Goal: Task Accomplishment & Management: Manage account settings

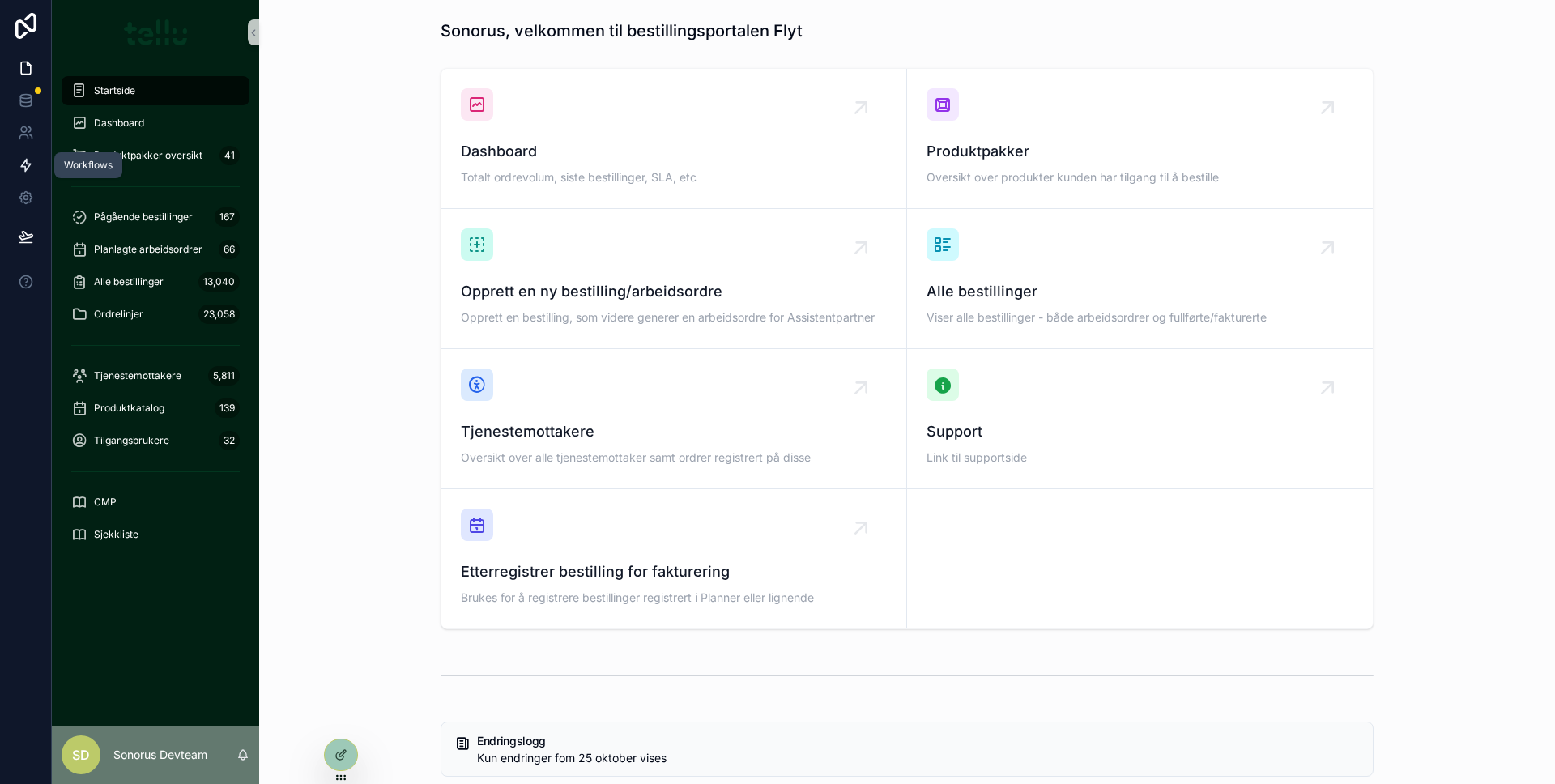
click at [27, 174] on link at bounding box center [25, 165] width 51 height 32
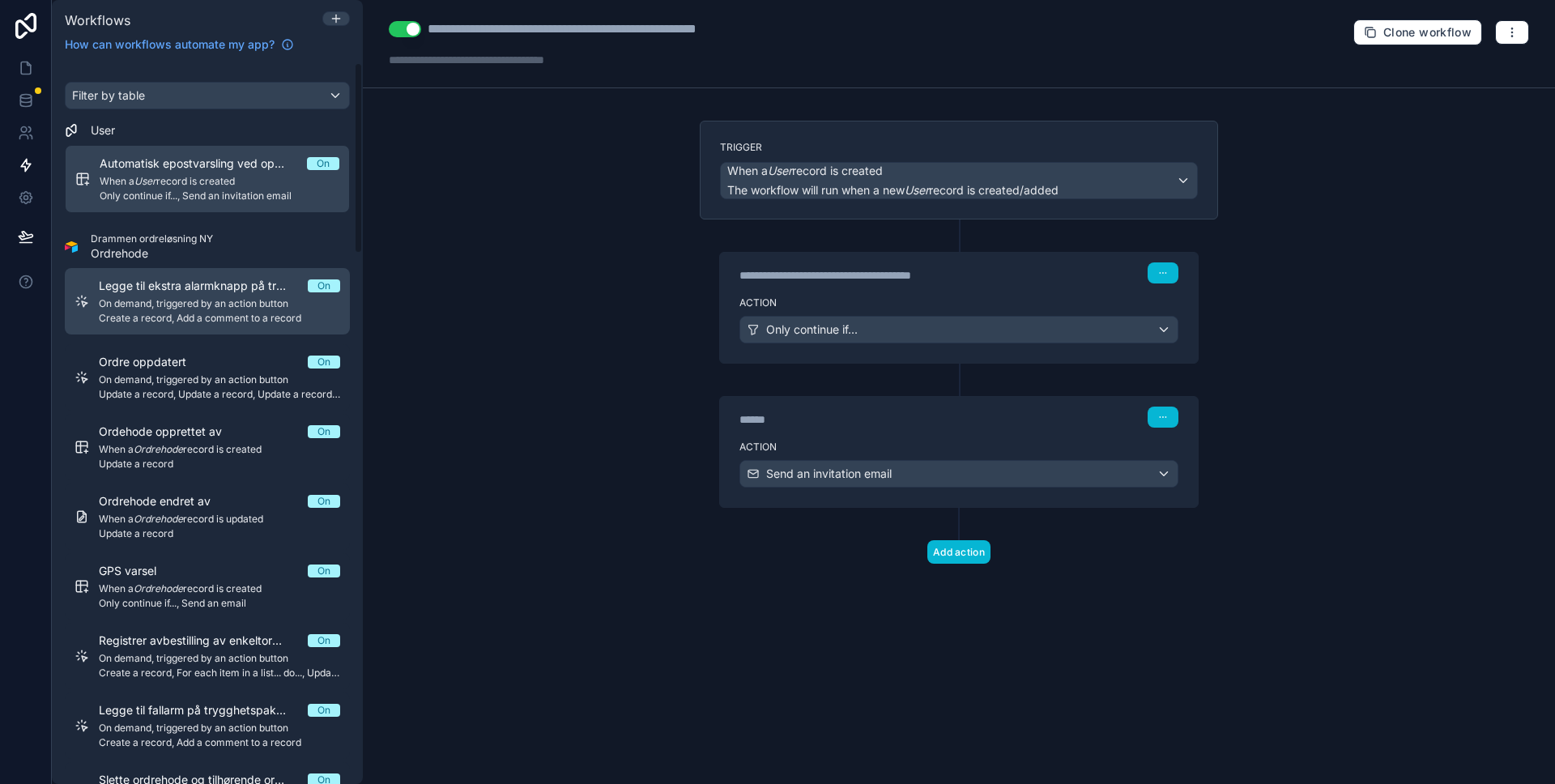
click at [172, 292] on span "Legge til ekstra alarmknapp på trygghetspakken" at bounding box center [203, 285] width 209 height 17
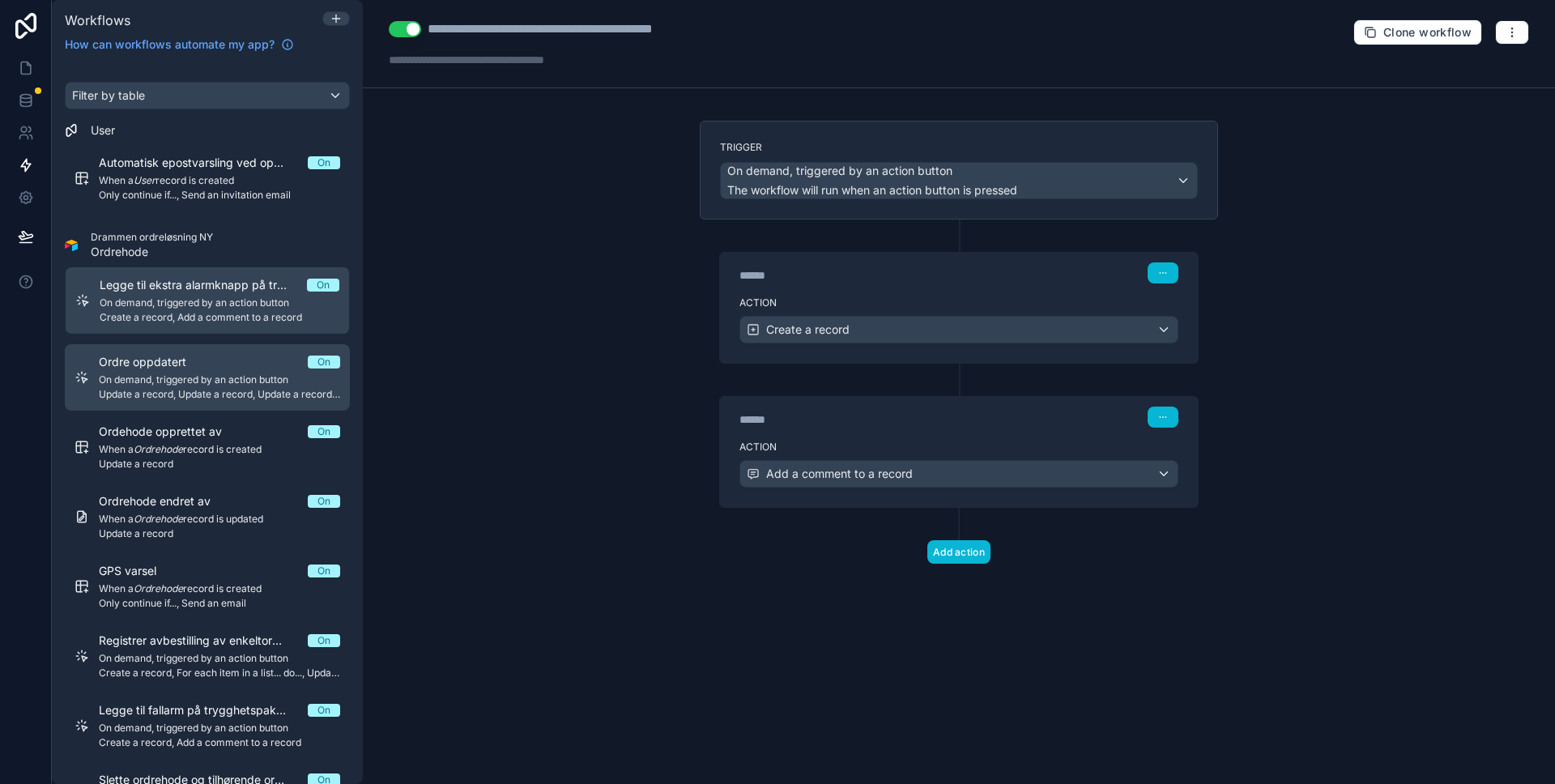
click at [208, 361] on div "Ordre oppdatert On" at bounding box center [219, 361] width 241 height 17
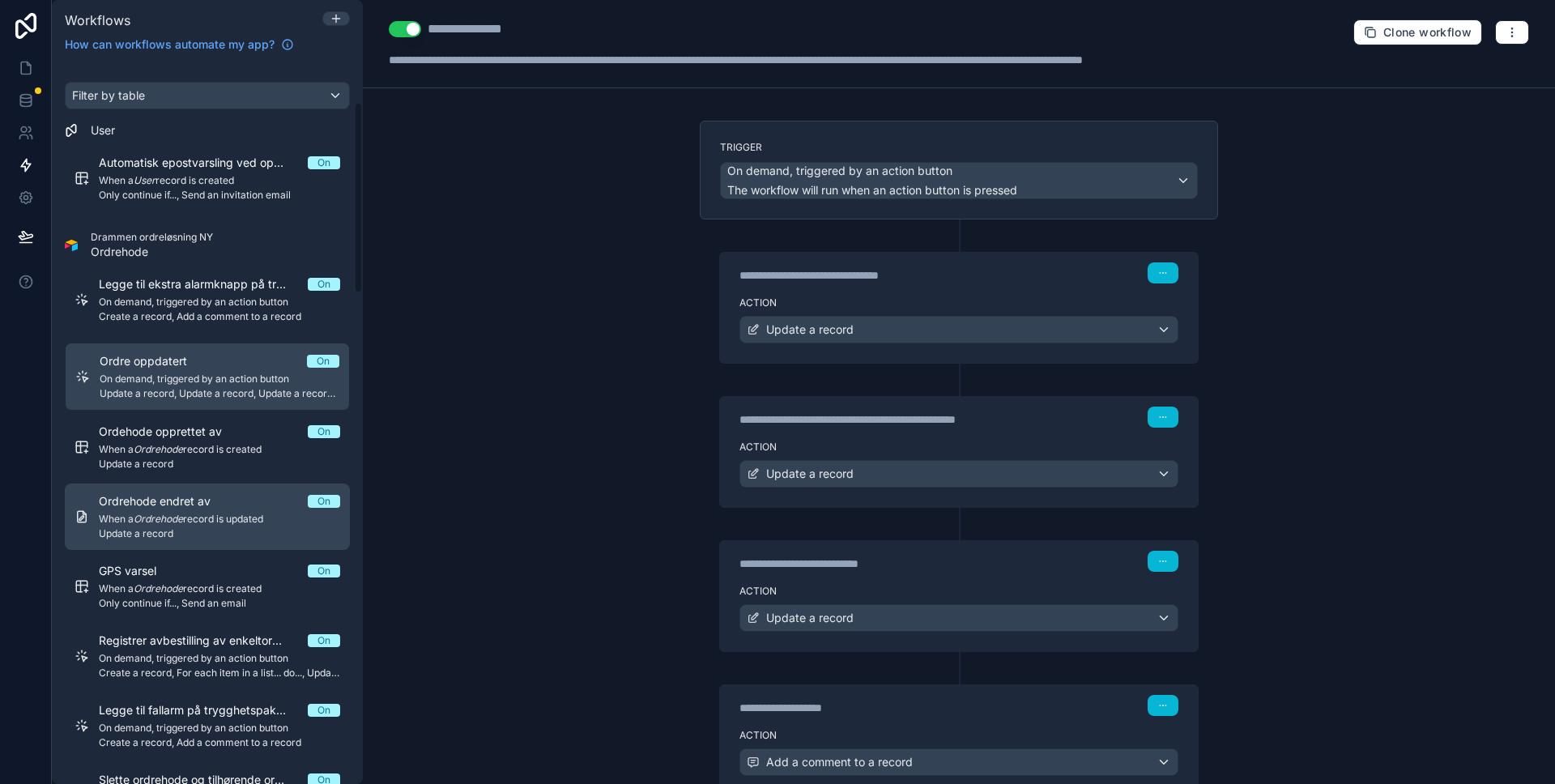
scroll to position [151, 0]
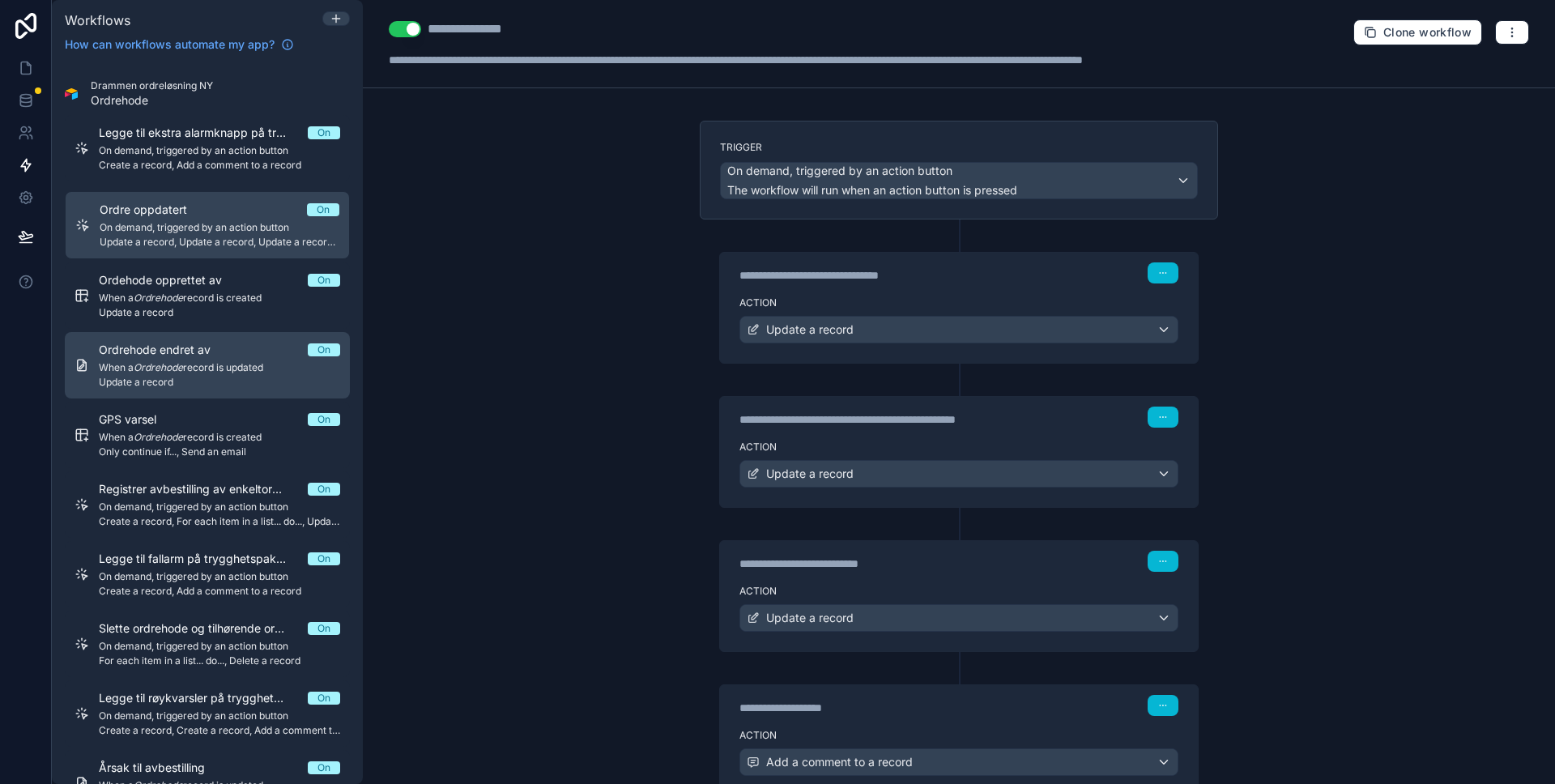
click at [214, 375] on span "Update a record" at bounding box center [219, 382] width 241 height 13
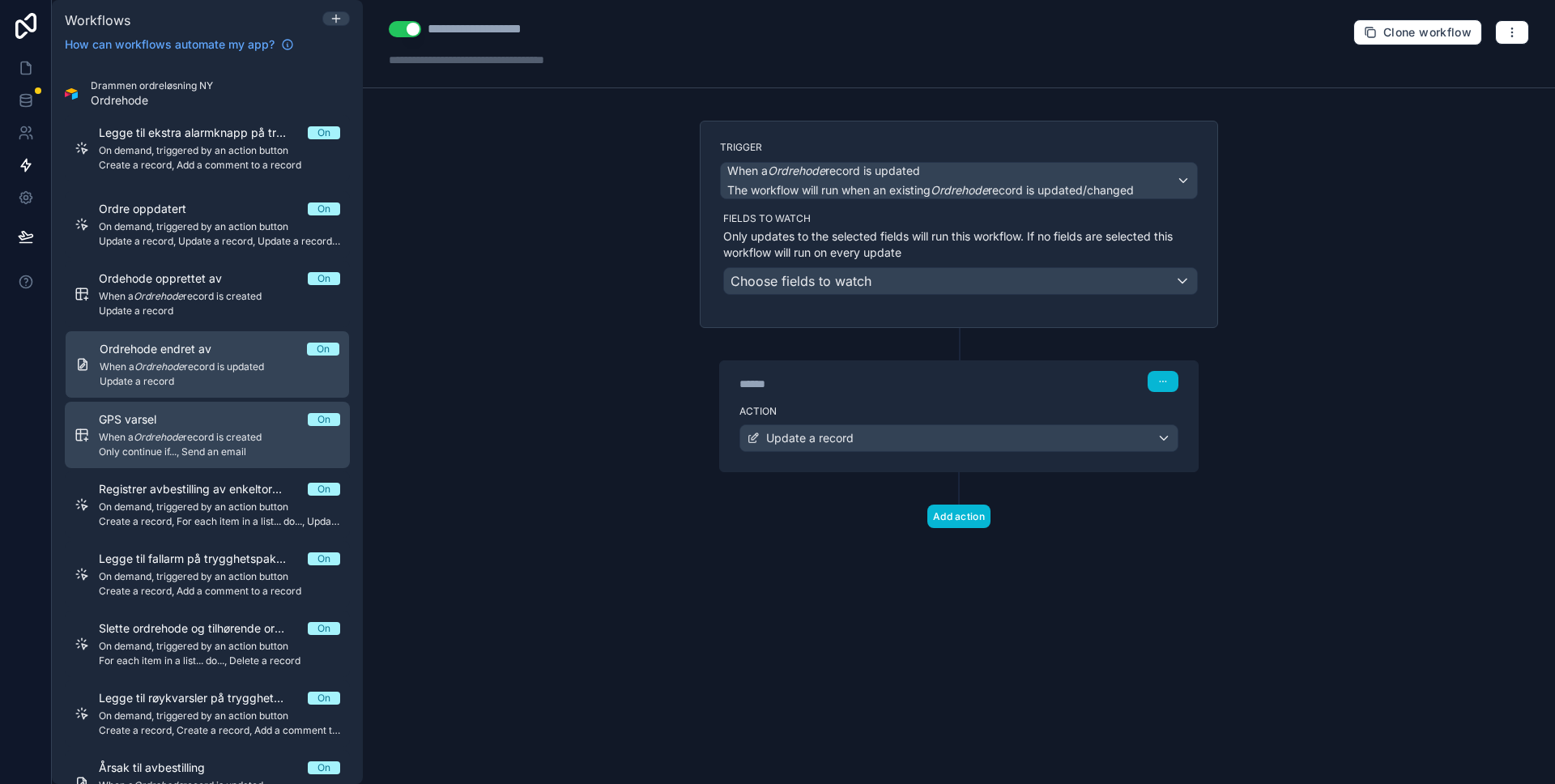
click at [213, 432] on span "When a Ordrehode record is created" at bounding box center [219, 437] width 241 height 13
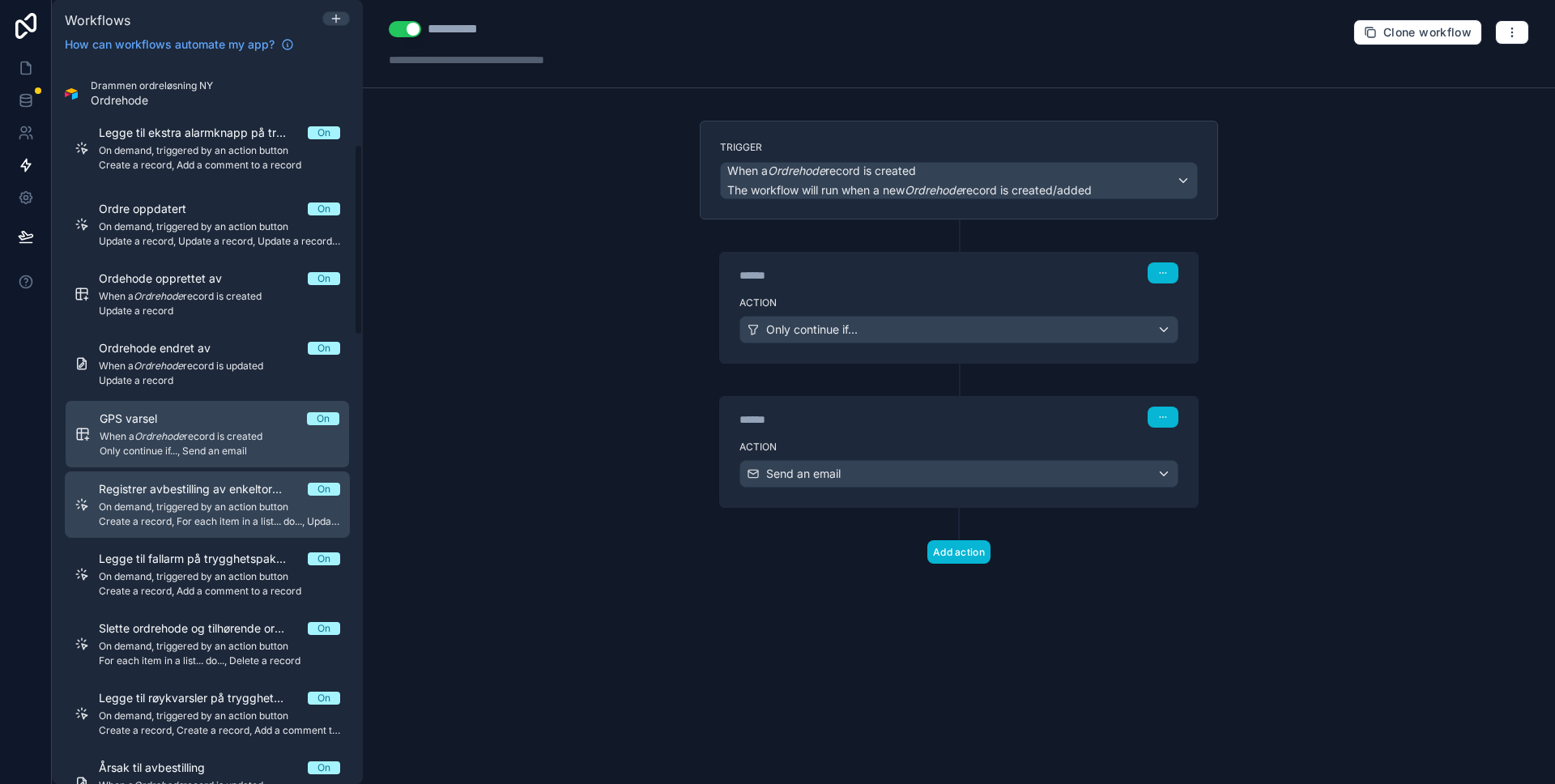
scroll to position [310, 0]
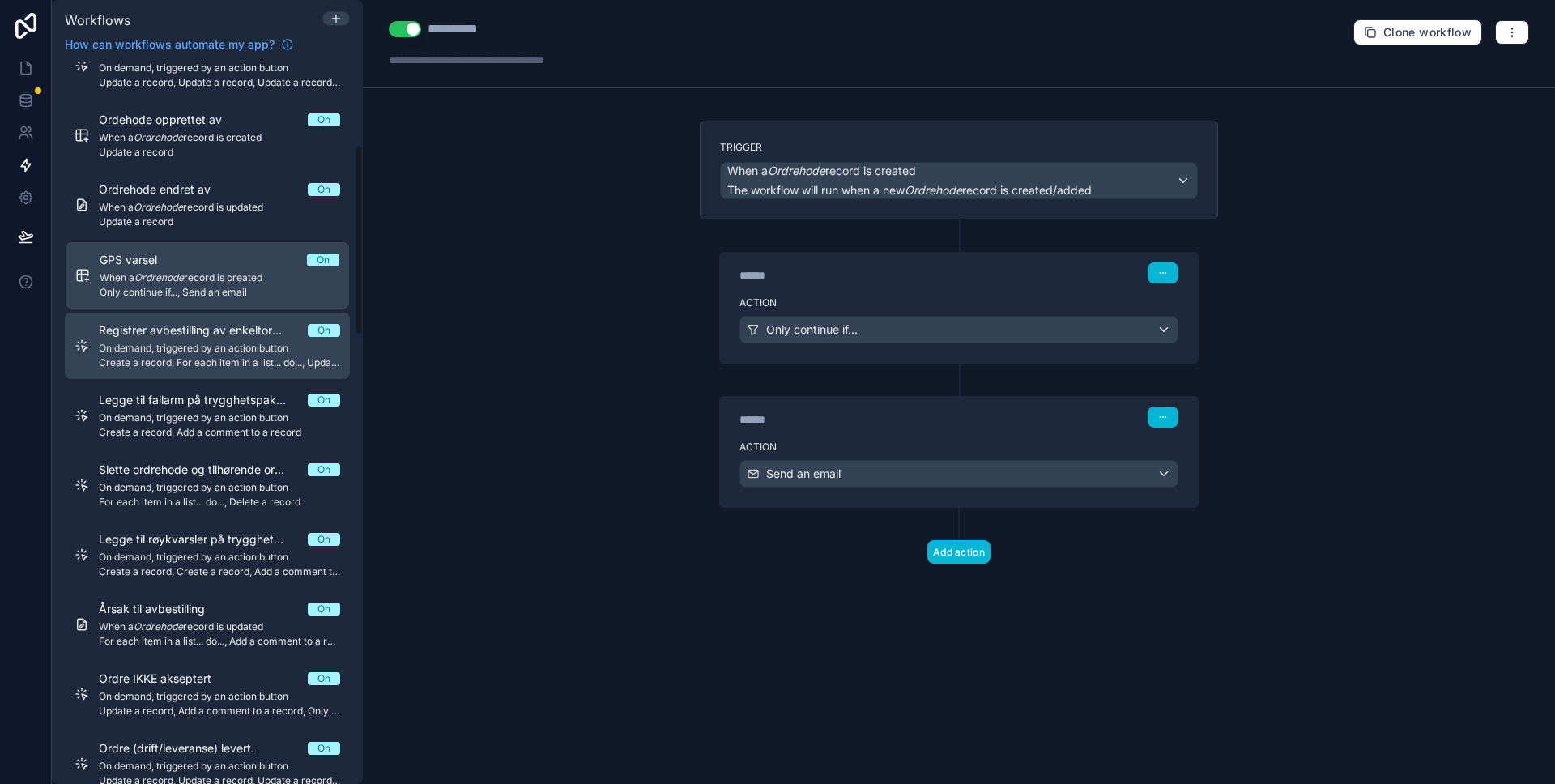
click at [203, 372] on link "Registrer avbestilling av enkeltordre On On demand, triggered by an action butt…" at bounding box center [207, 346] width 285 height 66
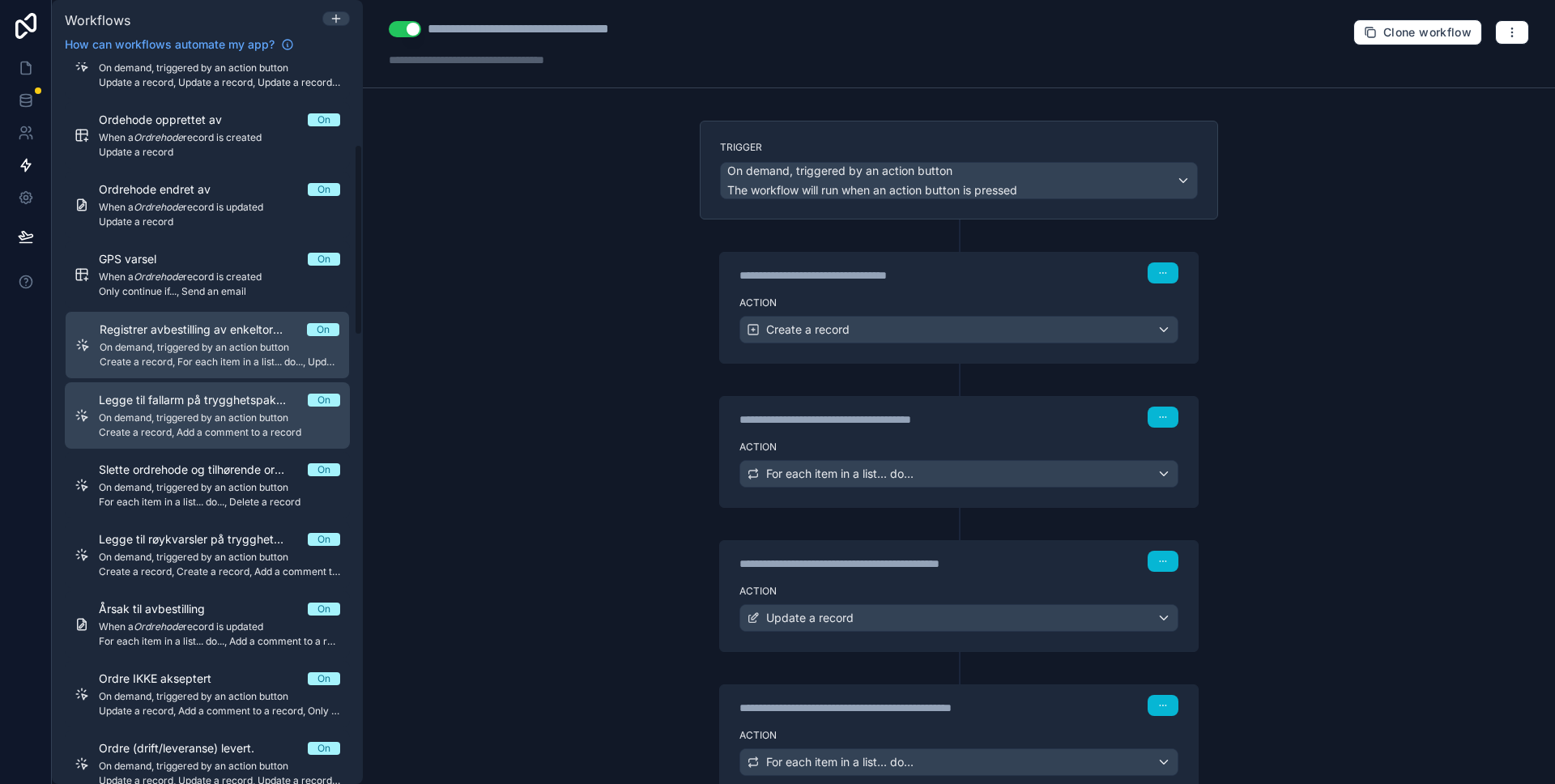
click at [194, 426] on span "Create a record, Add a comment to a record" at bounding box center [219, 432] width 241 height 13
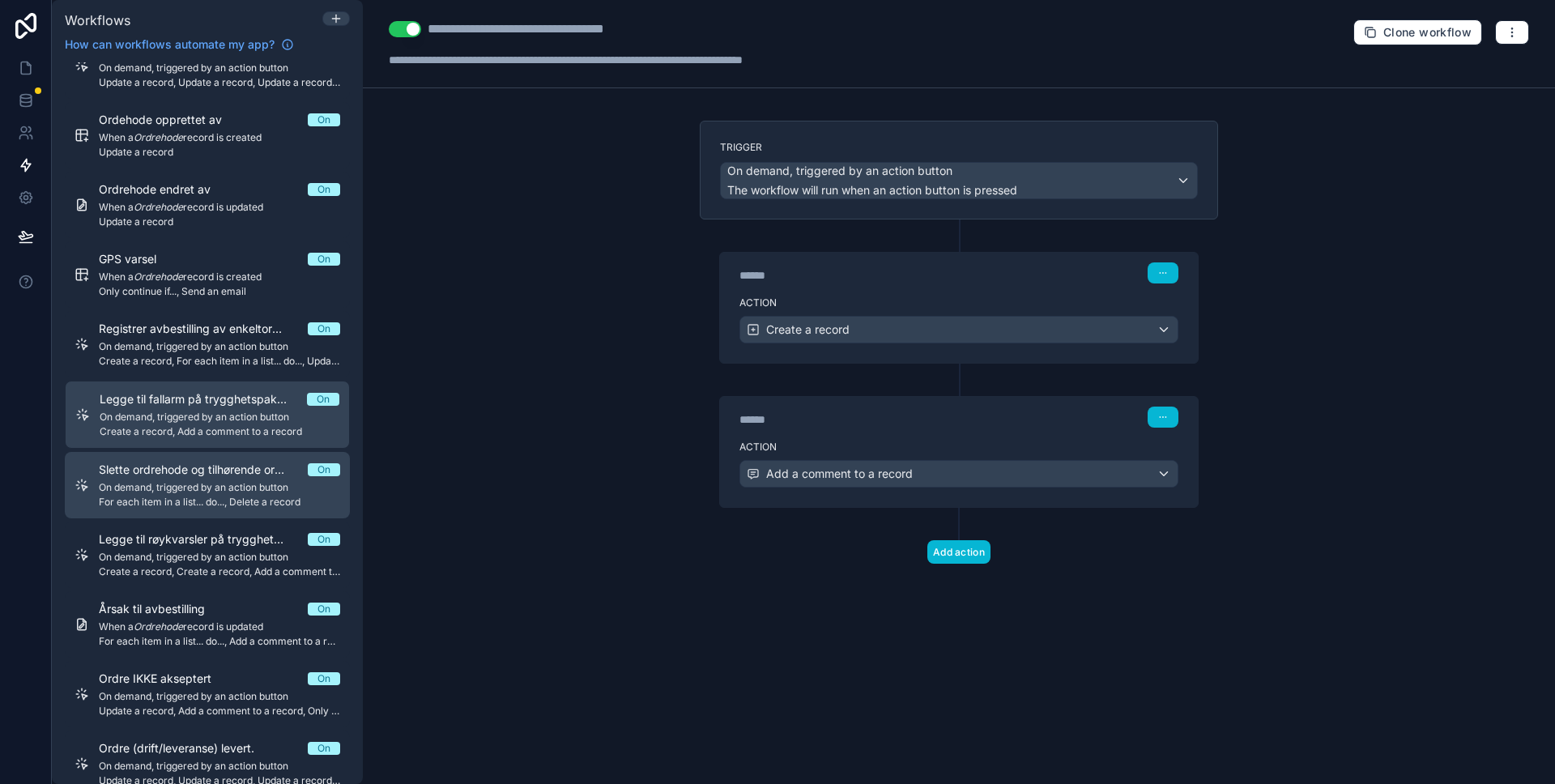
click at [191, 485] on span "On demand, triggered by an action button" at bounding box center [219, 487] width 241 height 13
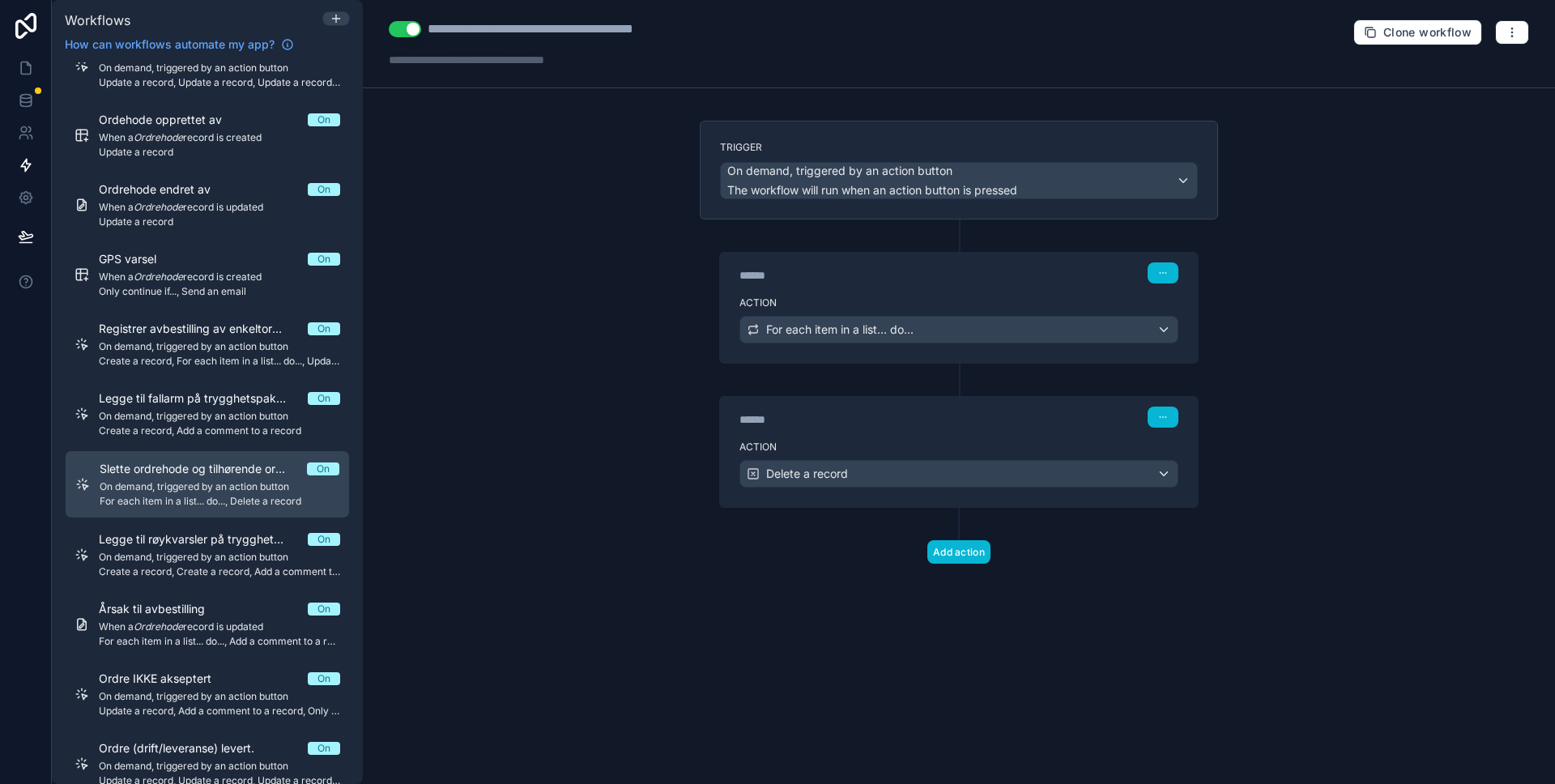
scroll to position [375, 0]
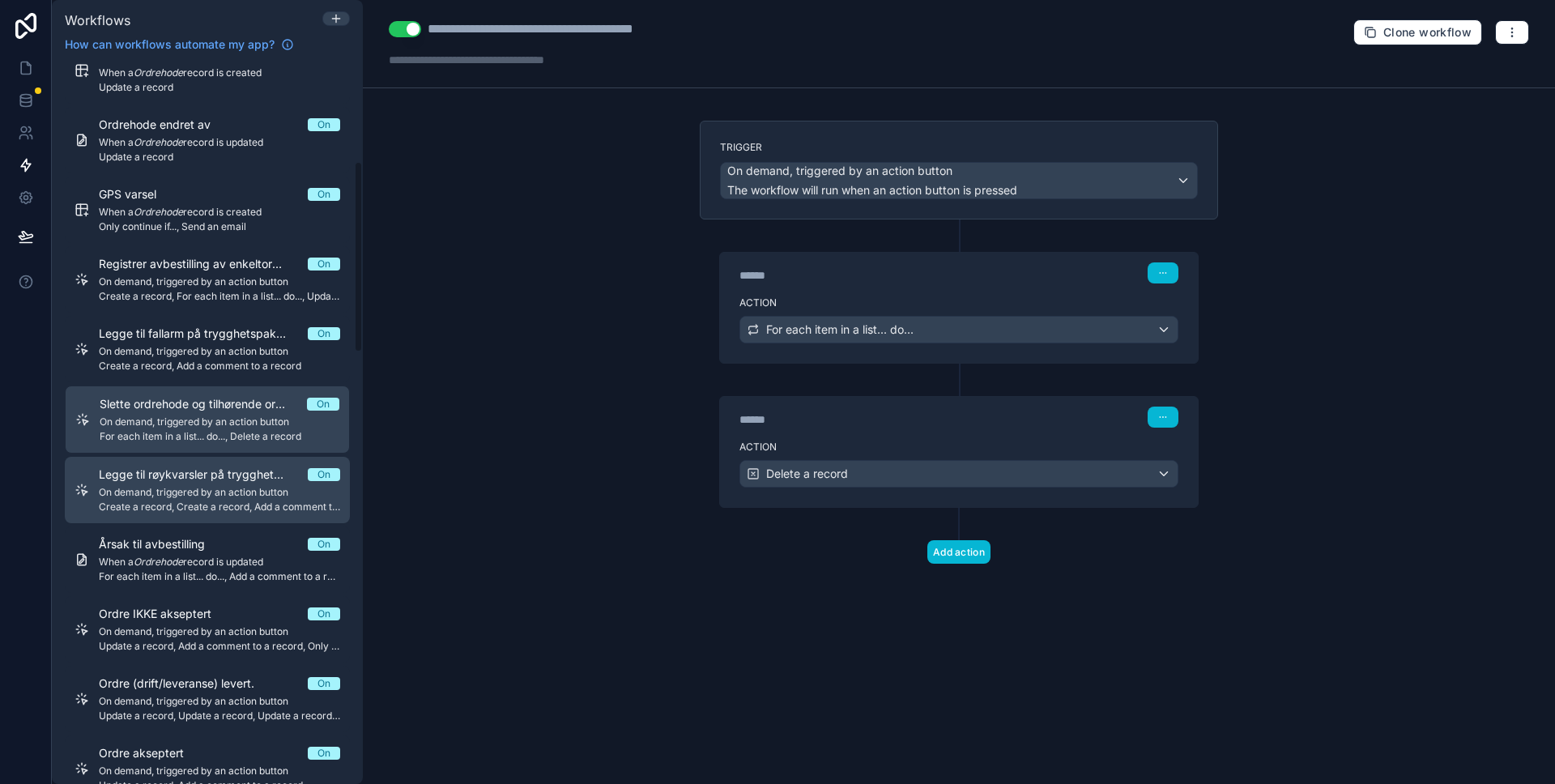
click at [208, 518] on link "[PERSON_NAME] til røykvarsler på trygghetspakken On On demand, triggered by an …" at bounding box center [207, 490] width 285 height 66
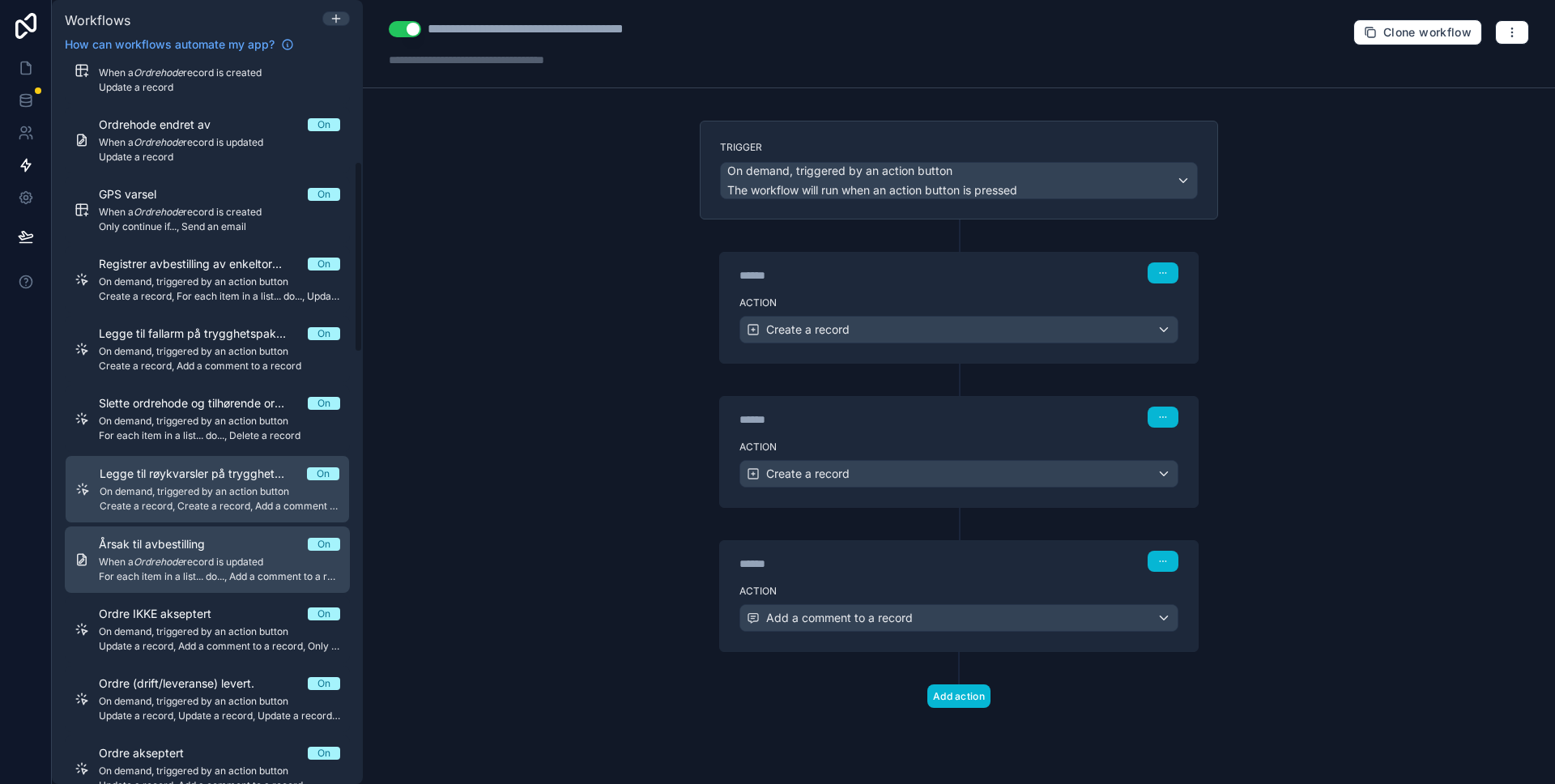
click at [197, 574] on span "For each item in a list... do..., Add a comment to a record" at bounding box center [219, 576] width 241 height 13
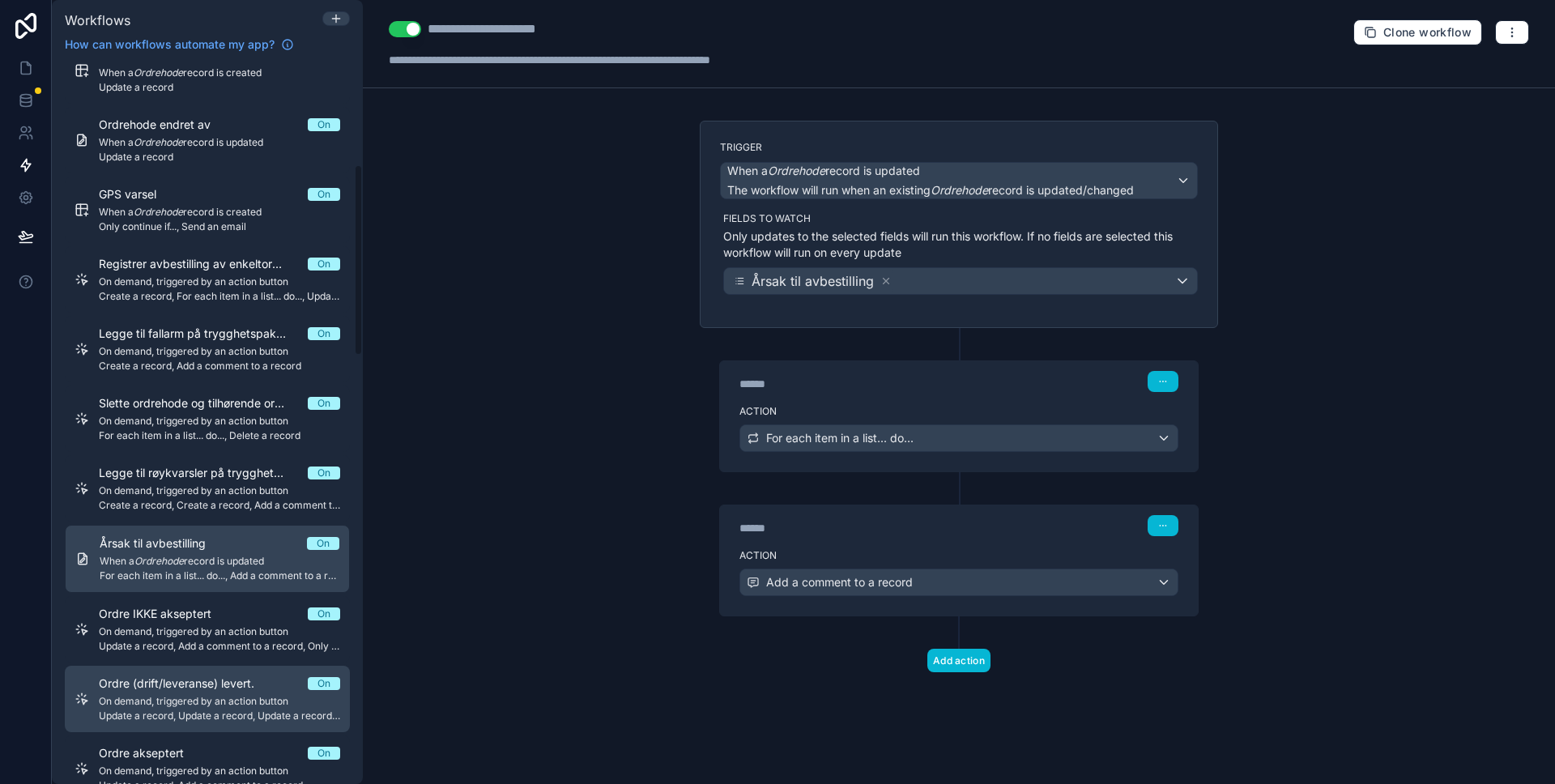
scroll to position [646, 0]
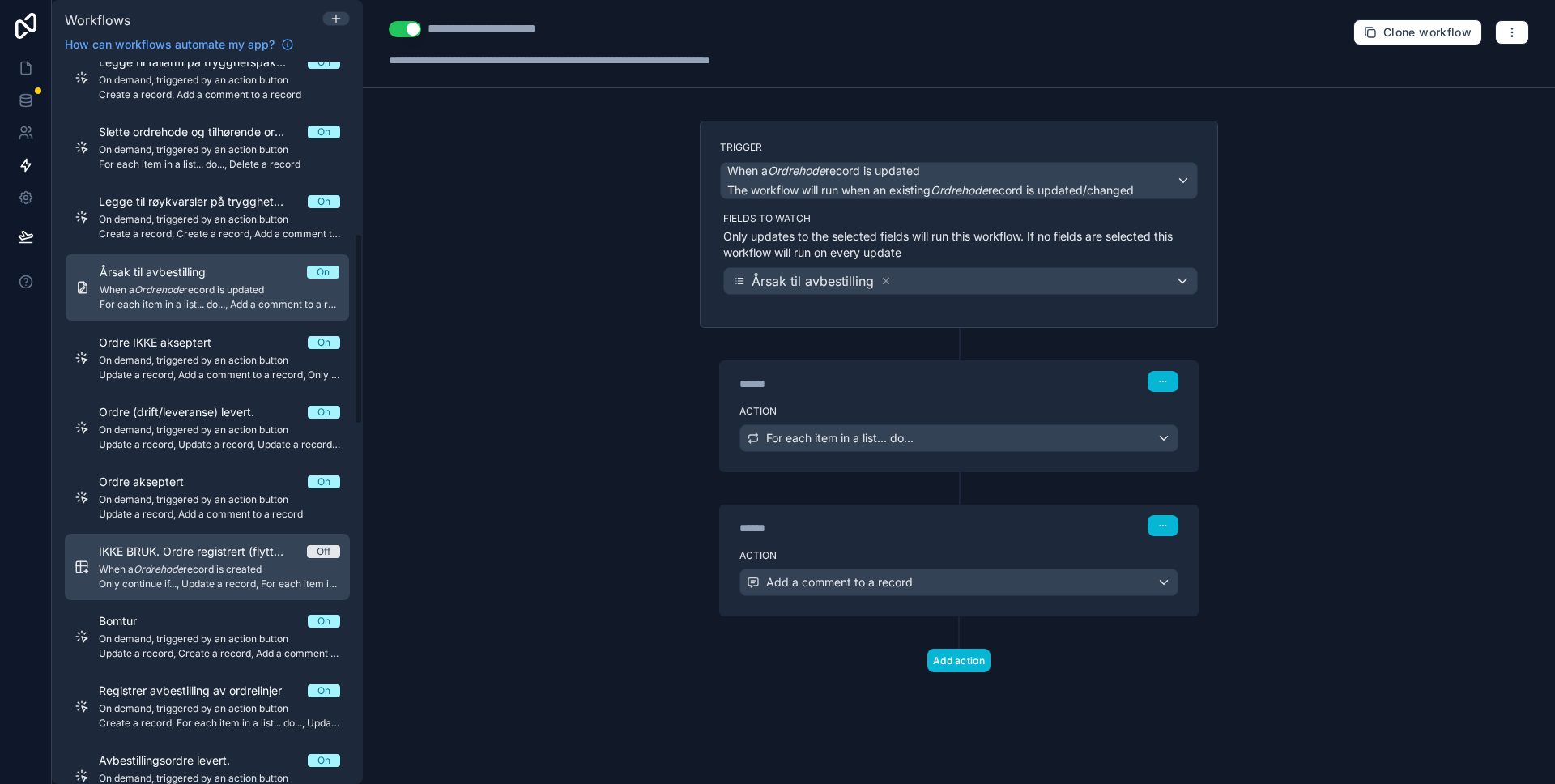
click at [204, 533] on link "IKKE BRUK. Ordre registrert (flyttet til NY ordre) Off When a Ordrehode record …" at bounding box center [207, 567] width 285 height 66
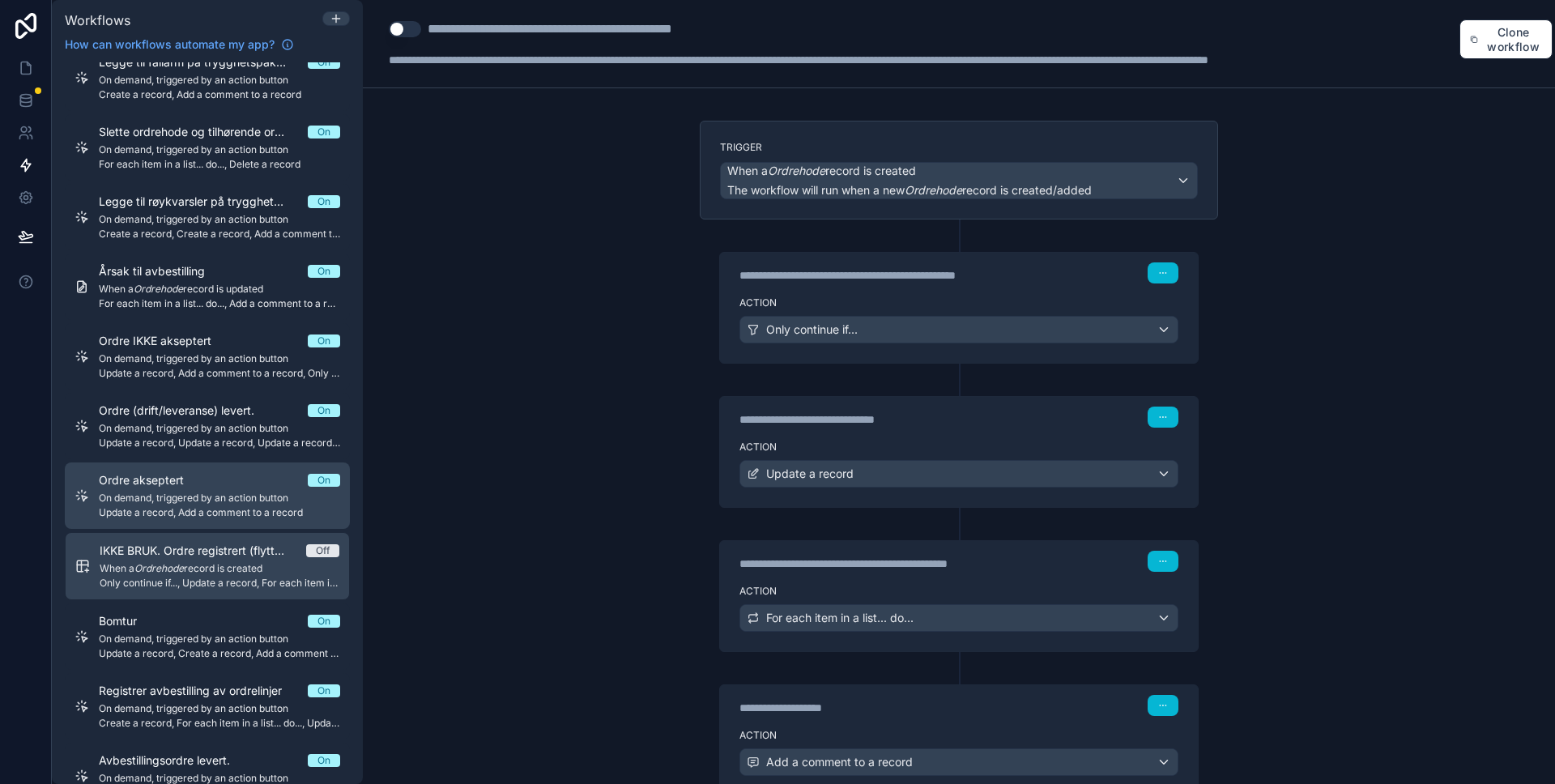
click at [201, 513] on span "Update a record, Add a comment to a record" at bounding box center [219, 512] width 241 height 13
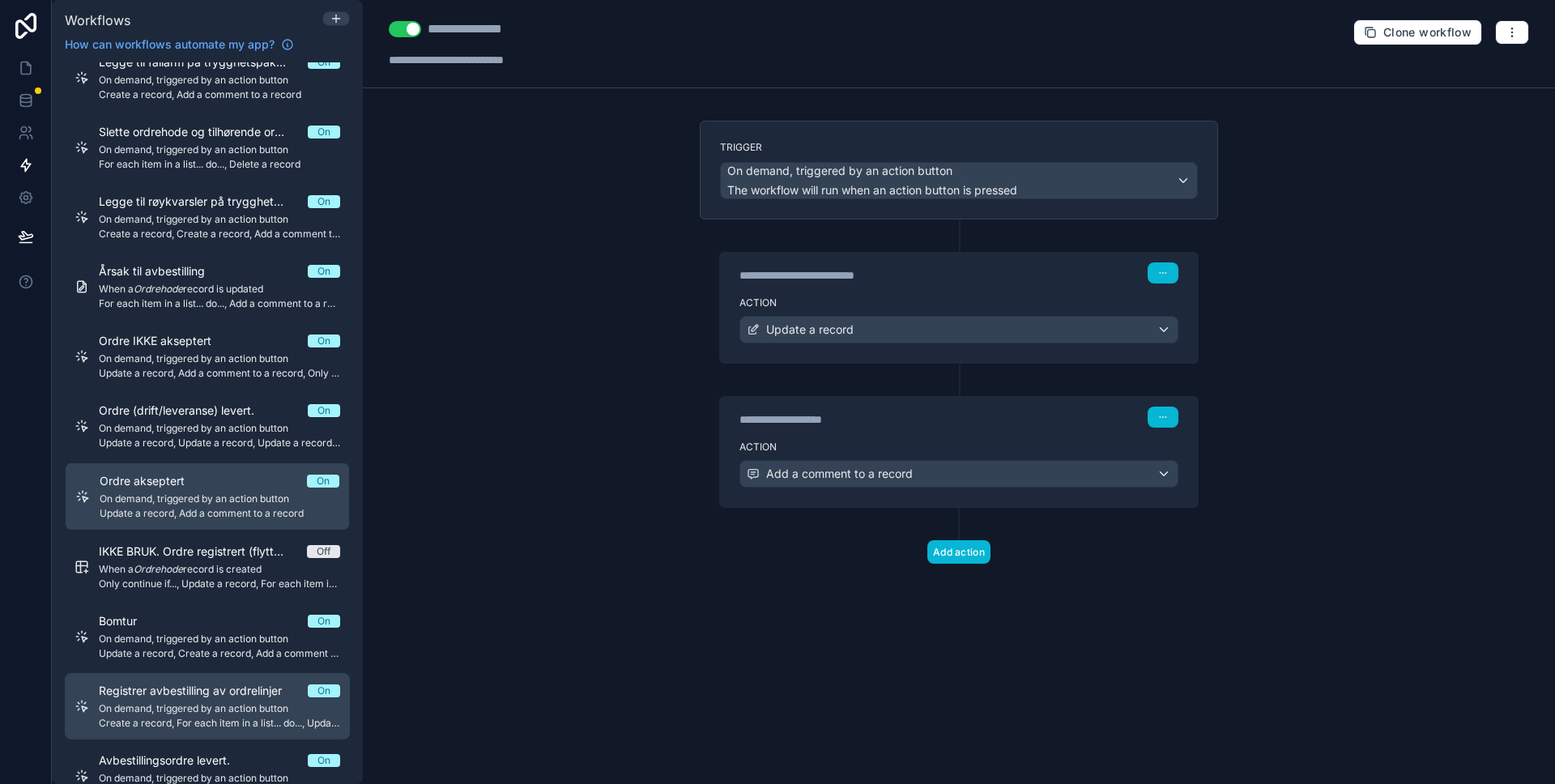
scroll to position [843, 0]
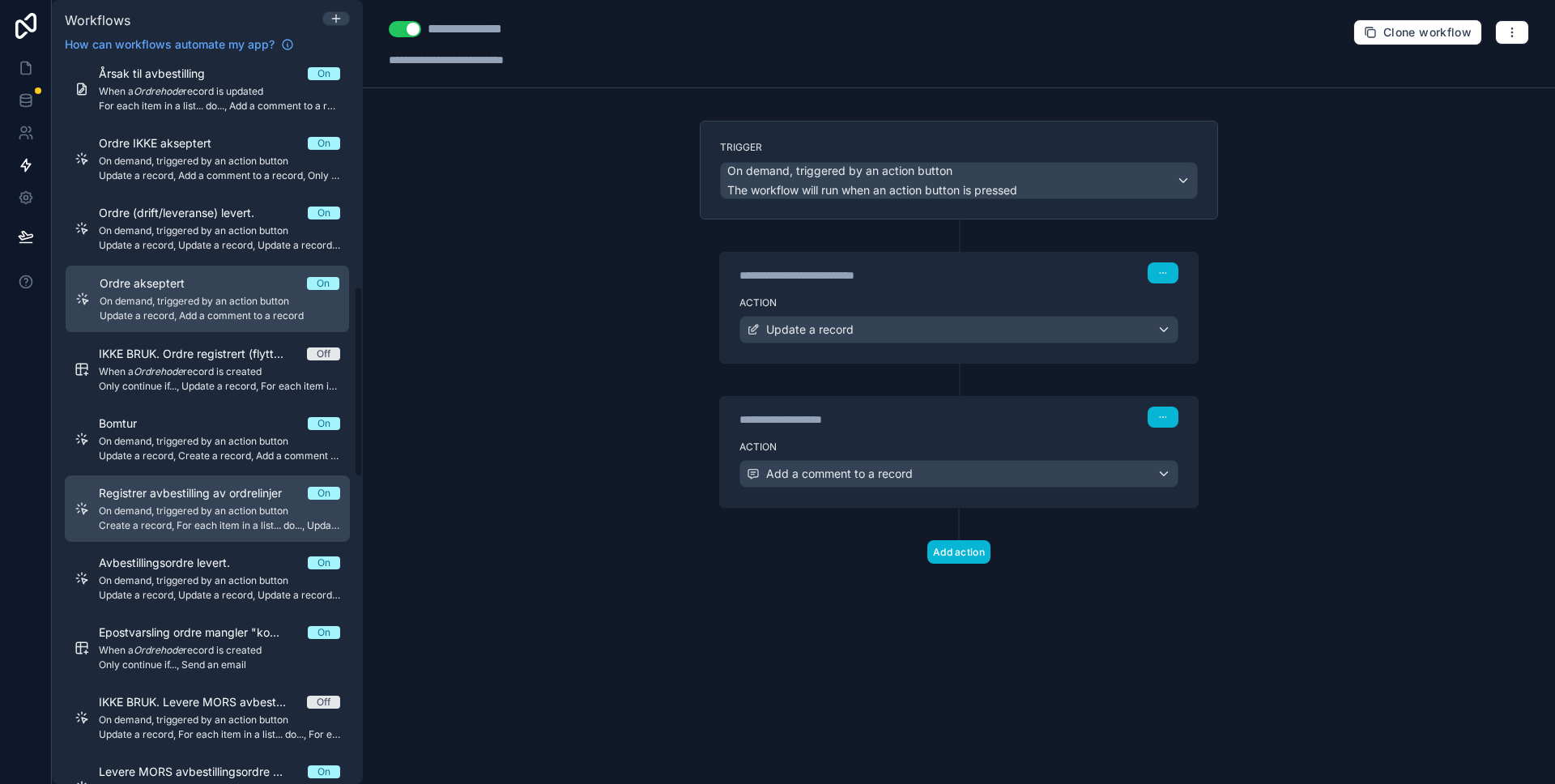
click at [198, 523] on span "Create a record, For each item in a list... do..., Update a record, For each it…" at bounding box center [219, 525] width 241 height 13
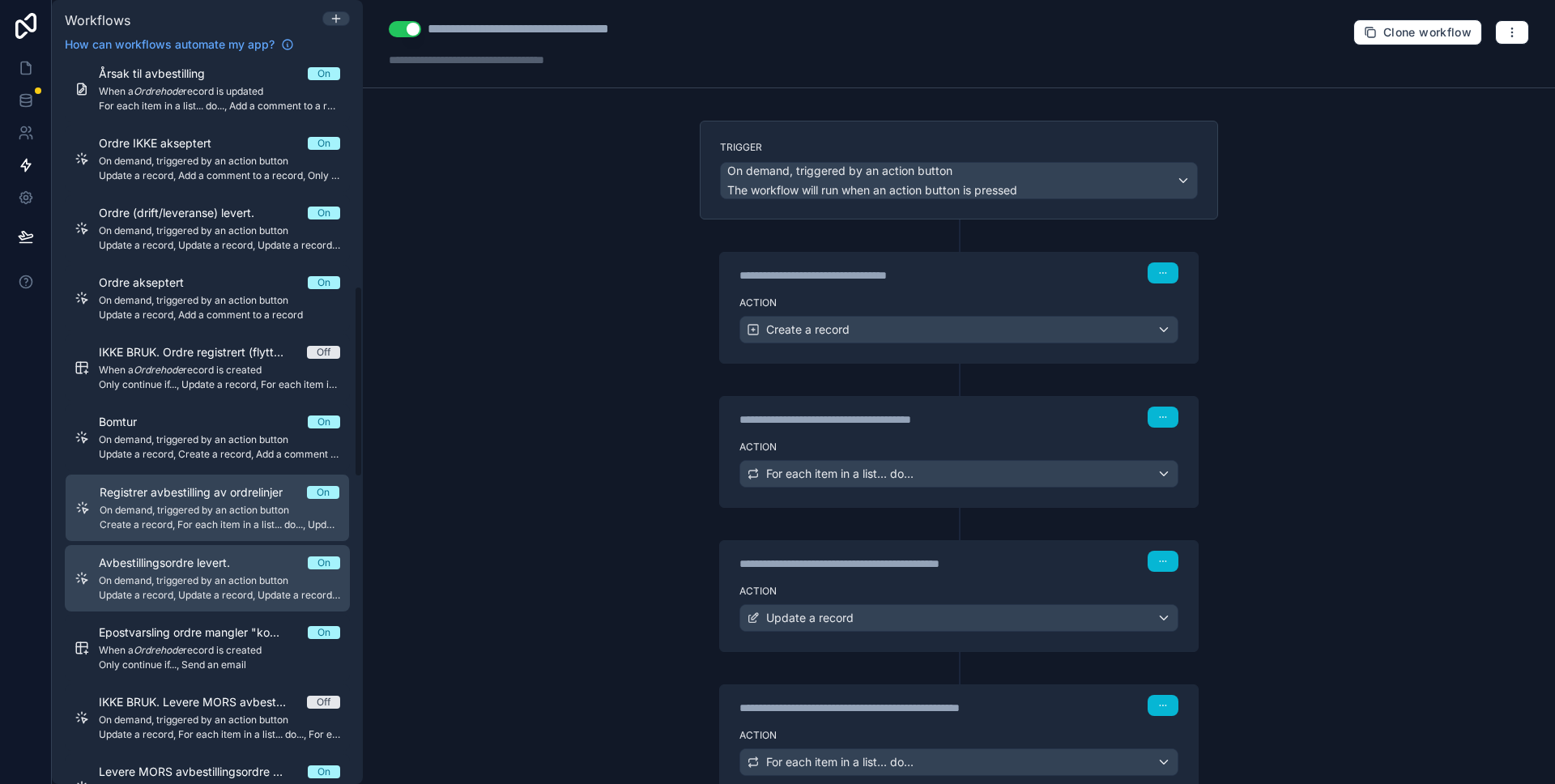
click at [186, 570] on span "Avbestillingsordre levert." at bounding box center [174, 562] width 150 height 17
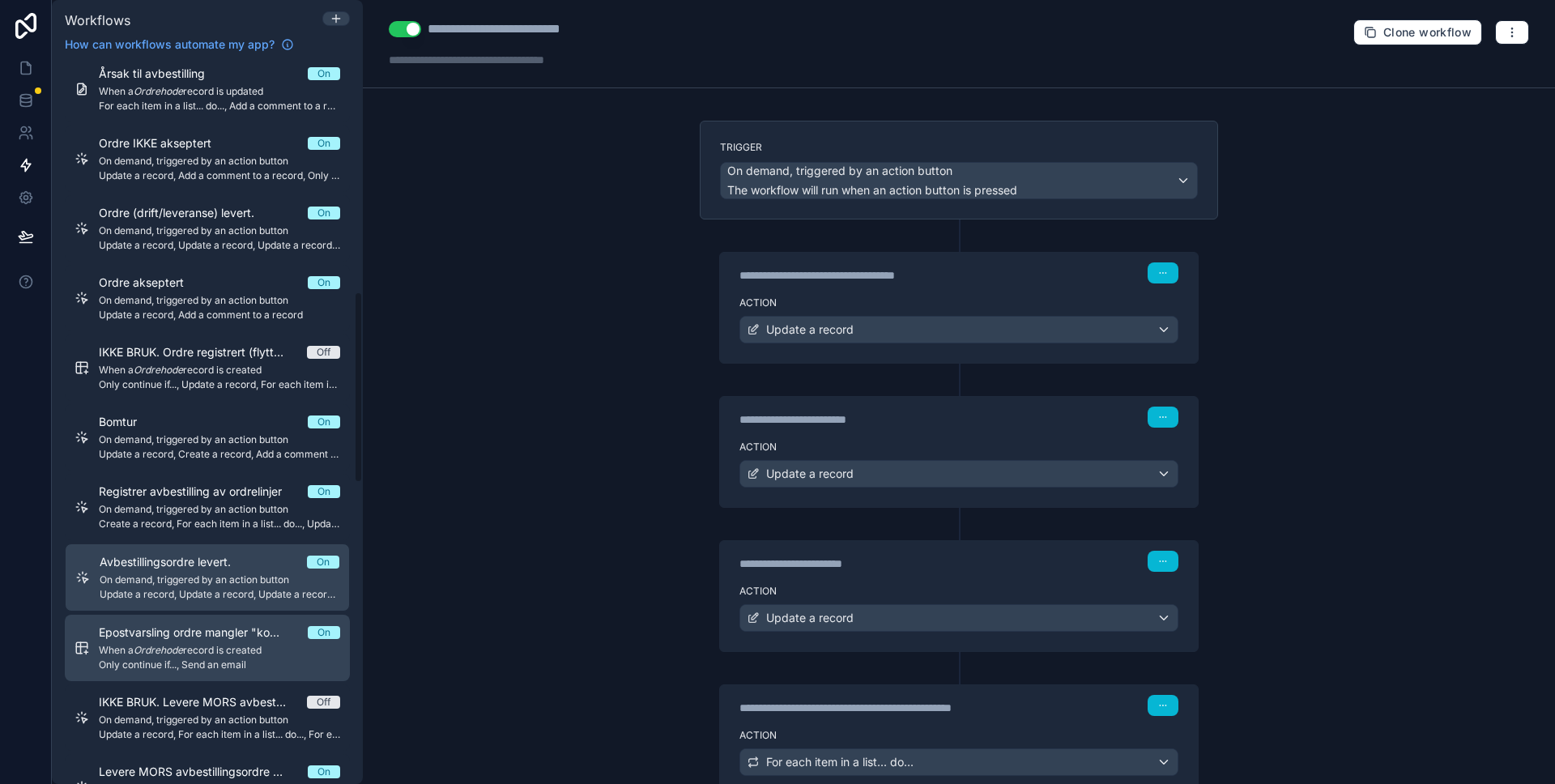
scroll to position [1085, 0]
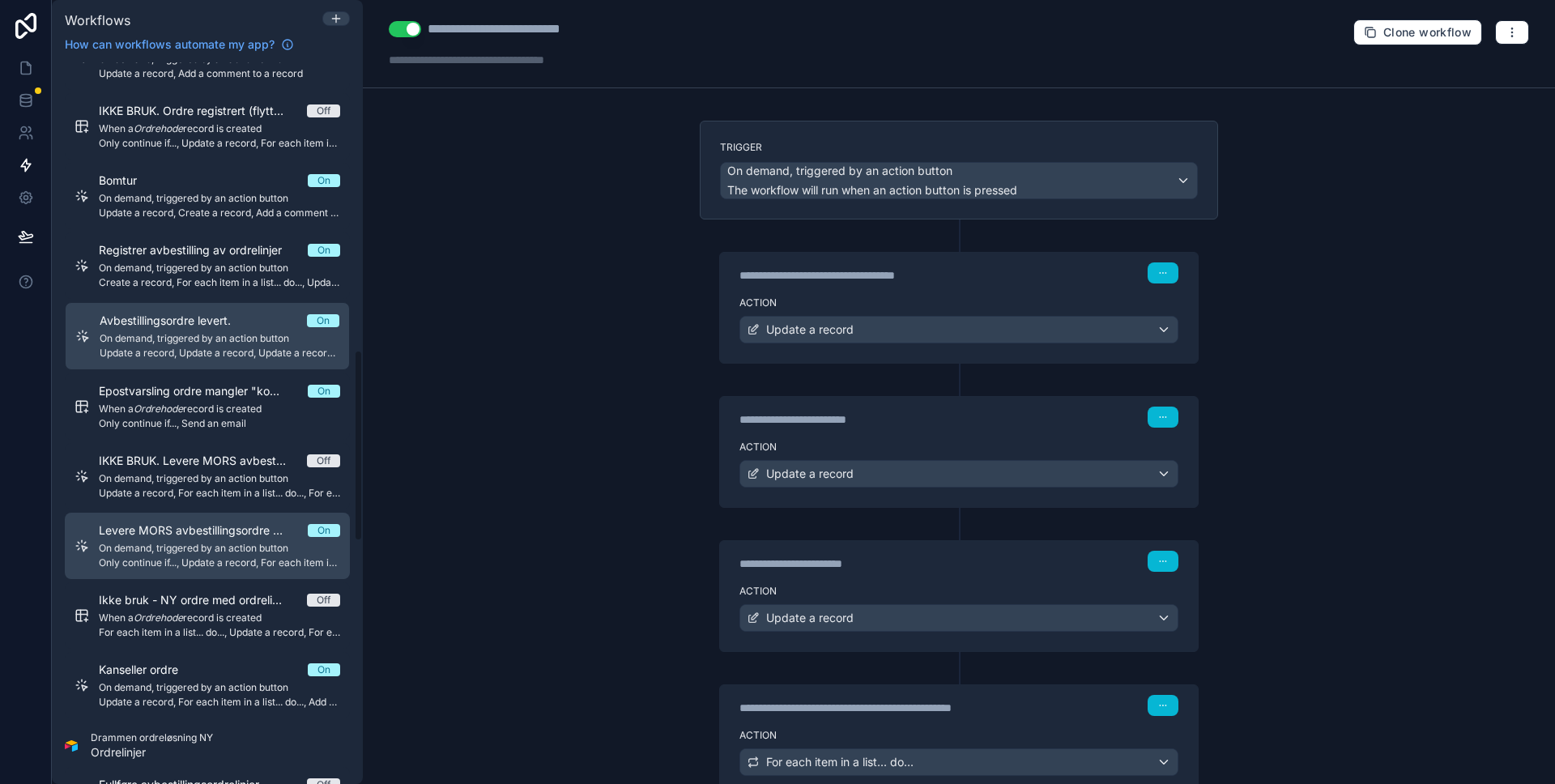
click at [188, 553] on span "On demand, triggered by an action button" at bounding box center [219, 547] width 241 height 13
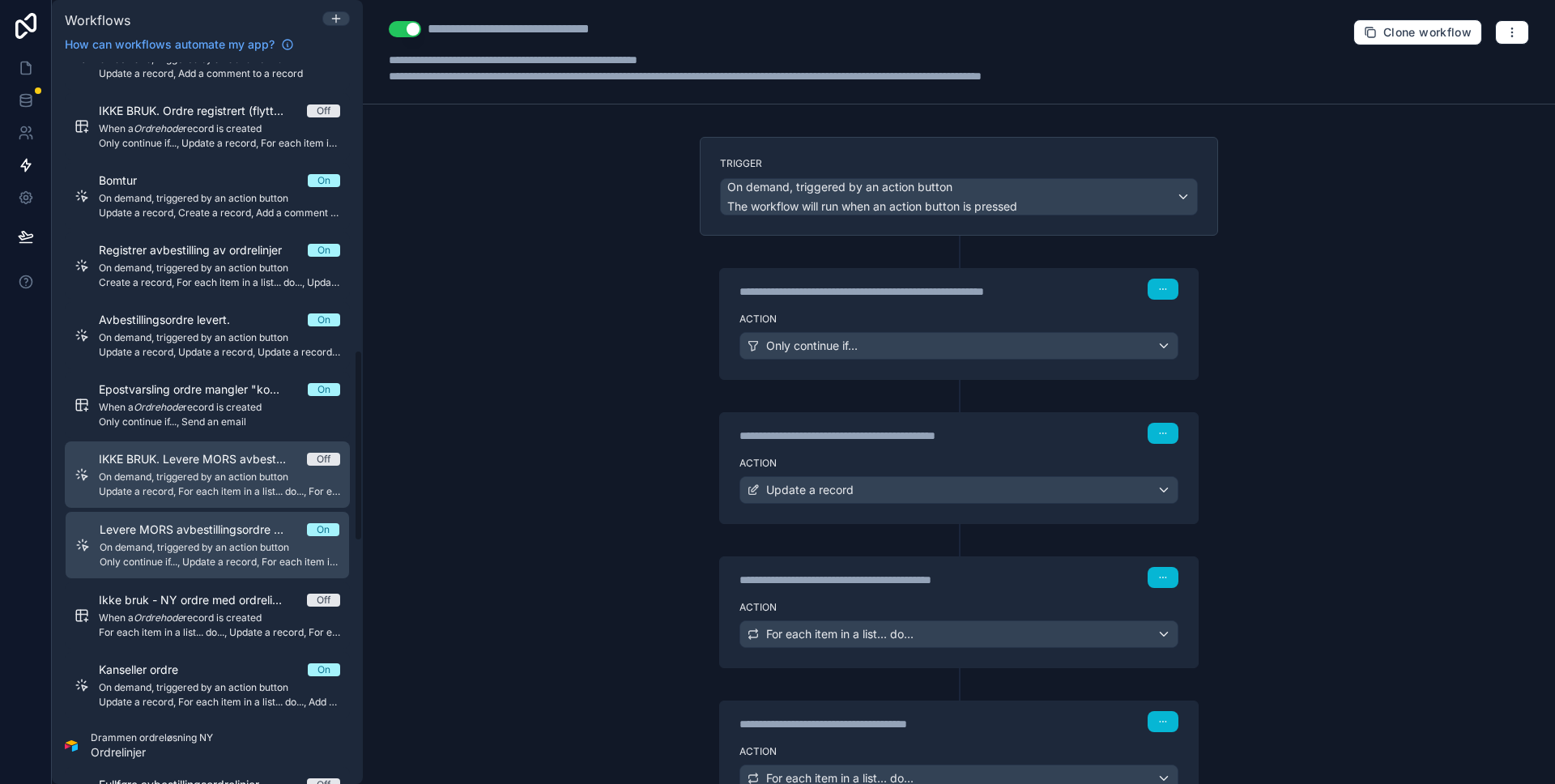
click at [199, 493] on span "Update a record, For each item in a list... do..., For each item in a list... d…" at bounding box center [219, 492] width 241 height 13
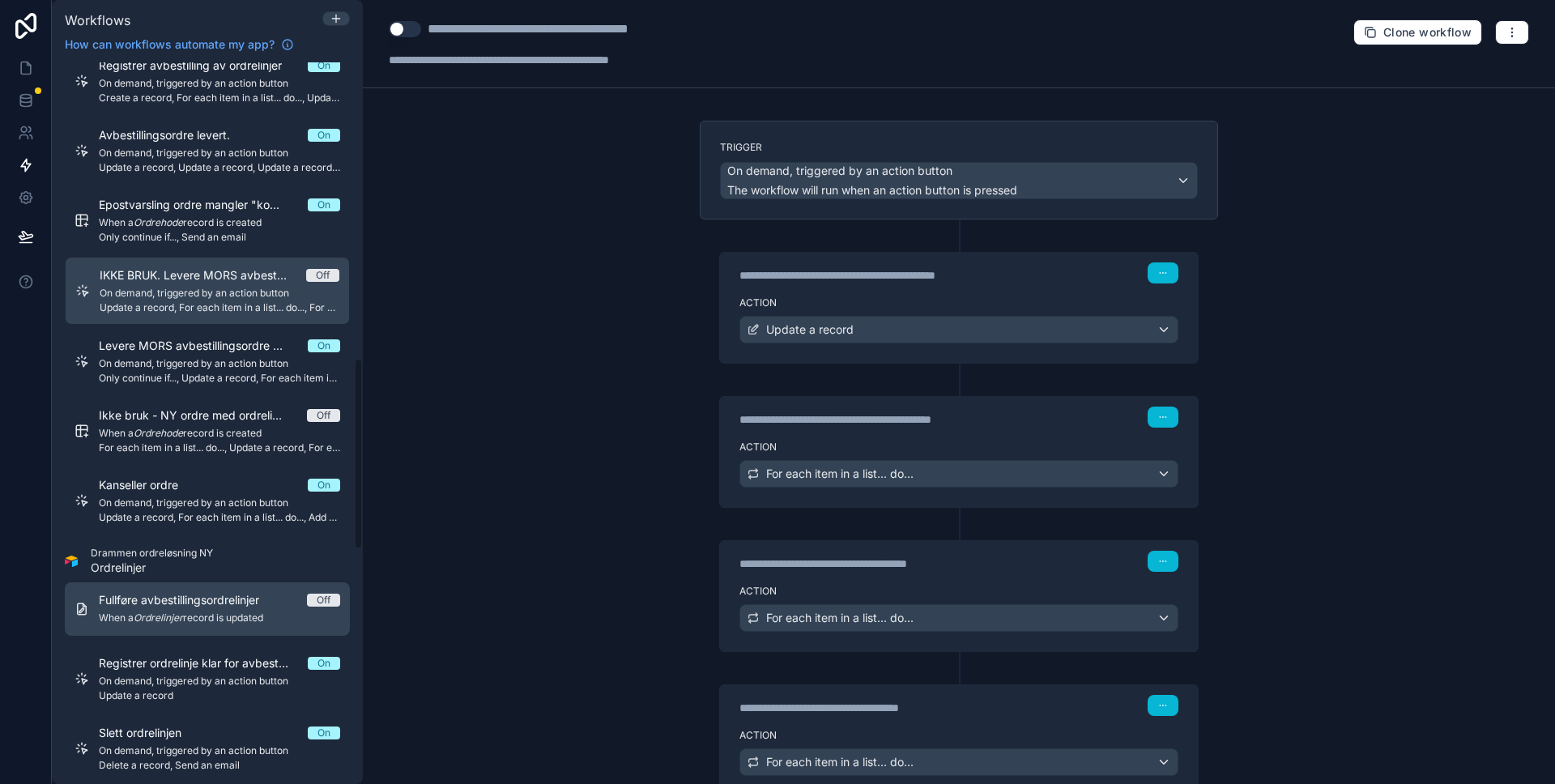
scroll to position [1352, 0]
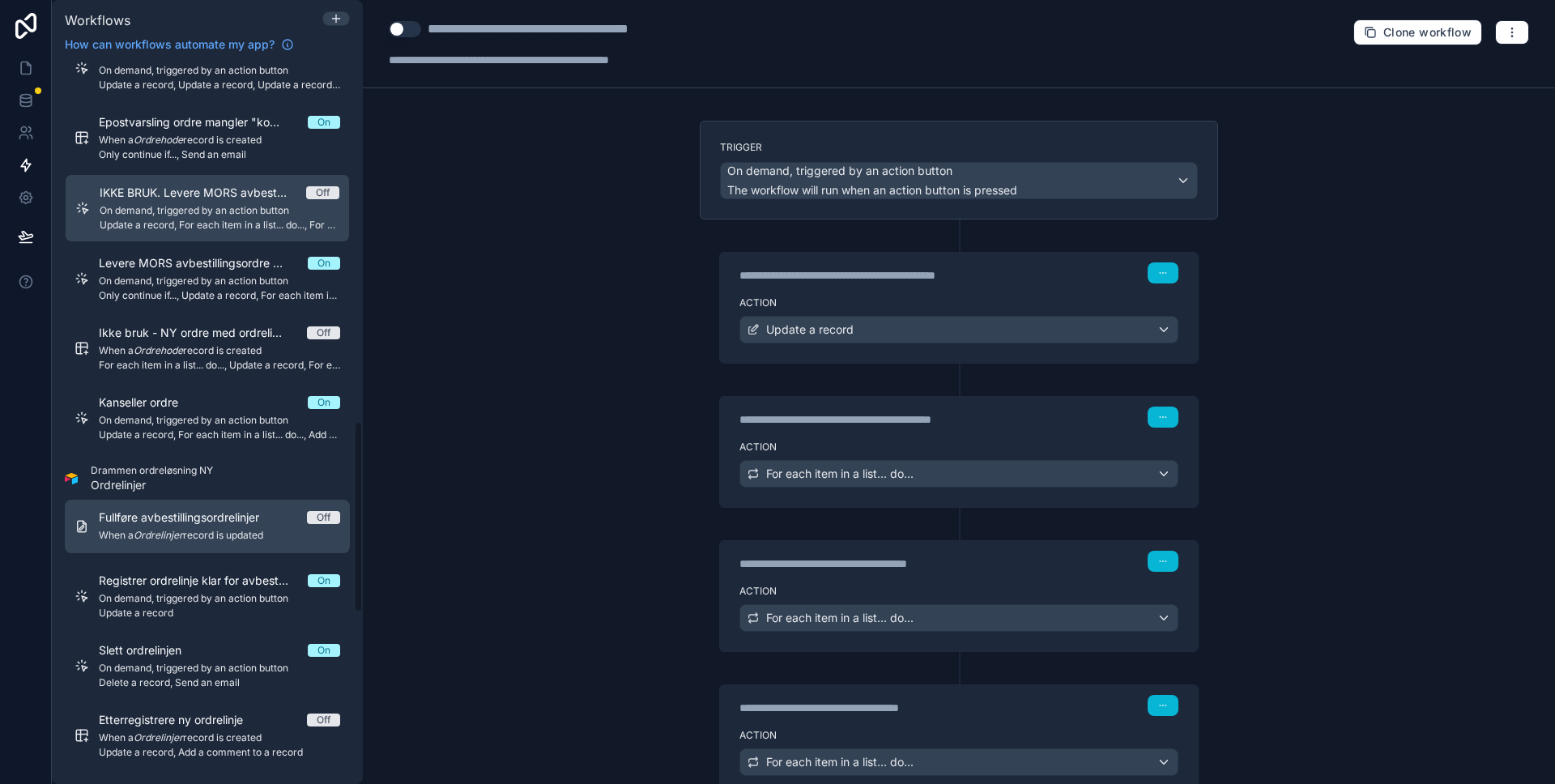
click at [196, 520] on span "Fullføre avbestillingsordrelinjer" at bounding box center [189, 517] width 180 height 17
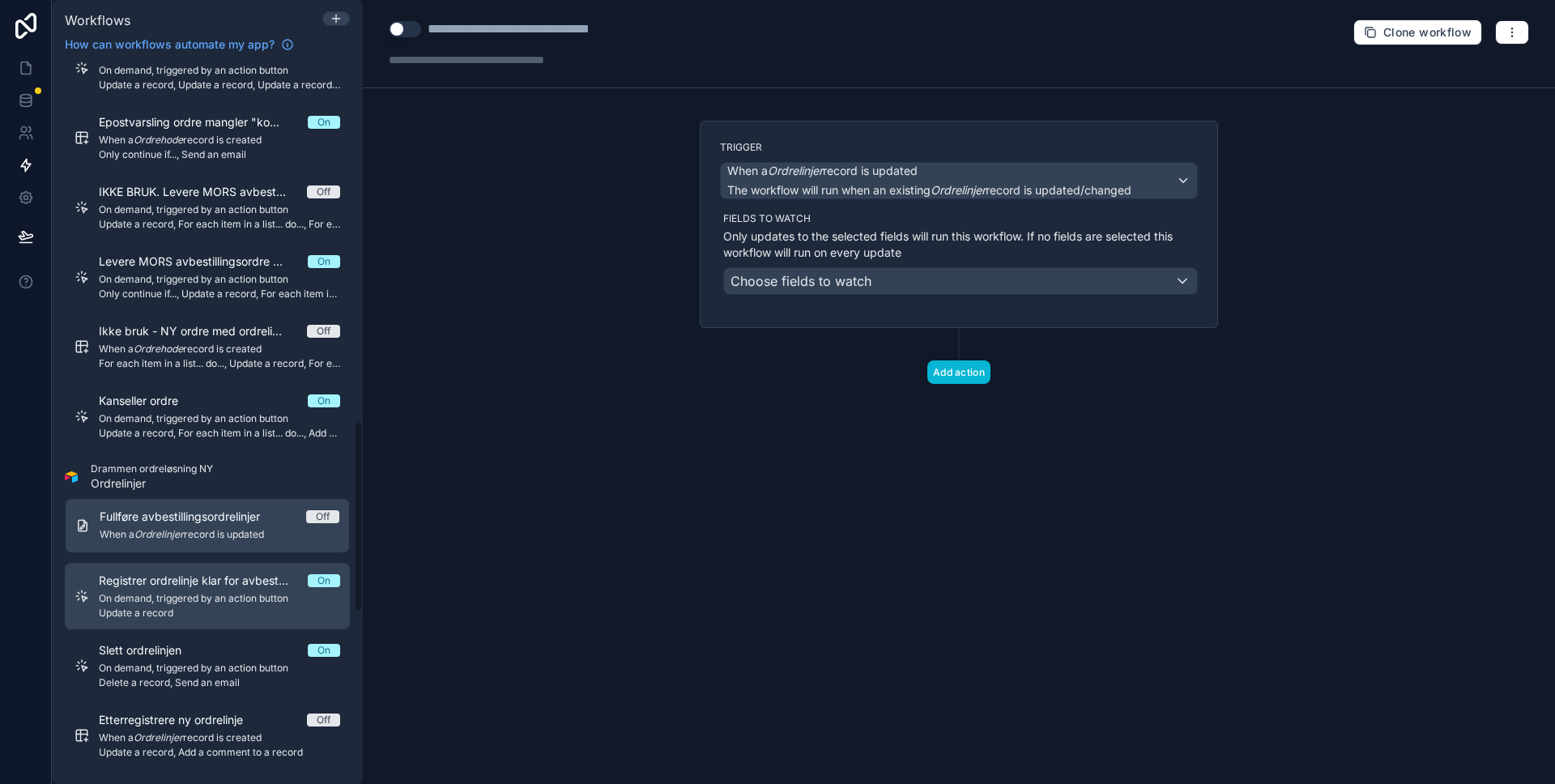
click at [166, 583] on span "Registrer ordrelinje klar for avbestilling" at bounding box center [203, 581] width 209 height 17
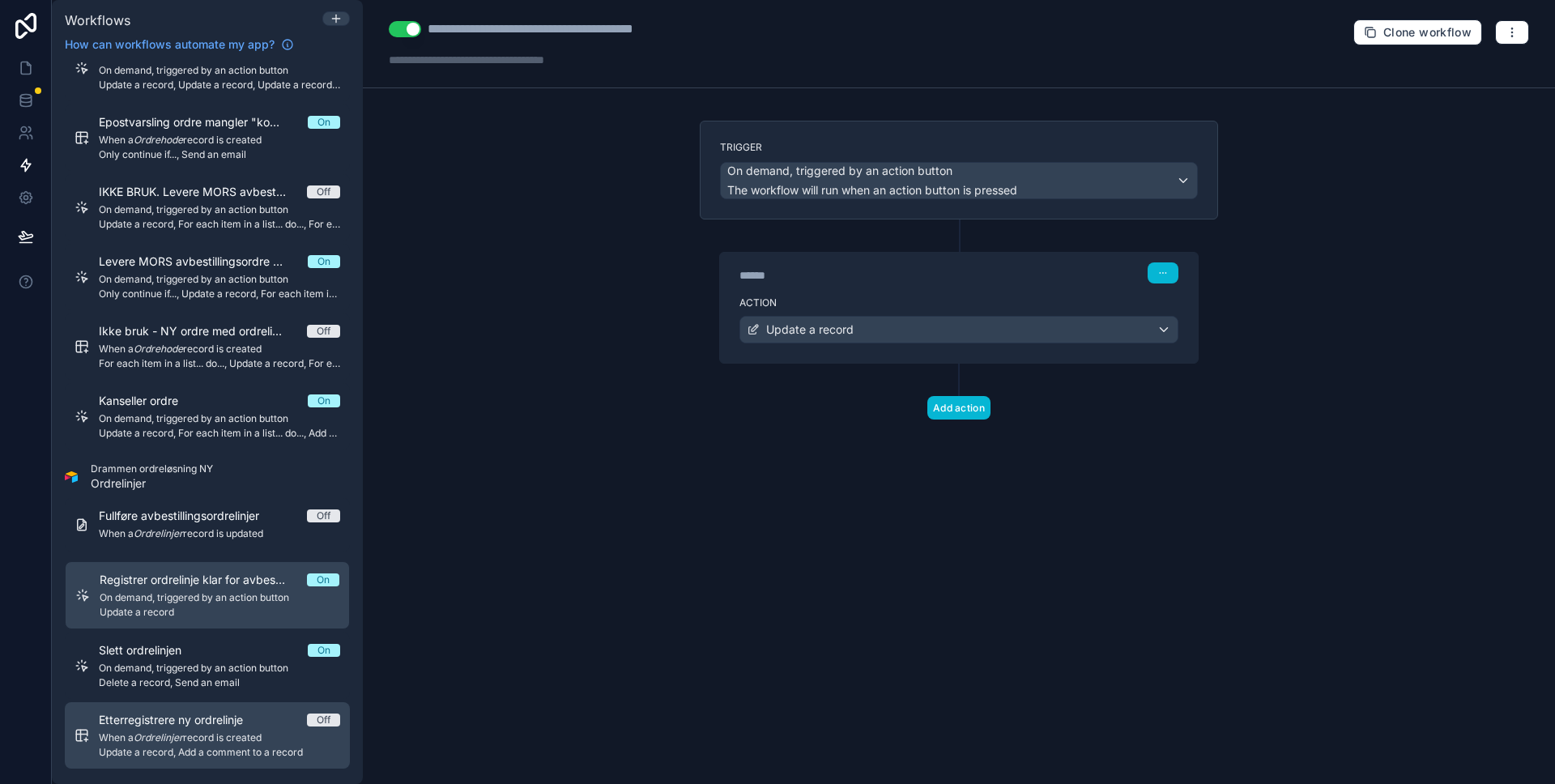
scroll to position [1594, 0]
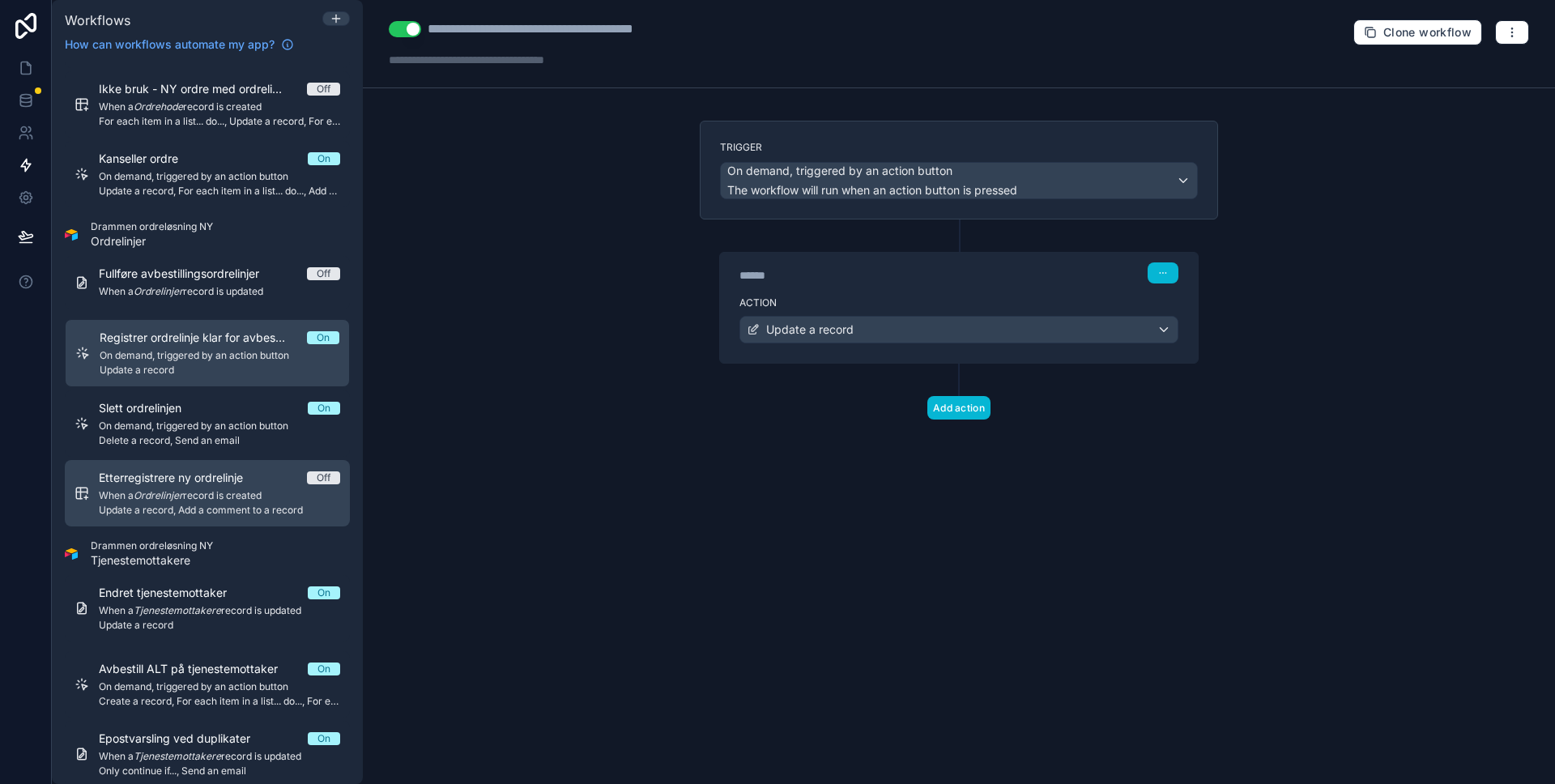
click at [191, 478] on span "Etterregistrere ny ordrelinje" at bounding box center [180, 478] width 163 height 17
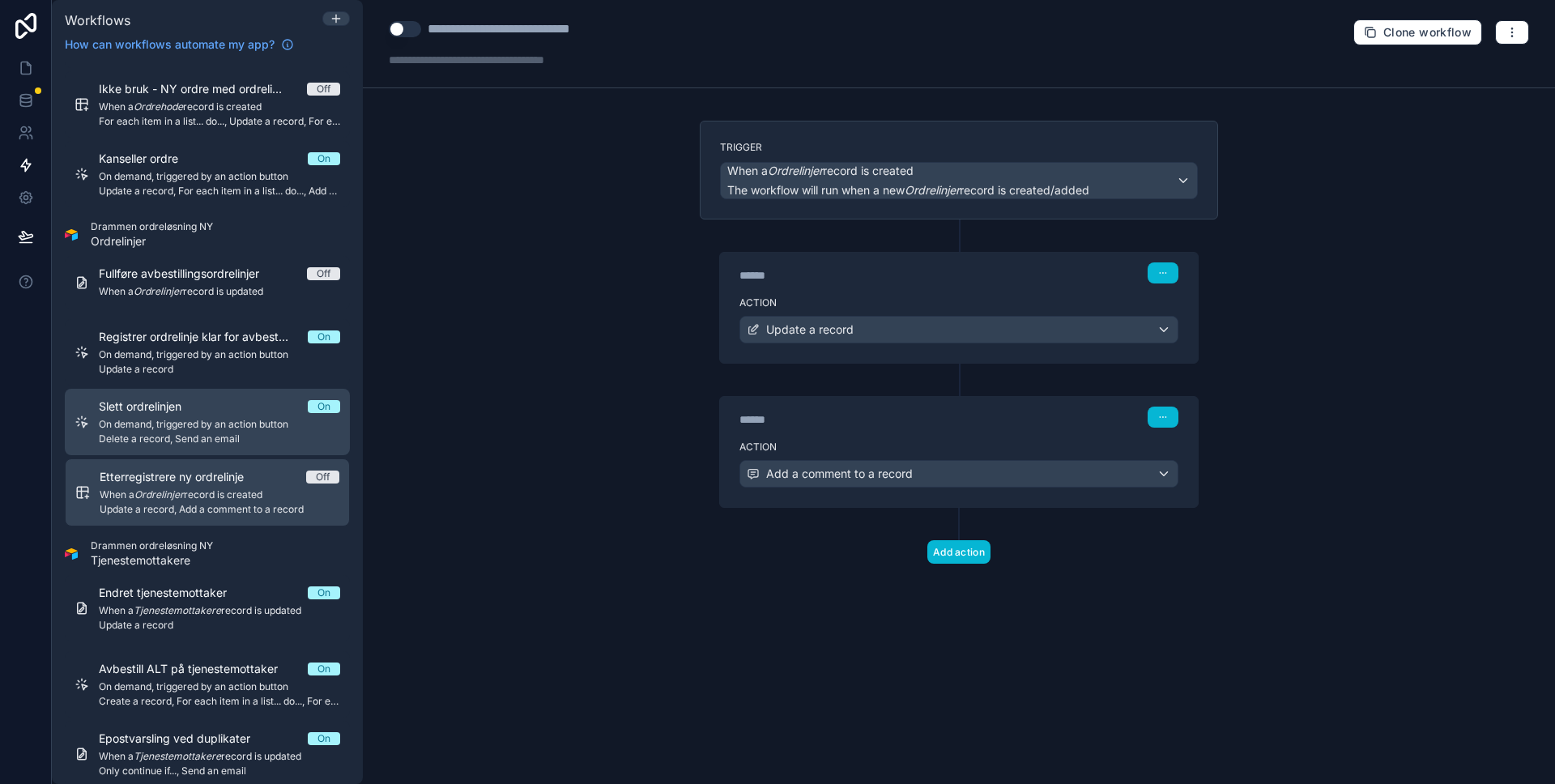
click at [194, 444] on span "Delete a record, Send an email" at bounding box center [219, 438] width 241 height 13
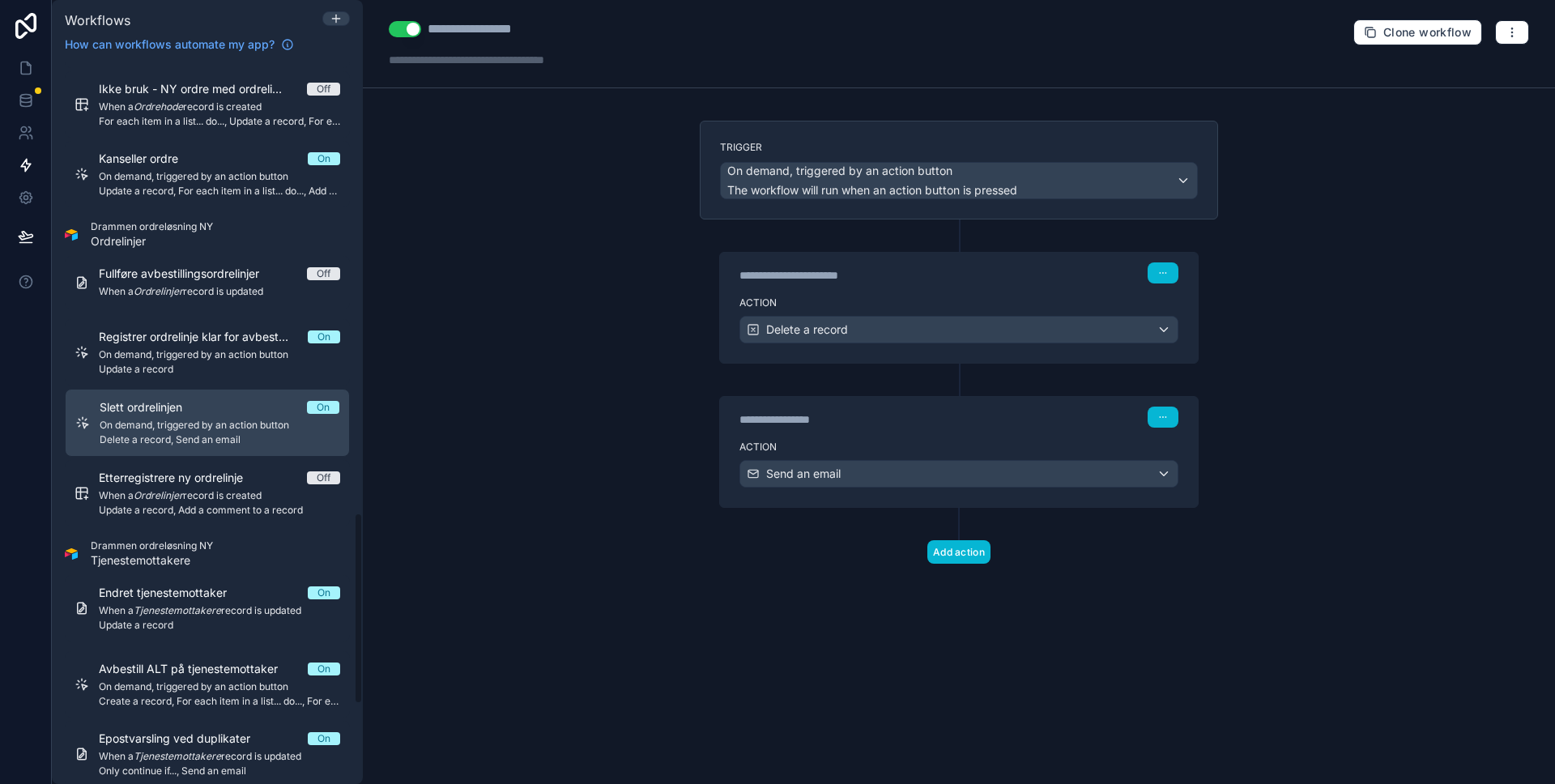
scroll to position [1999, 0]
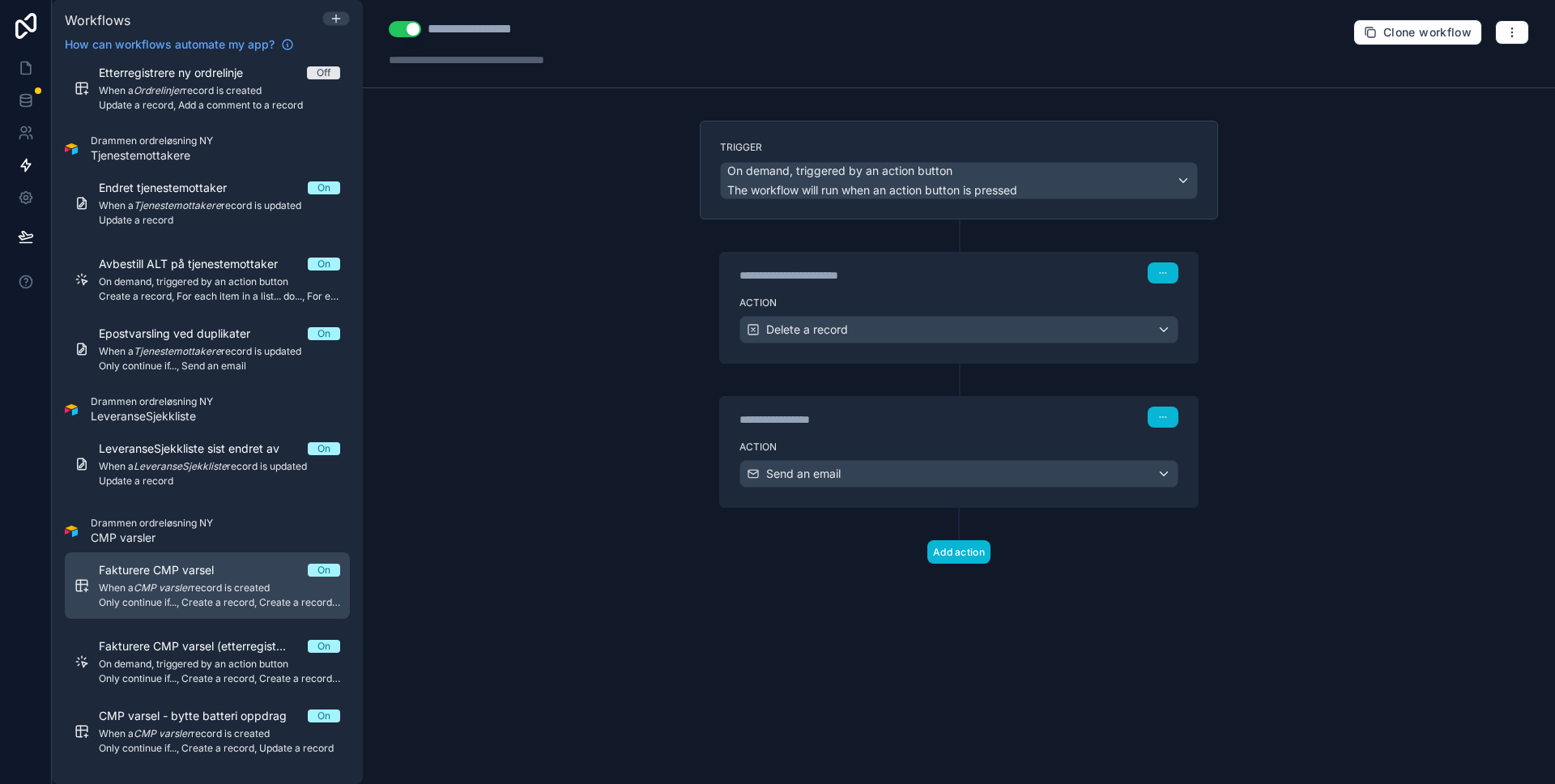
click at [197, 575] on span "Fakturere CMP varsel" at bounding box center [166, 570] width 134 height 17
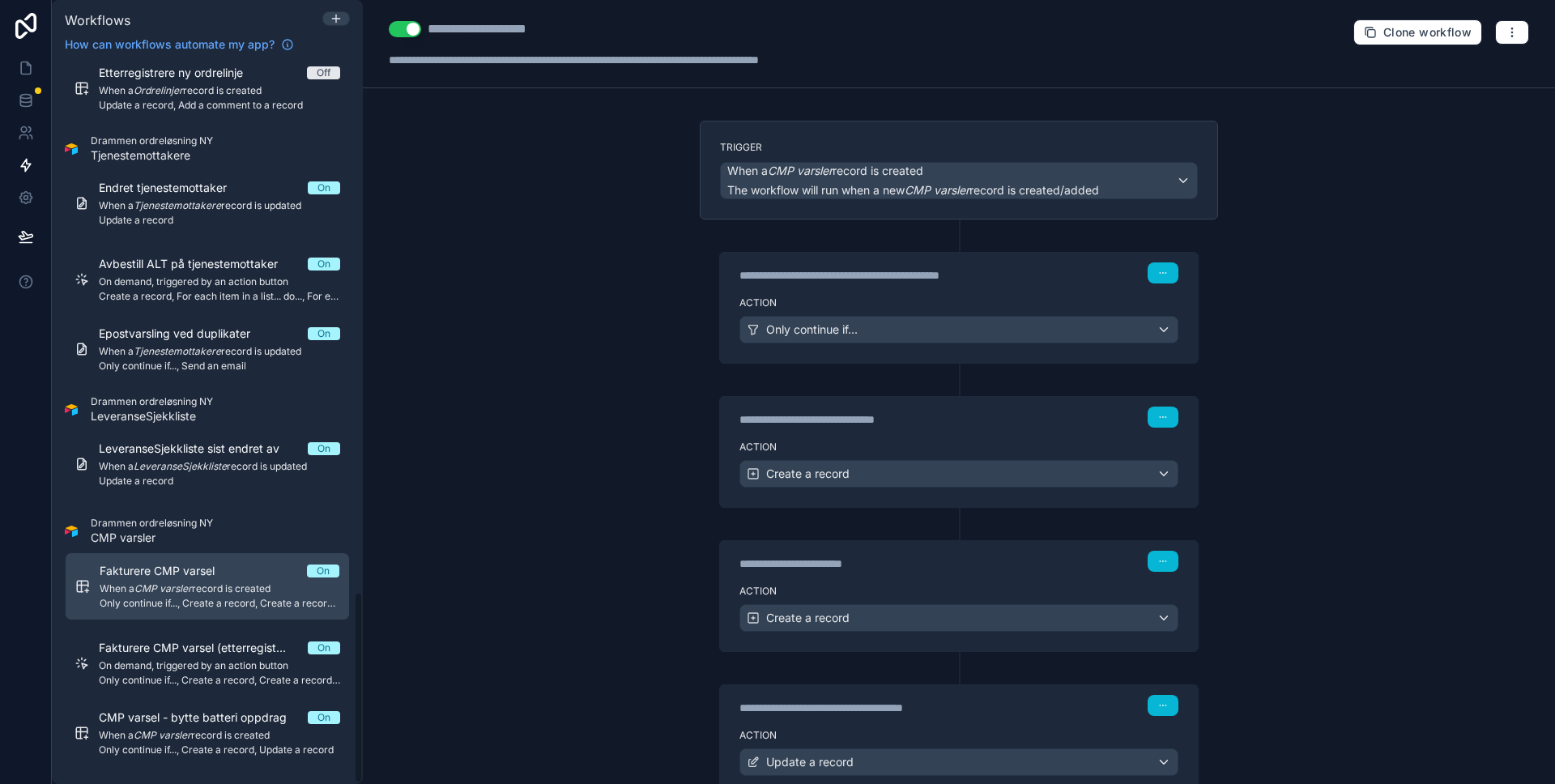
scroll to position [1999, 0]
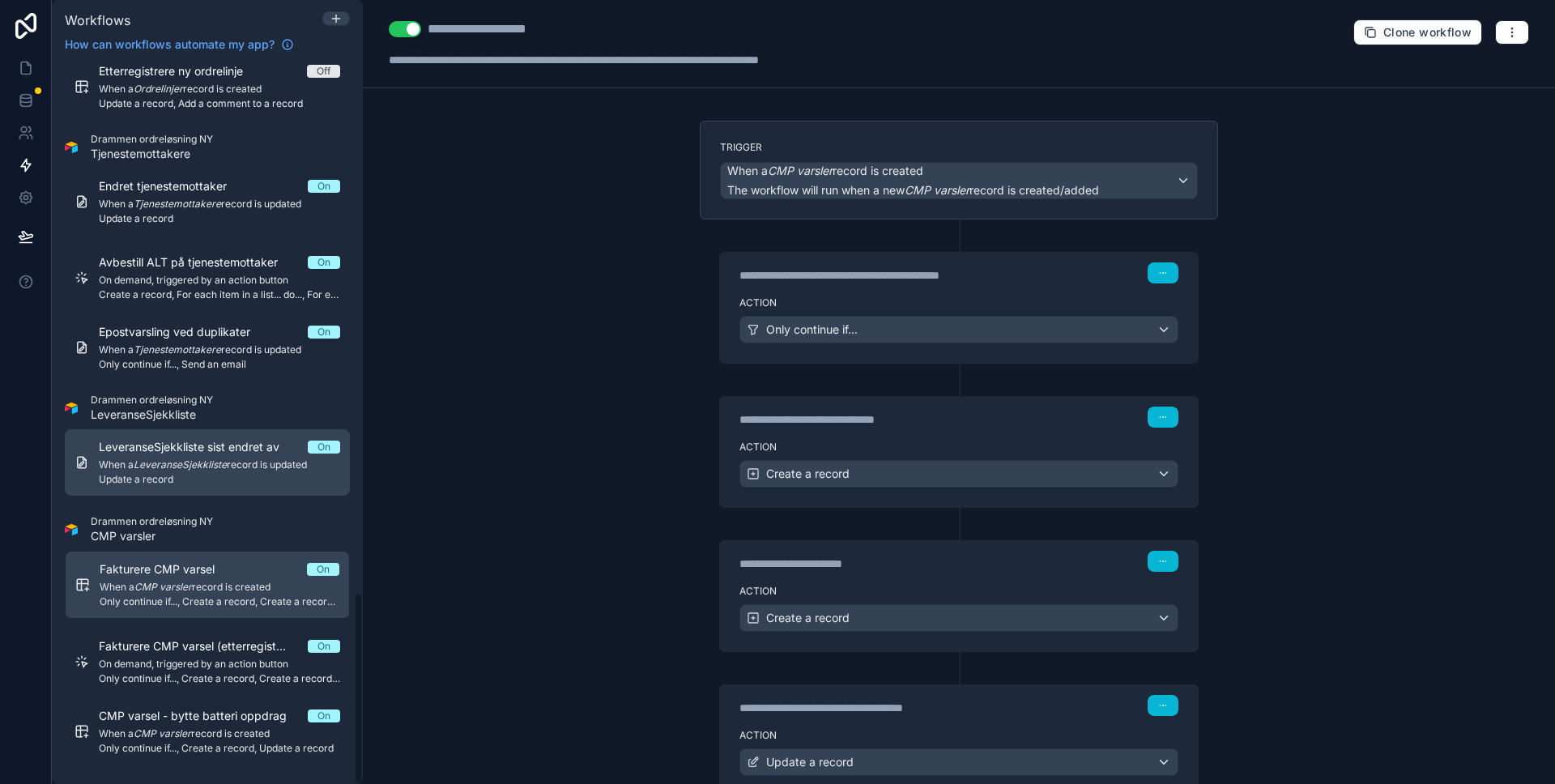
click at [199, 462] on em "LeveranseSjekkliste" at bounding box center [180, 464] width 93 height 12
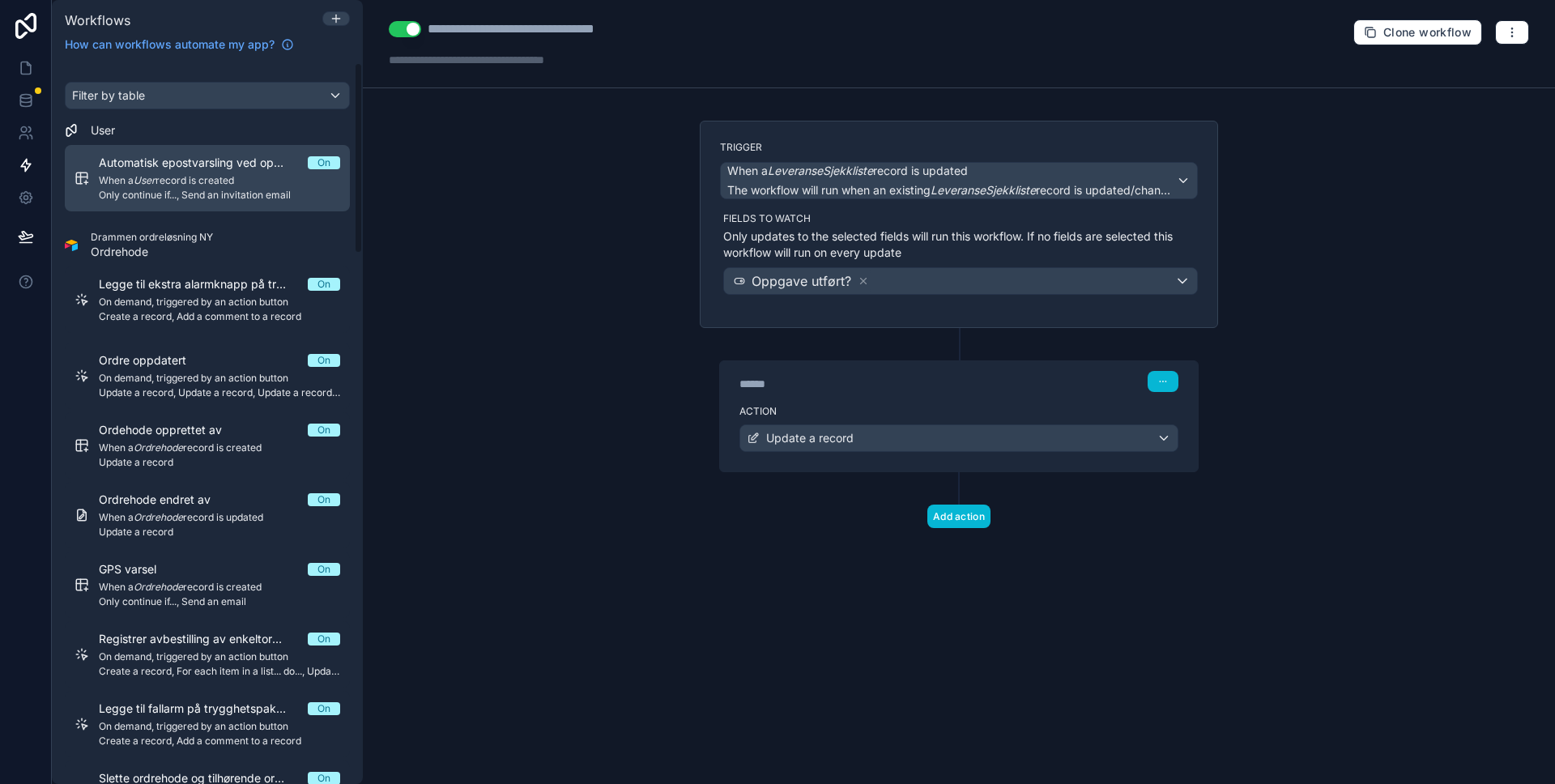
click at [166, 161] on span "Automatisk epostvarsling ved opprettelse av nye brukere" at bounding box center [203, 162] width 209 height 17
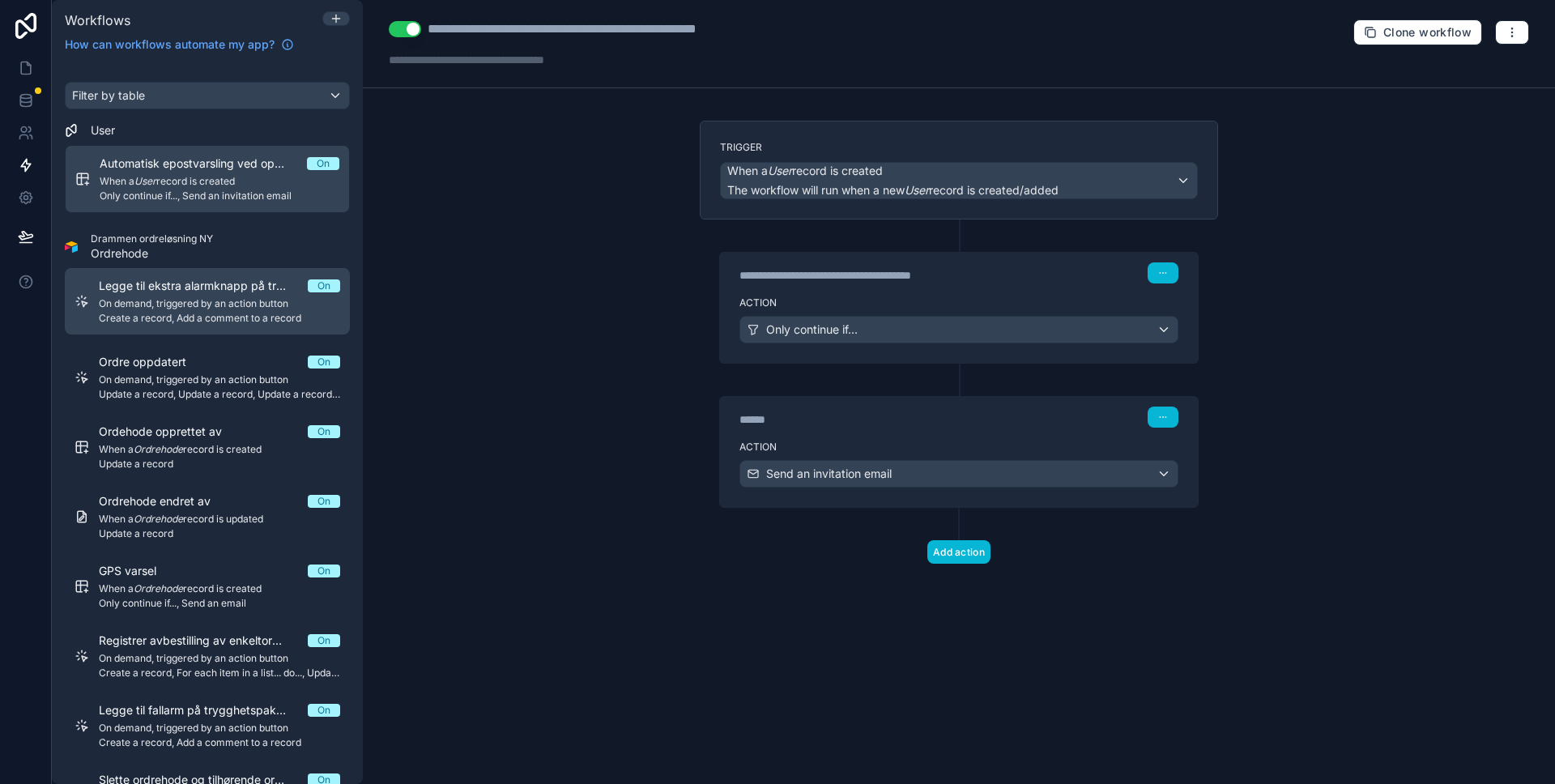
click at [173, 301] on span "On demand, triggered by an action button" at bounding box center [219, 303] width 241 height 13
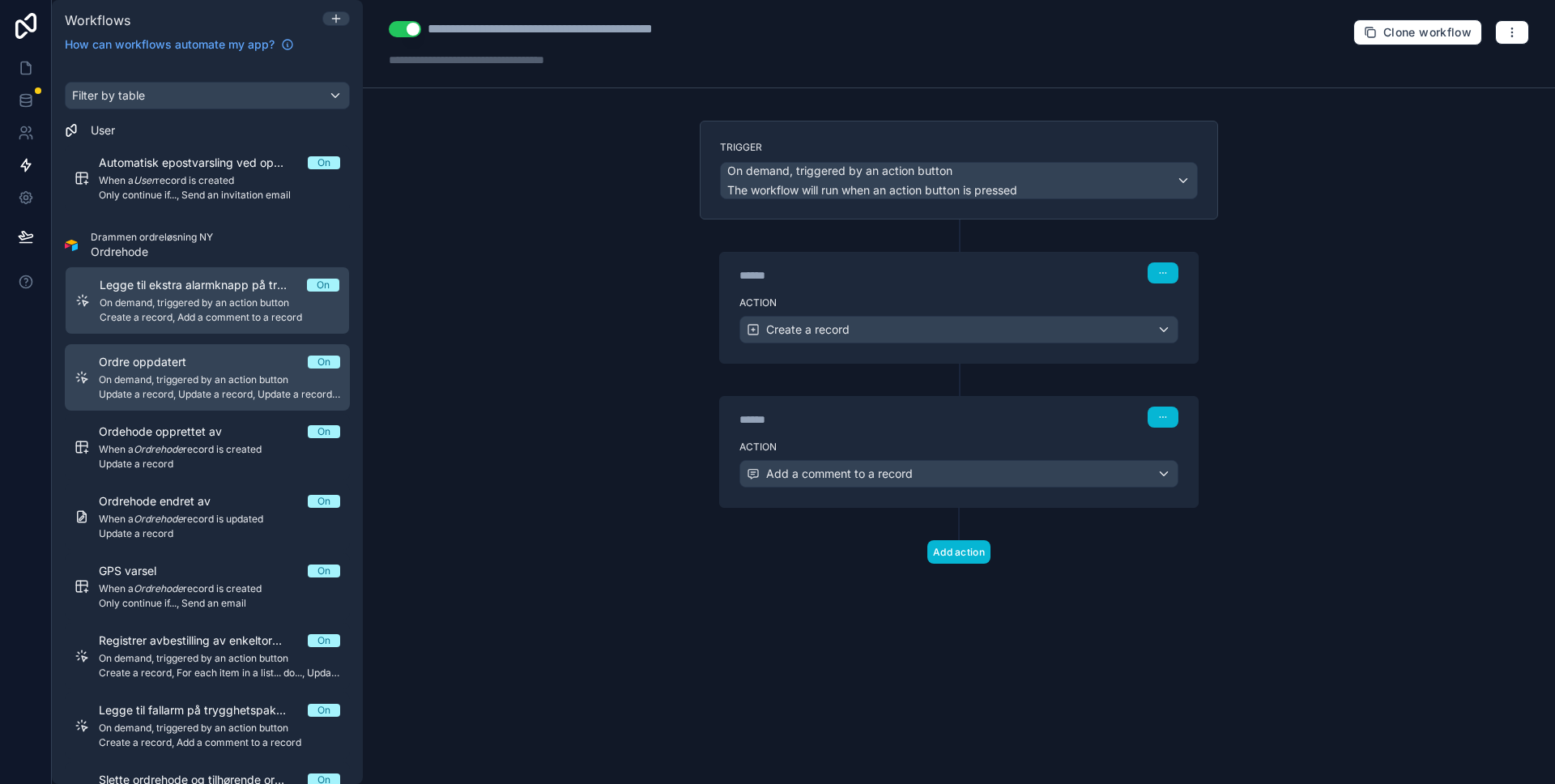
click at [173, 358] on span "Ordre oppdatert" at bounding box center [152, 361] width 107 height 17
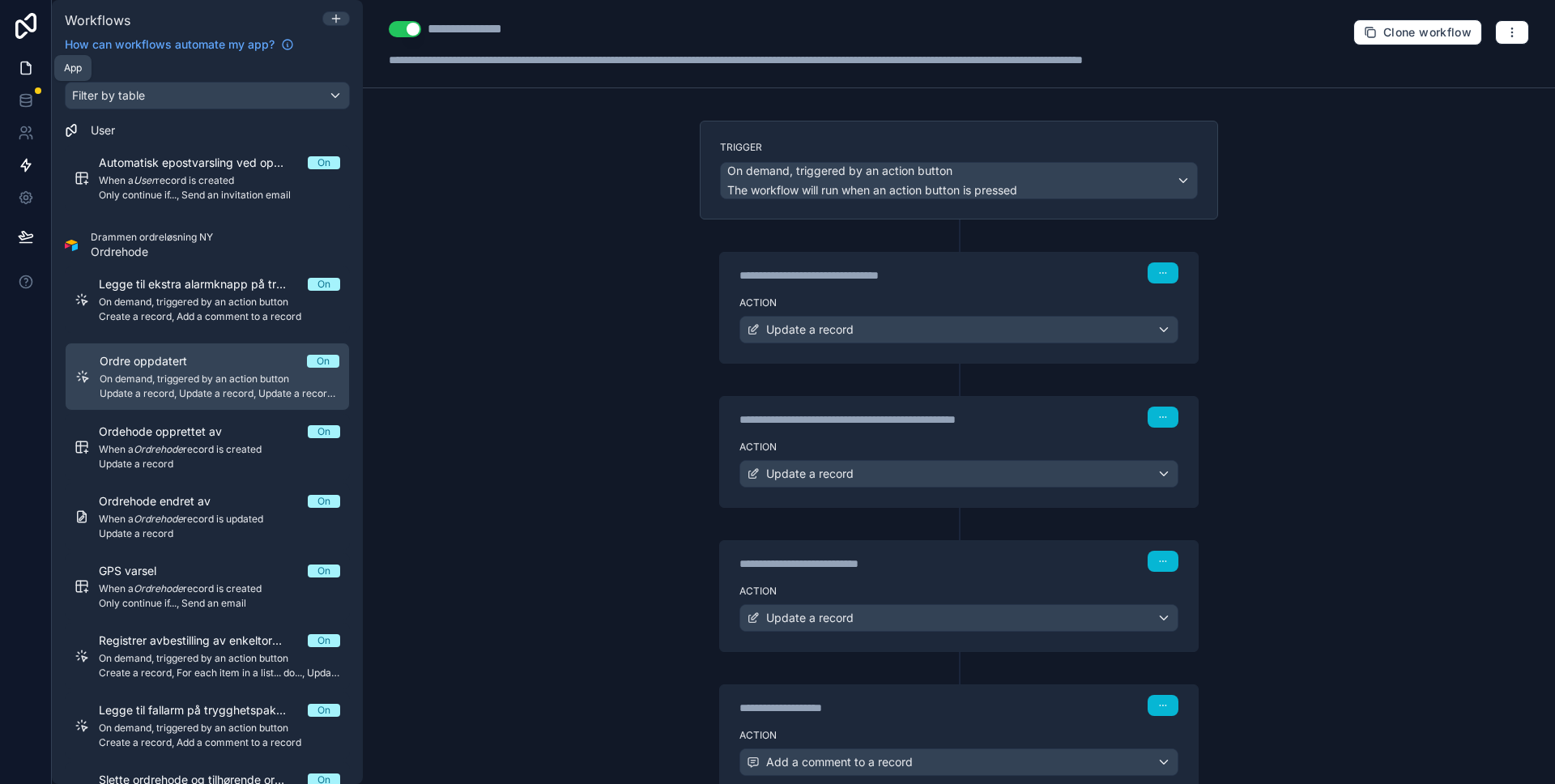
click at [17, 60] on icon at bounding box center [25, 68] width 17 height 17
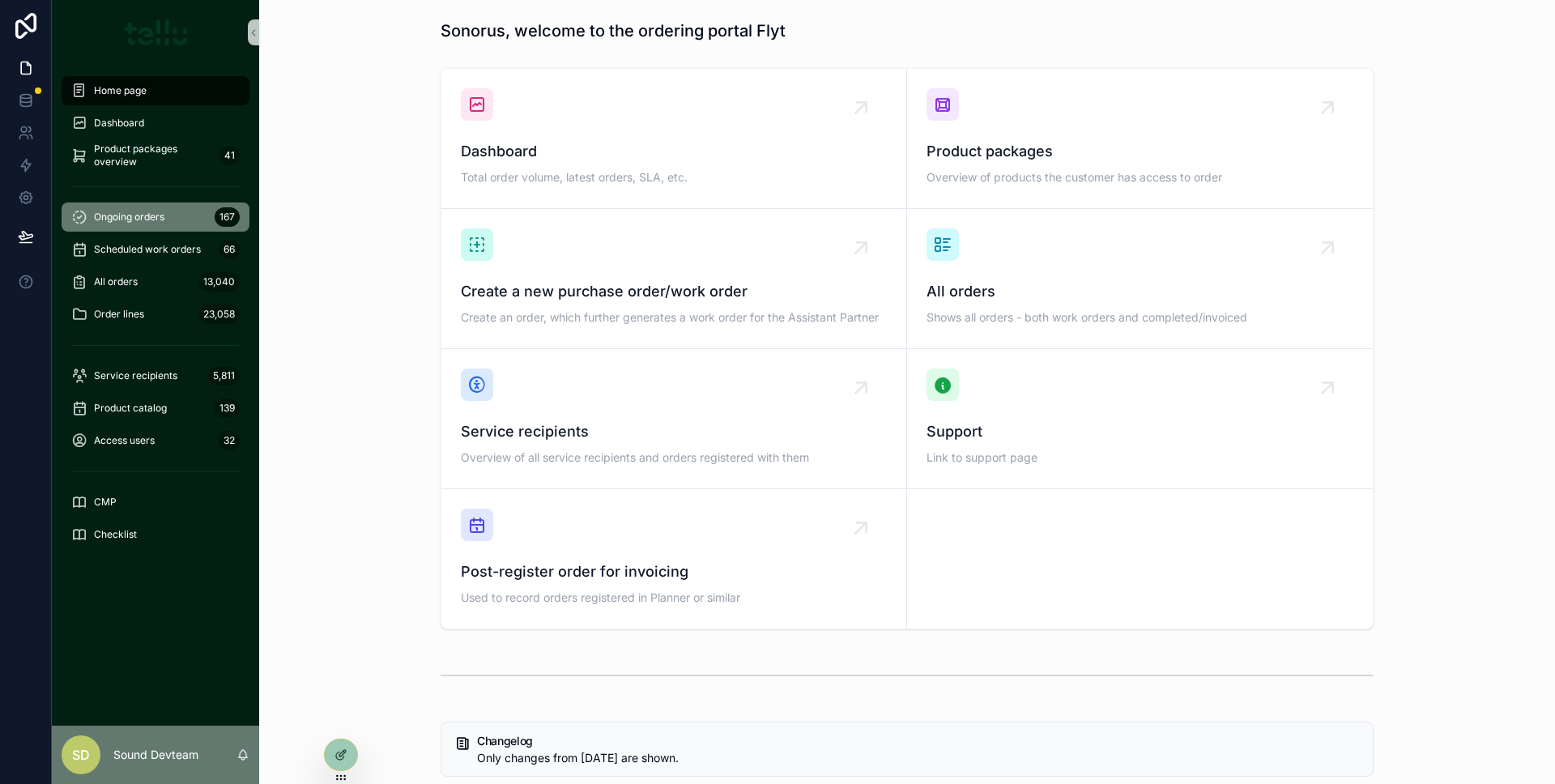
click at [186, 208] on div "Ongoing orders 167" at bounding box center [155, 217] width 169 height 26
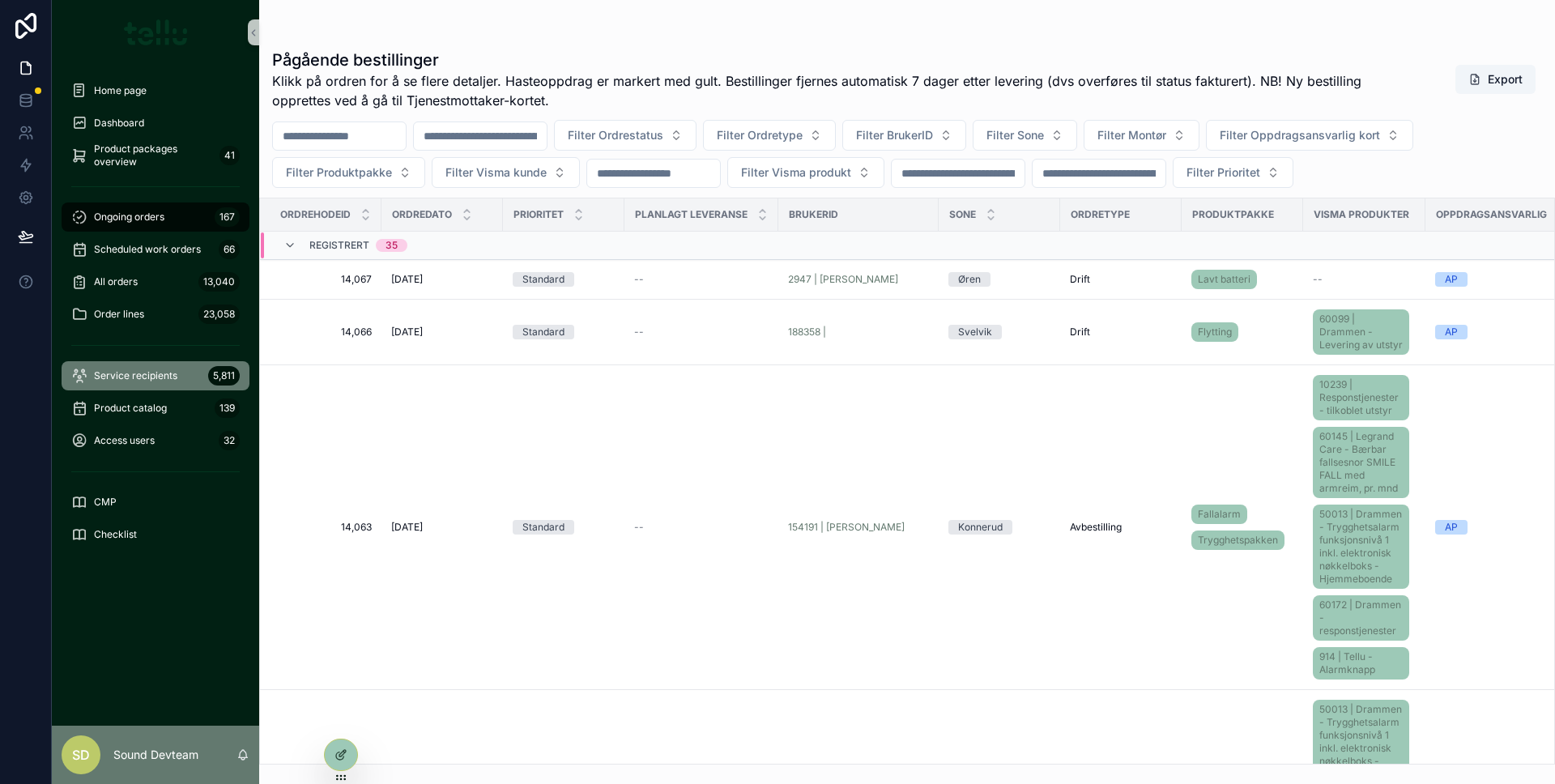
click at [133, 369] on font "Service recipients" at bounding box center [136, 375] width 84 height 12
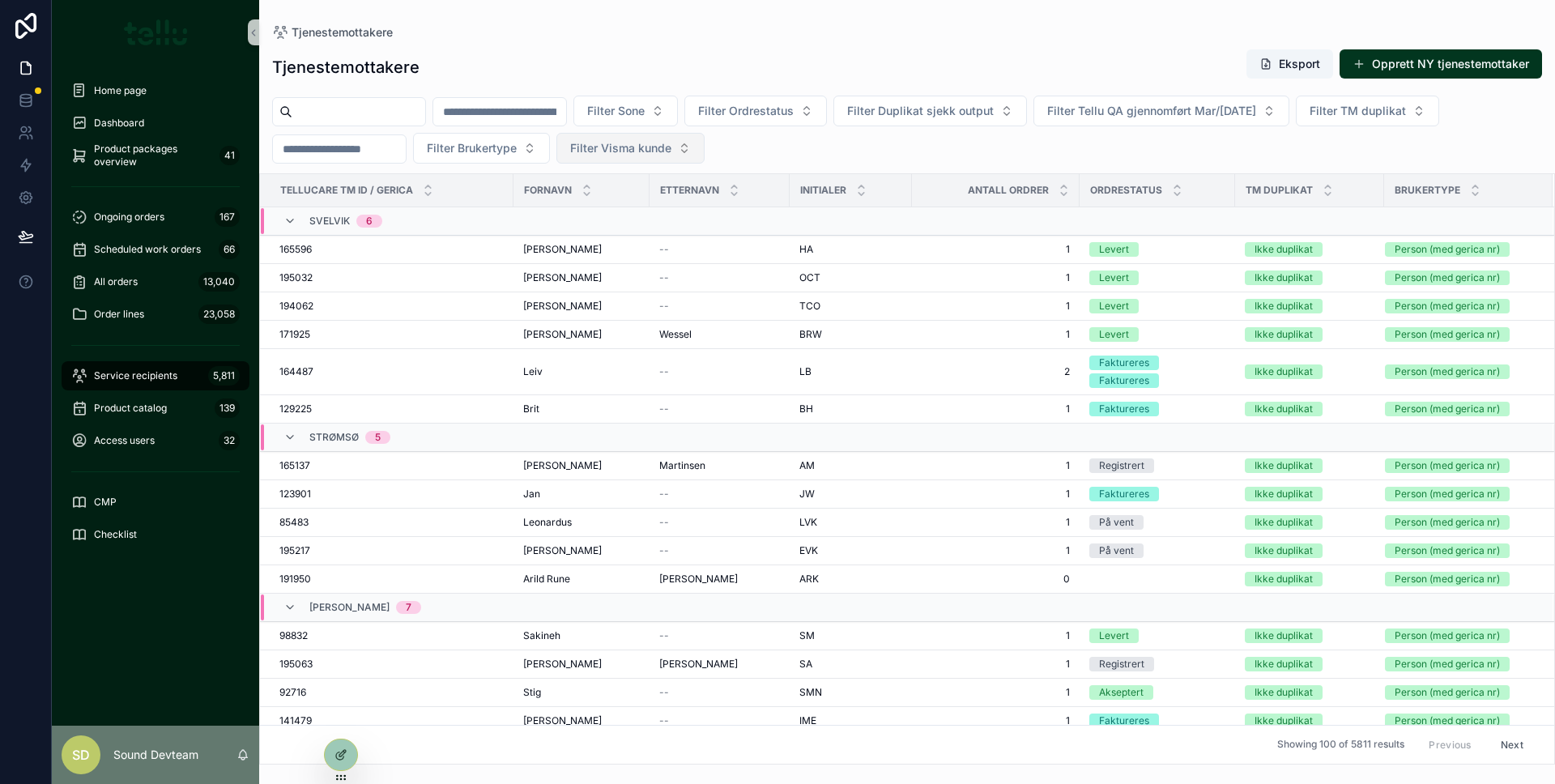
click at [671, 152] on span "Filter Visma kunde" at bounding box center [621, 148] width 101 height 17
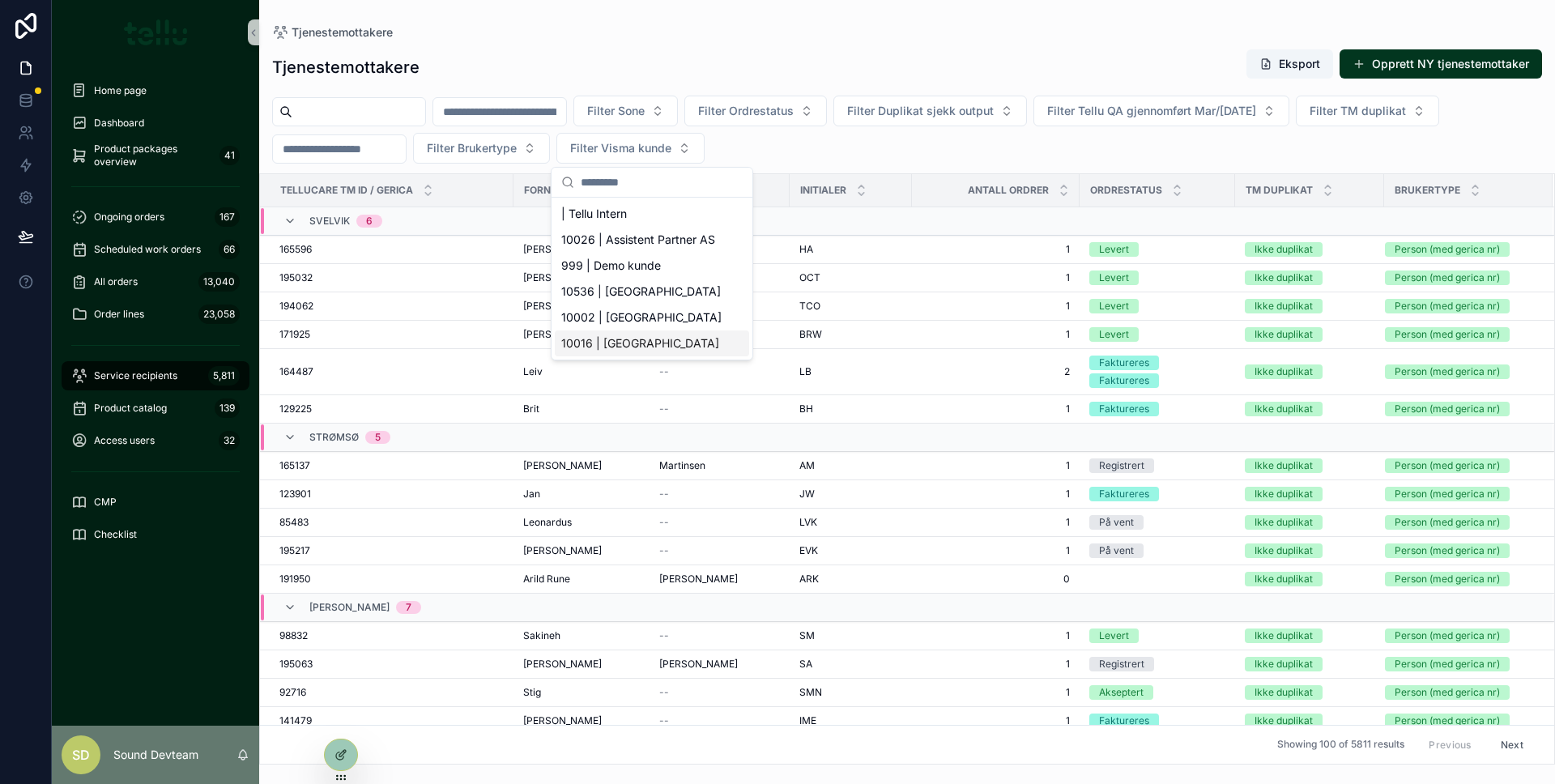
click at [645, 347] on span "10016 | [GEOGRAPHIC_DATA]" at bounding box center [640, 343] width 158 height 17
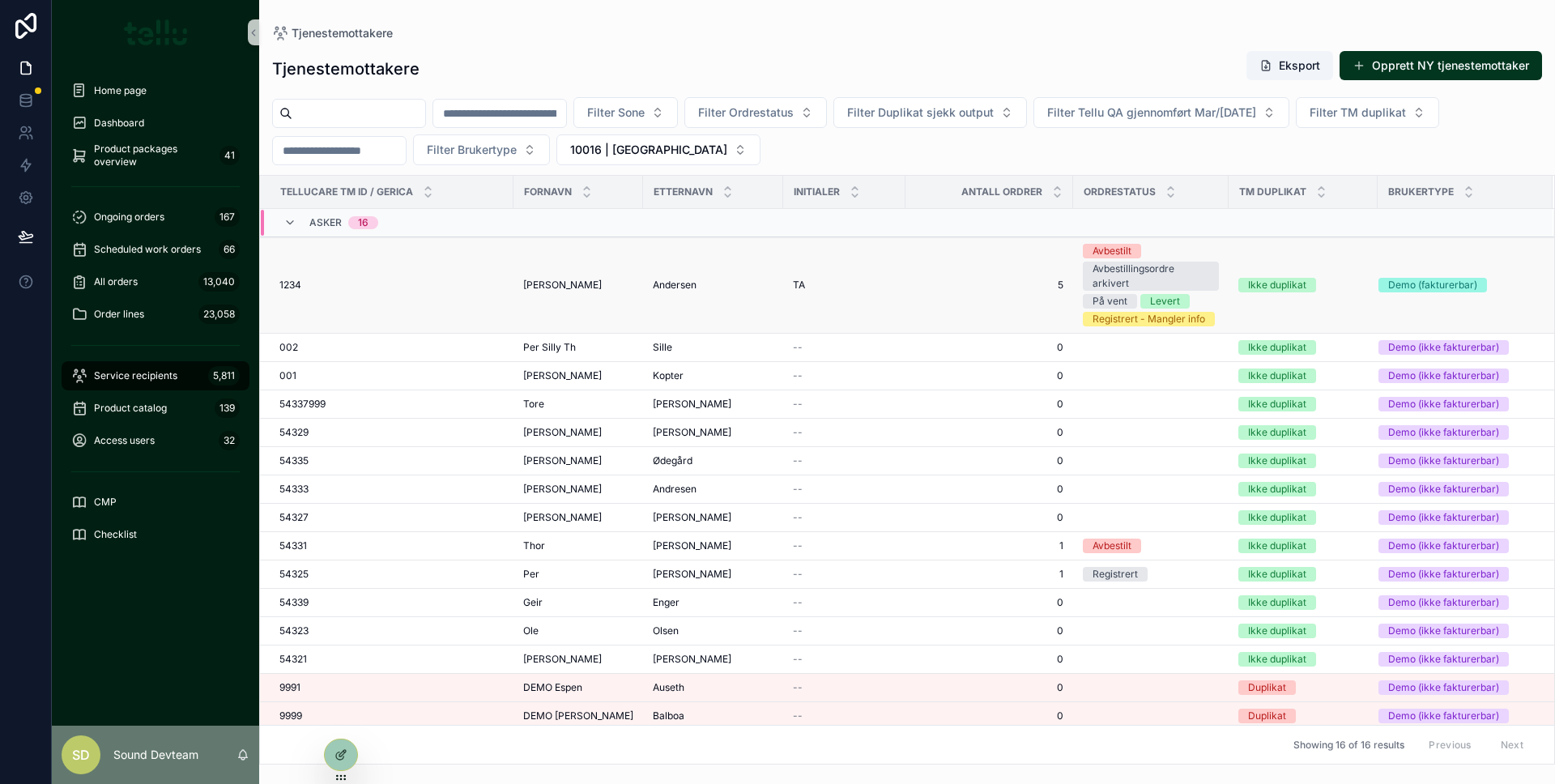
click at [444, 280] on div "1234 1234" at bounding box center [391, 285] width 224 height 13
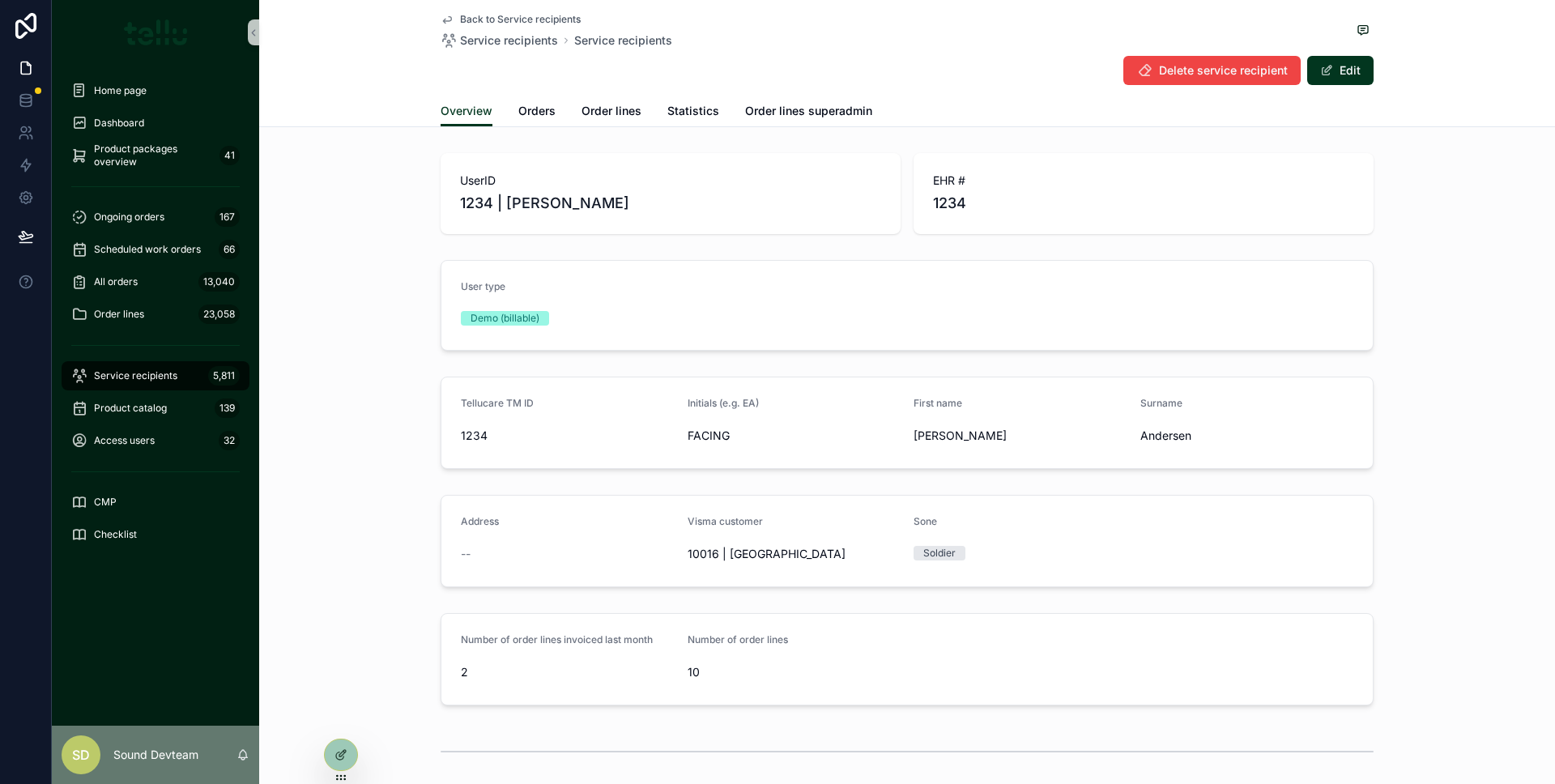
click at [410, 256] on div "User type Demo (billable)" at bounding box center [907, 305] width 1296 height 104
click at [168, 369] on font "Service recipients" at bounding box center [136, 375] width 84 height 12
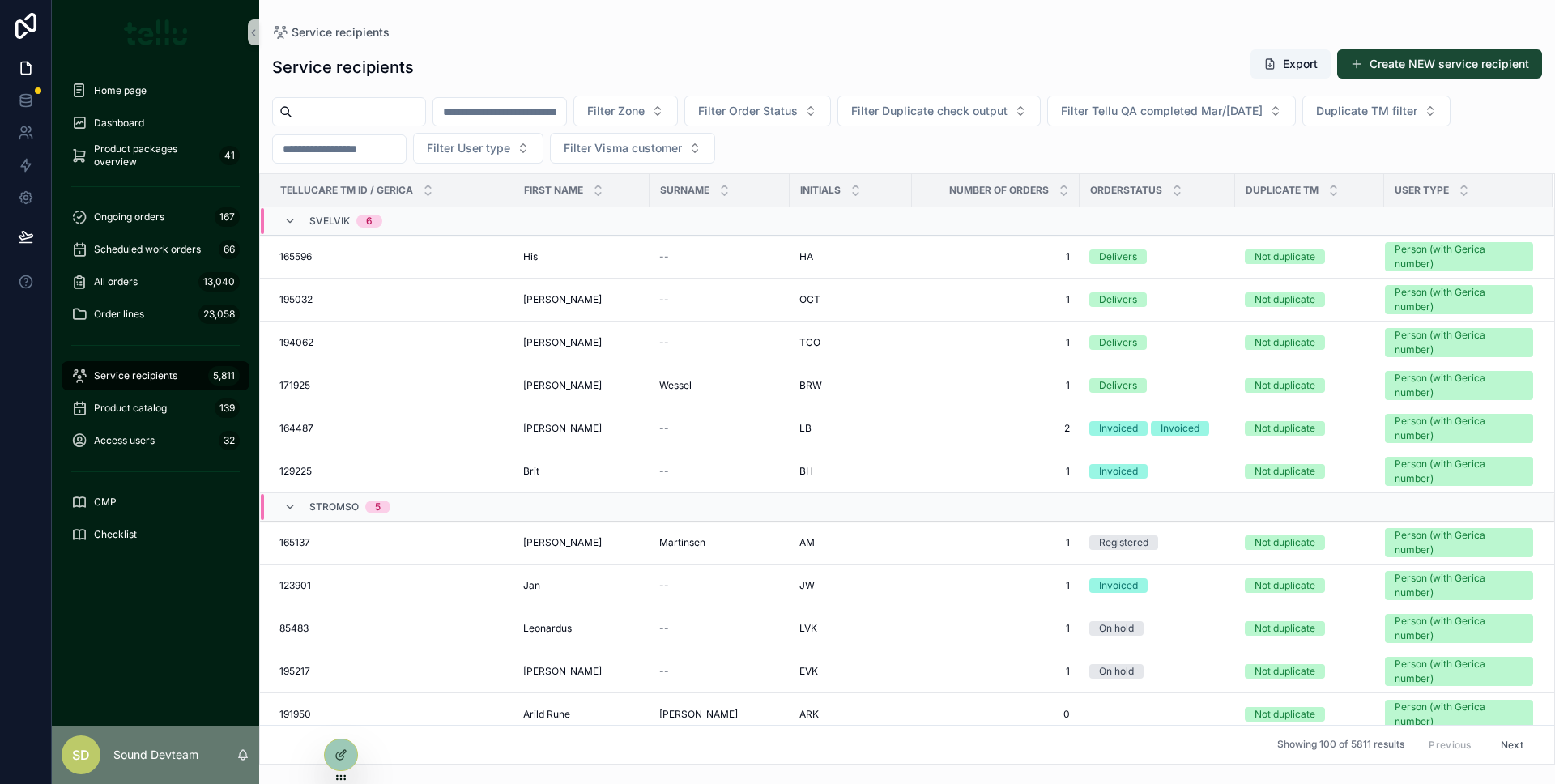
click at [1467, 63] on font "Create NEW service recipient" at bounding box center [1448, 64] width 160 height 14
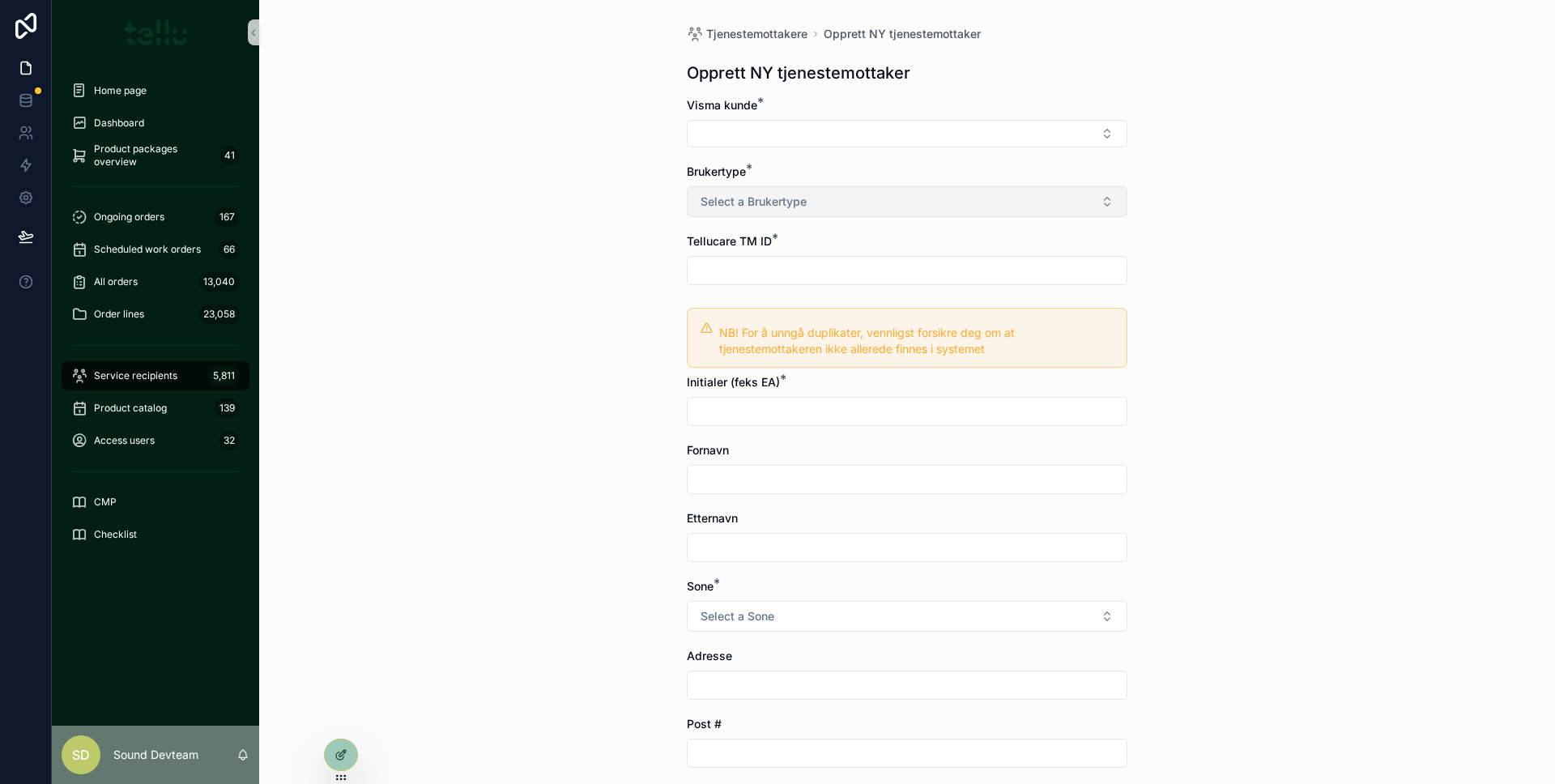
click at [850, 191] on button "Select a Brukertype" at bounding box center [906, 201] width 441 height 31
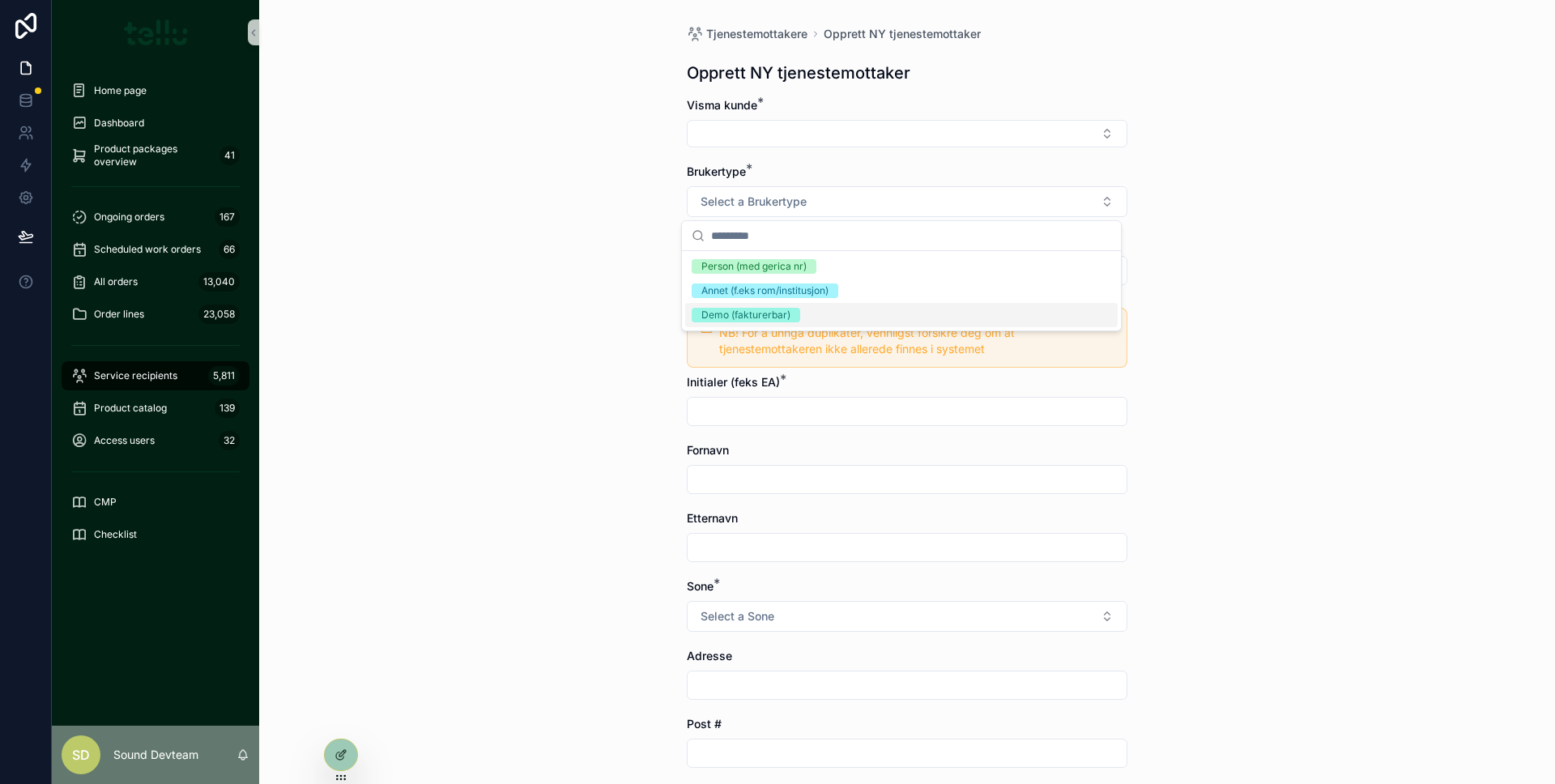
click at [797, 316] on span "Demo (fakturerbar)" at bounding box center [746, 314] width 108 height 15
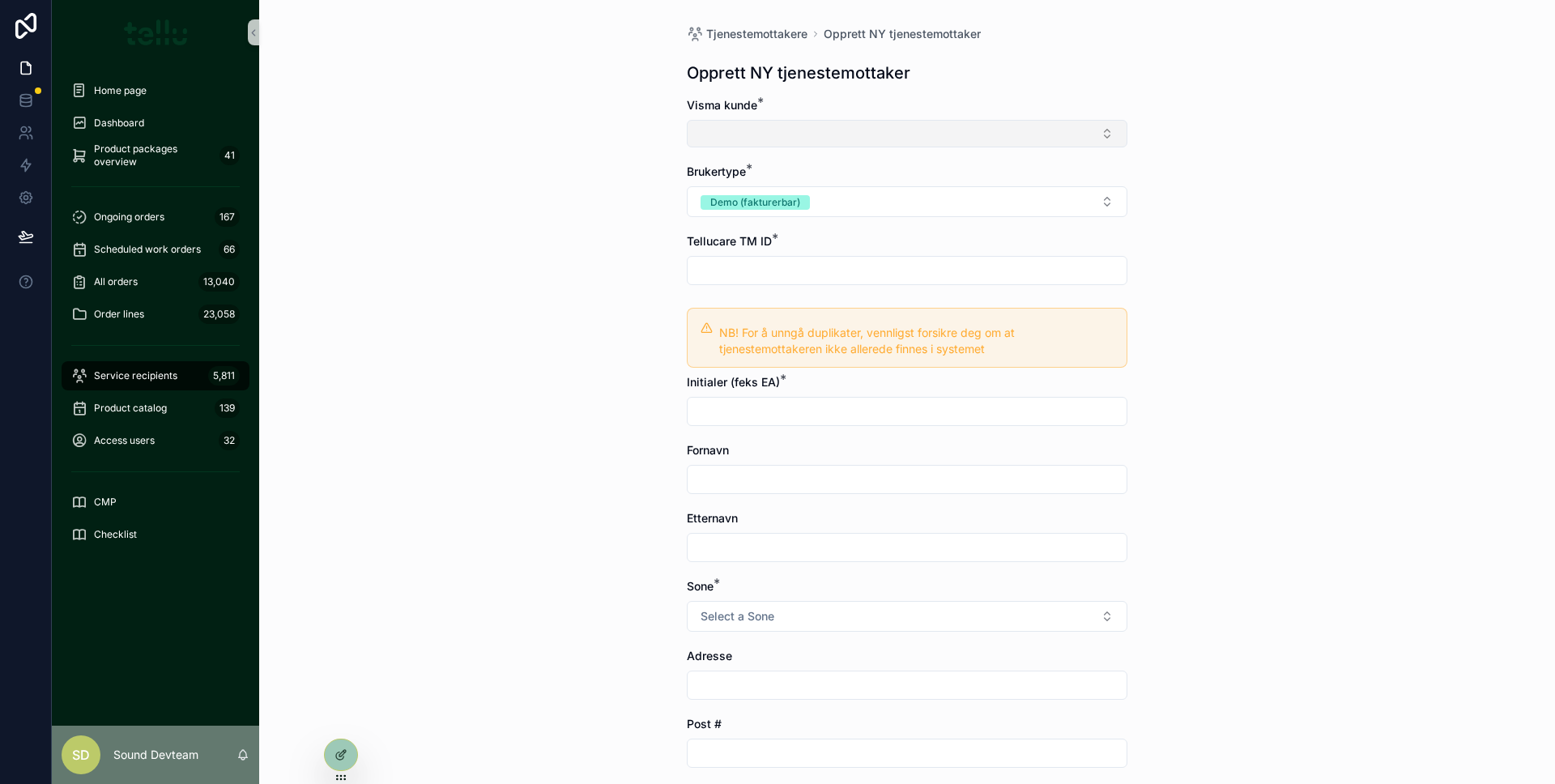
click at [769, 133] on button "Select Button" at bounding box center [906, 134] width 441 height 28
drag, startPoint x: 403, startPoint y: 297, endPoint x: 403, endPoint y: 306, distance: 9.0
click at [403, 298] on div "Tjenestemottakere Opprett NY tjenestemottaker Opprett NY tjenestemottaker Visma…" at bounding box center [907, 392] width 1296 height 784
click at [24, 139] on icon at bounding box center [25, 133] width 17 height 17
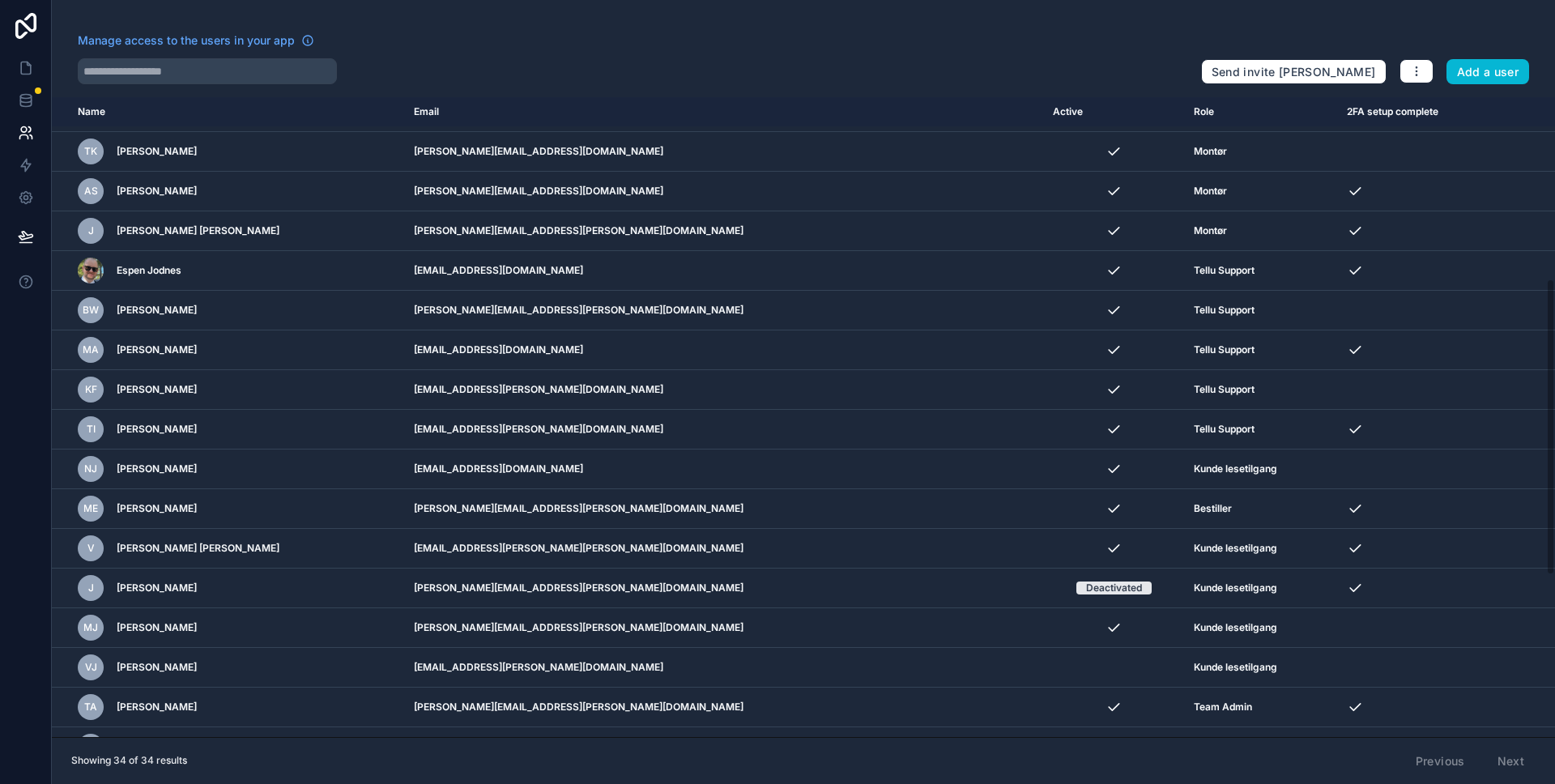
scroll to position [74, 0]
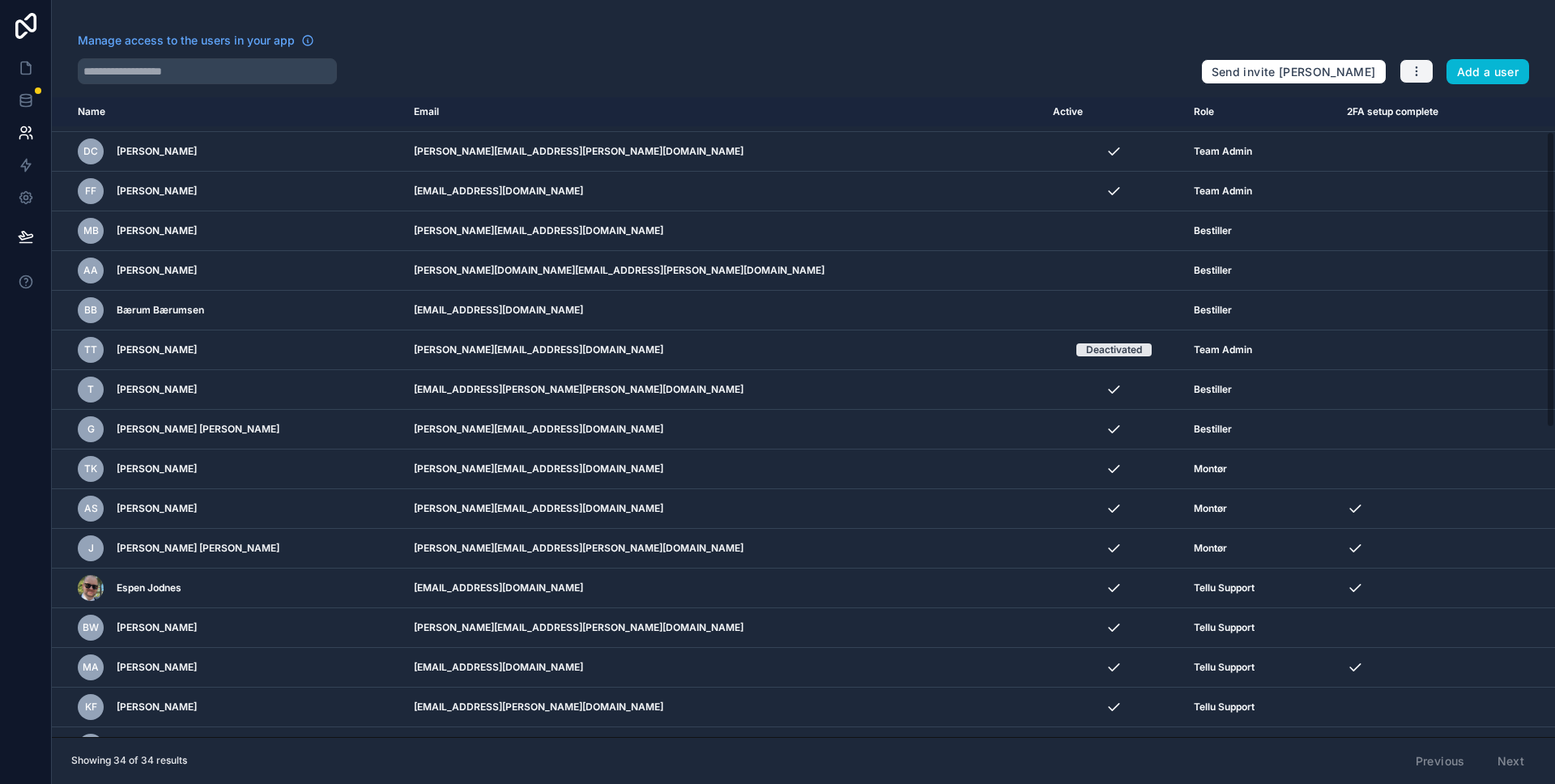
click at [1420, 82] on button "button" at bounding box center [1416, 72] width 34 height 24
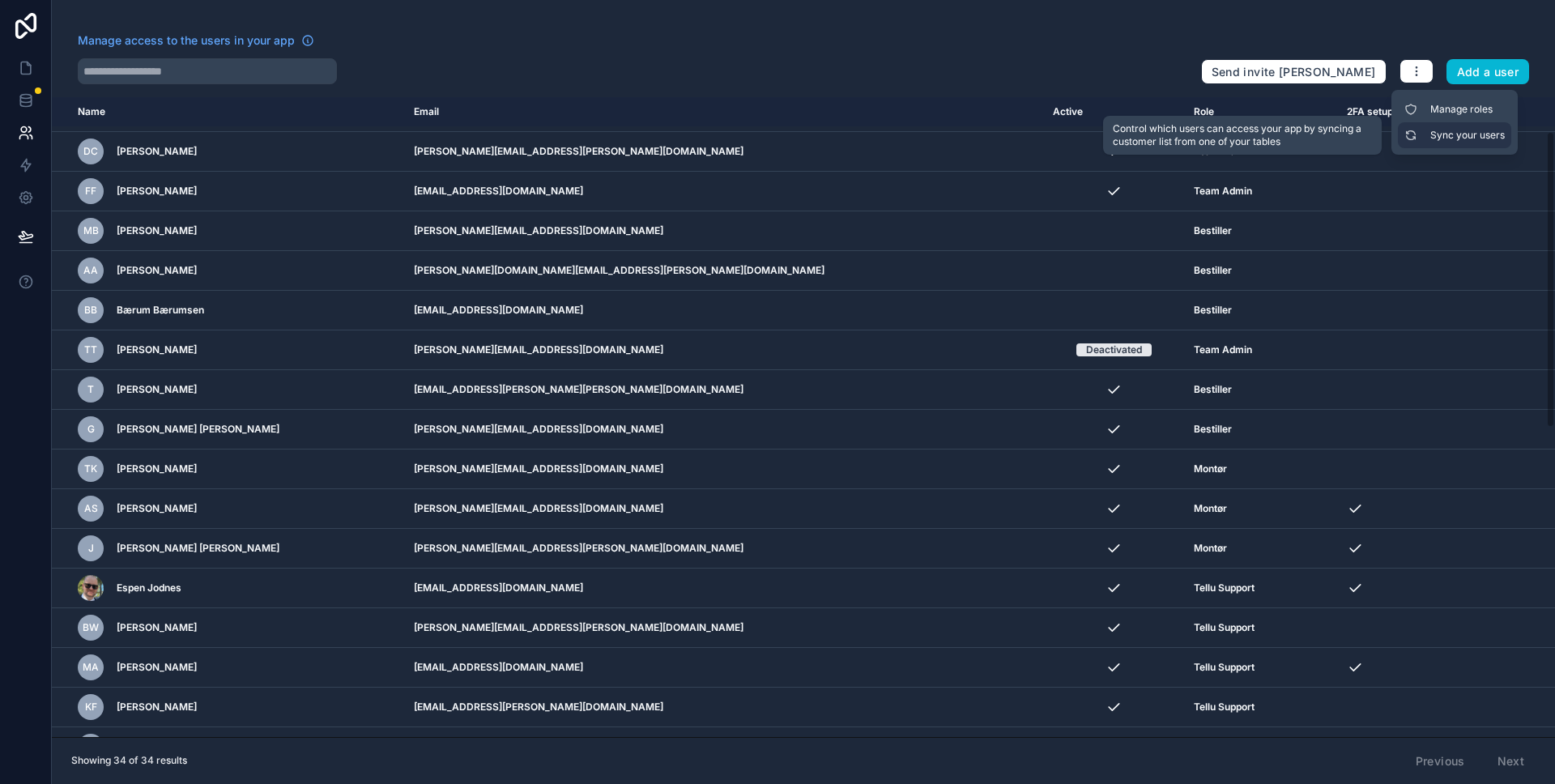
click at [1435, 132] on link "Sync your users" at bounding box center [1455, 135] width 114 height 26
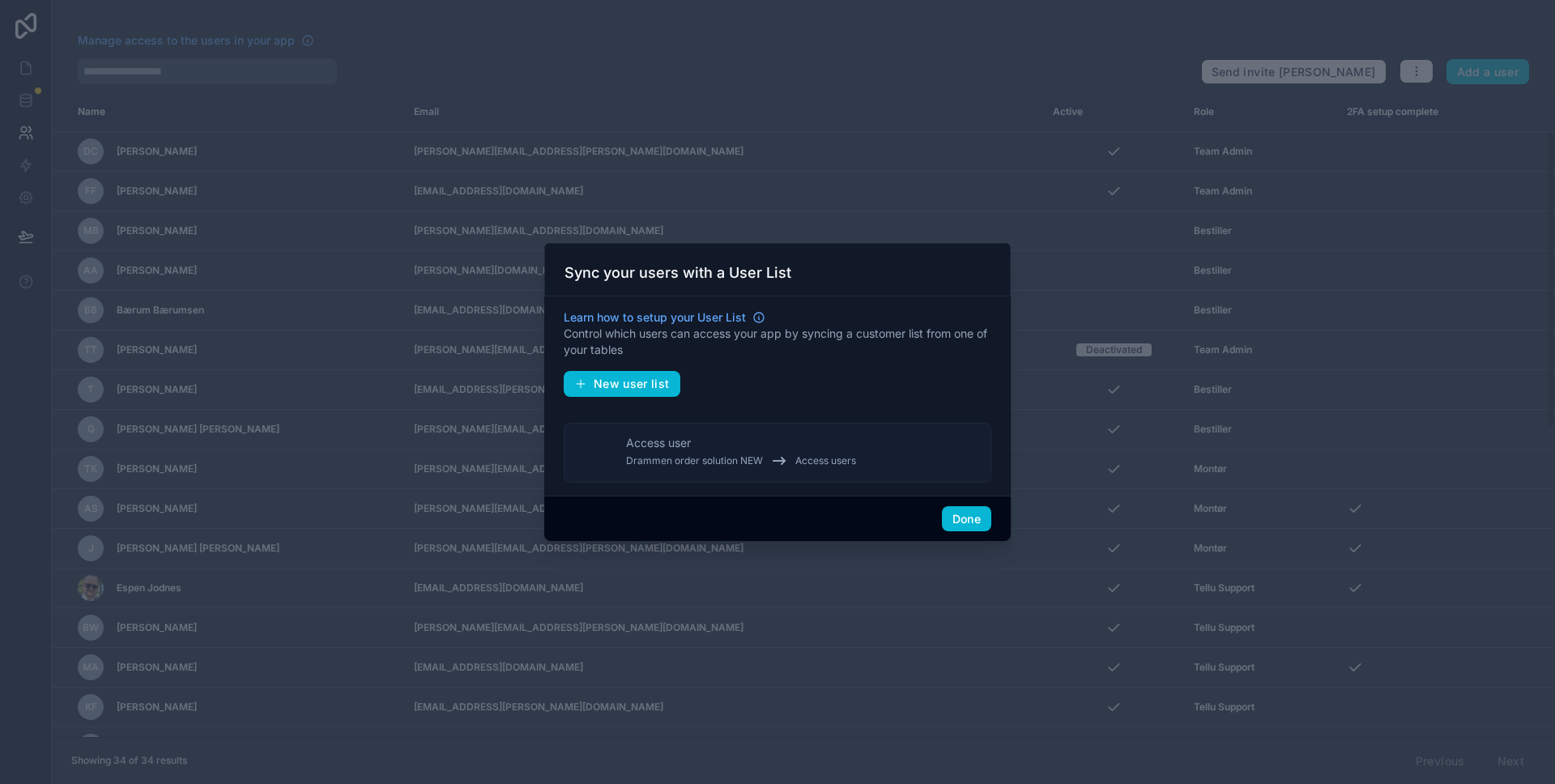
click at [758, 465] on font "Drammen order solution NEW" at bounding box center [694, 460] width 137 height 12
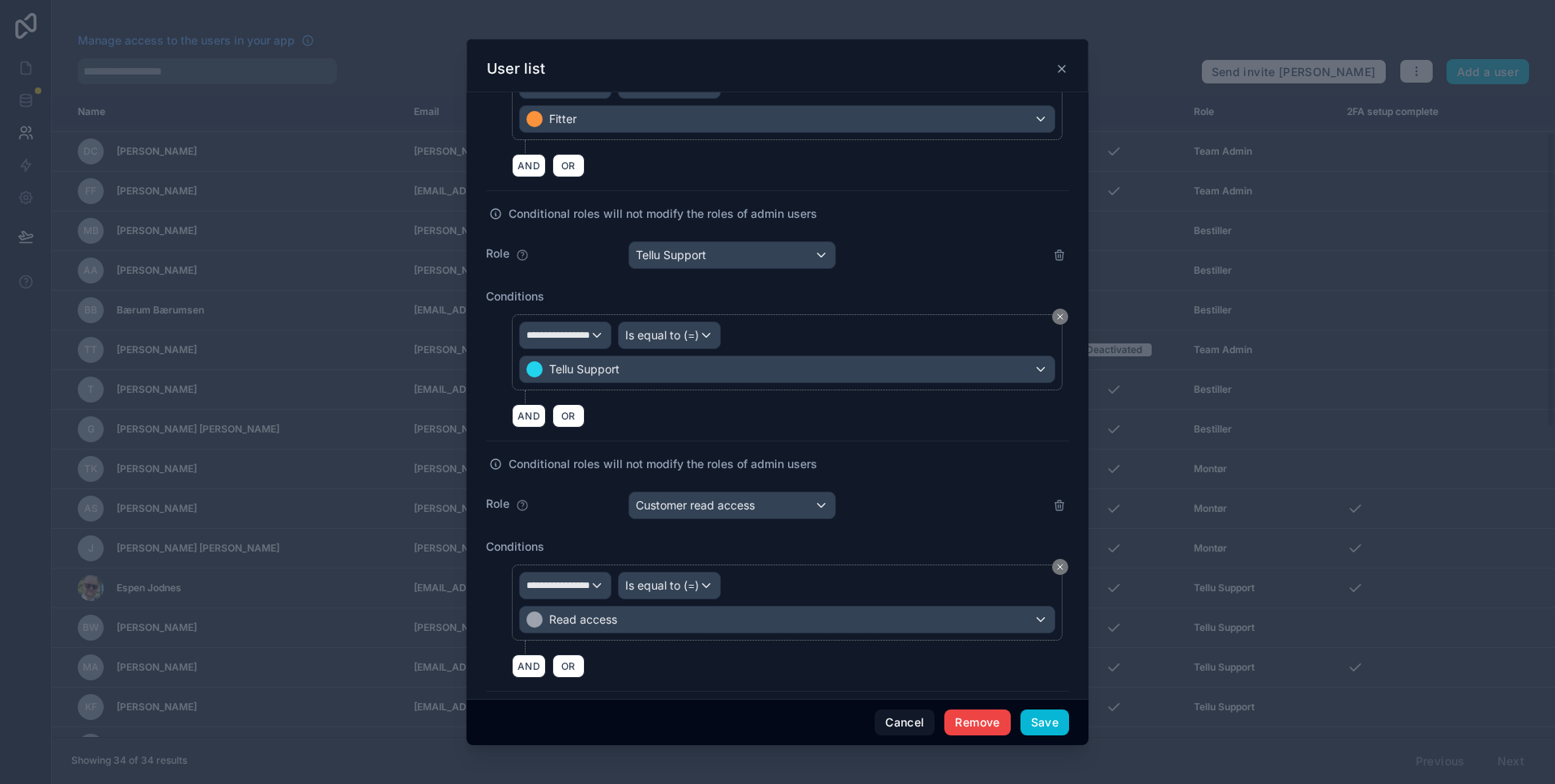
scroll to position [794, 0]
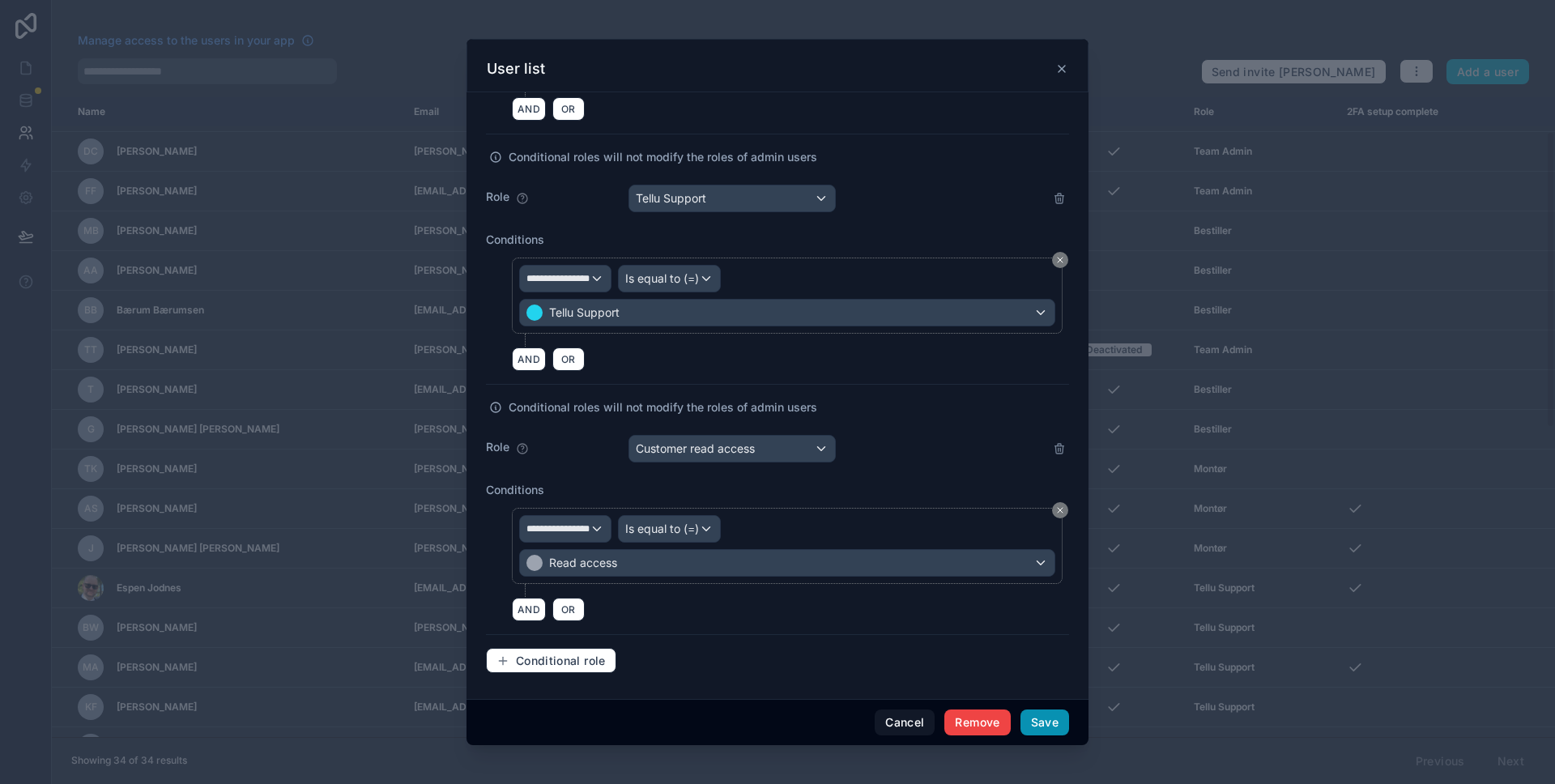
click at [1063, 729] on button "Save" at bounding box center [1045, 722] width 49 height 26
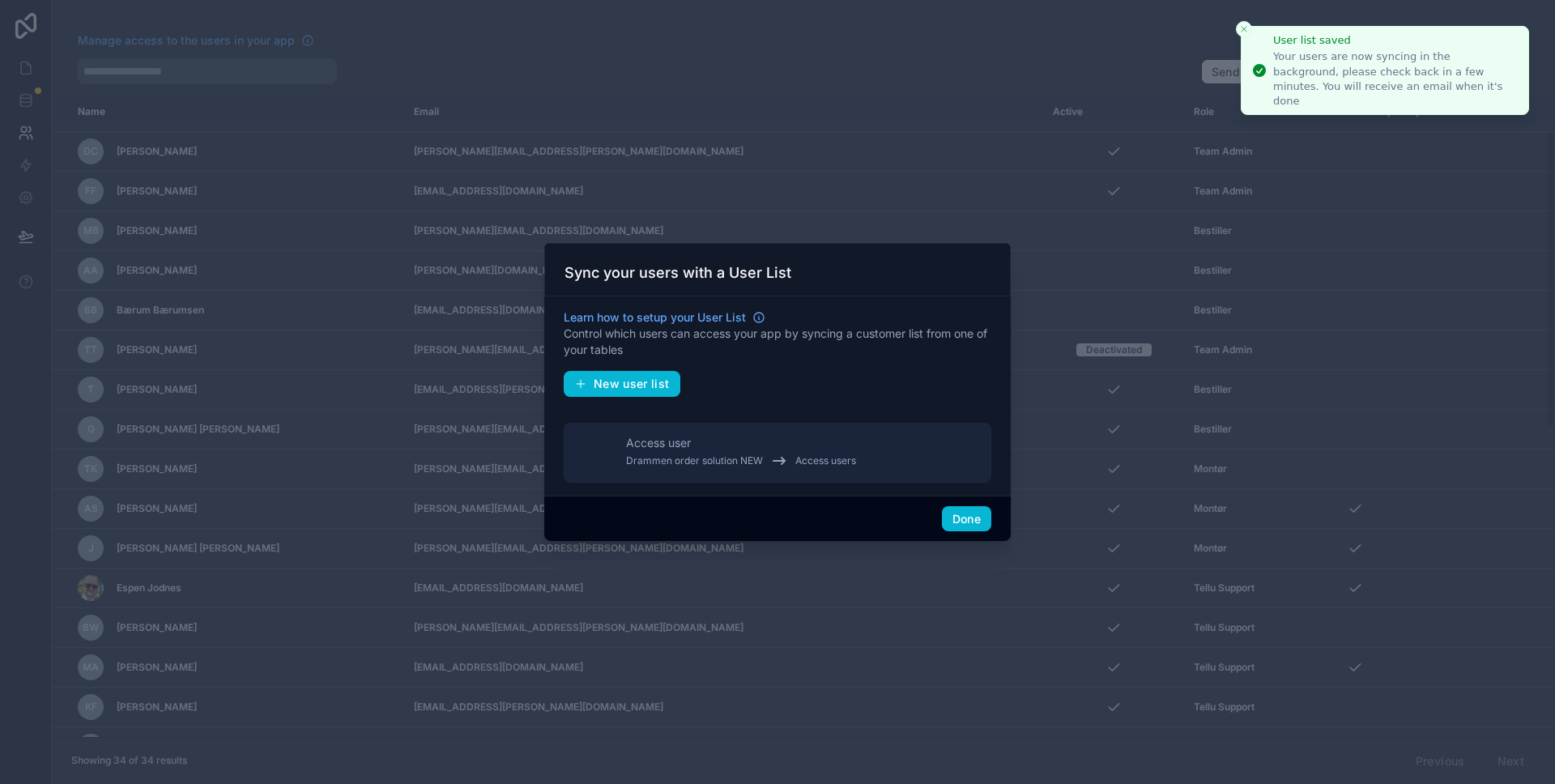
click at [1243, 22] on button "Close toast" at bounding box center [1243, 29] width 17 height 17
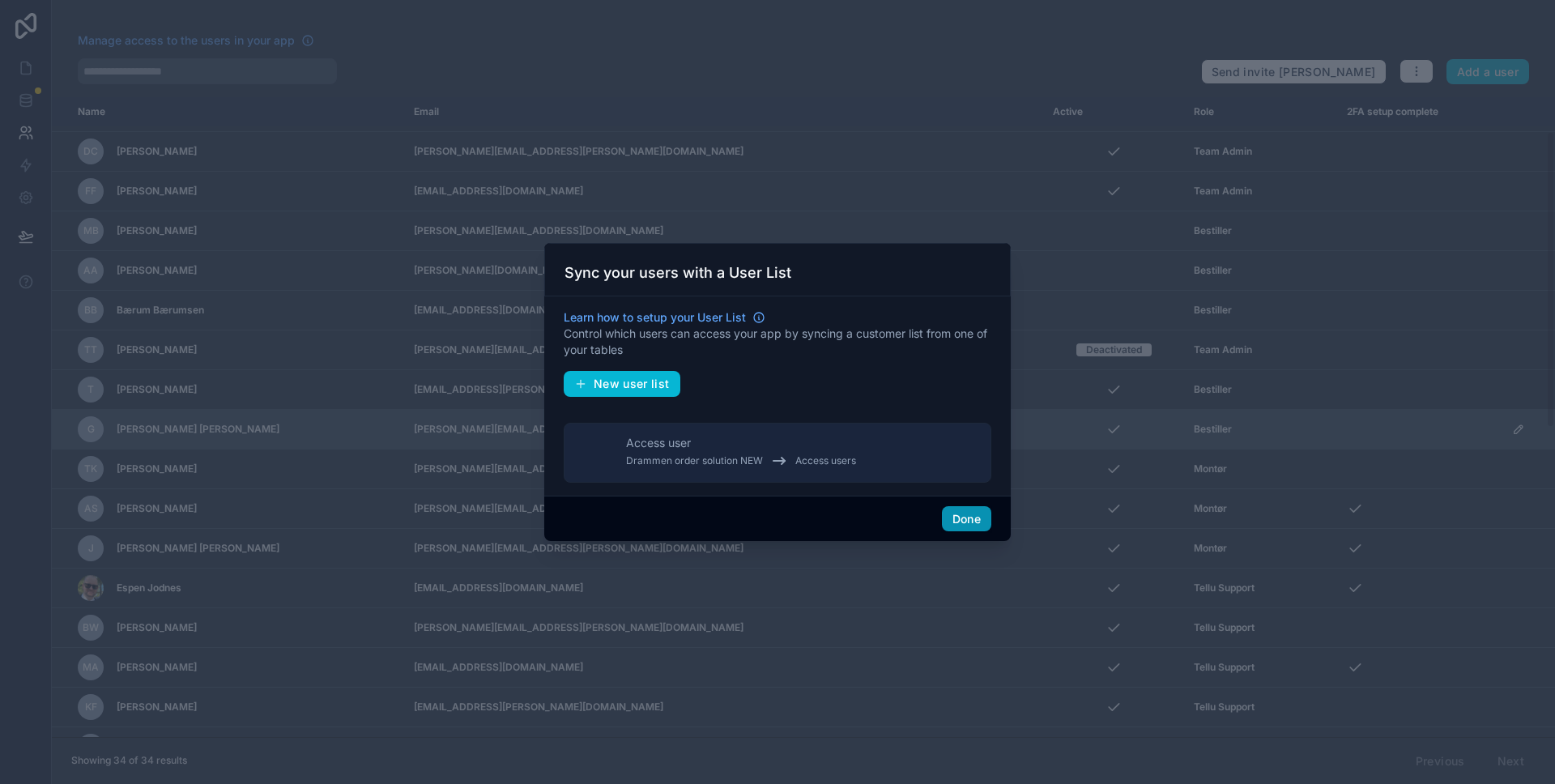
drag, startPoint x: 958, startPoint y: 512, endPoint x: 1049, endPoint y: 443, distance: 114.2
click at [958, 512] on font "Done" at bounding box center [967, 519] width 28 height 14
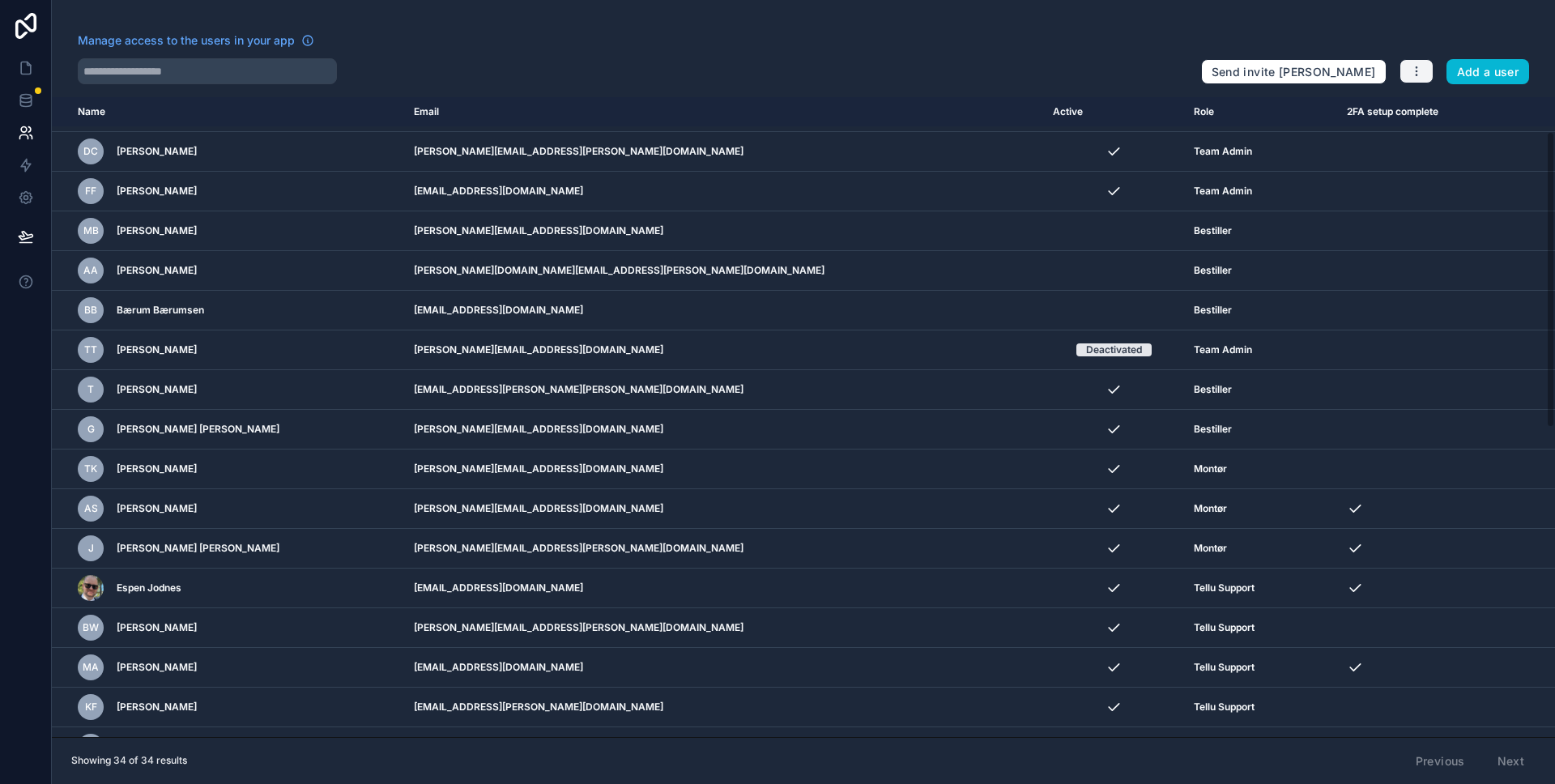
click at [1406, 75] on button "button" at bounding box center [1416, 72] width 34 height 24
click at [1106, 57] on div "Manage access to the users in your app" at bounding box center [632, 45] width 1110 height 26
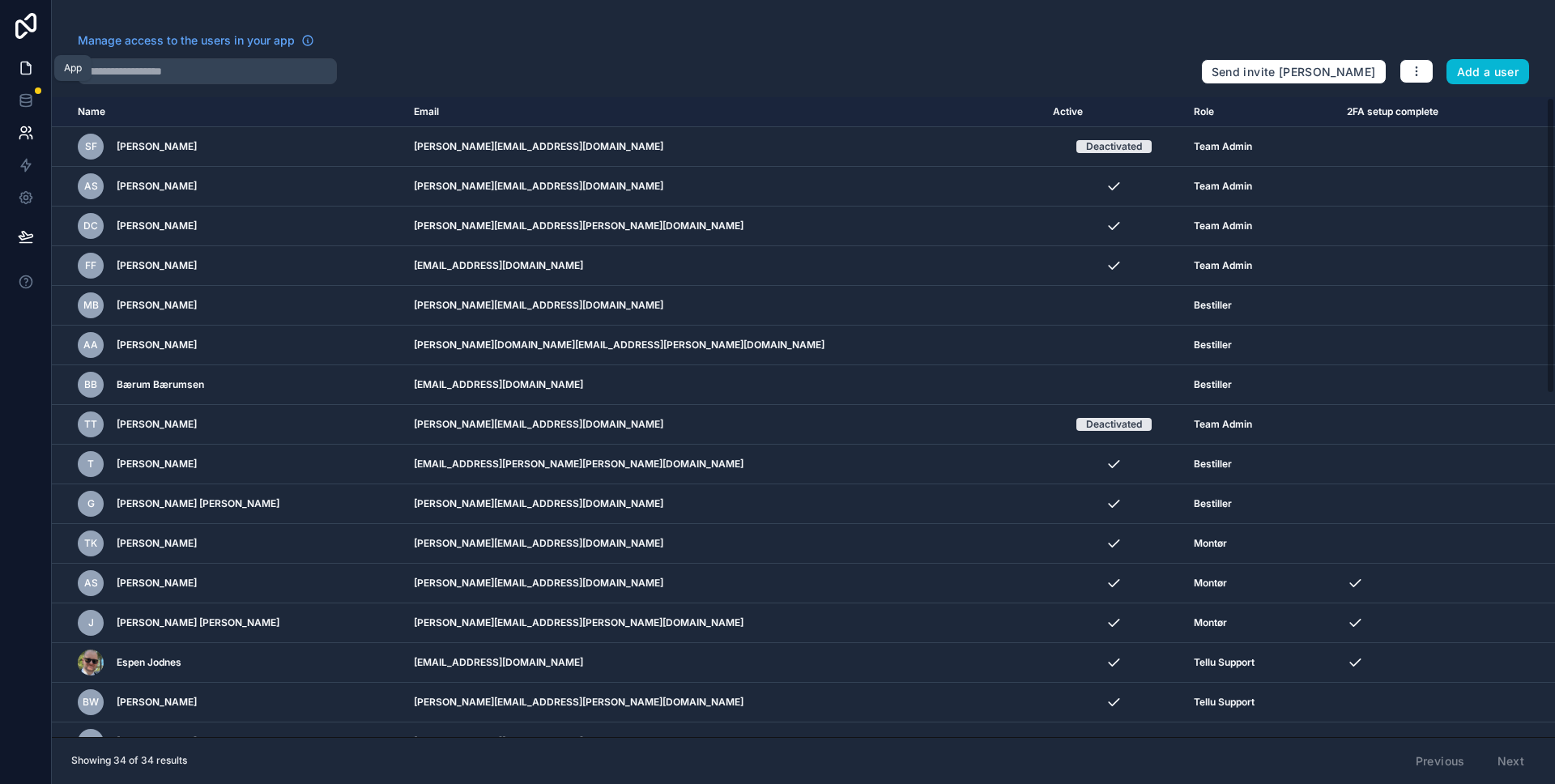
click at [24, 74] on icon at bounding box center [25, 68] width 10 height 12
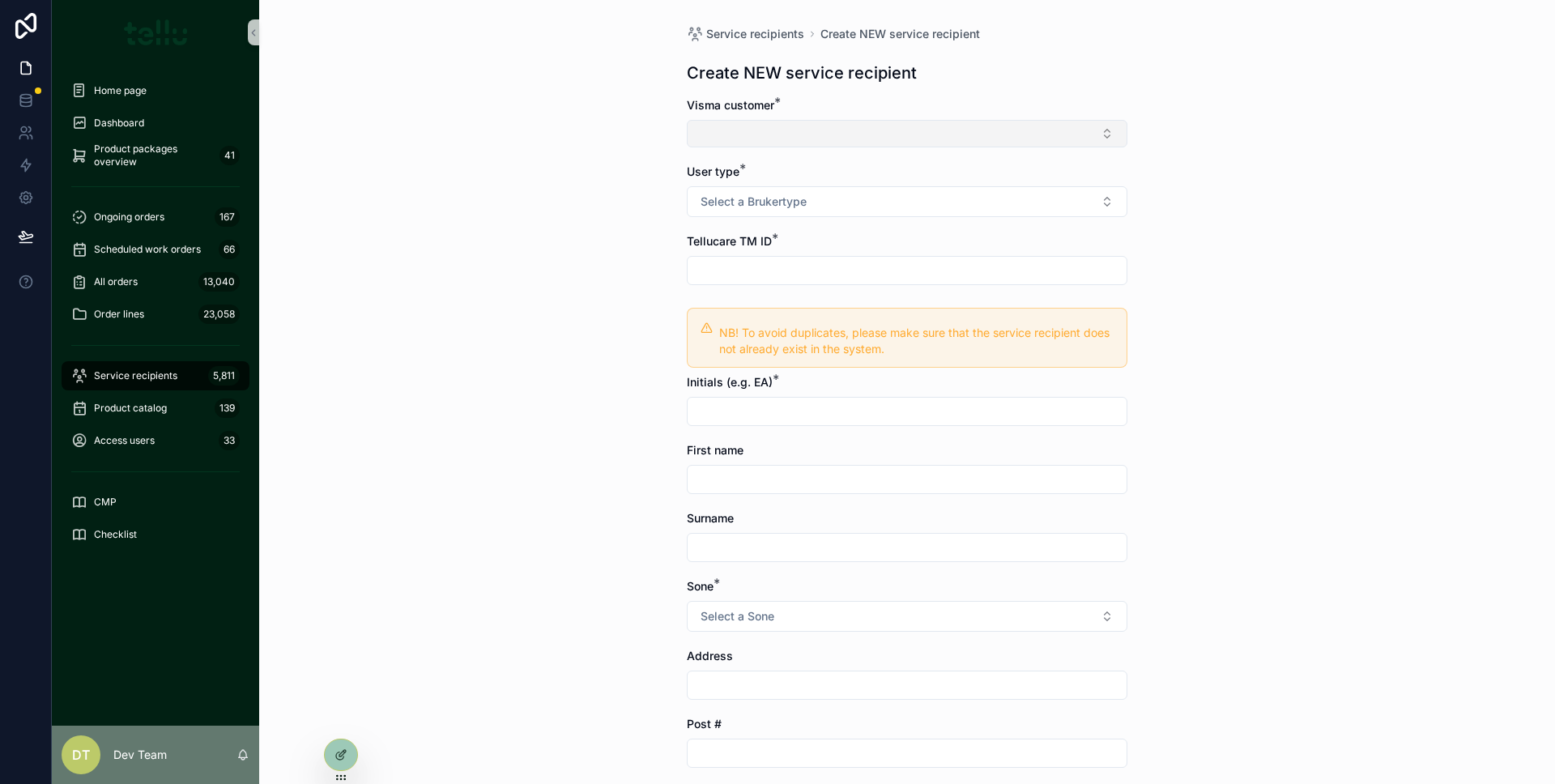
click at [710, 140] on button "Select Button" at bounding box center [906, 134] width 441 height 28
click at [736, 241] on span "10016 | [GEOGRAPHIC_DATA]" at bounding box center [770, 249] width 158 height 17
click at [753, 194] on button "Select a Brukertype" at bounding box center [906, 204] width 441 height 31
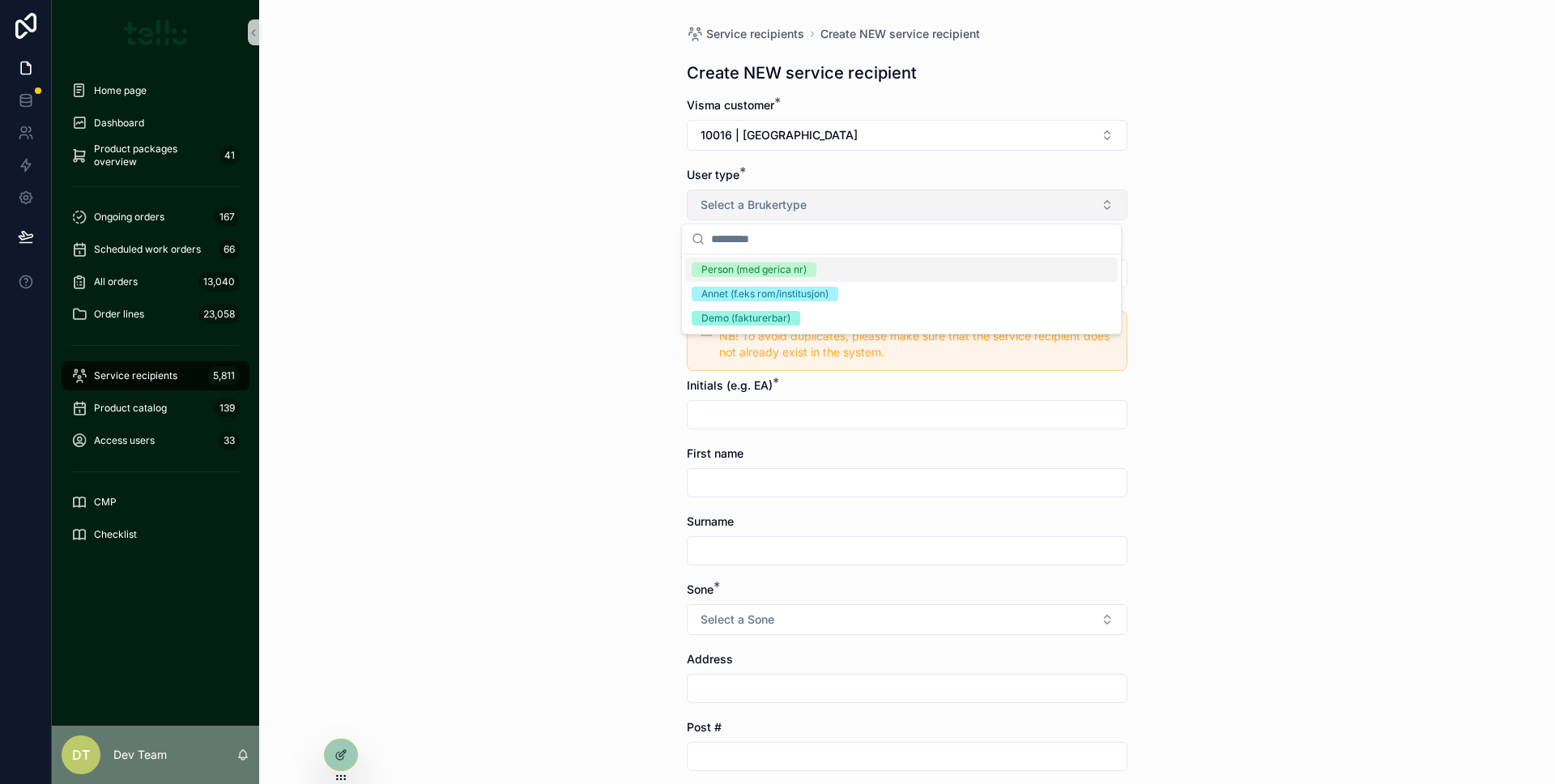
click at [753, 194] on button "Select a Brukertype" at bounding box center [906, 204] width 441 height 31
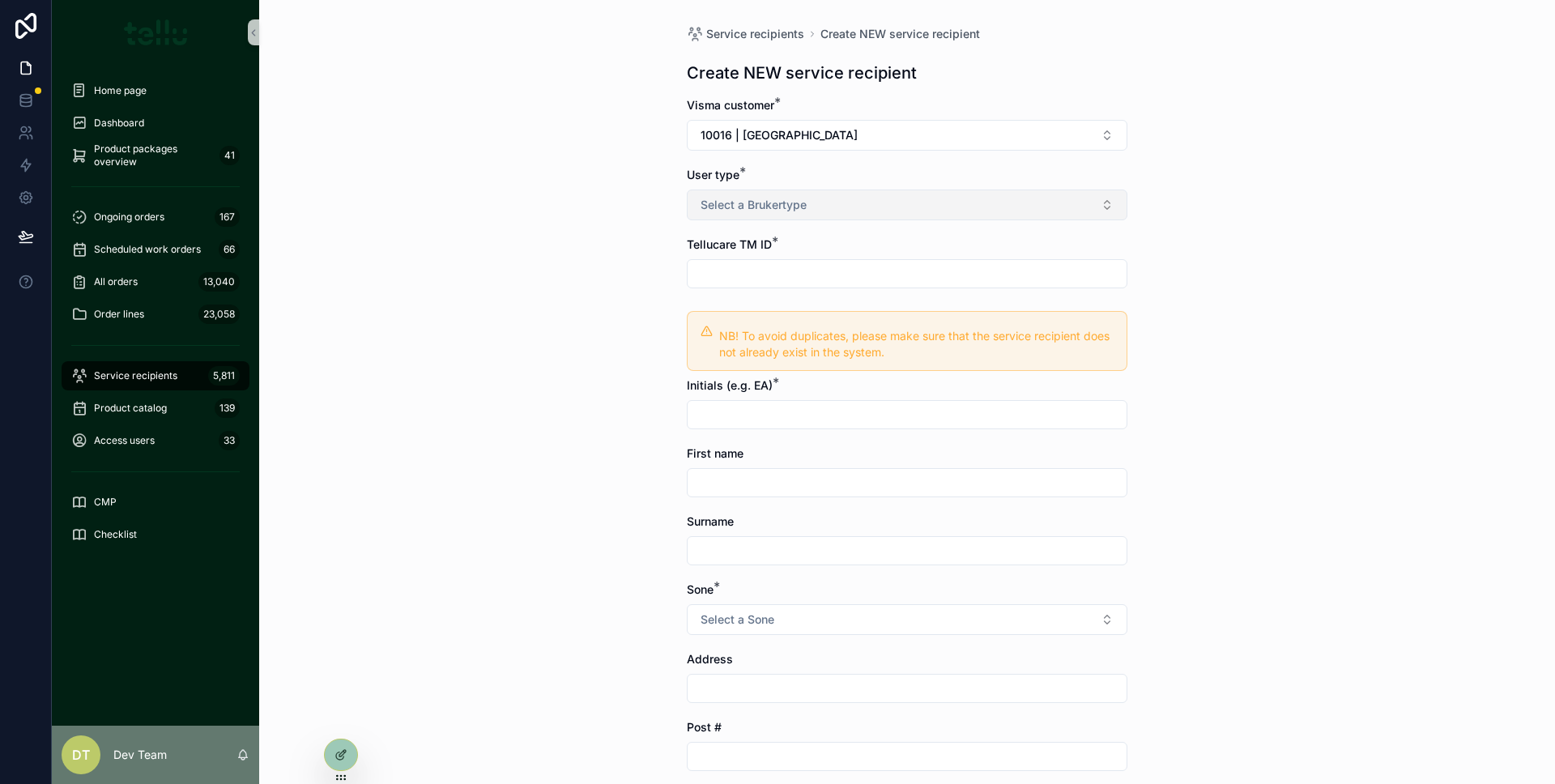
click at [831, 206] on button "Select a Brukertype" at bounding box center [906, 204] width 441 height 31
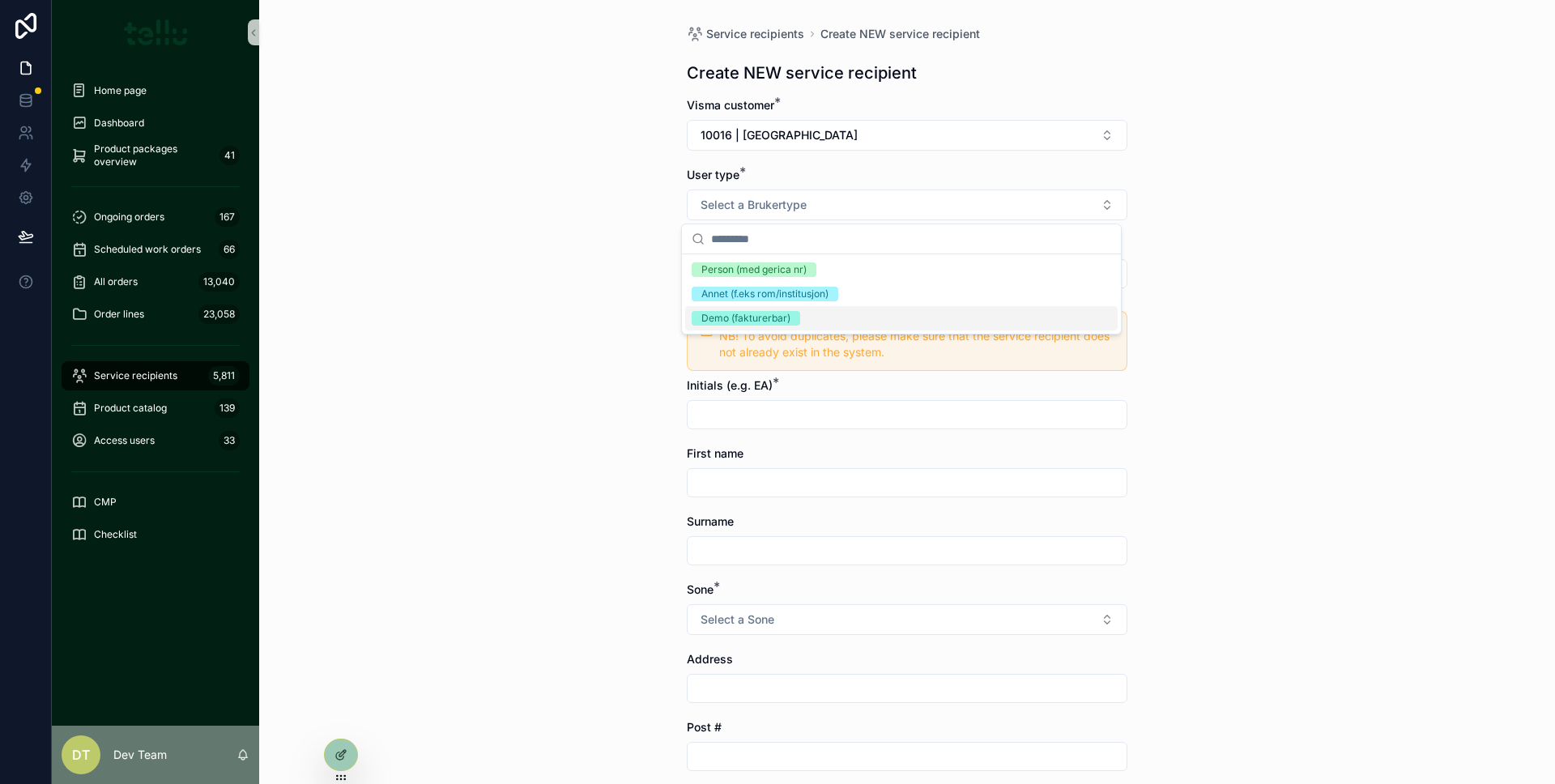
click at [773, 316] on div "Demo (fakturerbar)" at bounding box center [746, 318] width 89 height 15
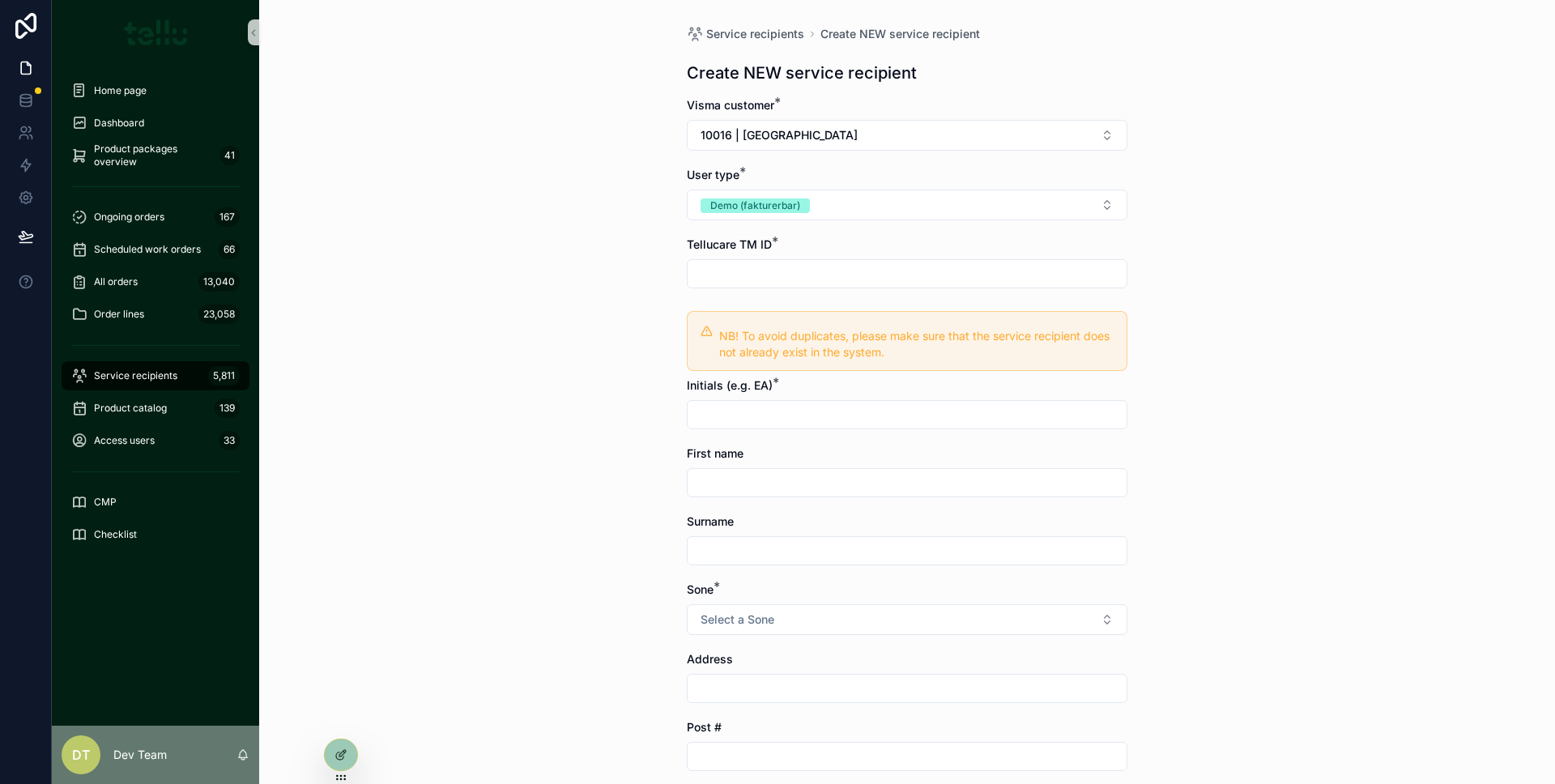
click at [610, 308] on div "Service recipients Create NEW service recipient Create NEW service recipient Vi…" at bounding box center [907, 392] width 1296 height 784
click at [768, 279] on input "scrollable content" at bounding box center [906, 273] width 439 height 23
type input "*"
type input "****"
click at [750, 430] on form "Visma customer * 10016 | Asker Municipality User type * Demo (fakturerbar) Tell…" at bounding box center [906, 547] width 441 height 900
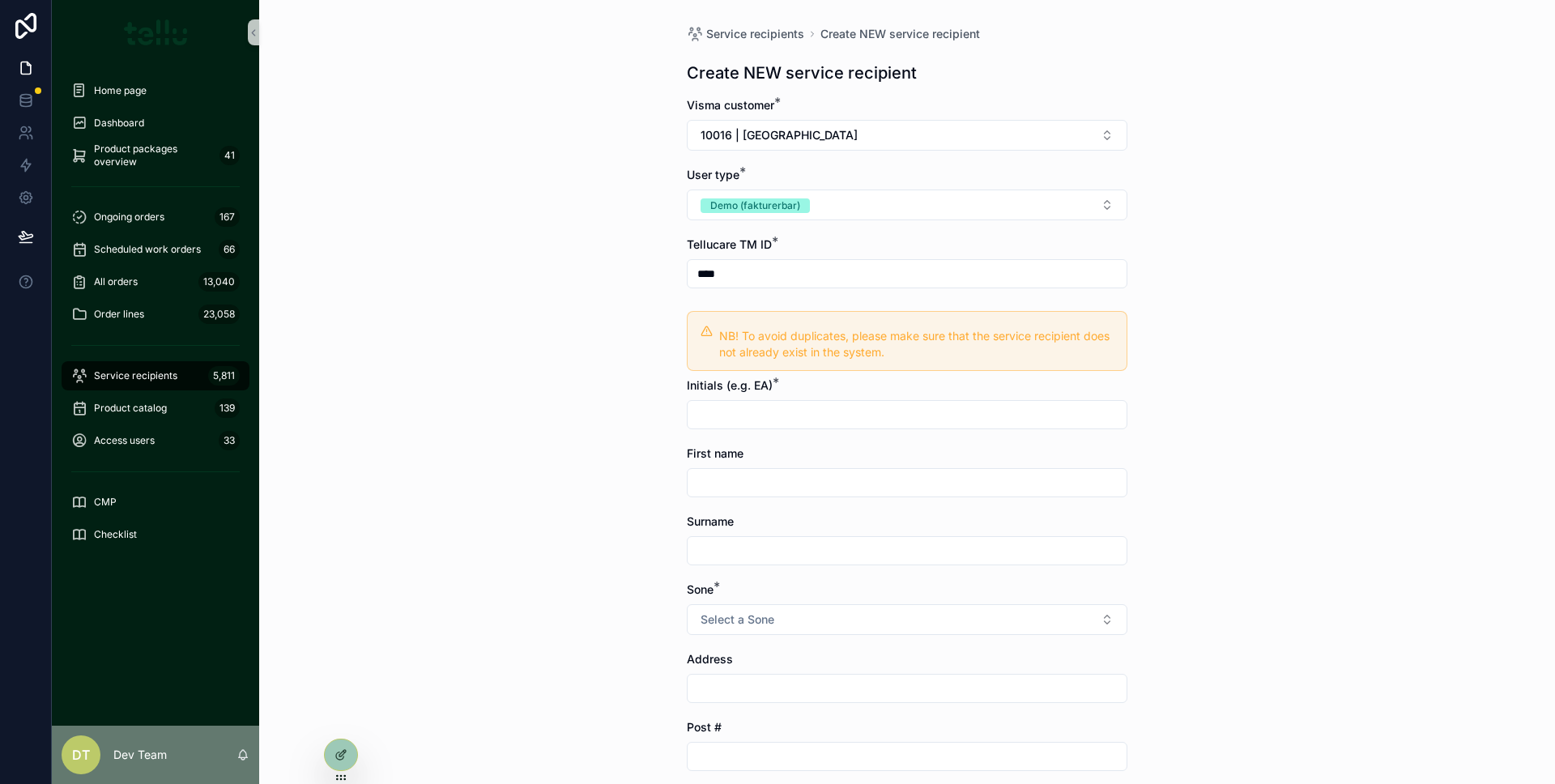
click at [749, 424] on input "scrollable content" at bounding box center [906, 415] width 439 height 23
type input "**"
click at [758, 471] on input "scrollable content" at bounding box center [906, 483] width 439 height 23
type input "***"
click at [764, 553] on input "scrollable content" at bounding box center [906, 551] width 439 height 23
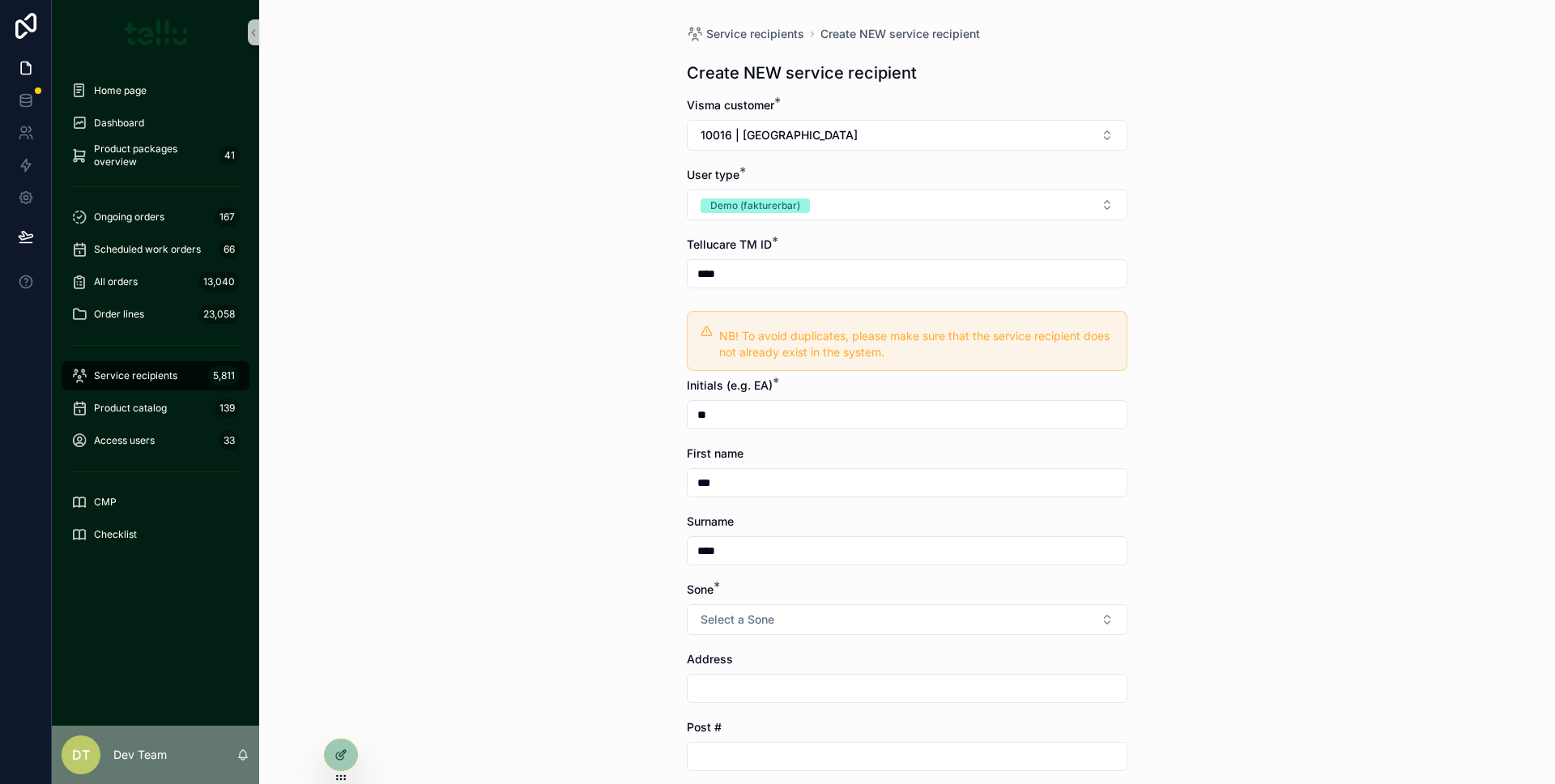
scroll to position [214, 0]
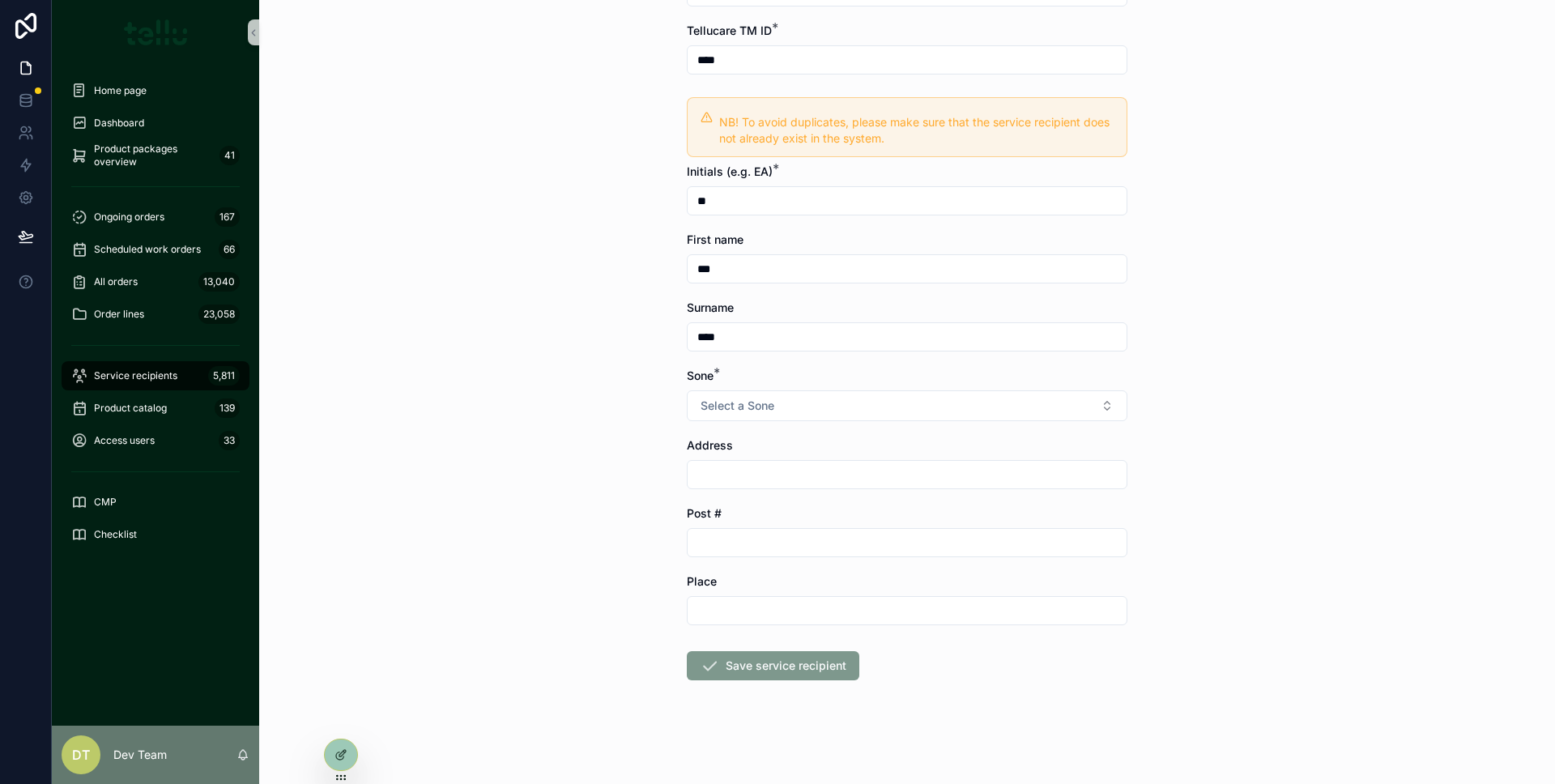
type input "****"
click at [775, 423] on form "Visma customer * 10016 | Asker Municipality User type * Demo (fakturerbar) Tell…" at bounding box center [906, 333] width 441 height 900
click at [775, 421] on form "Visma customer * 10016 | Asker Municipality User type * Demo (fakturerbar) Tell…" at bounding box center [906, 333] width 441 height 900
click at [775, 418] on button "Select a Sone" at bounding box center [906, 405] width 441 height 31
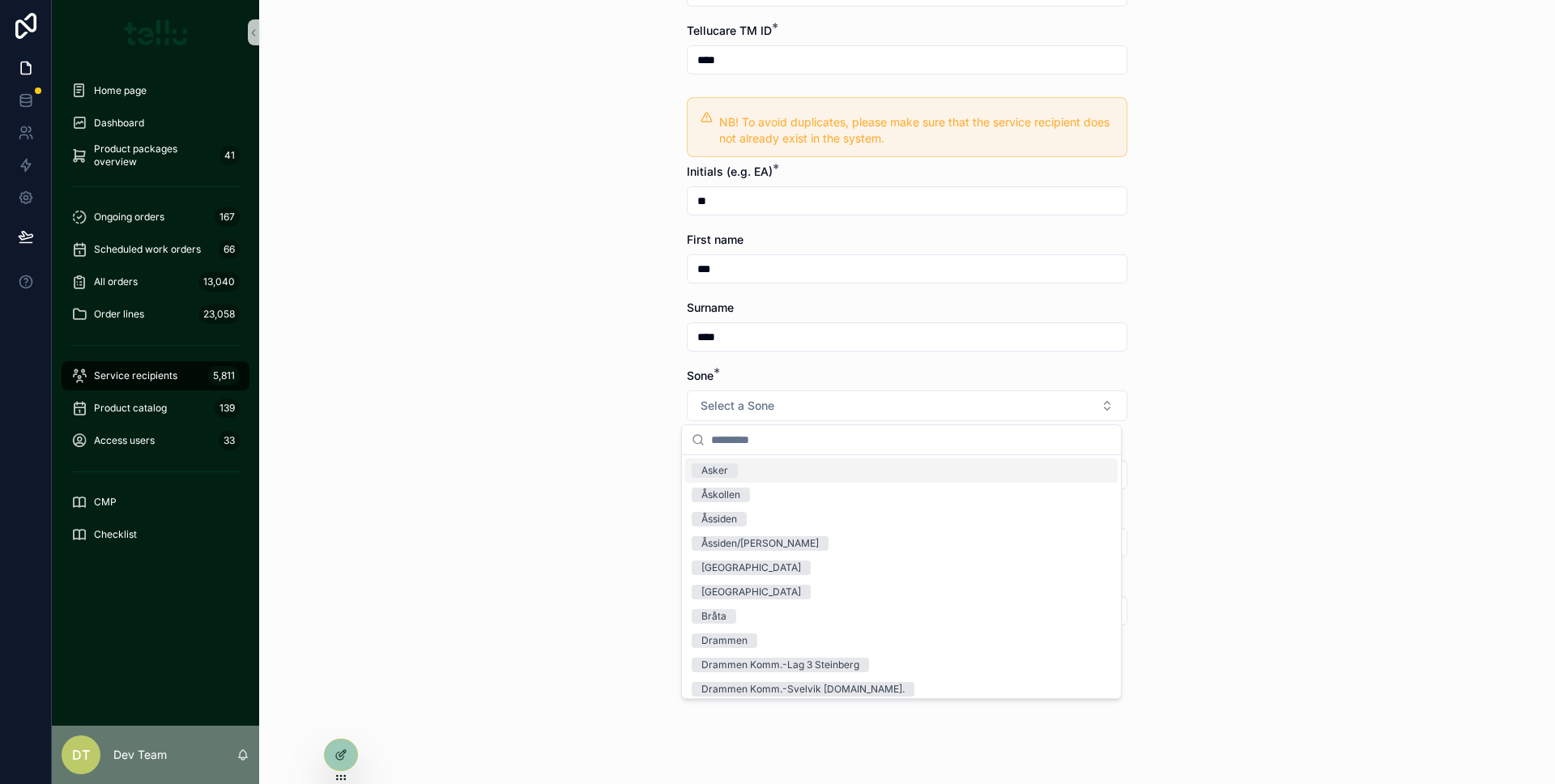
click at [756, 467] on div "Asker" at bounding box center [901, 471] width 432 height 24
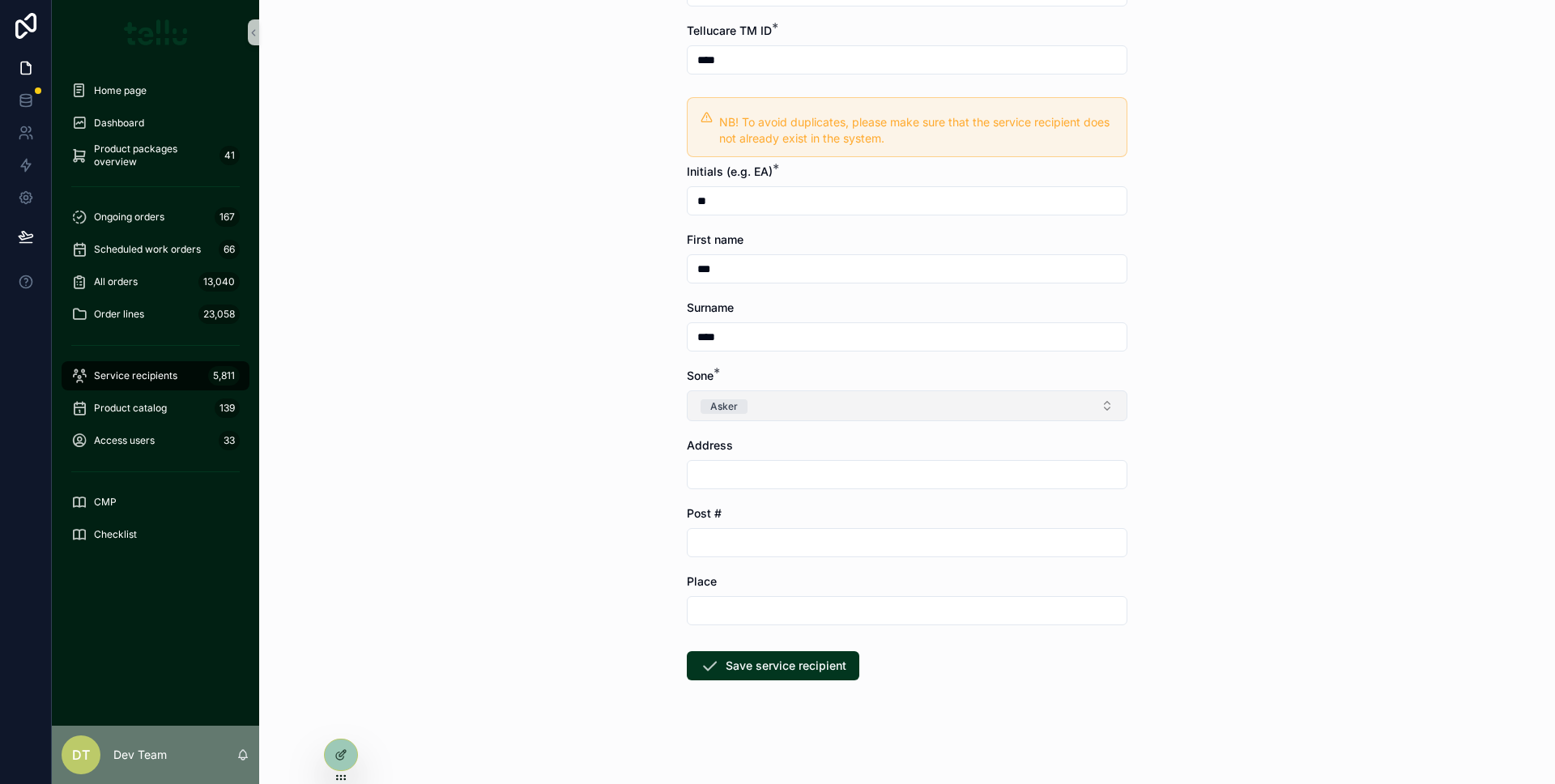
click at [760, 400] on button "Asker" at bounding box center [906, 405] width 441 height 31
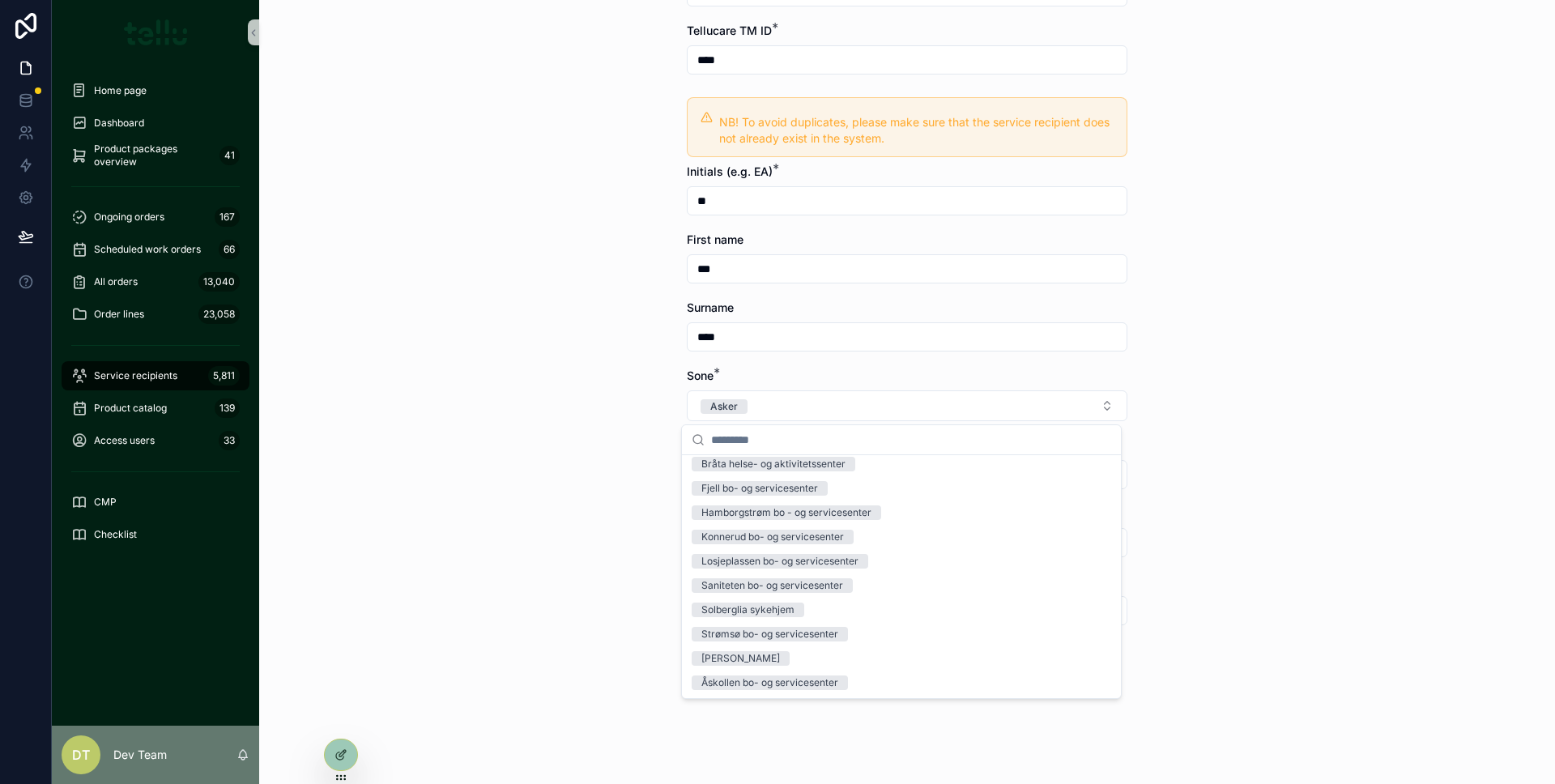
scroll to position [0, 0]
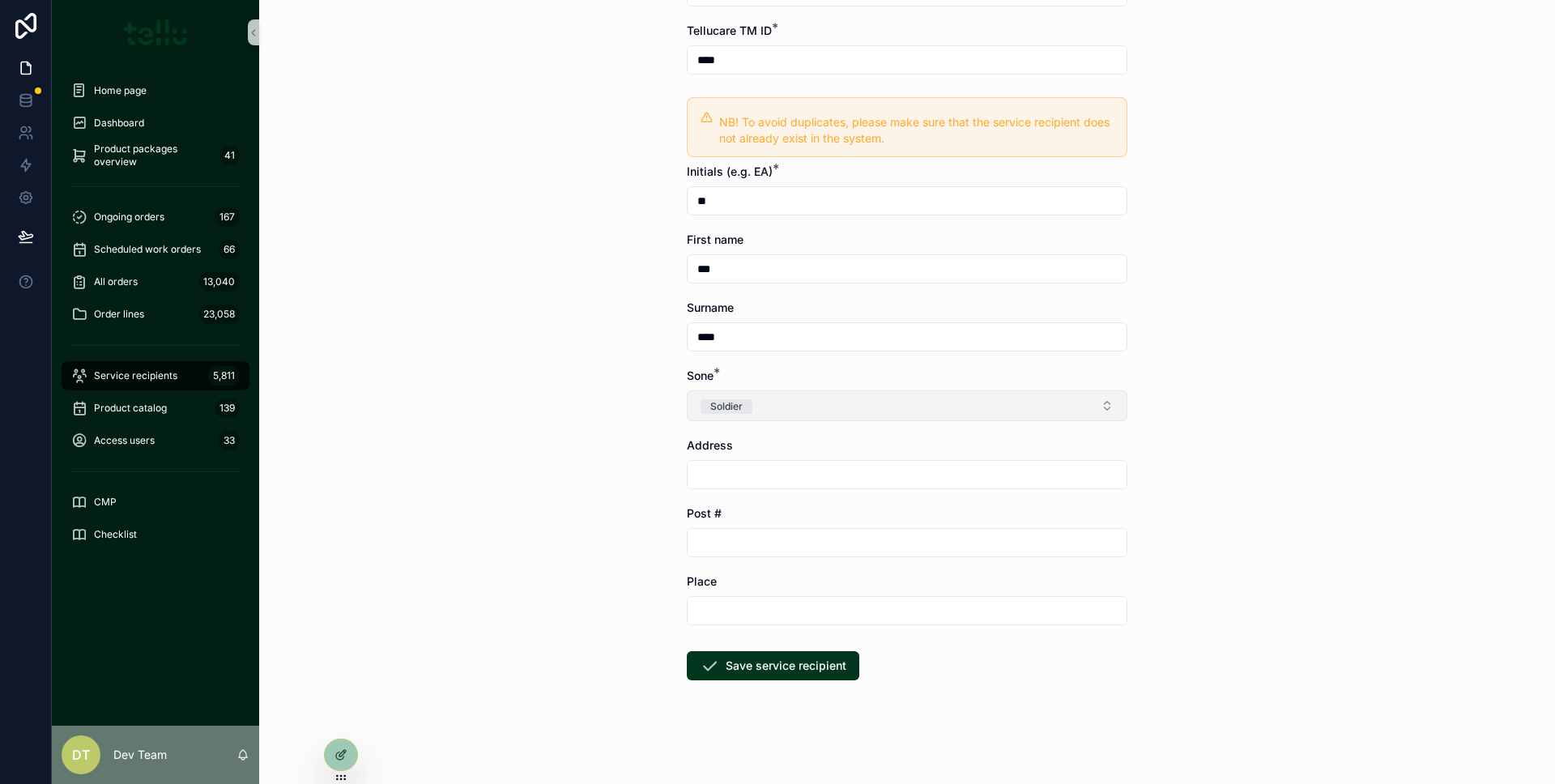
click at [817, 396] on button "Soldier" at bounding box center [906, 405] width 441 height 31
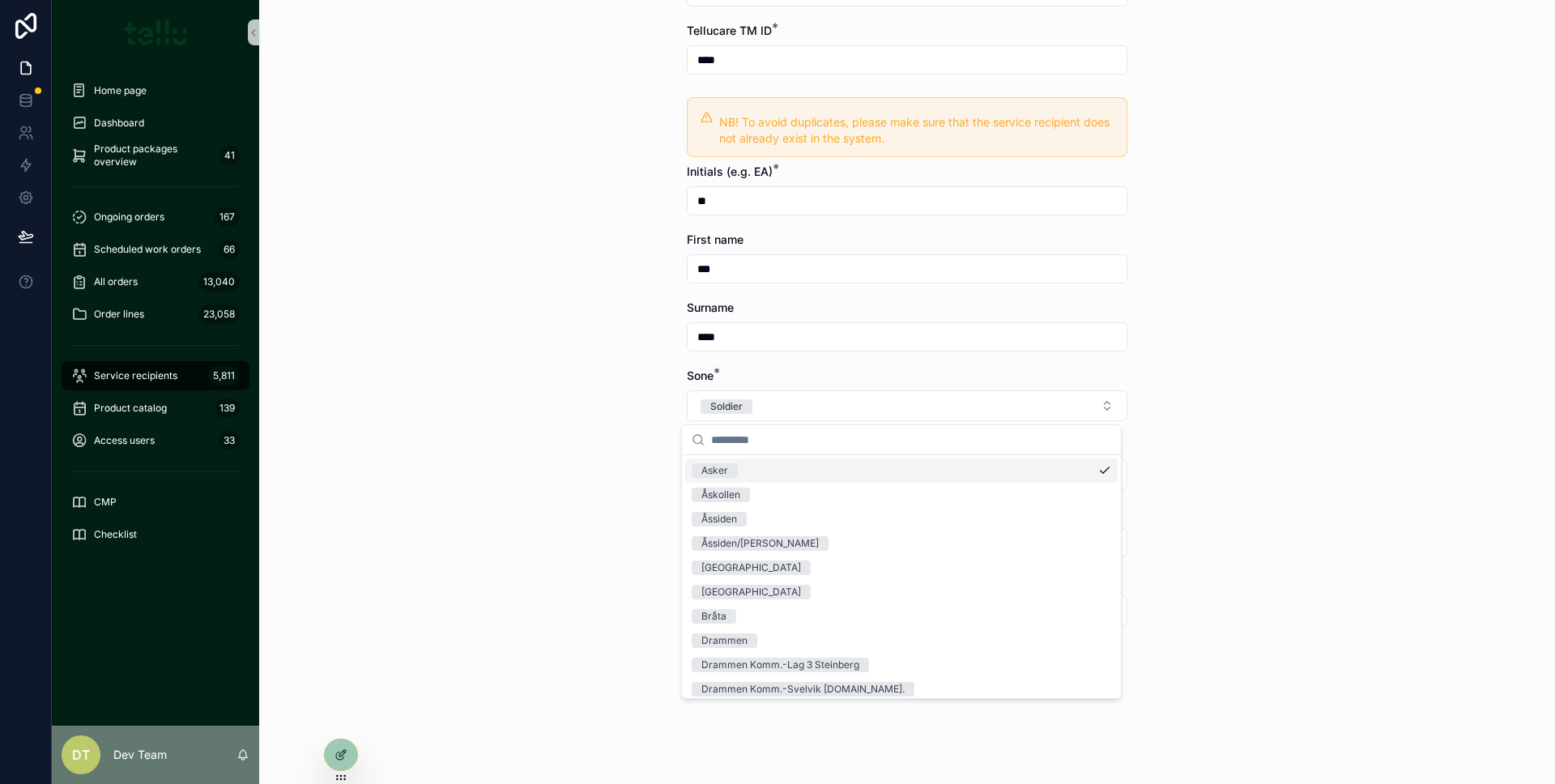
click at [775, 471] on div "Asker" at bounding box center [901, 471] width 432 height 24
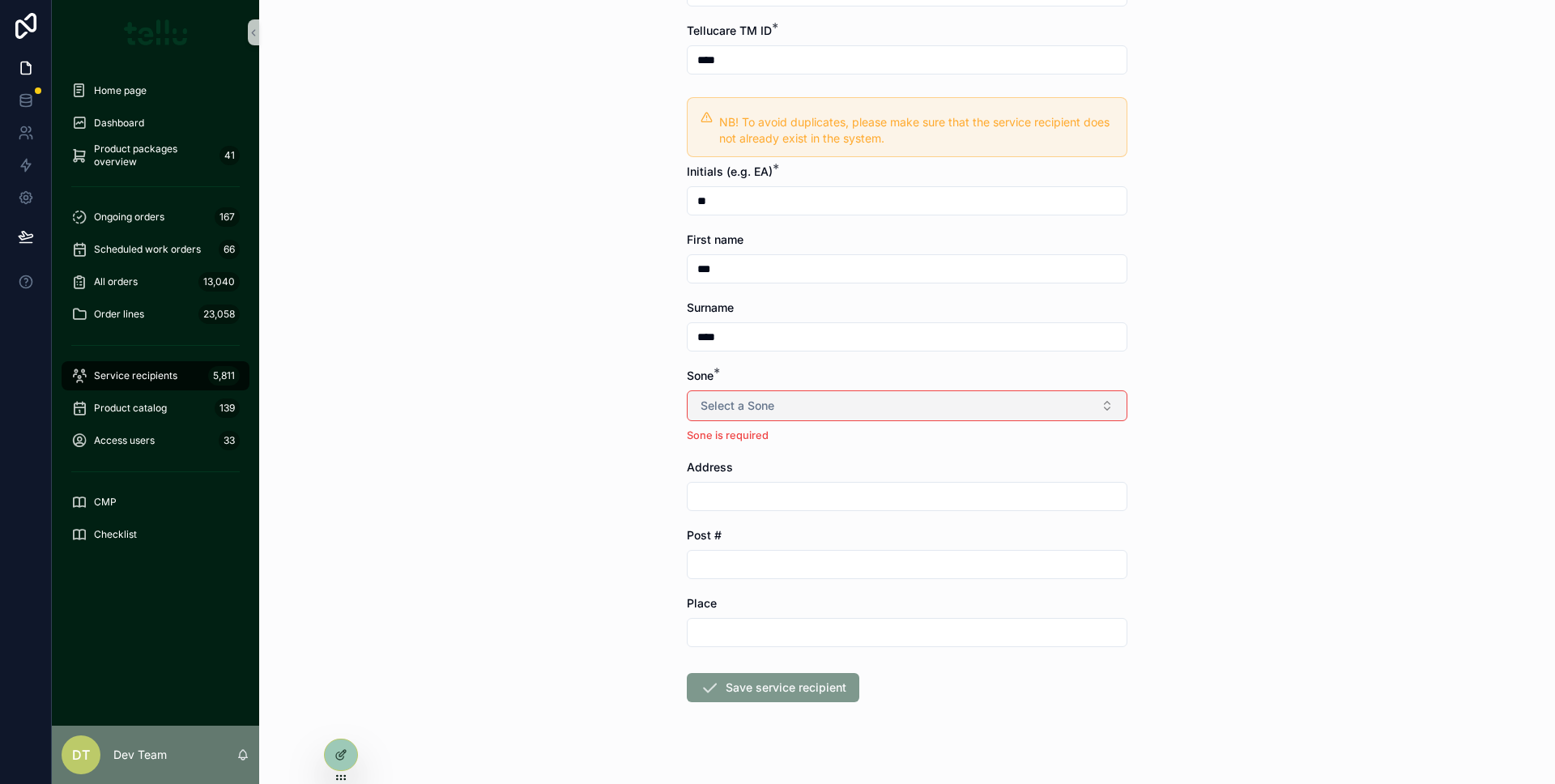
click at [771, 395] on button "Select a Sone" at bounding box center [906, 405] width 441 height 31
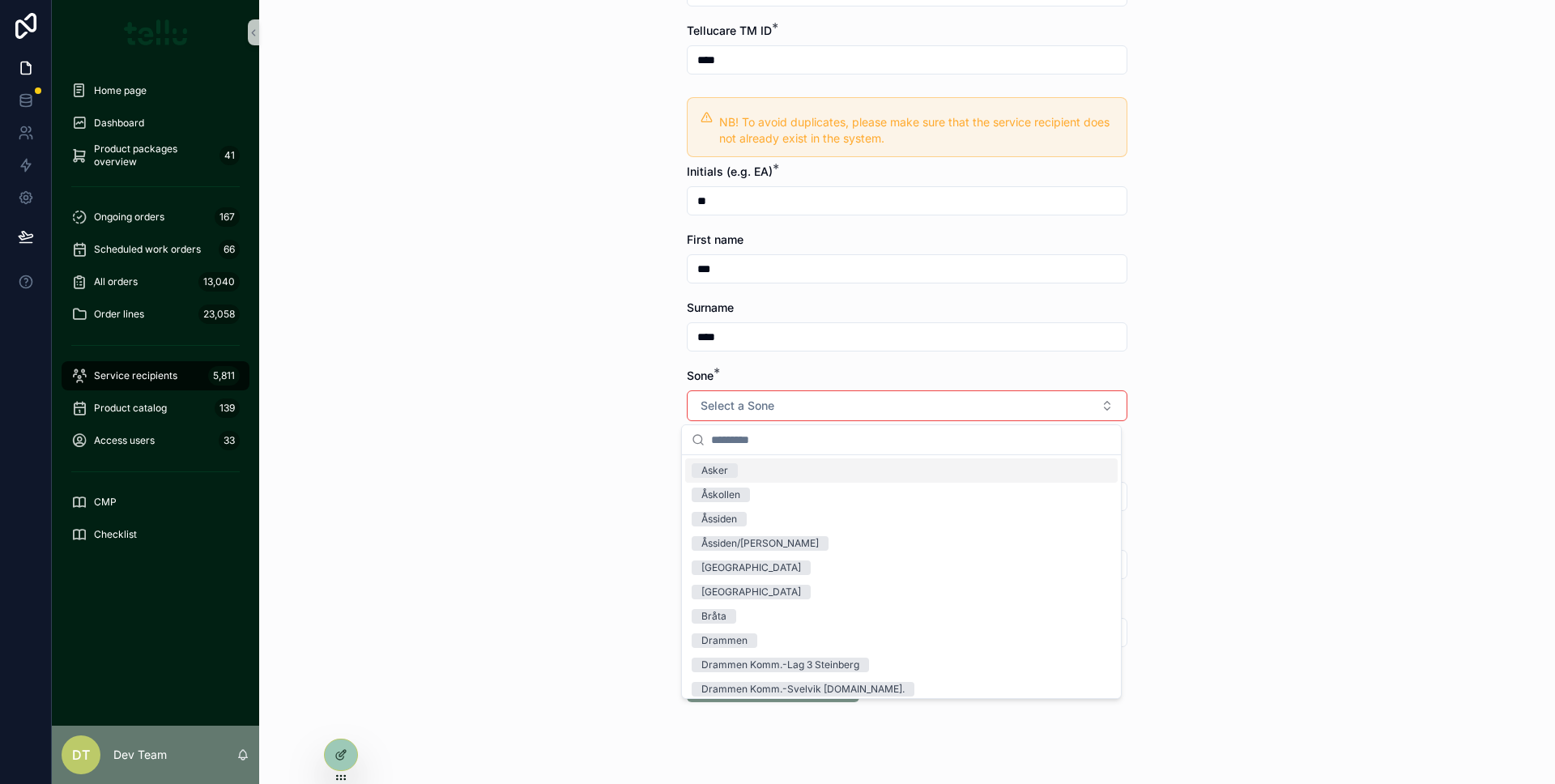
click at [753, 466] on div "Asker" at bounding box center [901, 471] width 432 height 24
click at [638, 437] on div "Service recipients Create NEW service recipient Create NEW service recipient Vi…" at bounding box center [907, 178] width 1296 height 784
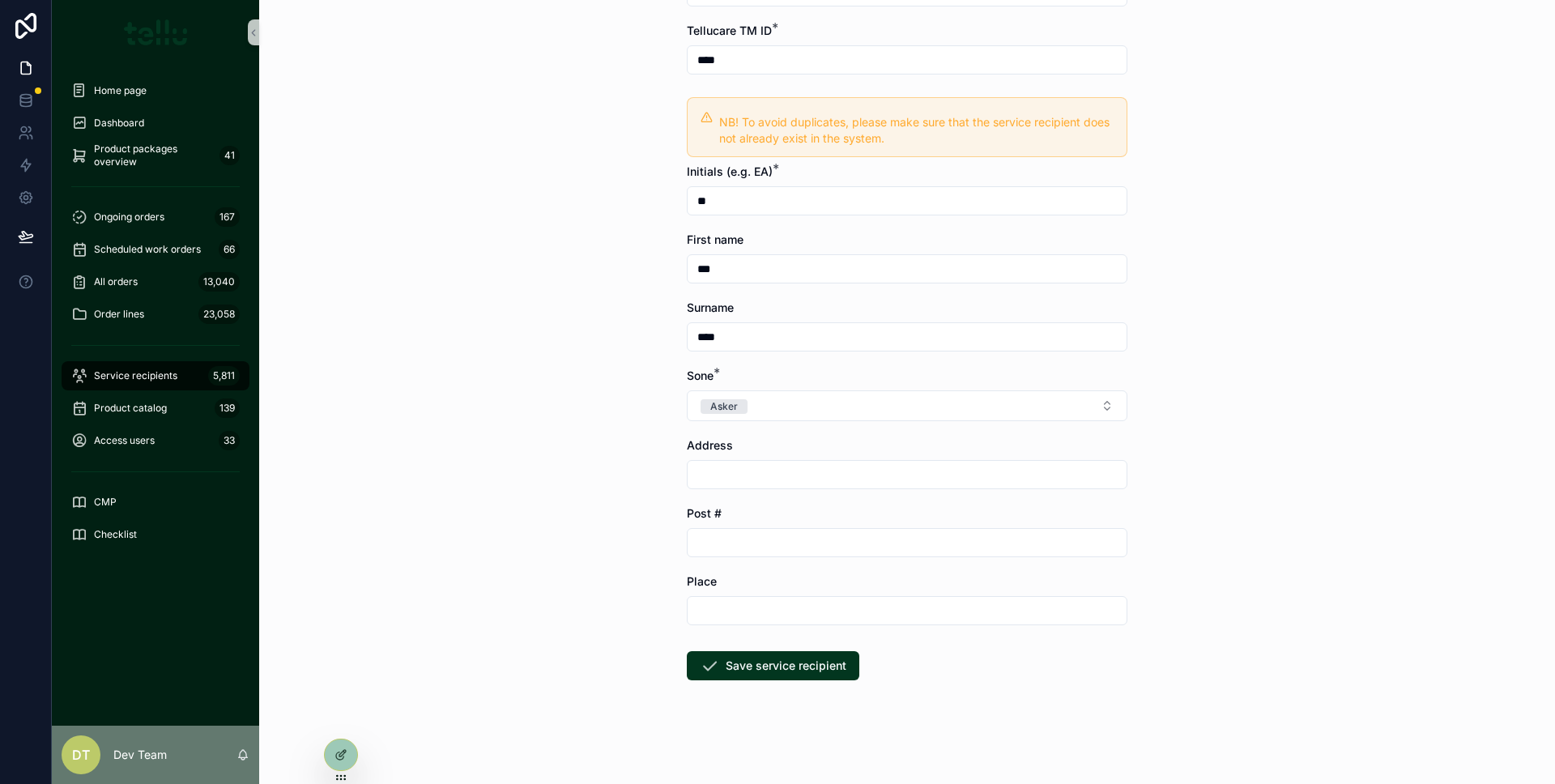
click at [724, 474] on input "scrollable content" at bounding box center [906, 474] width 439 height 23
type input "****"
click at [853, 528] on div "scrollable content" at bounding box center [906, 542] width 441 height 29
click at [851, 538] on input "scrollable content" at bounding box center [906, 542] width 439 height 23
type input "**"
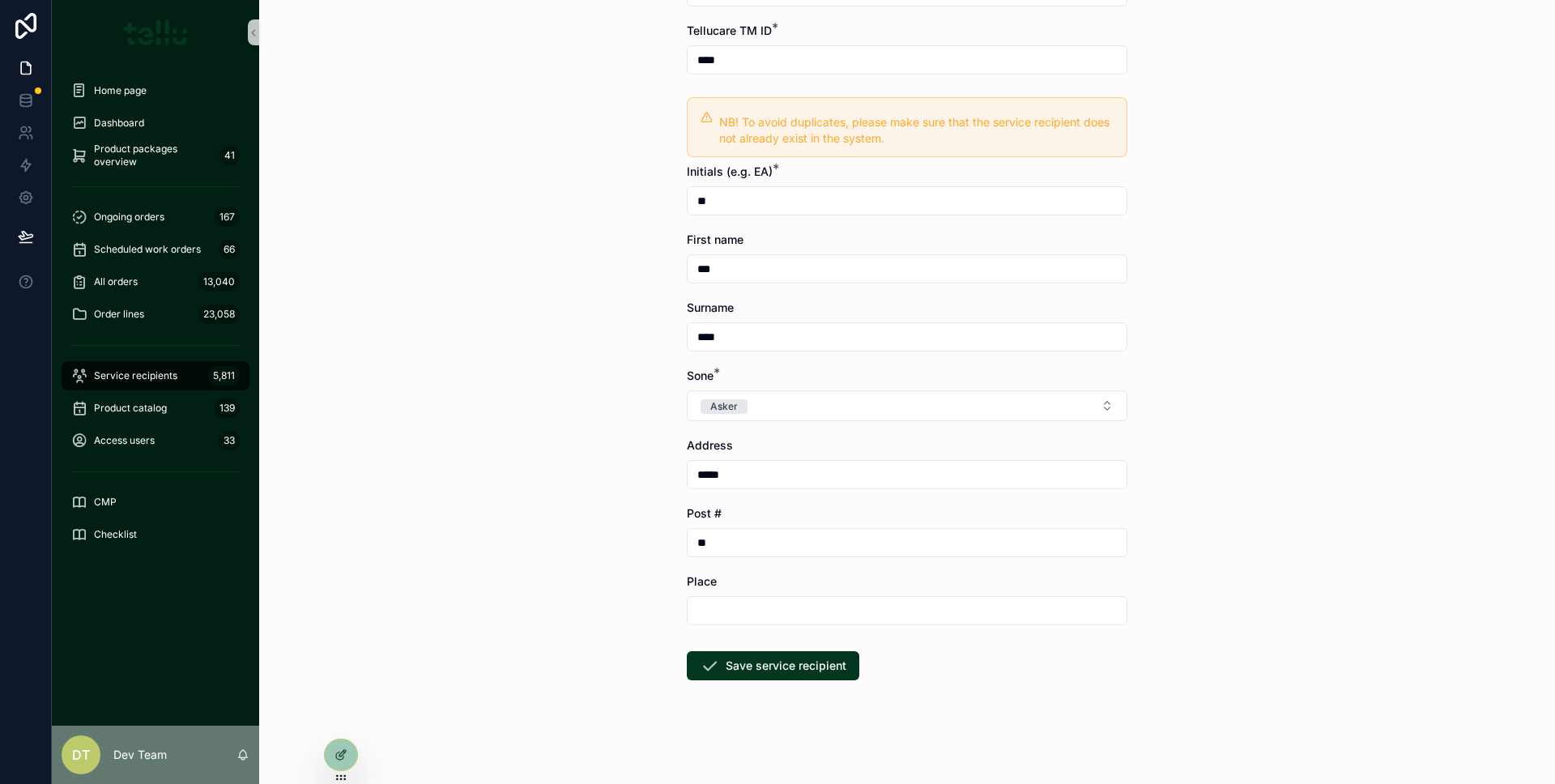
click at [777, 609] on input "scrollable content" at bounding box center [906, 610] width 439 height 23
type input "****"
click at [564, 519] on div "Service recipients Create NEW service recipient Create NEW service recipient Vi…" at bounding box center [907, 178] width 1296 height 784
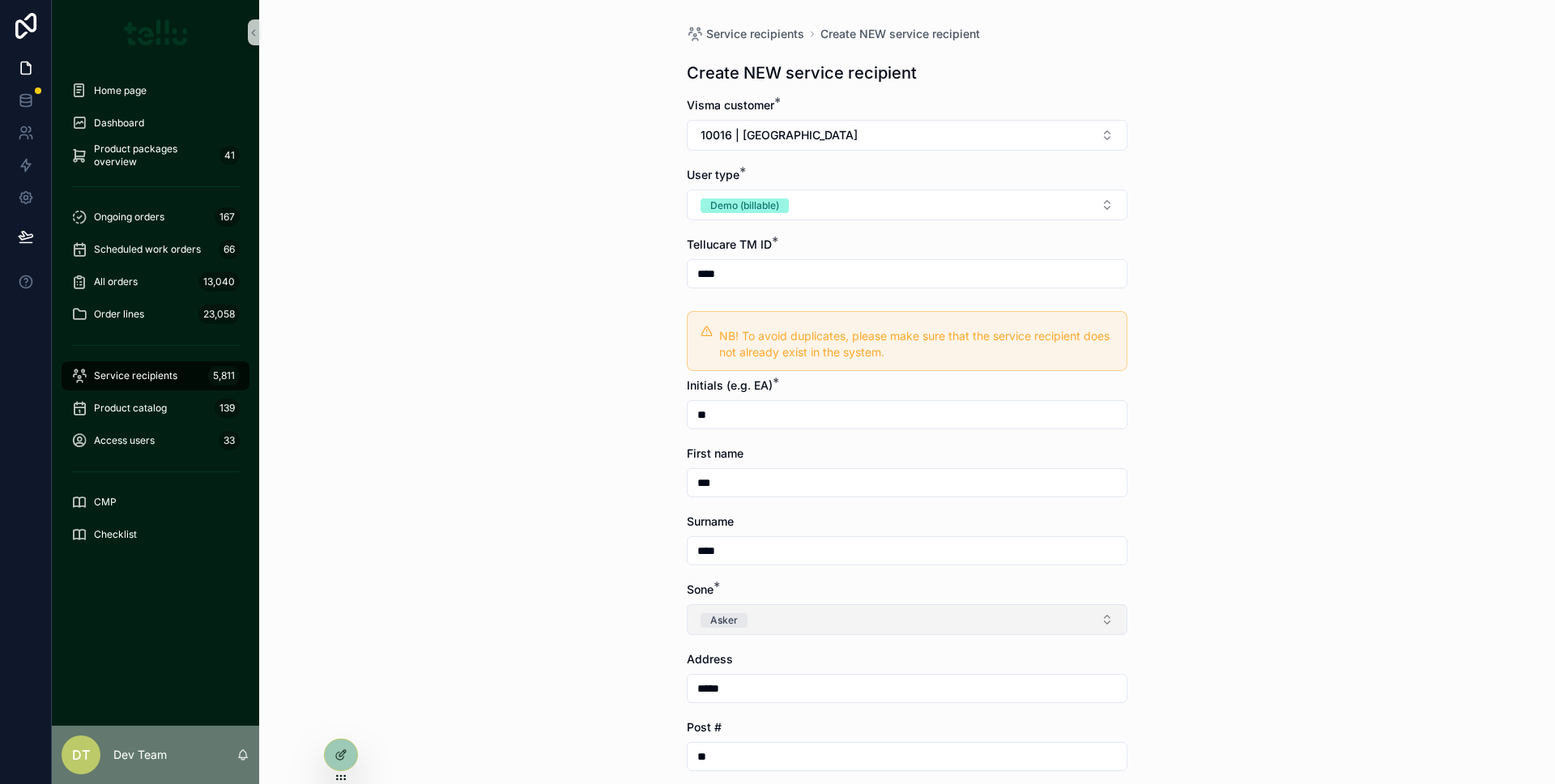
scroll to position [214, 0]
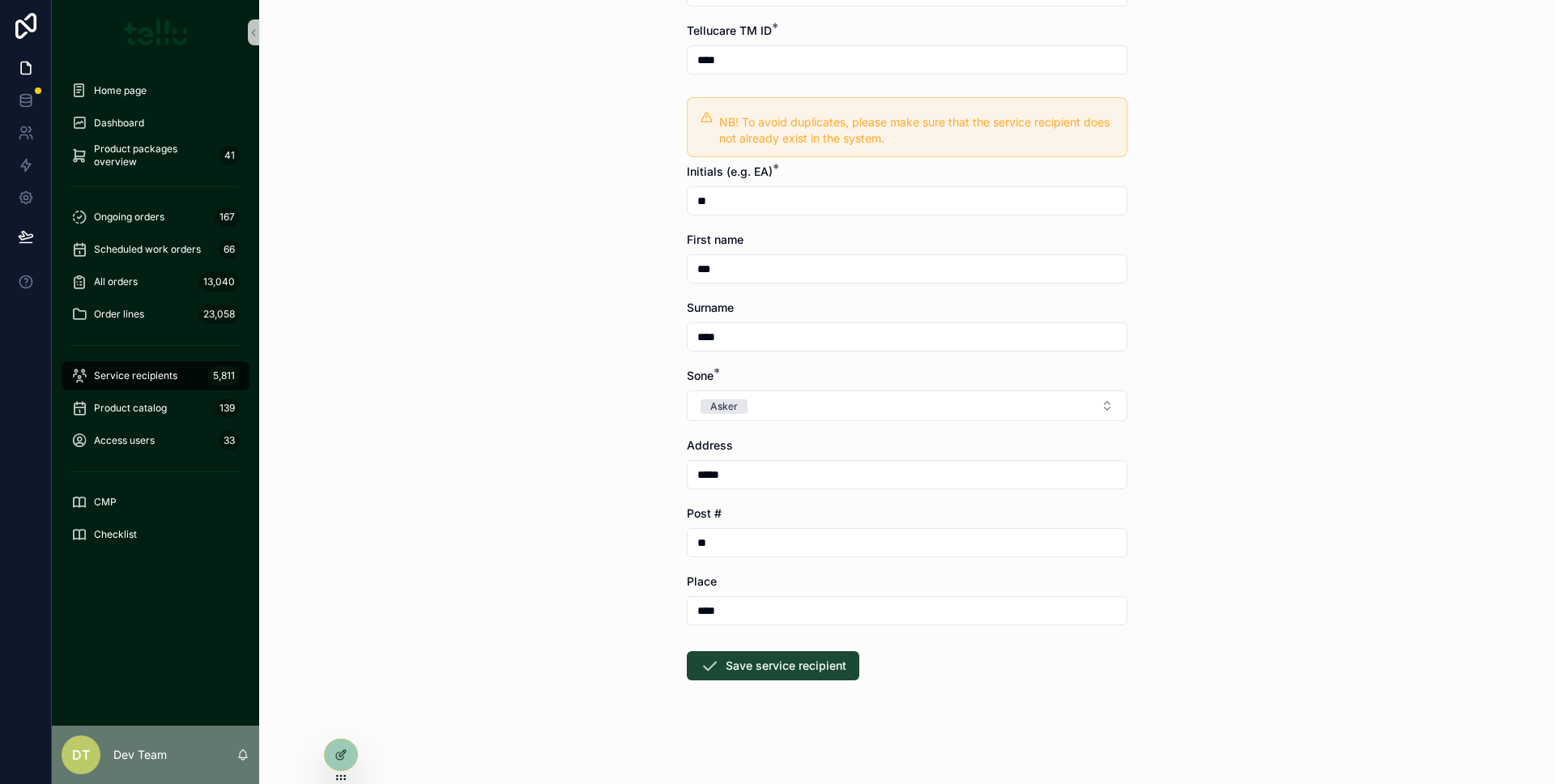
click at [774, 675] on button "Save service recipient" at bounding box center [773, 665] width 173 height 29
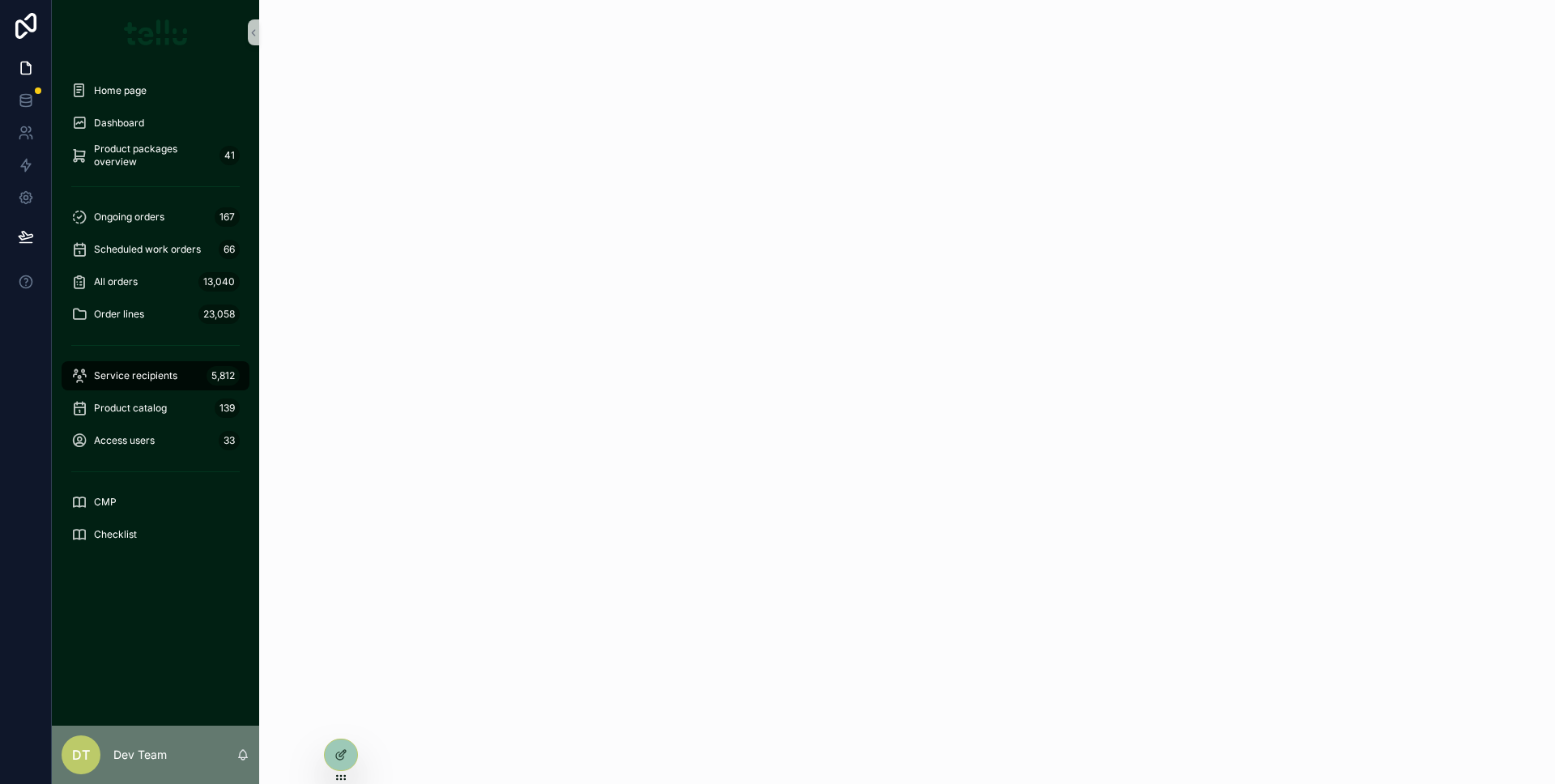
click at [146, 377] on font "Service recipients" at bounding box center [136, 375] width 84 height 12
click at [143, 324] on div "Order lines 23,058" at bounding box center [155, 314] width 169 height 26
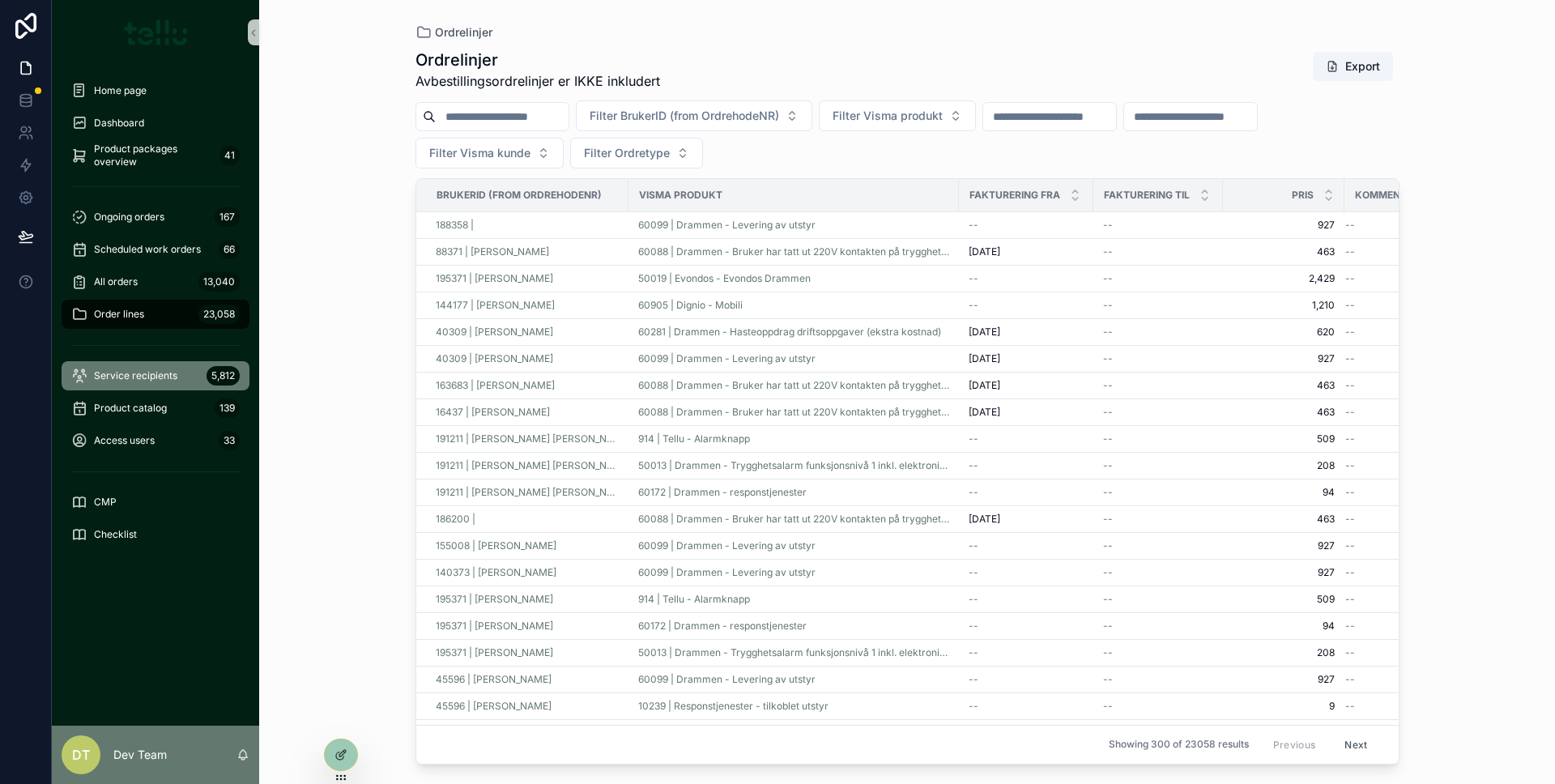
click at [147, 382] on div "Service recipients 5,812" at bounding box center [155, 375] width 169 height 26
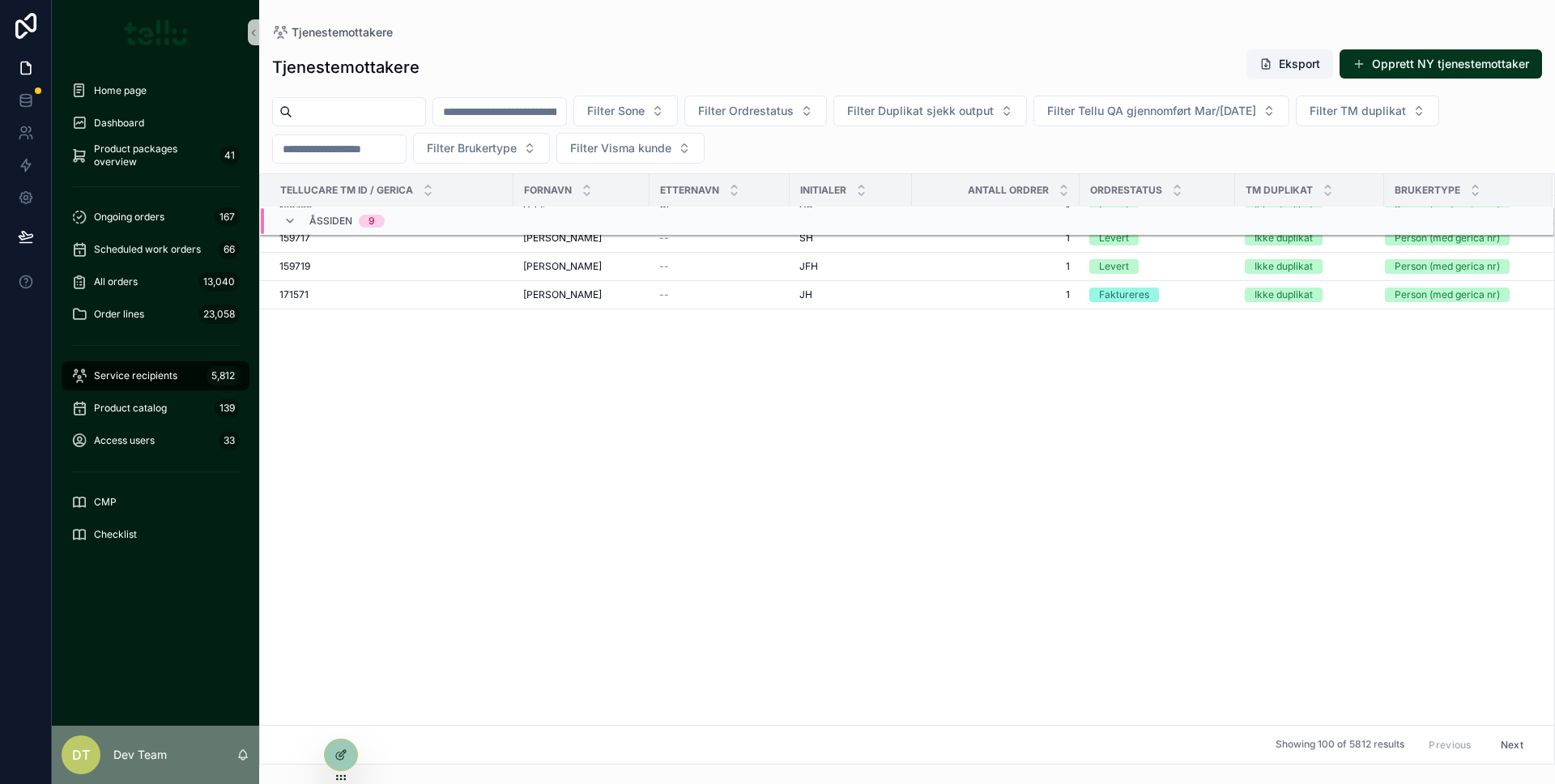
scroll to position [2087, 0]
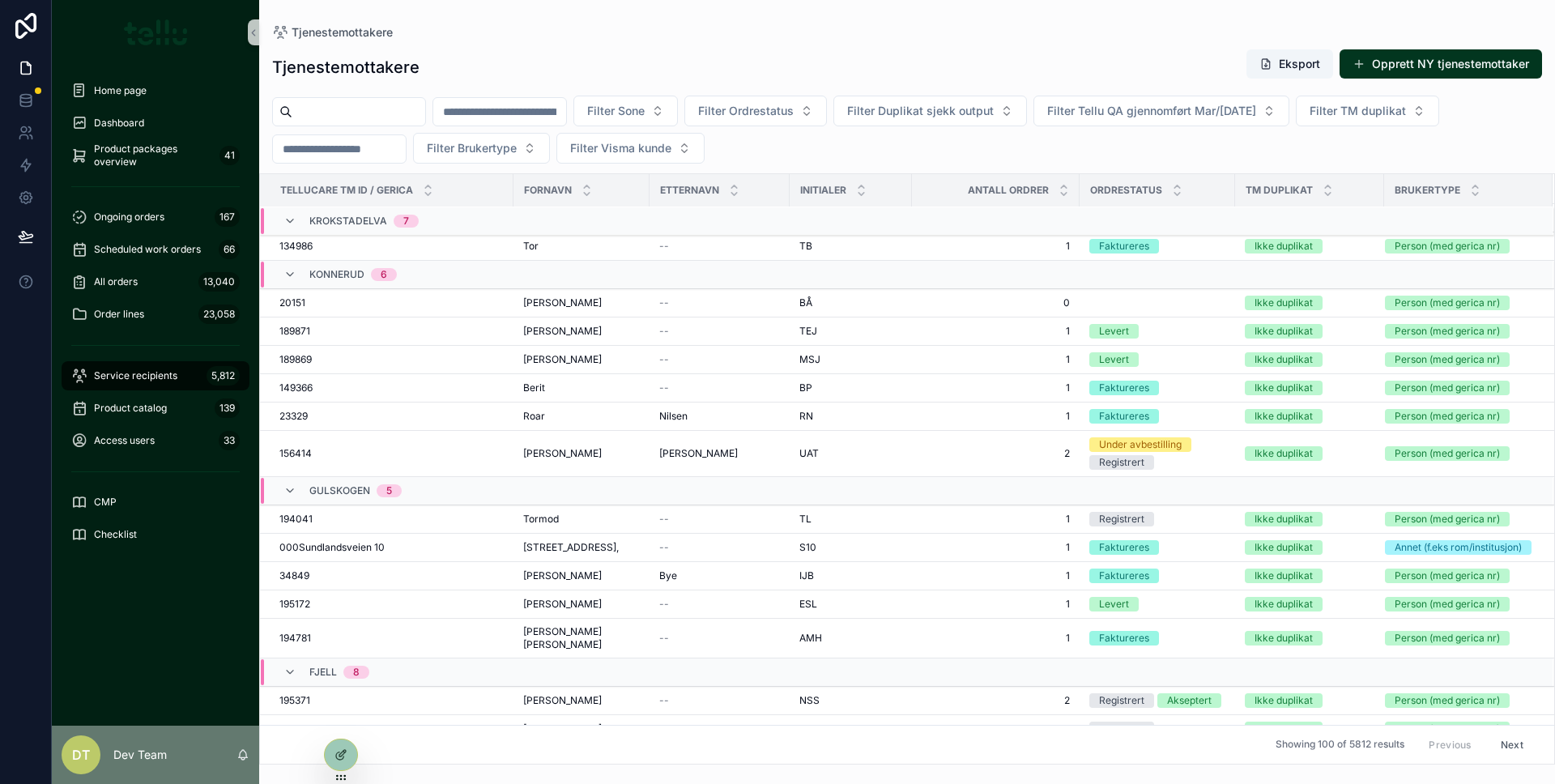
click at [416, 120] on input "scrollable content" at bounding box center [359, 112] width 133 height 23
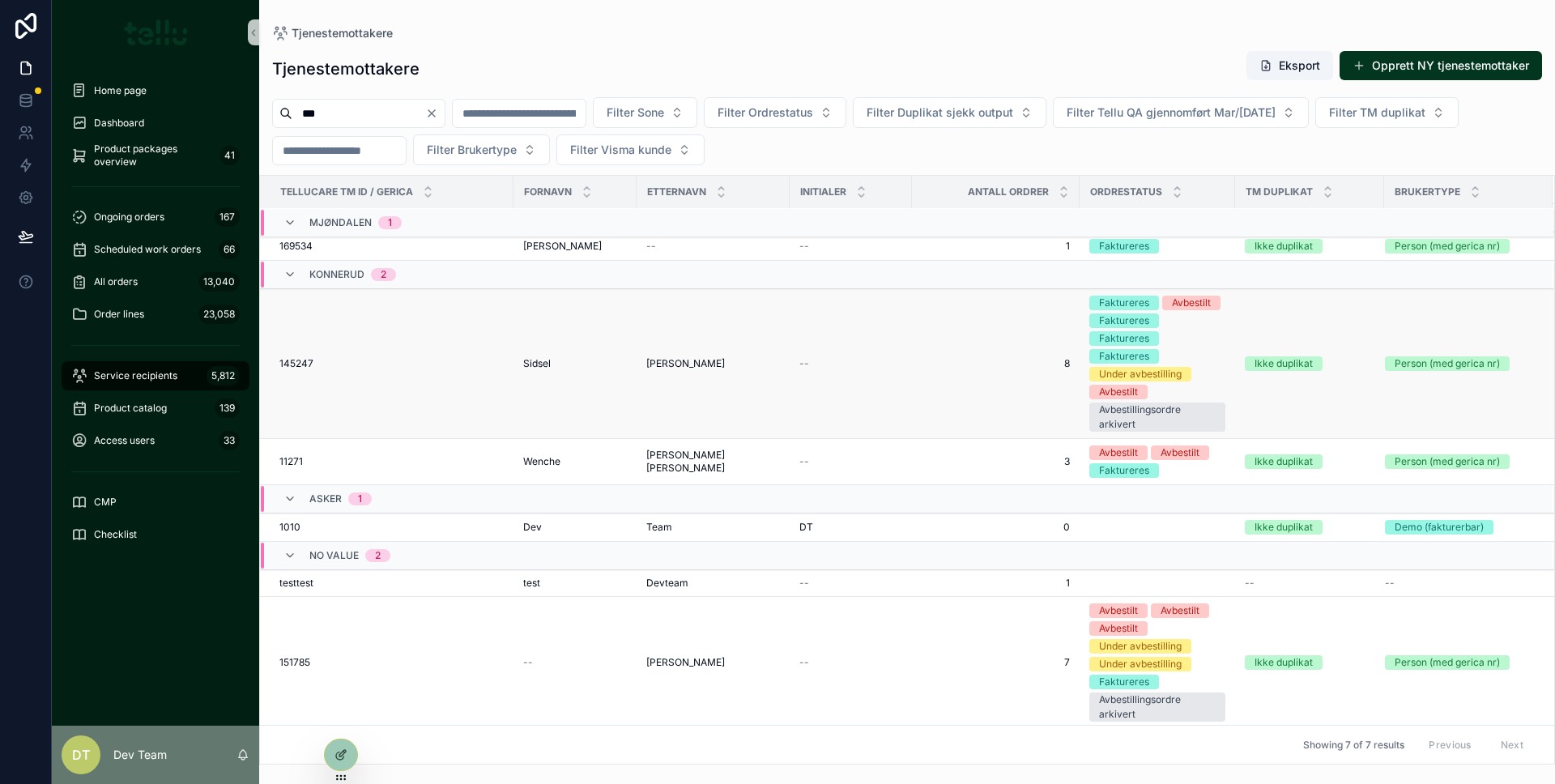
scroll to position [65, 0]
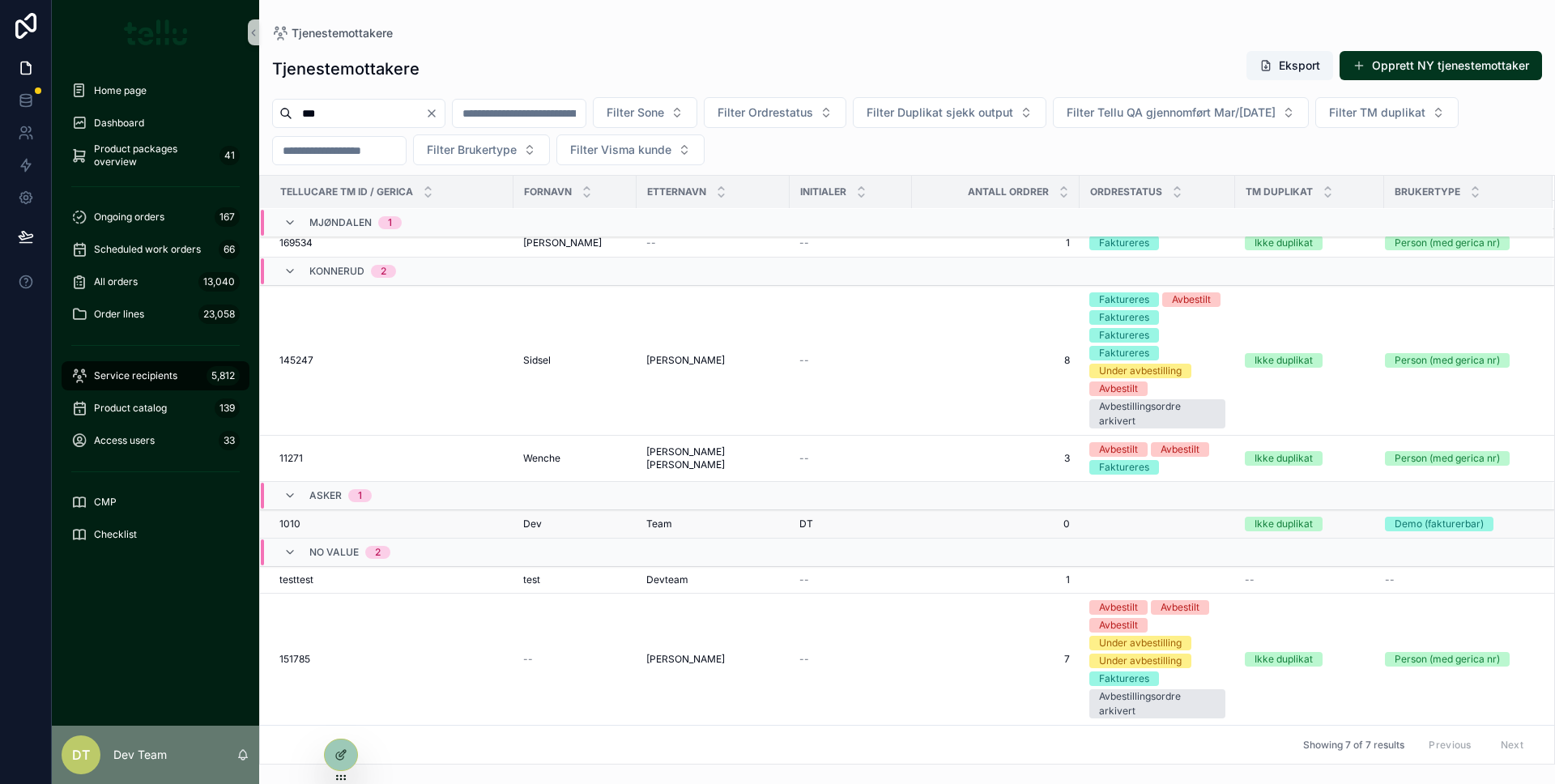
type input "***"
click at [698, 520] on div "Team Team" at bounding box center [712, 524] width 134 height 13
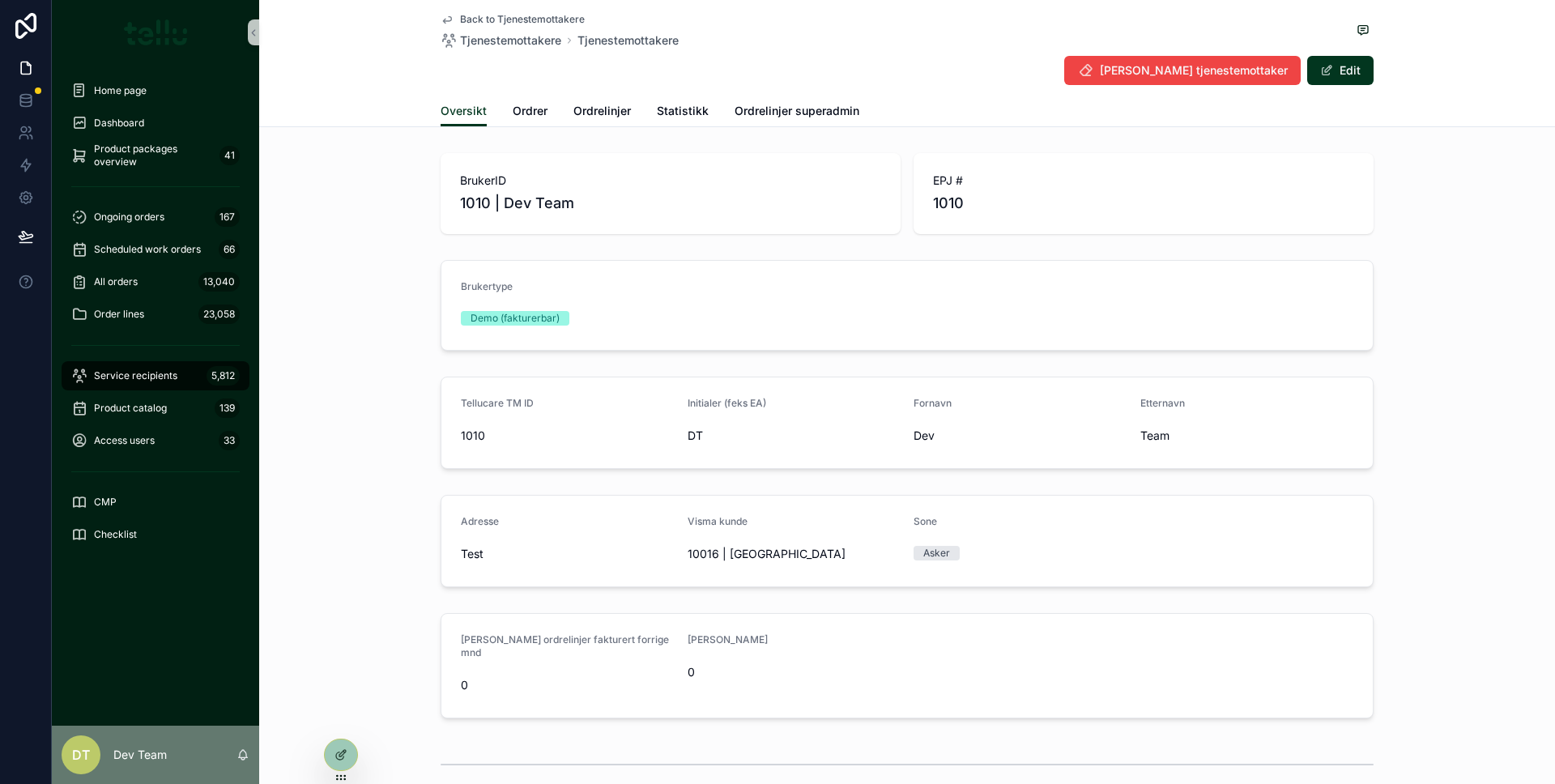
scroll to position [217, 0]
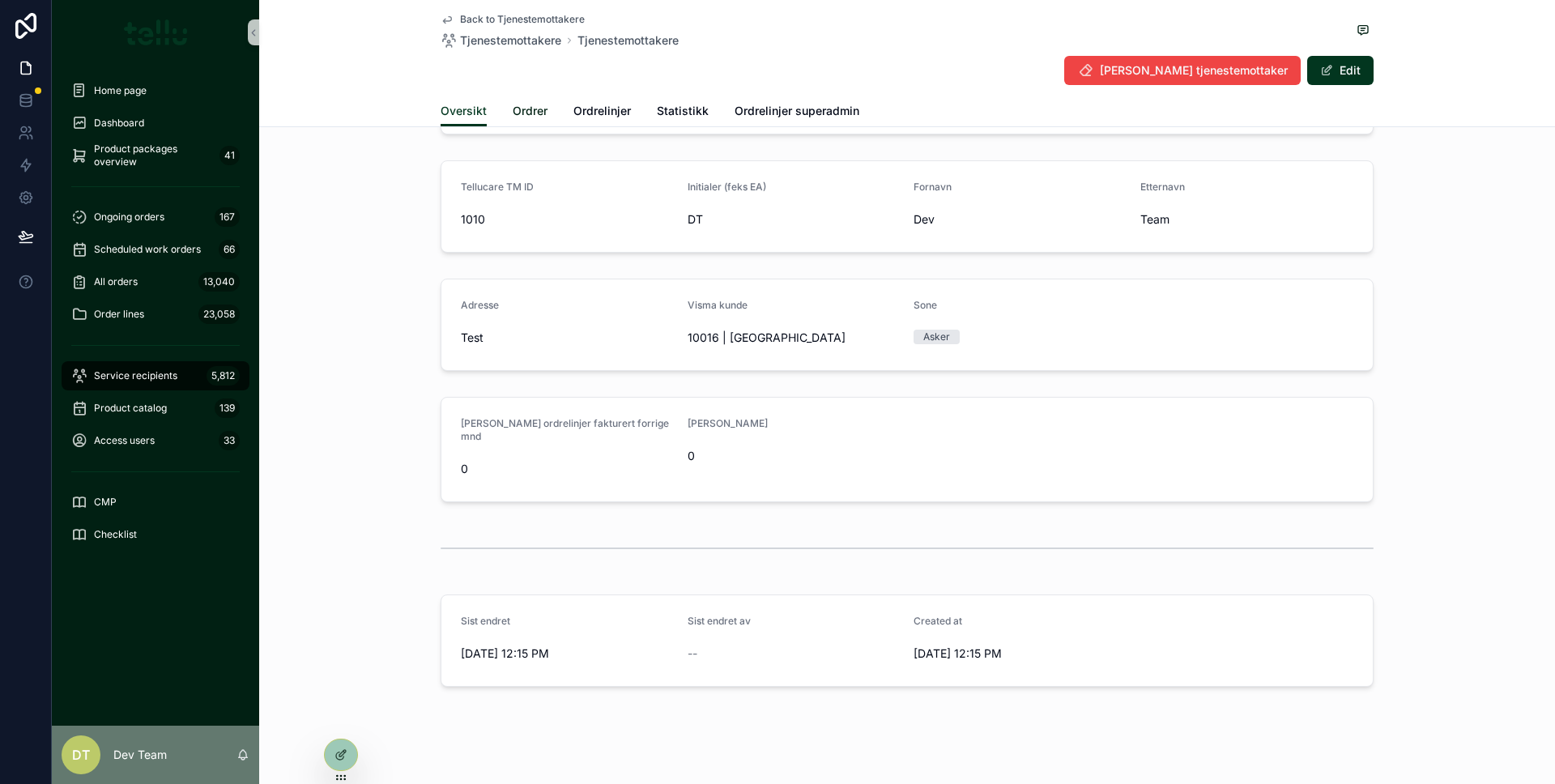
click at [520, 113] on span "Ordrer" at bounding box center [530, 111] width 35 height 17
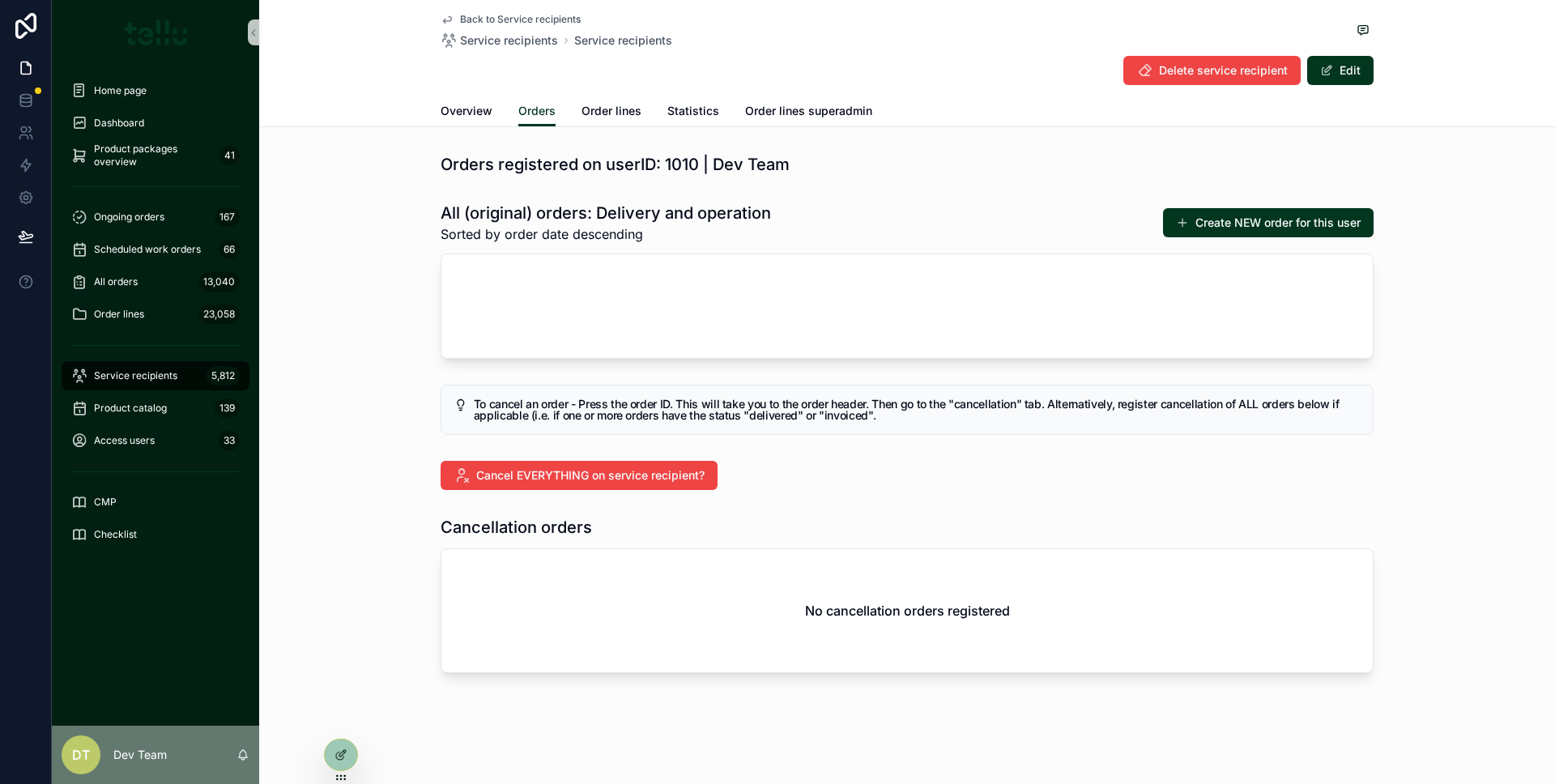
click at [410, 299] on div "All (original) orders: Delivery and operation Sorted by order date descending C…" at bounding box center [907, 280] width 1296 height 170
click at [1235, 230] on font "Create NEW order for this user" at bounding box center [1277, 223] width 165 height 17
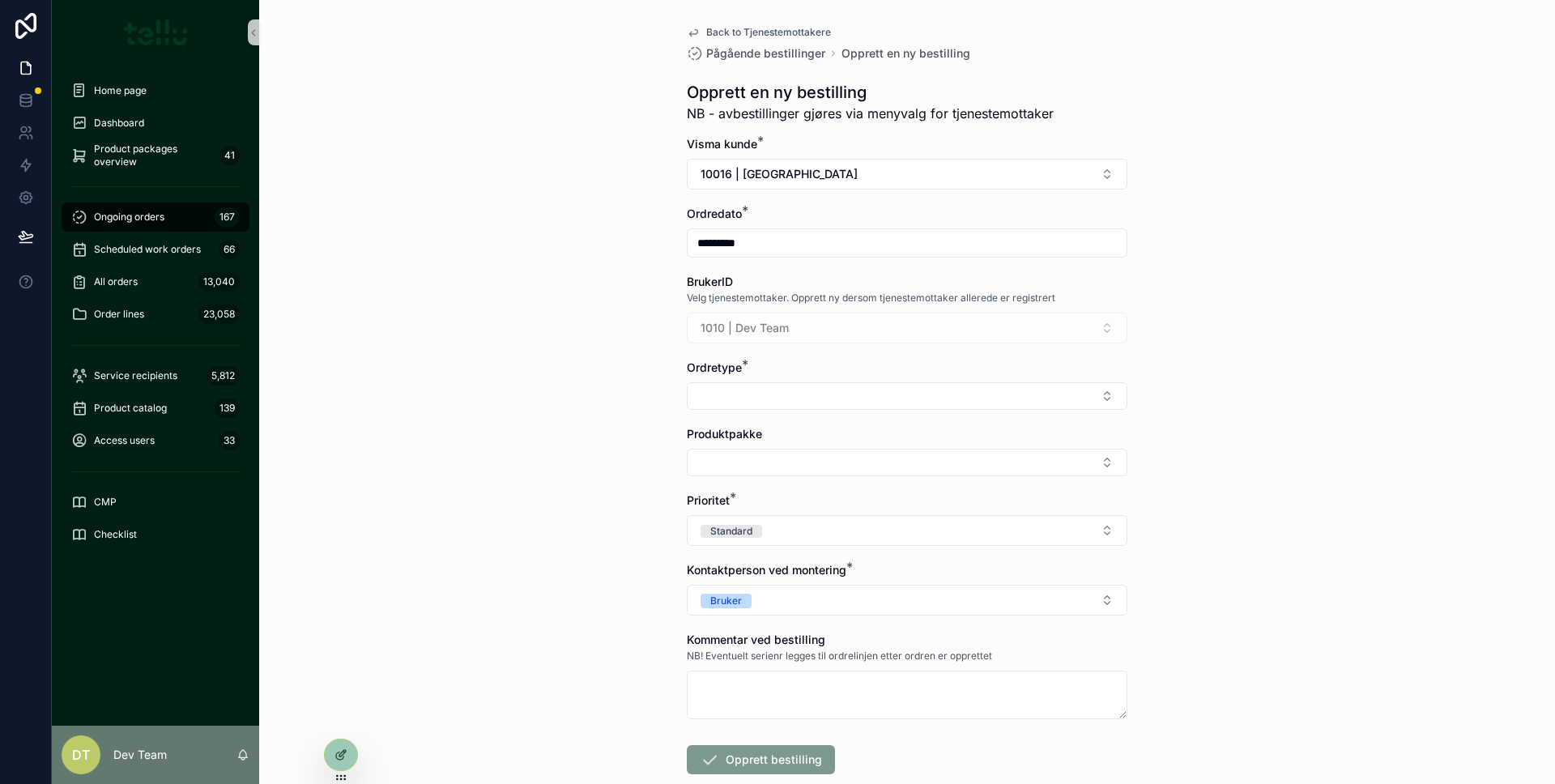
scroll to position [10, 0]
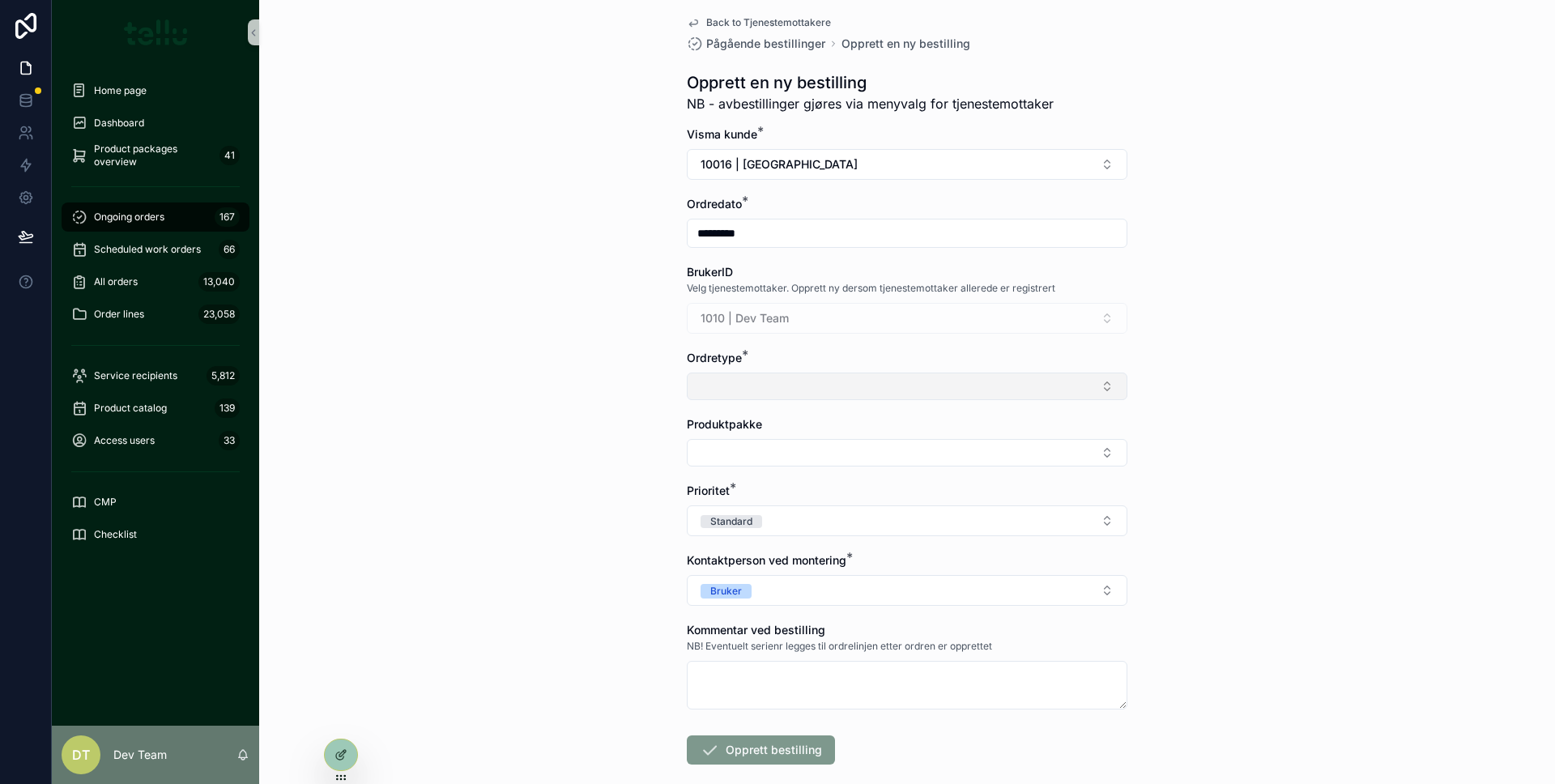
click at [780, 392] on button "Select Button" at bounding box center [906, 387] width 441 height 28
click at [754, 448] on div "Leveranse" at bounding box center [901, 450] width 432 height 26
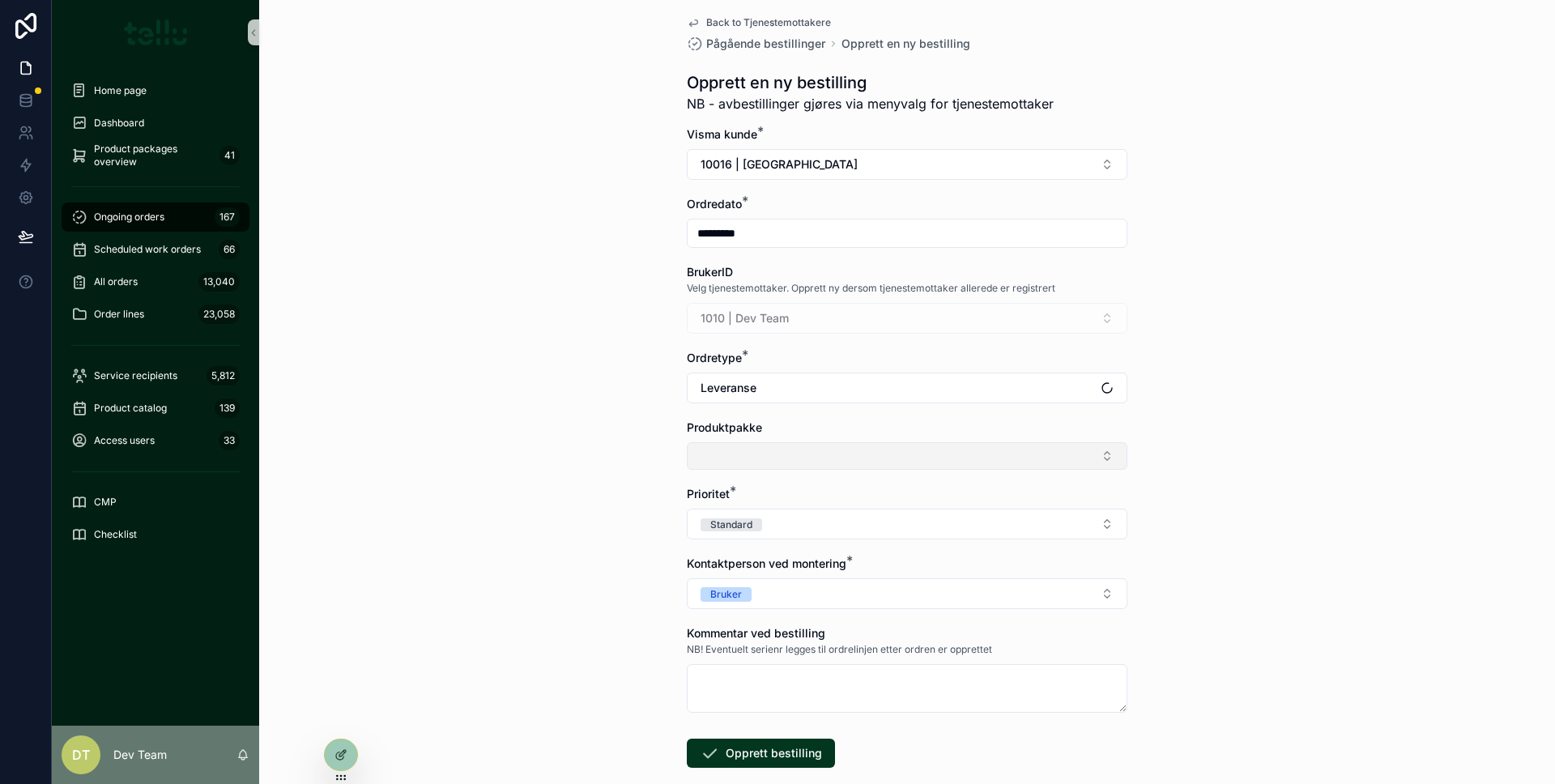
click at [719, 450] on button "Select Button" at bounding box center [906, 456] width 441 height 28
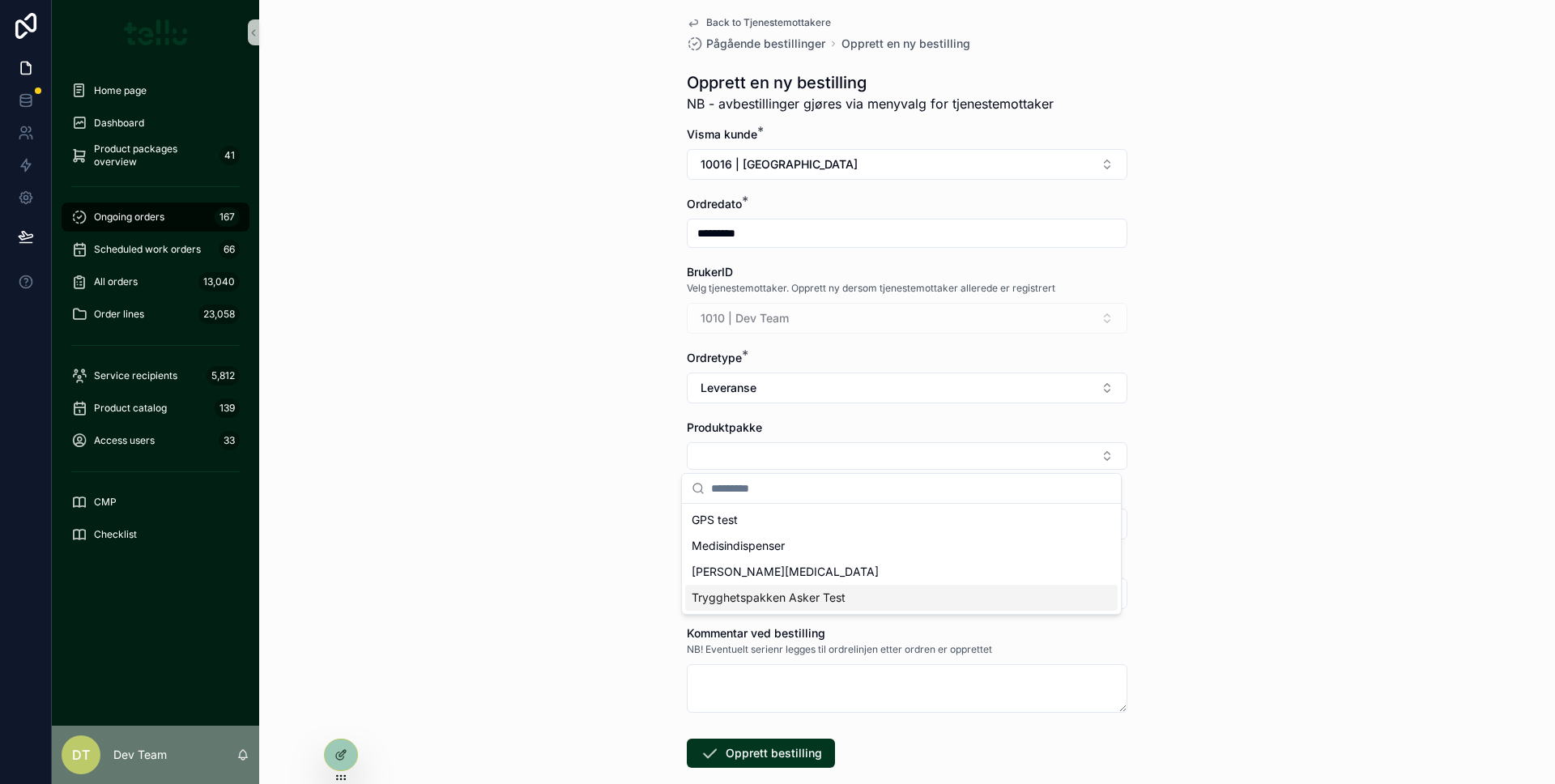
click at [756, 589] on span "Trygghetspakken Asker Test" at bounding box center [768, 597] width 154 height 17
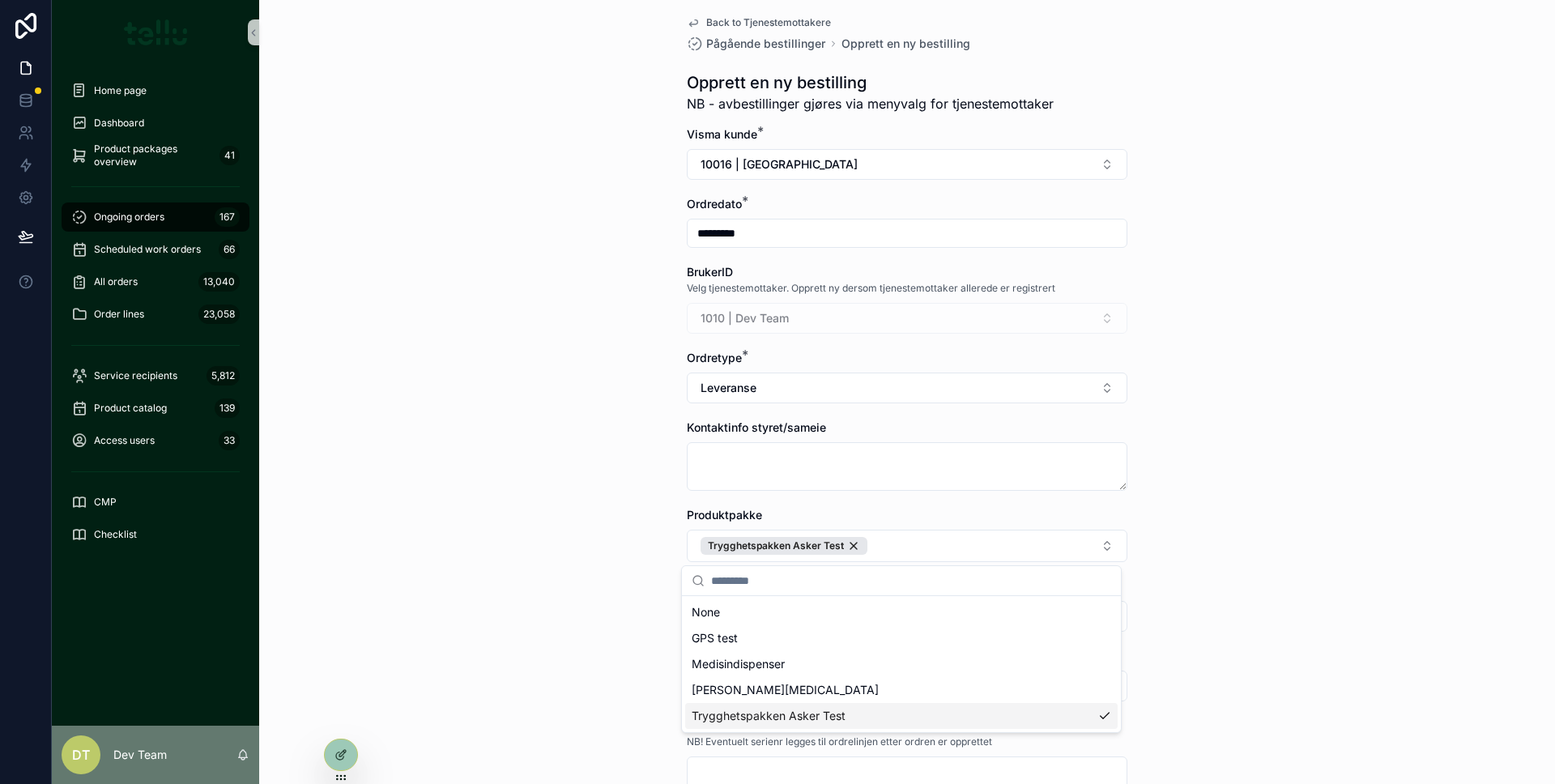
click at [594, 531] on div "Back to Tjenestemottakere Pågående bestillinger Opprett en ny bestilling Oppret…" at bounding box center [907, 382] width 1296 height 784
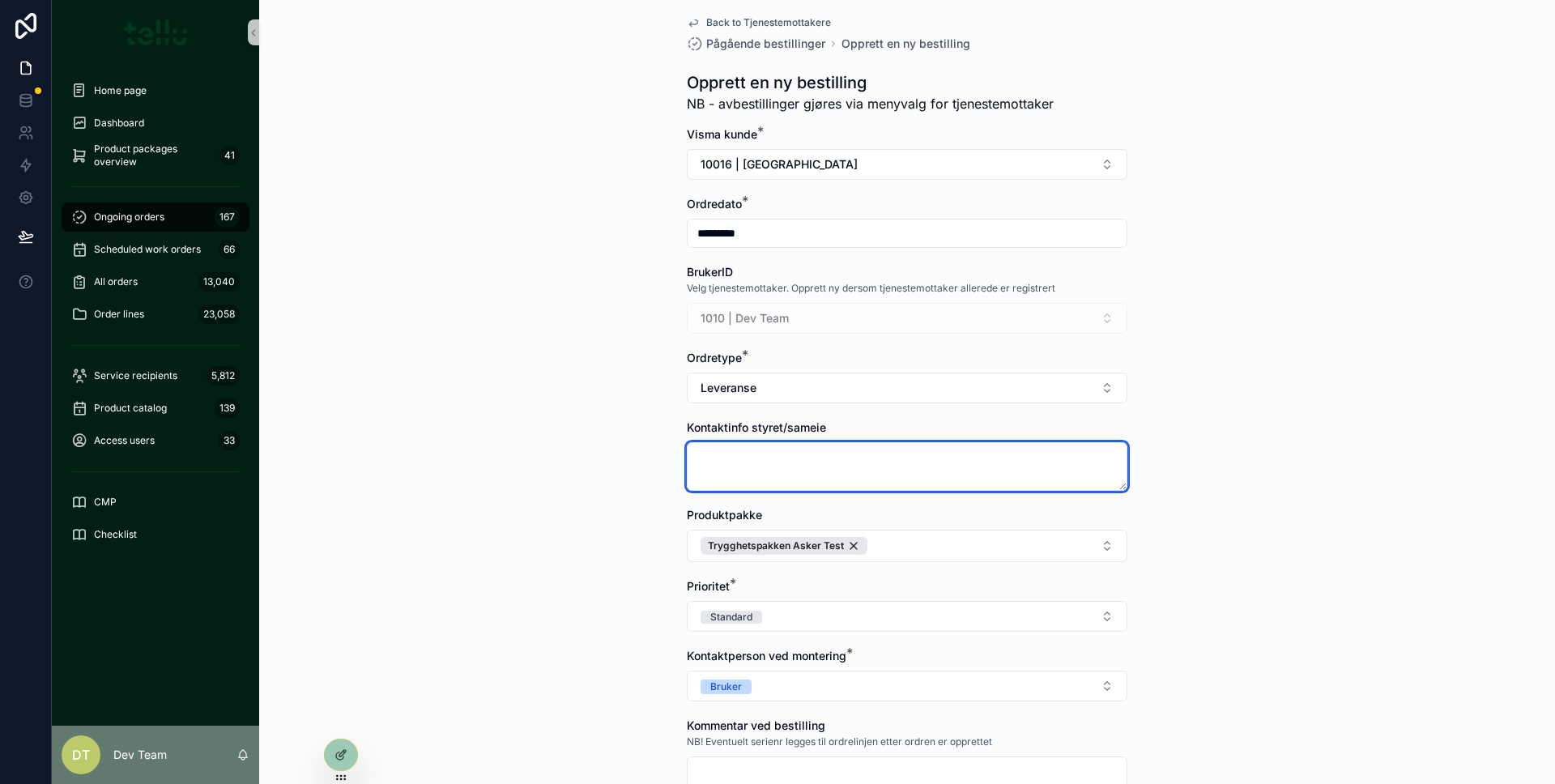
click at [737, 468] on textarea "scrollable content" at bounding box center [906, 466] width 441 height 49
type textarea "****"
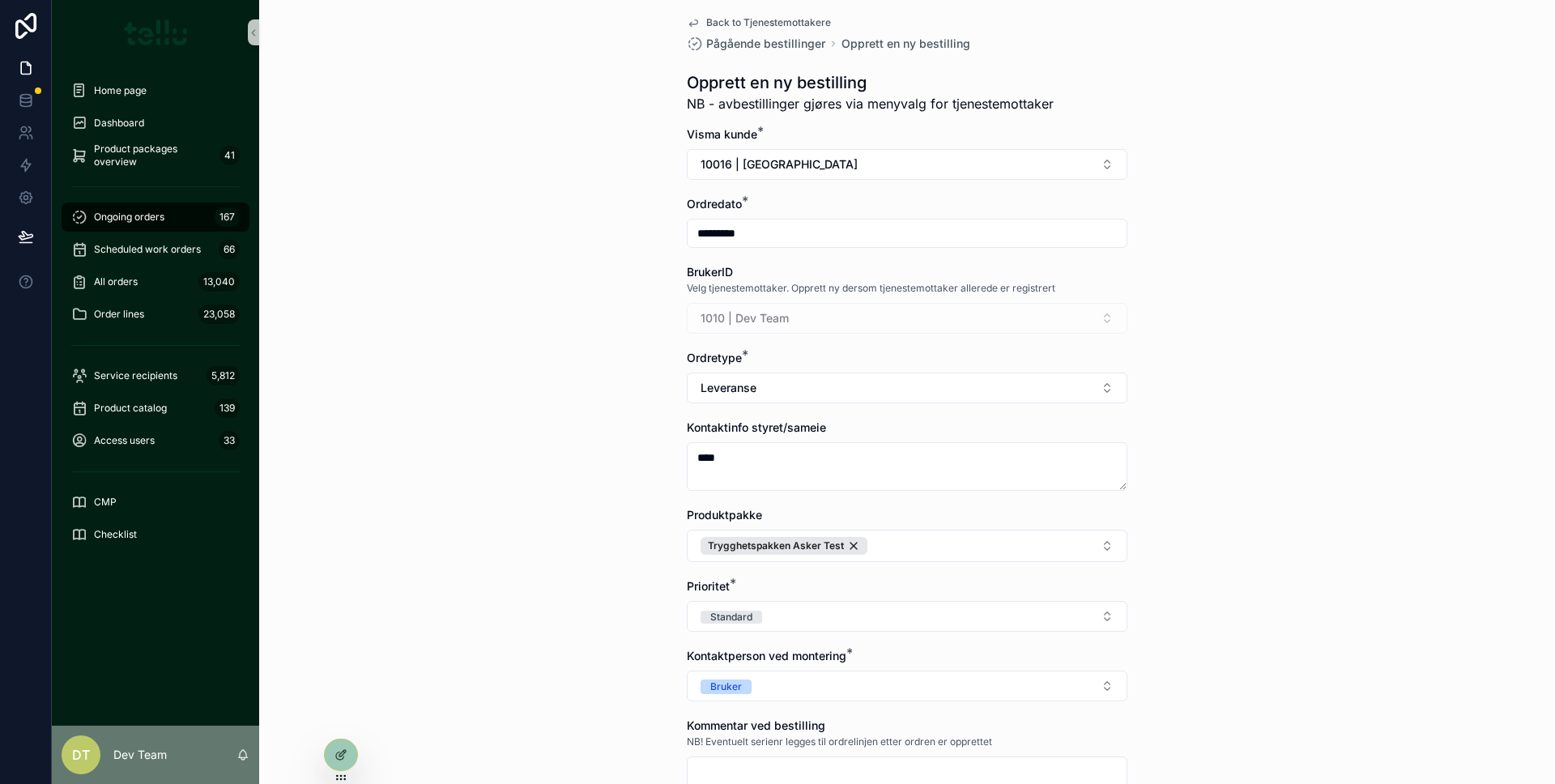
click at [617, 424] on div "Back to Tjenestemottakere Pågående bestillinger Opprett en ny bestilling Oppret…" at bounding box center [907, 382] width 1296 height 784
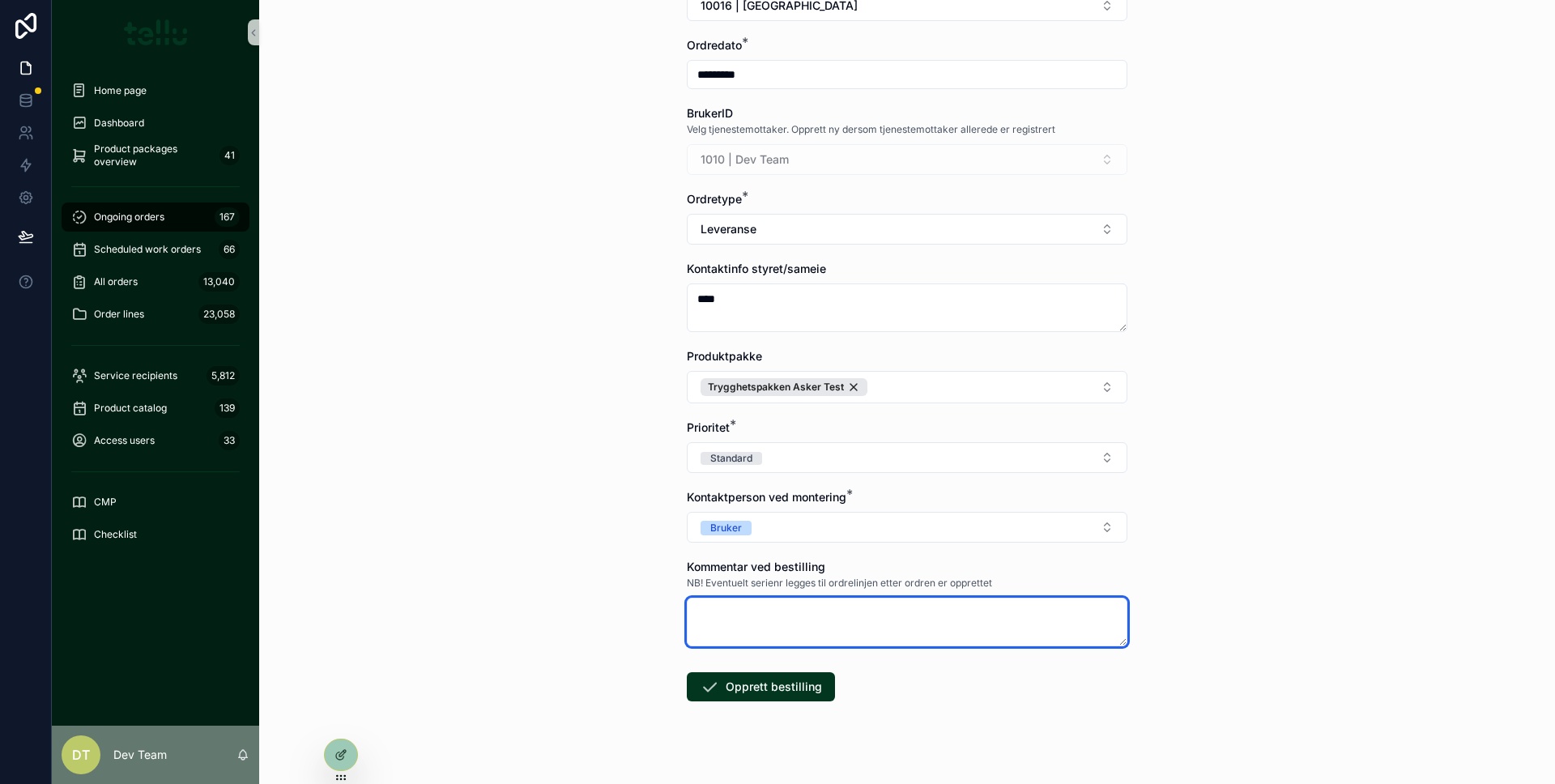
click at [758, 609] on textarea "scrollable content" at bounding box center [906, 622] width 441 height 49
type textarea "****"
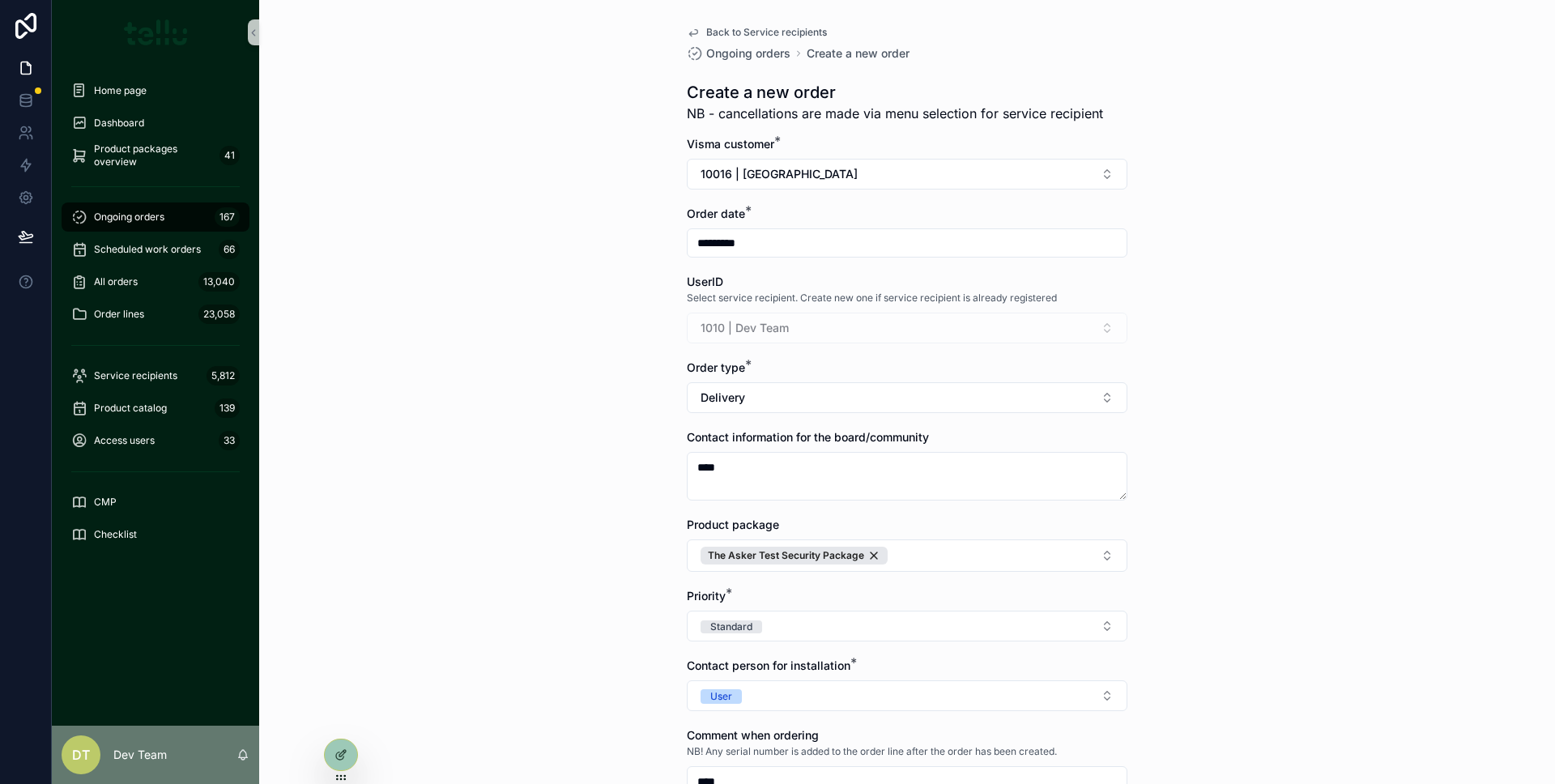
scroll to position [189, 0]
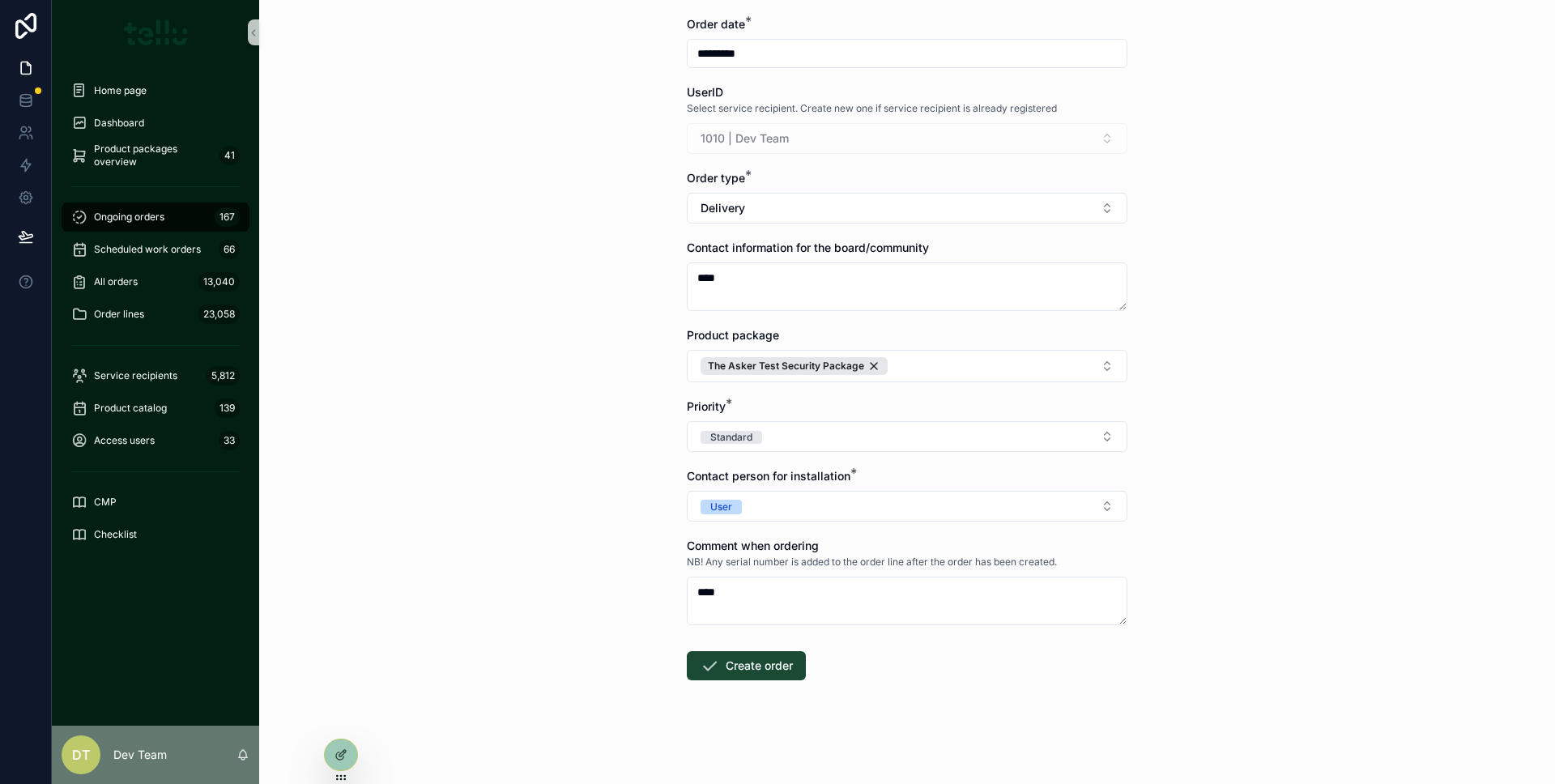
click at [726, 655] on button "Create order" at bounding box center [746, 665] width 119 height 29
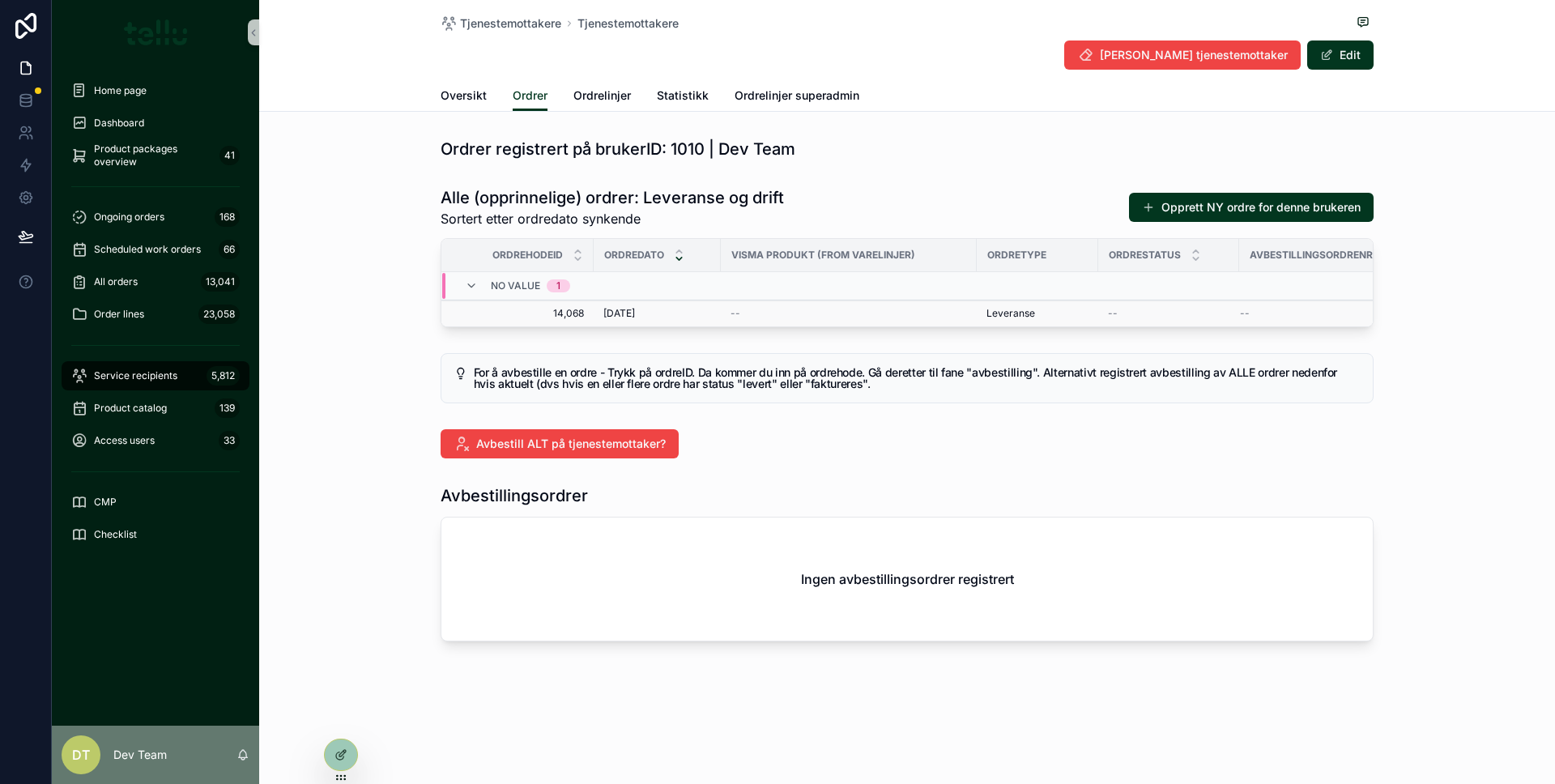
click at [816, 313] on div "--" at bounding box center [849, 313] width 237 height 13
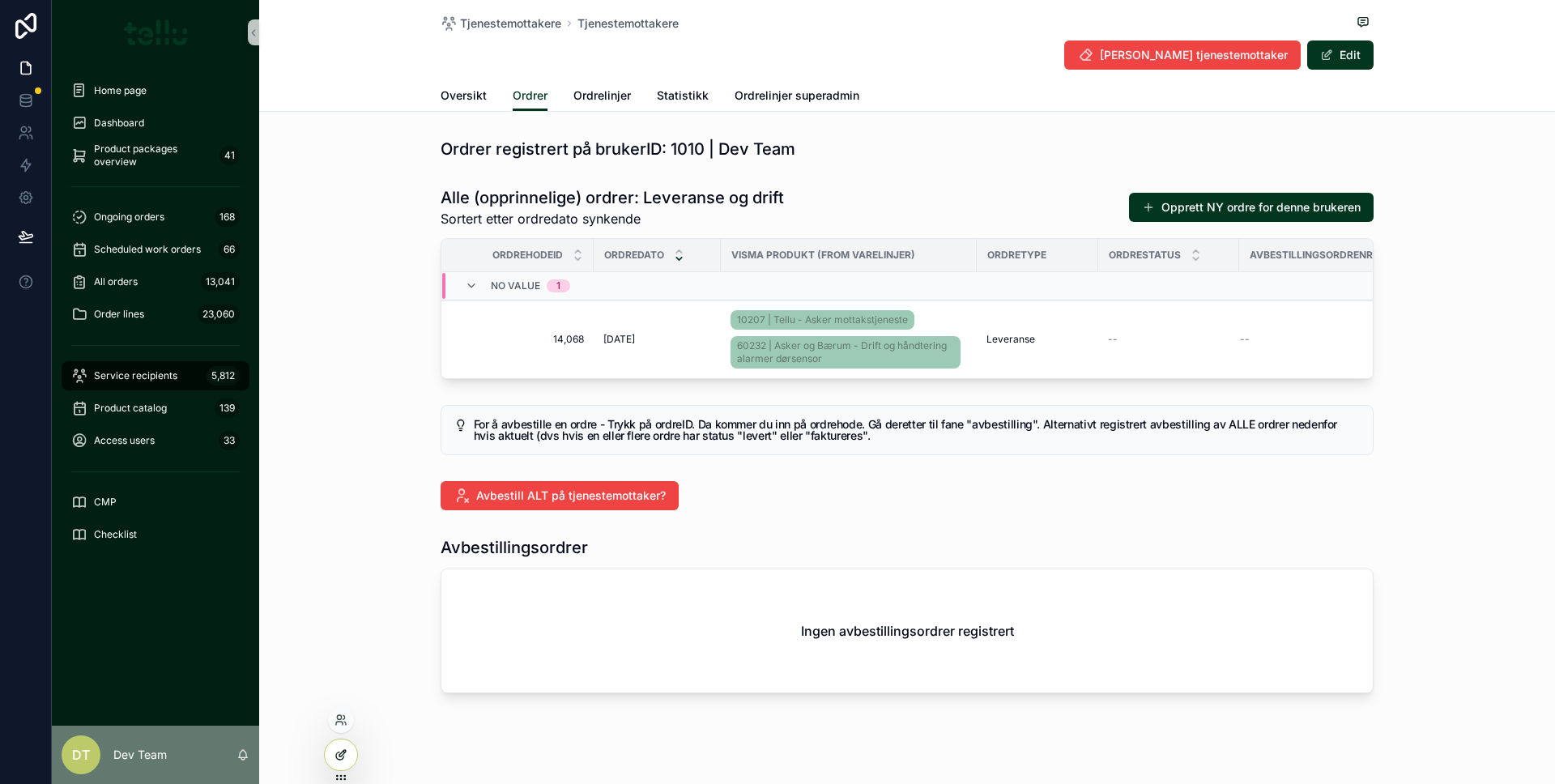
click at [336, 740] on div at bounding box center [341, 754] width 32 height 31
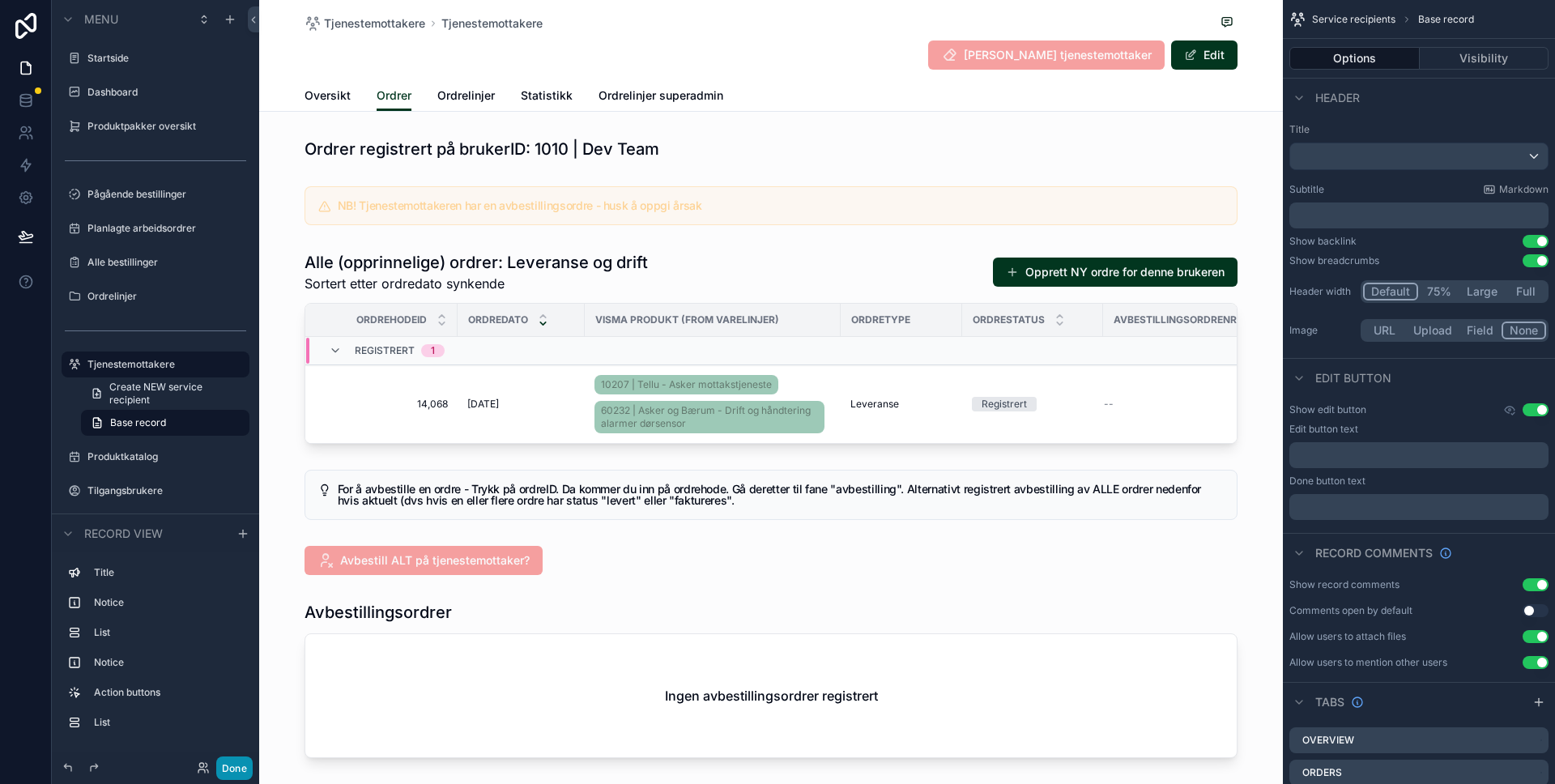
click at [239, 764] on font "Done" at bounding box center [234, 768] width 25 height 12
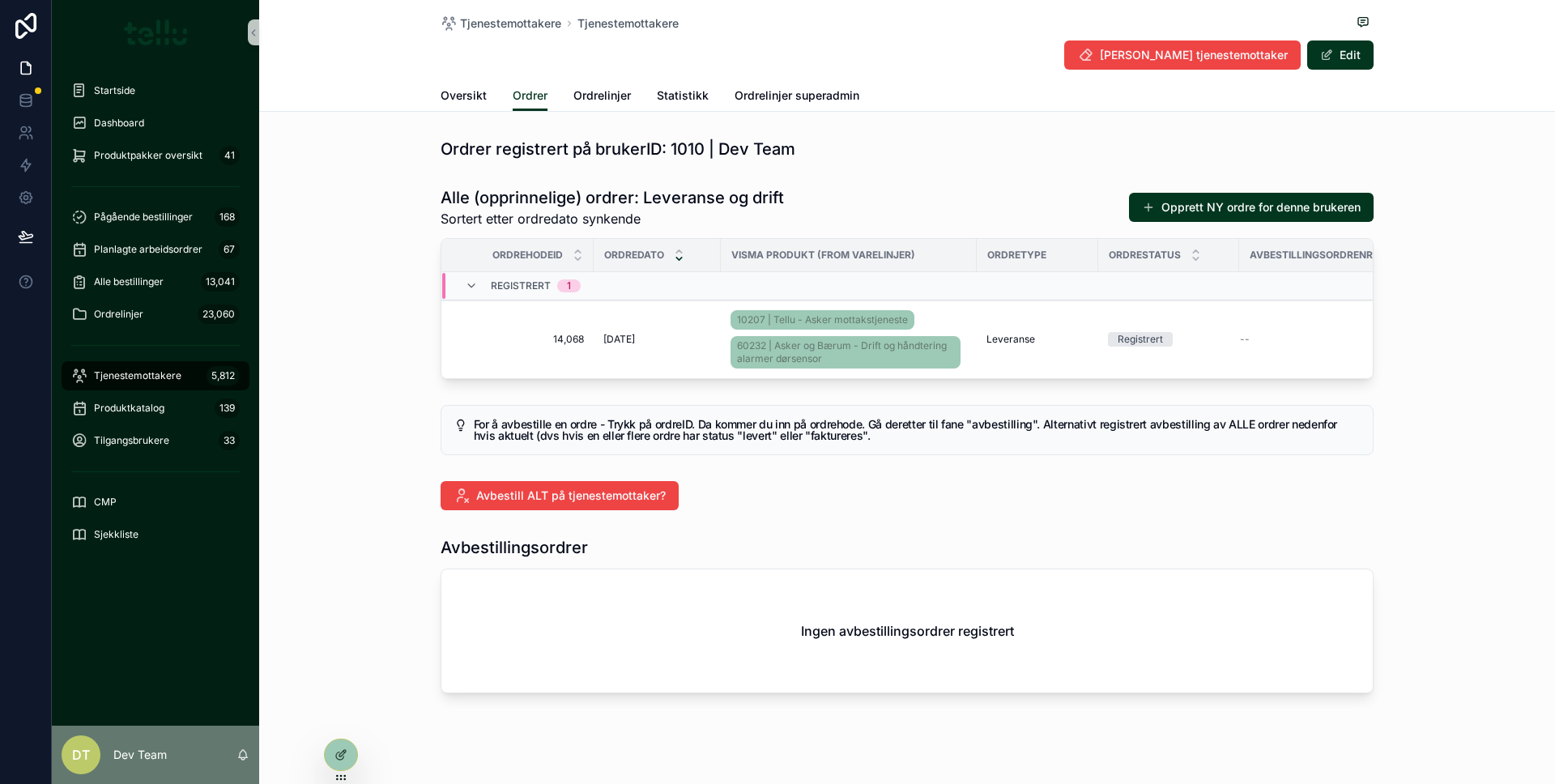
click at [507, 345] on span "14,068" at bounding box center [522, 339] width 123 height 13
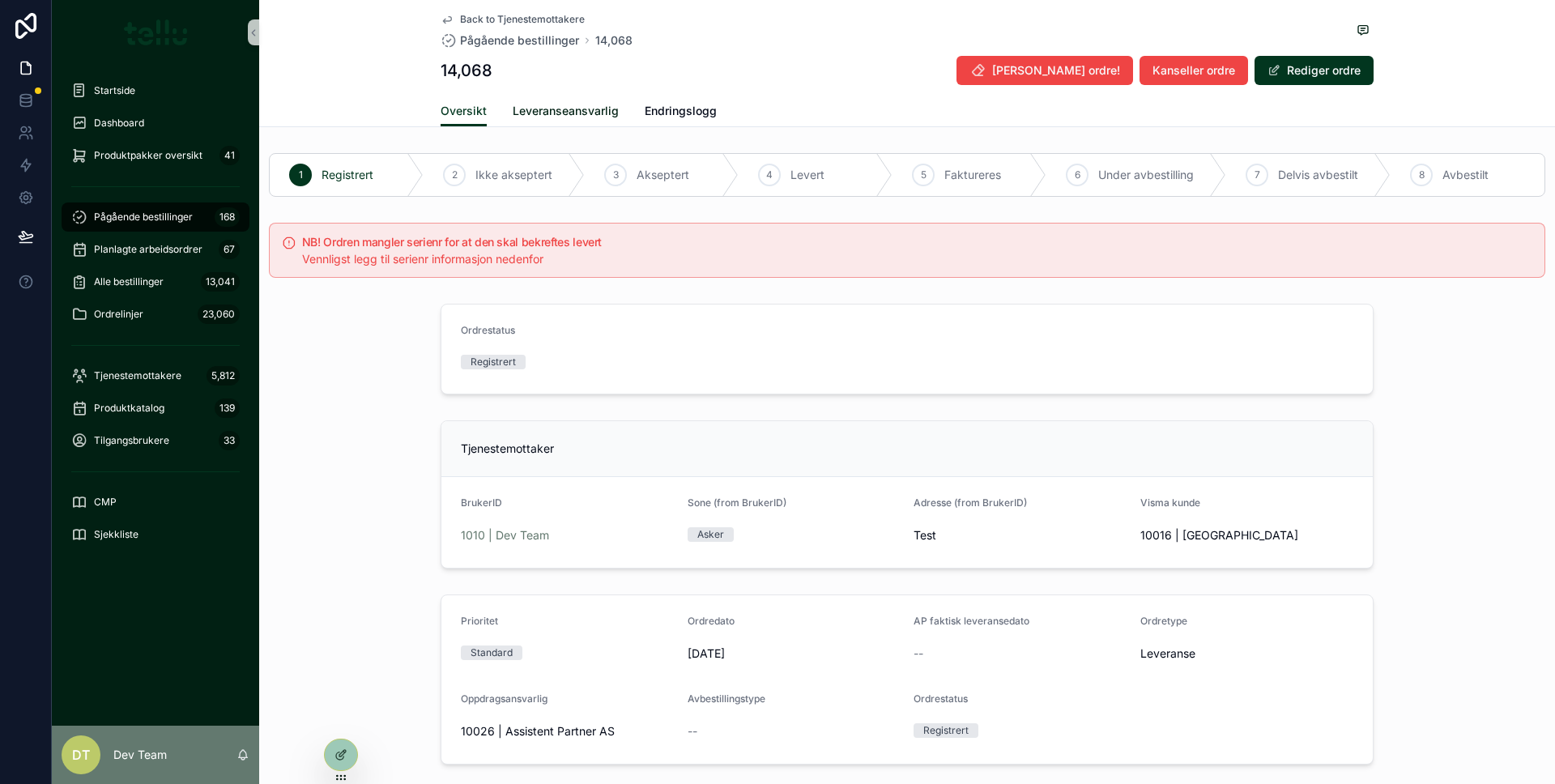
click at [606, 111] on span "Leveranseansvarlig" at bounding box center [565, 111] width 106 height 17
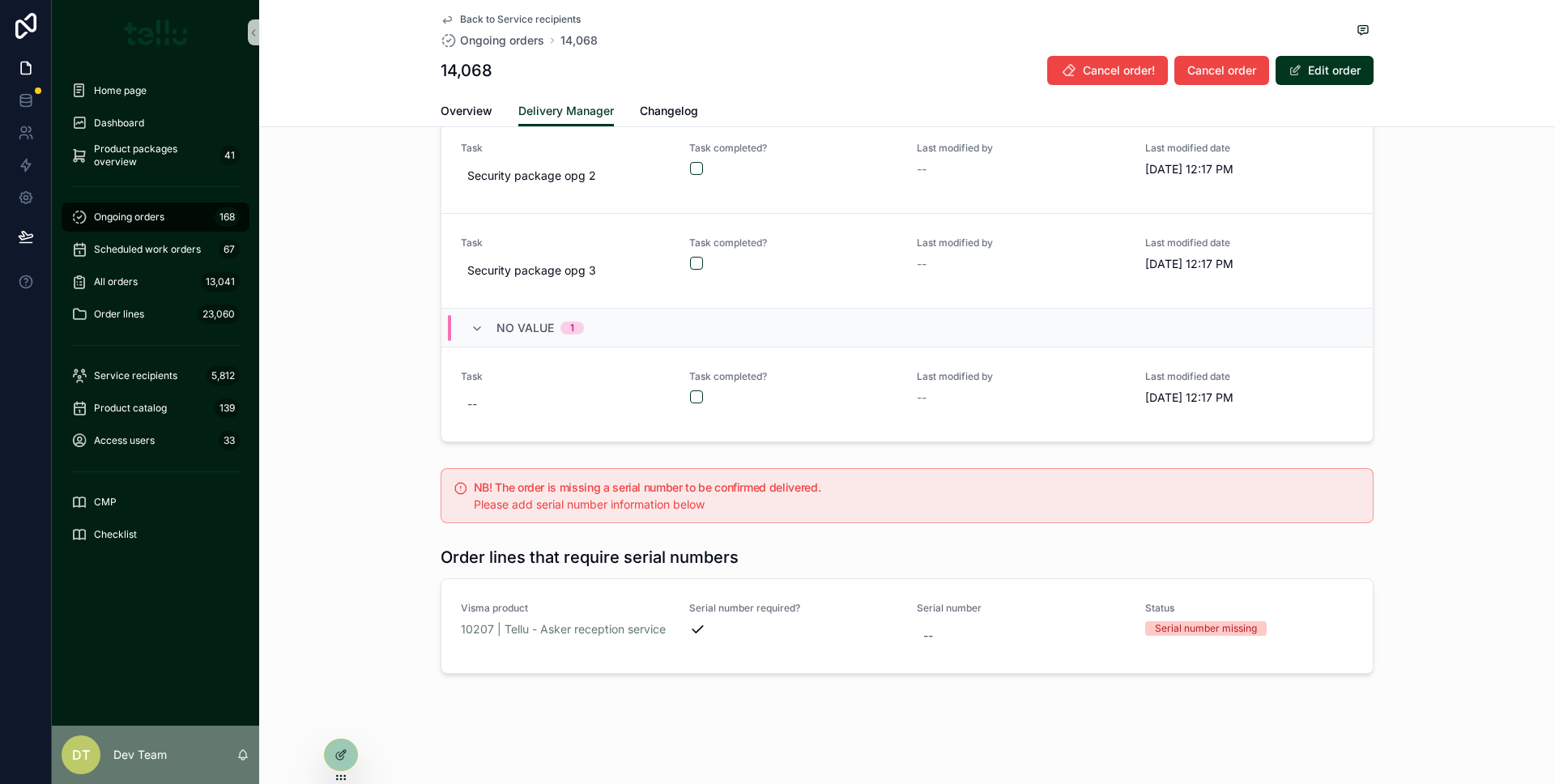
scroll to position [1035, 0]
click at [1332, 72] on font "Edit order" at bounding box center [1334, 70] width 52 height 14
click at [939, 640] on div "--" at bounding box center [1021, 635] width 209 height 29
type input "****"
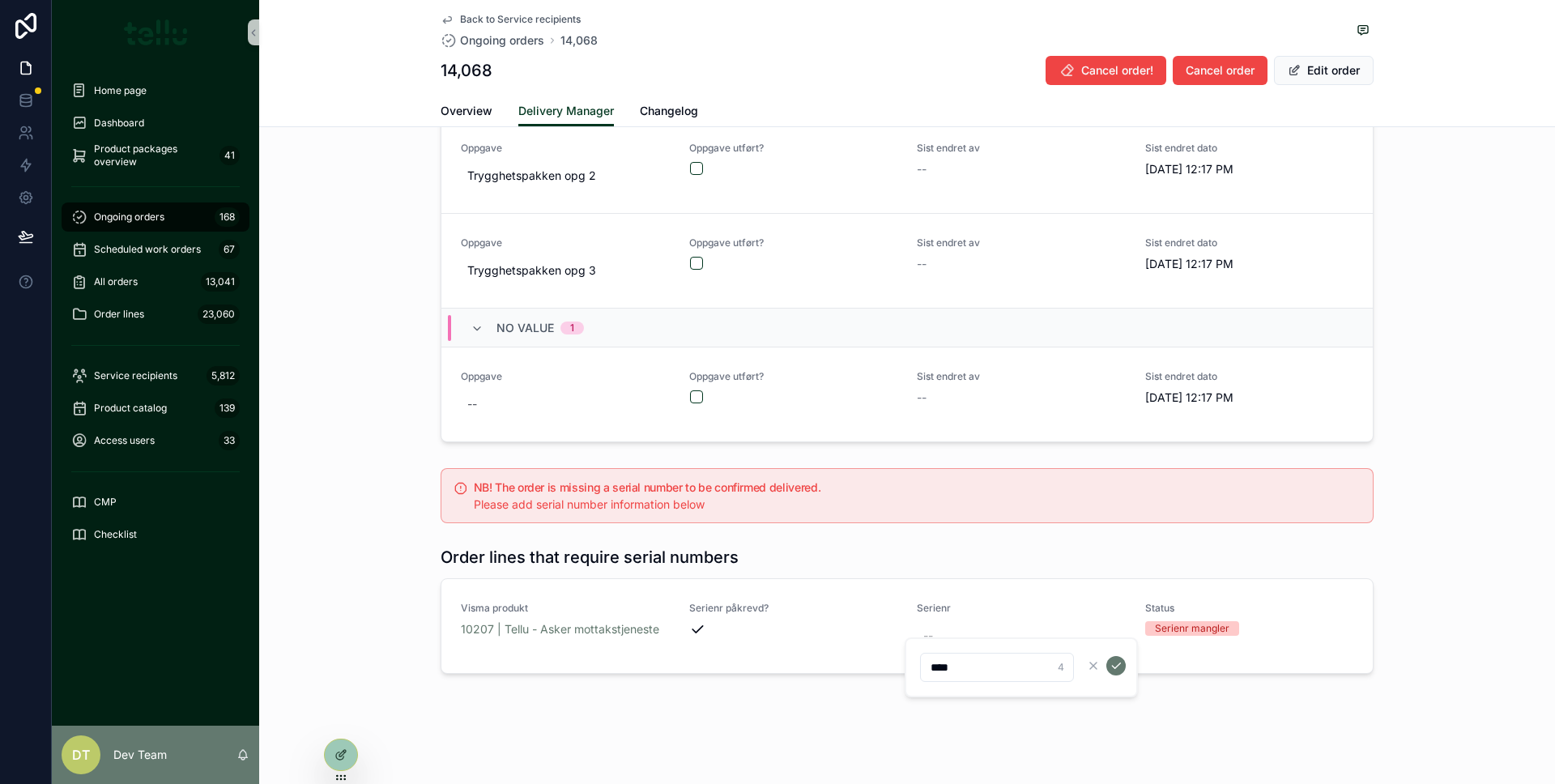
click at [1115, 665] on icon "scrollable content" at bounding box center [1116, 665] width 13 height 13
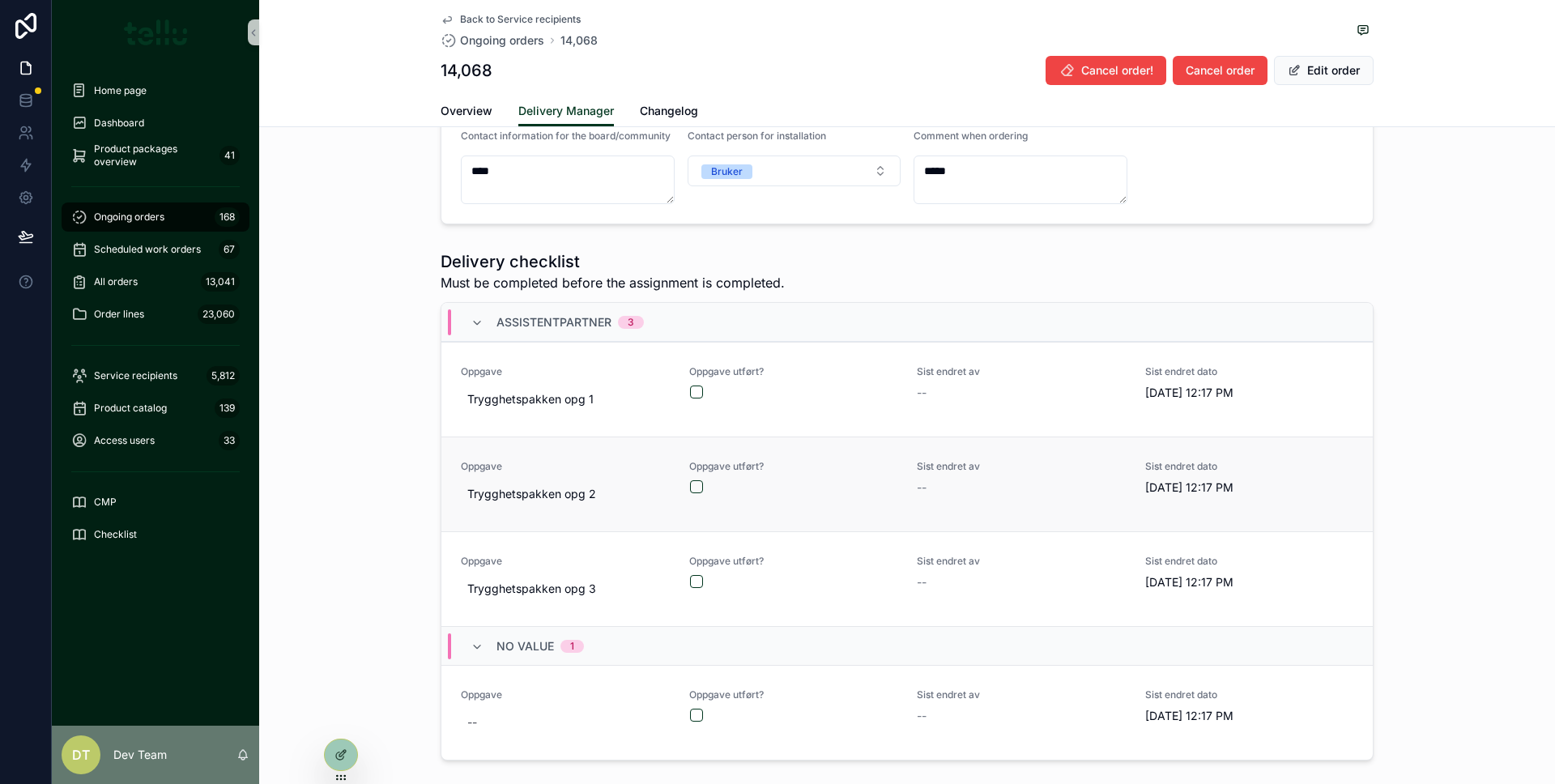
scroll to position [824, 0]
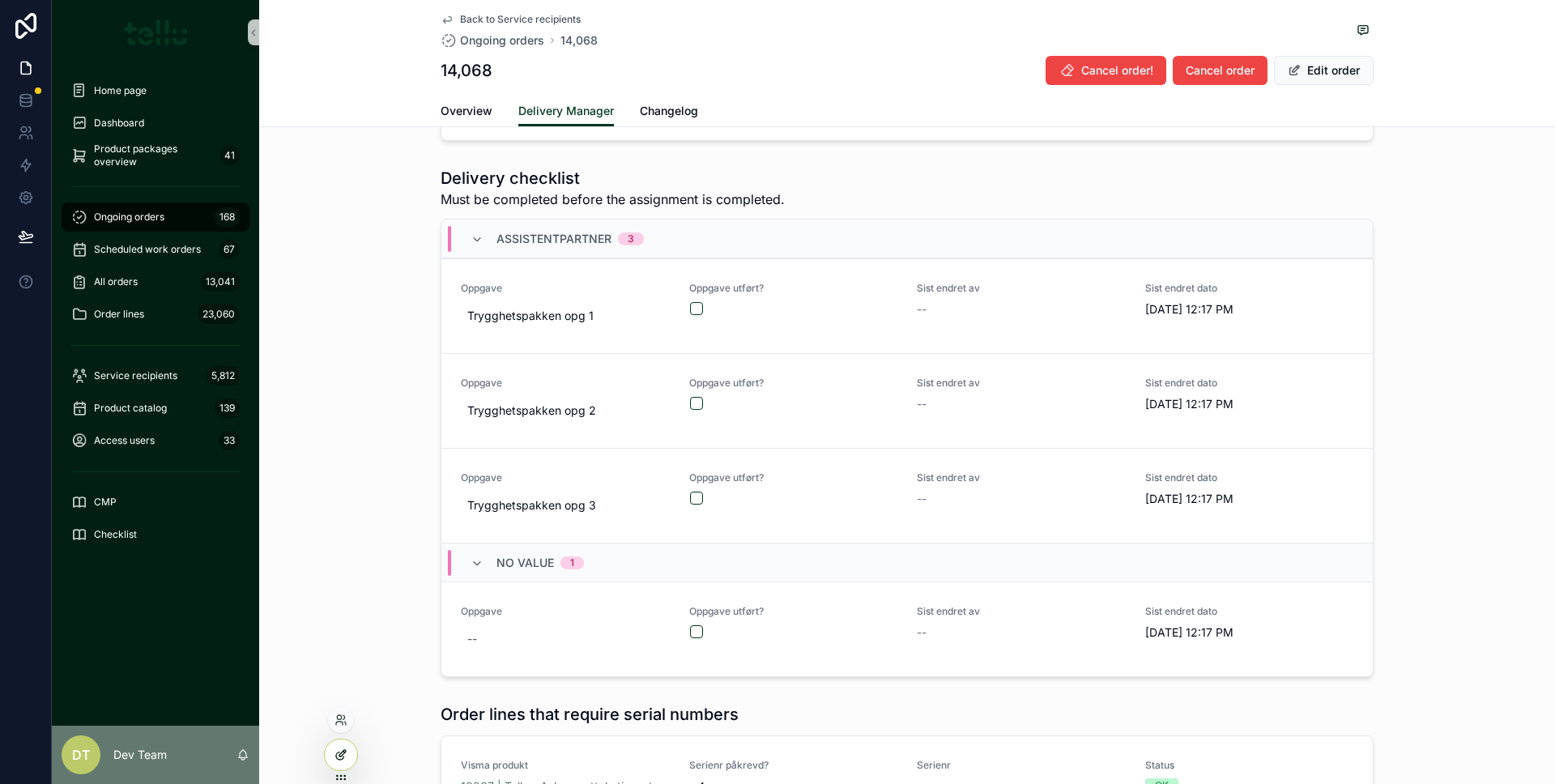
click at [341, 765] on div at bounding box center [341, 754] width 32 height 31
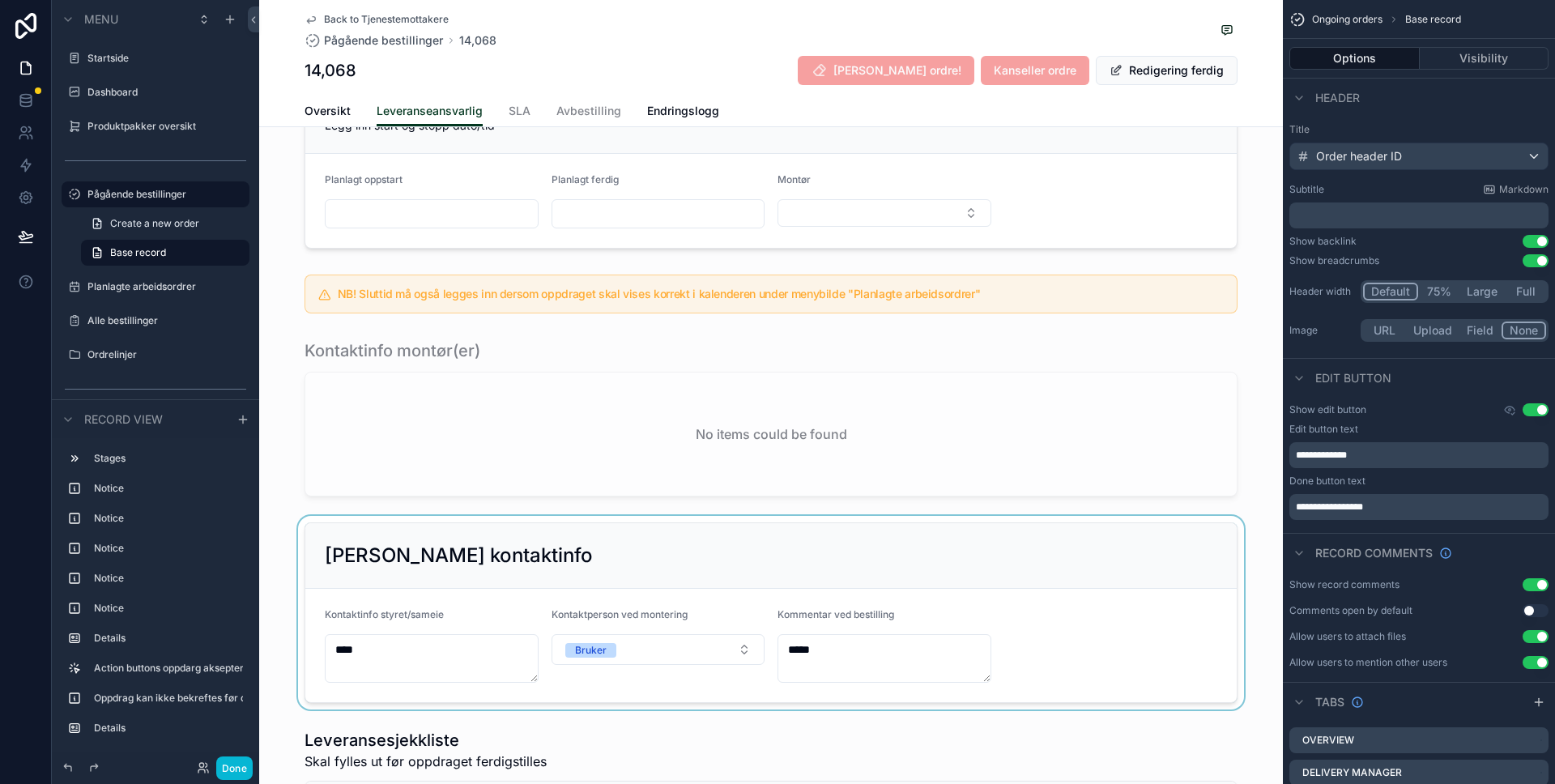
scroll to position [1178, 0]
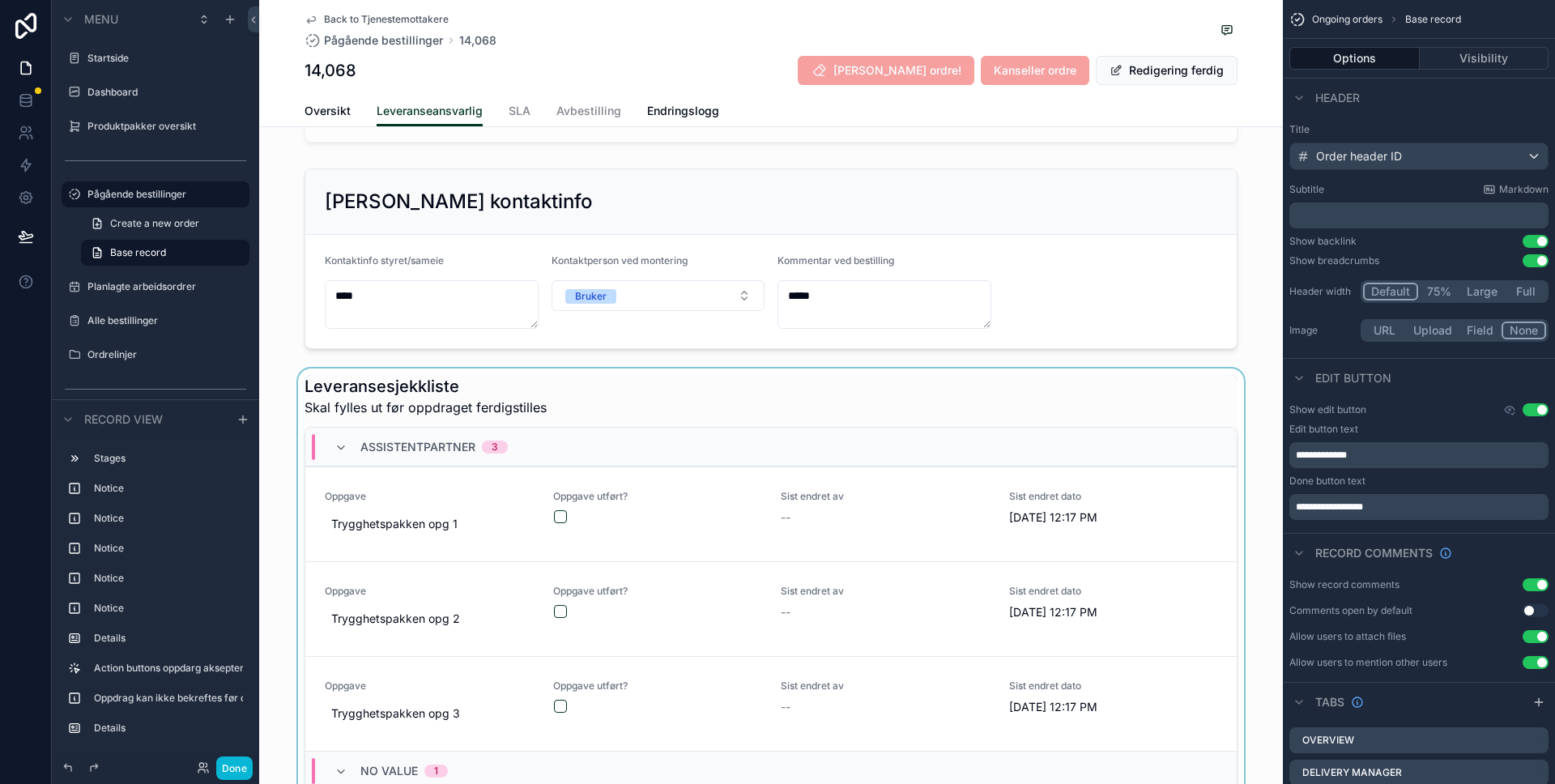
click at [552, 466] on div "Assistentpartner 3" at bounding box center [771, 447] width 932 height 39
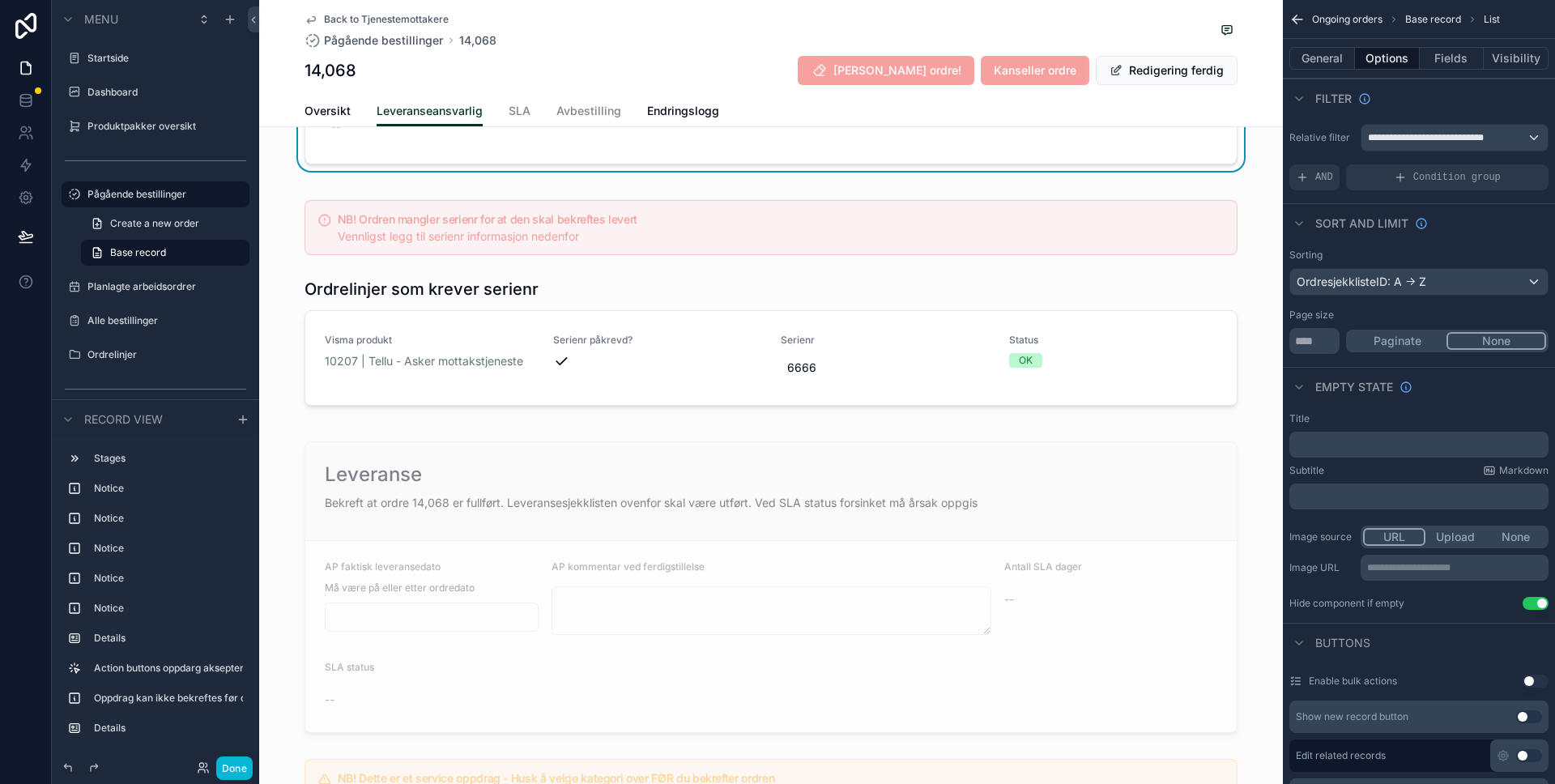
scroll to position [1516, 0]
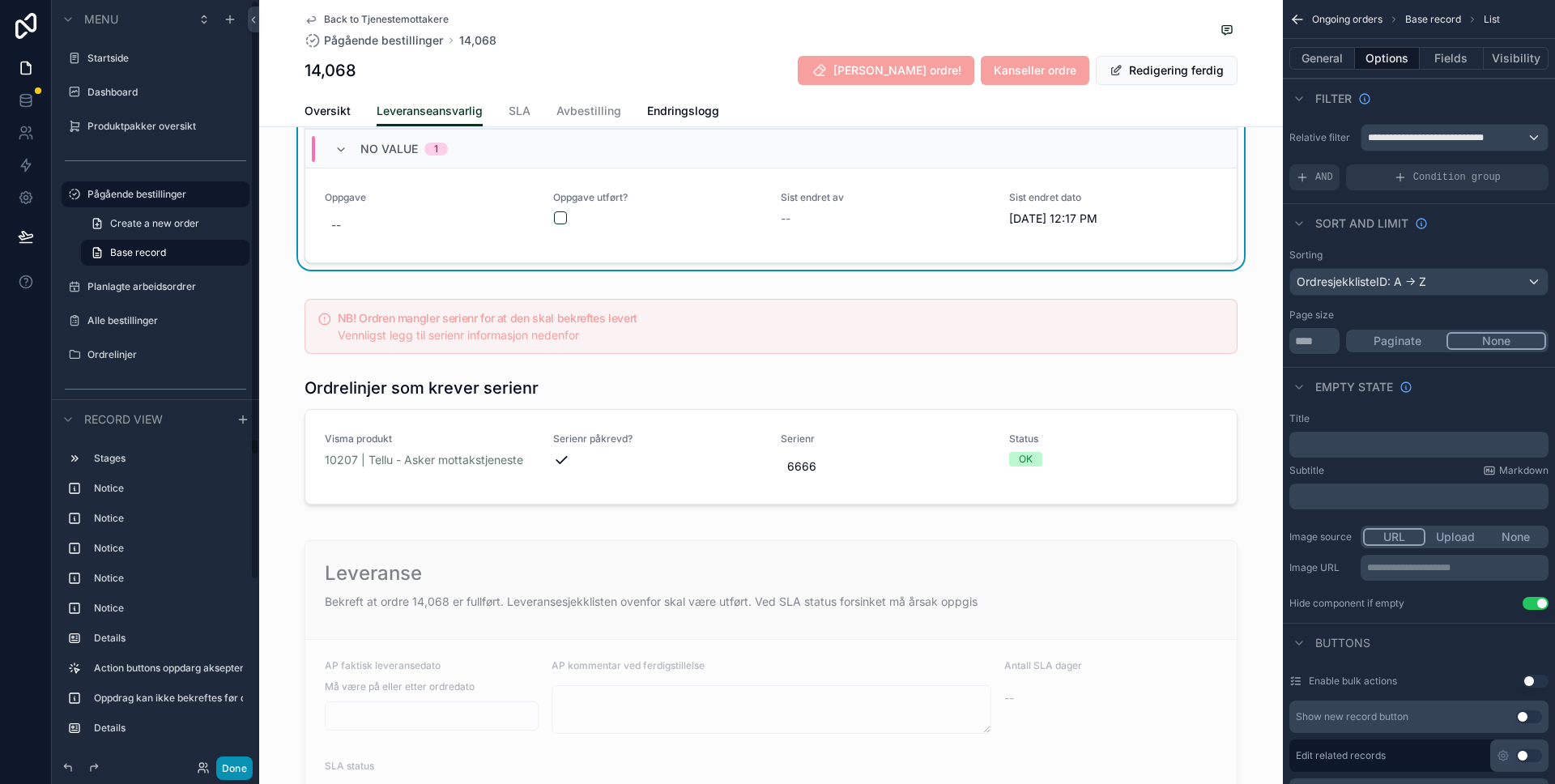
click at [234, 763] on font "Done" at bounding box center [234, 768] width 25 height 12
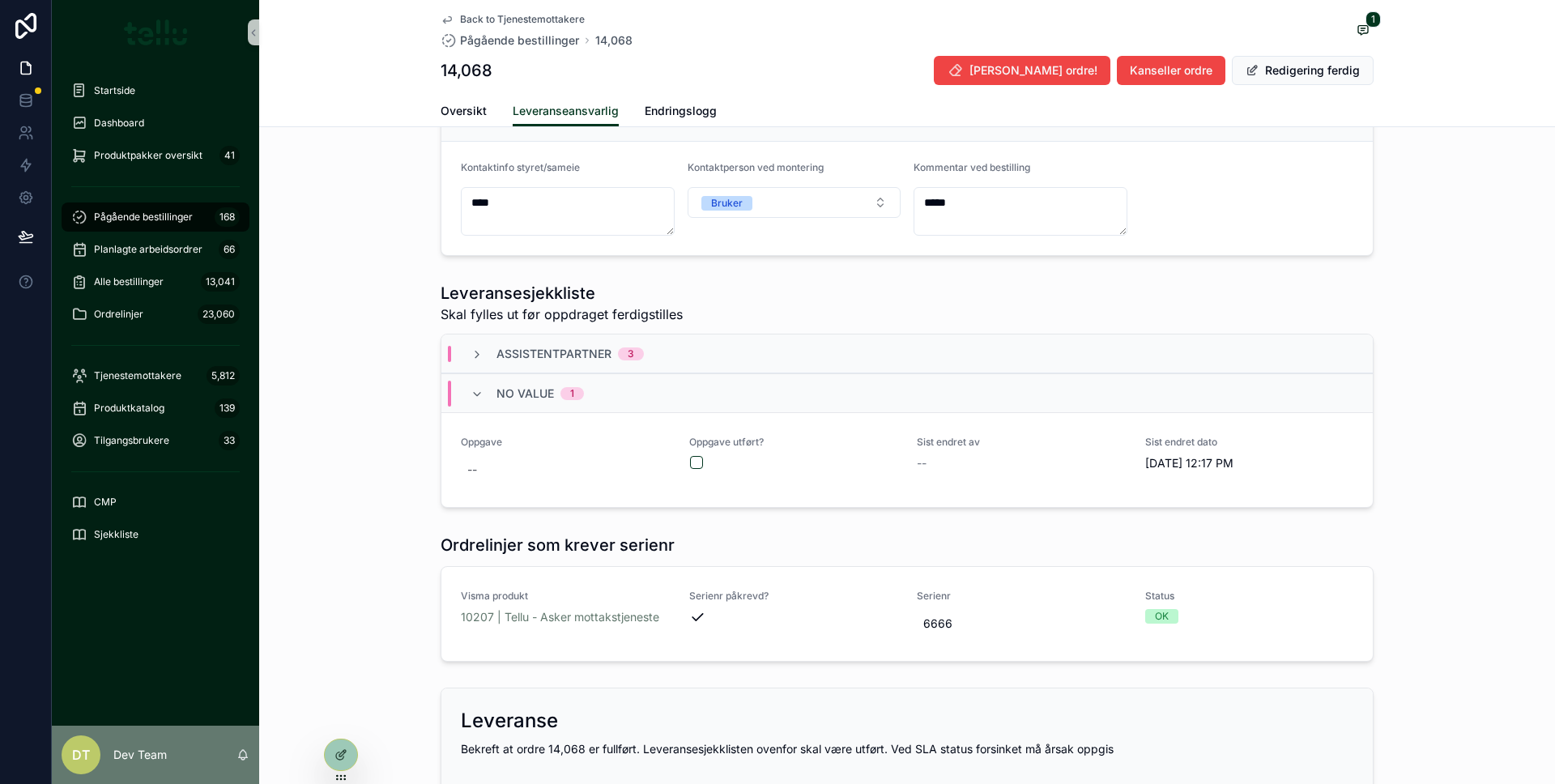
scroll to position [1027, 0]
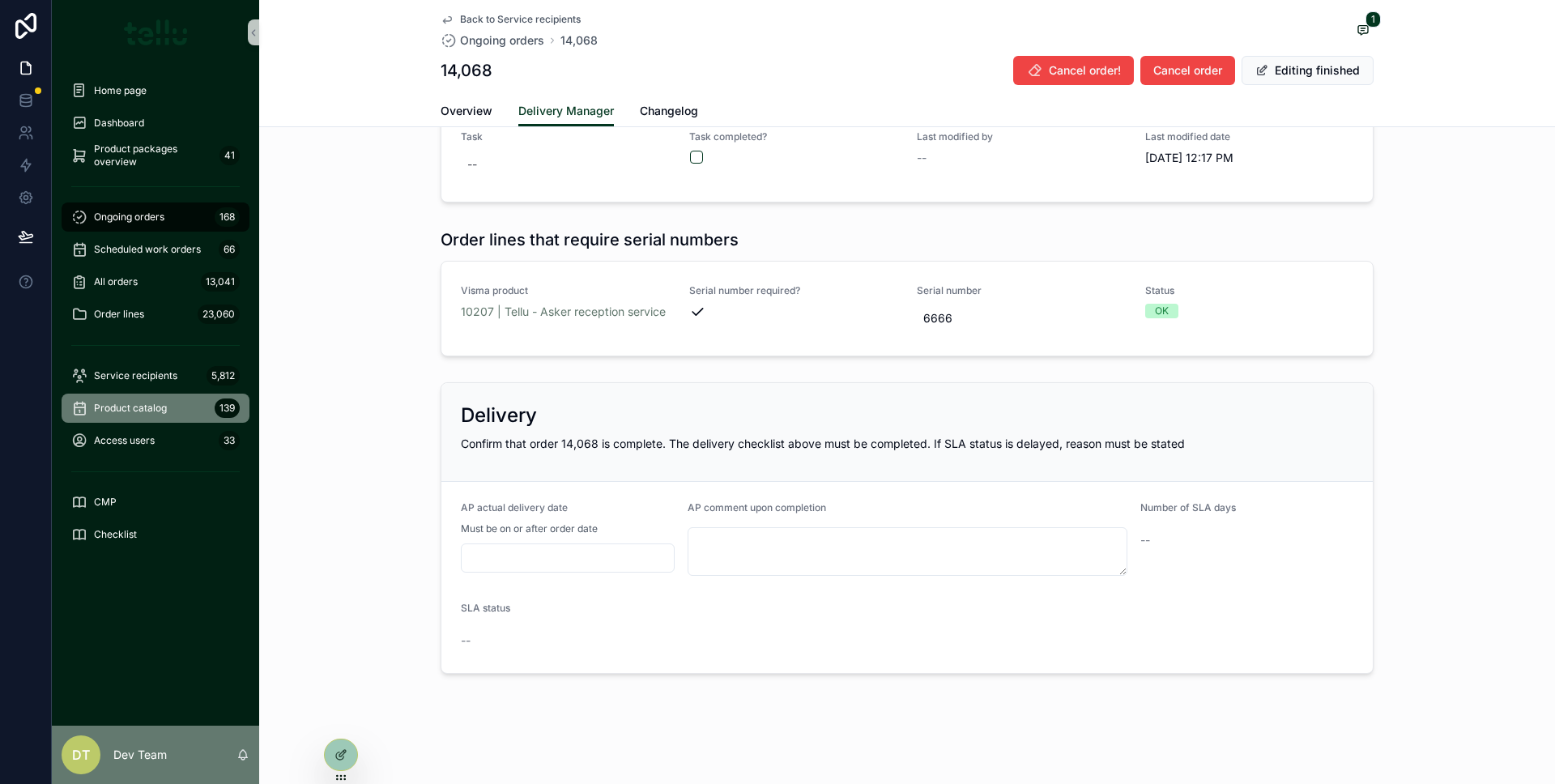
click at [160, 407] on font "Product catalog" at bounding box center [130, 408] width 72 height 12
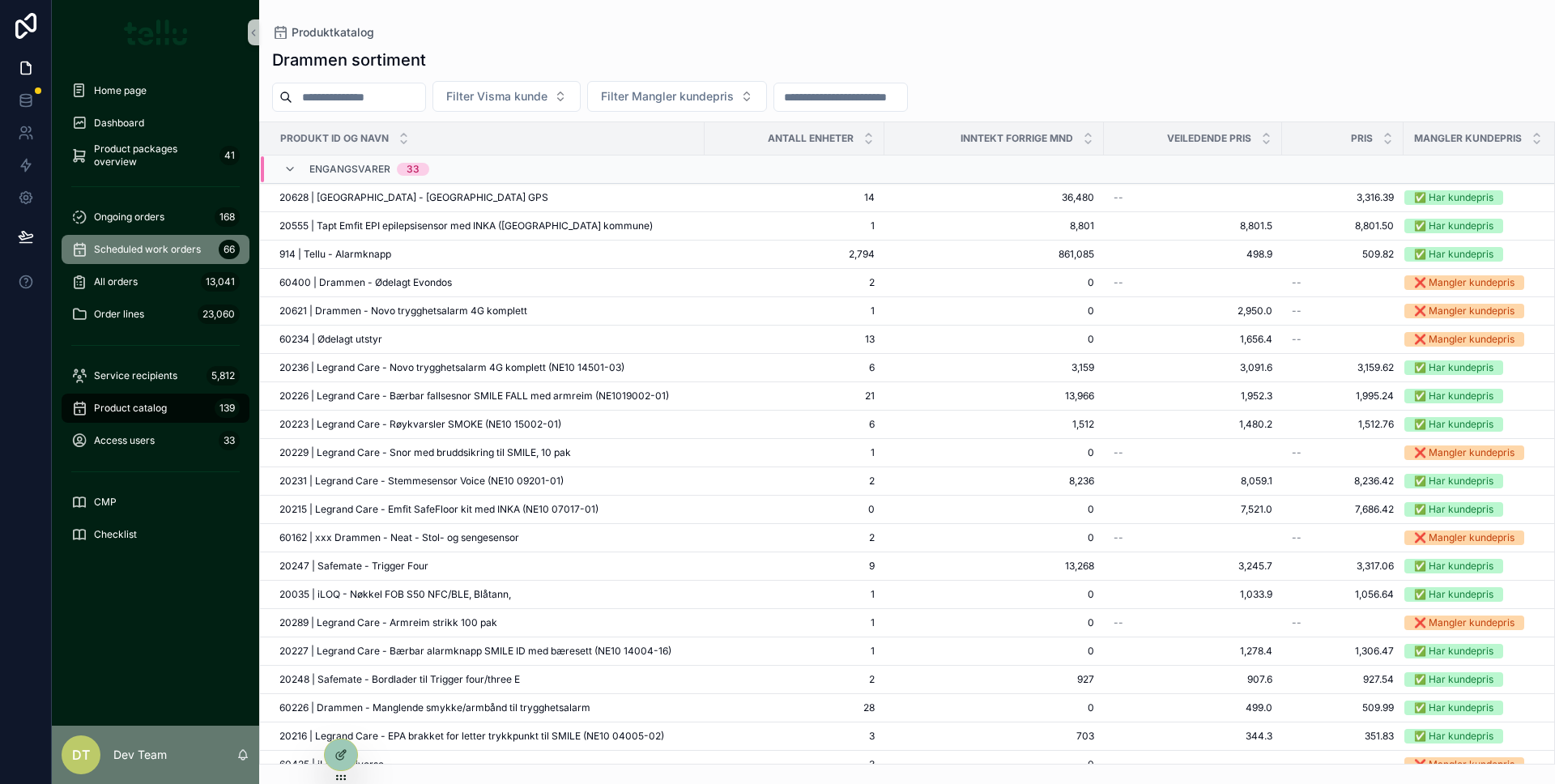
click at [140, 240] on div "Scheduled work orders 66" at bounding box center [155, 250] width 169 height 26
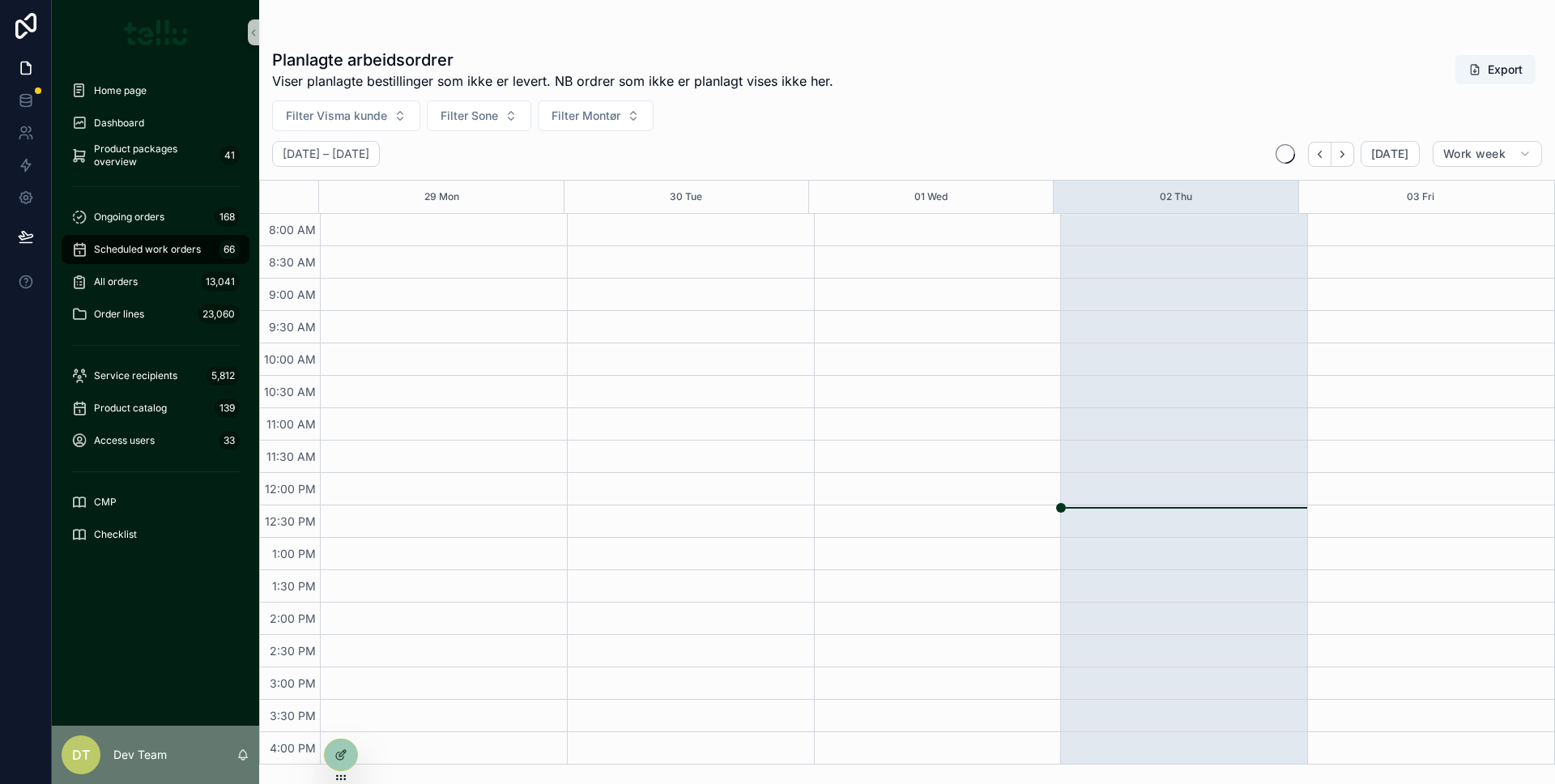
scroll to position [98, 0]
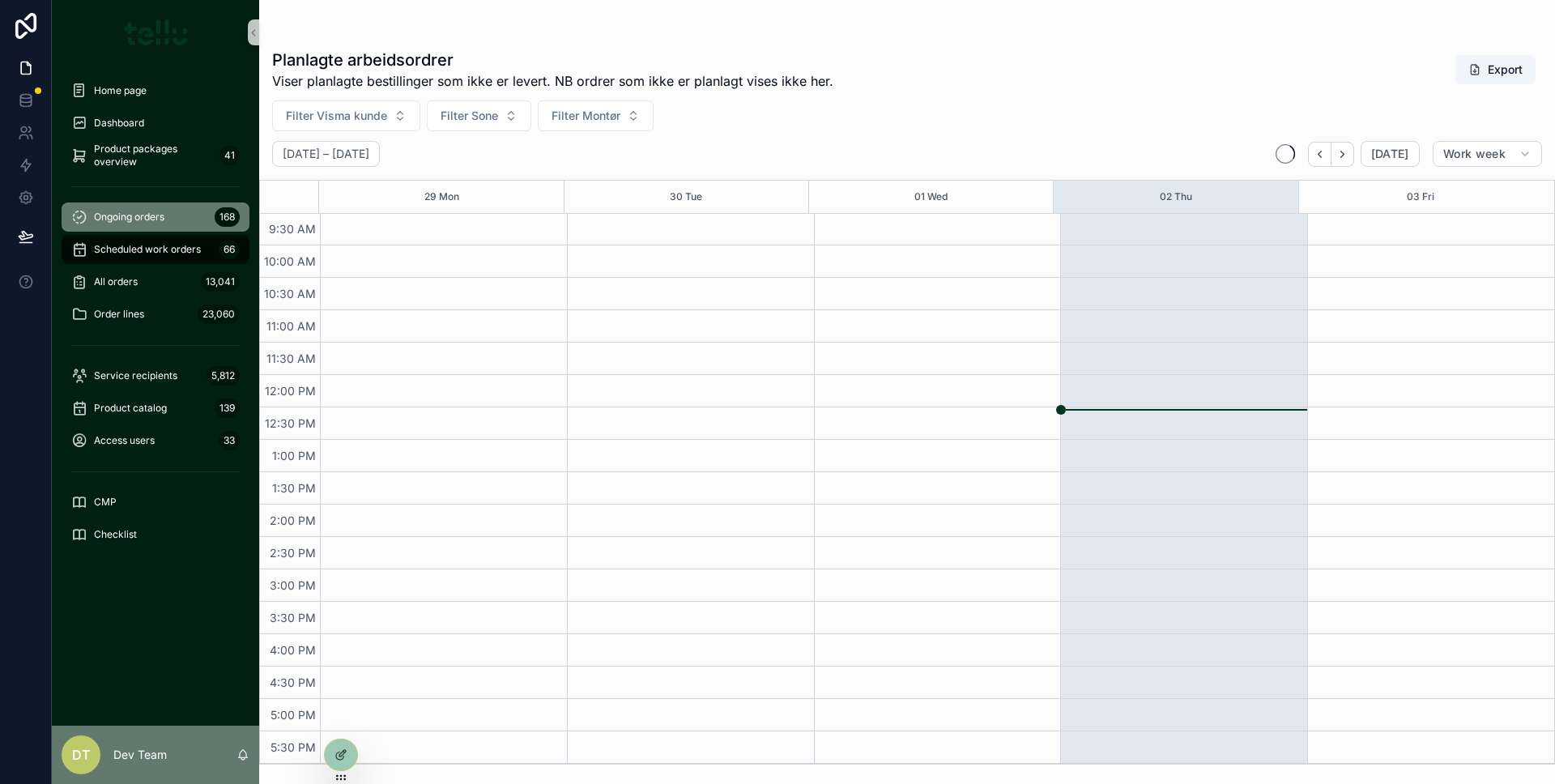
click at [135, 217] on font "Ongoing orders" at bounding box center [129, 217] width 71 height 12
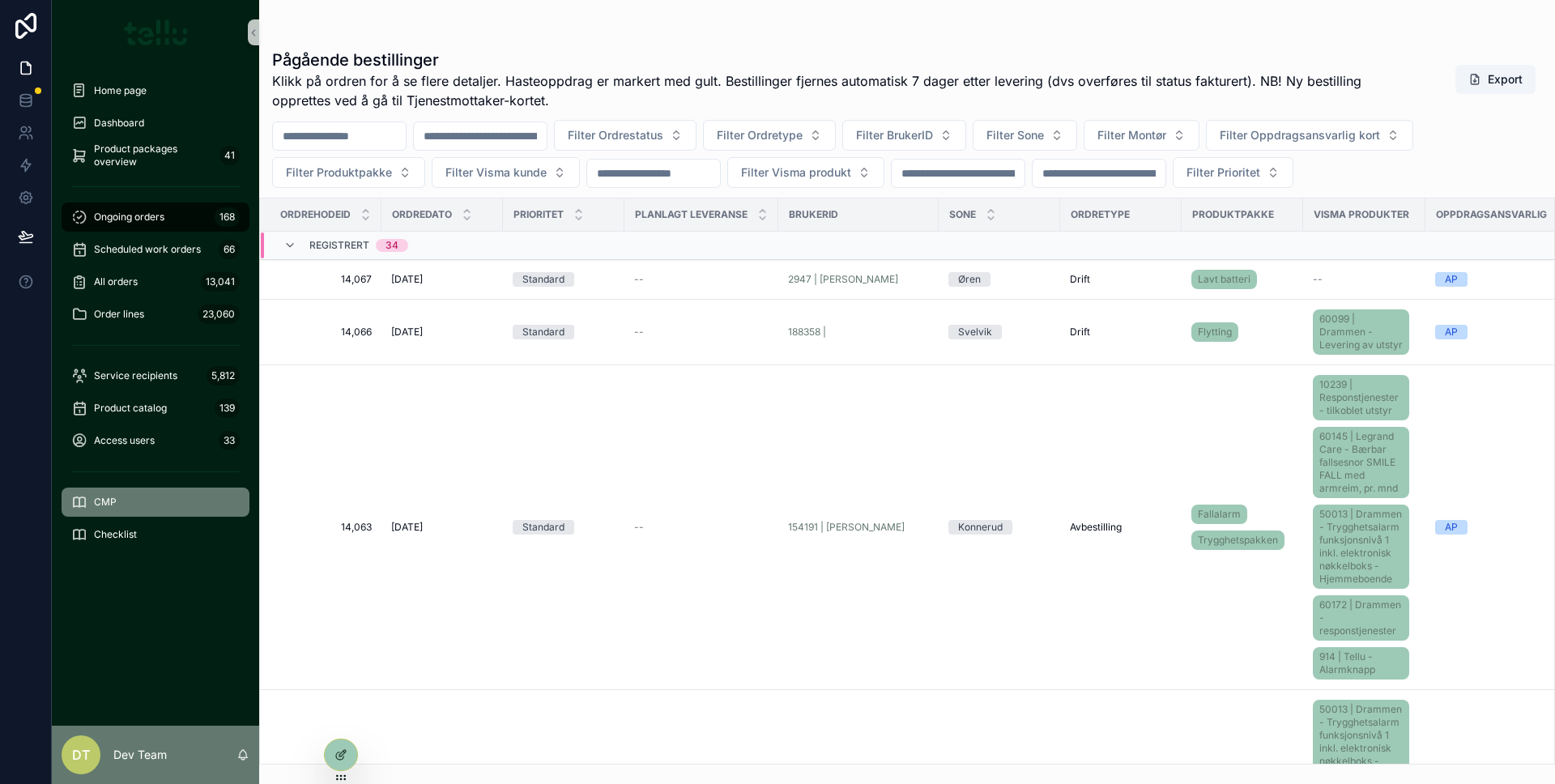
click at [123, 490] on div "CMP" at bounding box center [155, 502] width 169 height 26
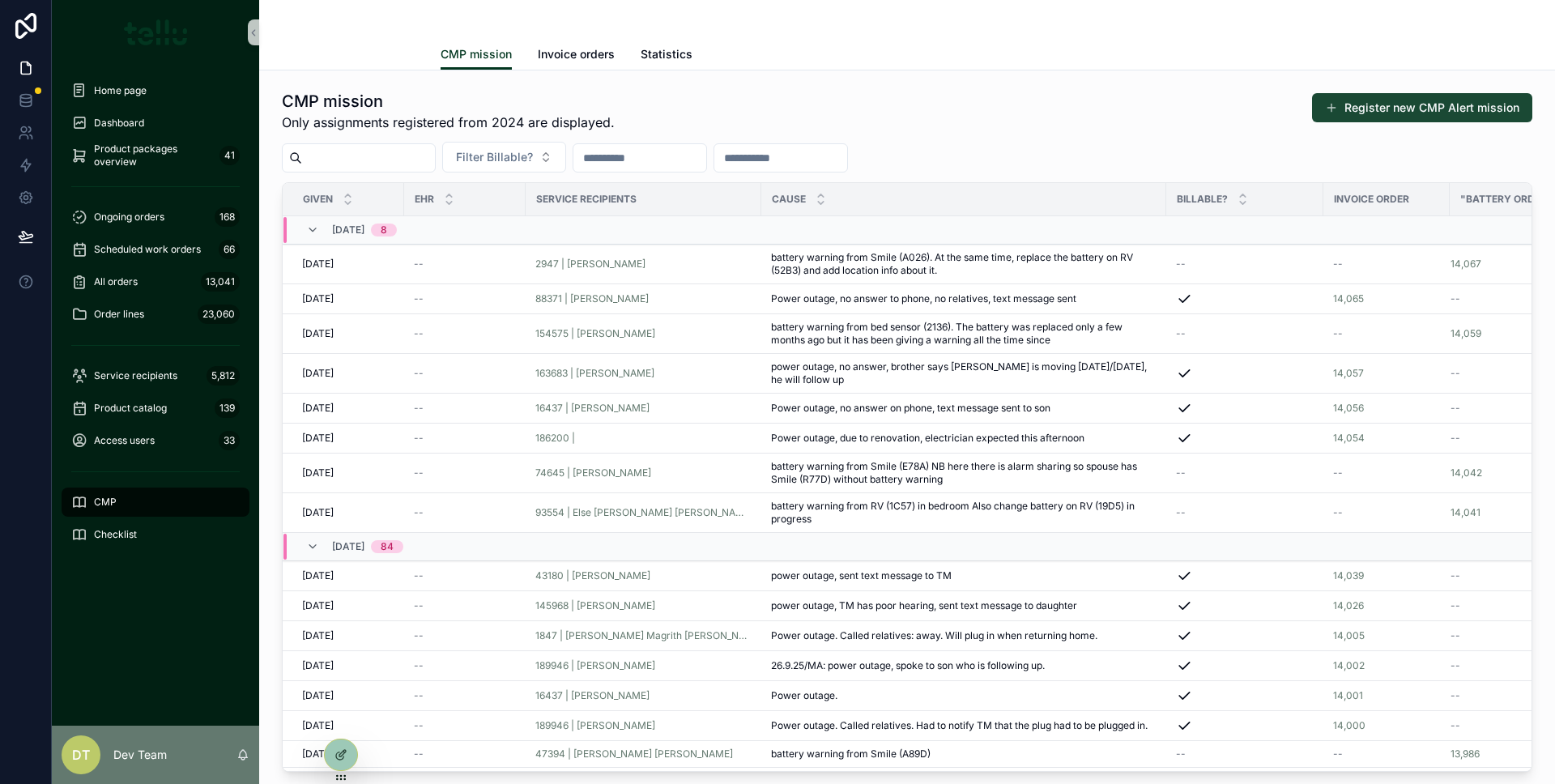
click at [1358, 105] on font "Register new CMP Alert mission" at bounding box center [1431, 107] width 175 height 14
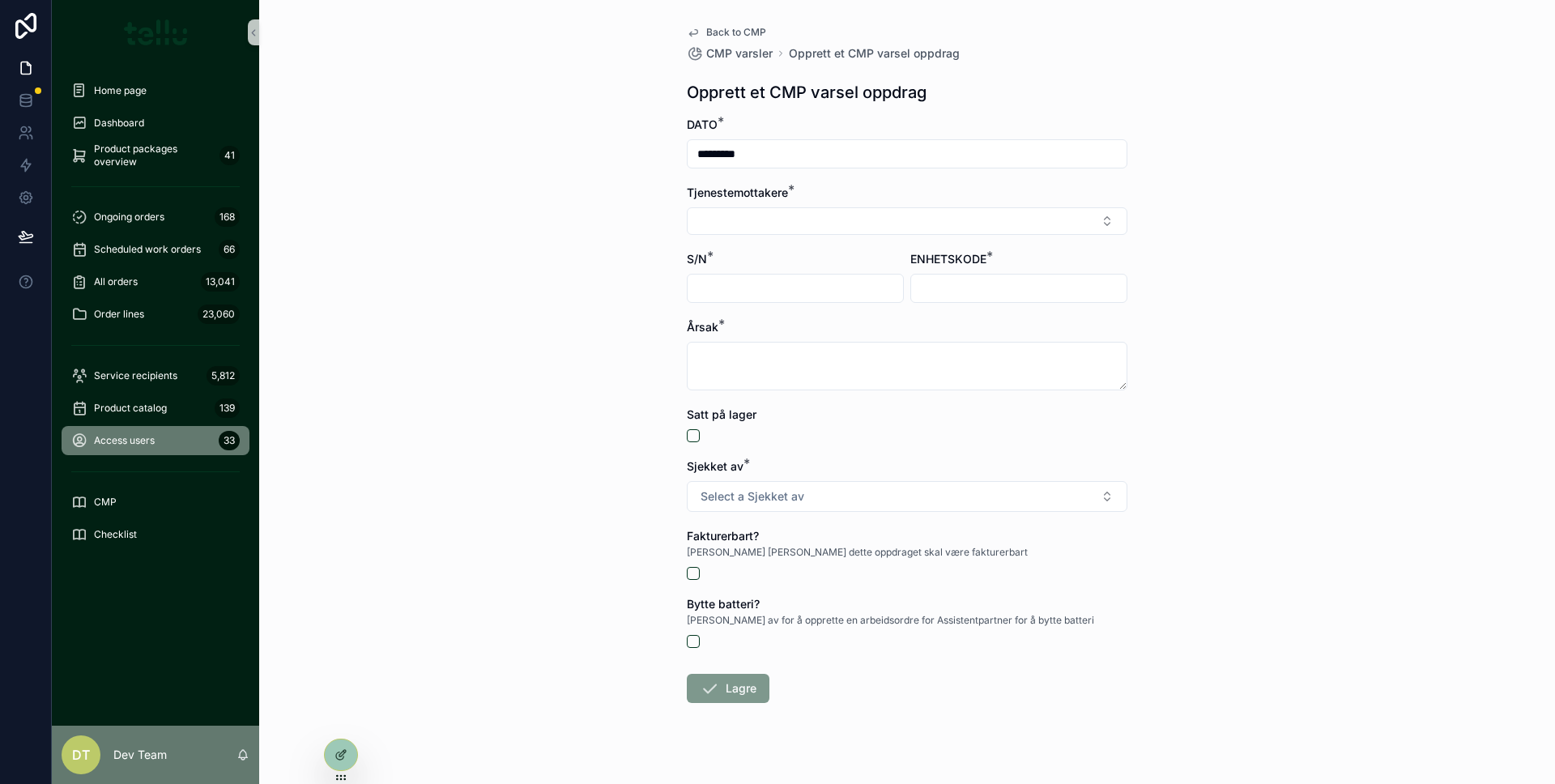
click at [175, 436] on div "Access users 33" at bounding box center [155, 441] width 169 height 26
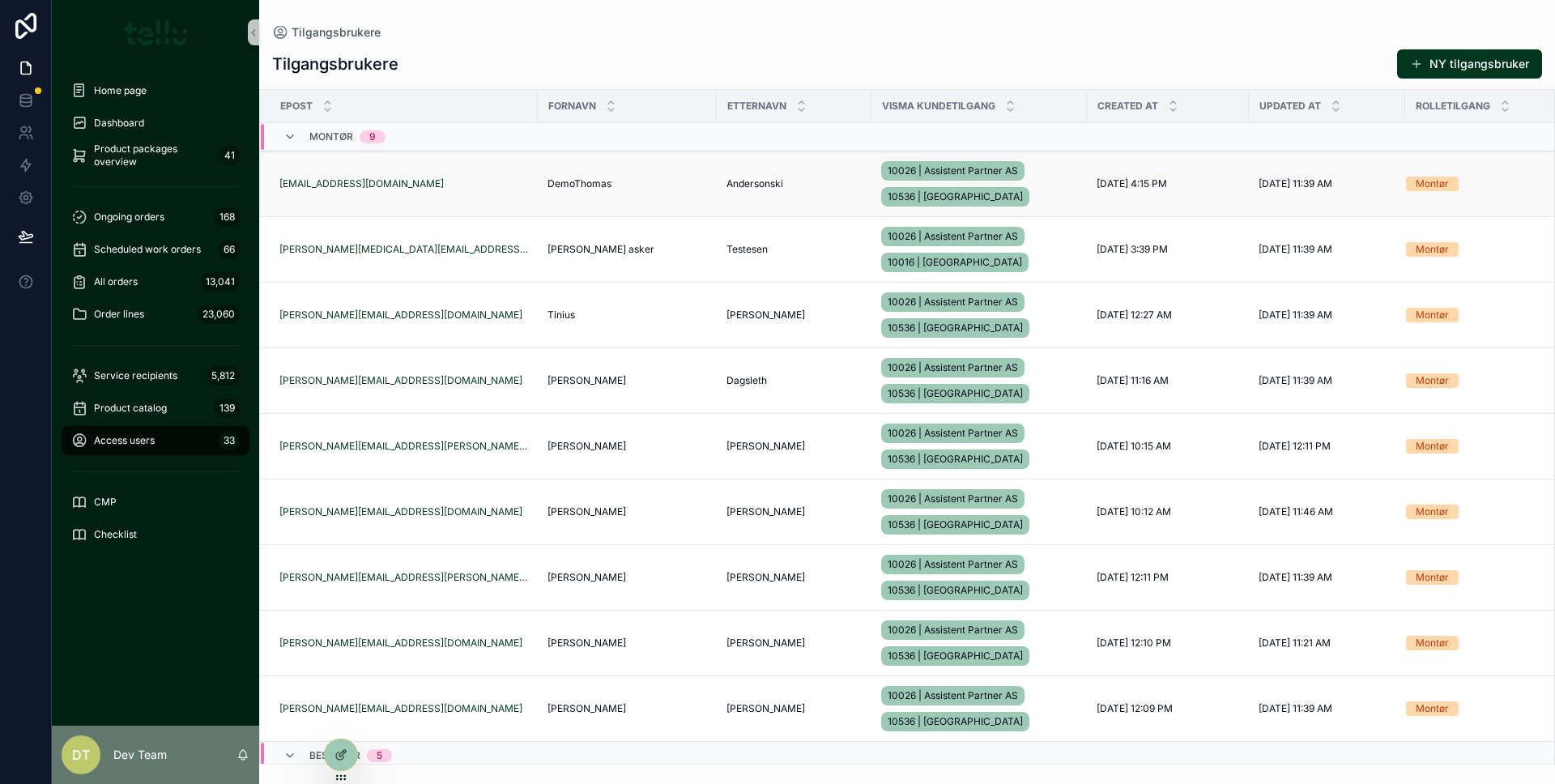
click at [1035, 182] on div "10026 | Assistent Partner AS 10536 | [GEOGRAPHIC_DATA]" at bounding box center [979, 183] width 196 height 52
click at [155, 227] on div "Ongoing orders 168" at bounding box center [155, 217] width 169 height 26
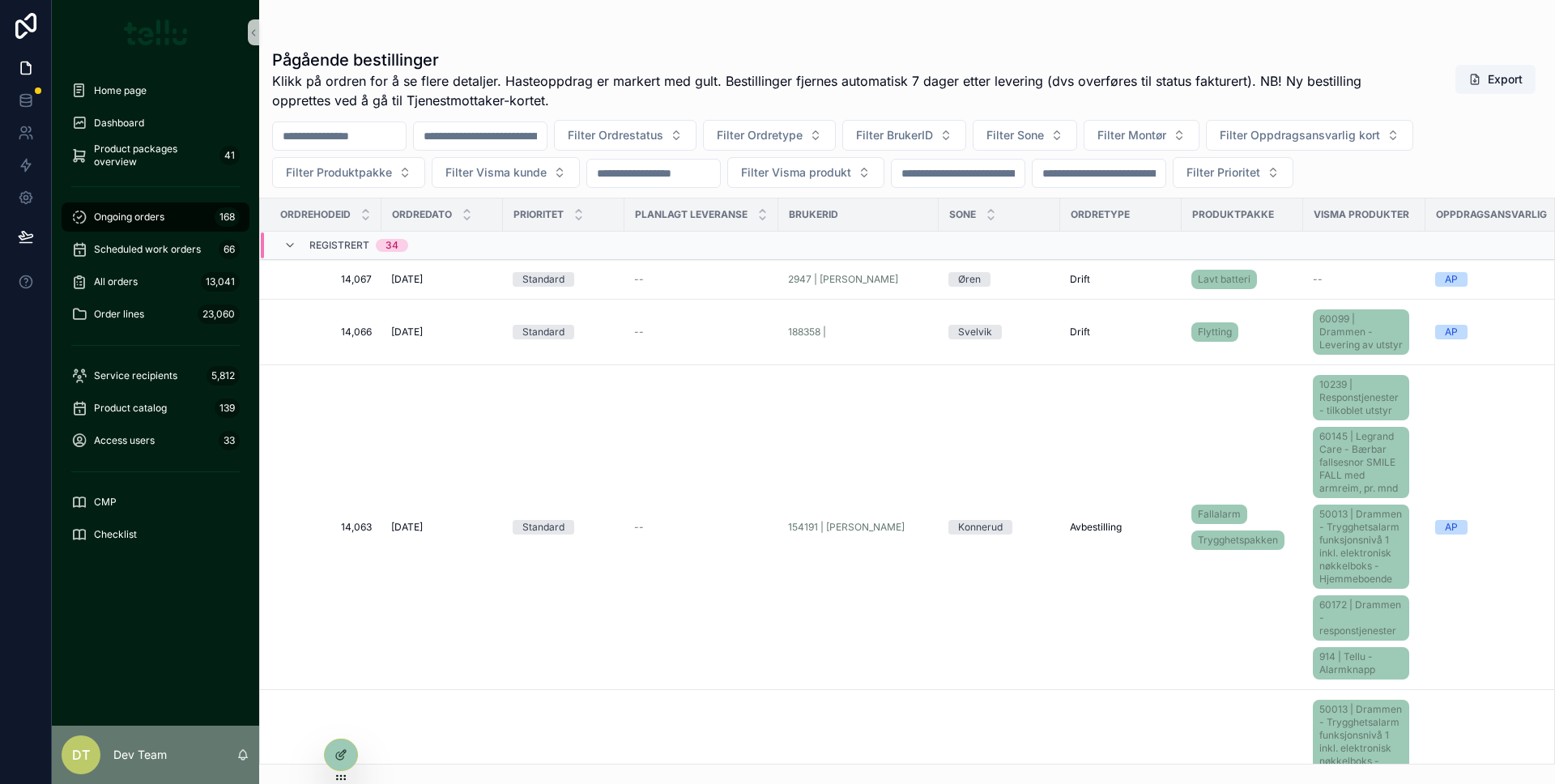
click at [155, 227] on div "Ongoing orders 168" at bounding box center [155, 217] width 169 height 26
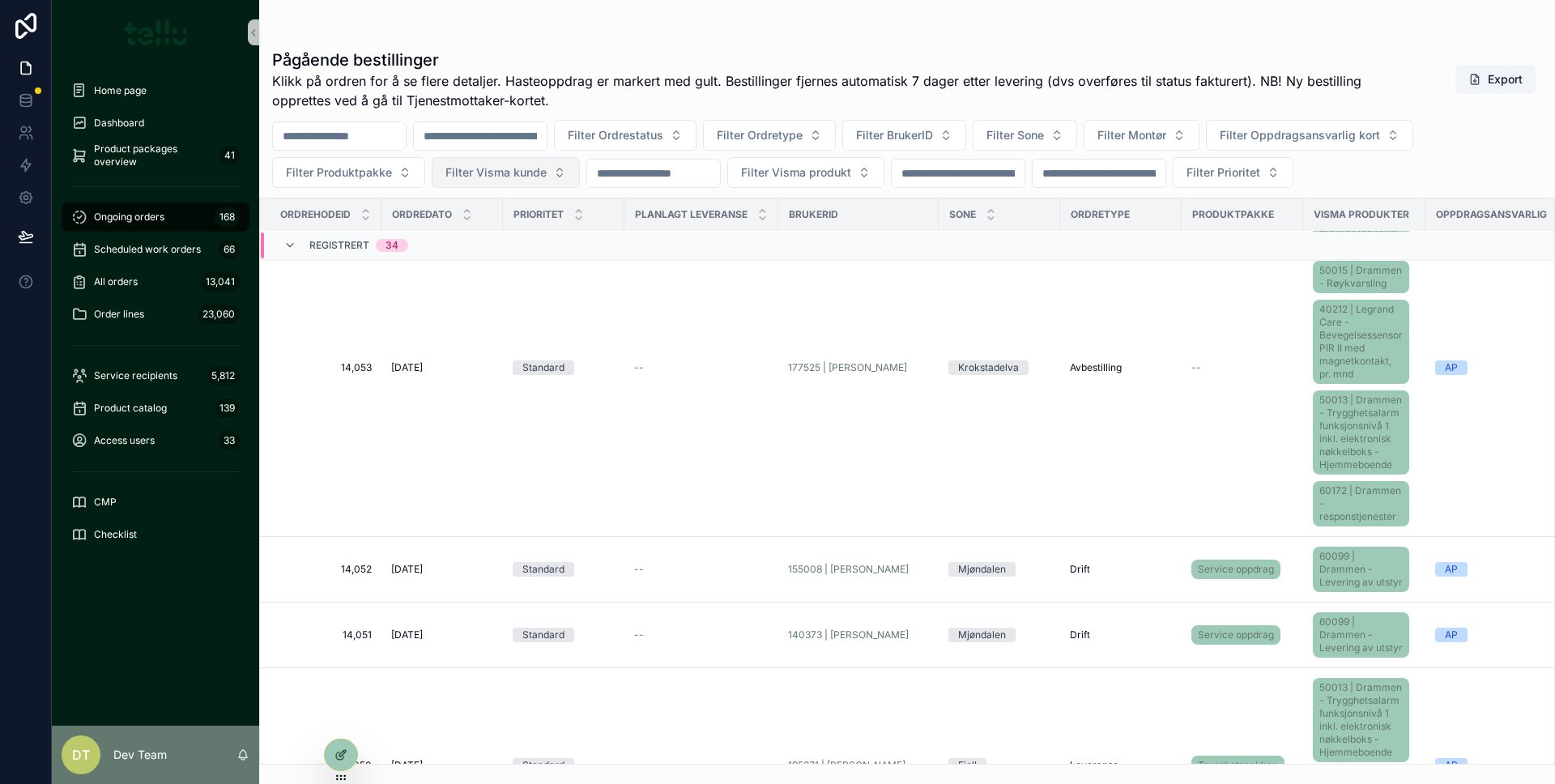
click at [554, 184] on button "Filter Visma kunde" at bounding box center [506, 172] width 148 height 31
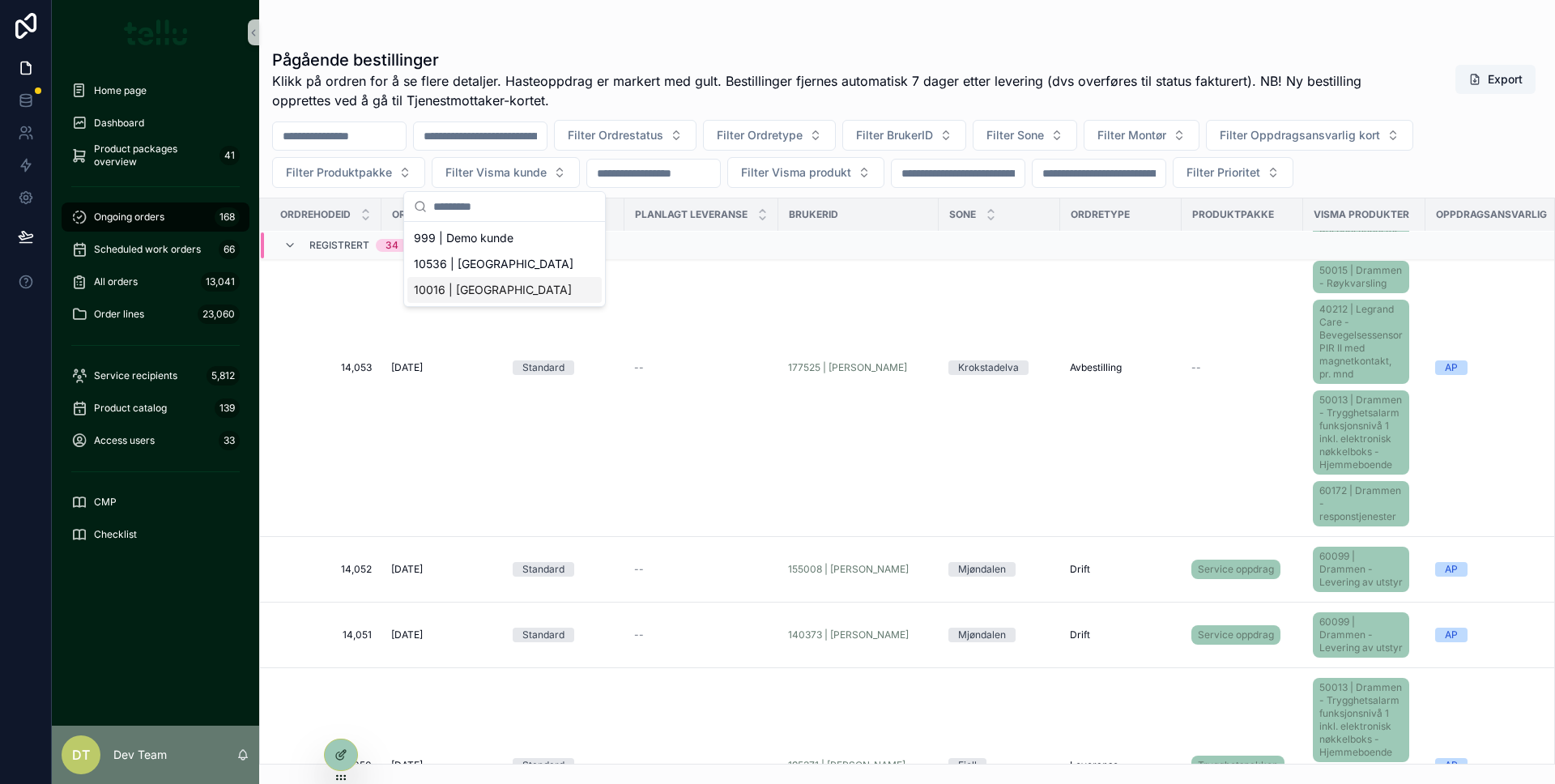
click at [526, 303] on div "999 | Demo [PERSON_NAME] 10536 | [GEOGRAPHIC_DATA] | [GEOGRAPHIC_DATA]" at bounding box center [505, 264] width 201 height 84
click at [519, 298] on div "10016 | [GEOGRAPHIC_DATA]" at bounding box center [504, 290] width 195 height 26
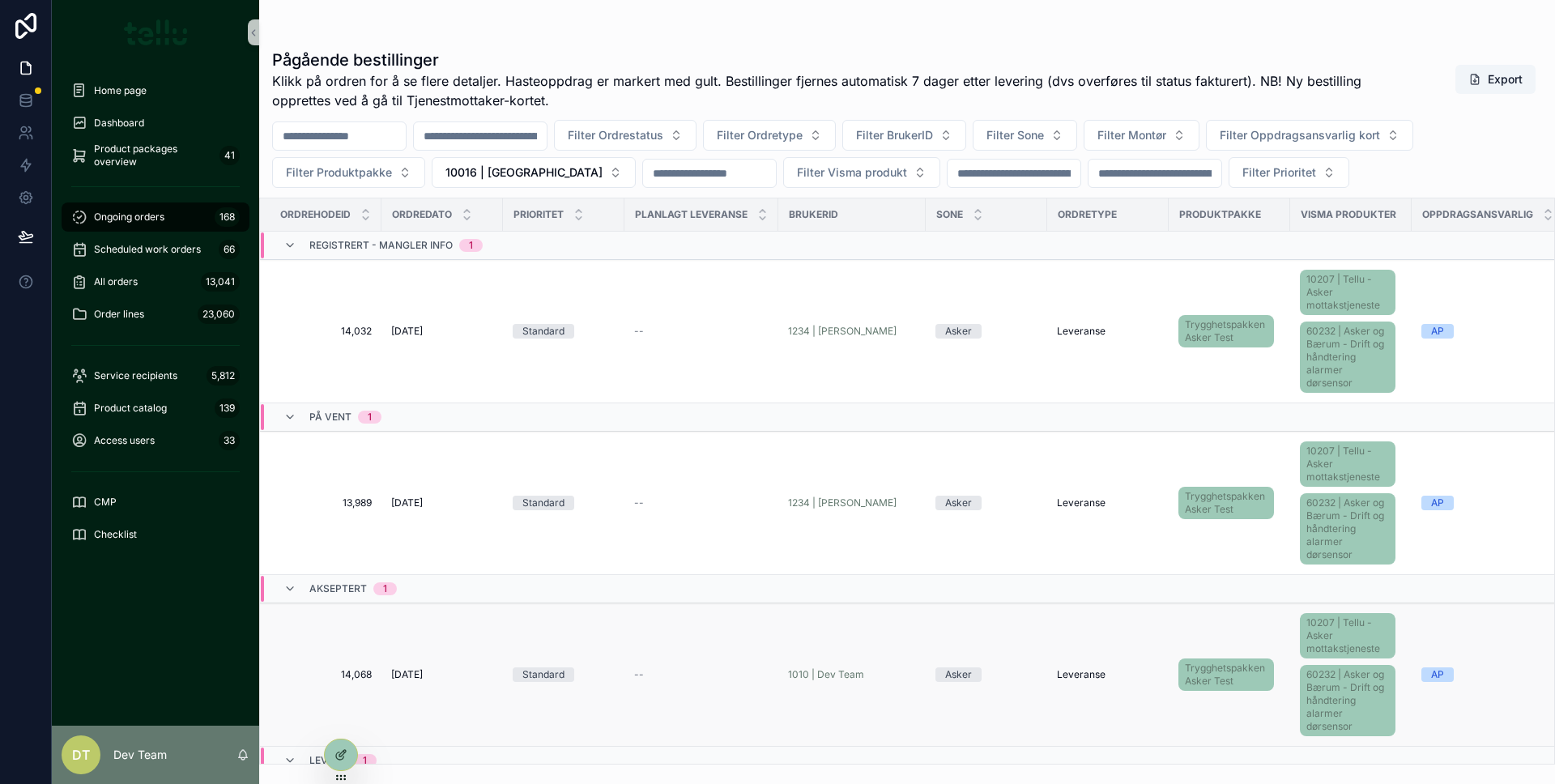
scroll to position [223, 0]
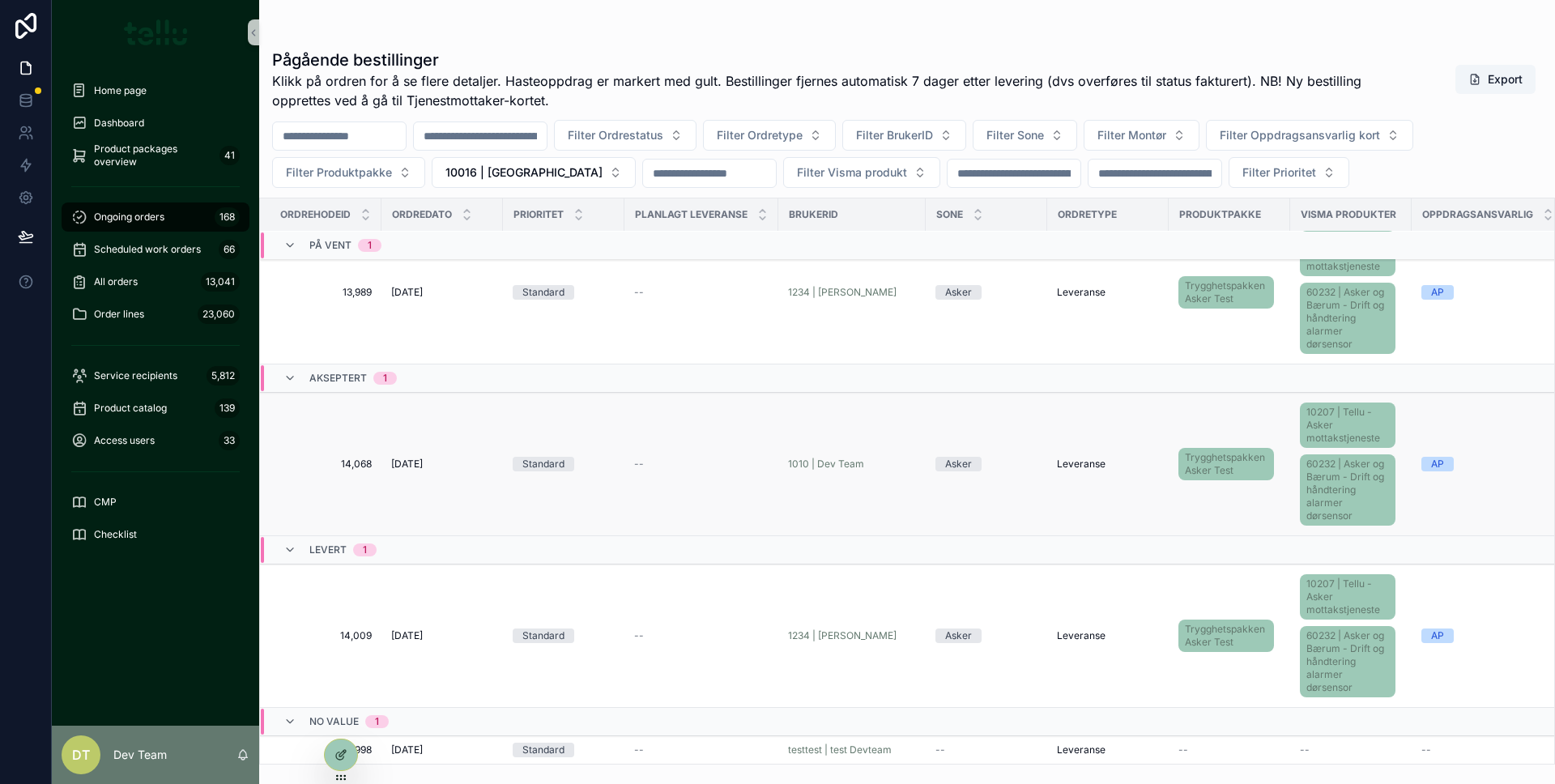
click at [726, 443] on td "--" at bounding box center [701, 464] width 154 height 143
click at [708, 444] on td "--" at bounding box center [701, 464] width 154 height 143
click at [671, 468] on td "--" at bounding box center [701, 464] width 154 height 143
click at [661, 457] on div "--" at bounding box center [701, 464] width 134 height 13
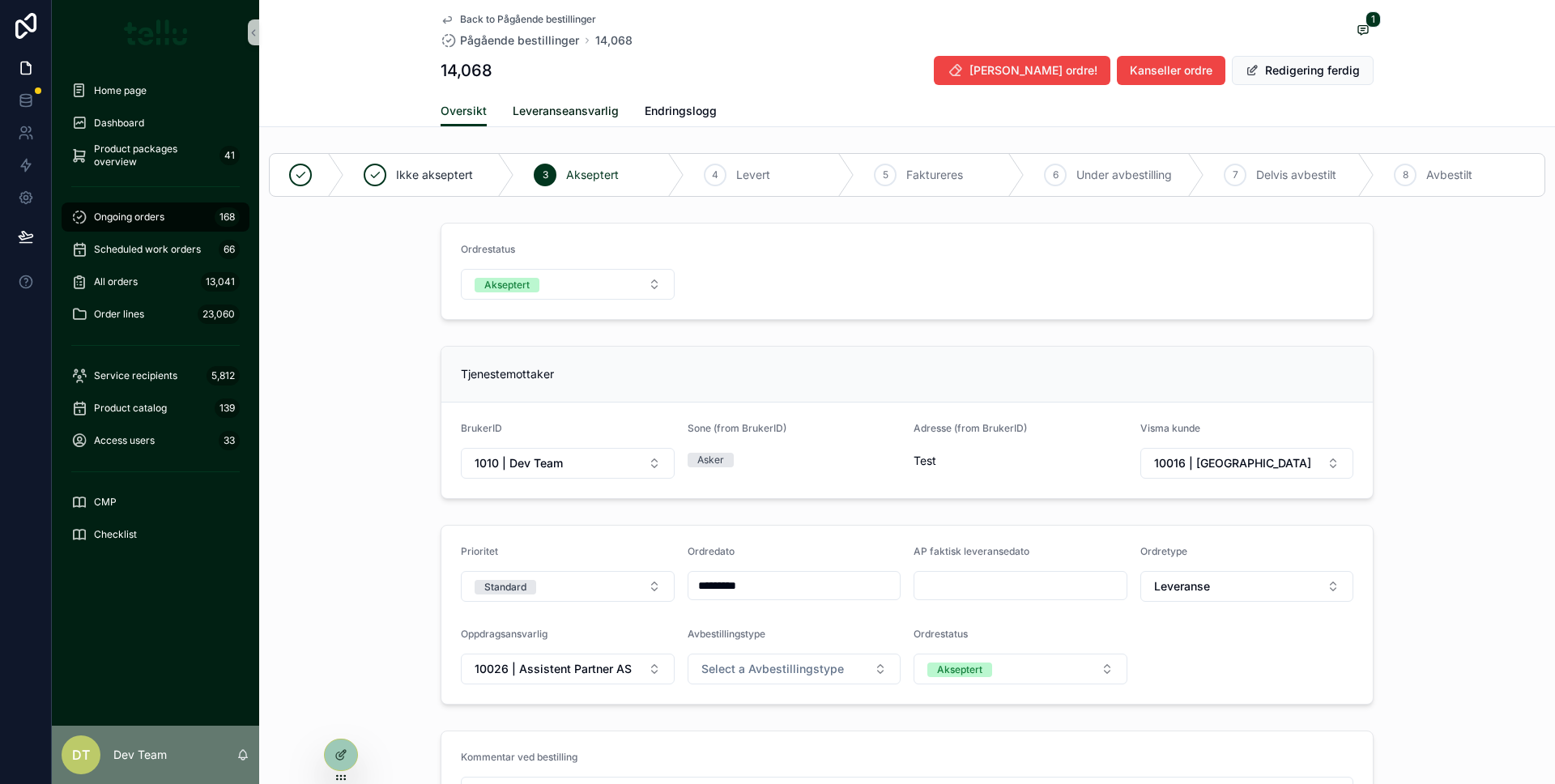
click at [517, 113] on span "Leveranseansvarlig" at bounding box center [565, 111] width 106 height 17
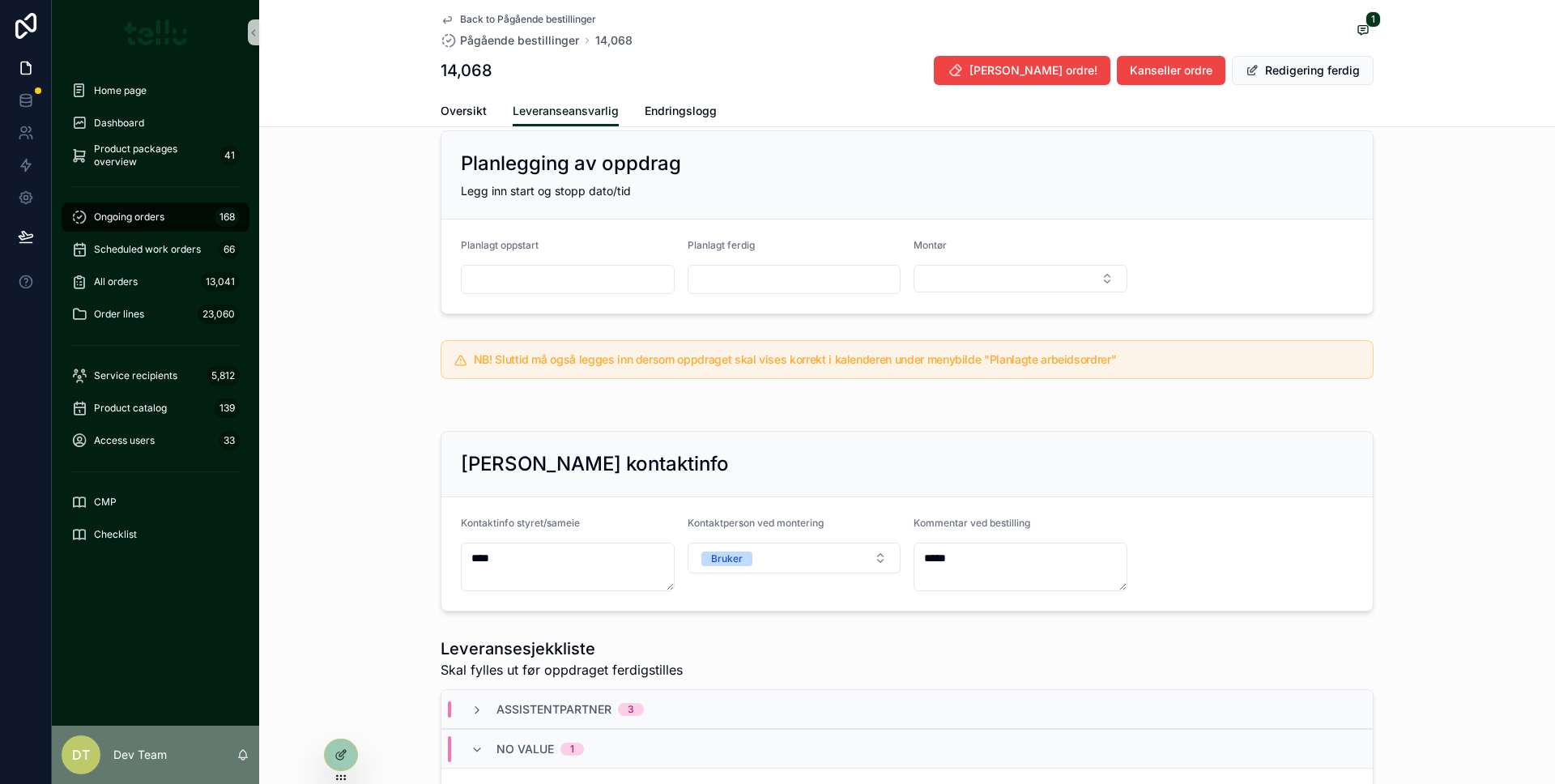
scroll to position [516, 0]
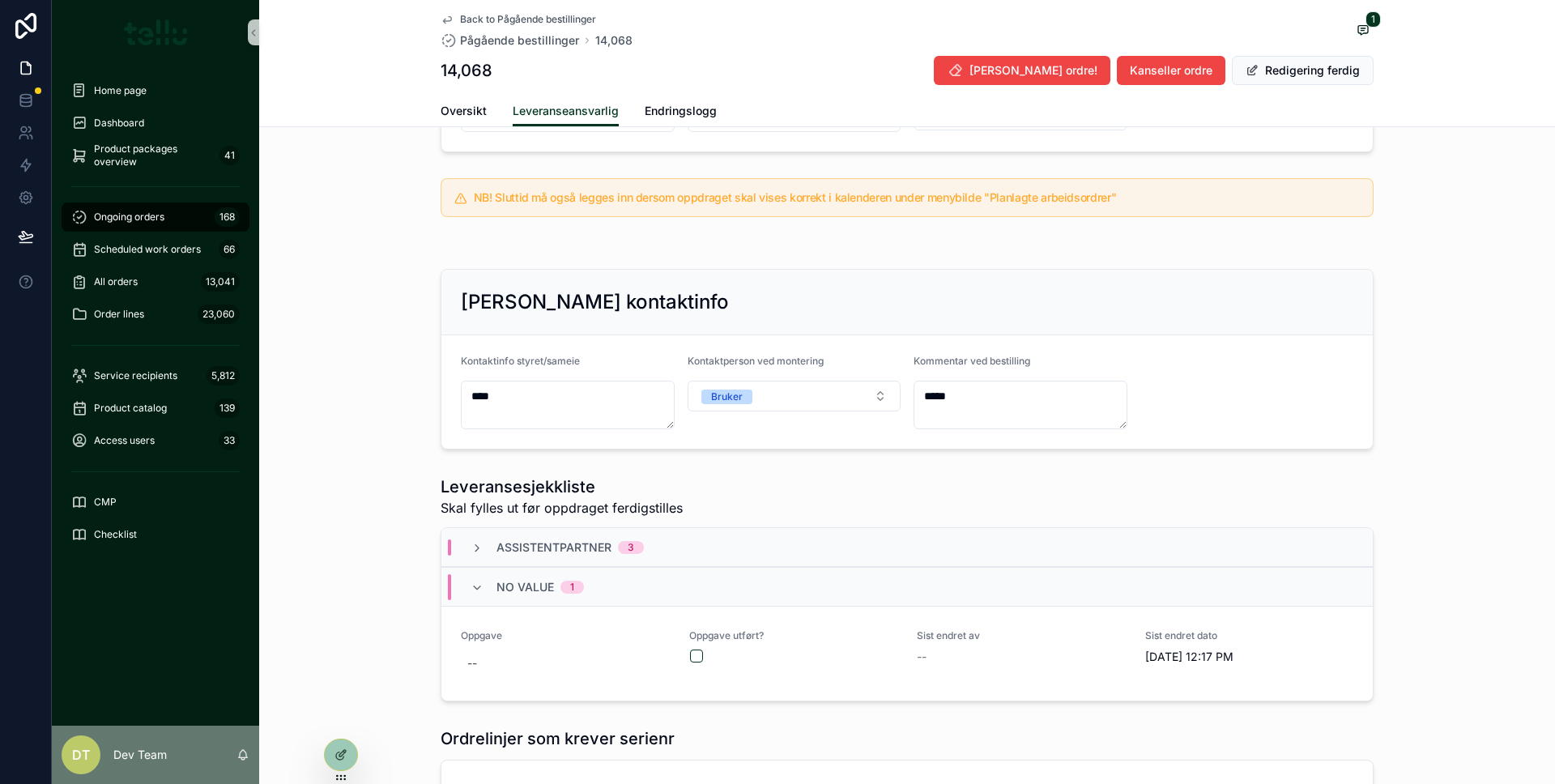
click at [463, 555] on div "Assistentpartner 3" at bounding box center [557, 547] width 212 height 17
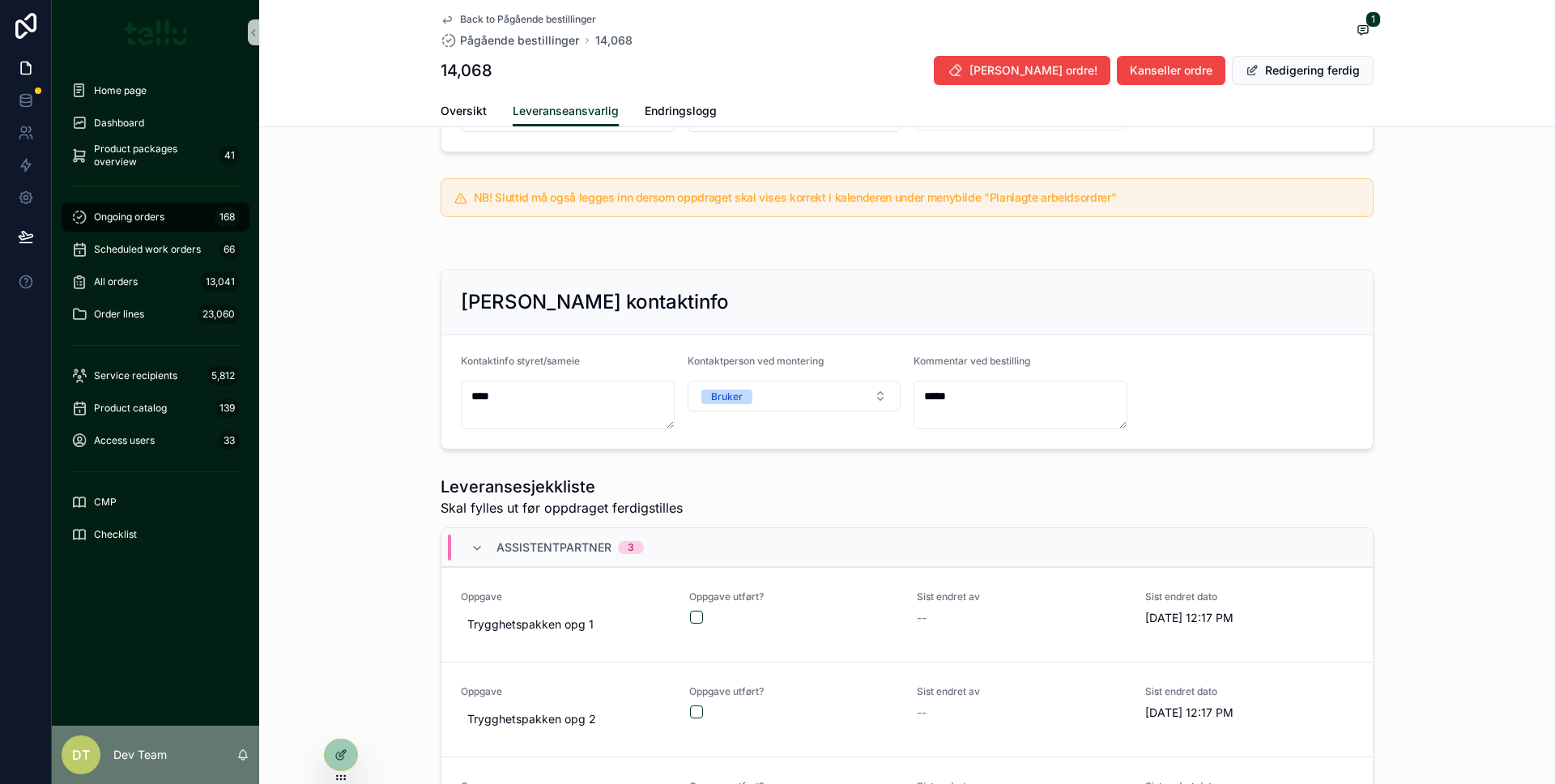
scroll to position [0, 0]
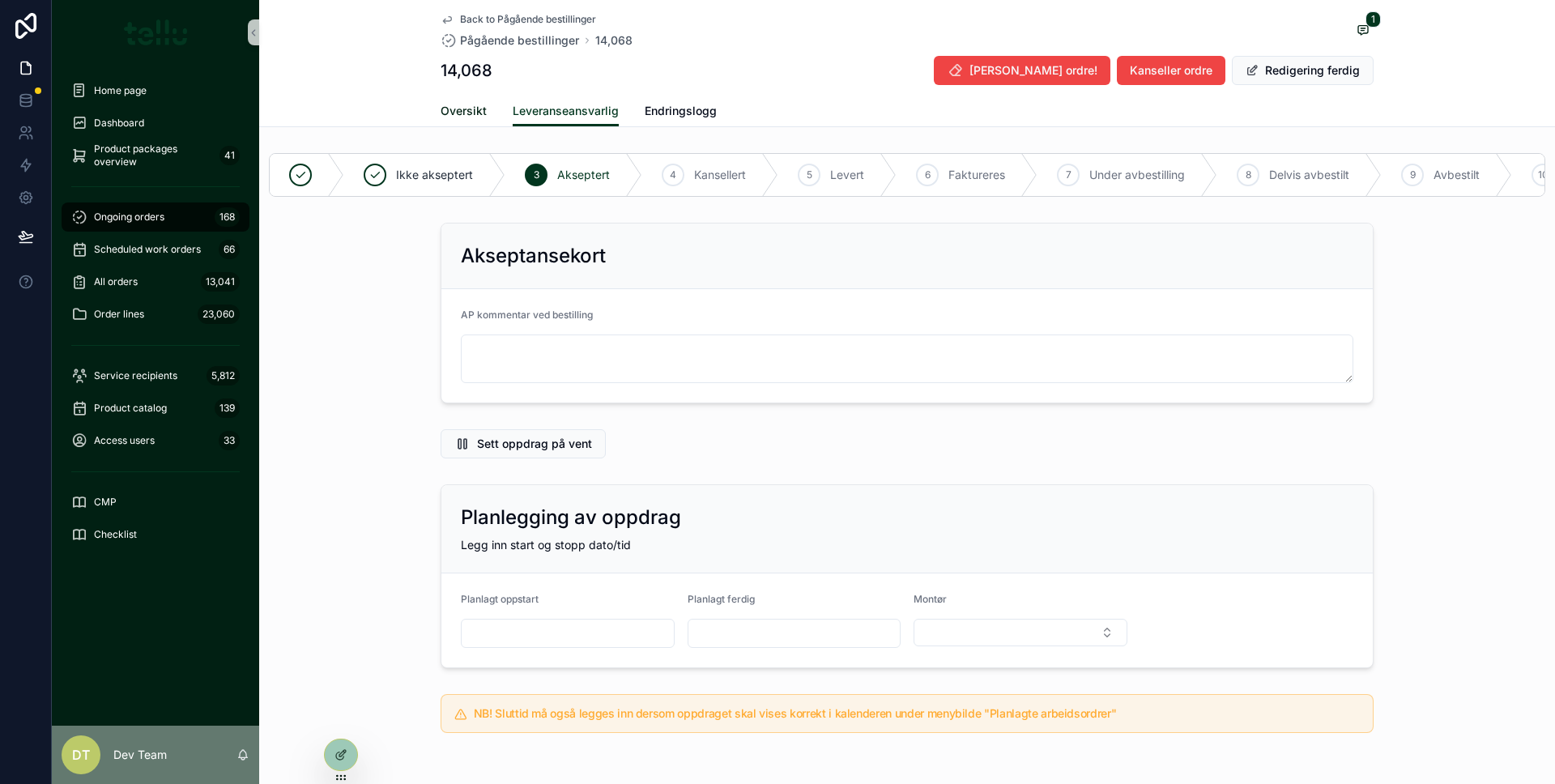
click at [472, 108] on span "Oversikt" at bounding box center [464, 111] width 46 height 17
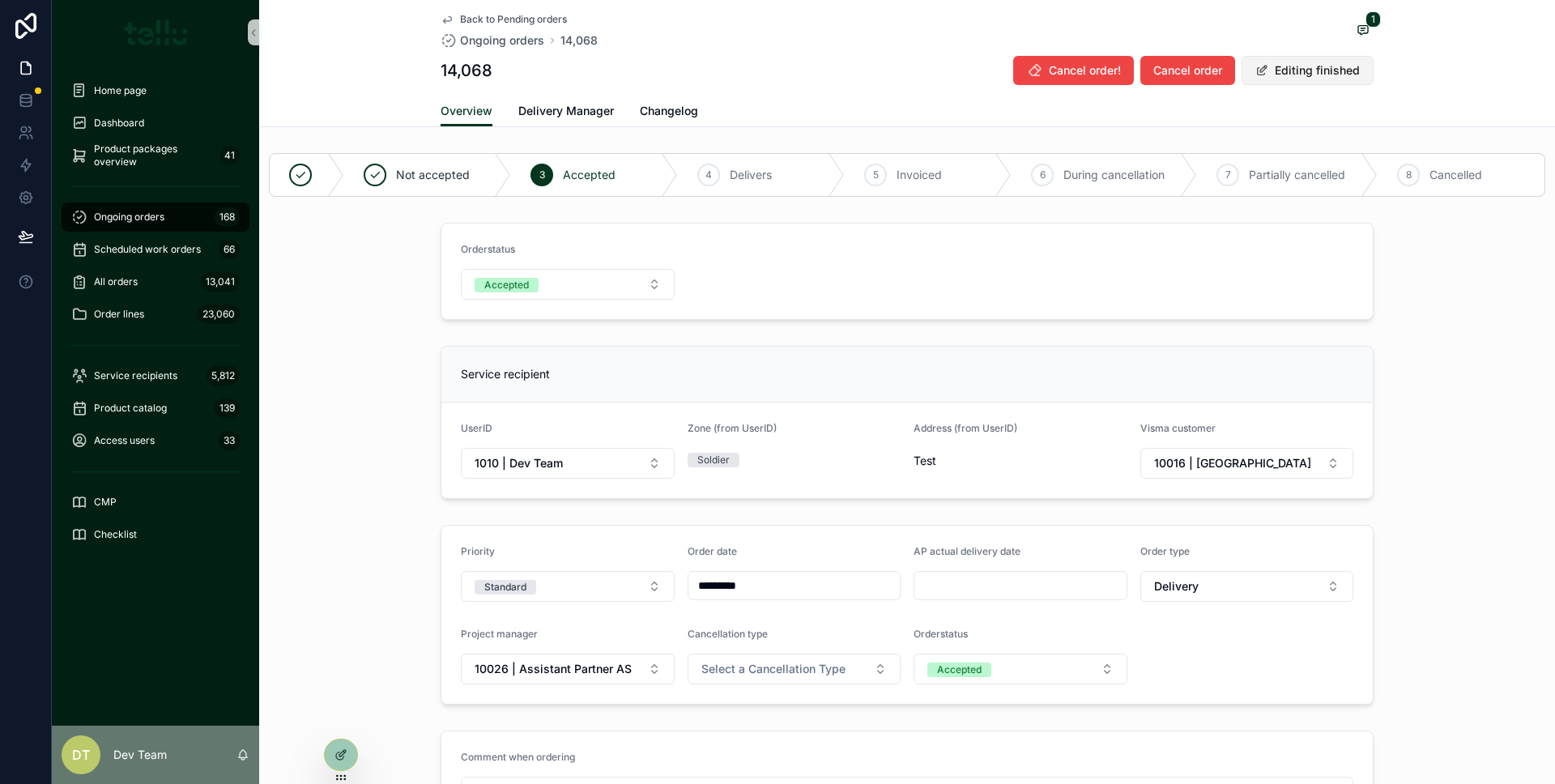
click at [1296, 72] on font "Editing finished" at bounding box center [1317, 70] width 85 height 14
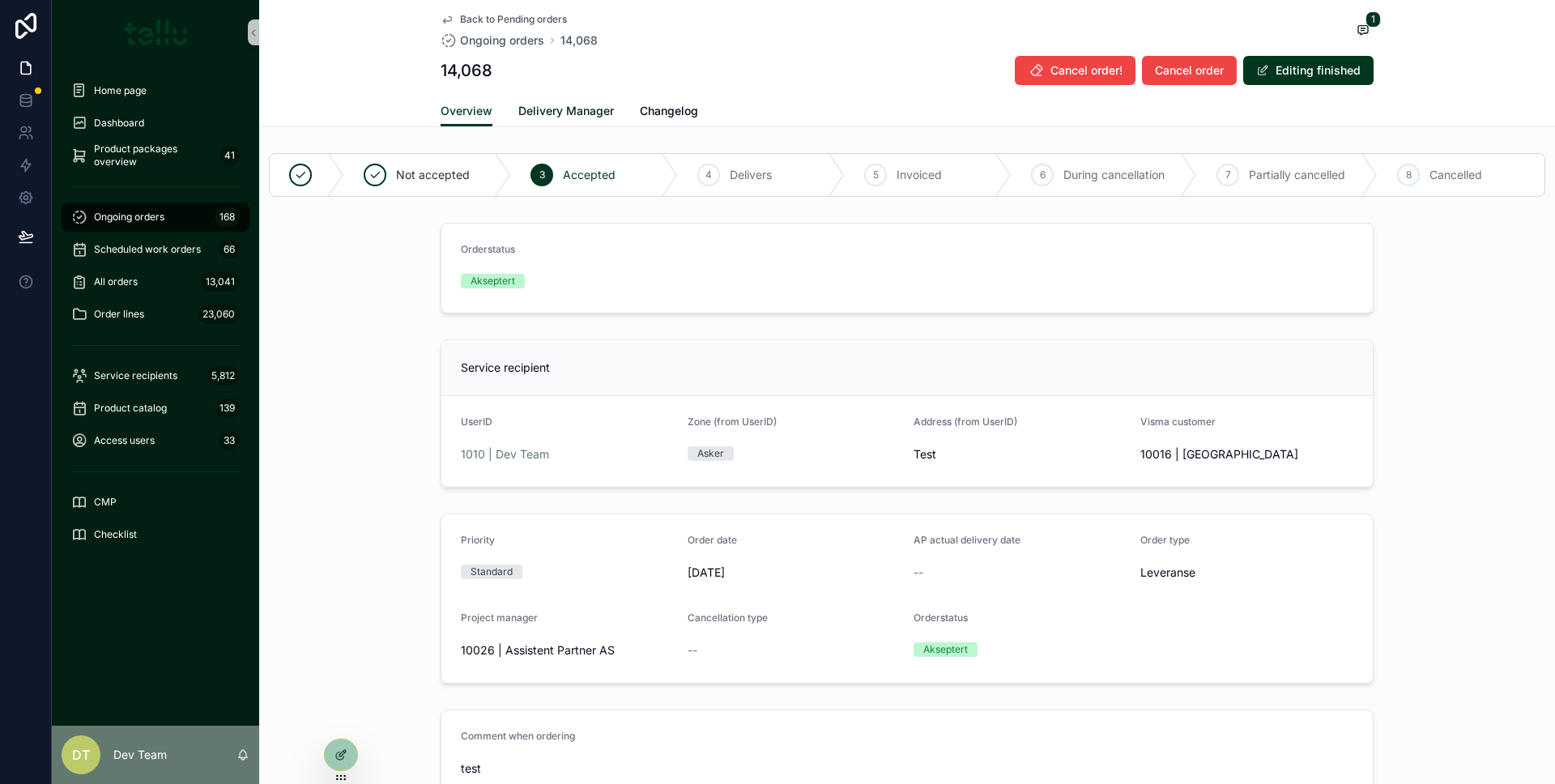
click at [587, 123] on link "Delivery Manager" at bounding box center [566, 112] width 95 height 32
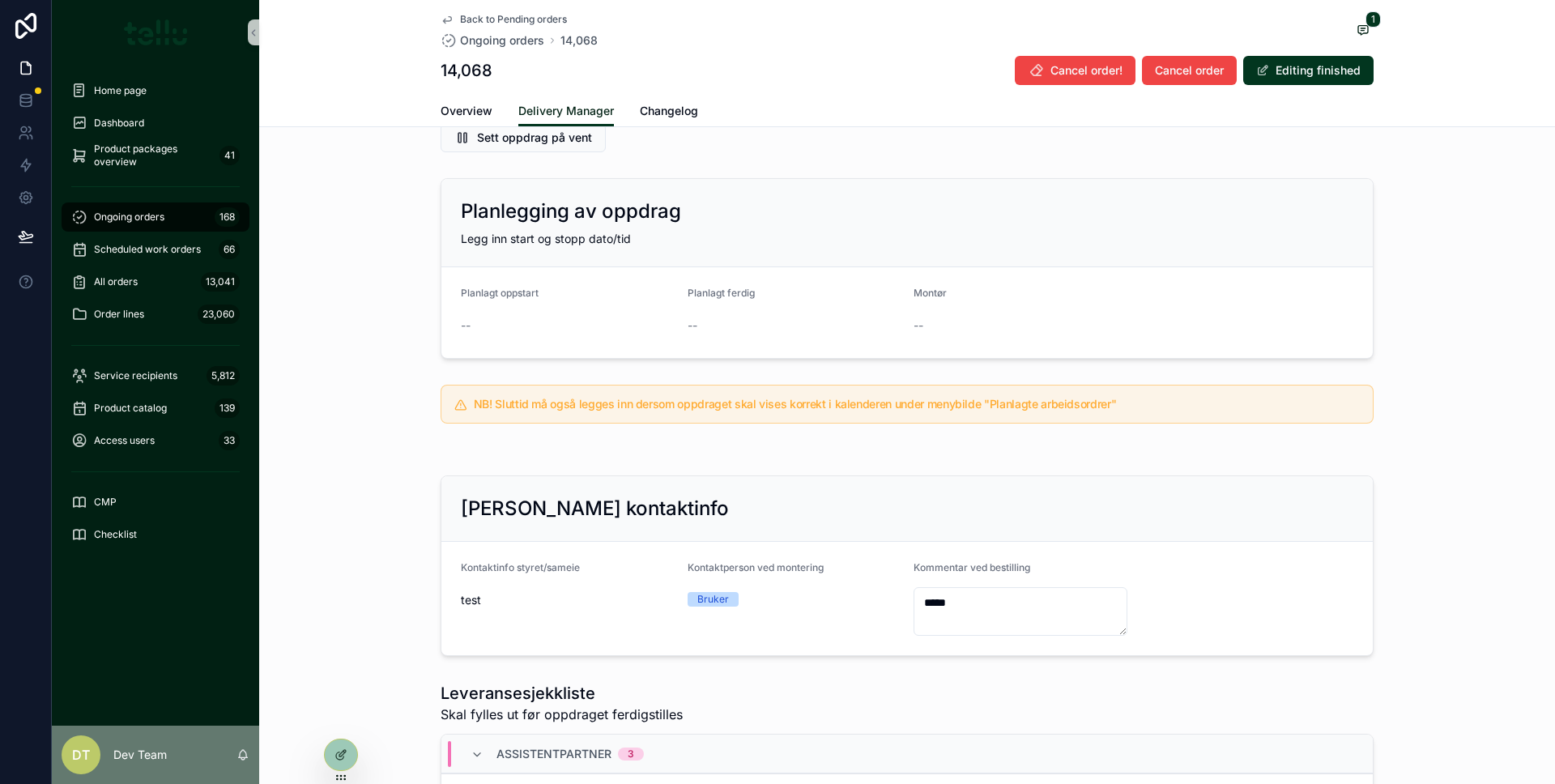
scroll to position [652, 0]
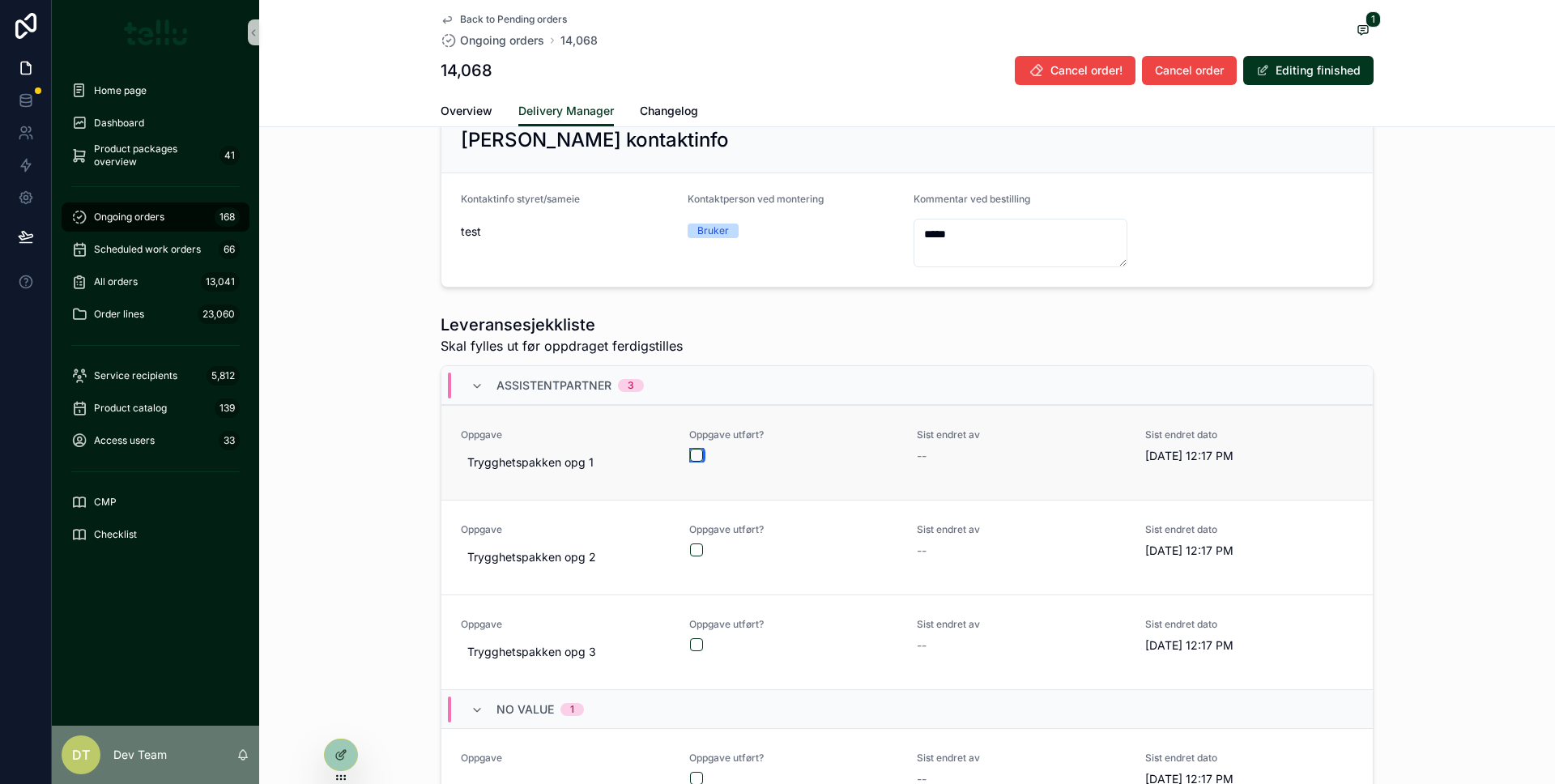
click at [690, 462] on button "scrollable content" at bounding box center [696, 455] width 13 height 13
drag, startPoint x: 692, startPoint y: 547, endPoint x: 691, endPoint y: 563, distance: 16.0
click at [692, 548] on div "Oppgave utført?" at bounding box center [793, 540] width 209 height 34
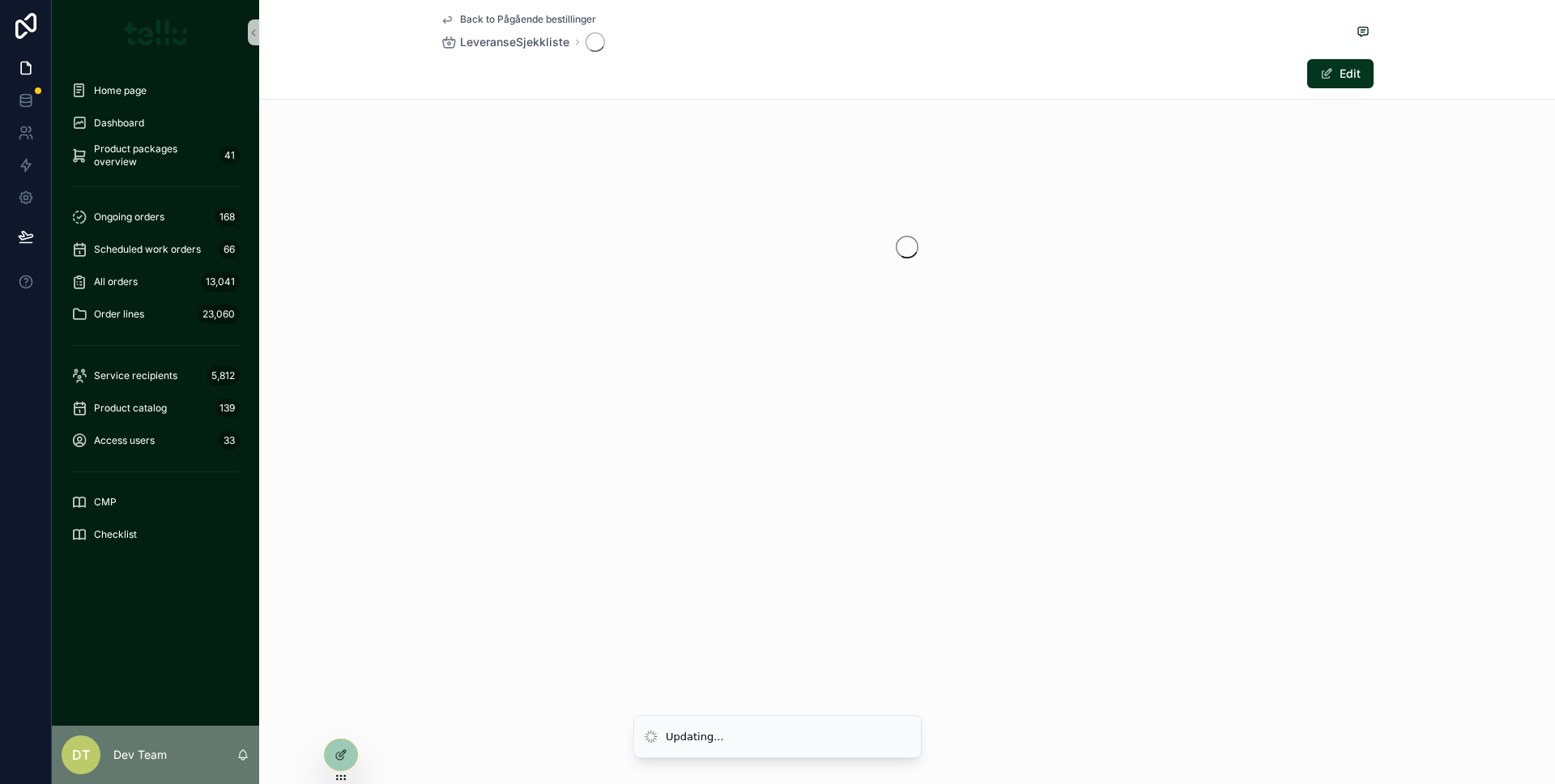
click at [692, 564] on div "Back to Pågående bestillinger LeveranseSjekkliste Edit" at bounding box center [907, 392] width 1296 height 784
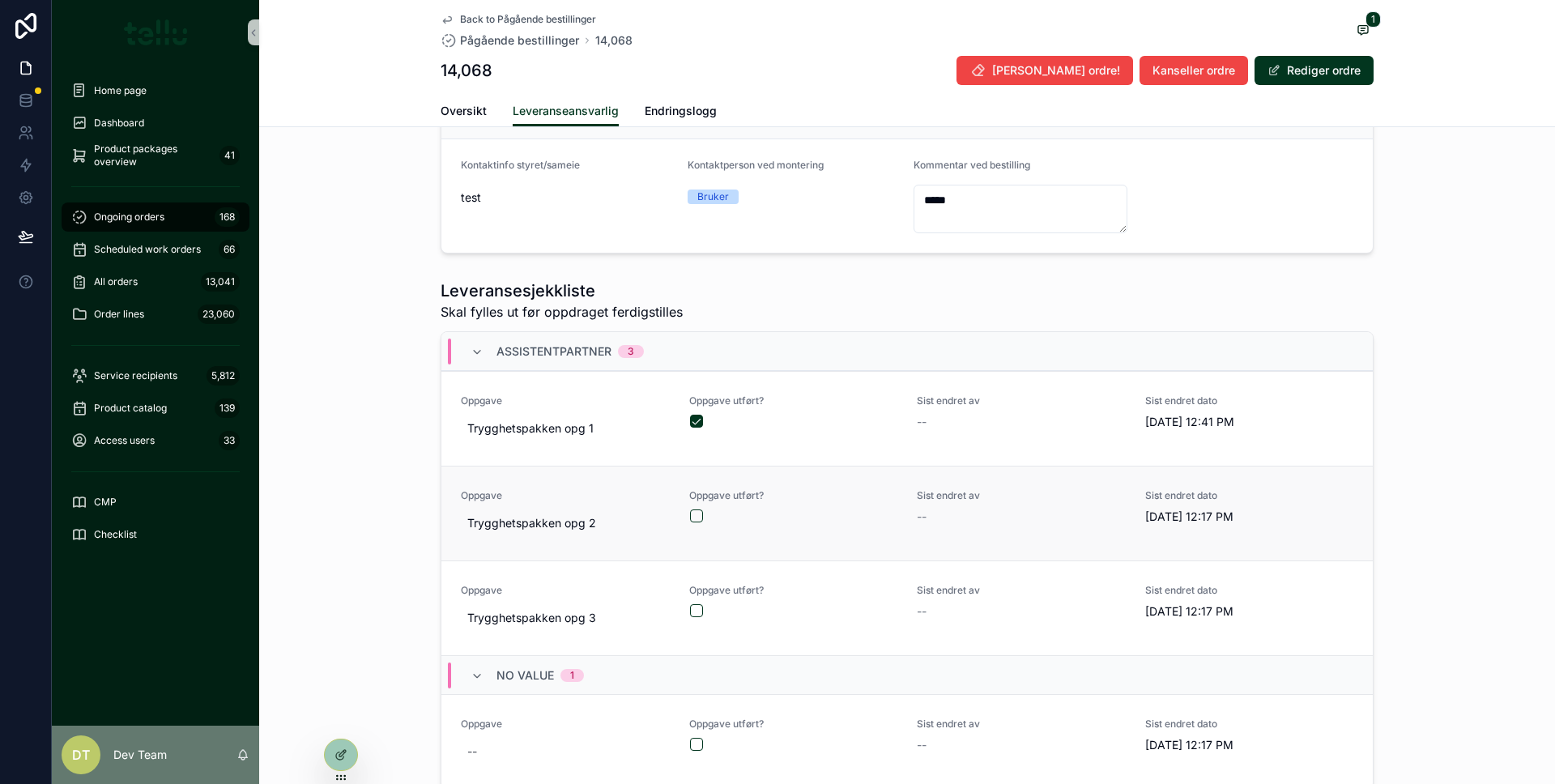
scroll to position [697, 0]
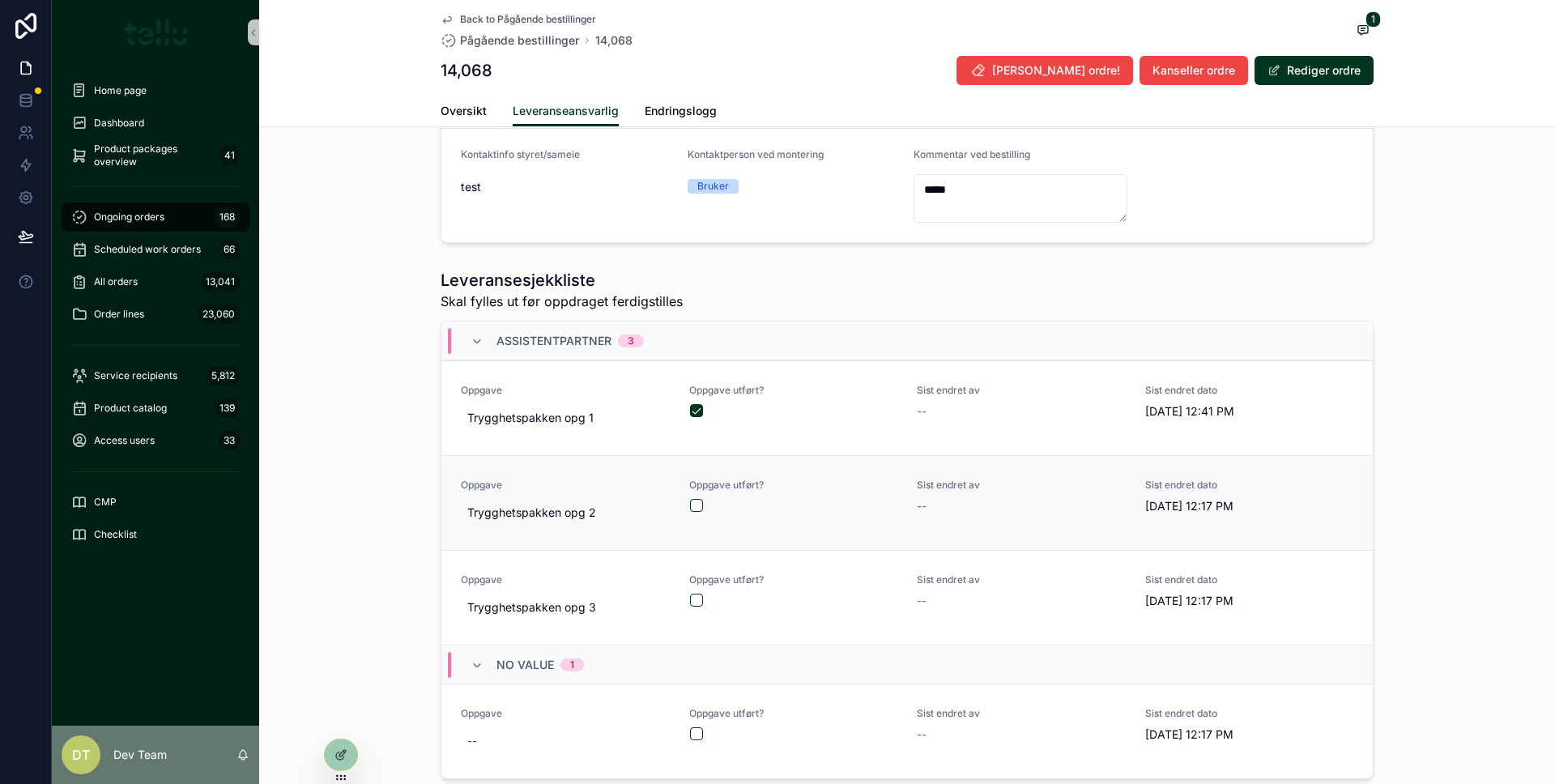
click at [690, 526] on div "Oppgave utført?" at bounding box center [793, 503] width 209 height 49
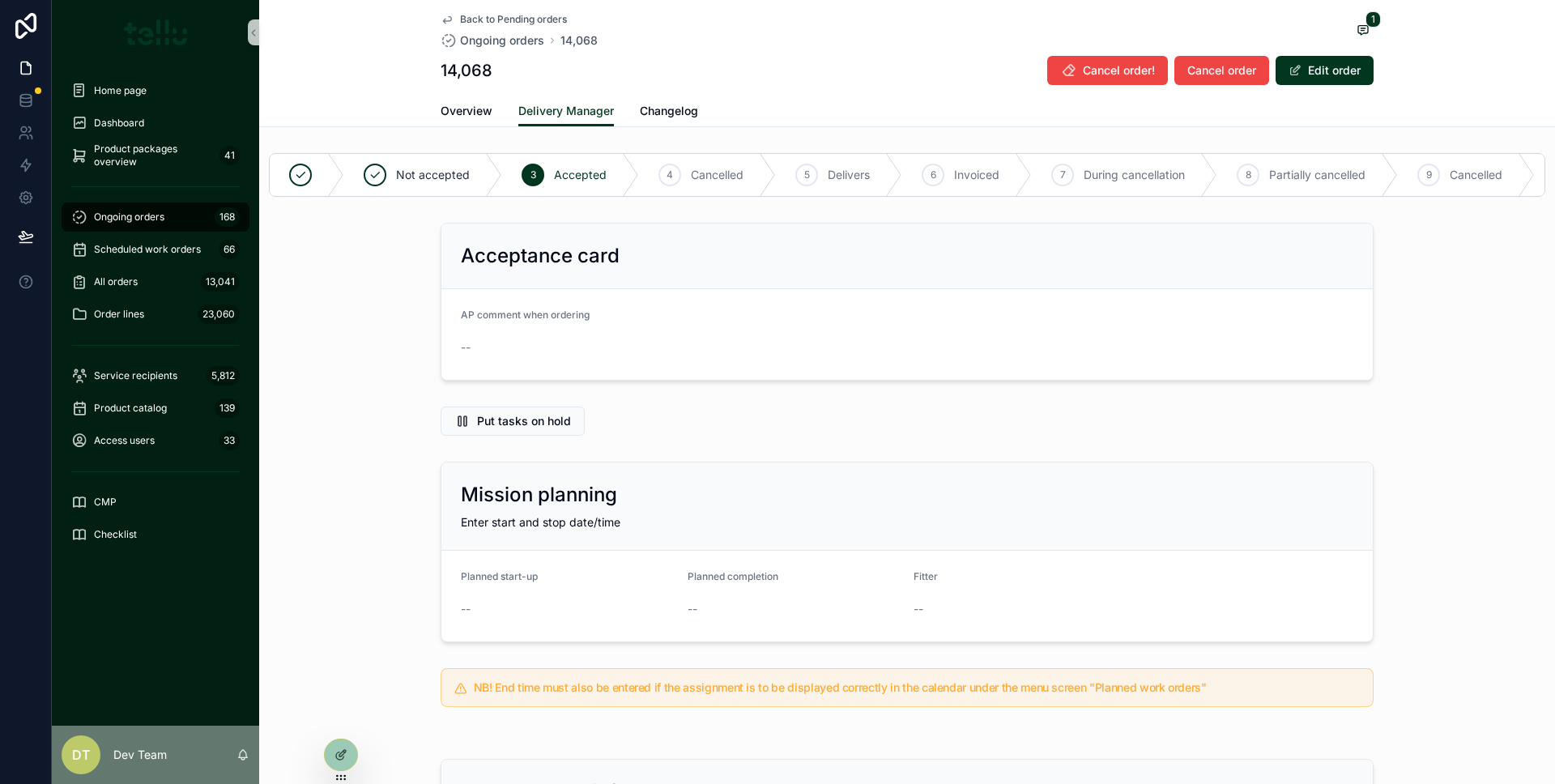
click at [1459, 300] on div "Acceptance card AP comment when ordering --" at bounding box center [907, 302] width 1296 height 171
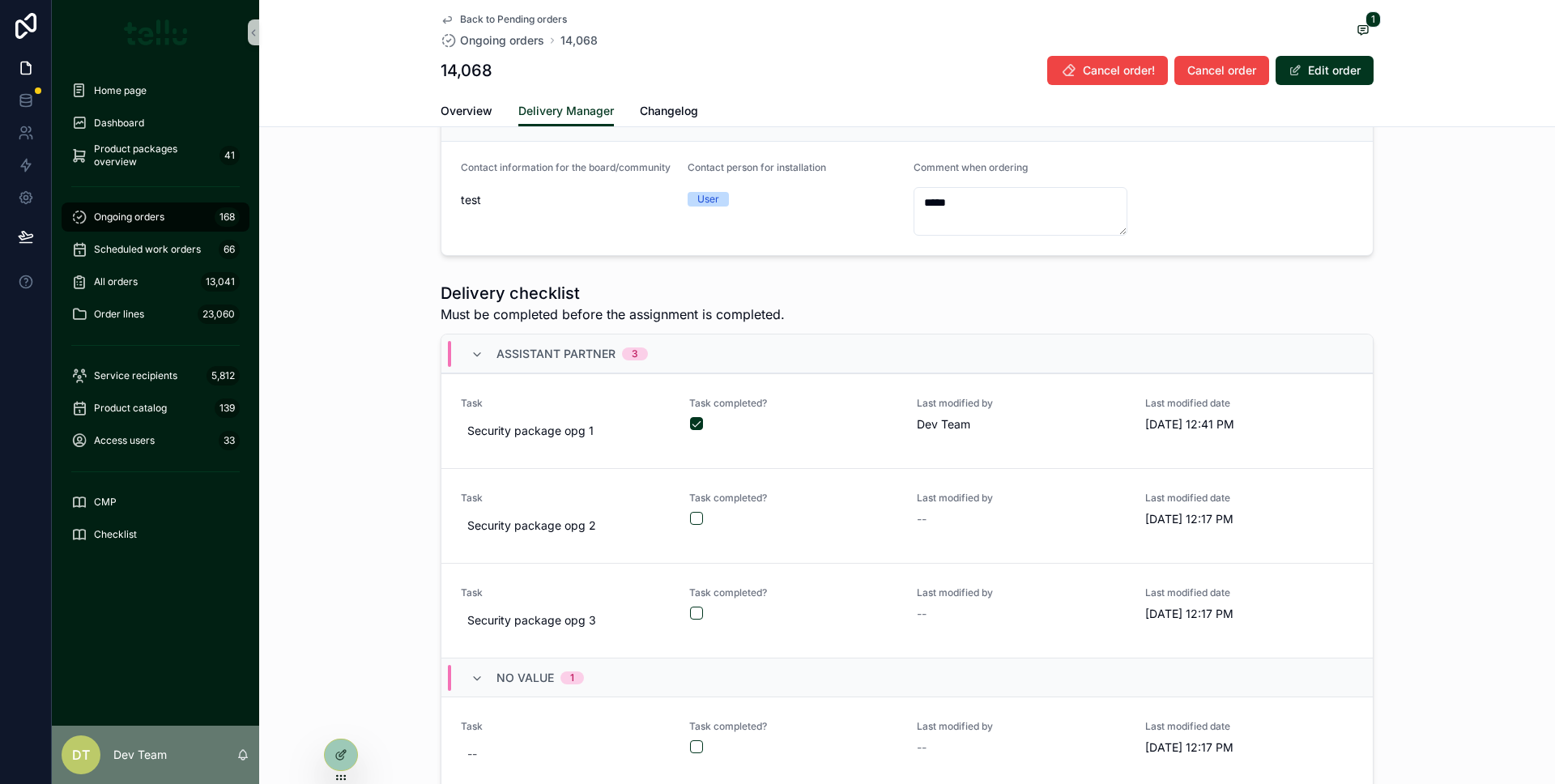
scroll to position [736, 0]
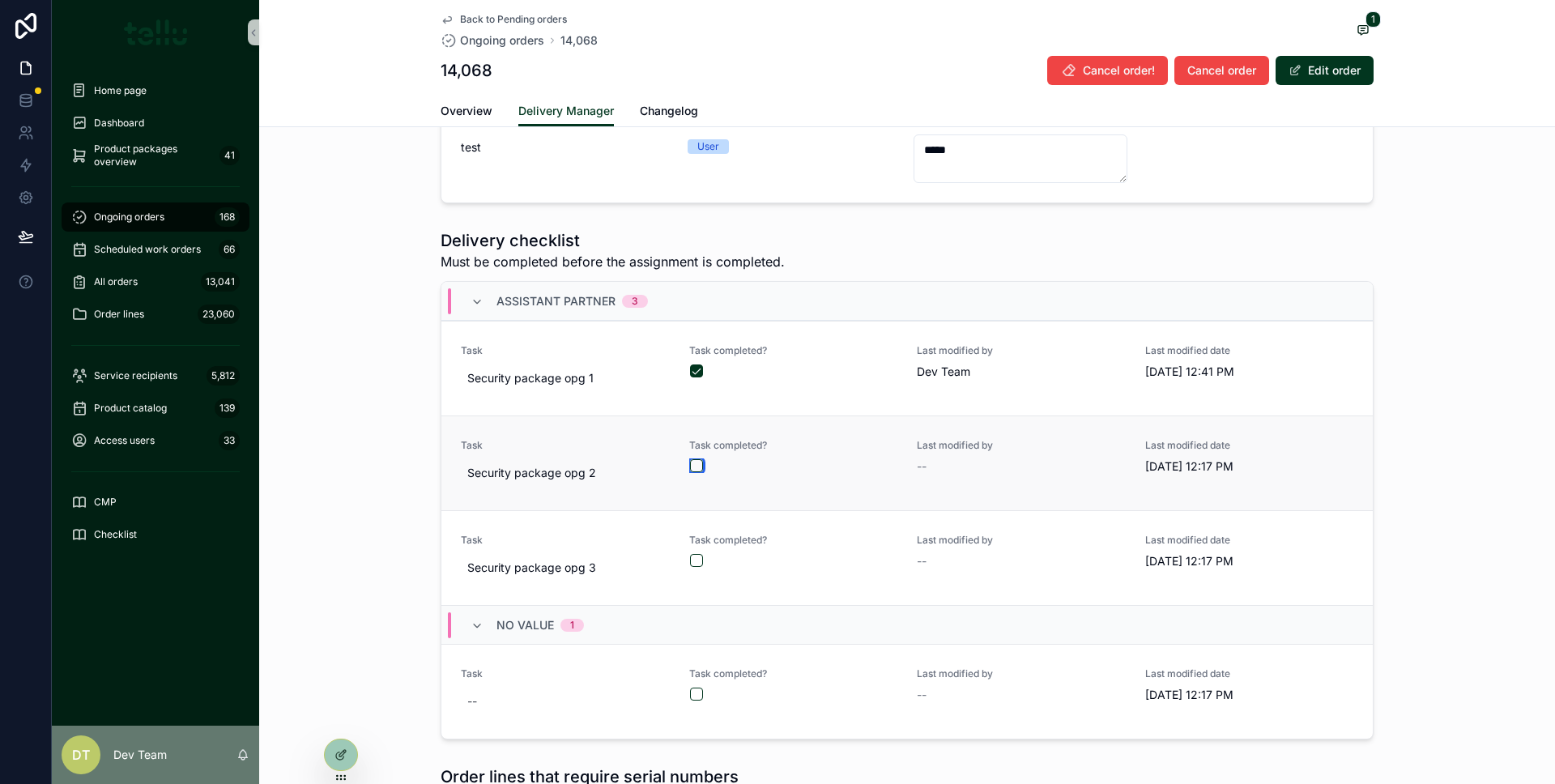
click at [690, 472] on button "scrollable content" at bounding box center [696, 465] width 13 height 13
click at [690, 567] on button "scrollable content" at bounding box center [696, 560] width 13 height 13
click at [692, 700] on button "scrollable content" at bounding box center [696, 693] width 13 height 13
click at [356, 407] on div "Delivery checklist Must be completed before the assignment is completed. Assist…" at bounding box center [907, 484] width 1296 height 523
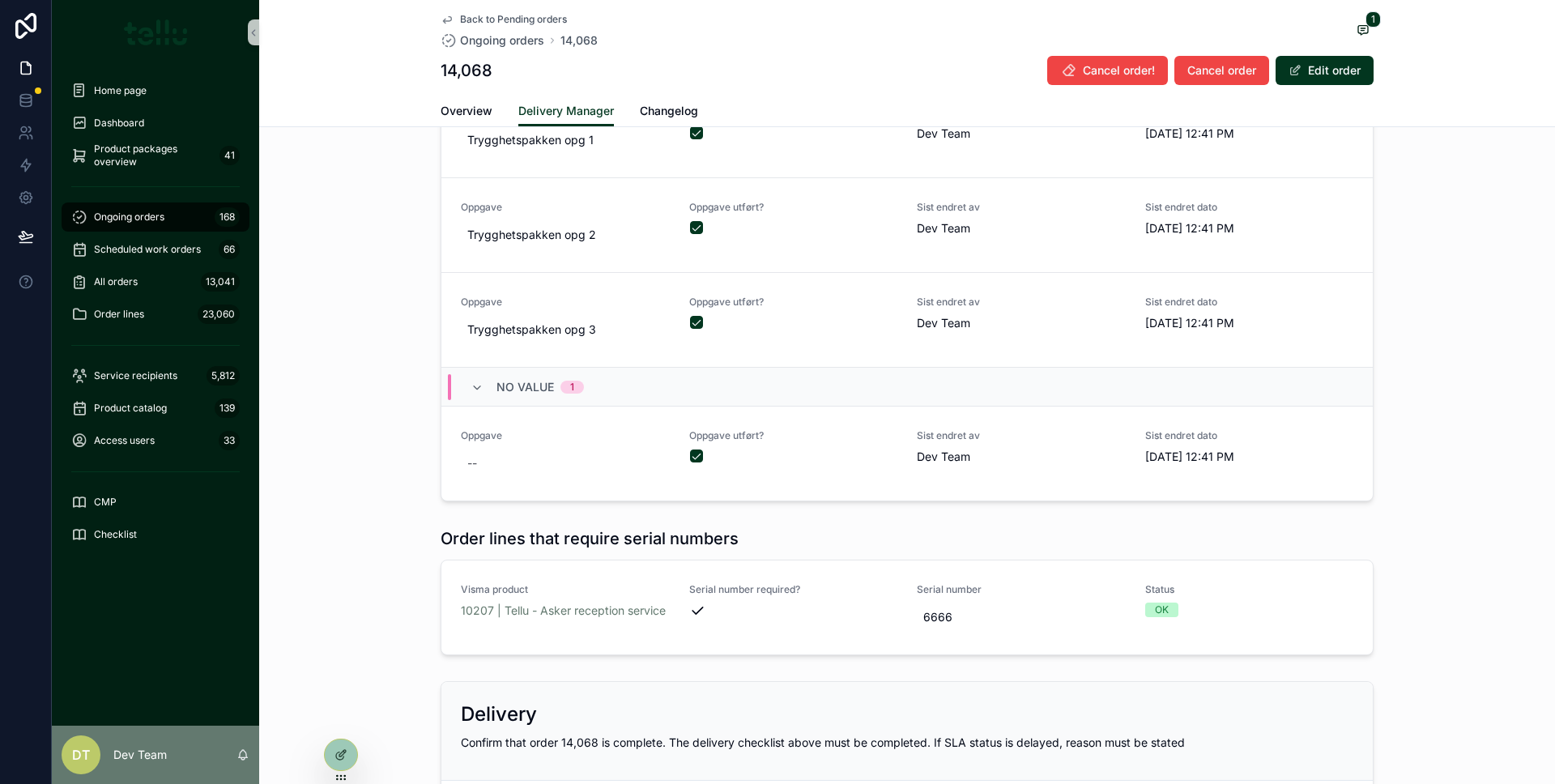
scroll to position [1278, 0]
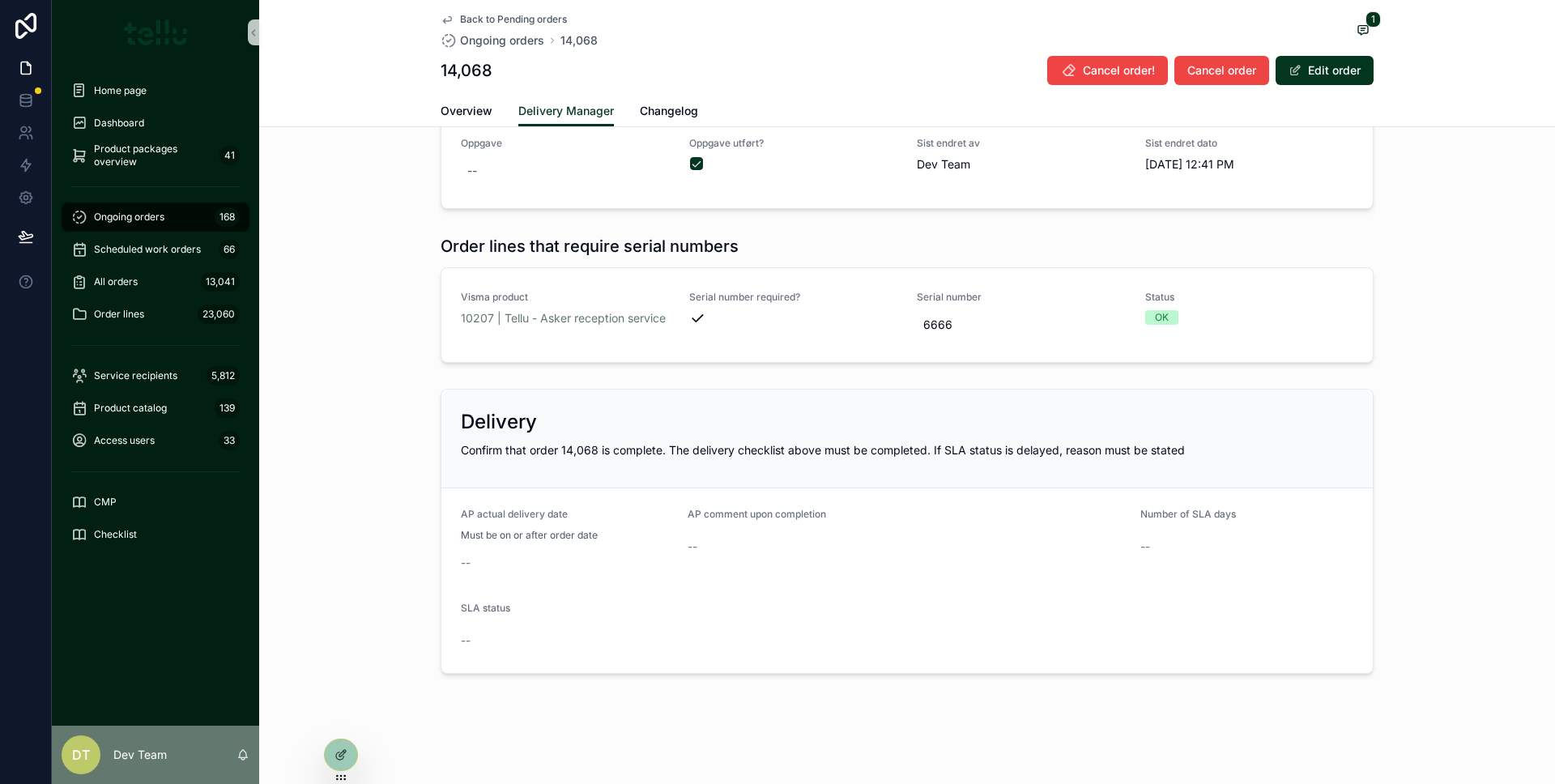
click at [788, 470] on div "Delivery Confirm that order 14,068 is complete. The delivery checklist above mu…" at bounding box center [906, 438] width 932 height 99
click at [1338, 84] on button "Edit order" at bounding box center [1325, 70] width 98 height 29
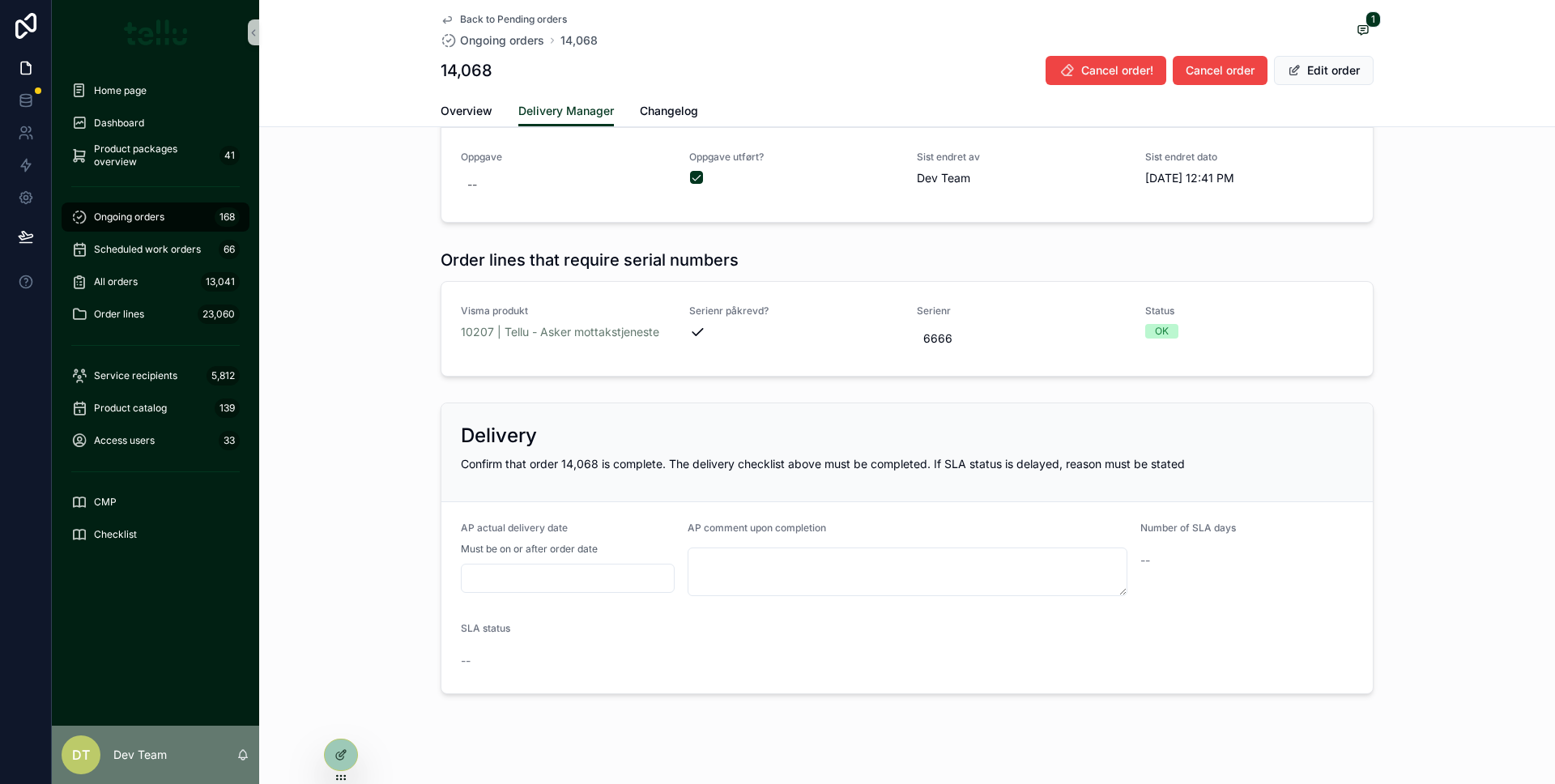
scroll to position [1304, 0]
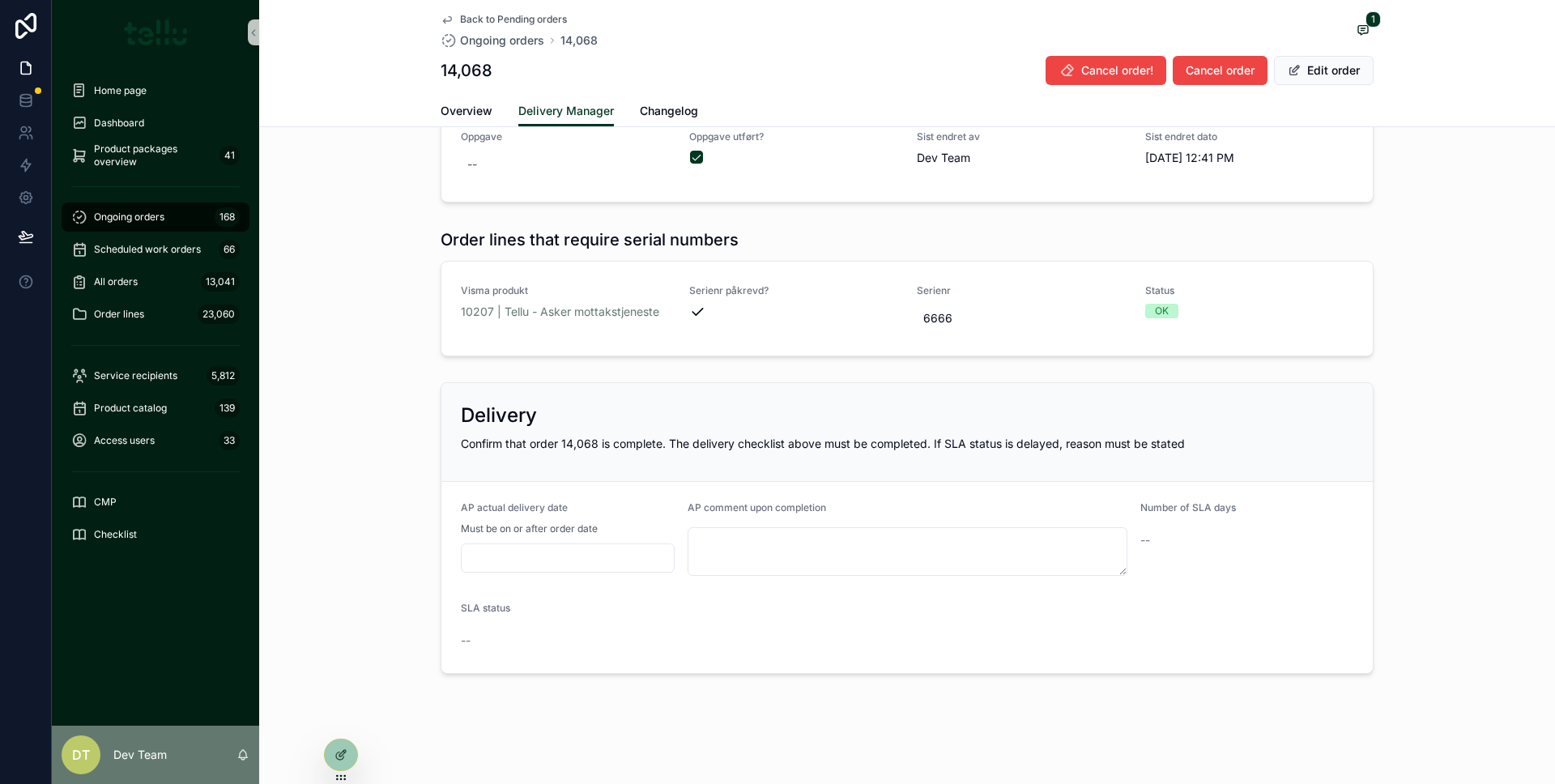
drag, startPoint x: 487, startPoint y: 630, endPoint x: 467, endPoint y: 640, distance: 22.4
click at [487, 630] on div "SLA status --" at bounding box center [568, 627] width 214 height 52
drag, startPoint x: 467, startPoint y: 640, endPoint x: 730, endPoint y: 600, distance: 266.0
click at [467, 640] on div "--" at bounding box center [568, 640] width 214 height 17
click at [609, 566] on input "scrollable content" at bounding box center [568, 558] width 212 height 23
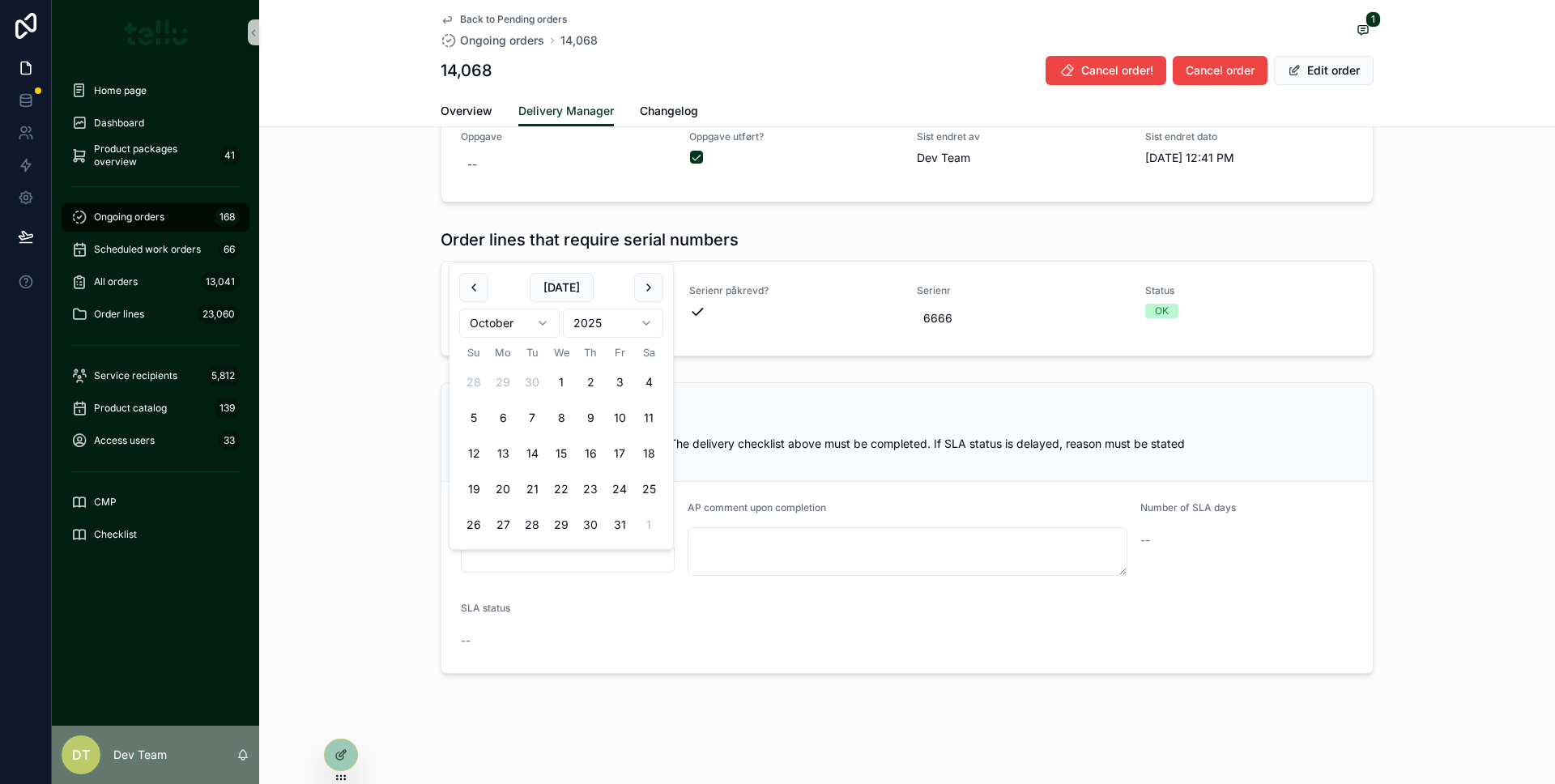
click at [591, 532] on button "30" at bounding box center [589, 524] width 29 height 29
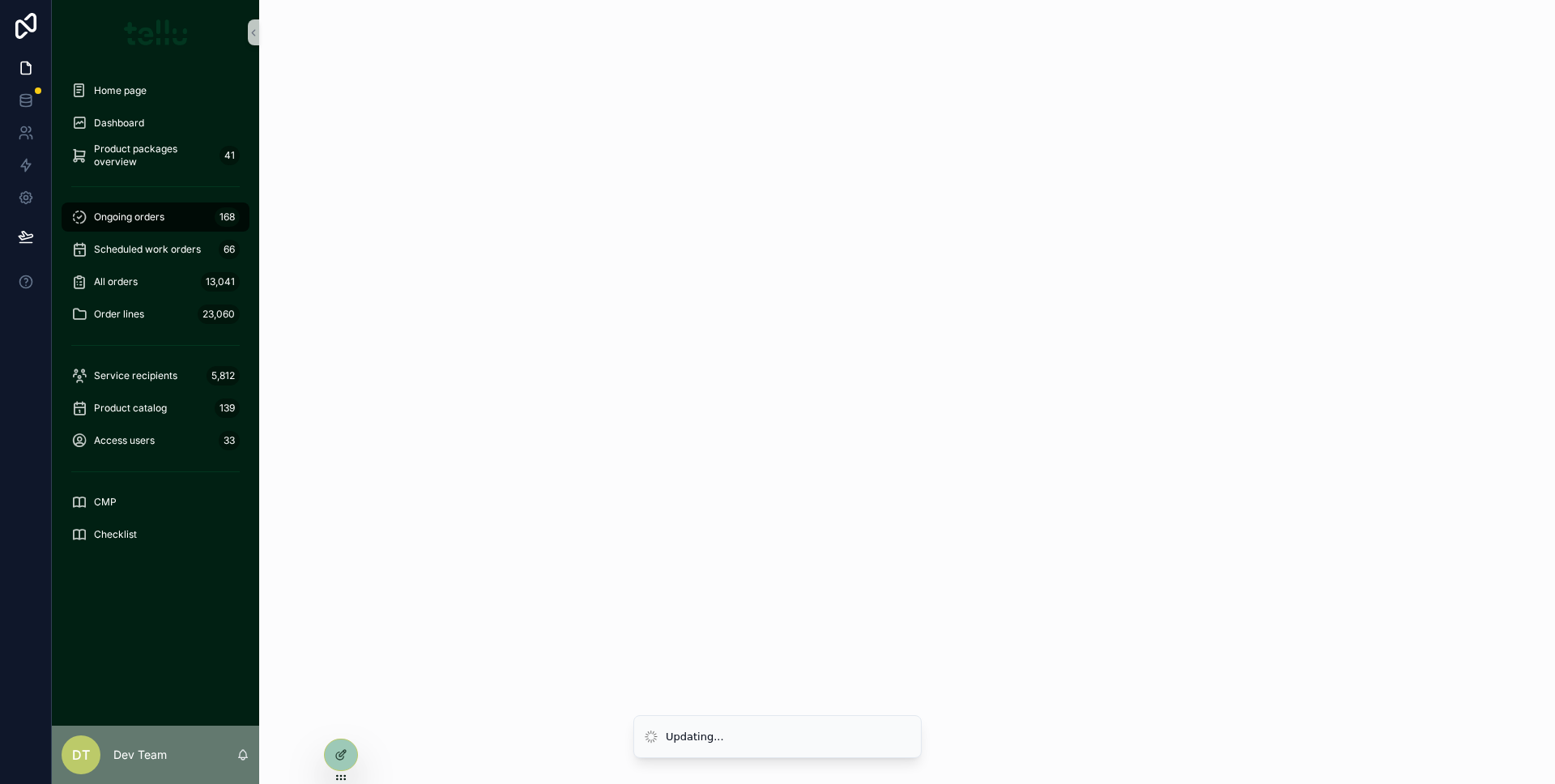
scroll to position [0, 0]
click at [869, 350] on div "scrollable content" at bounding box center [907, 392] width 1296 height 784
click at [183, 212] on div "Ongoing orders 168" at bounding box center [155, 217] width 169 height 26
click at [163, 219] on font "Ongoing orders" at bounding box center [129, 217] width 71 height 12
click at [172, 182] on div "scrollable content" at bounding box center [155, 186] width 188 height 26
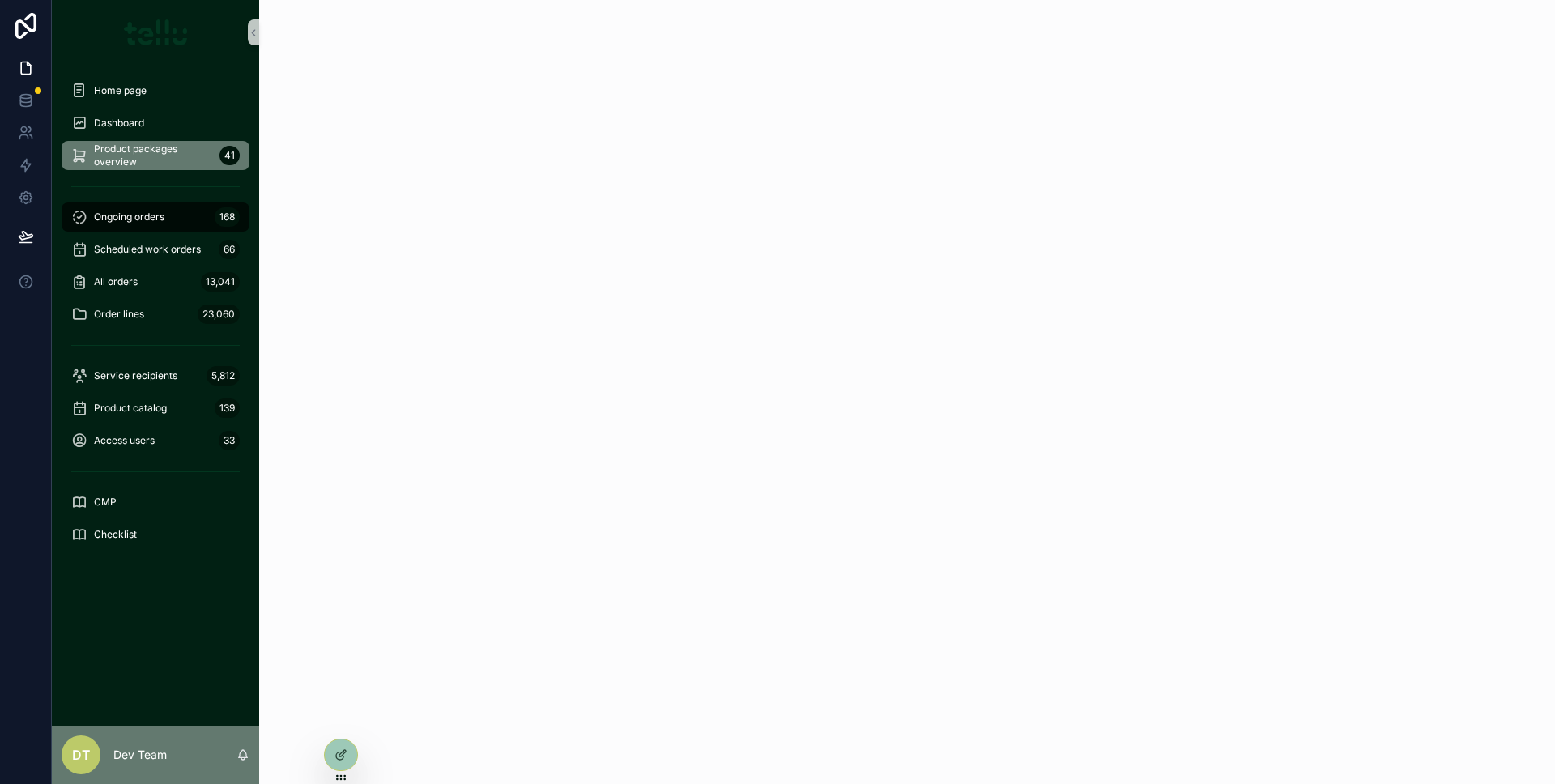
click at [167, 162] on span "Product packages overview" at bounding box center [154, 155] width 119 height 26
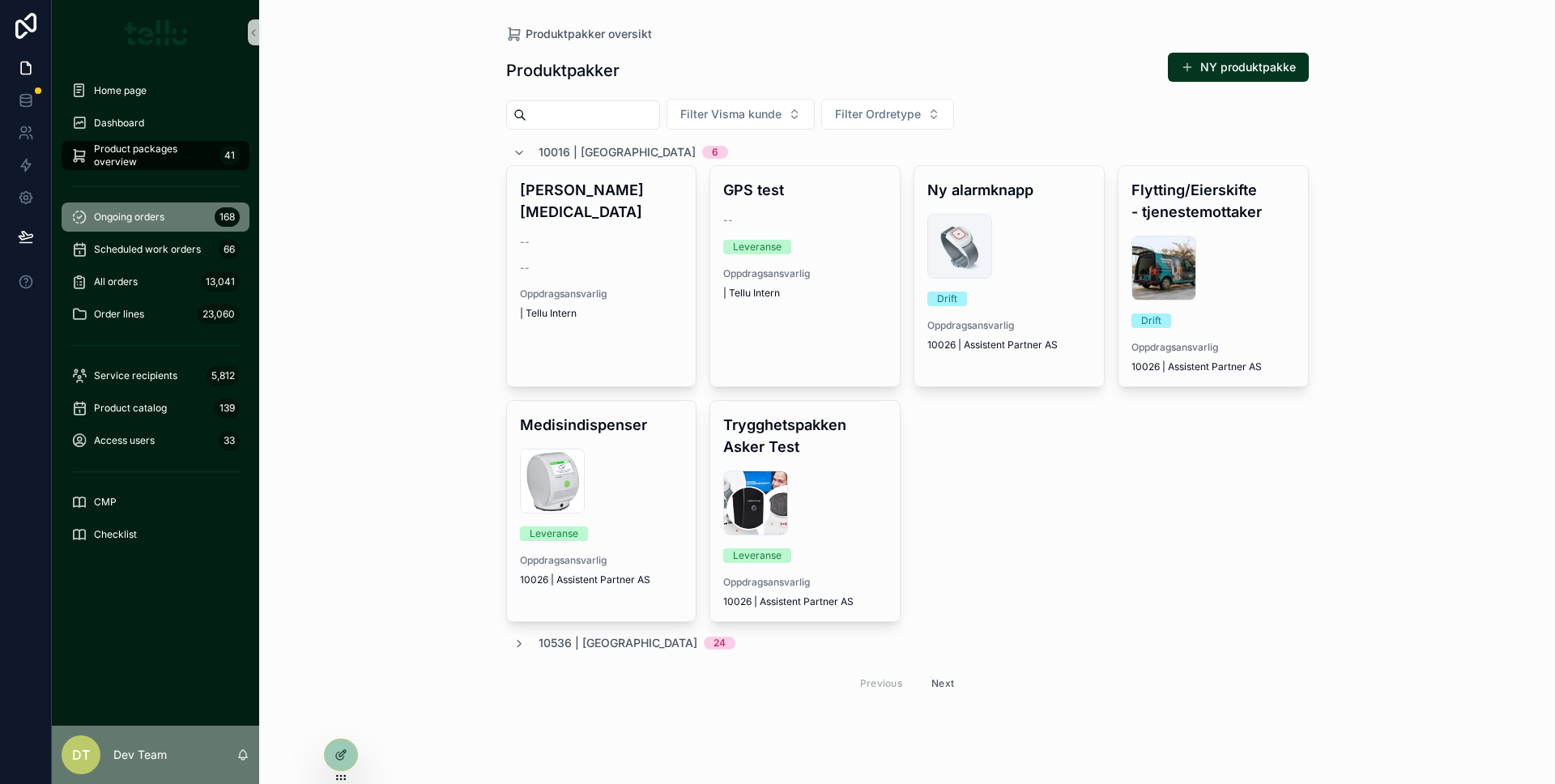
click at [163, 230] on link "Ongoing orders 168" at bounding box center [155, 217] width 188 height 29
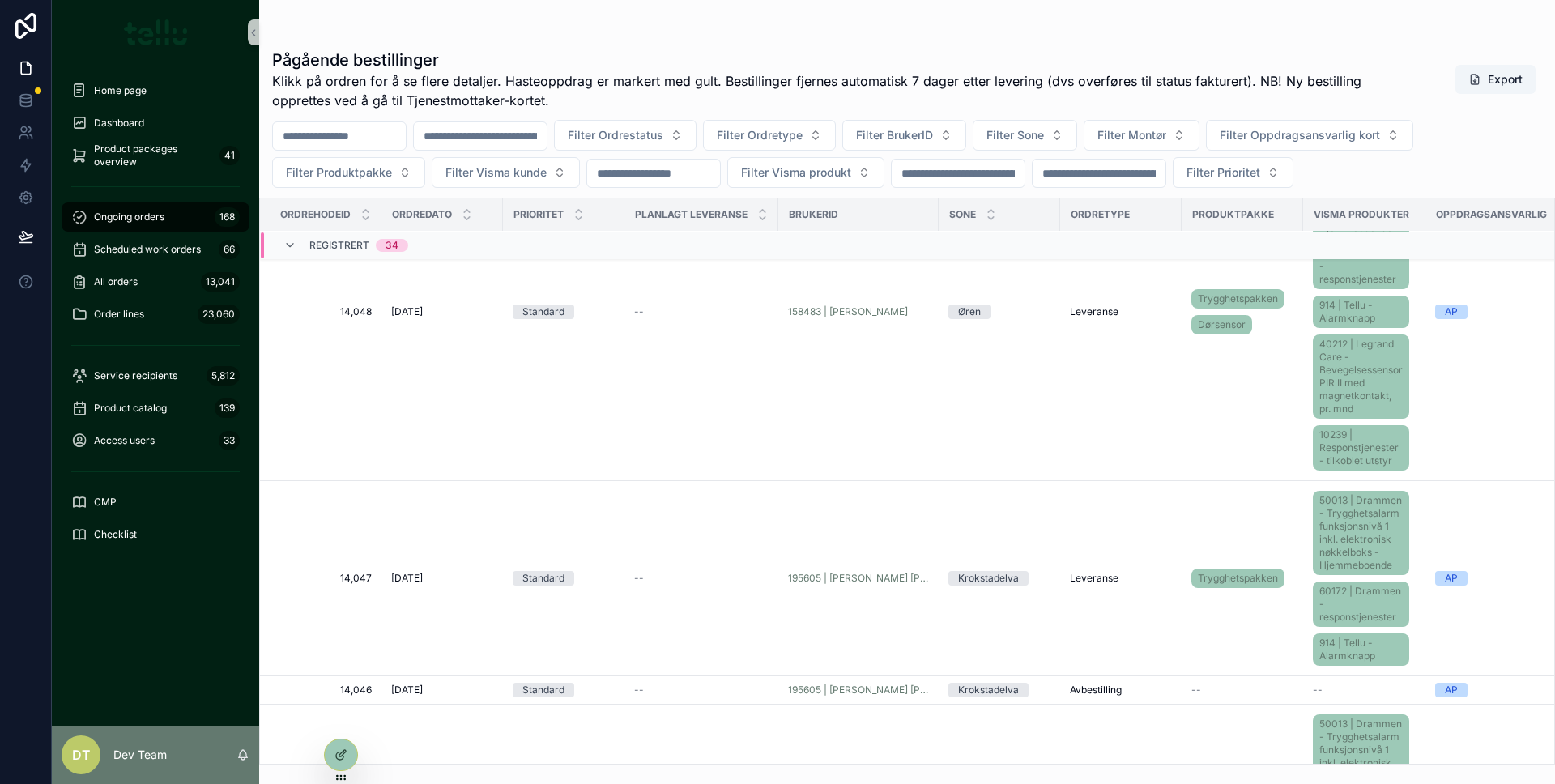
scroll to position [2156, 0]
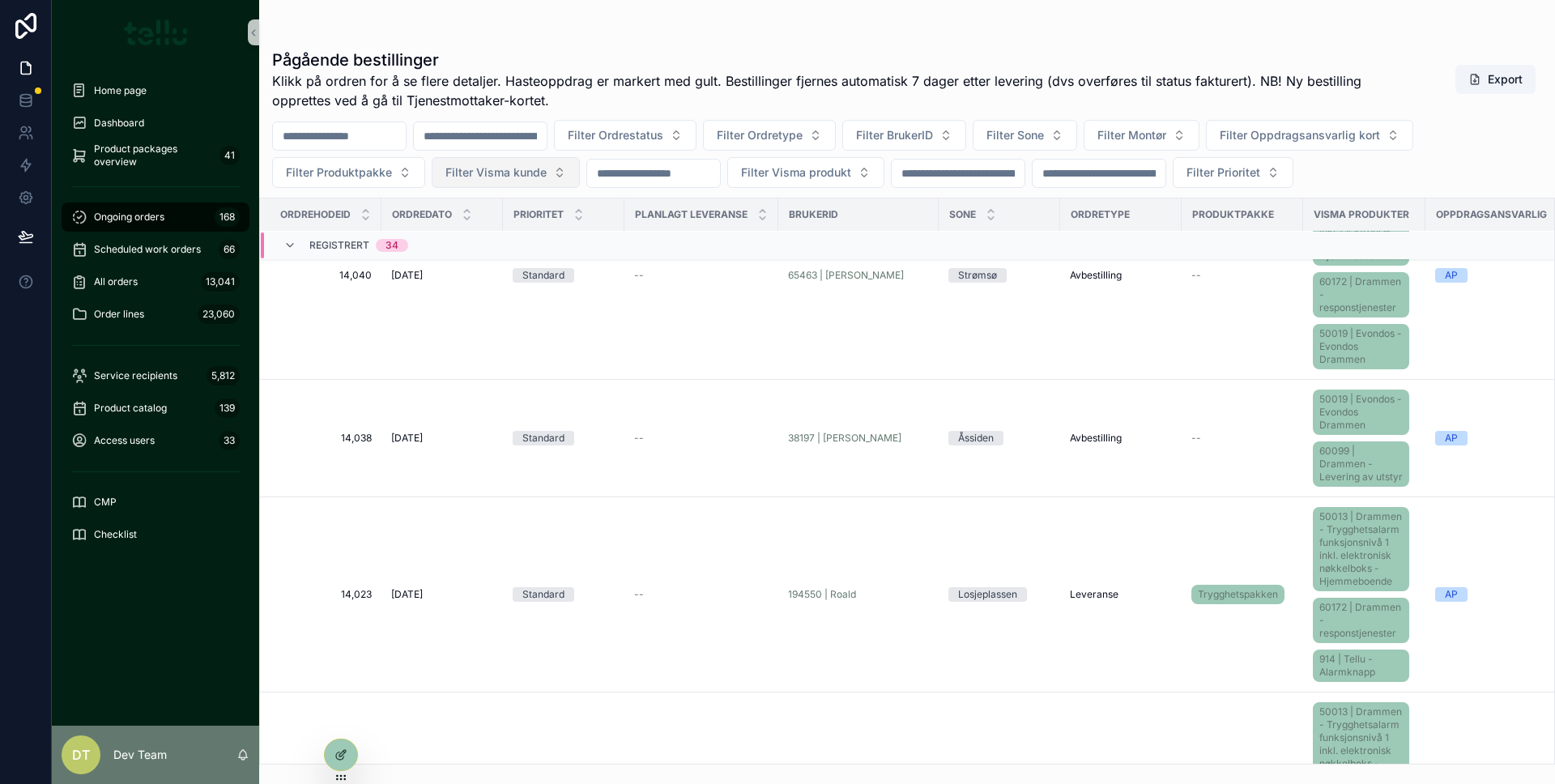
click at [476, 165] on span "Filter Visma kunde" at bounding box center [496, 172] width 101 height 17
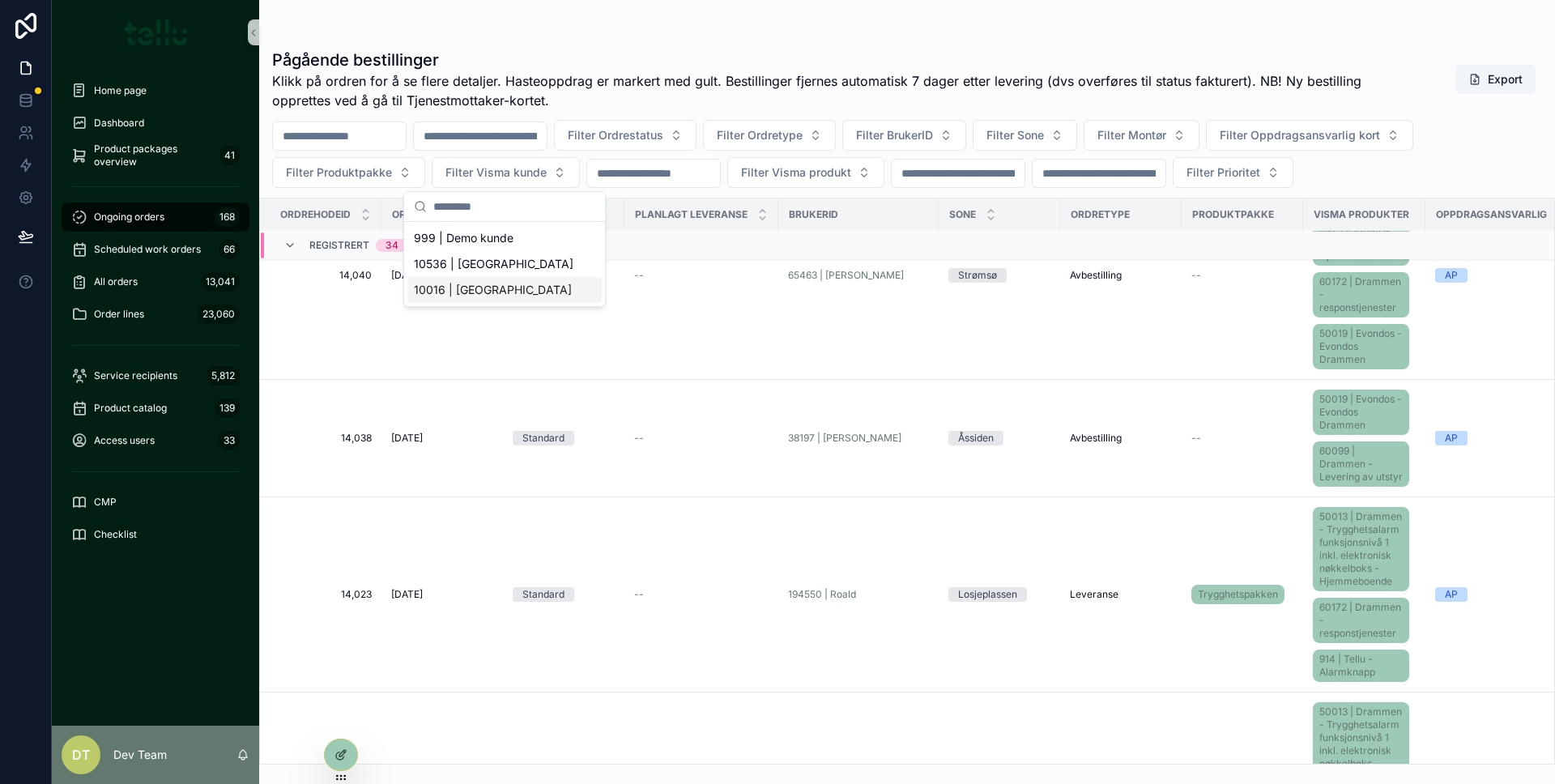
click at [513, 288] on span "10016 | [GEOGRAPHIC_DATA]" at bounding box center [492, 290] width 158 height 17
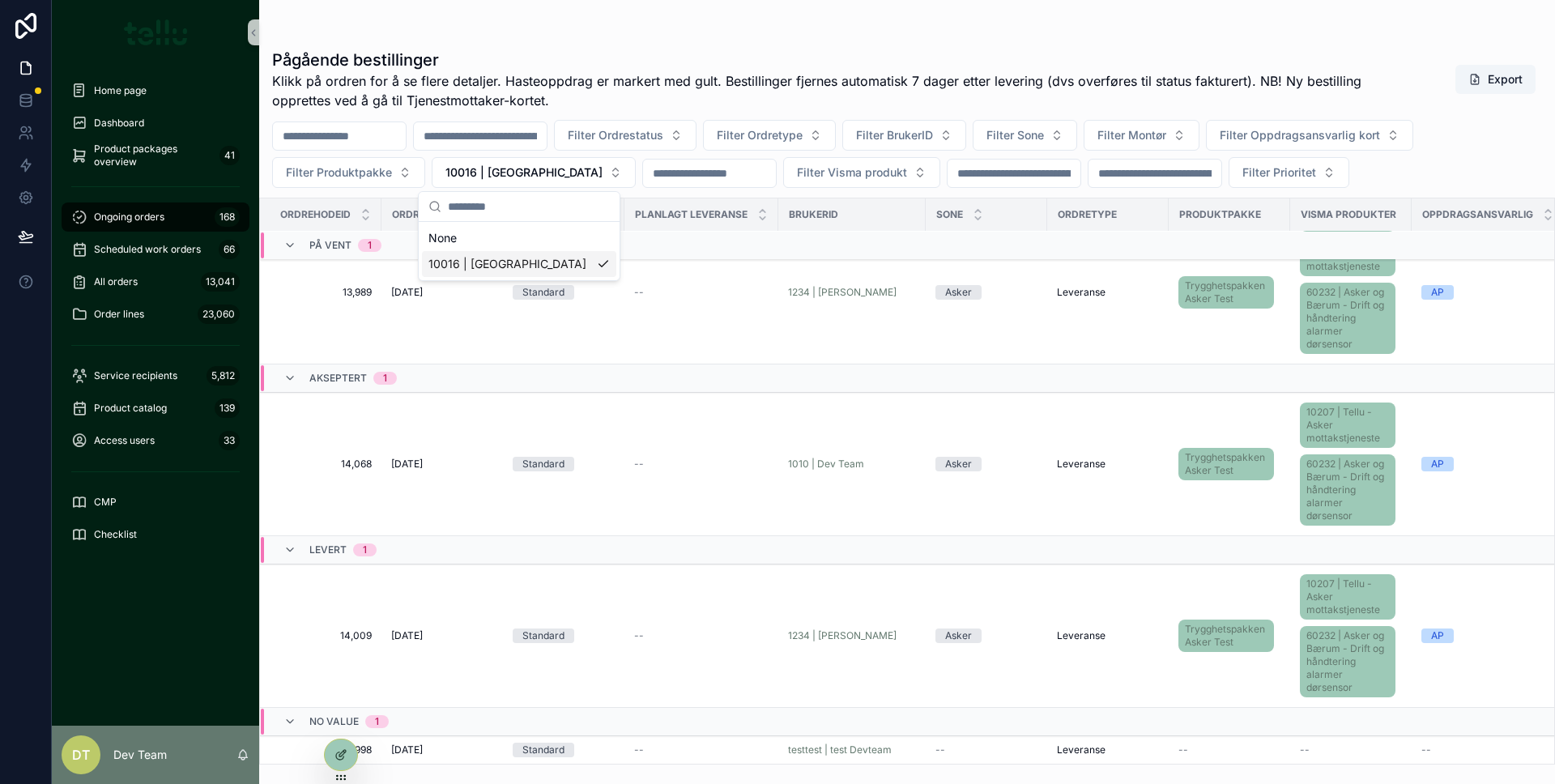
scroll to position [223, 0]
click at [705, 441] on td "--" at bounding box center [701, 464] width 154 height 143
click at [700, 457] on div "--" at bounding box center [701, 464] width 134 height 13
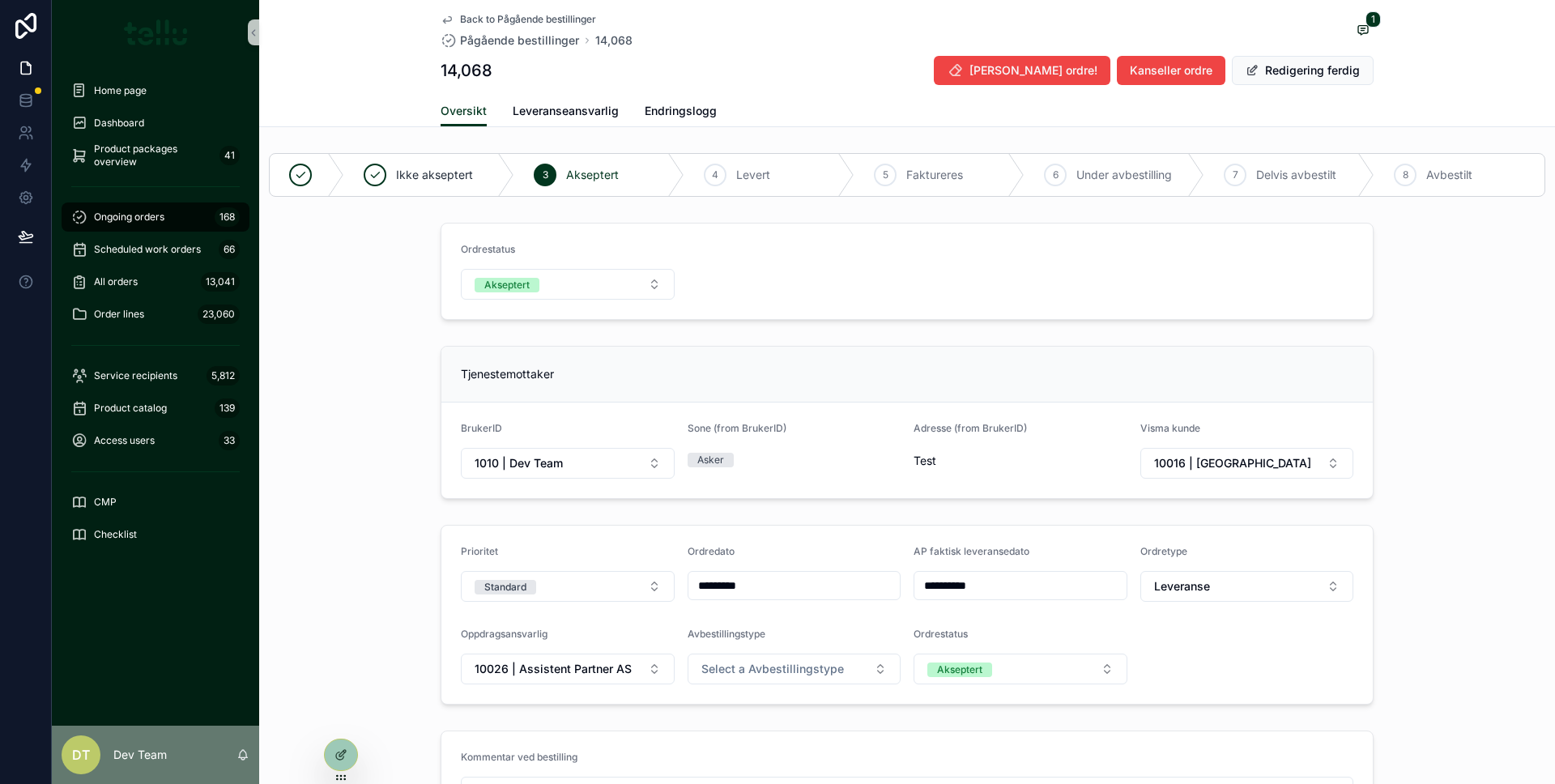
click at [344, 430] on div "Tjenestemottaker BrukerID 1010 | Dev Team Sone (from BrukerID) Asker Adresse (f…" at bounding box center [907, 423] width 1296 height 166
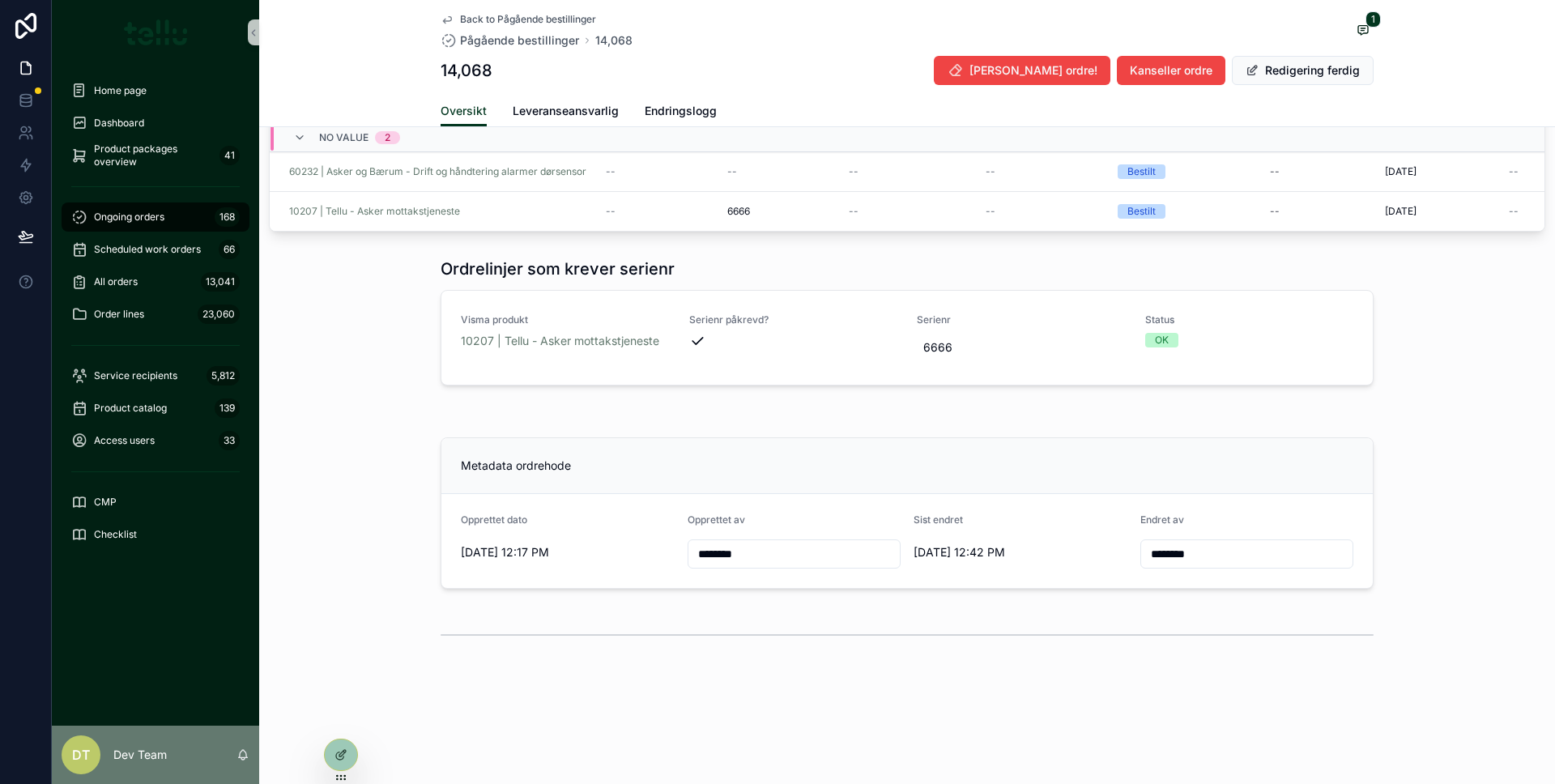
scroll to position [1006, 0]
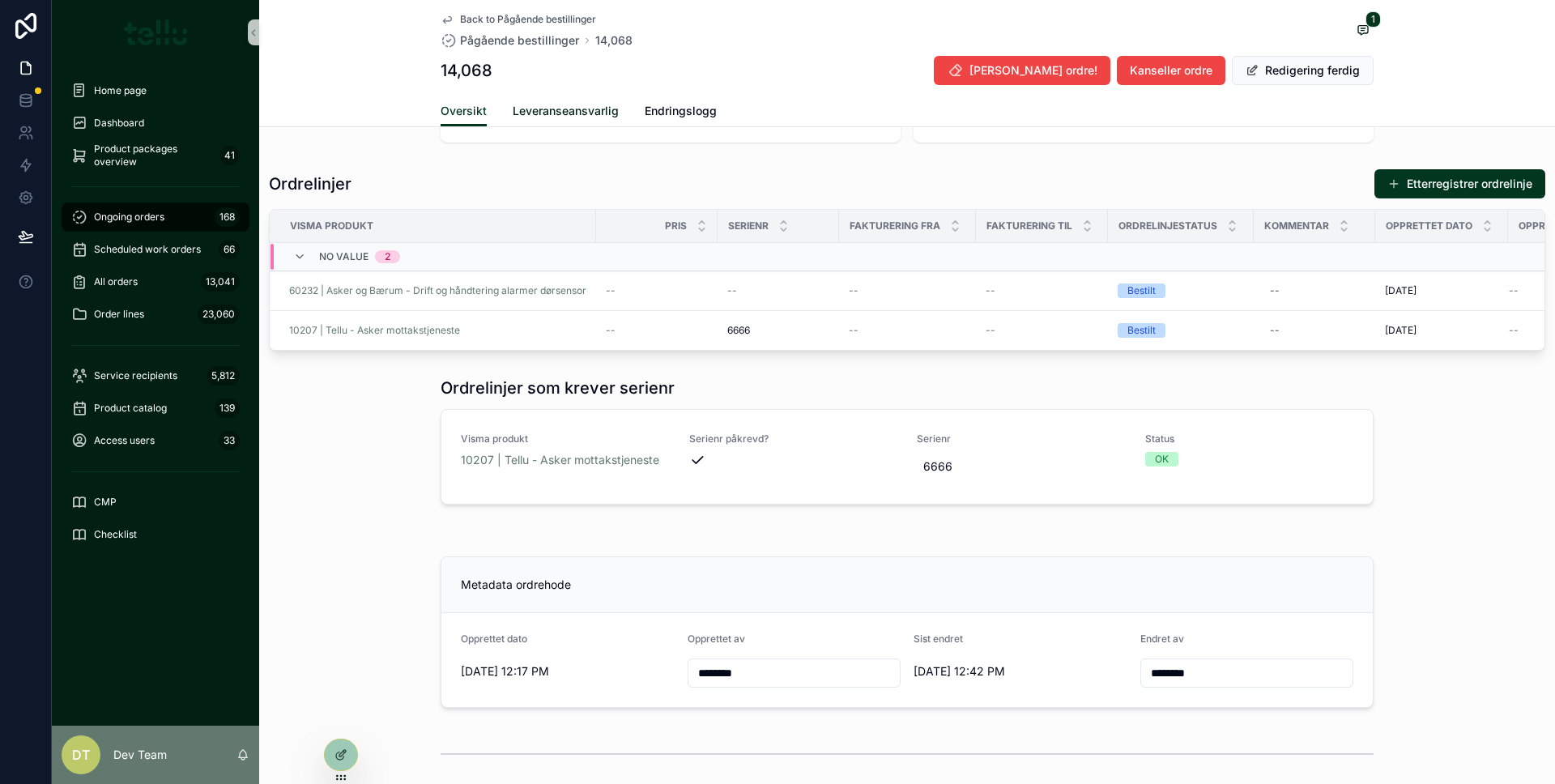
click at [553, 117] on span "Leveranseansvarlig" at bounding box center [565, 111] width 106 height 17
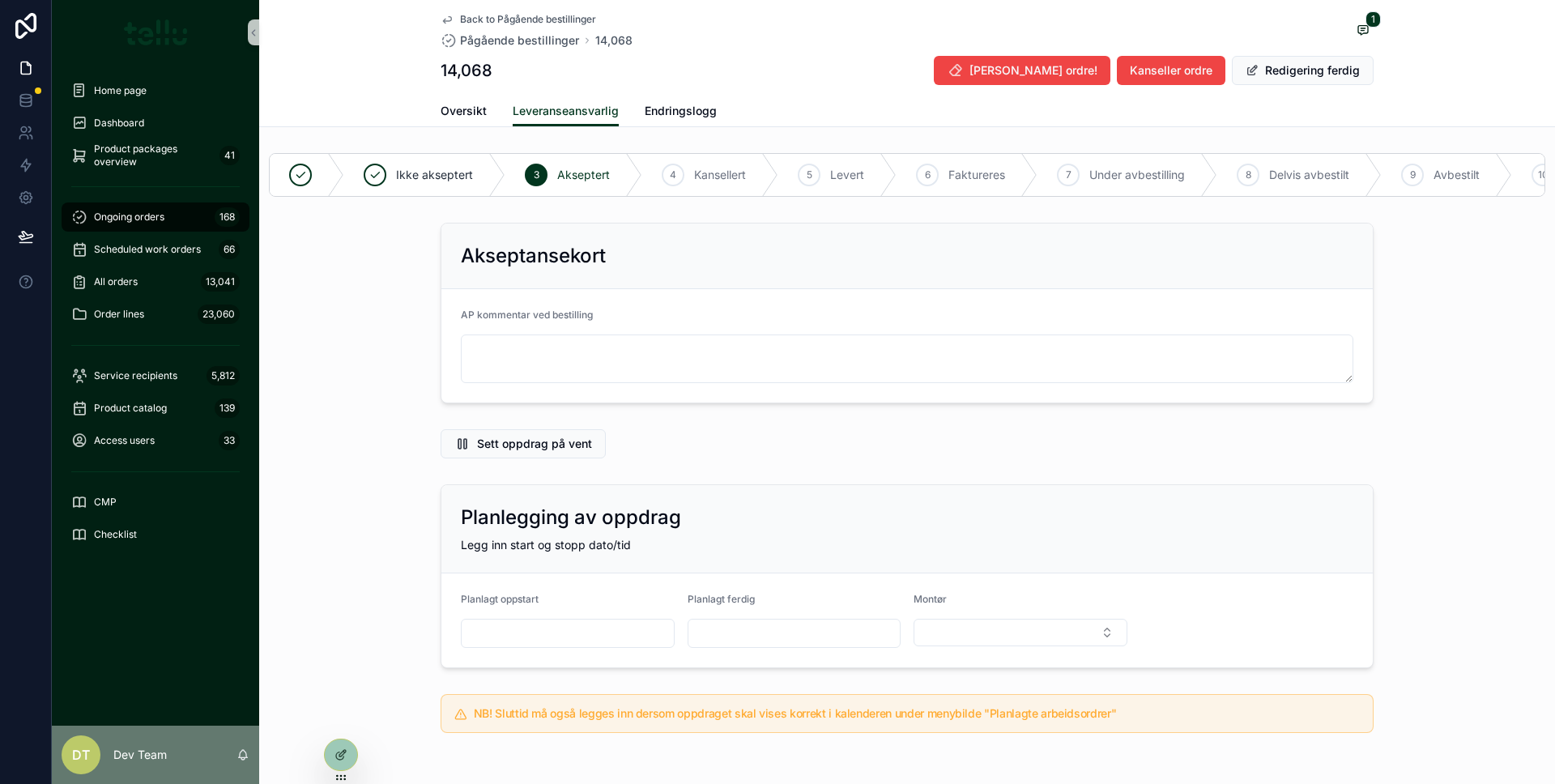
click at [379, 385] on div "Akseptansekort AP kommentar ved bestilling" at bounding box center [907, 313] width 1296 height 194
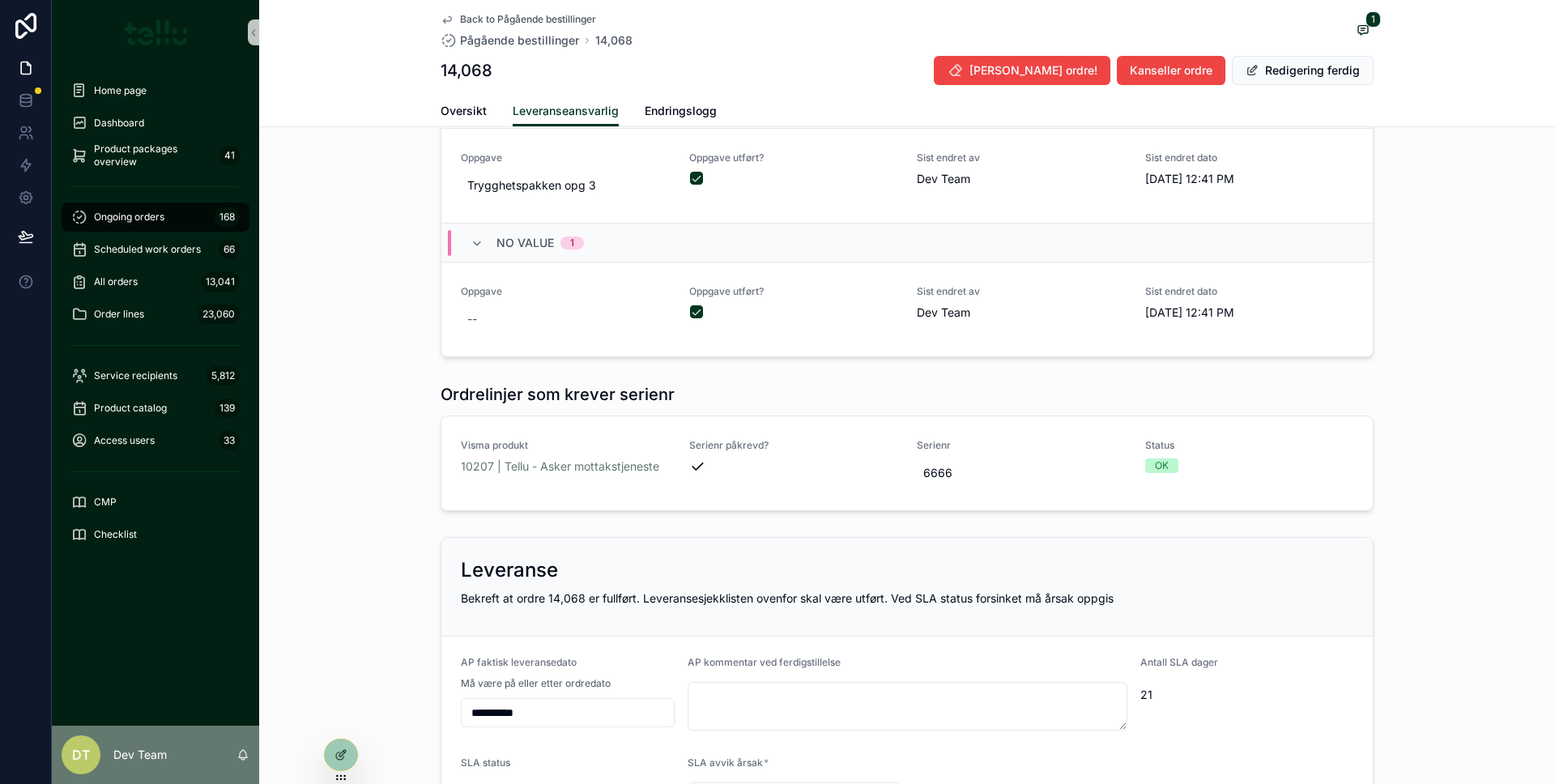
scroll to position [1371, 0]
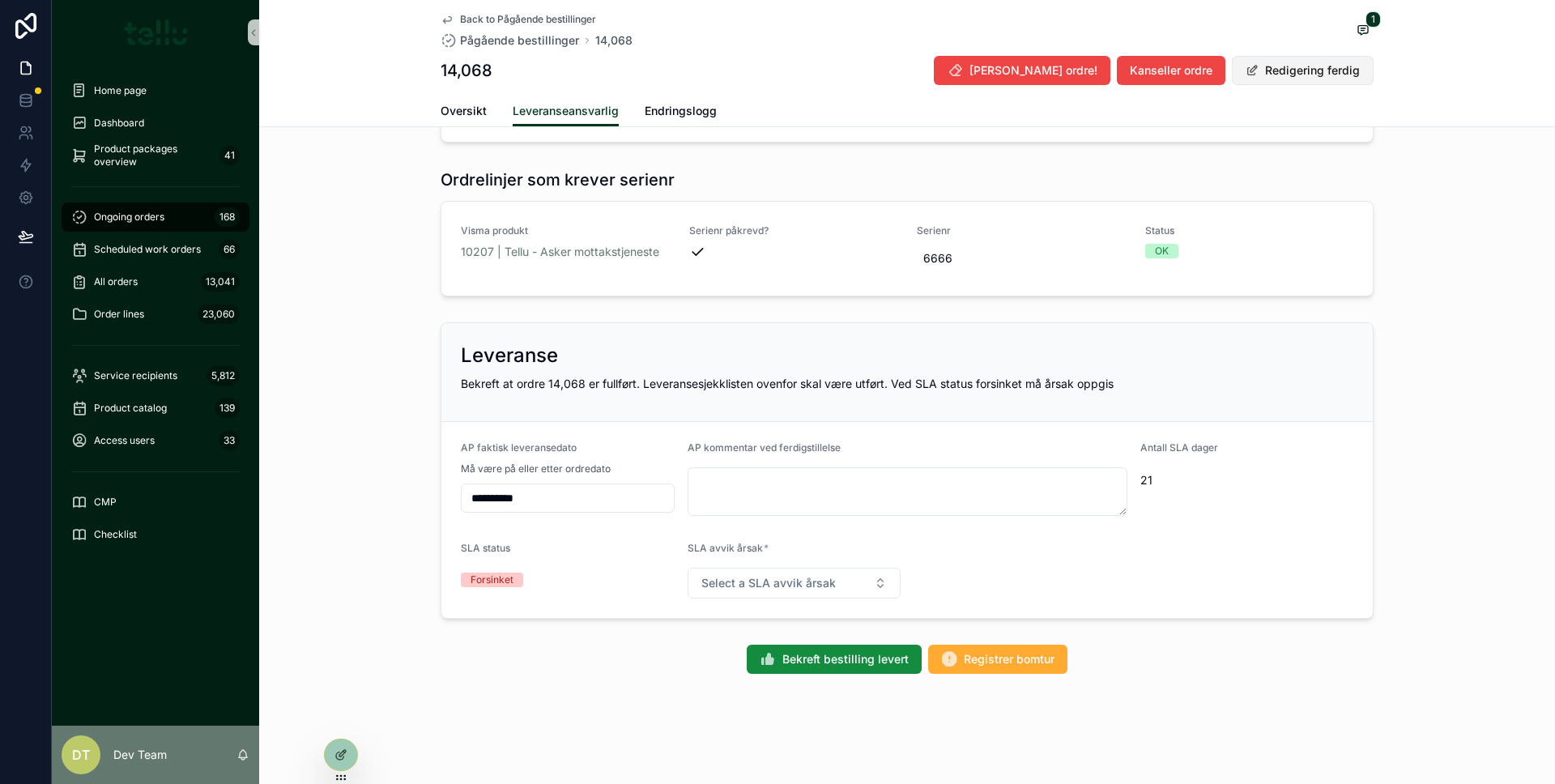
click at [1335, 74] on button "Redigering ferdig" at bounding box center [1303, 70] width 141 height 29
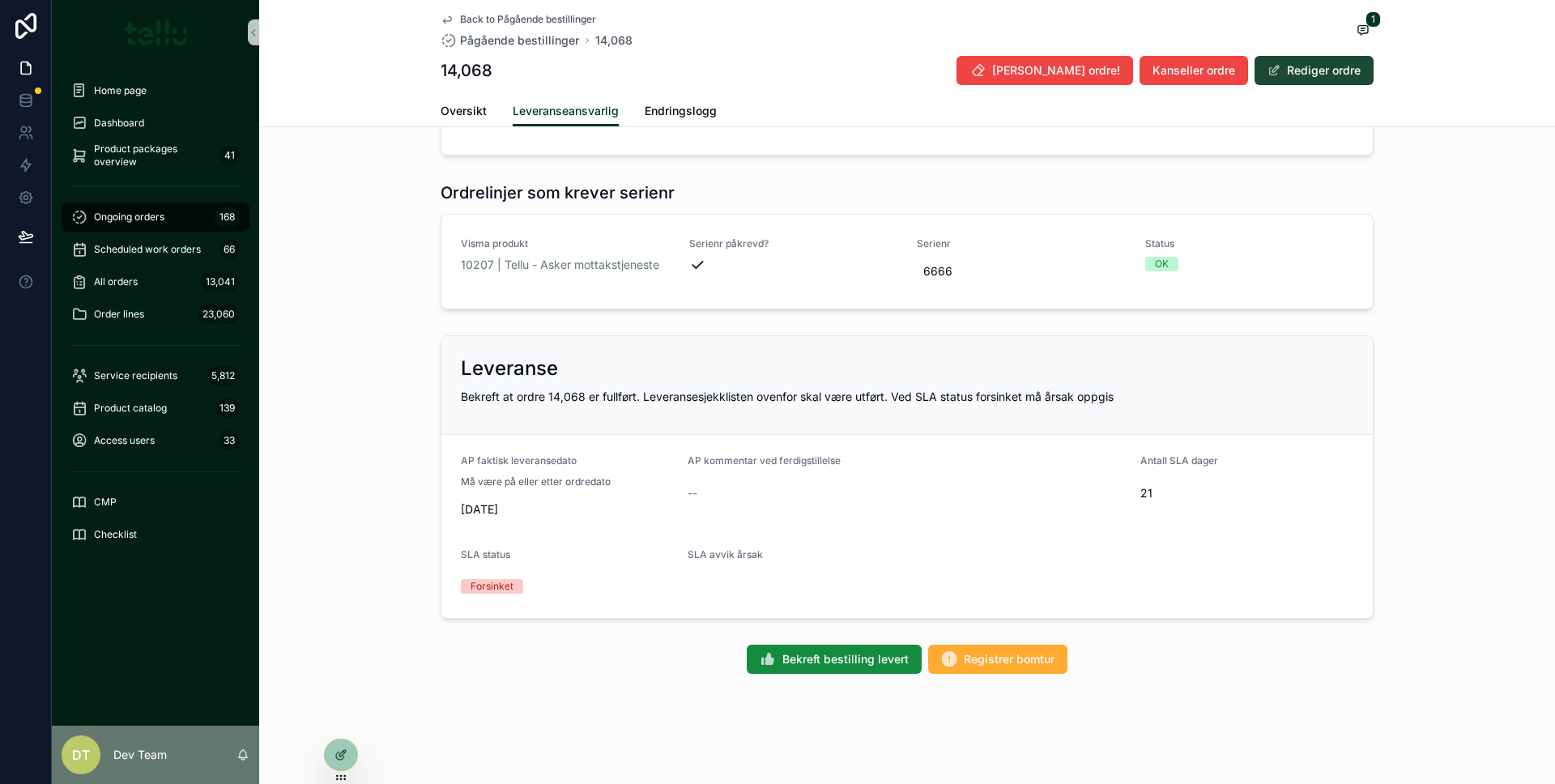
scroll to position [1332, 0]
click at [1335, 74] on button "Rediger ordre" at bounding box center [1314, 70] width 119 height 29
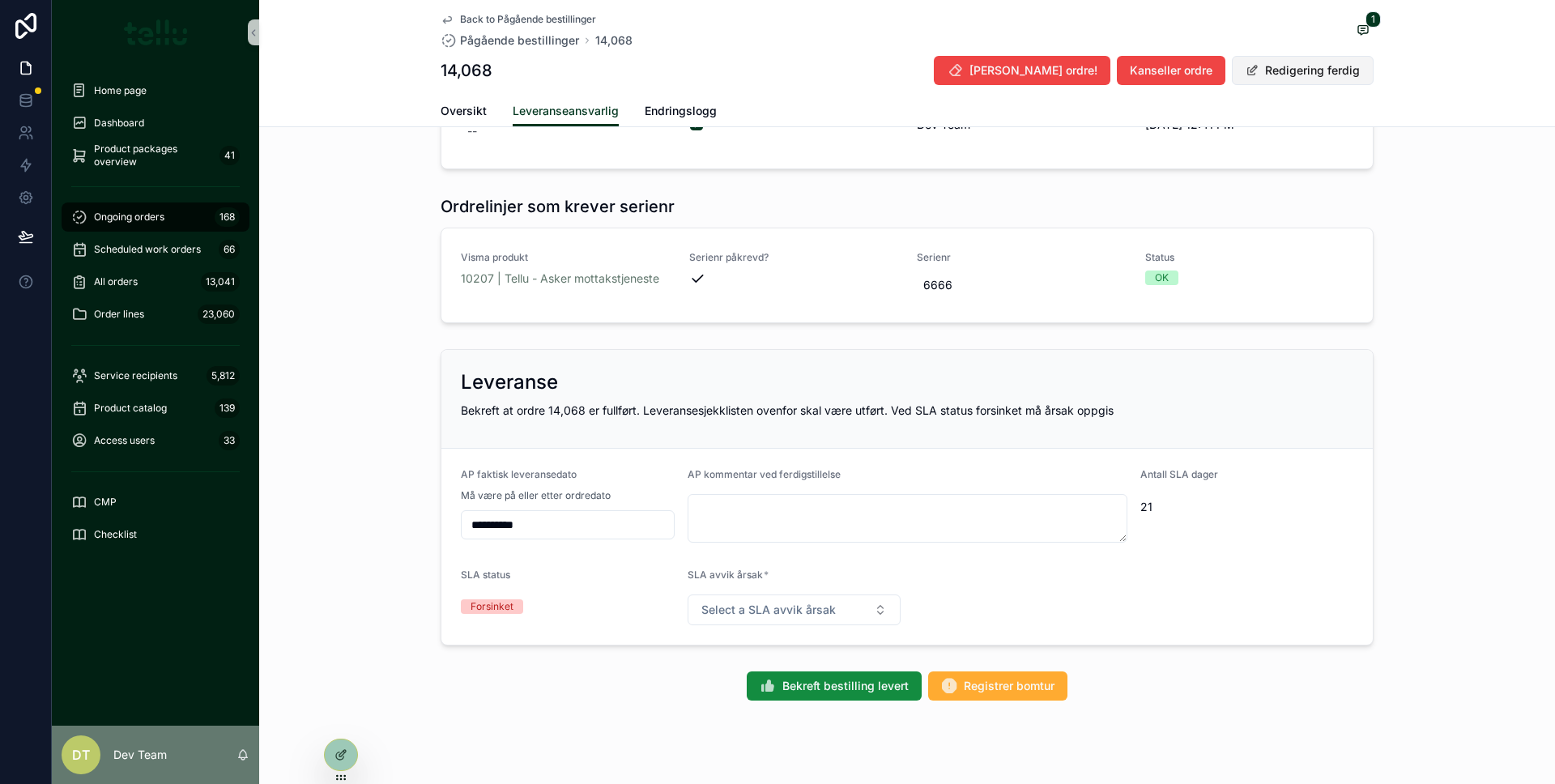
scroll to position [1371, 0]
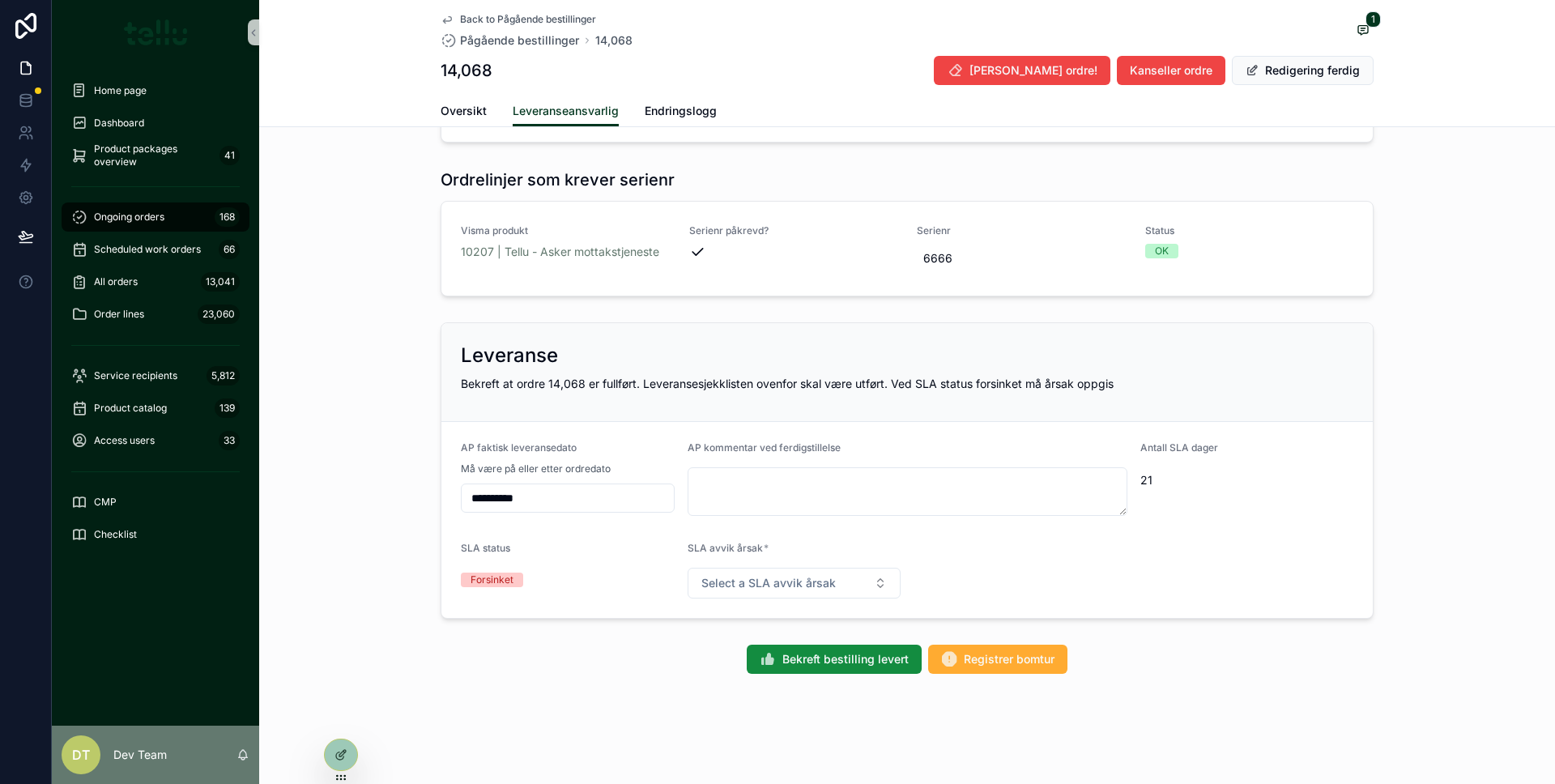
click at [492, 582] on div "Forsinket" at bounding box center [492, 580] width 43 height 15
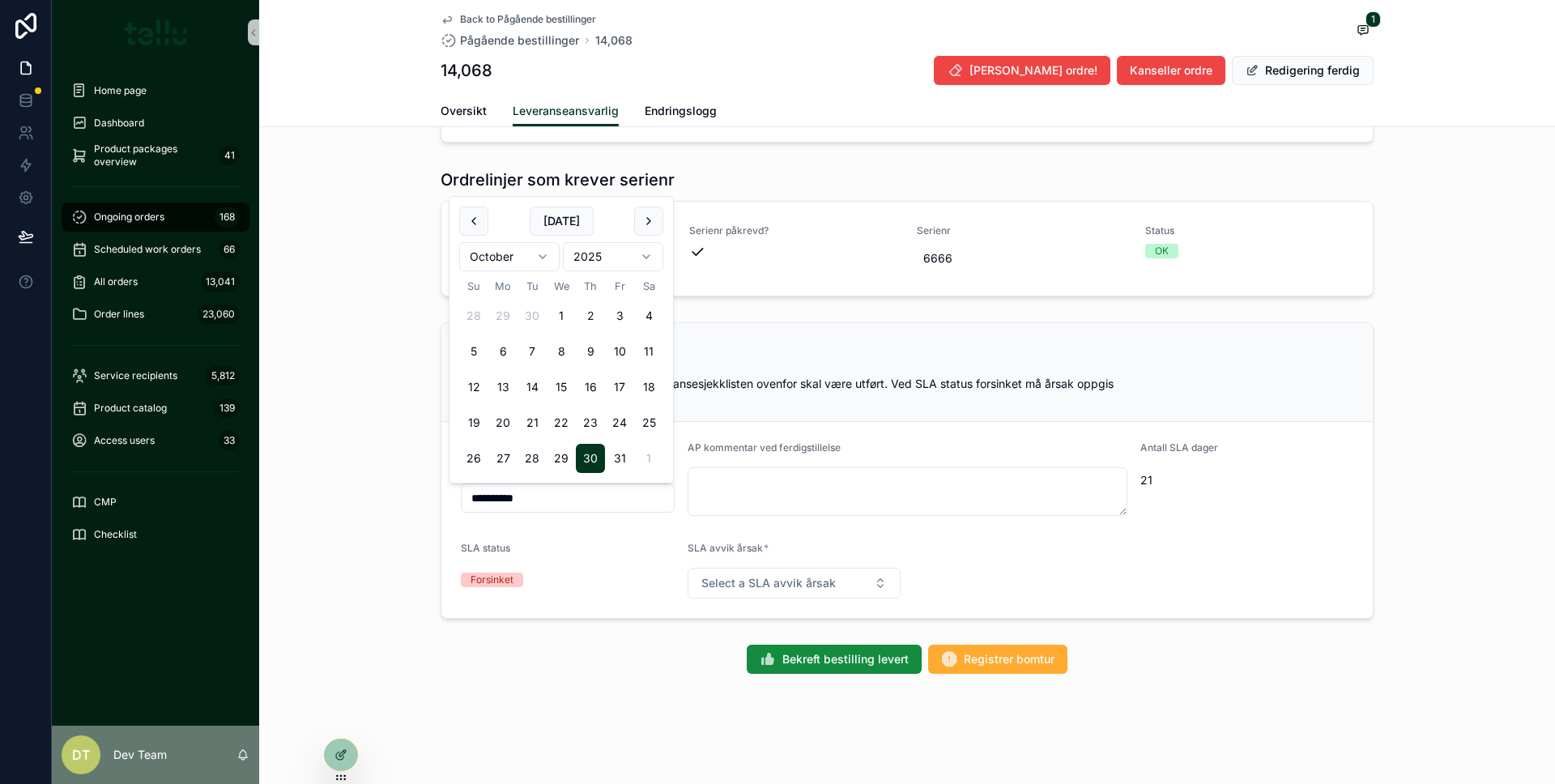
click at [519, 505] on input "**********" at bounding box center [568, 498] width 212 height 23
click at [571, 317] on button "1" at bounding box center [561, 315] width 29 height 29
click at [336, 429] on div "**********" at bounding box center [907, 471] width 1296 height 309
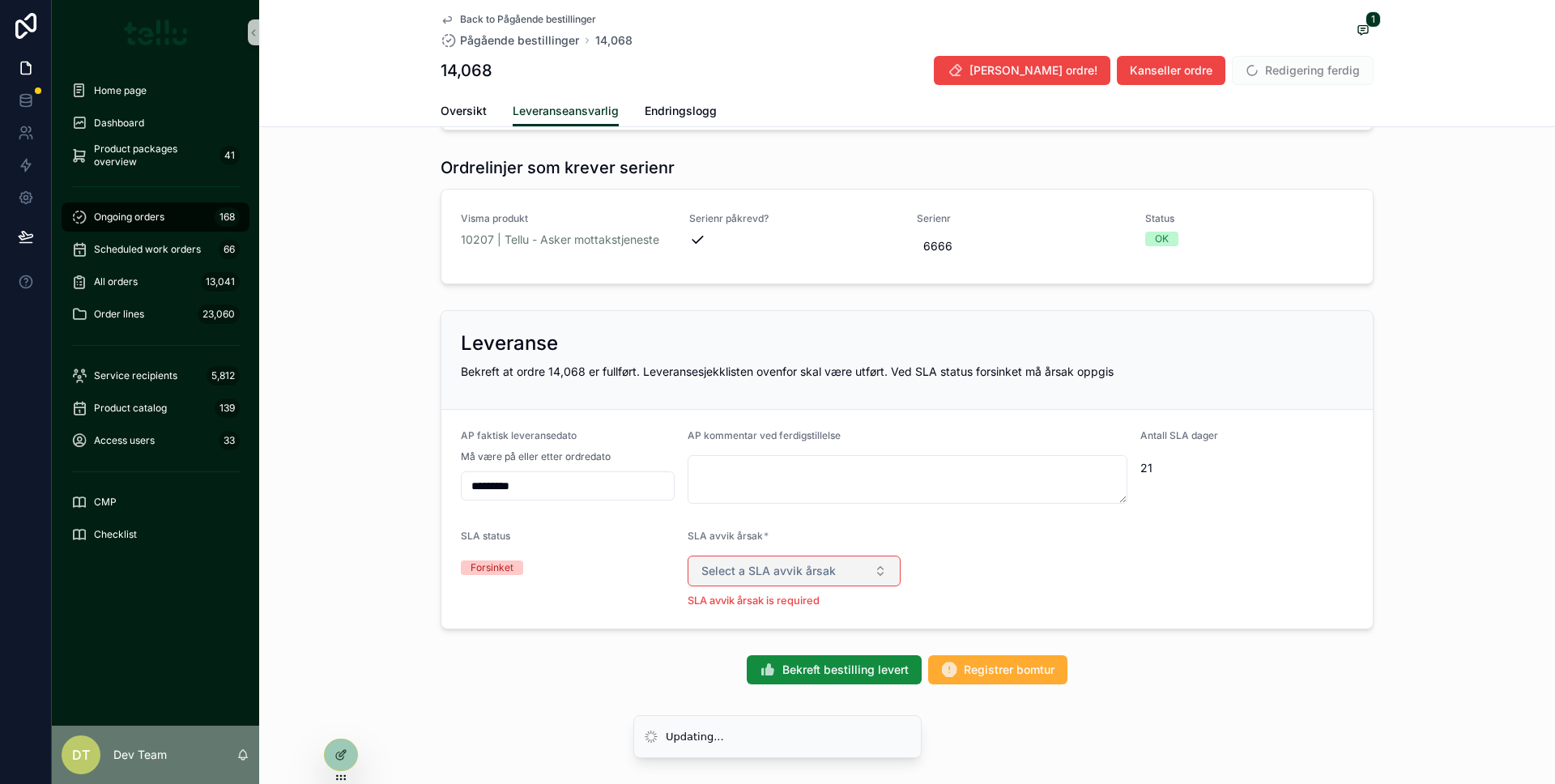
click at [864, 578] on button "Select a SLA avvik årsak" at bounding box center [794, 570] width 214 height 31
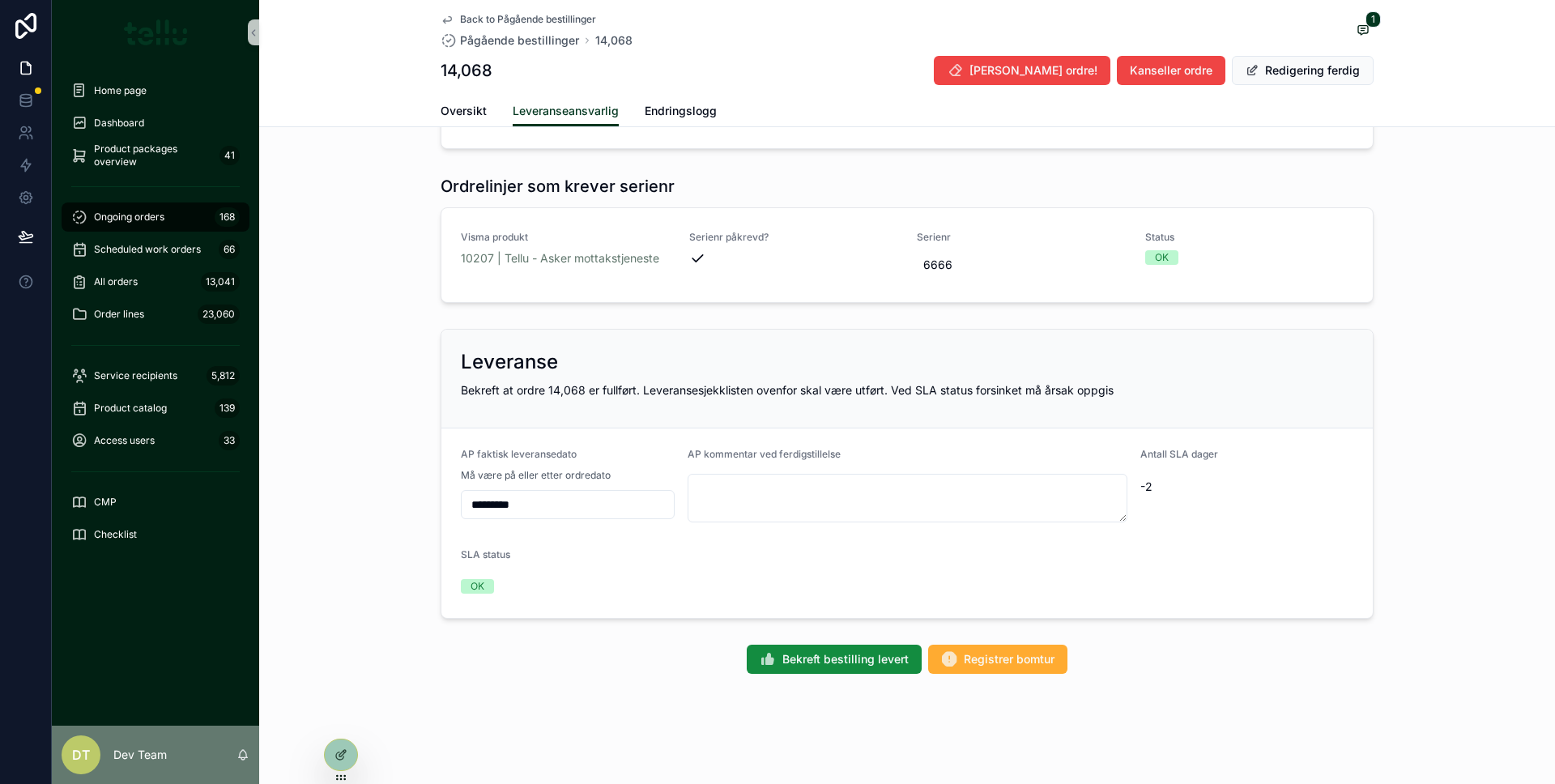
scroll to position [1365, 0]
click at [864, 578] on form "**********" at bounding box center [906, 523] width 932 height 189
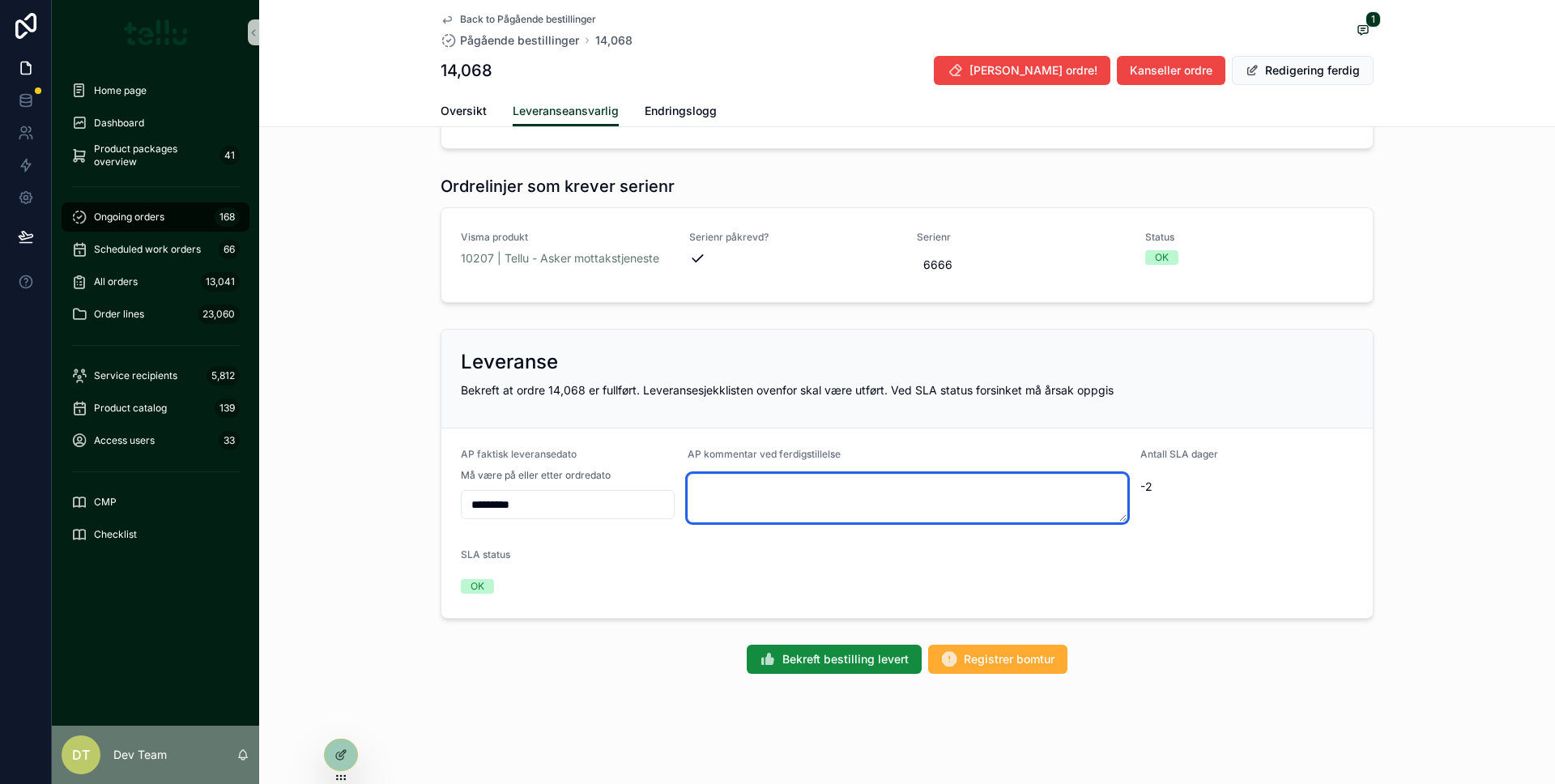
click at [849, 507] on textarea "scrollable content" at bounding box center [907, 499] width 440 height 49
type textarea "****"
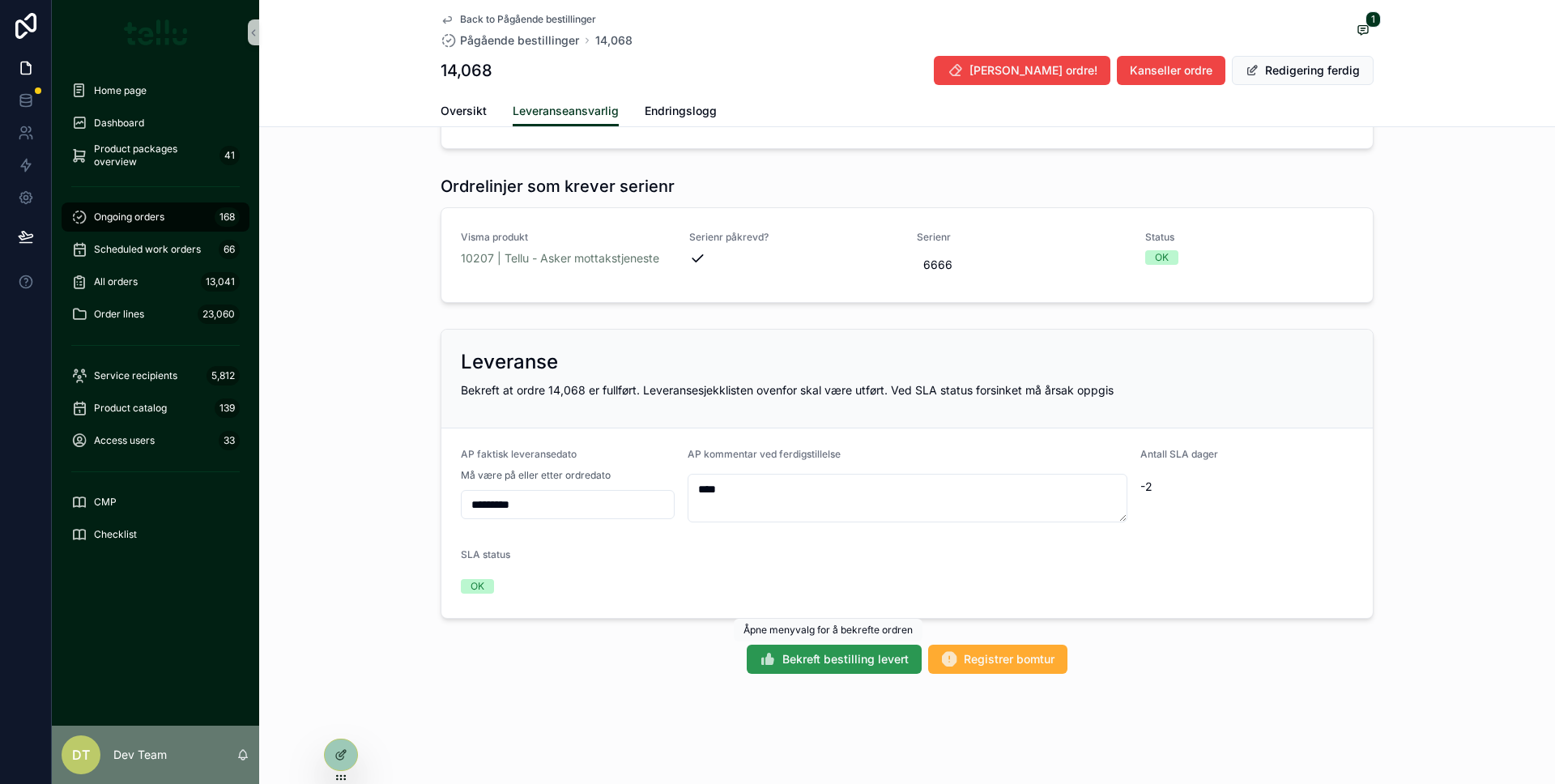
click at [807, 664] on span "Bekreft bestilling levert" at bounding box center [845, 659] width 127 height 17
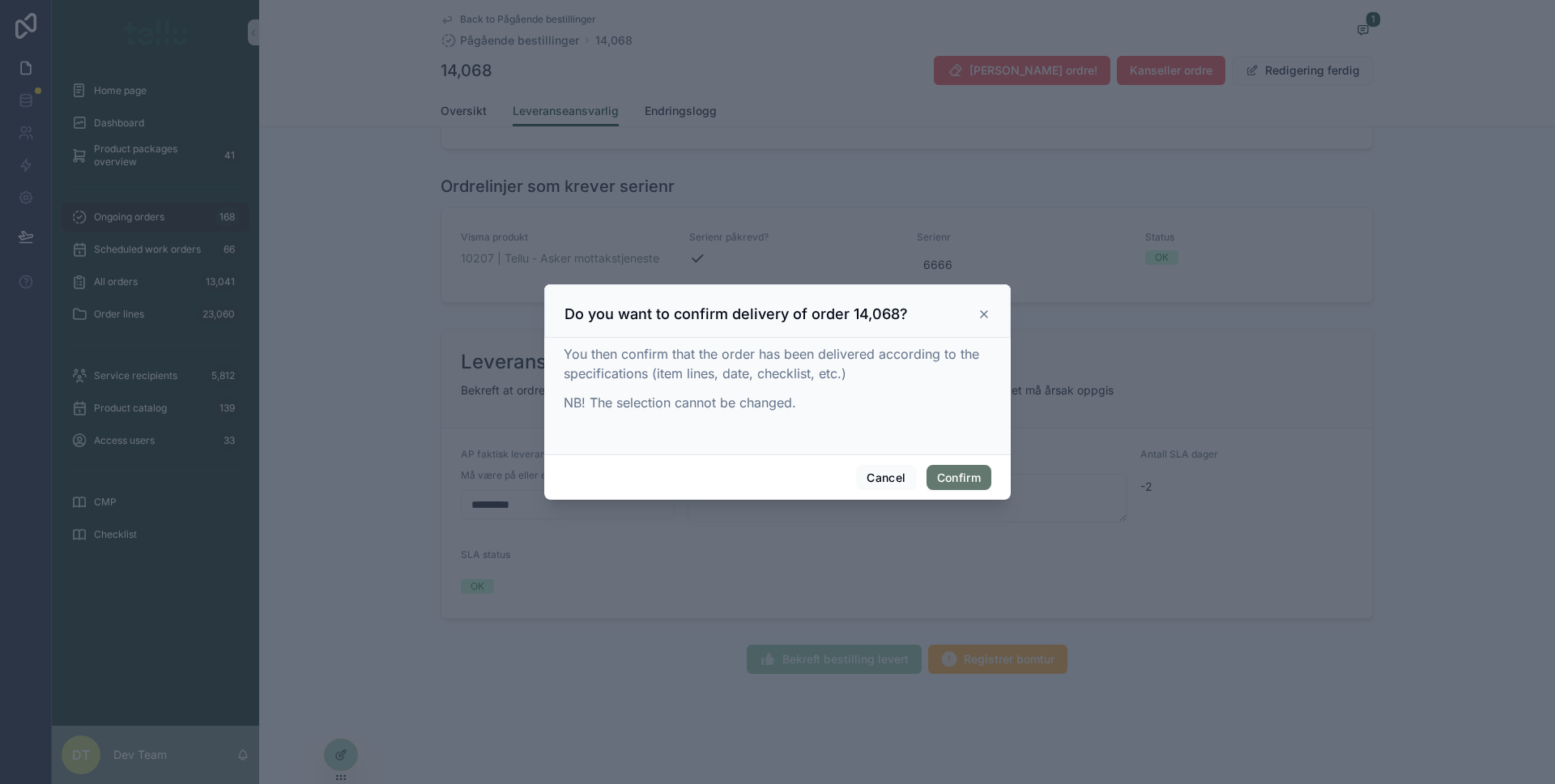
click at [953, 486] on button "Confirm" at bounding box center [959, 478] width 65 height 26
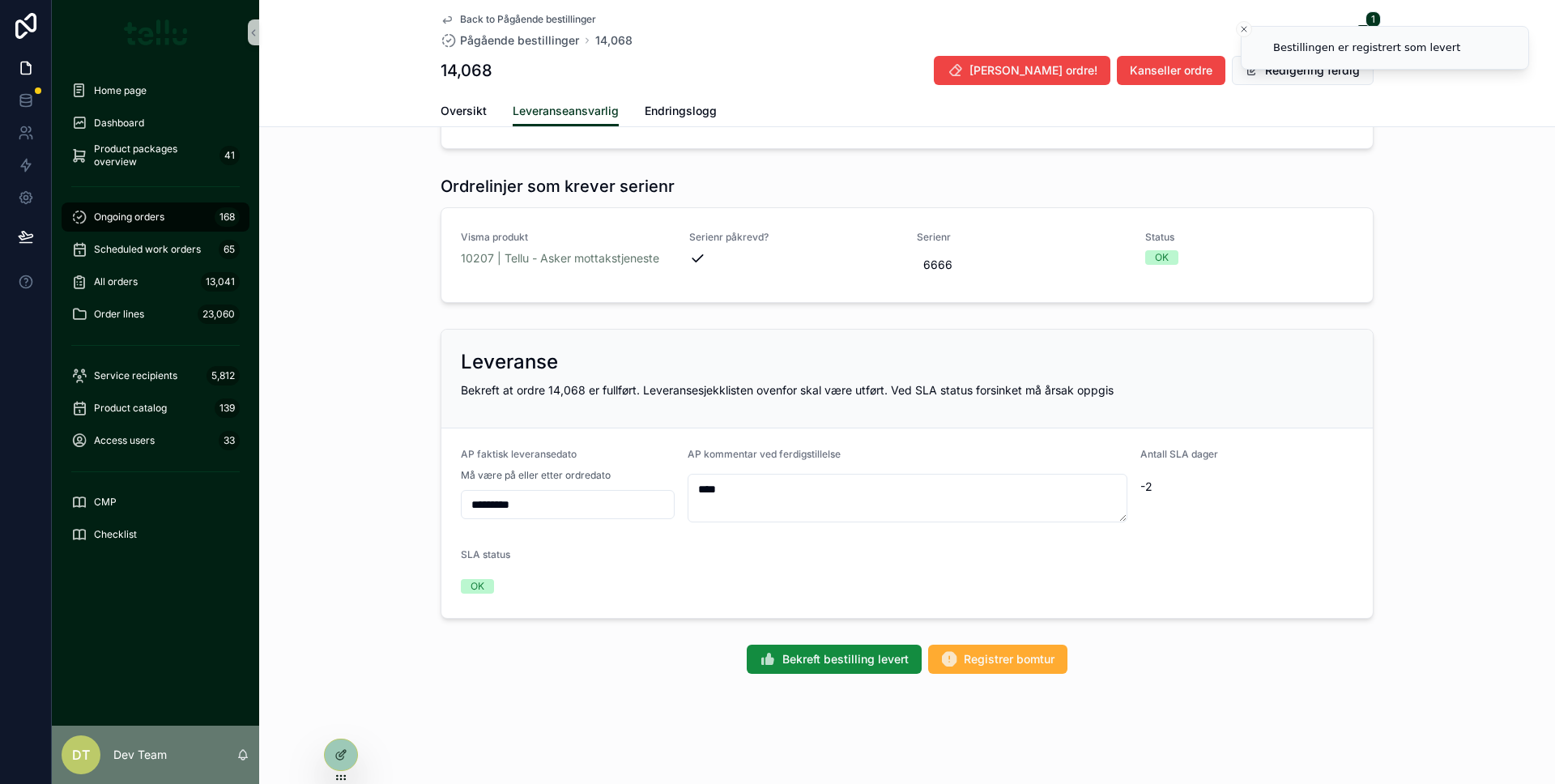
scroll to position [1244, 0]
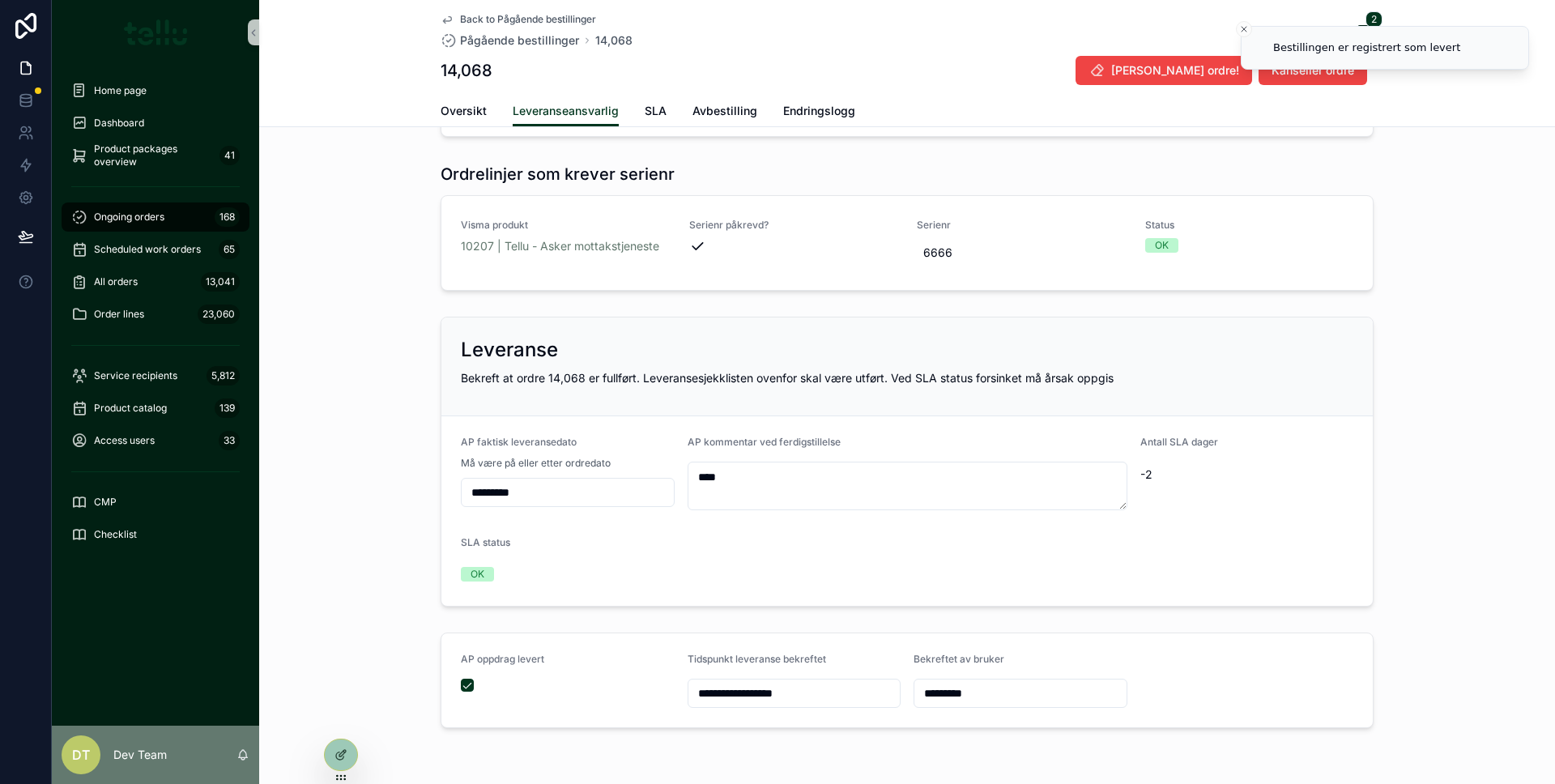
click at [1407, 518] on div "**********" at bounding box center [907, 461] width 1296 height 303
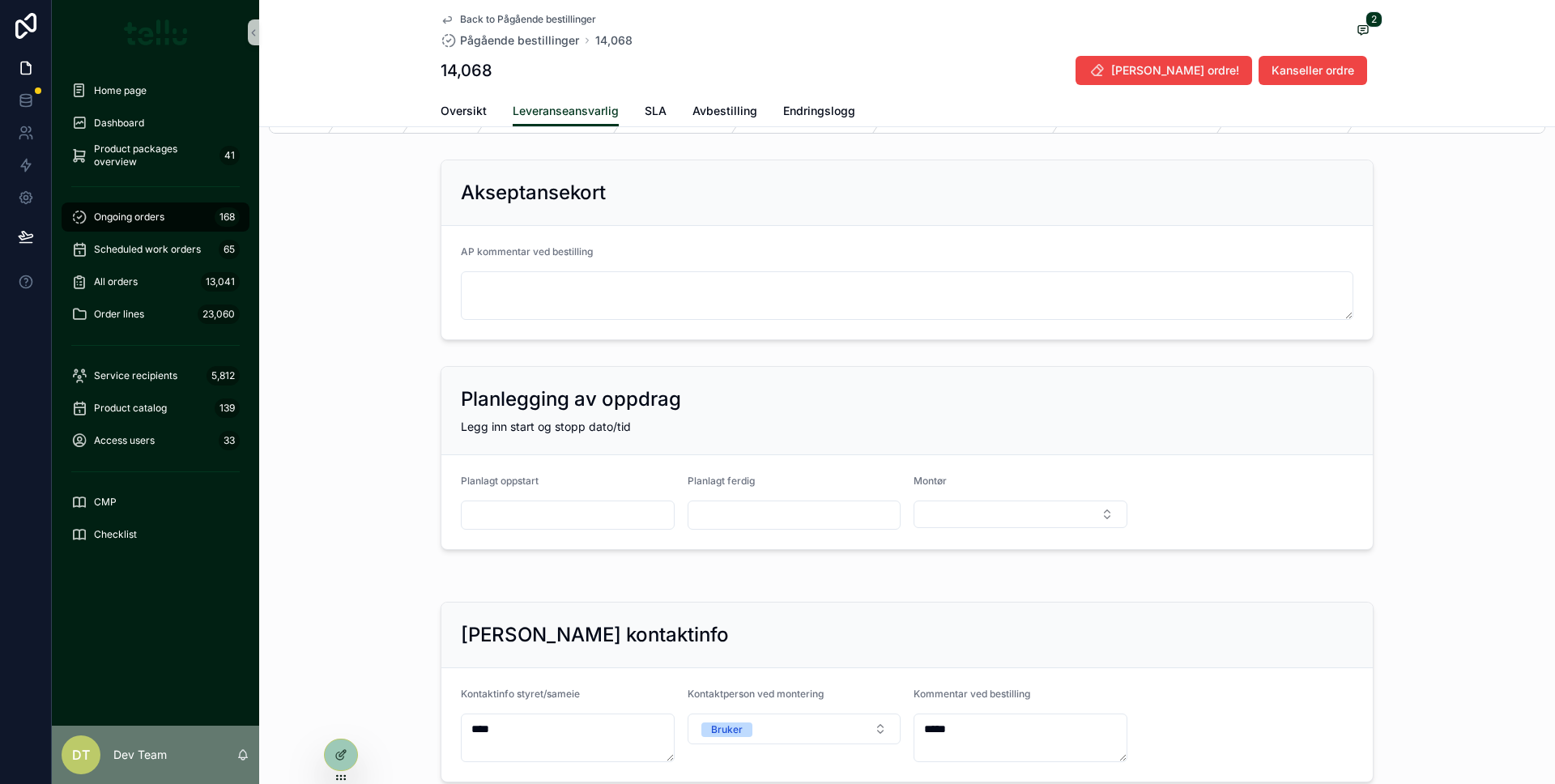
scroll to position [0, 0]
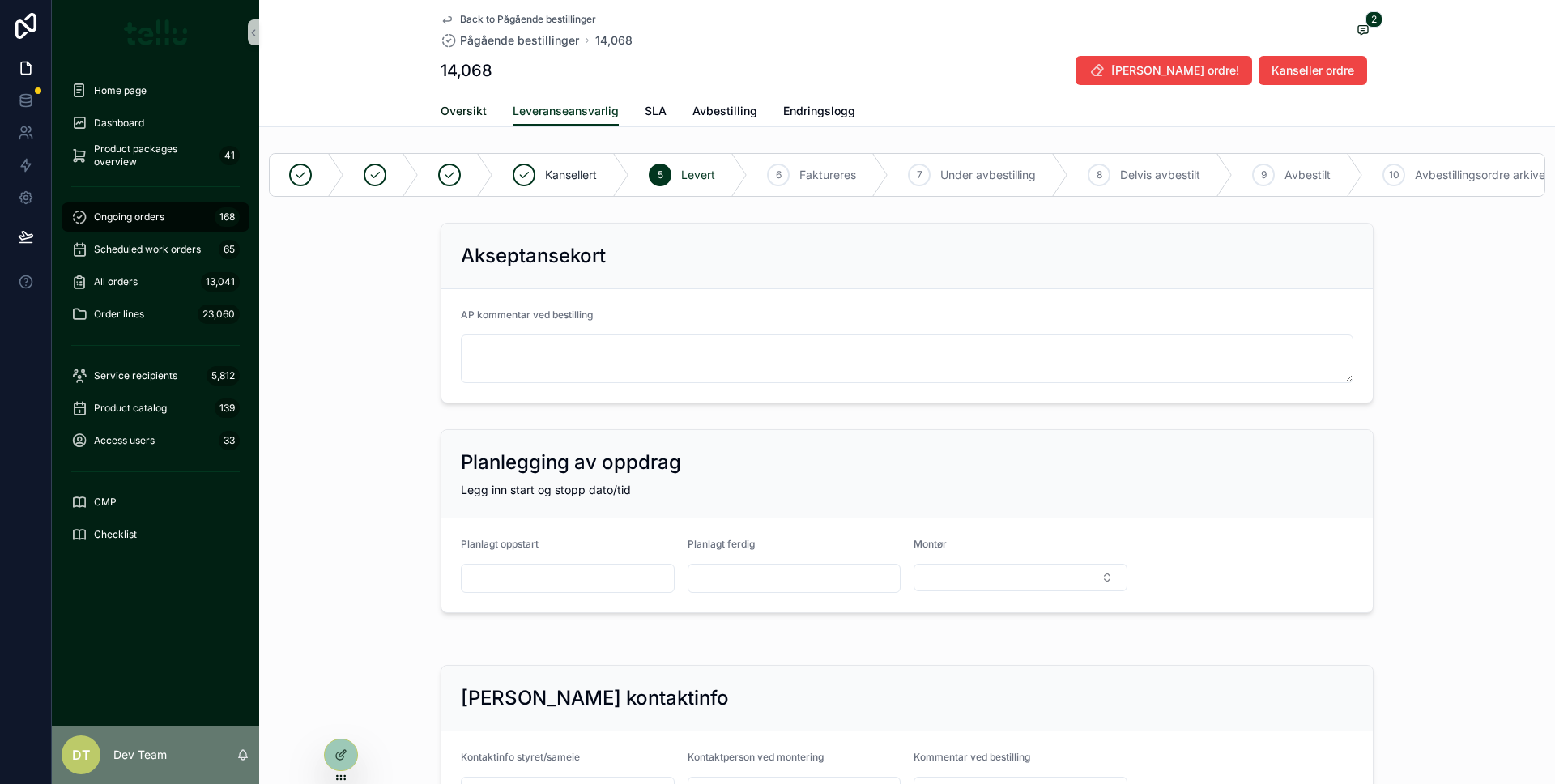
click at [474, 106] on span "Oversikt" at bounding box center [464, 111] width 46 height 17
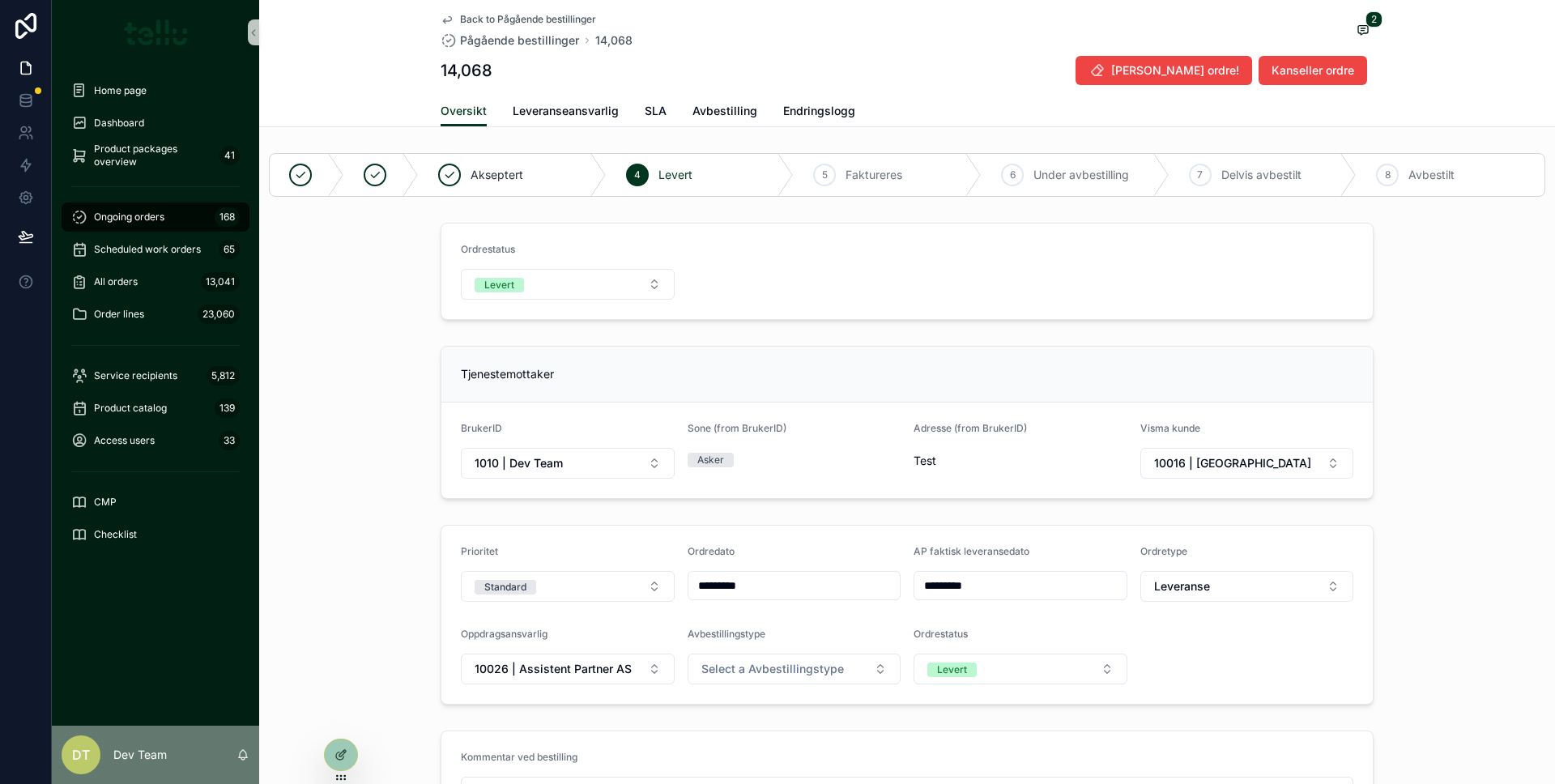
click at [402, 377] on div "Tjenestemottaker BrukerID 1010 | Dev Team Sone (from BrukerID) Asker Adresse (f…" at bounding box center [907, 423] width 1296 height 166
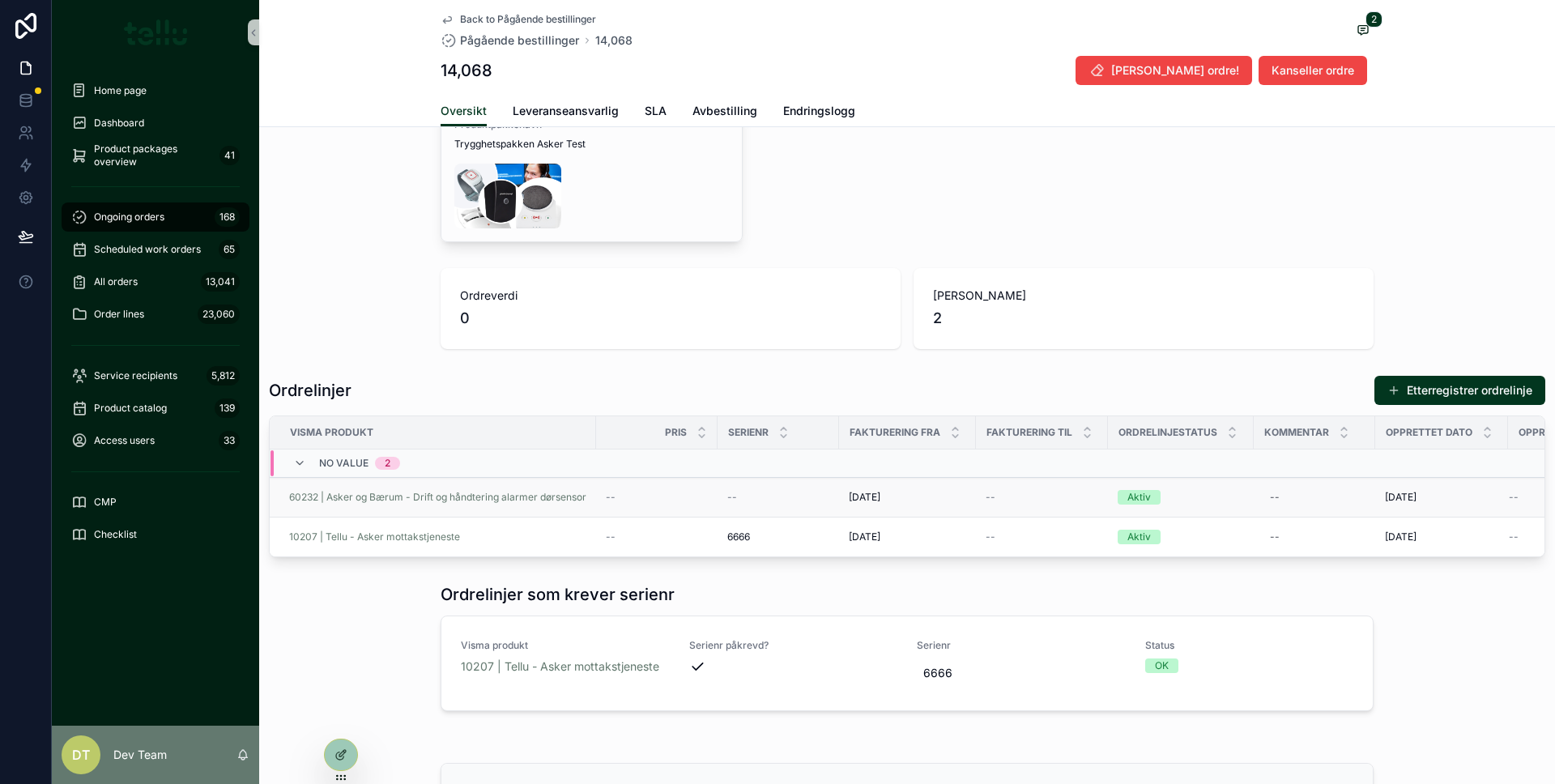
scroll to position [820, 0]
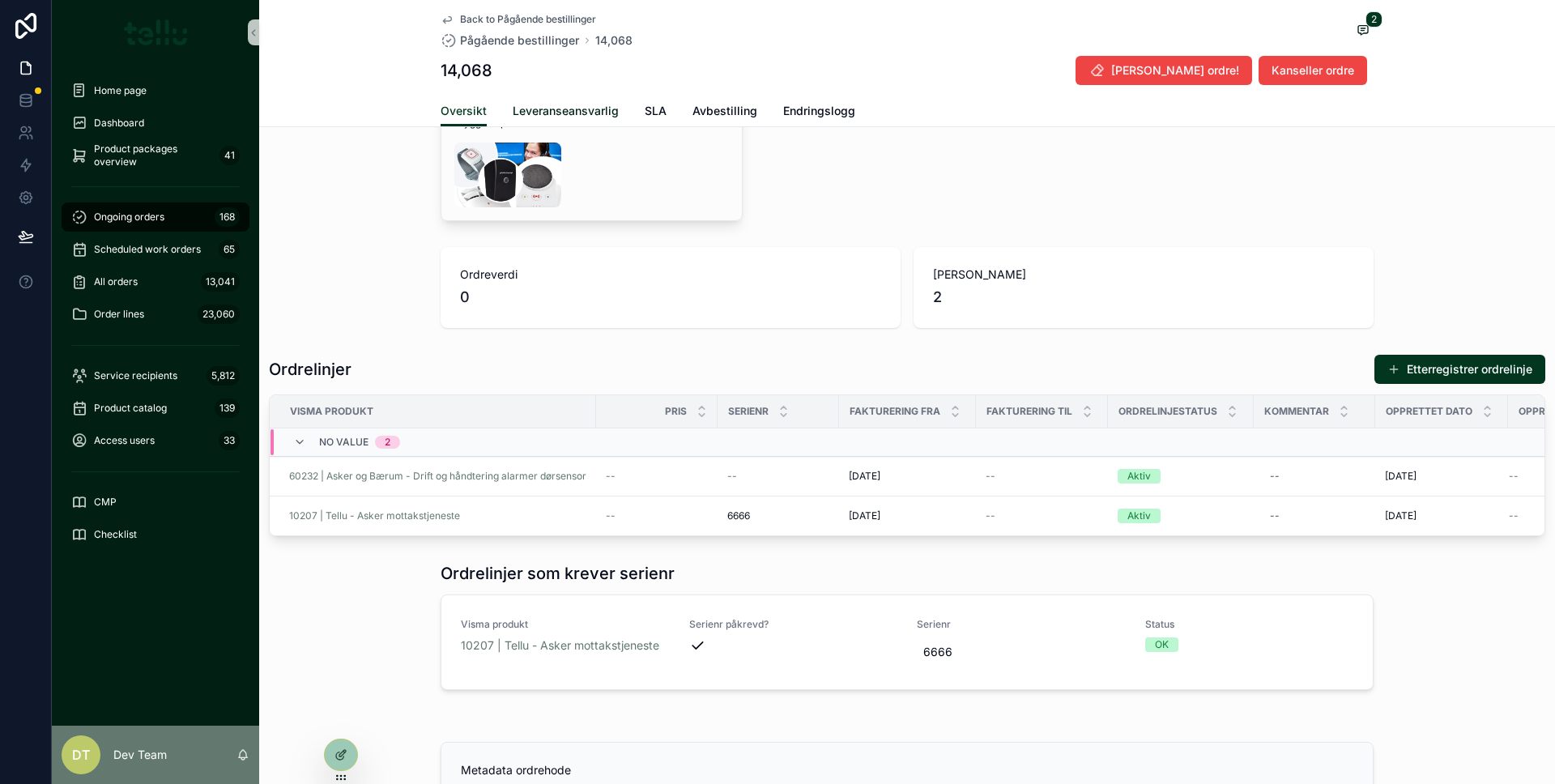
click at [575, 116] on span "Leveranseansvarlig" at bounding box center [565, 111] width 106 height 17
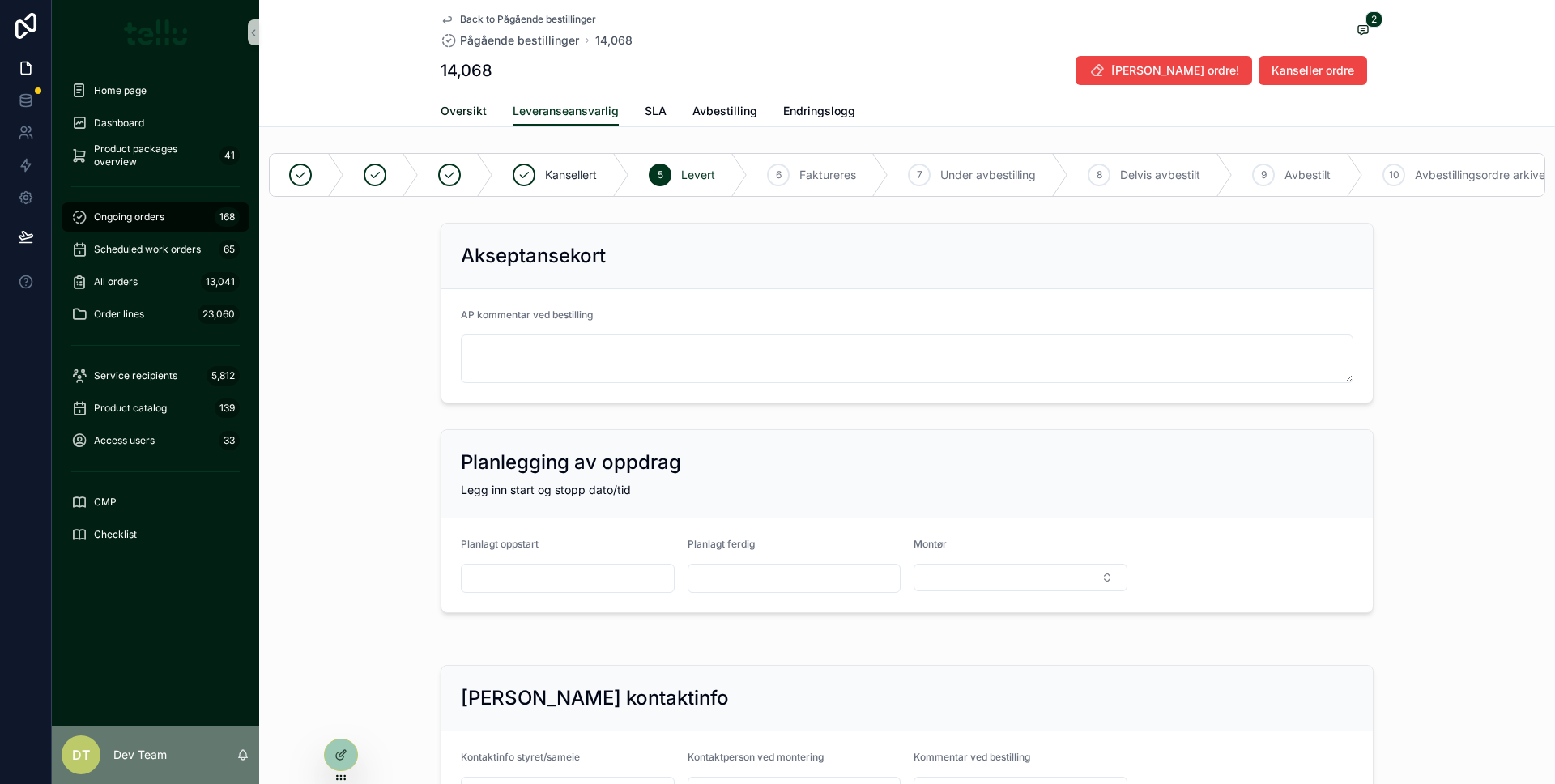
click at [466, 105] on span "Oversikt" at bounding box center [464, 111] width 46 height 17
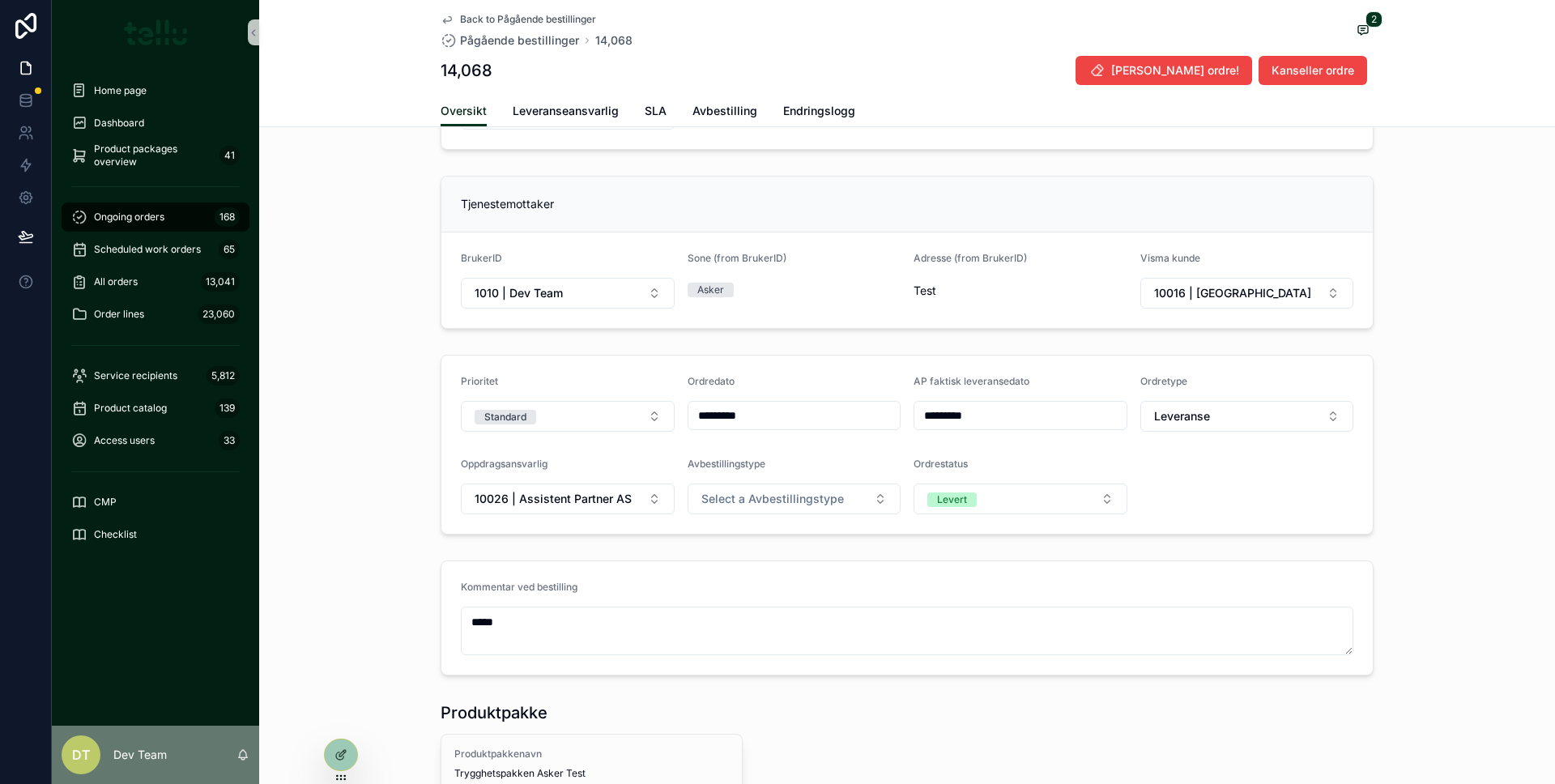
scroll to position [18, 0]
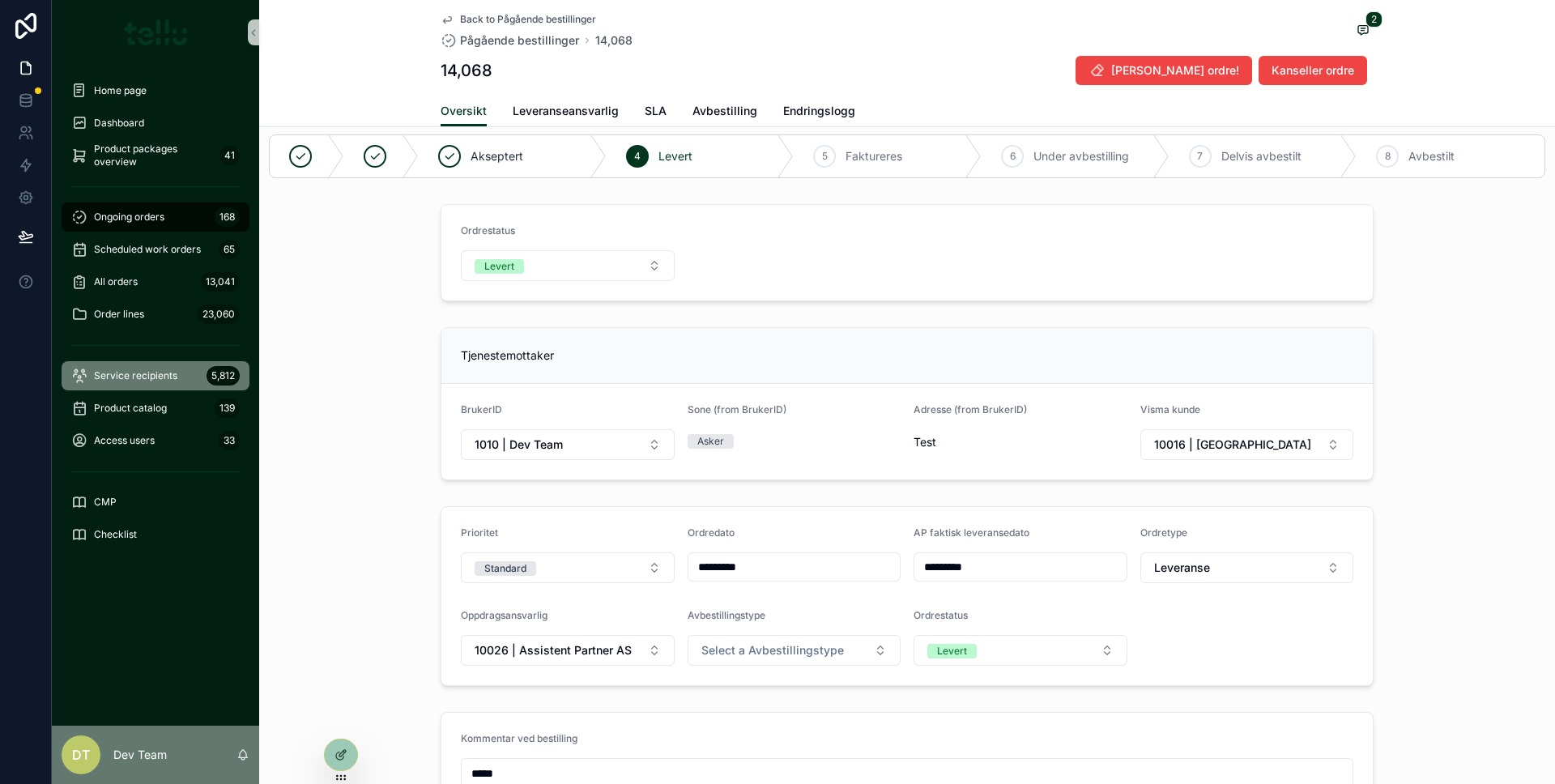
click at [178, 376] on div "Service recipients 5,812" at bounding box center [155, 375] width 169 height 26
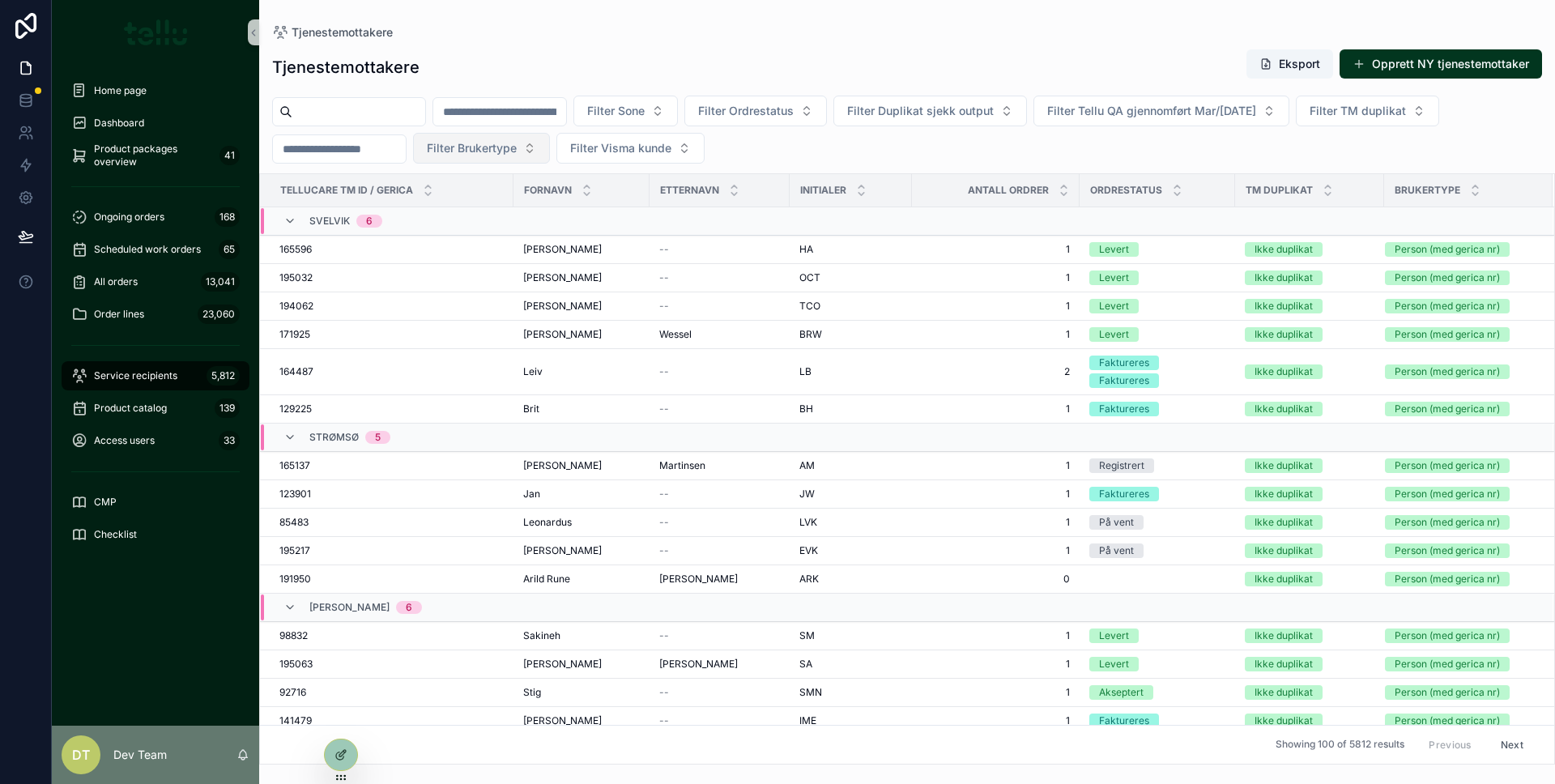
click at [464, 137] on button "Filter Brukertype" at bounding box center [481, 148] width 137 height 31
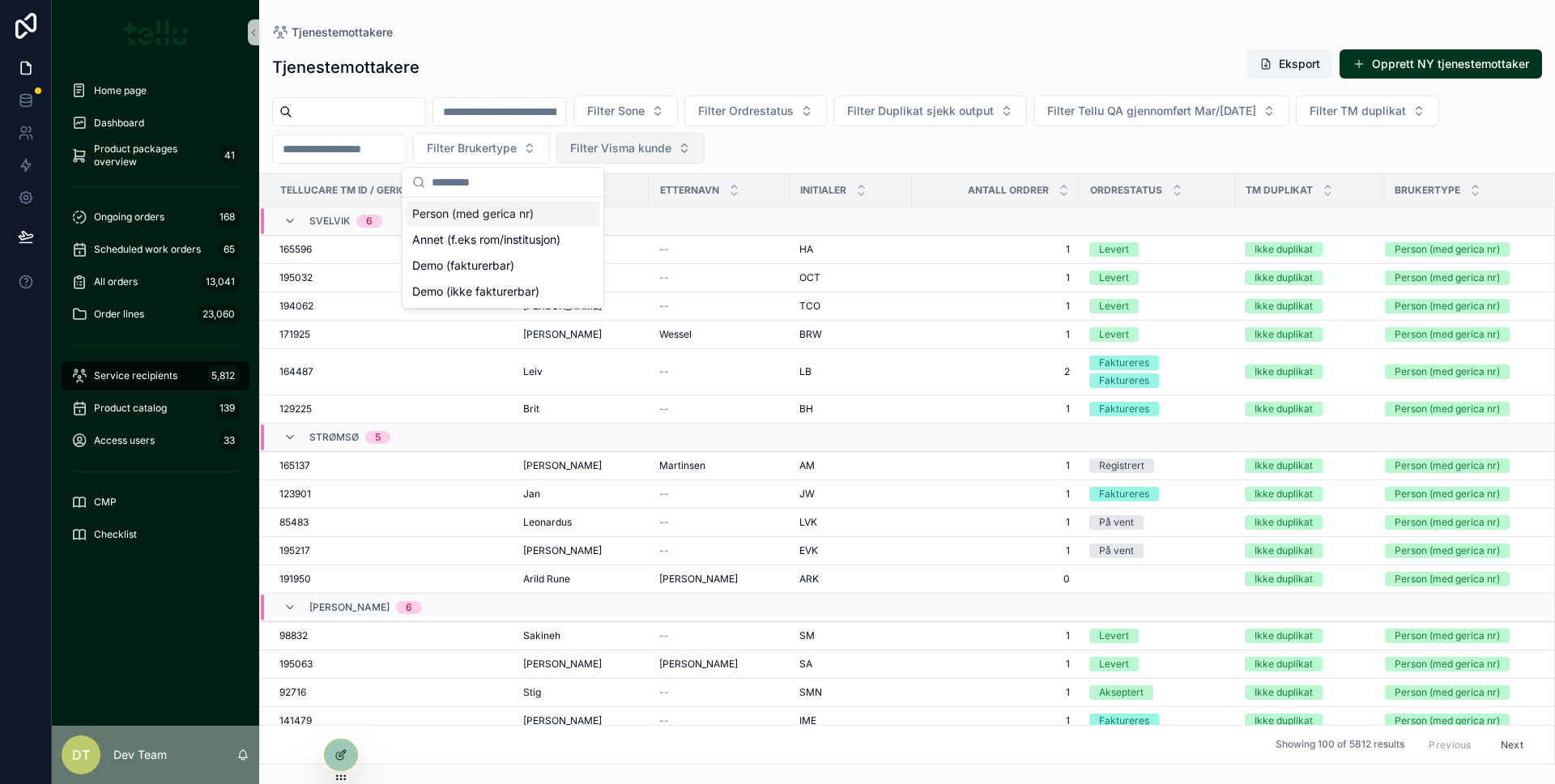
click at [648, 148] on span "Filter Visma kunde" at bounding box center [621, 148] width 101 height 17
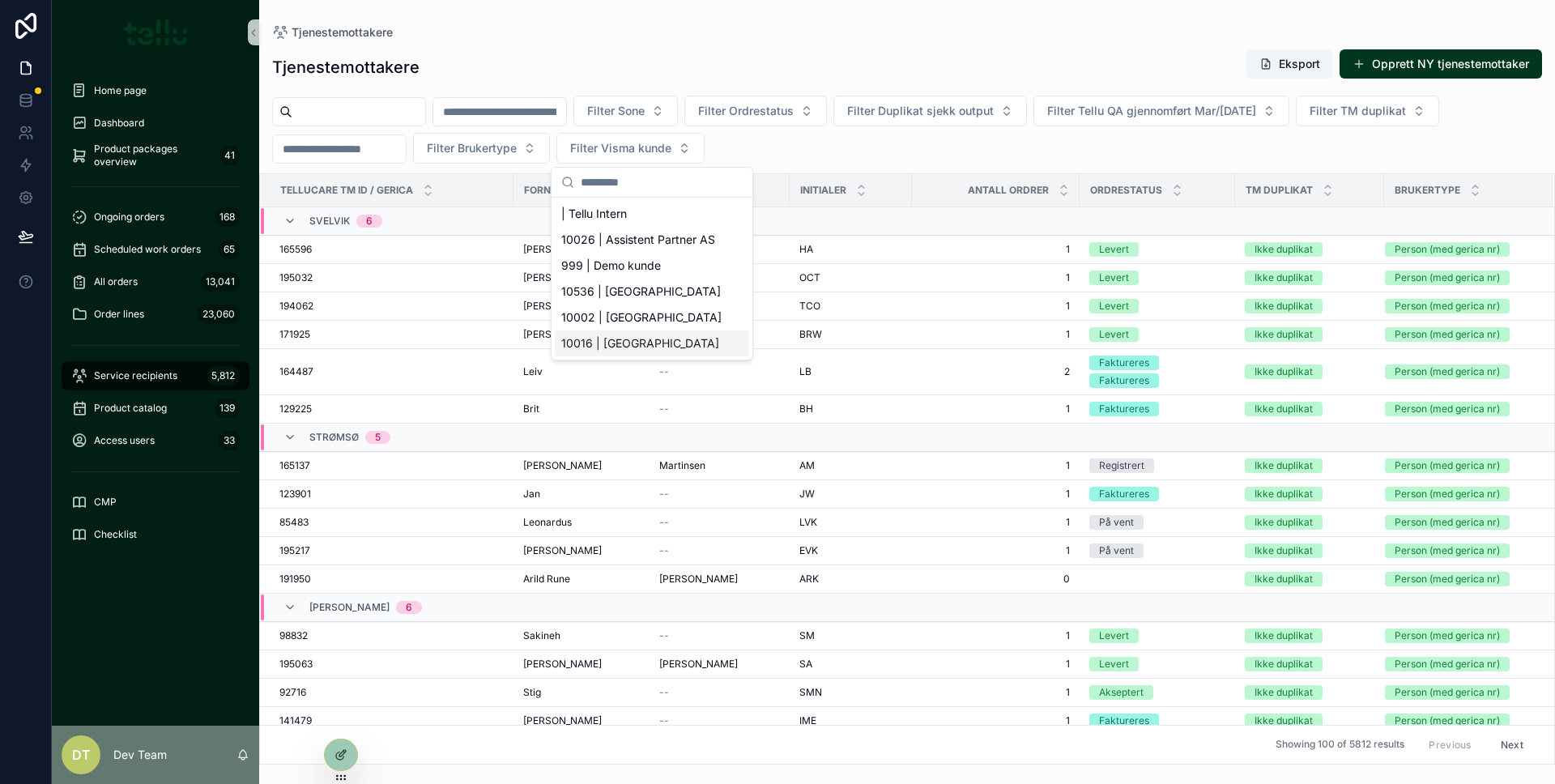
click at [645, 341] on span "10016 | [GEOGRAPHIC_DATA]" at bounding box center [640, 343] width 158 height 17
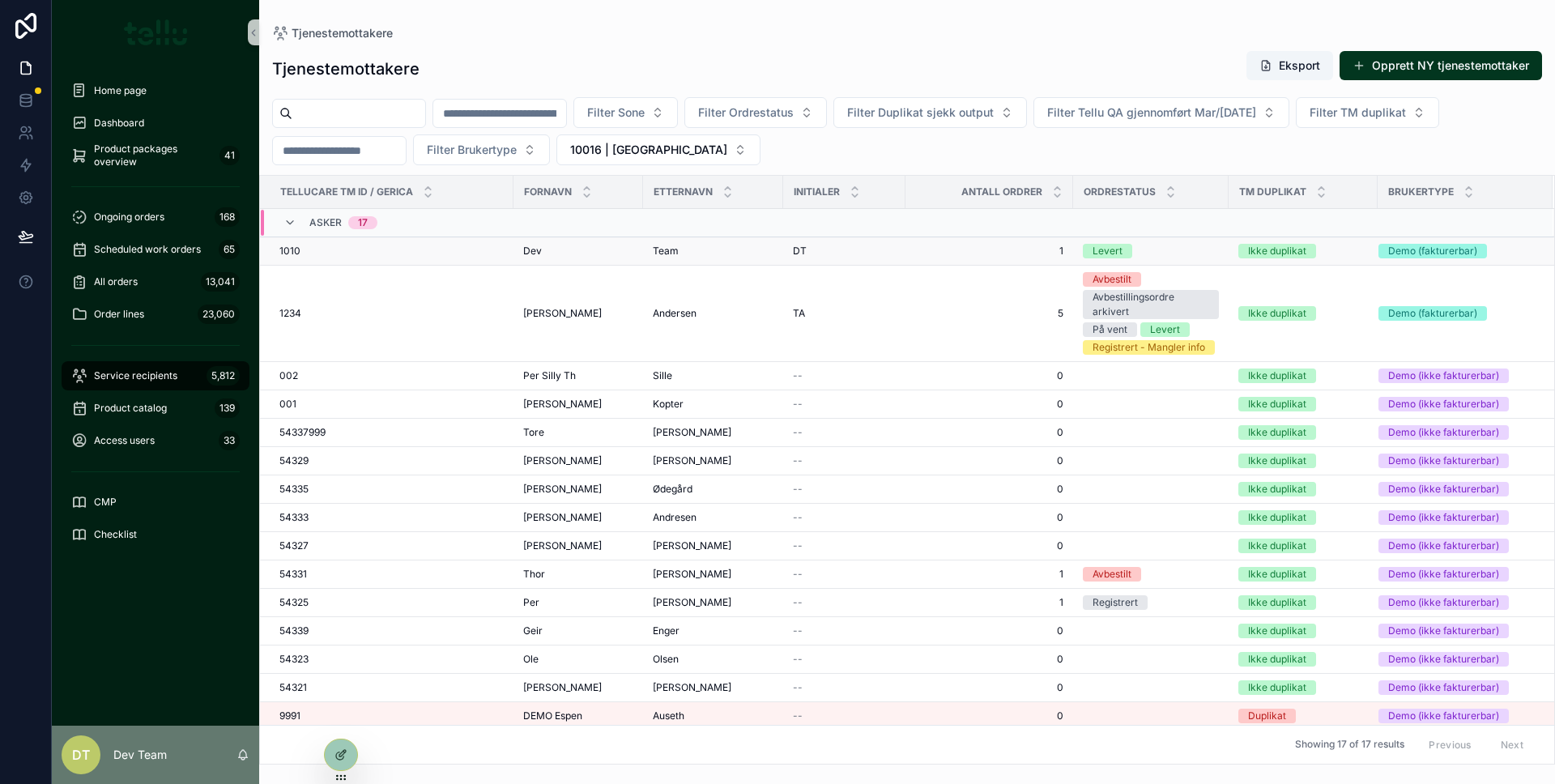
click at [691, 253] on div "Team Team" at bounding box center [712, 251] width 120 height 13
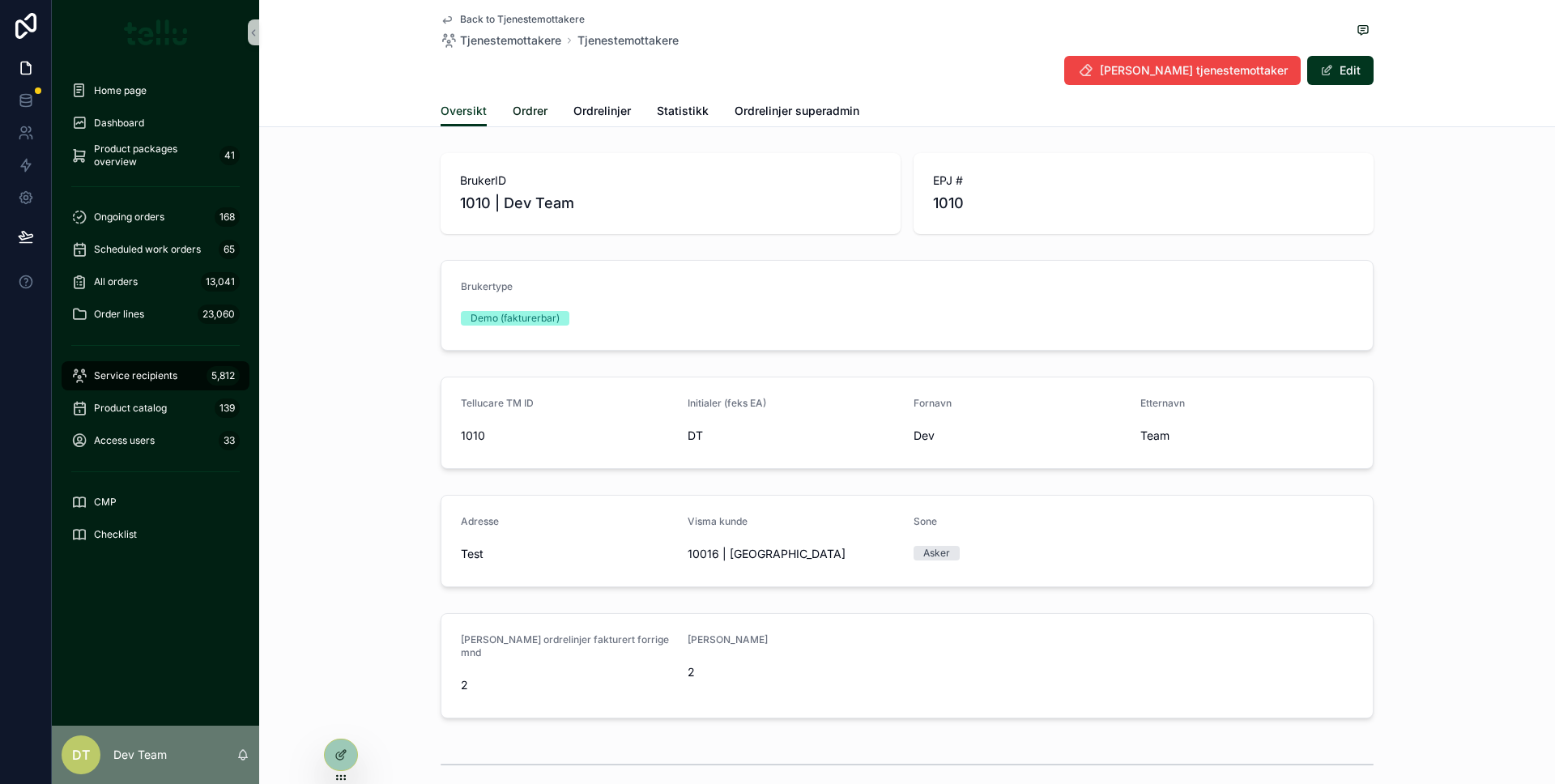
click at [526, 99] on link "Ordrer" at bounding box center [530, 112] width 35 height 32
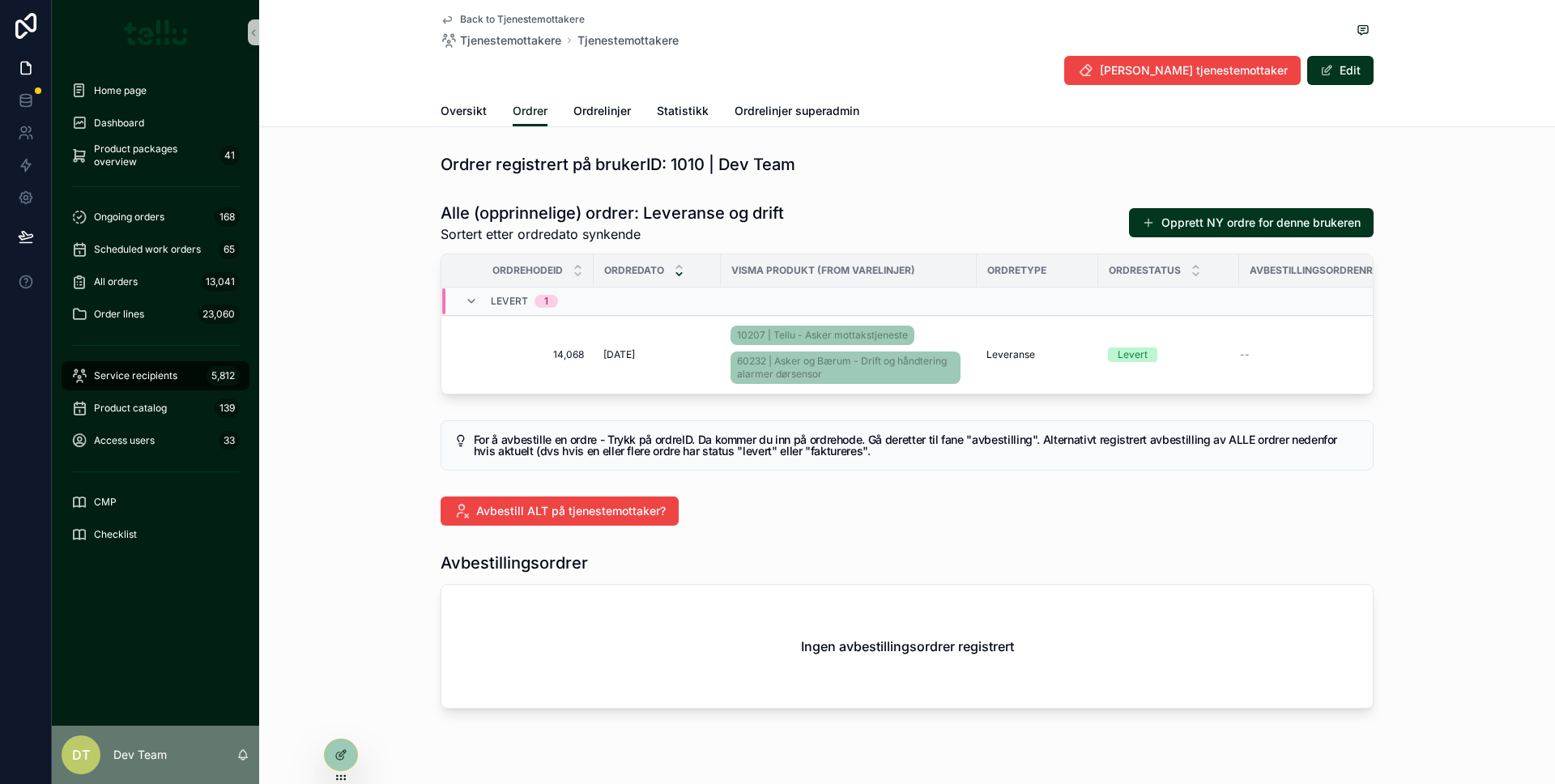
click at [527, 104] on span "Ordrer" at bounding box center [530, 111] width 35 height 17
click at [1298, 321] on span "Avbestill ordre" at bounding box center [1323, 315] width 66 height 13
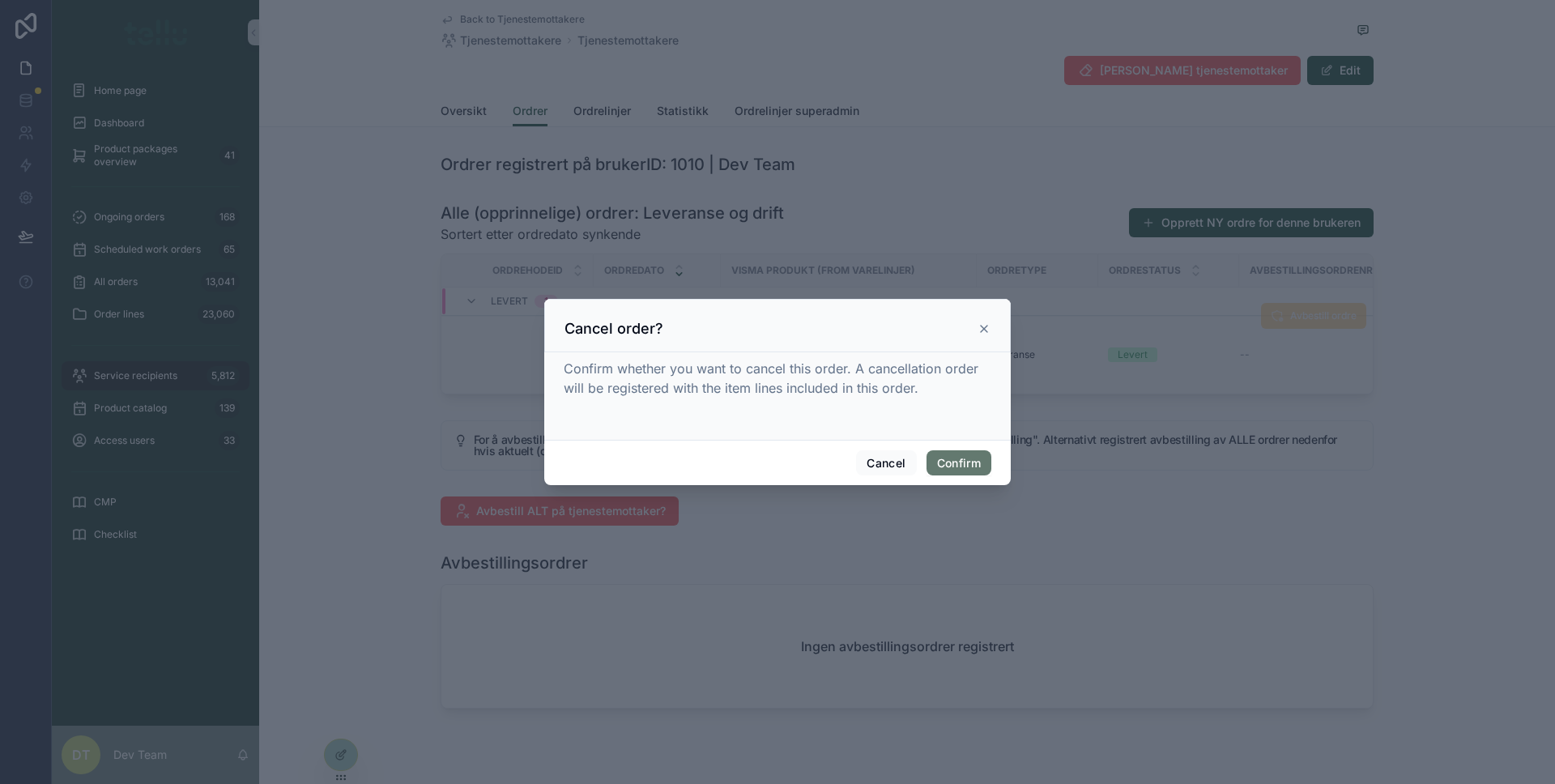
click at [947, 461] on font "Confirm" at bounding box center [959, 463] width 44 height 14
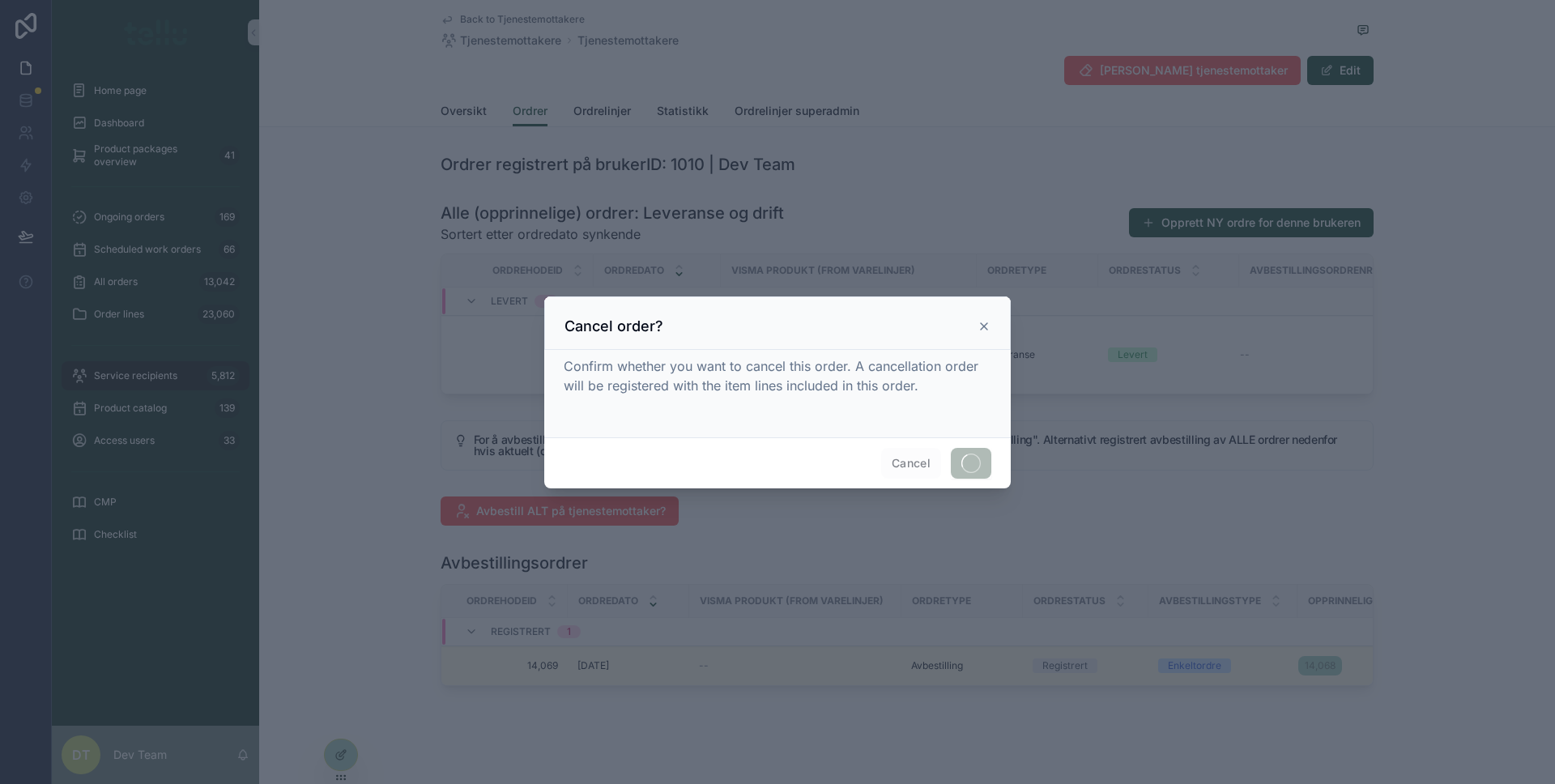
click at [872, 597] on div at bounding box center [777, 392] width 1555 height 784
click at [818, 671] on div at bounding box center [777, 392] width 1555 height 784
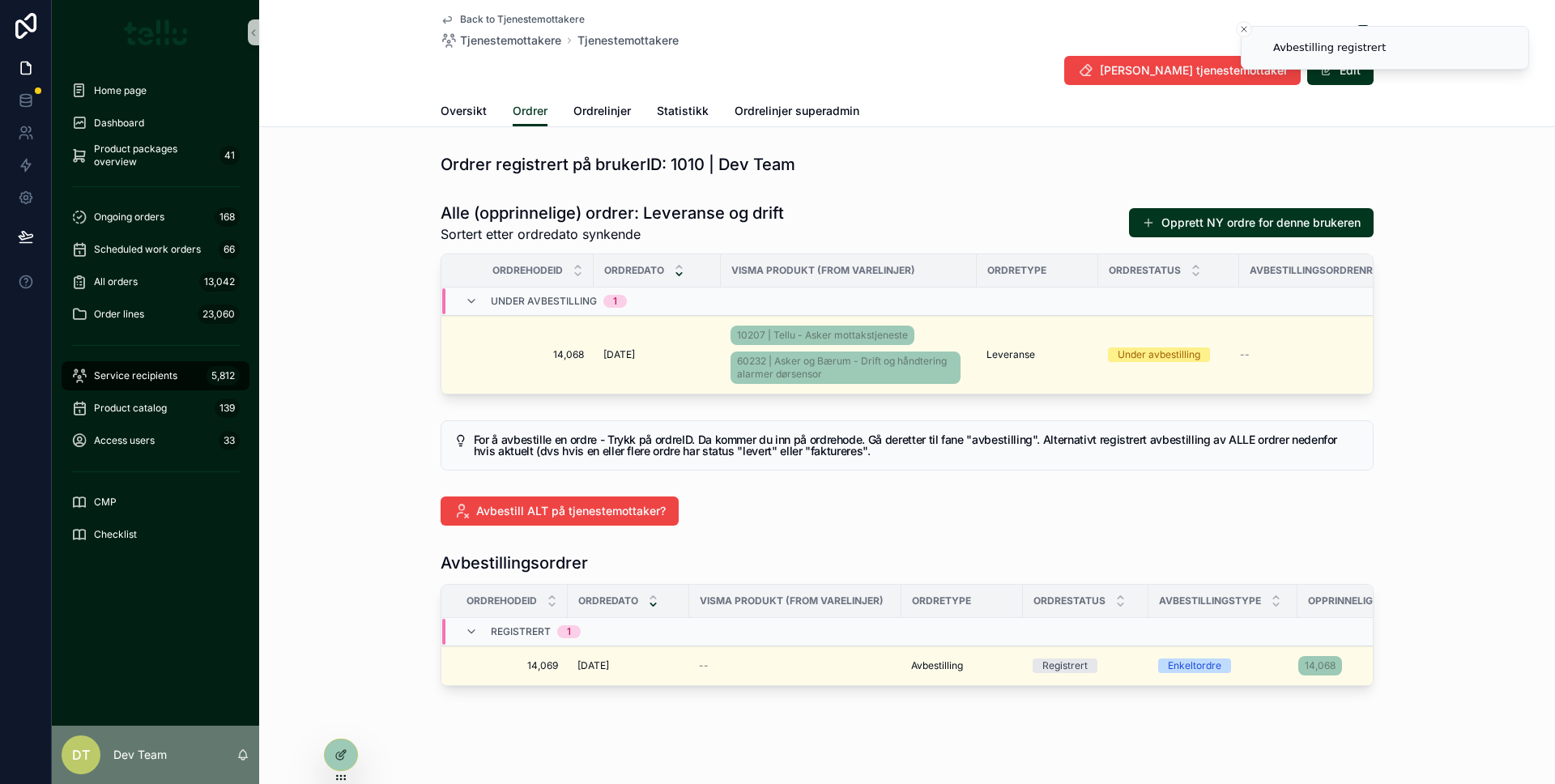
click at [842, 669] on td "--" at bounding box center [795, 665] width 212 height 39
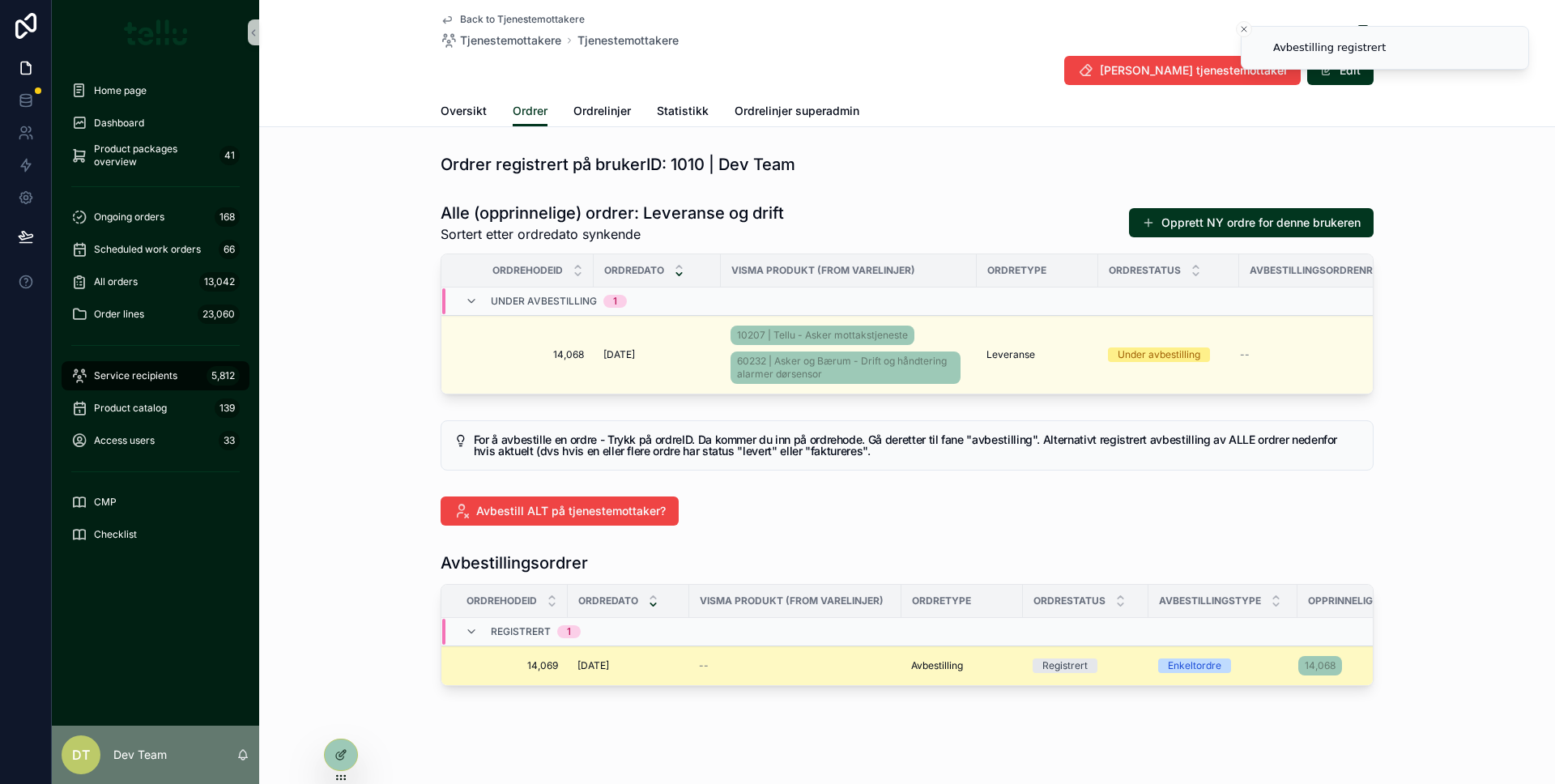
click at [826, 685] on td "--" at bounding box center [795, 665] width 212 height 39
click at [768, 663] on td "--" at bounding box center [795, 665] width 212 height 39
click at [712, 672] on div "--" at bounding box center [795, 665] width 193 height 13
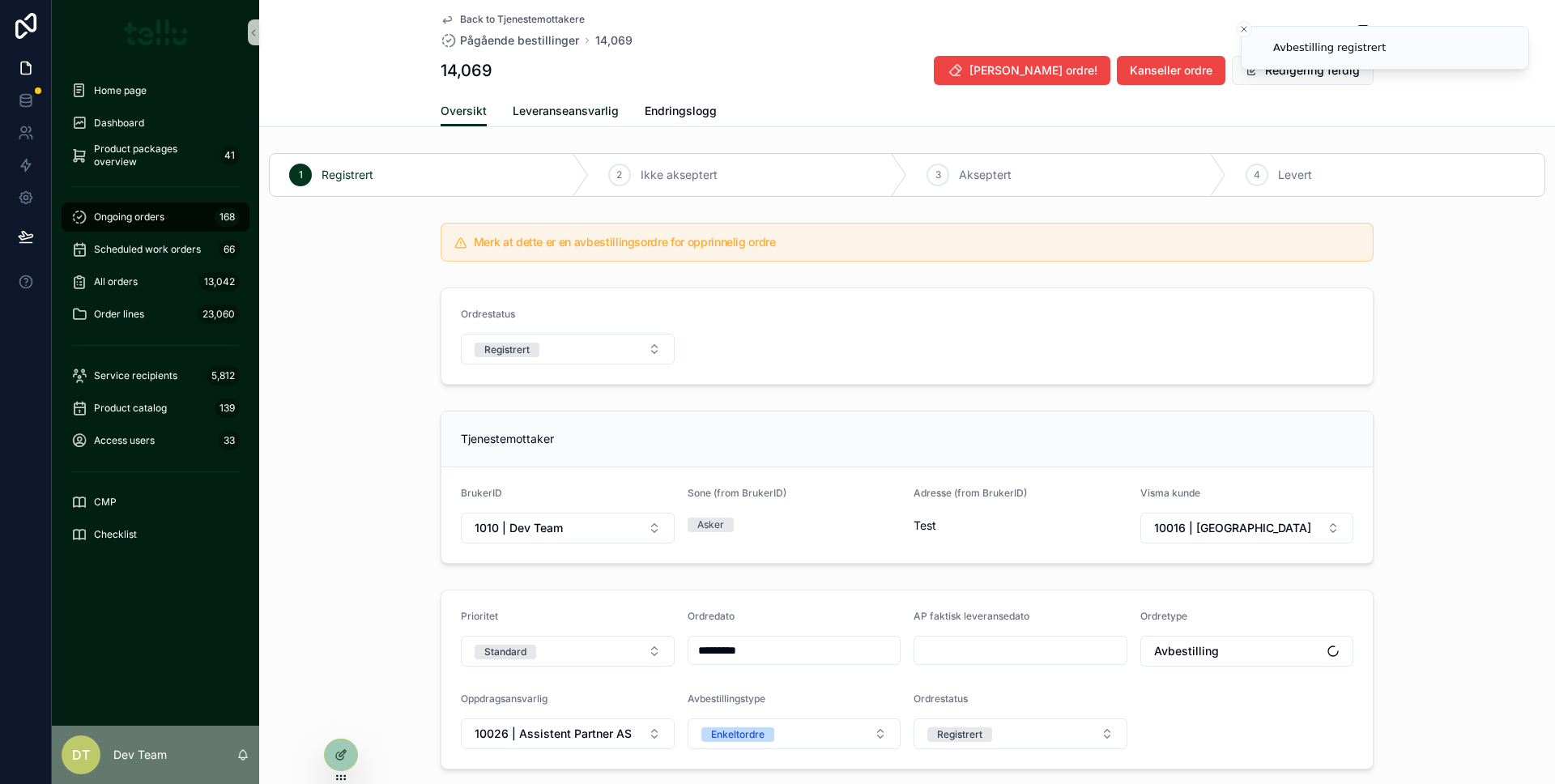
click at [563, 113] on span "Leveranseansvarlig" at bounding box center [565, 111] width 106 height 17
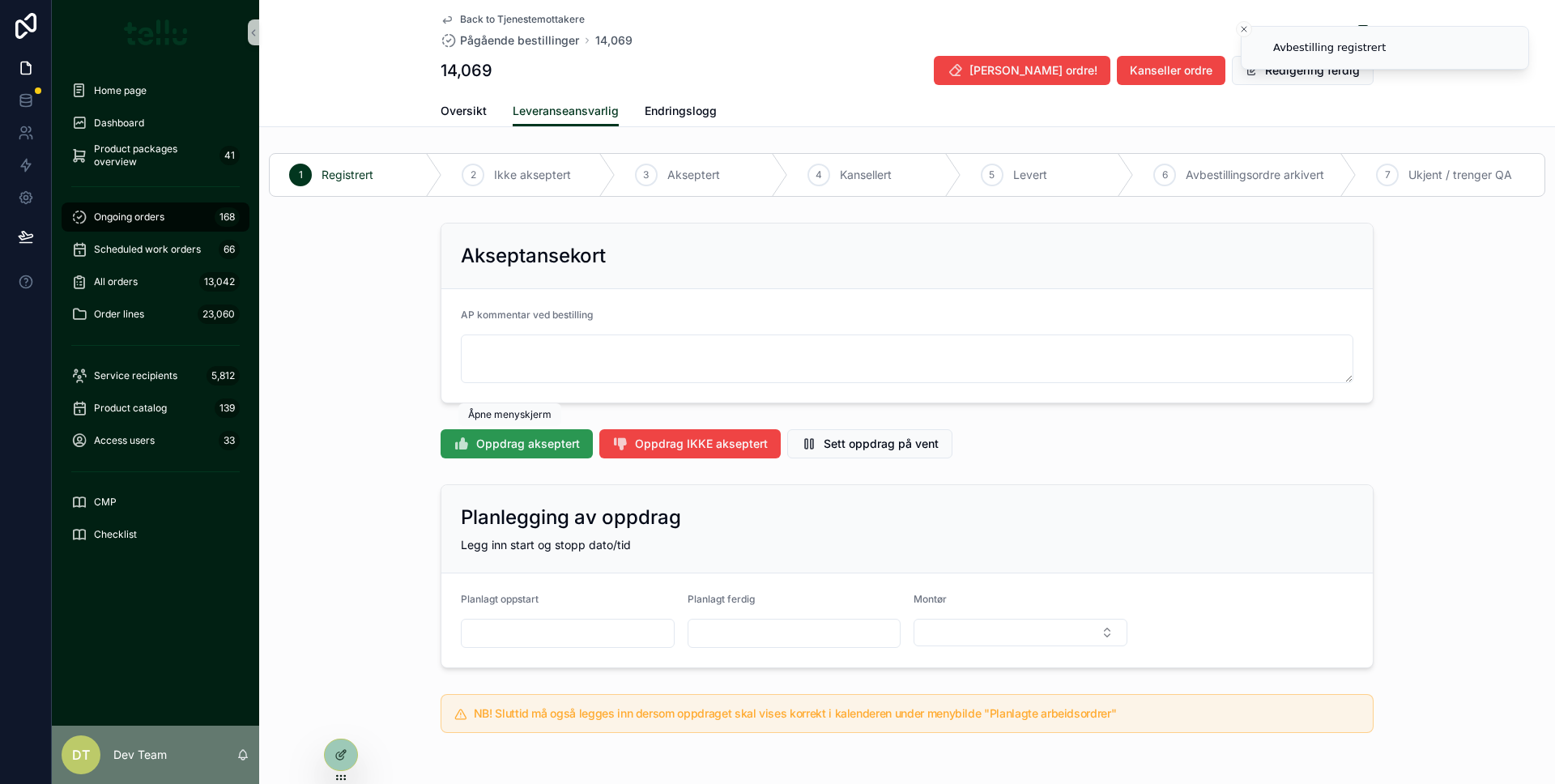
click at [580, 441] on button "Oppdrag akseptert" at bounding box center [517, 444] width 152 height 29
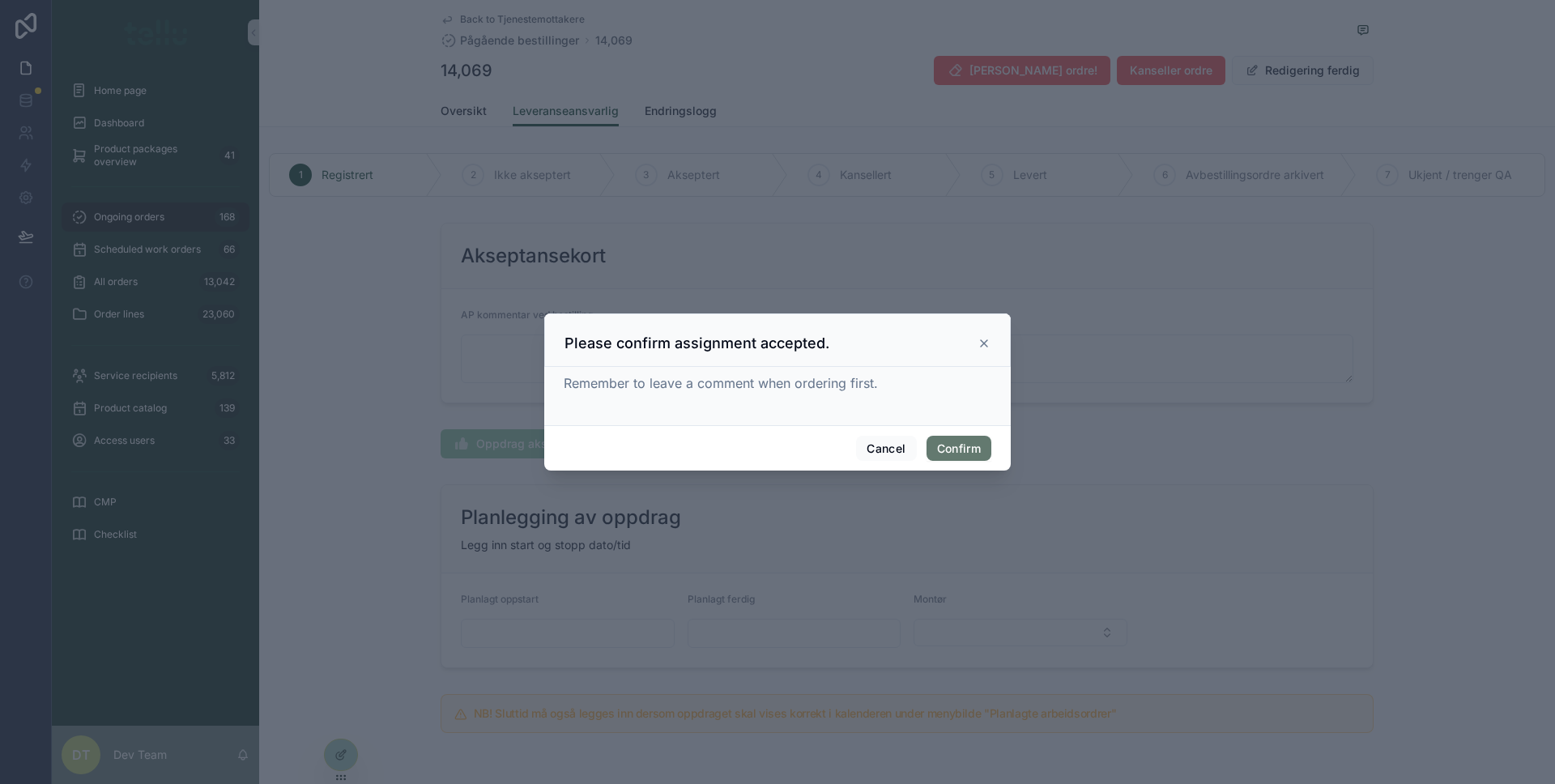
click at [960, 451] on font "Confirm" at bounding box center [959, 448] width 44 height 14
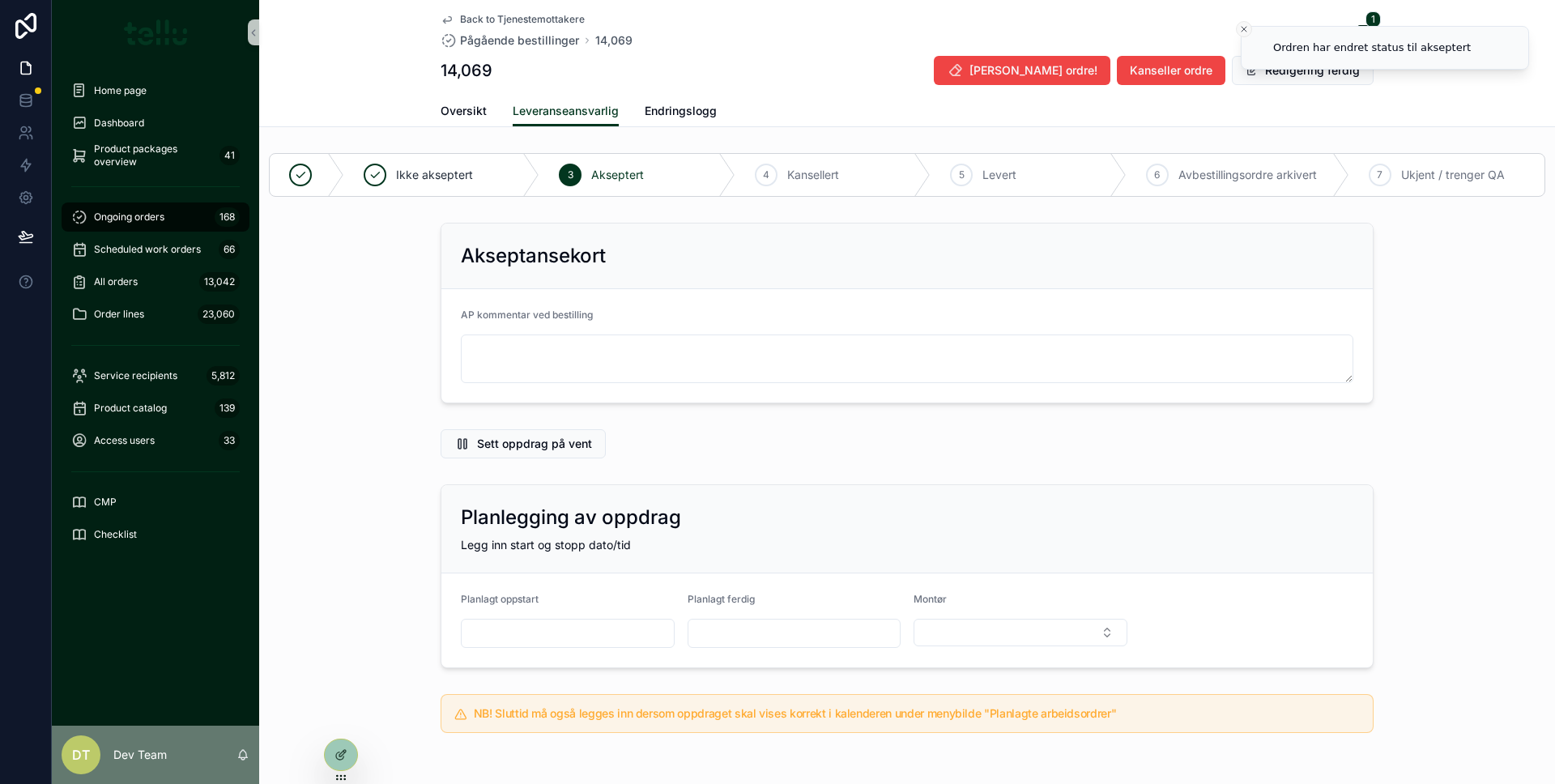
click at [1239, 24] on icon "Close toast" at bounding box center [1243, 29] width 10 height 10
click at [469, 120] on link "Oversikt" at bounding box center [464, 112] width 46 height 32
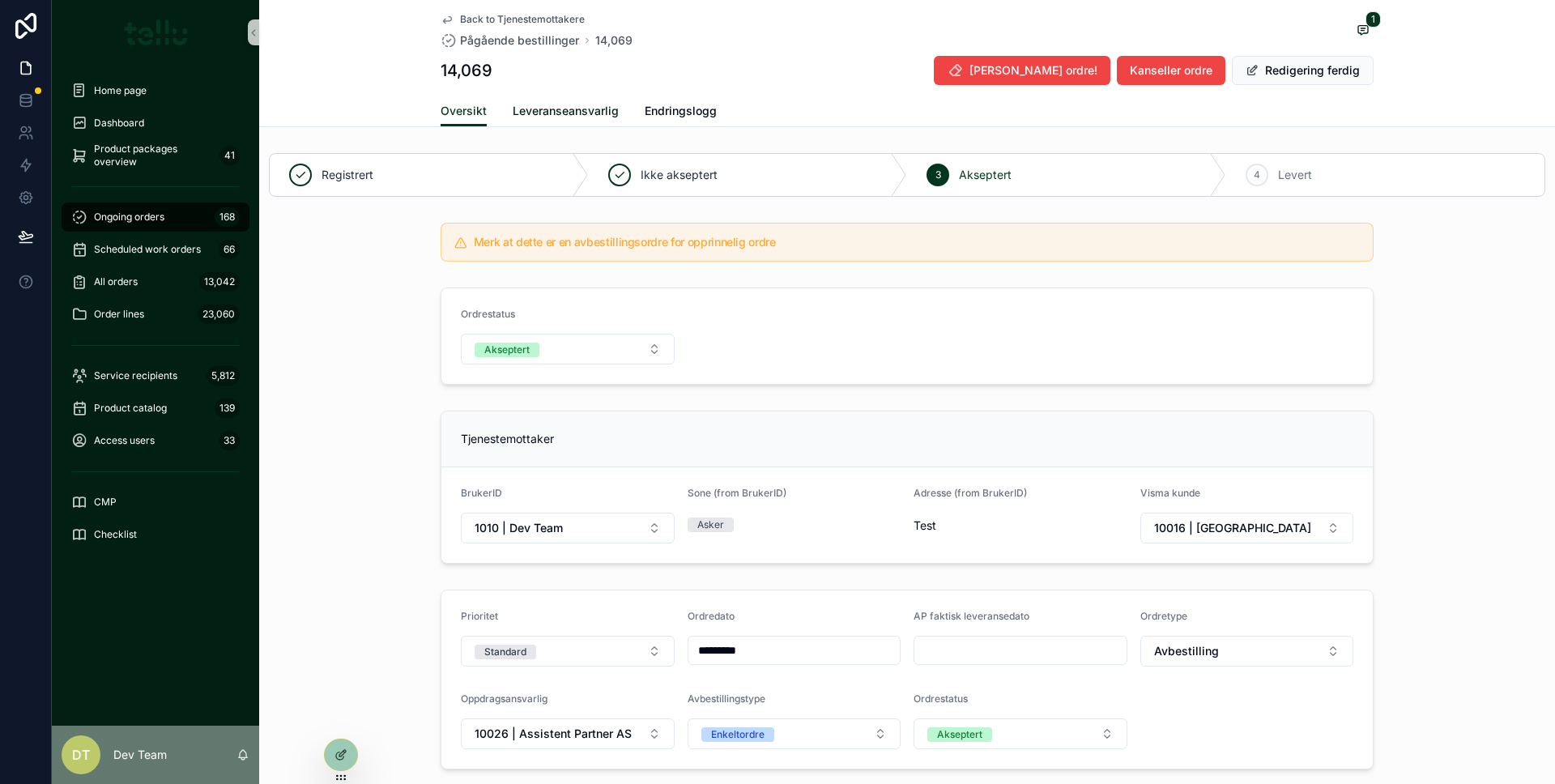
click at [559, 113] on span "Leveranseansvarlig" at bounding box center [565, 111] width 106 height 17
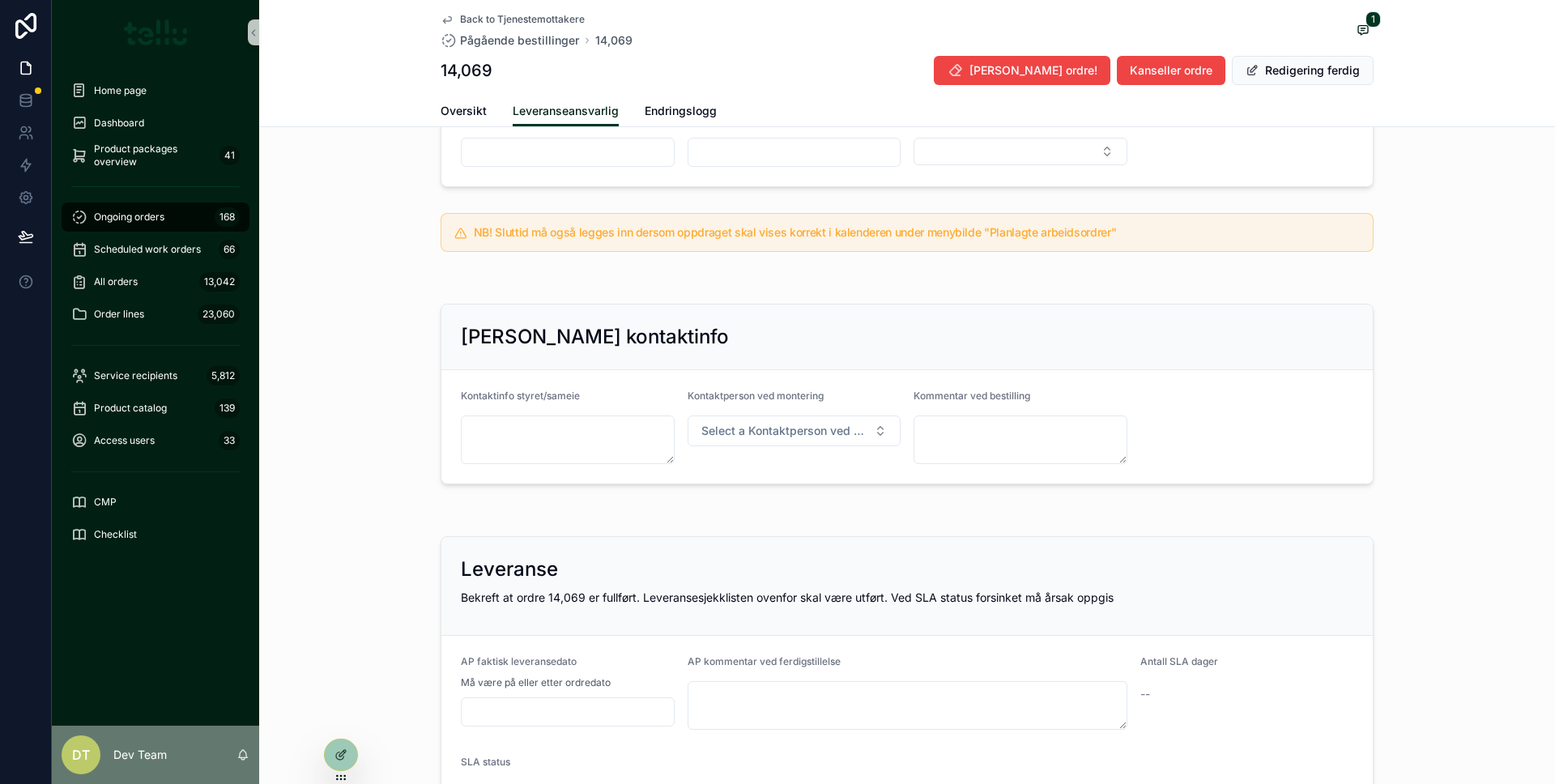
scroll to position [635, 0]
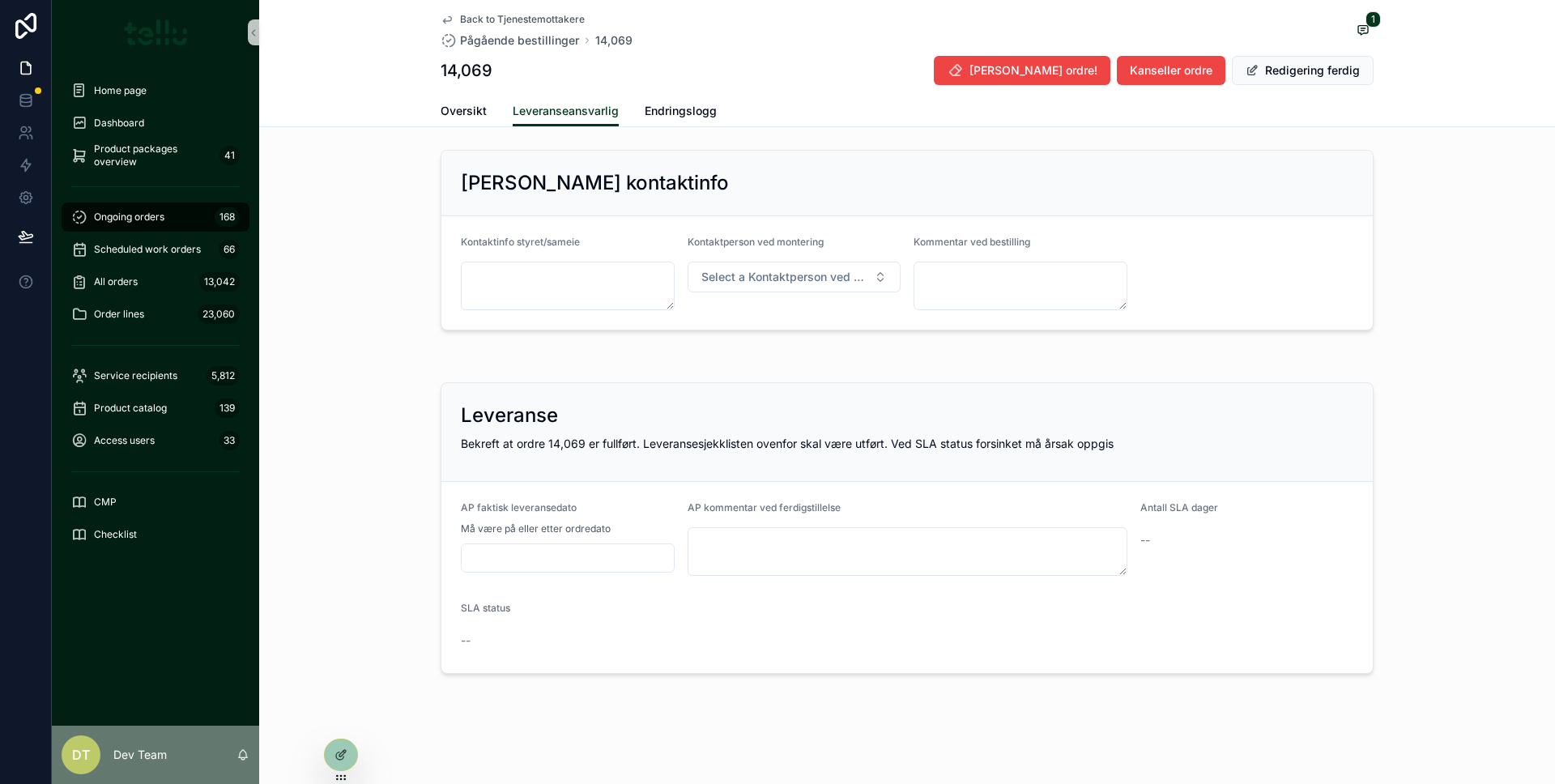
click at [482, 104] on div "Oversikt Leveranseansvarlig Endringslogg" at bounding box center [907, 110] width 932 height 31
click at [148, 375] on font "Service recipients" at bounding box center [136, 375] width 84 height 12
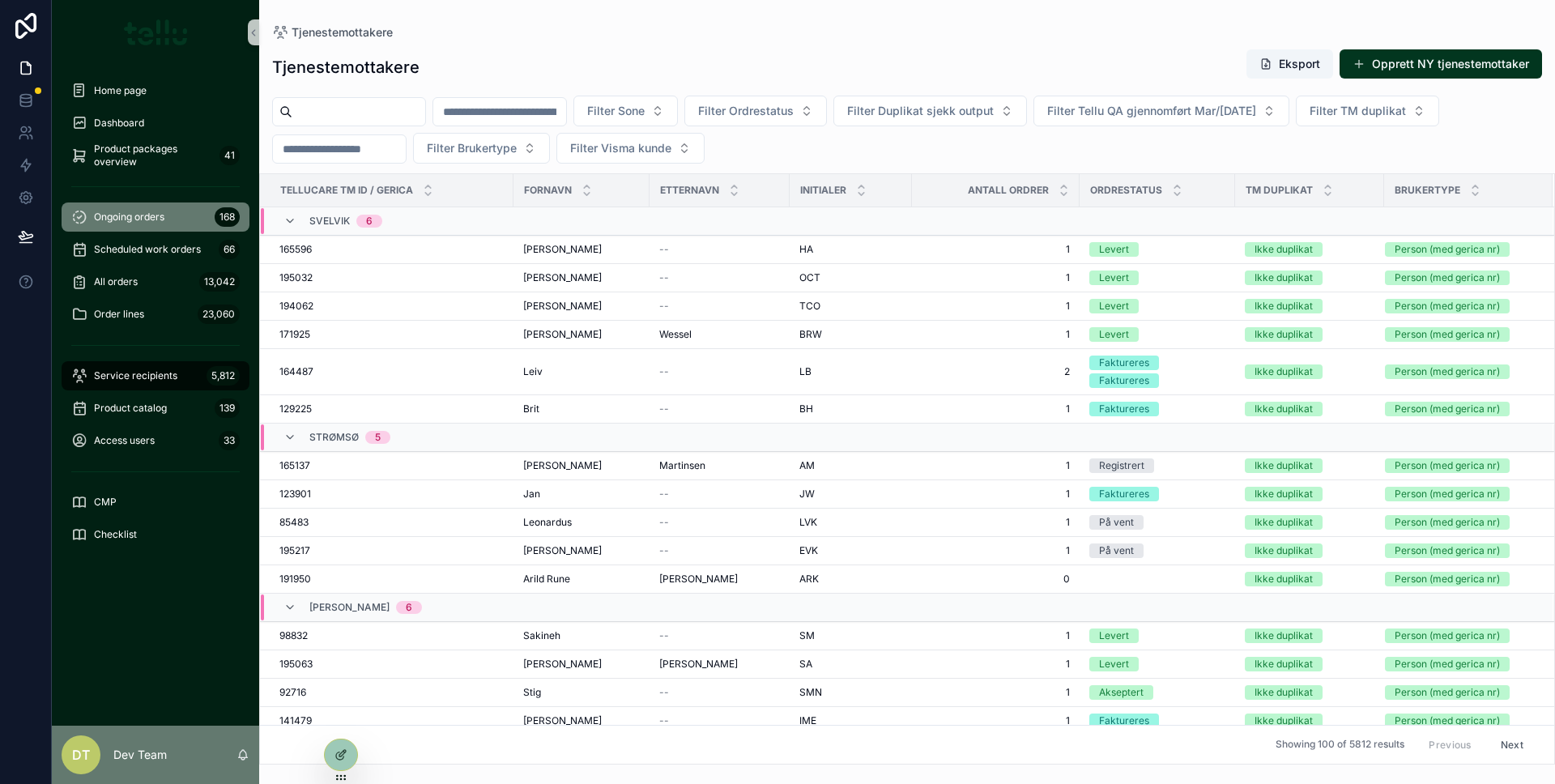
click at [106, 224] on div "Ongoing orders 168" at bounding box center [155, 217] width 169 height 26
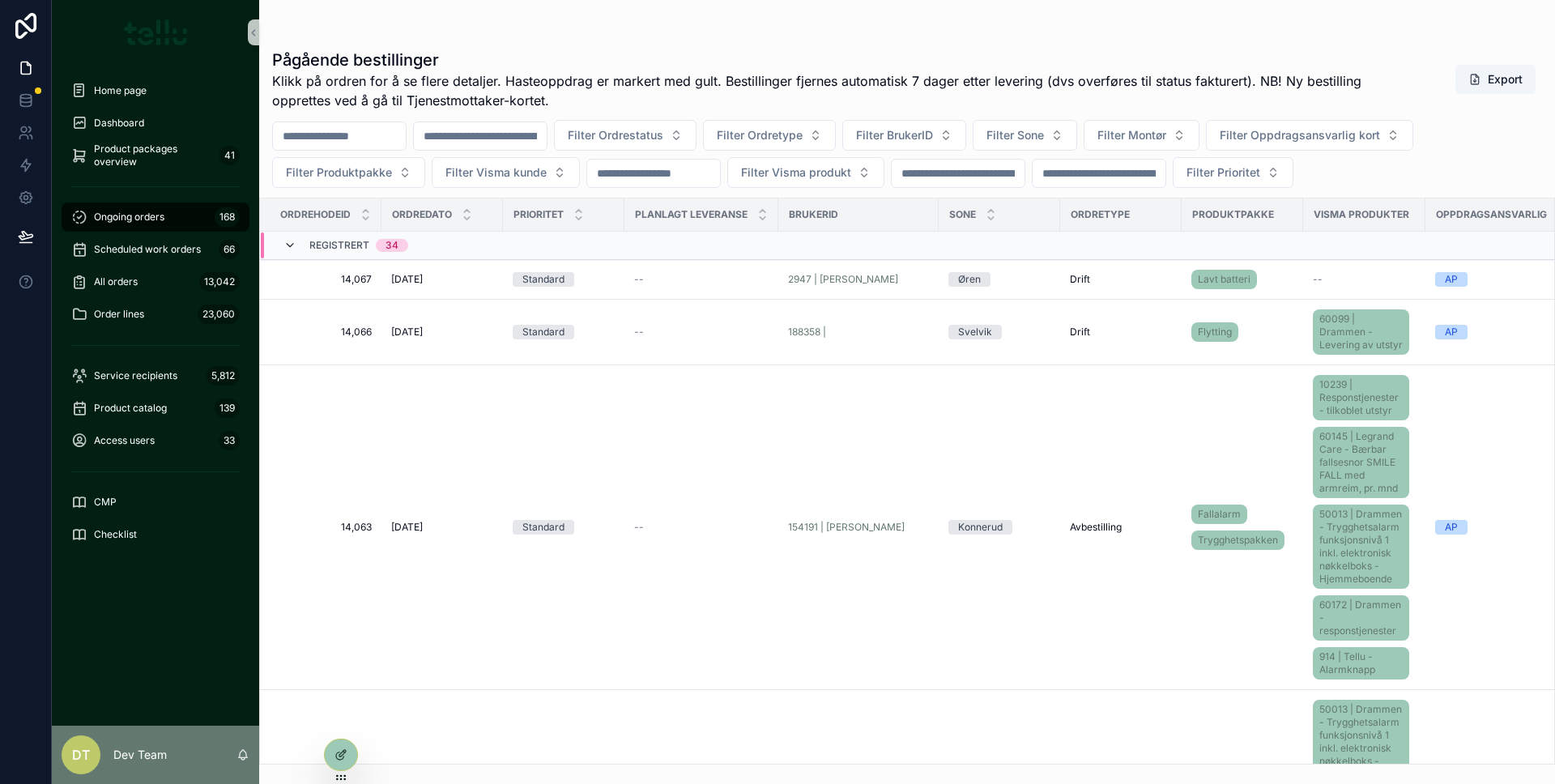
click at [288, 247] on icon "scrollable content" at bounding box center [290, 245] width 13 height 13
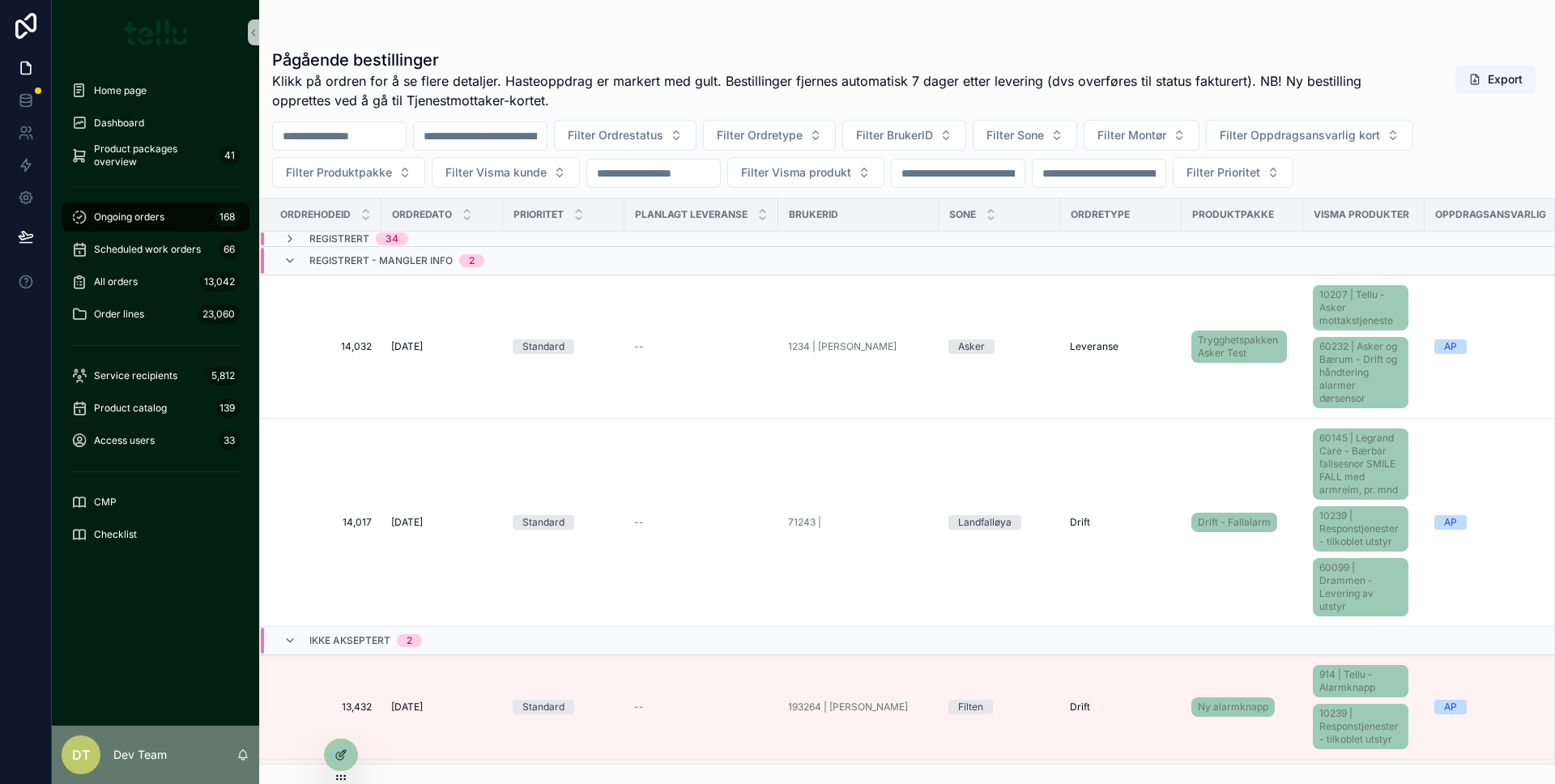
click at [288, 248] on div "Registrert - Mangler info 2" at bounding box center [384, 261] width 201 height 26
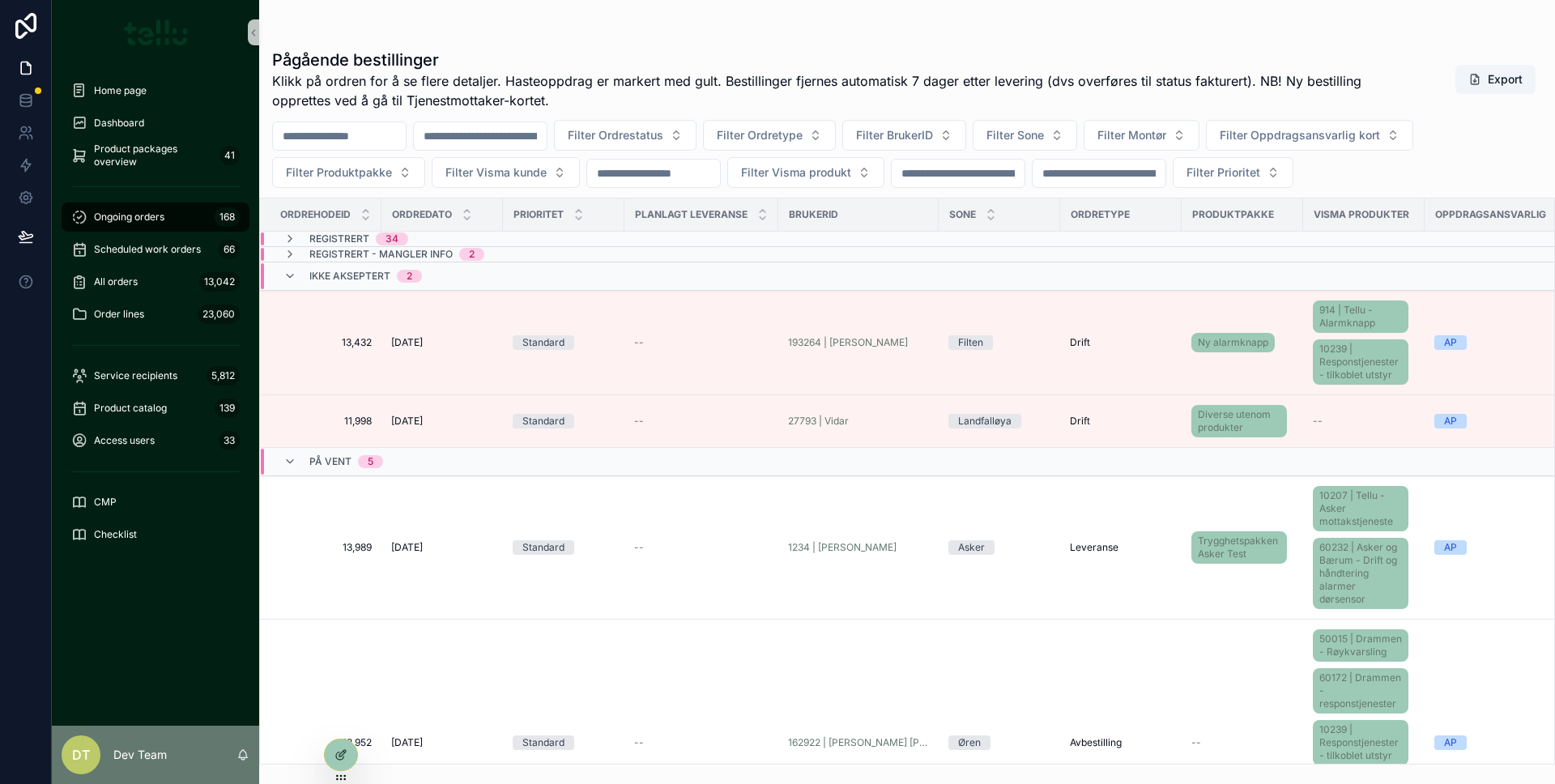
click at [288, 248] on icon "scrollable content" at bounding box center [290, 254] width 13 height 13
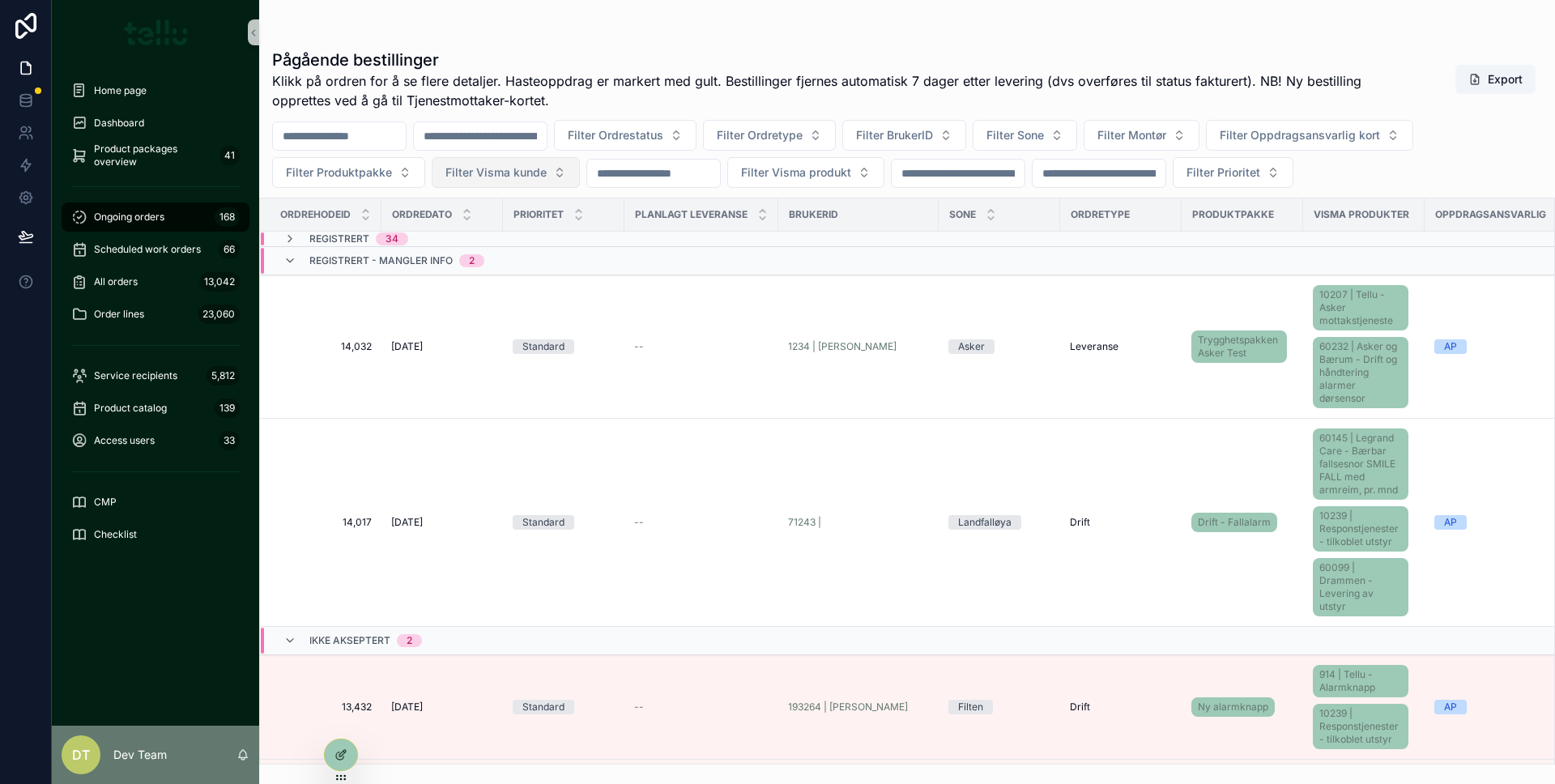
click at [484, 171] on span "Filter Visma kunde" at bounding box center [496, 172] width 101 height 17
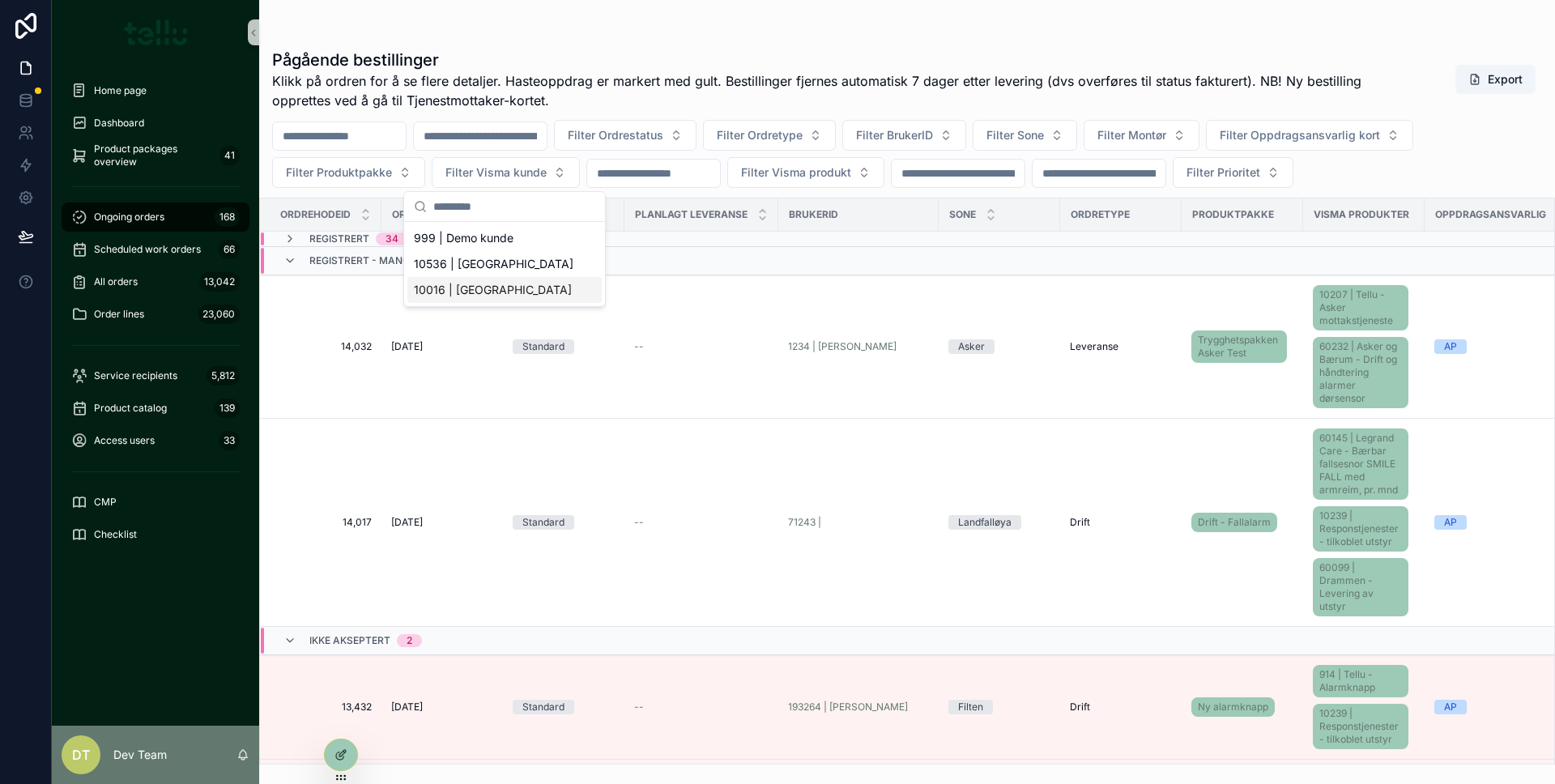
click at [518, 292] on span "10016 | [GEOGRAPHIC_DATA]" at bounding box center [492, 290] width 158 height 17
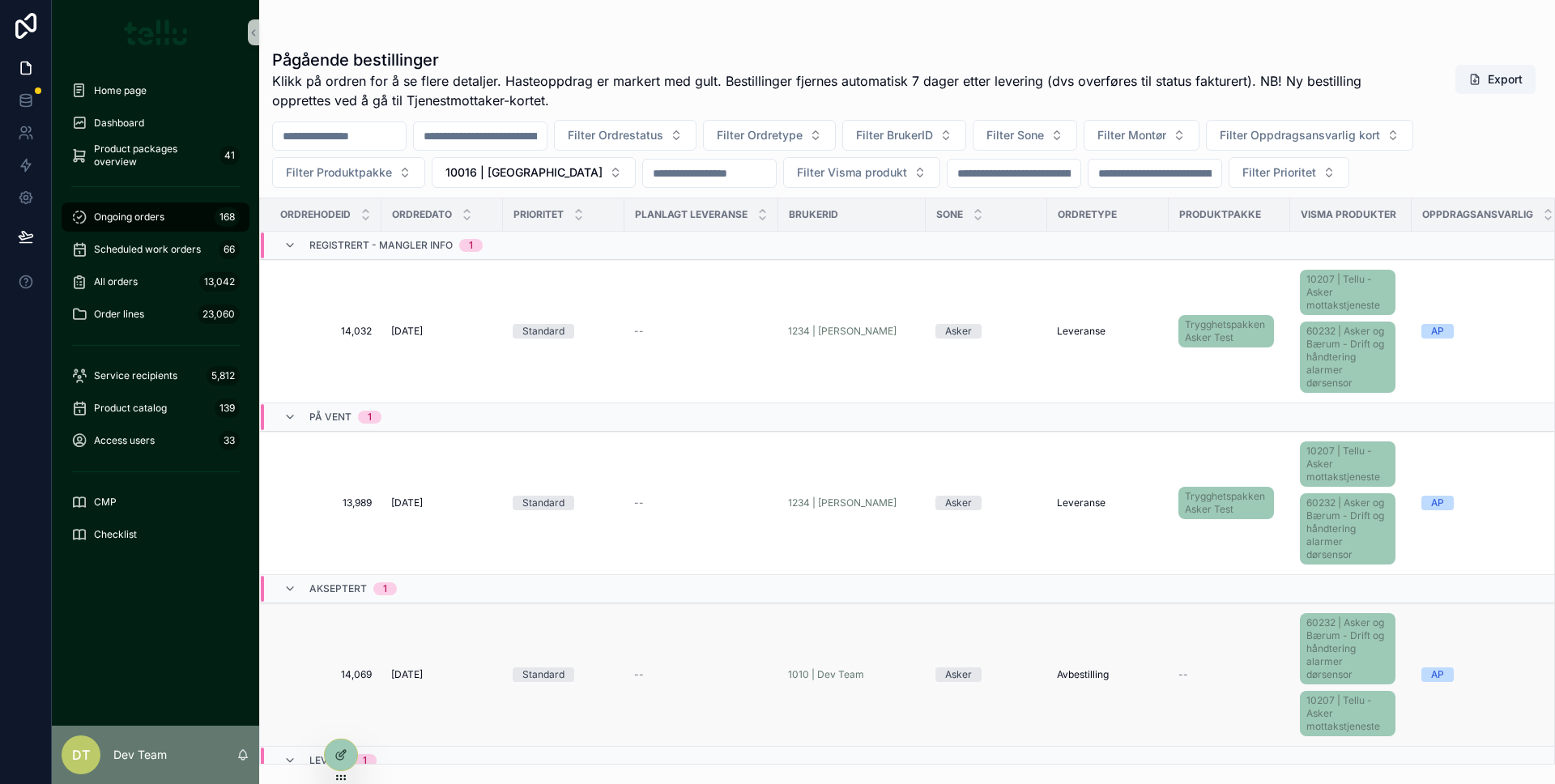
scroll to position [223, 0]
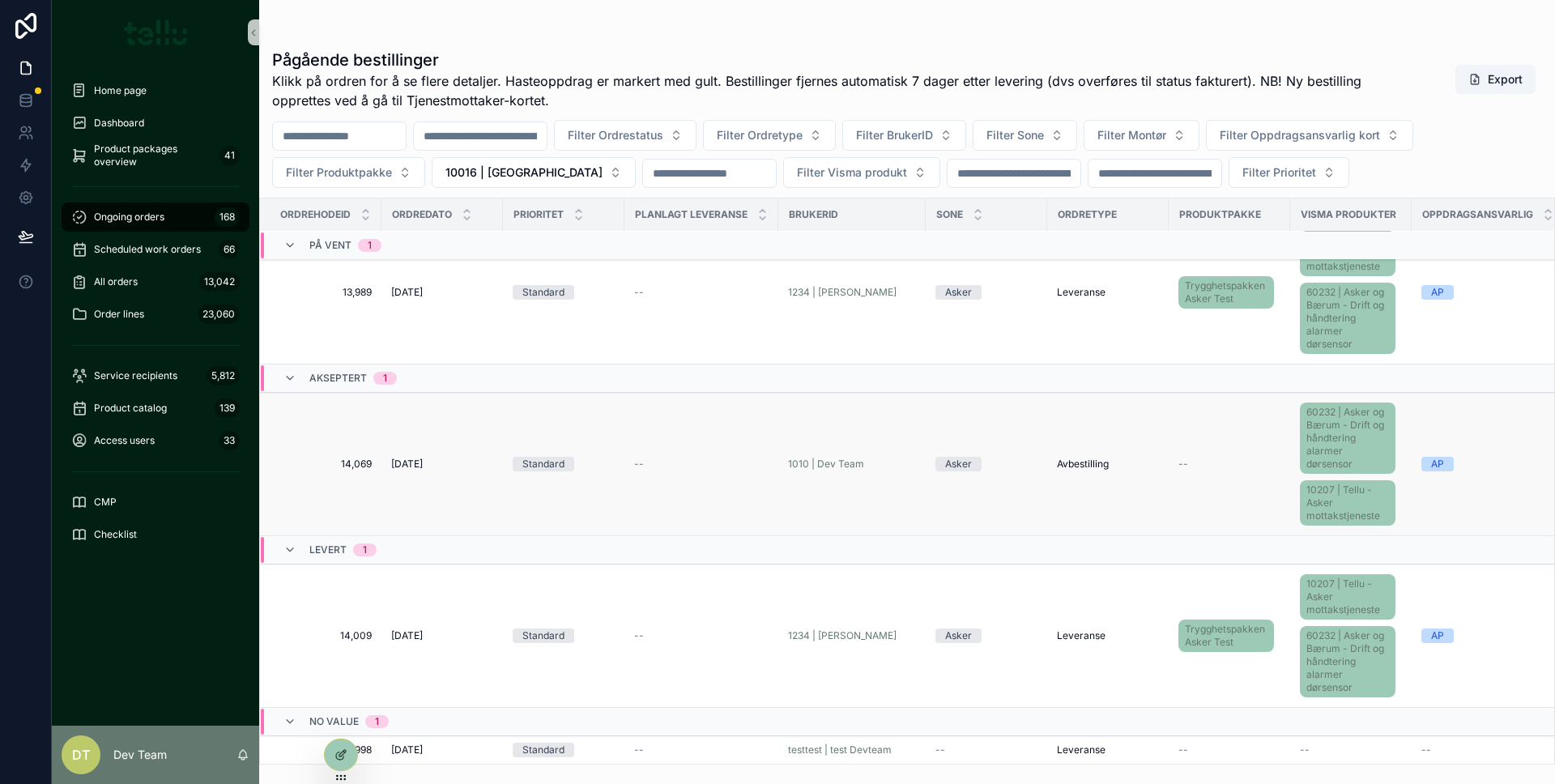
click at [660, 457] on div "--" at bounding box center [701, 464] width 134 height 13
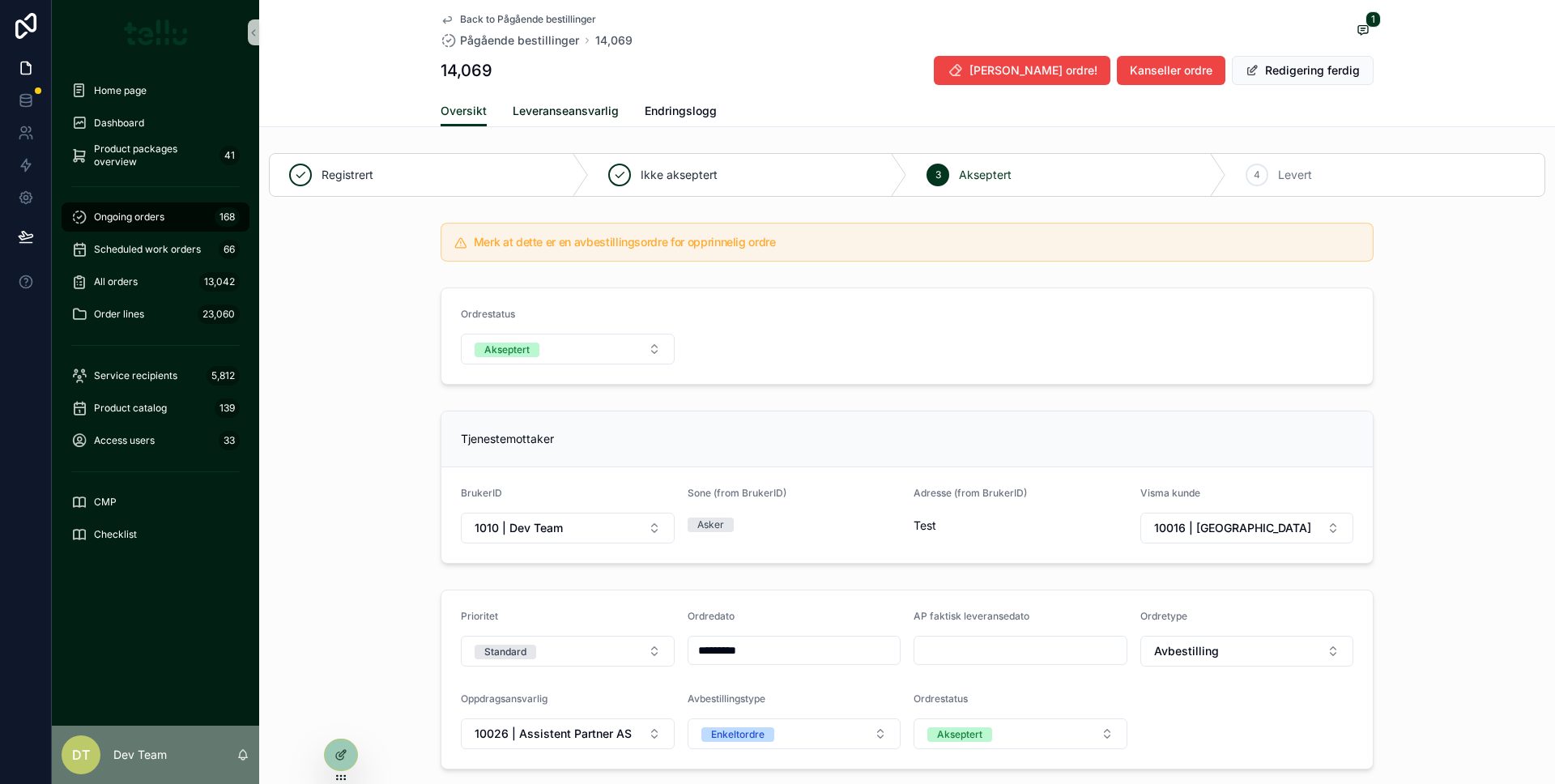
click at [546, 117] on span "Leveranseansvarlig" at bounding box center [565, 111] width 106 height 17
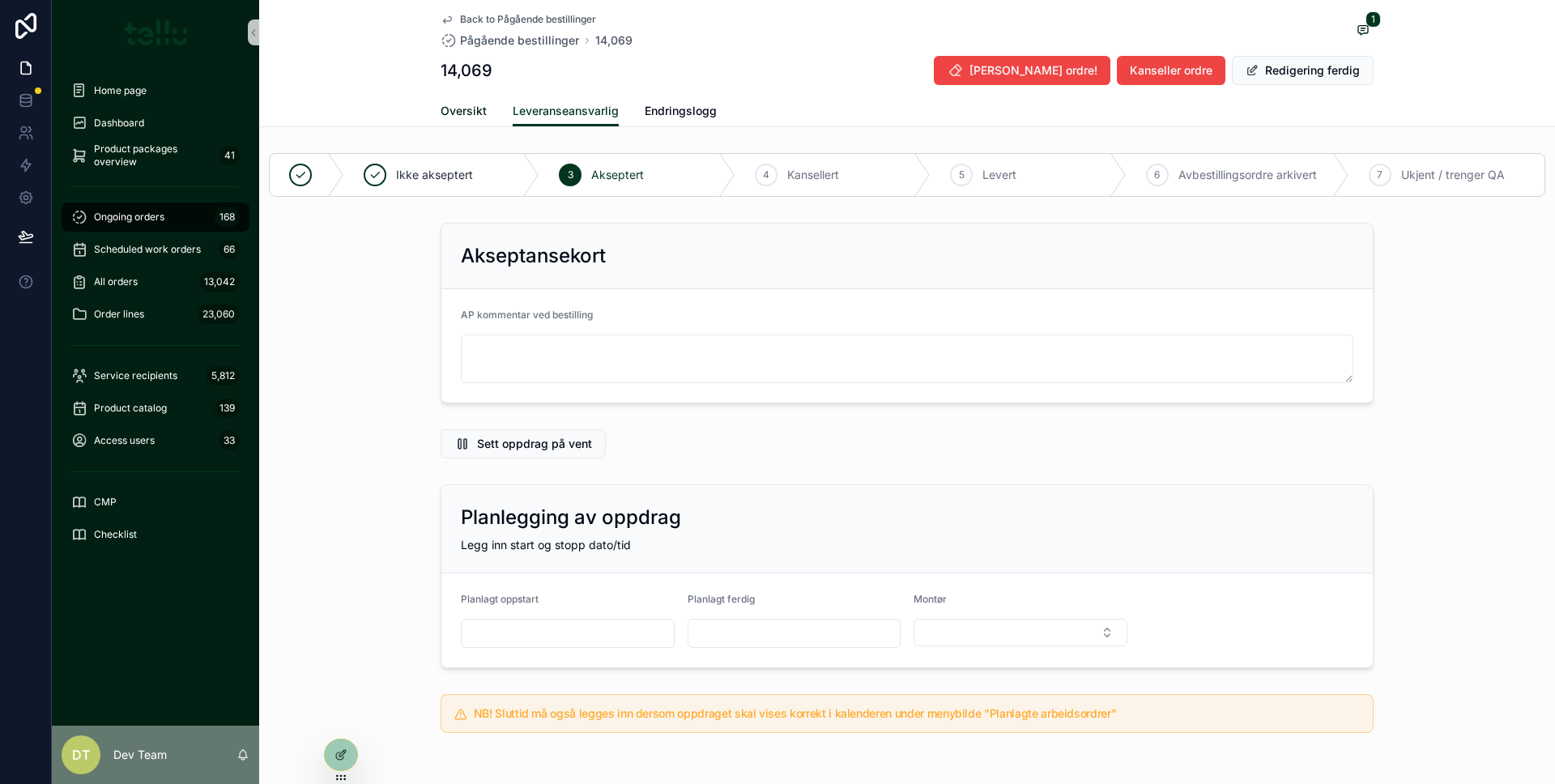
click at [476, 119] on link "Oversikt" at bounding box center [464, 112] width 46 height 32
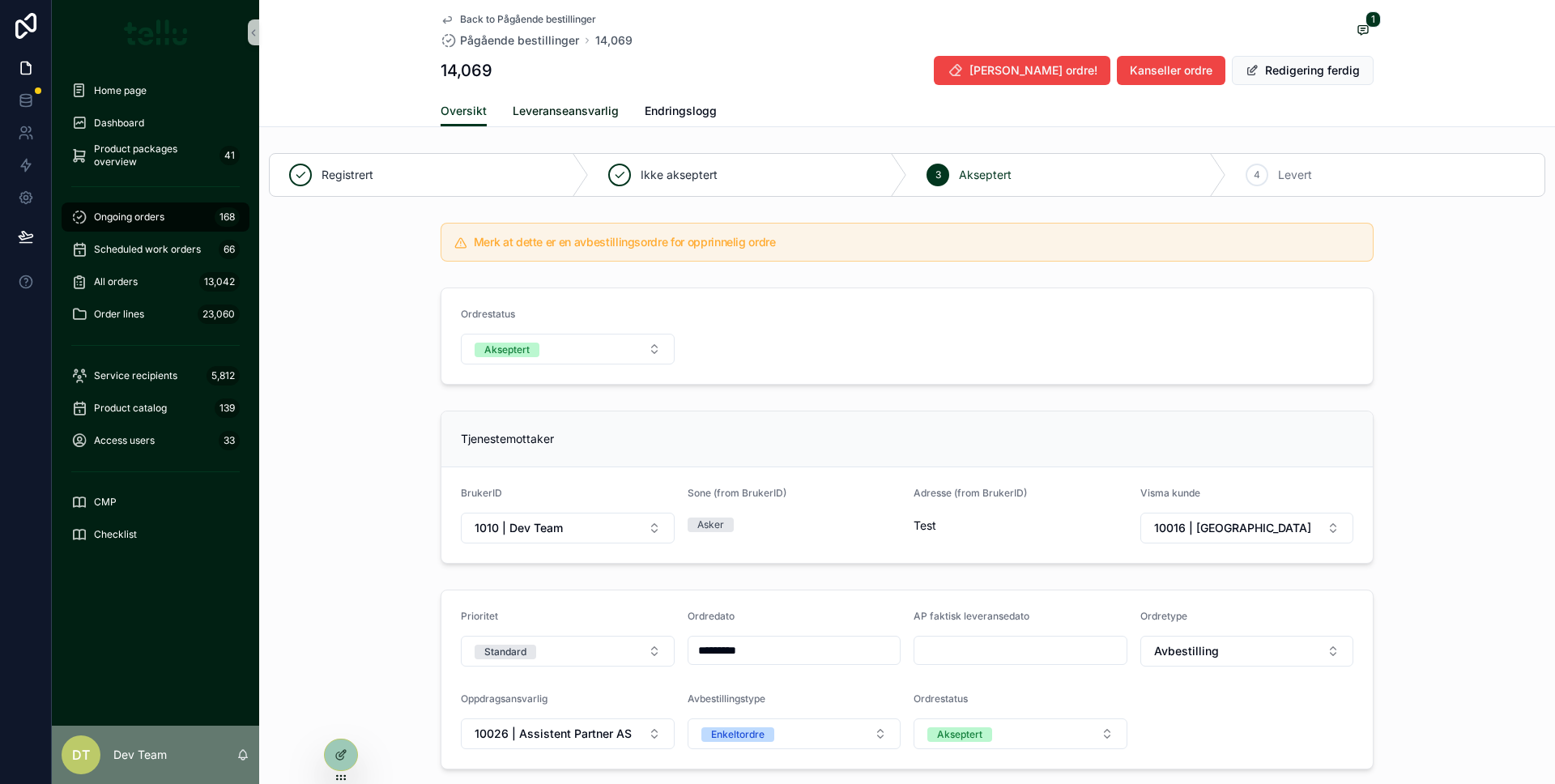
click at [525, 117] on span "Leveranseansvarlig" at bounding box center [565, 111] width 106 height 17
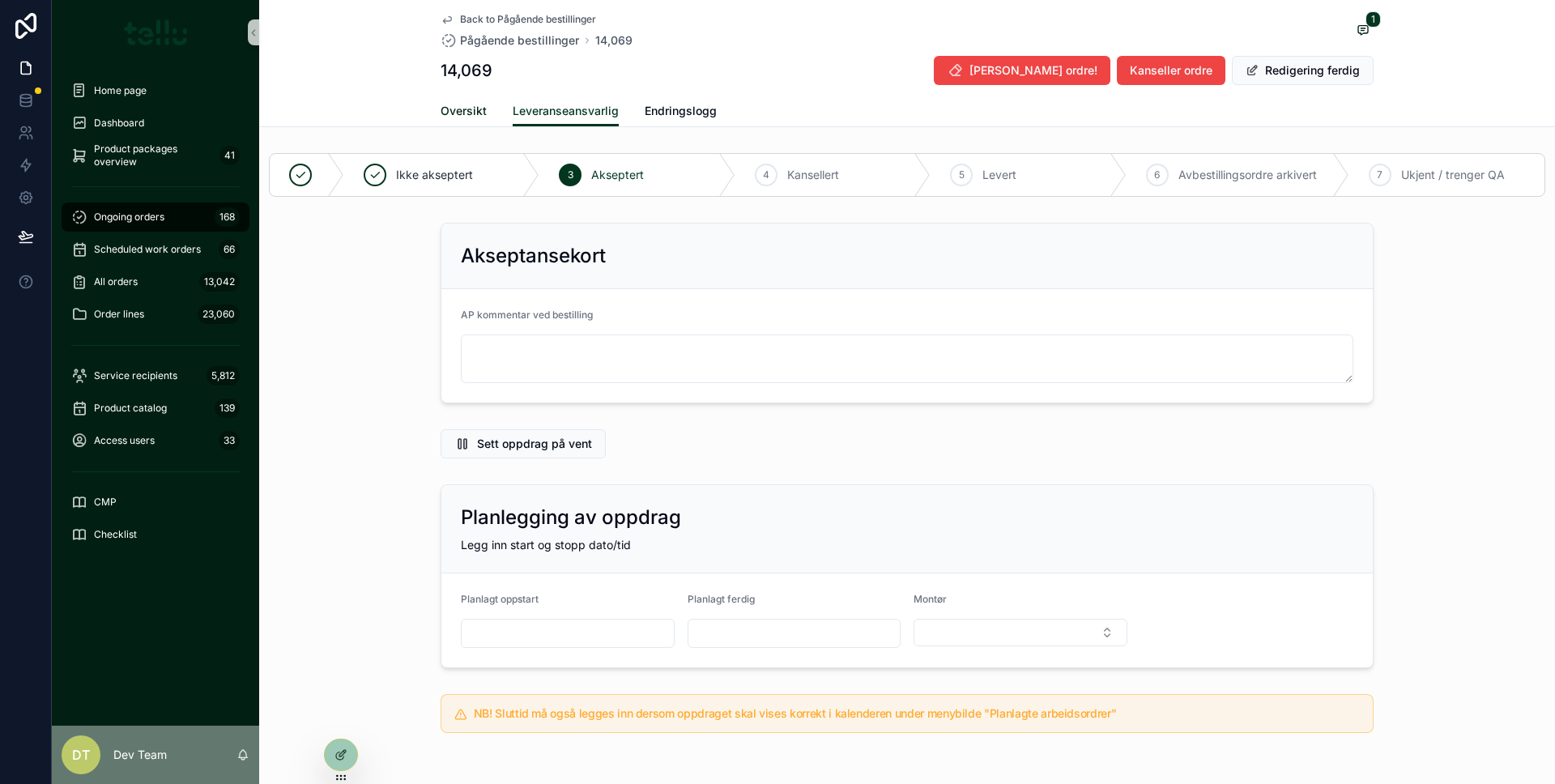
click at [474, 115] on span "Oversikt" at bounding box center [464, 111] width 46 height 17
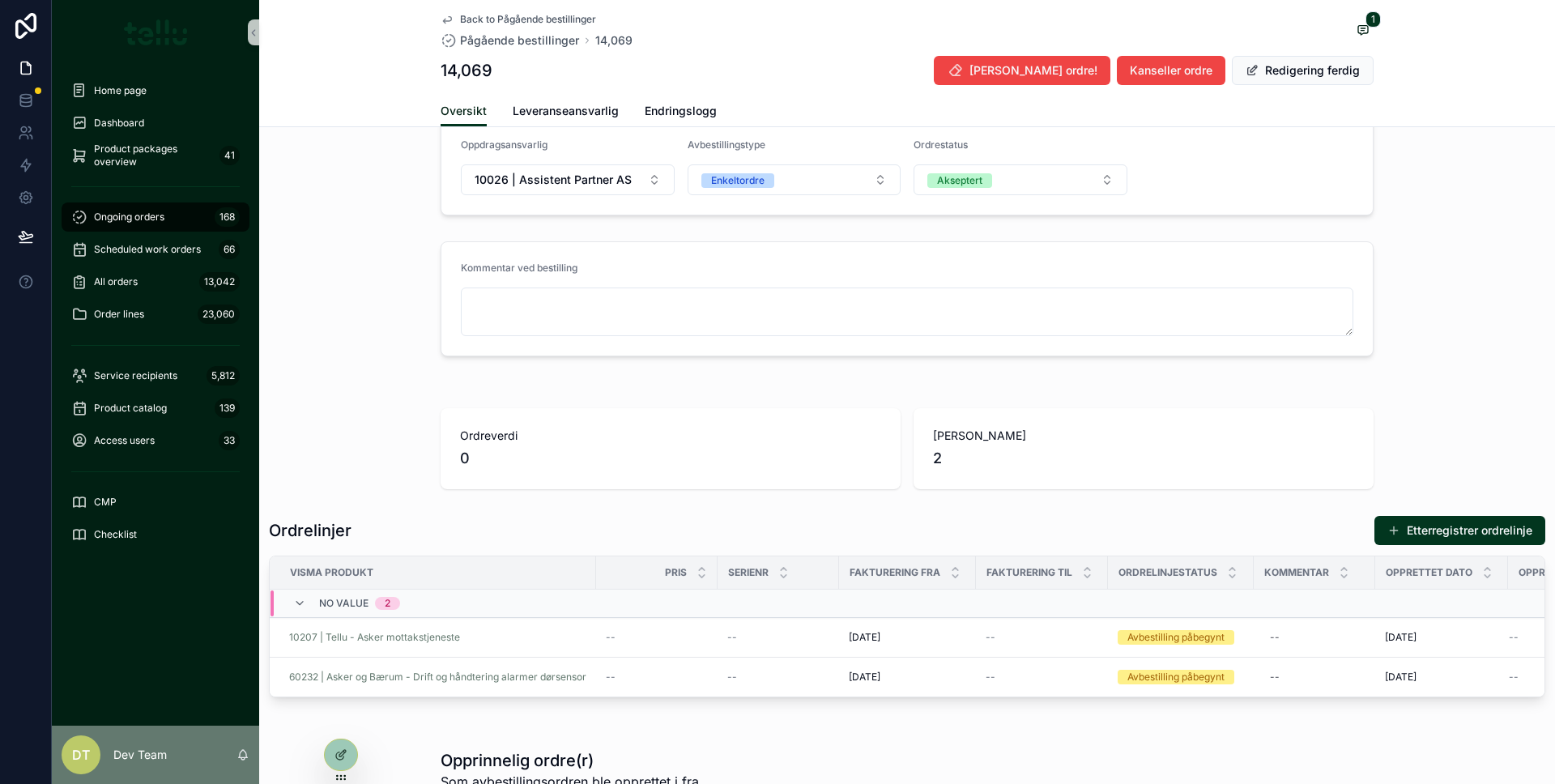
scroll to position [564, 0]
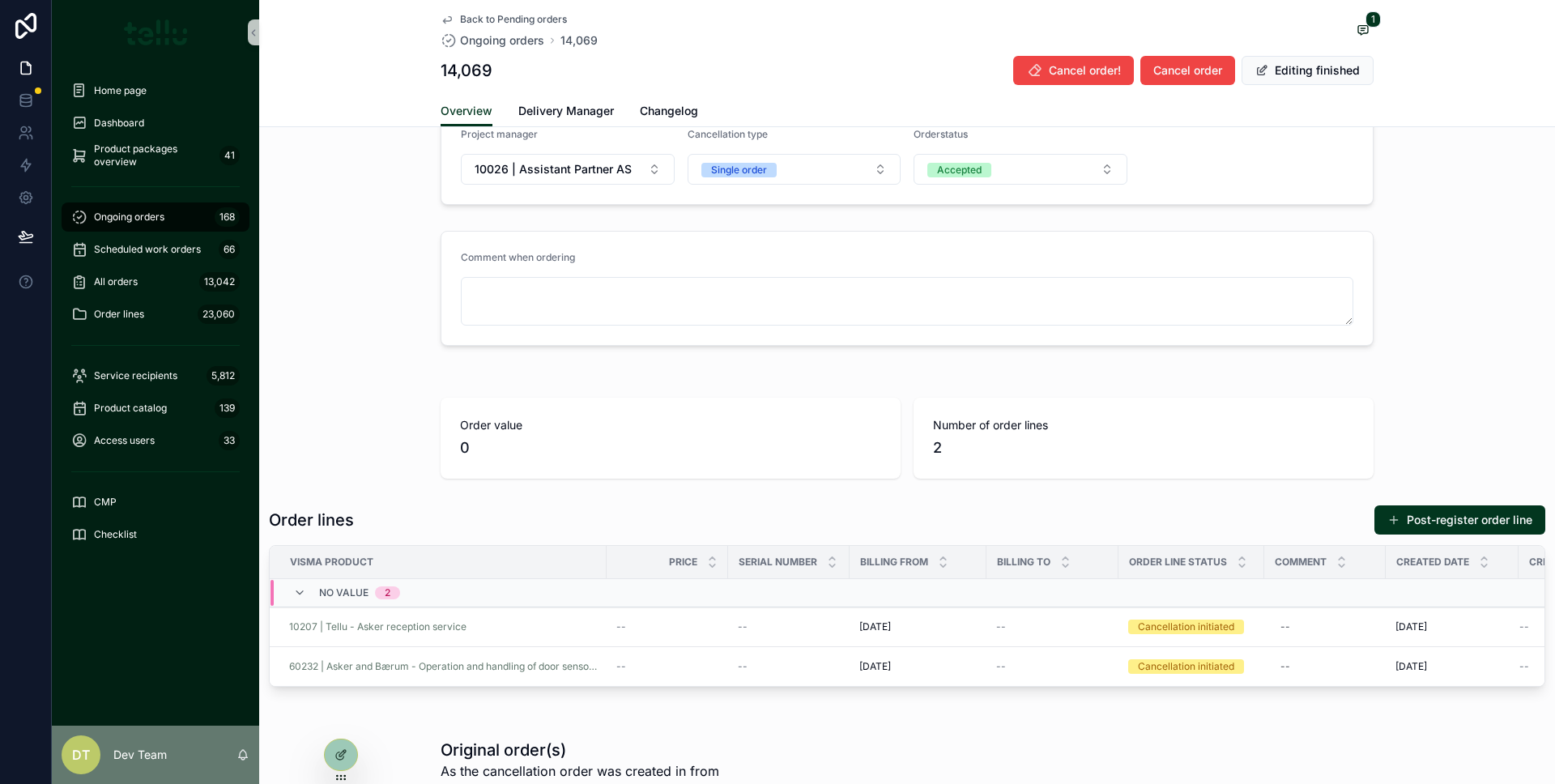
click at [385, 215] on div "Registered Not accepted 3 Accepted 4 Delivers Please note that this is a cancel…" at bounding box center [907, 346] width 1296 height 1529
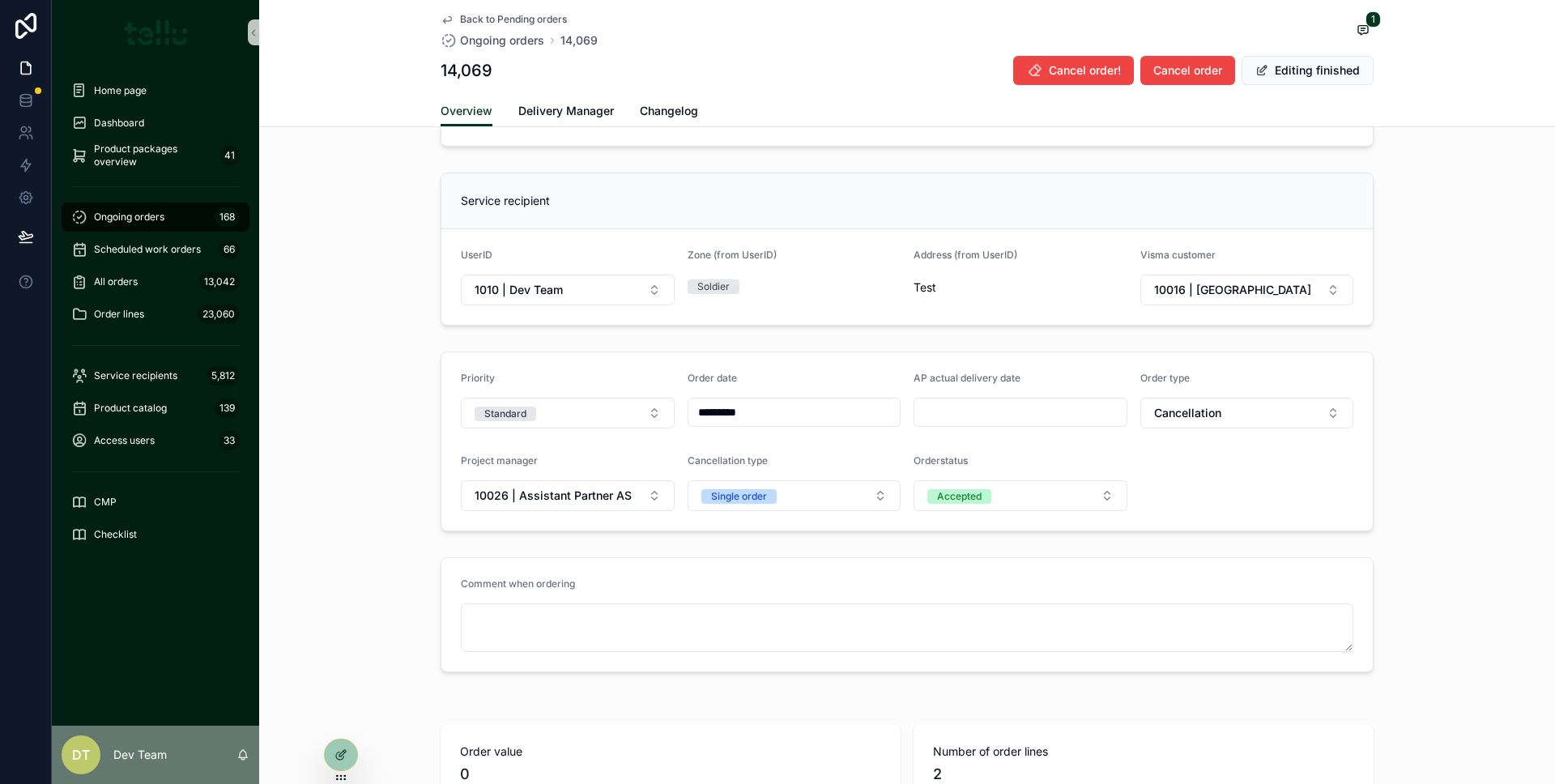
scroll to position [0, 0]
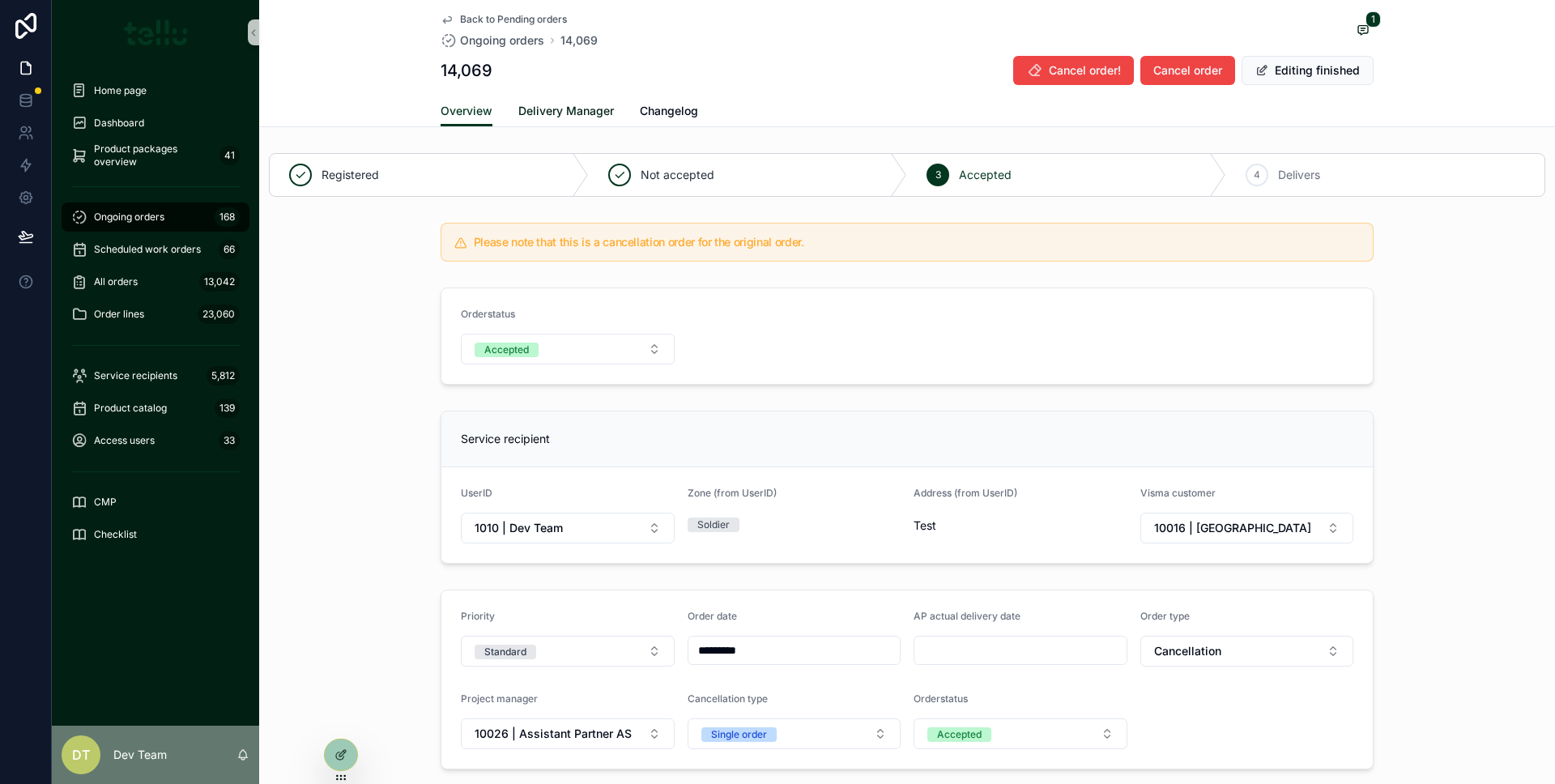
click at [571, 114] on font "Delivery Manager" at bounding box center [566, 111] width 95 height 14
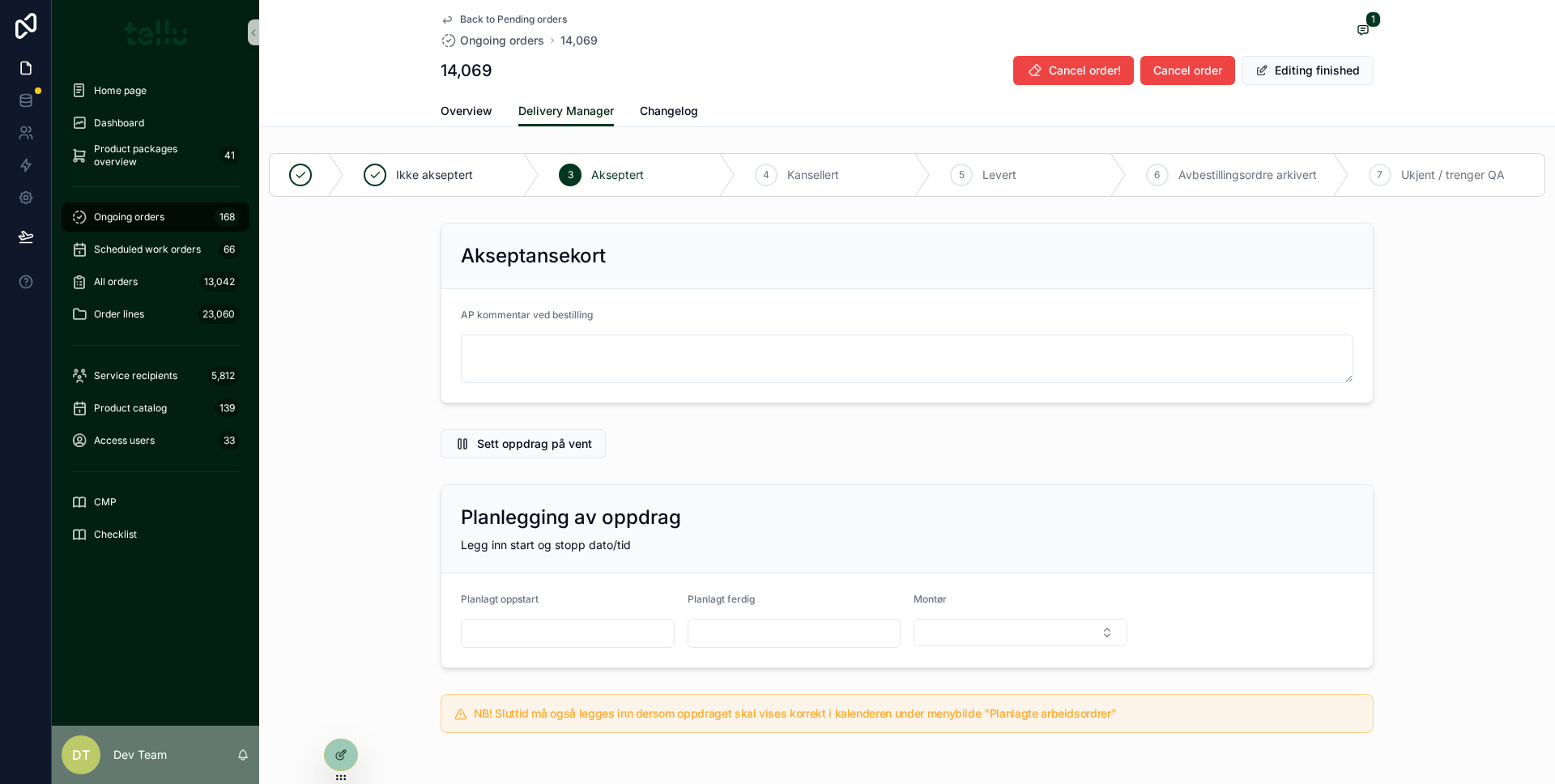
scroll to position [635, 0]
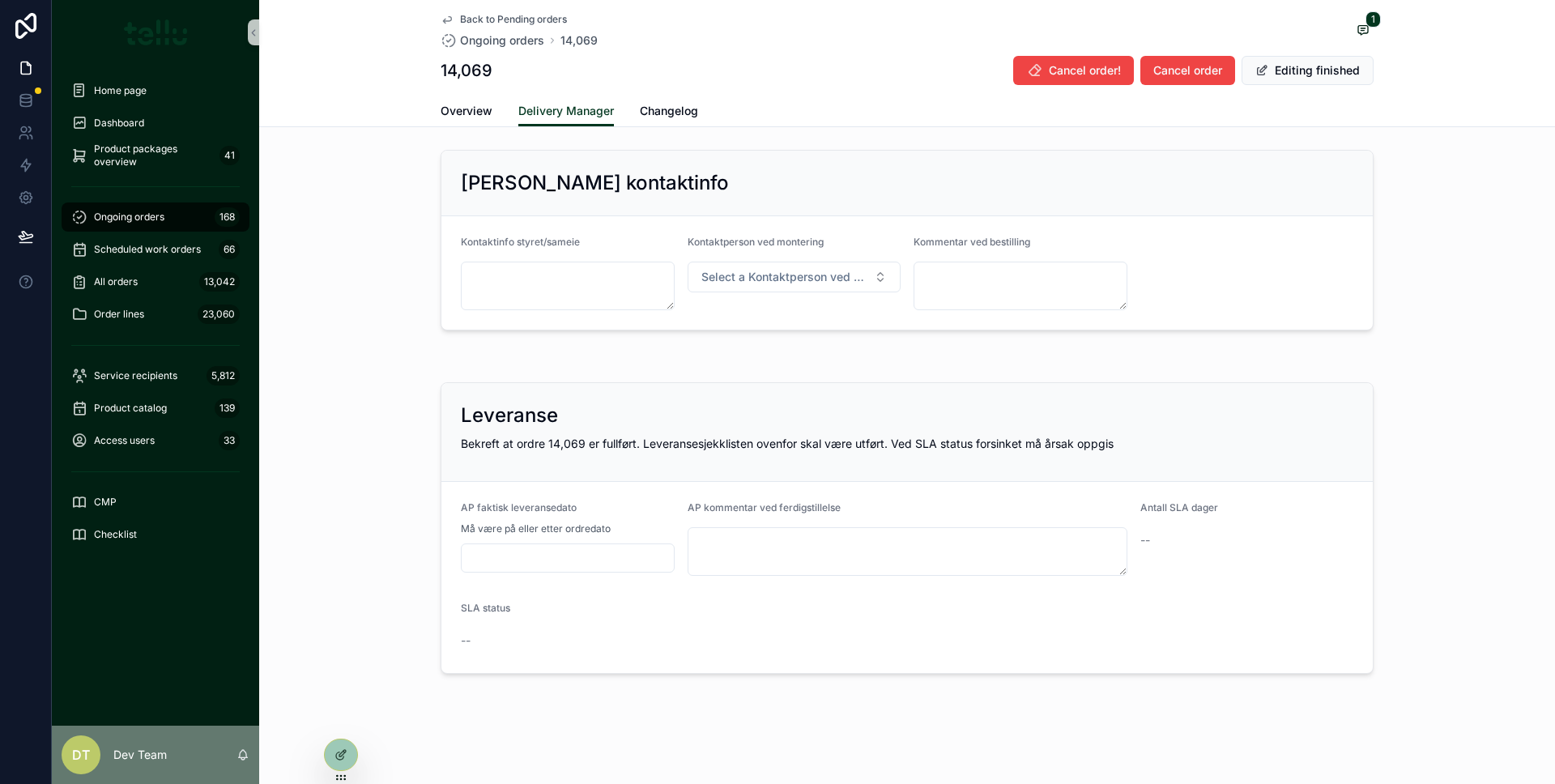
click at [660, 464] on div "Leveranse Bekreft at ordre 14,069 er fullført. Leveransesjekklisten ovenfor ska…" at bounding box center [906, 432] width 932 height 99
click at [610, 554] on input "scrollable content" at bounding box center [568, 558] width 212 height 23
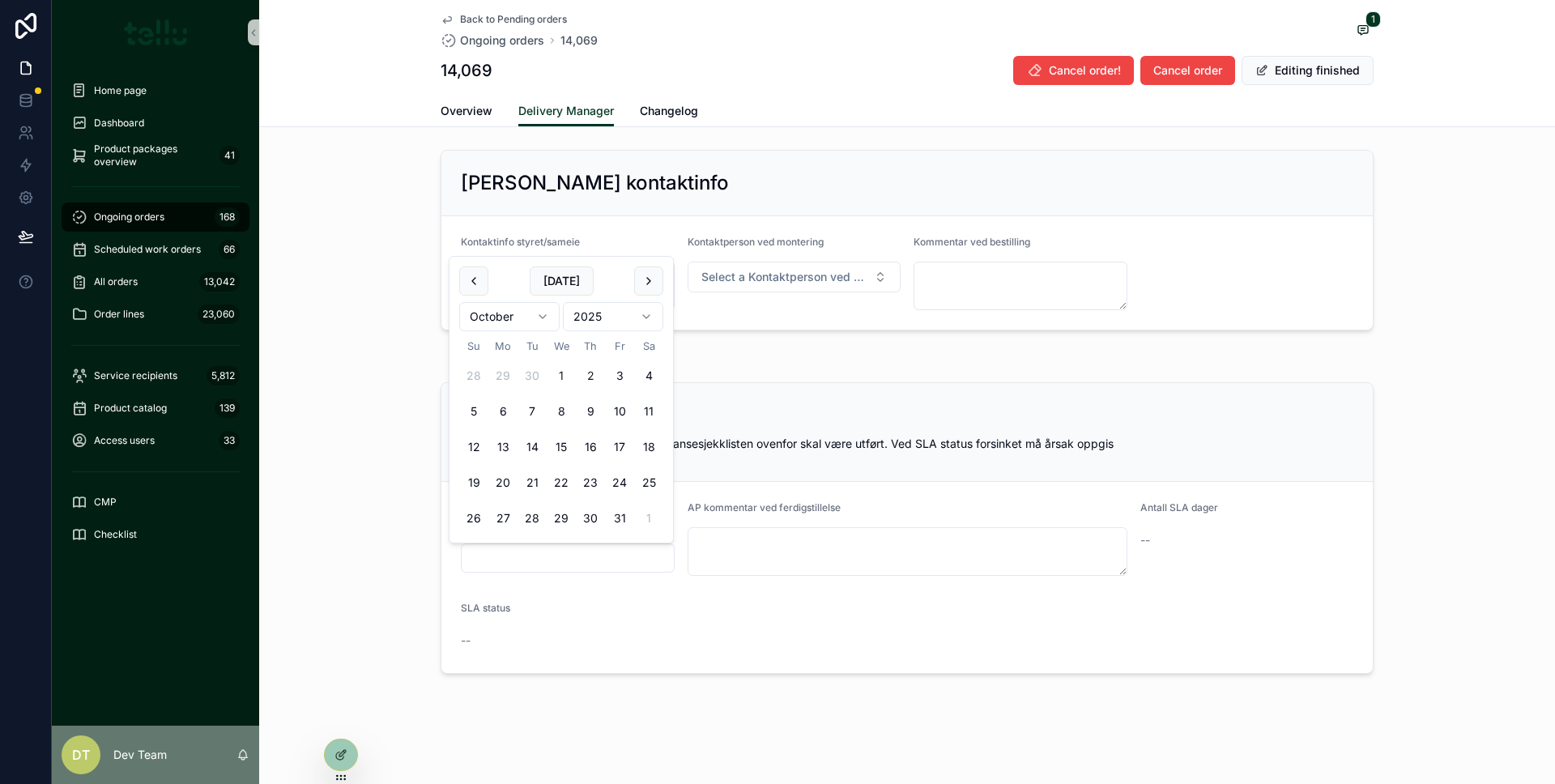
click at [563, 366] on button "1" at bounding box center [561, 375] width 29 height 29
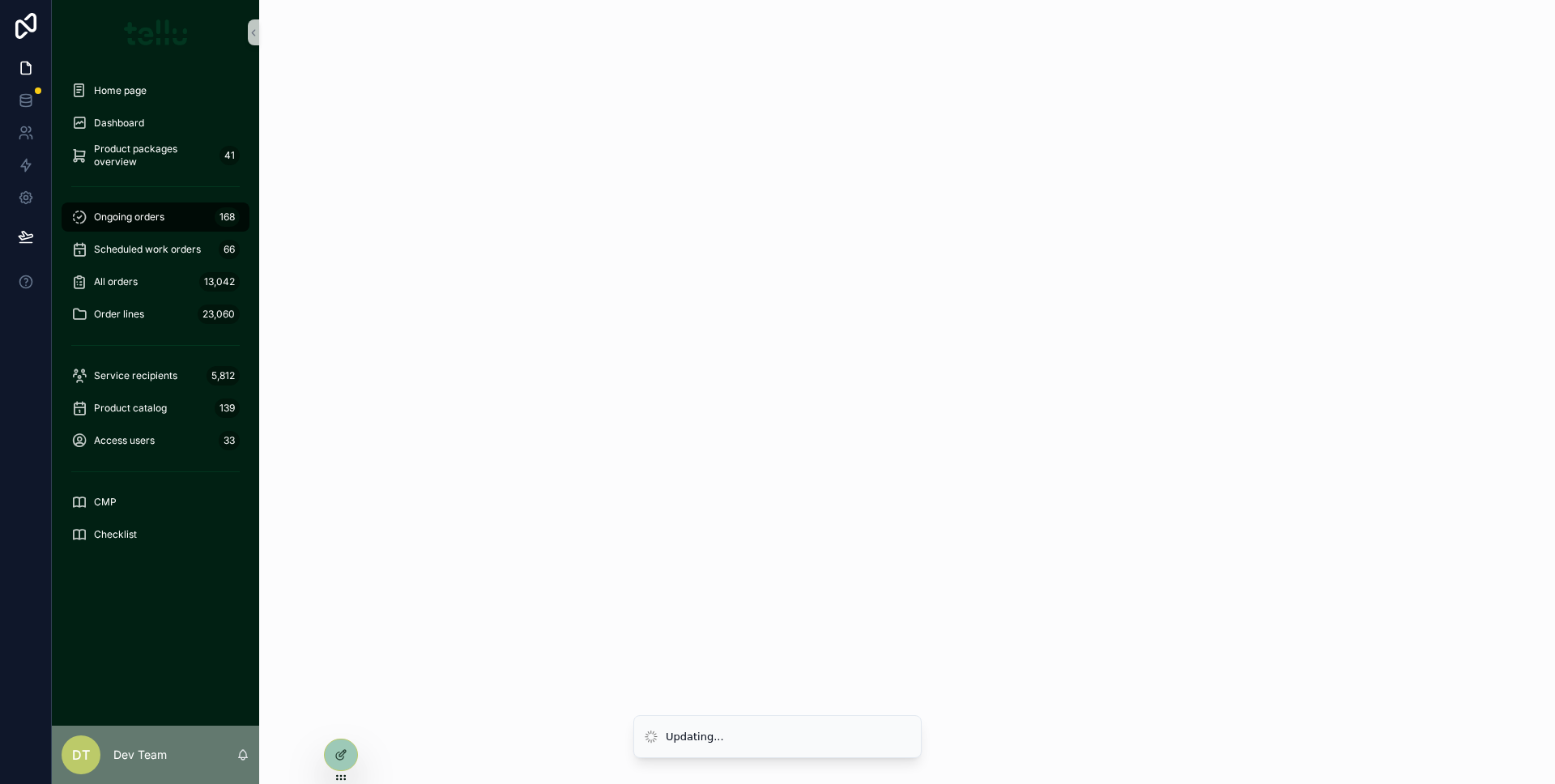
scroll to position [0, 0]
click at [362, 430] on div "scrollable content" at bounding box center [907, 392] width 1296 height 784
click at [385, 95] on div "scrollable content" at bounding box center [907, 392] width 1296 height 784
click at [158, 214] on font "Ongoing orders" at bounding box center [129, 217] width 71 height 12
click at [165, 251] on font "Scheduled work orders" at bounding box center [148, 249] width 107 height 12
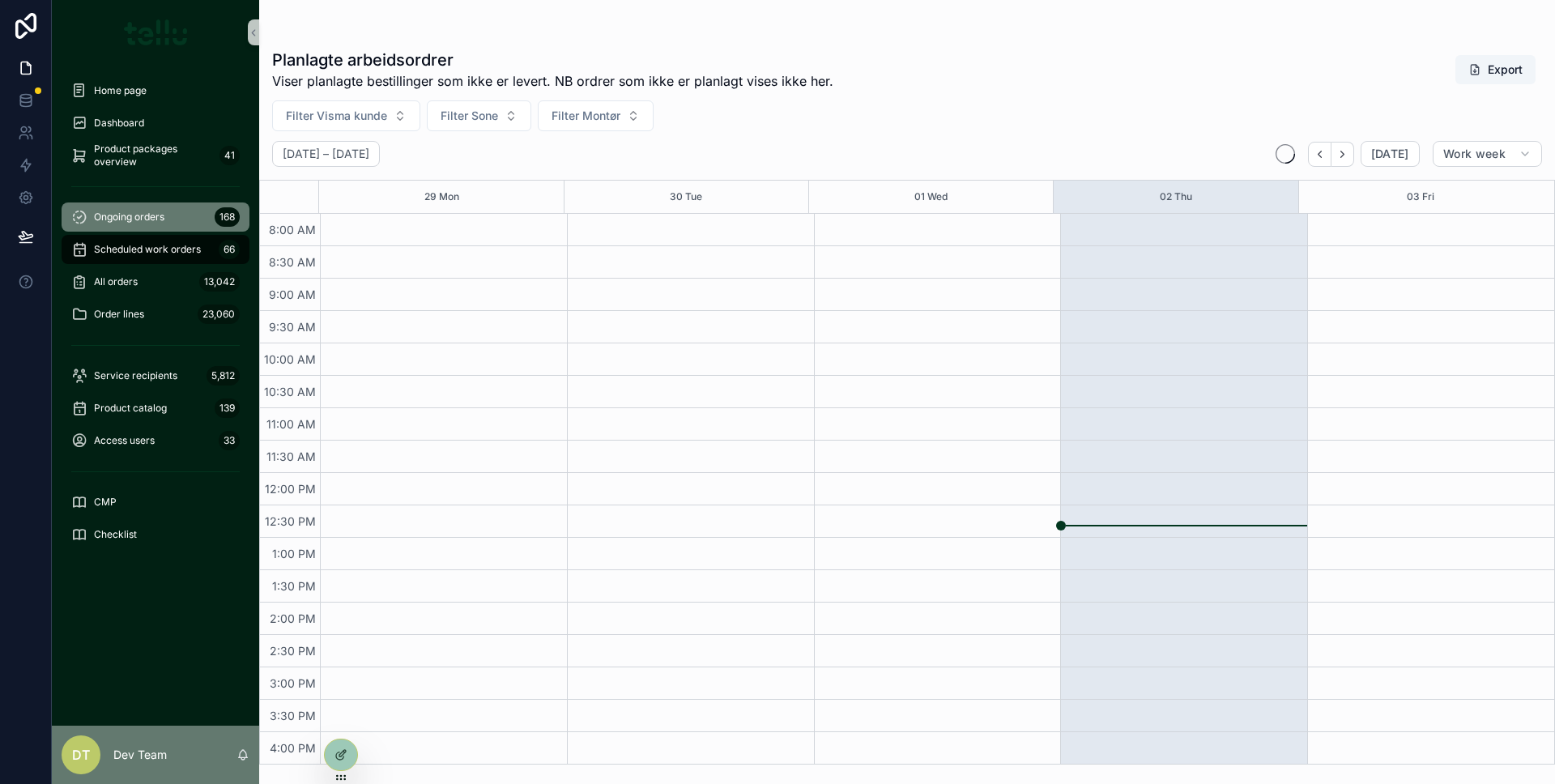
scroll to position [98, 0]
click at [157, 204] on div "Ongoing orders 168" at bounding box center [155, 217] width 169 height 26
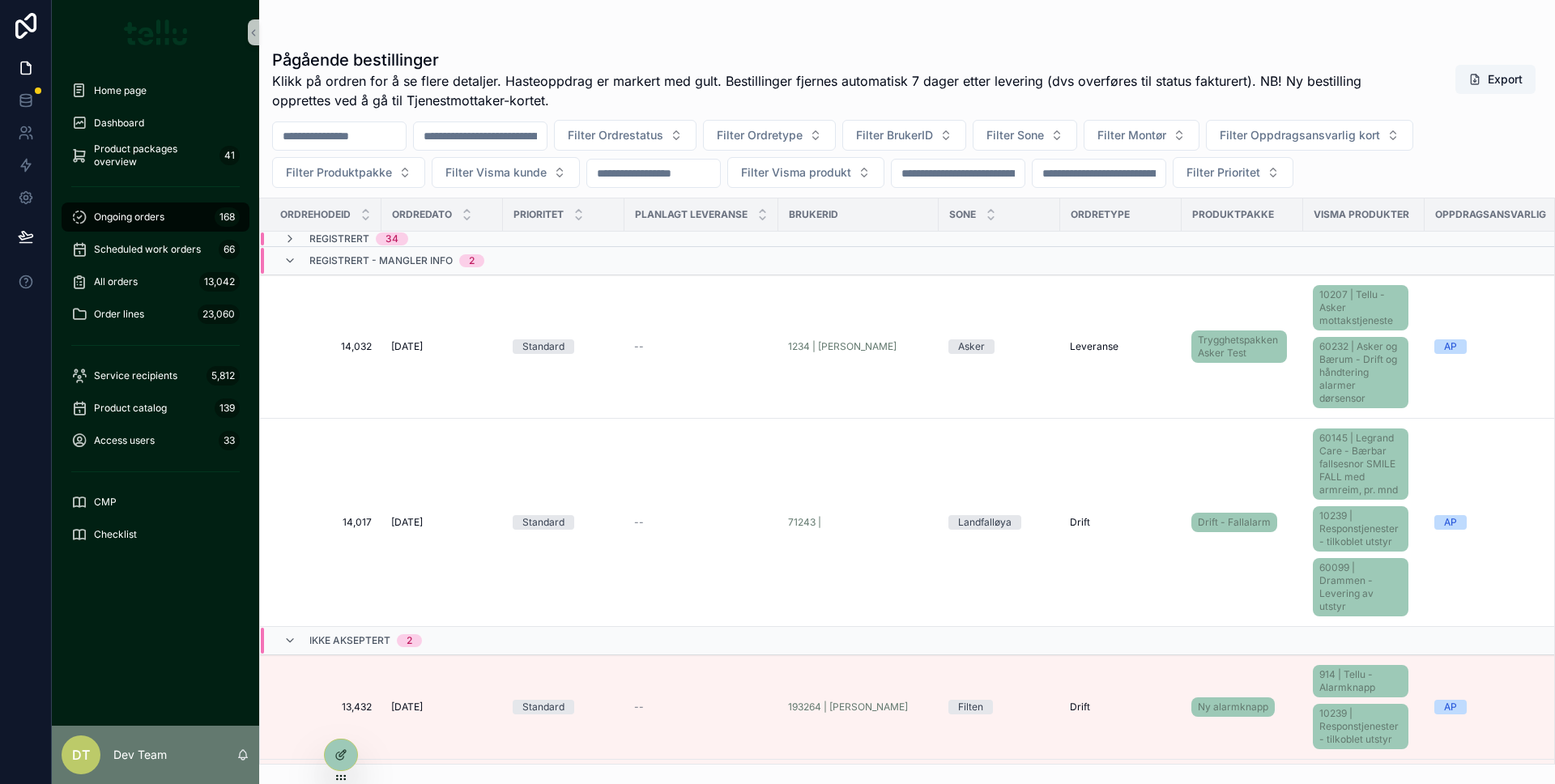
click at [485, 189] on div "Pågående bestillinger Klikk på ordren for å se flere detaljer. Hasteoppdrag [PE…" at bounding box center [907, 402] width 1296 height 726
click at [482, 175] on span "Filter Visma kunde" at bounding box center [496, 172] width 101 height 17
click at [507, 286] on span "10016 | [GEOGRAPHIC_DATA]" at bounding box center [492, 290] width 158 height 17
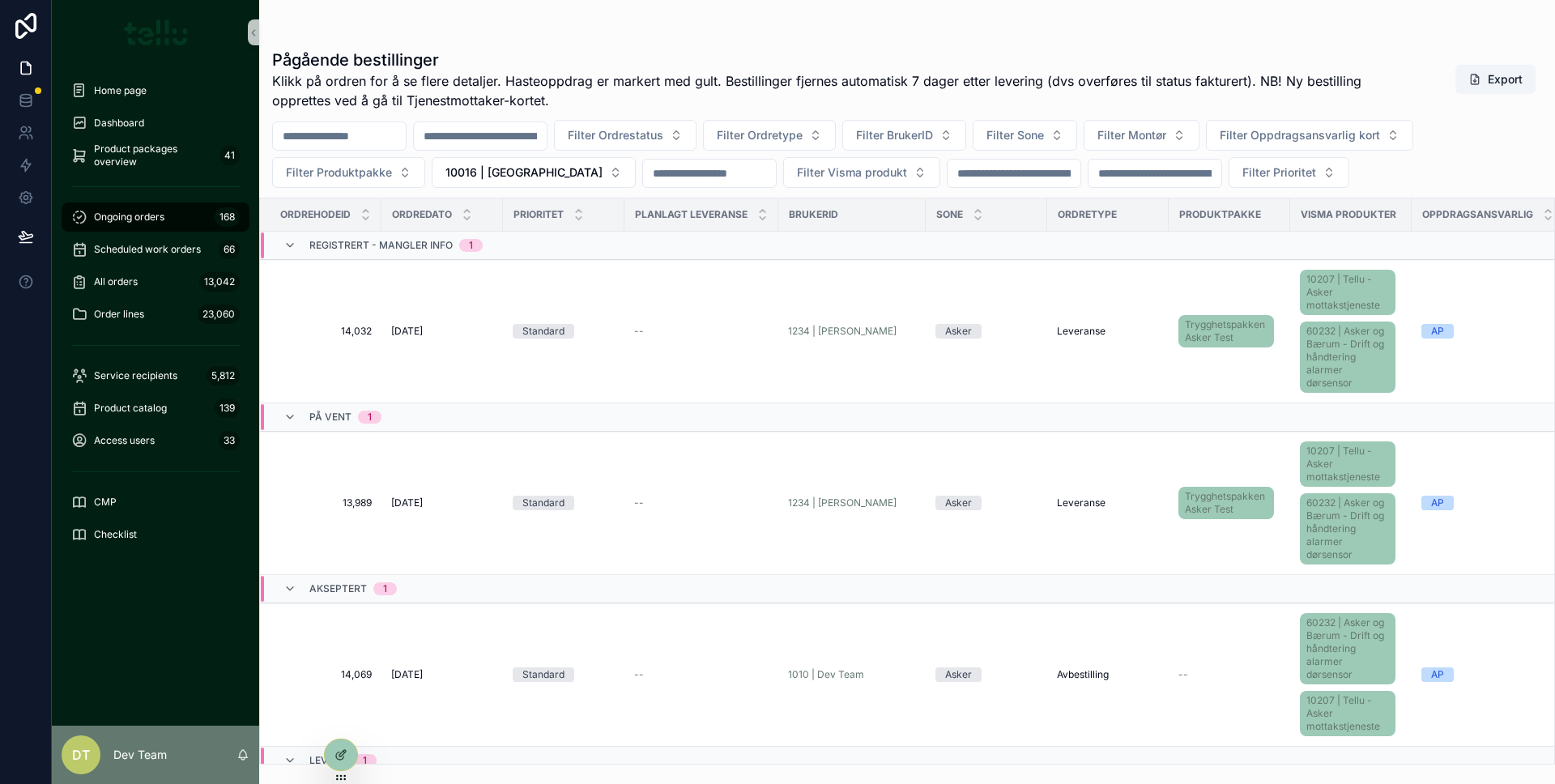
scroll to position [223, 0]
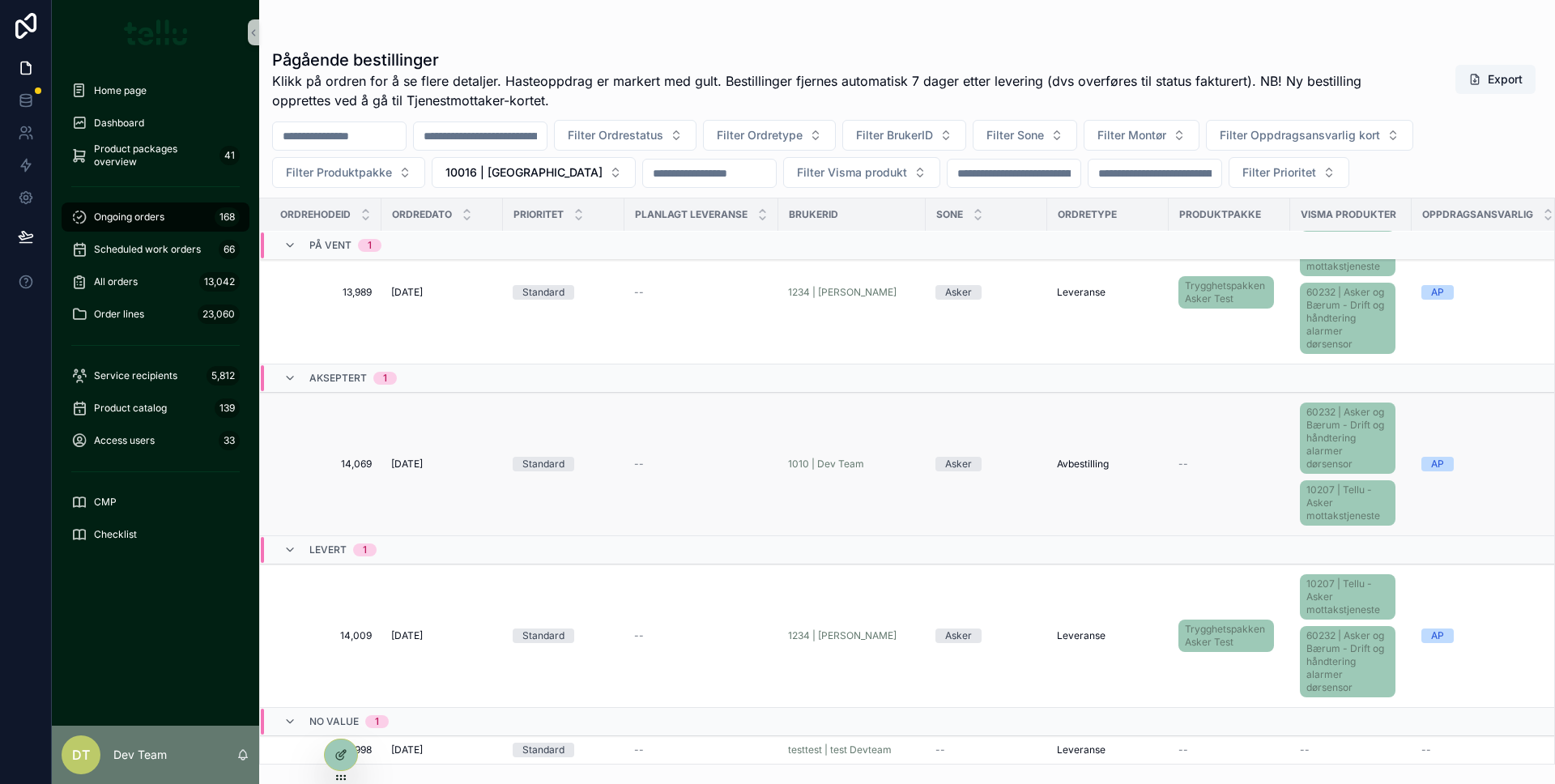
click at [680, 457] on div "--" at bounding box center [701, 464] width 134 height 13
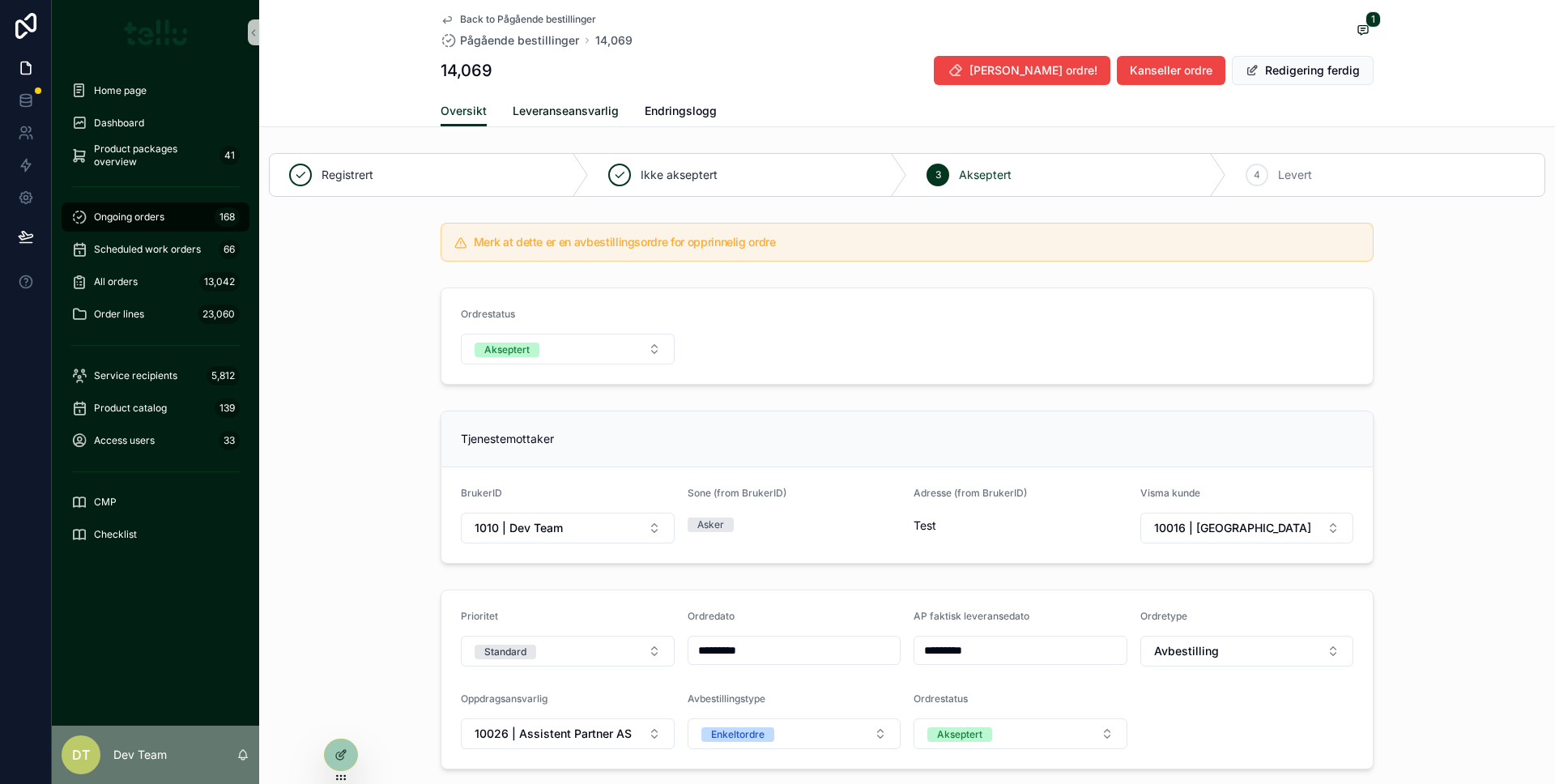
click at [570, 119] on link "Leveranseansvarlig" at bounding box center [565, 112] width 106 height 32
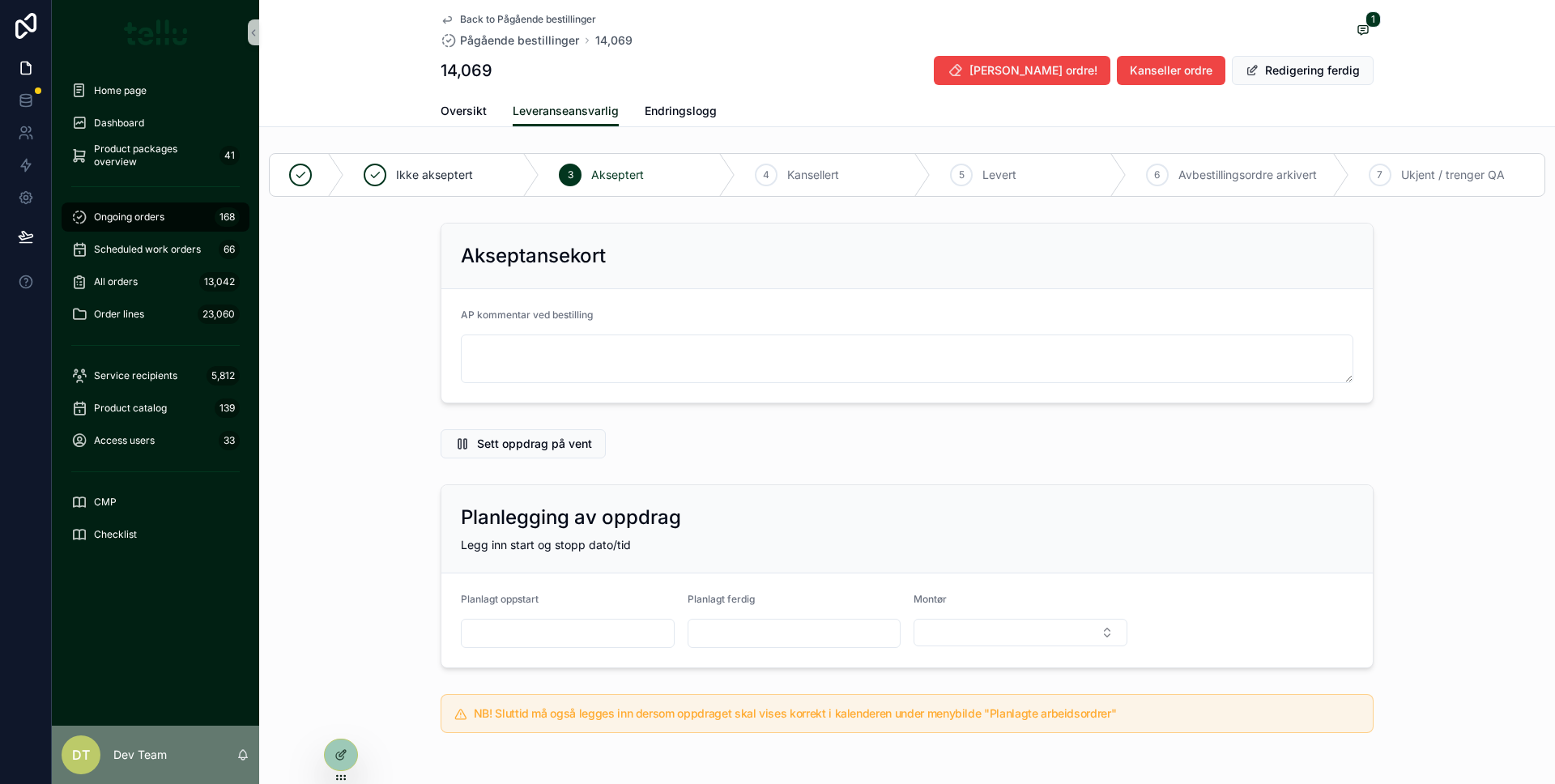
scroll to position [688, 0]
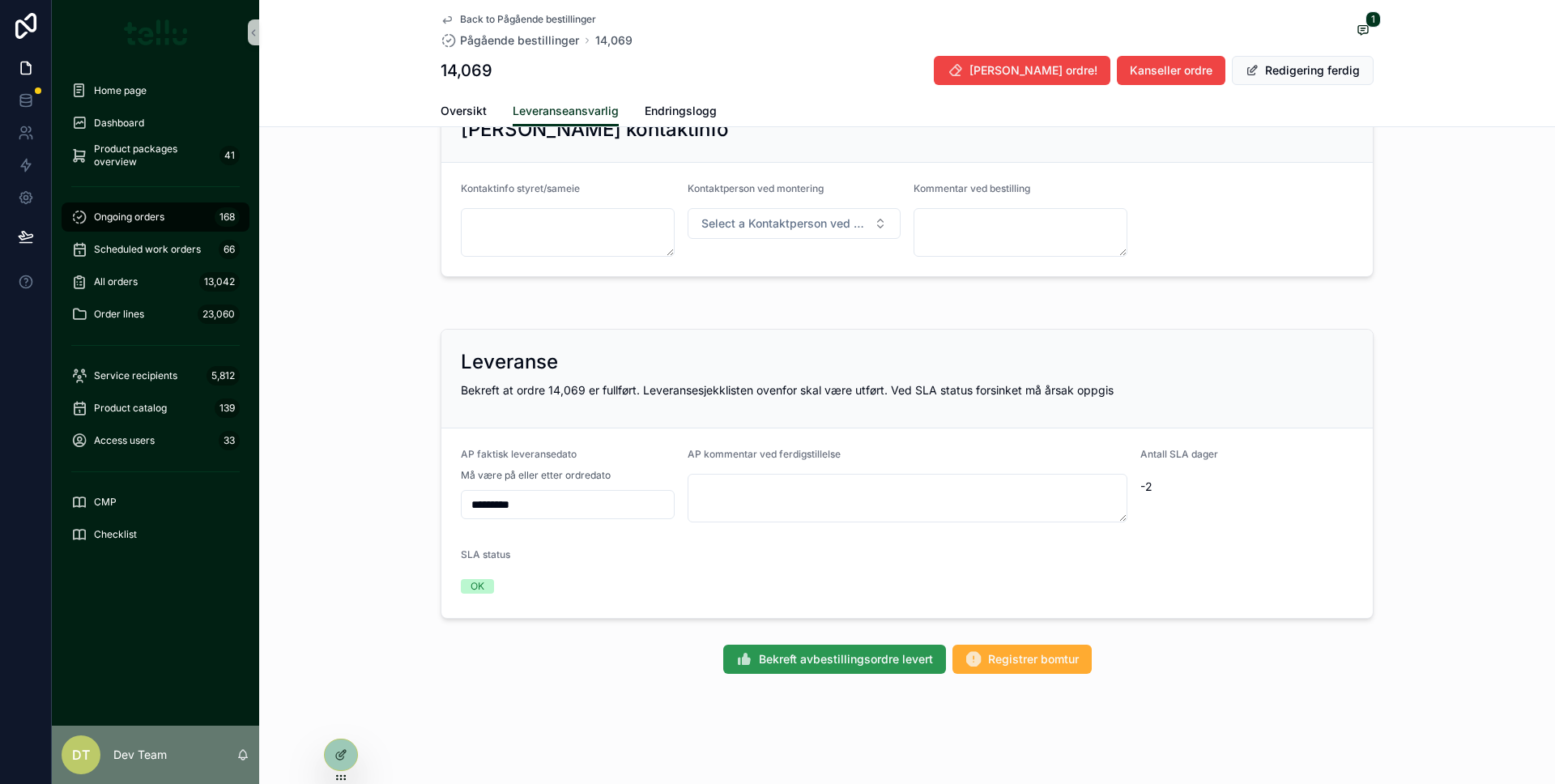
click at [822, 658] on span "Bekreft avbestillingsordre levert" at bounding box center [845, 659] width 174 height 17
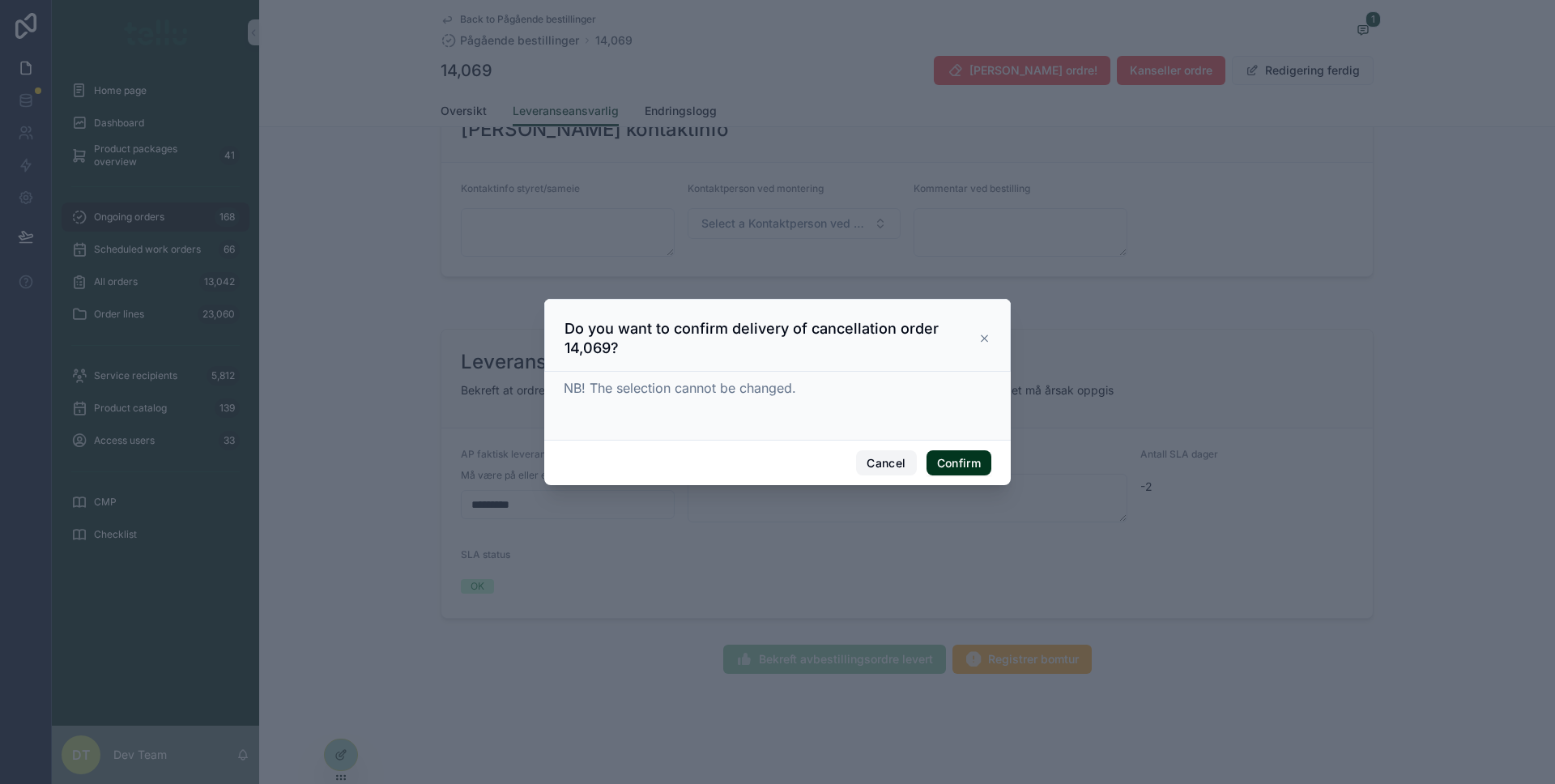
click at [879, 464] on font "Cancel" at bounding box center [885, 463] width 39 height 14
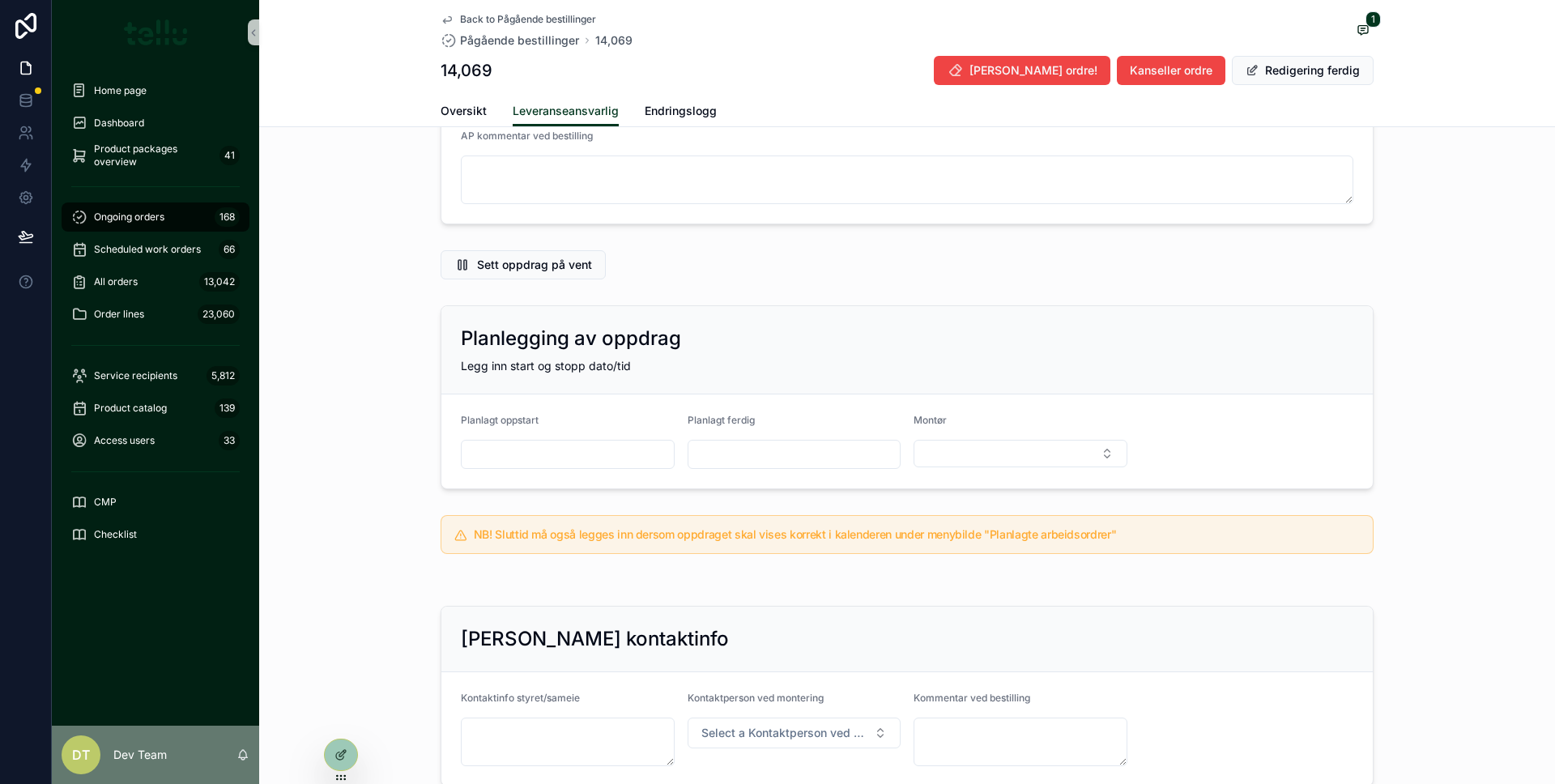
scroll to position [0, 0]
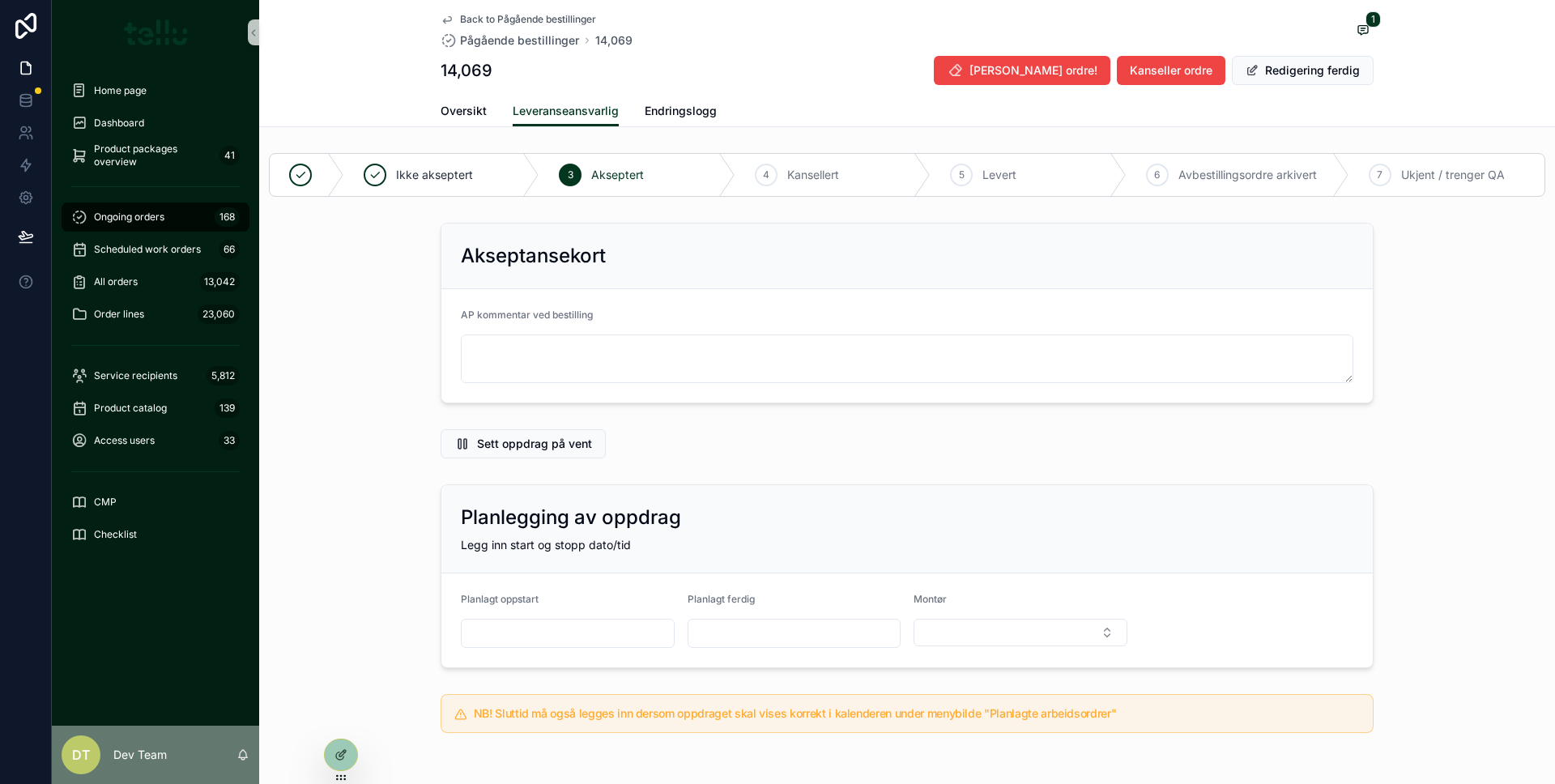
click at [479, 118] on div "Oversikt Leveranseansvarlig Endringslogg" at bounding box center [907, 110] width 932 height 31
click at [477, 115] on span "Oversikt" at bounding box center [464, 111] width 46 height 17
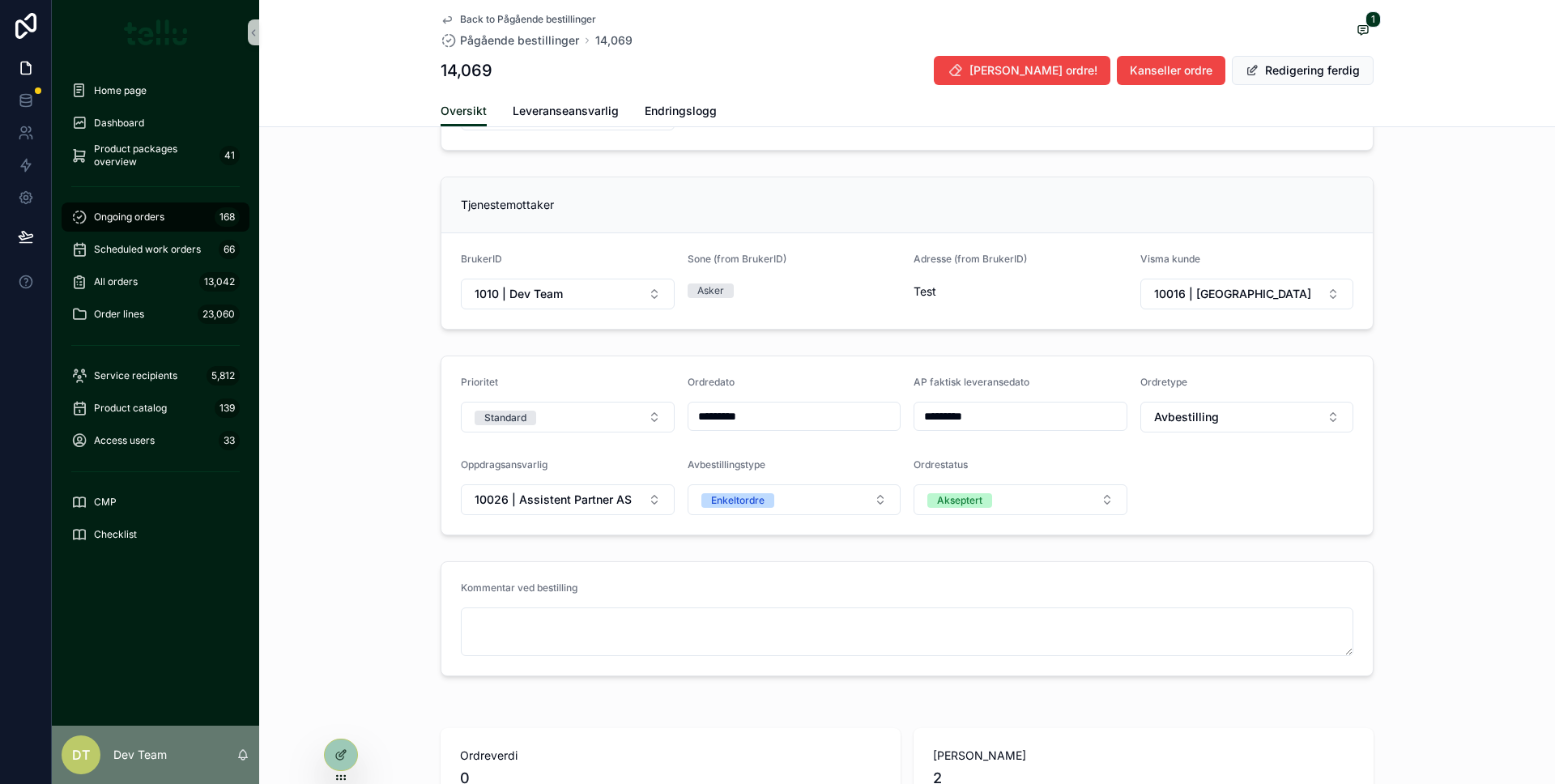
scroll to position [57, 0]
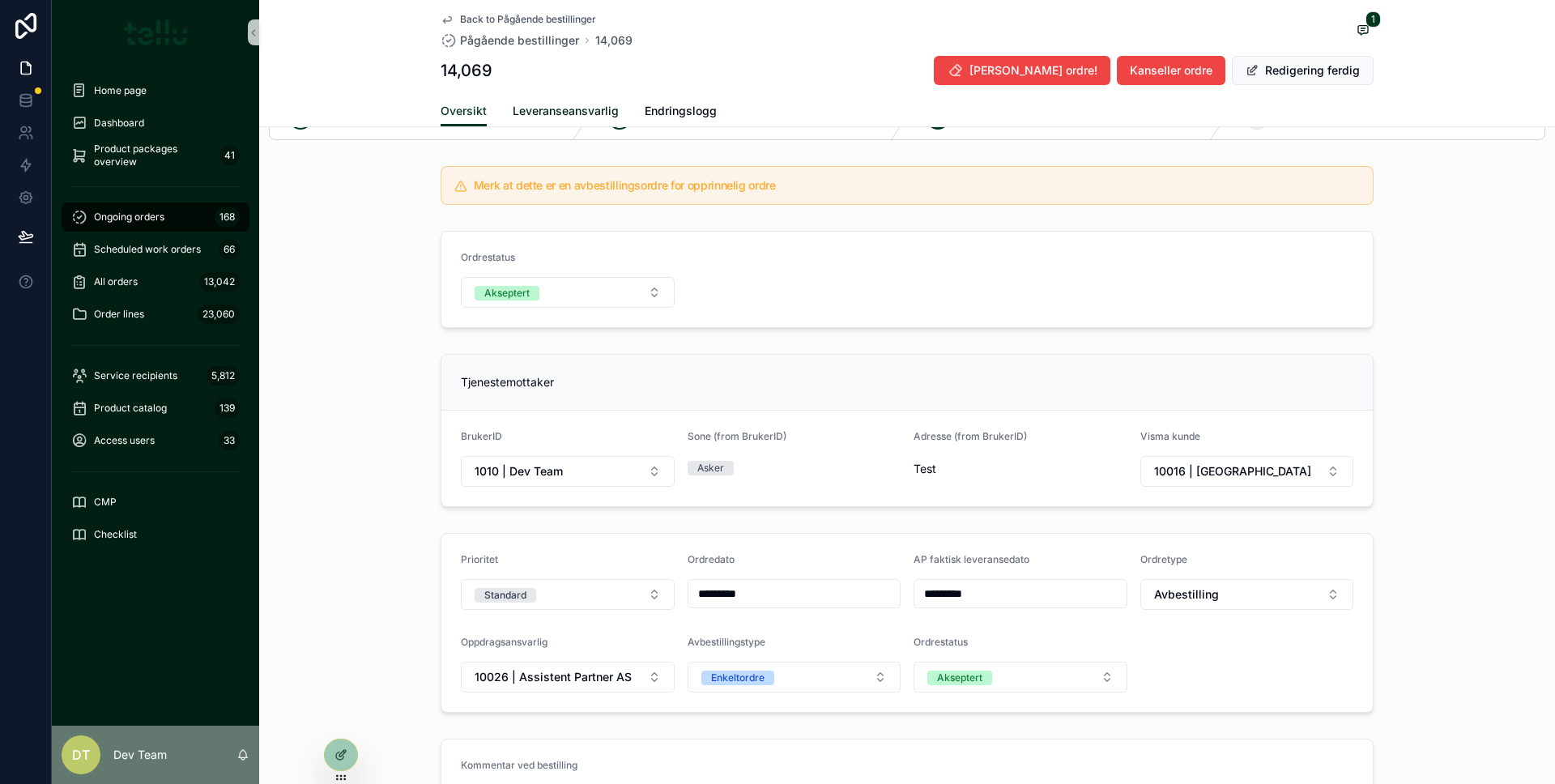
click at [541, 117] on span "Leveranseansvarlig" at bounding box center [565, 111] width 106 height 17
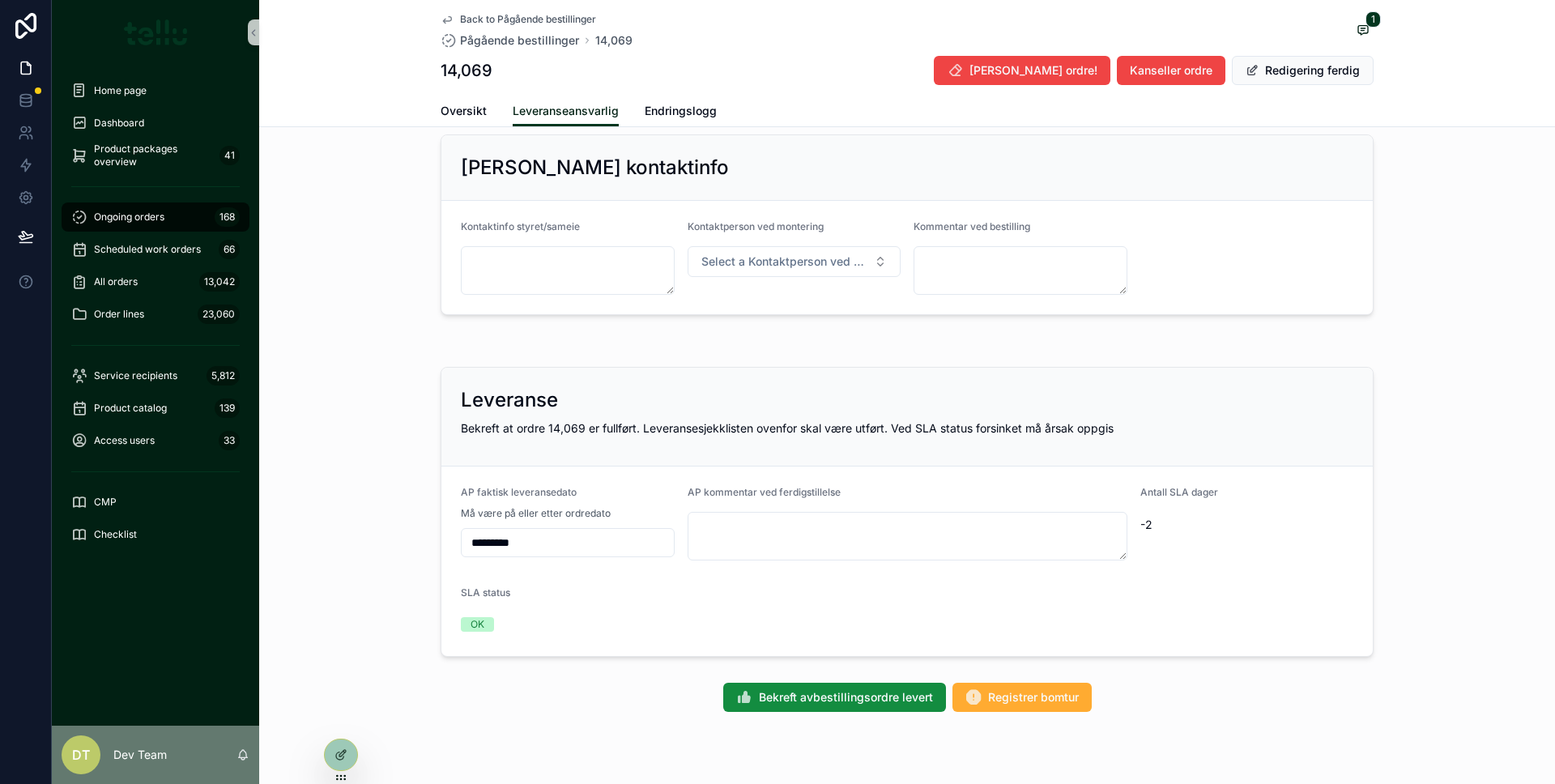
scroll to position [688, 0]
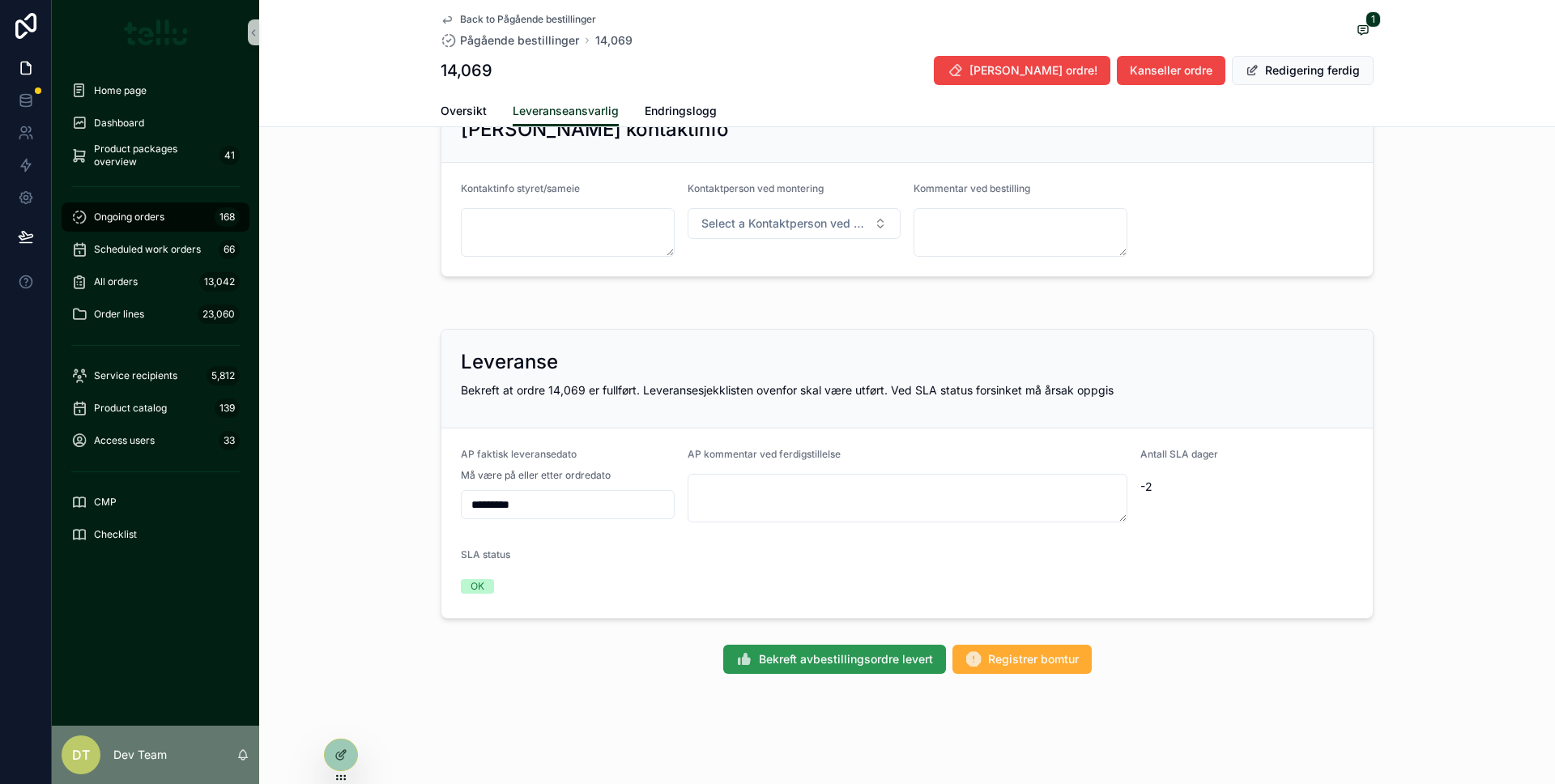
click at [820, 666] on span "Bekreft avbestillingsordre levert" at bounding box center [845, 659] width 174 height 17
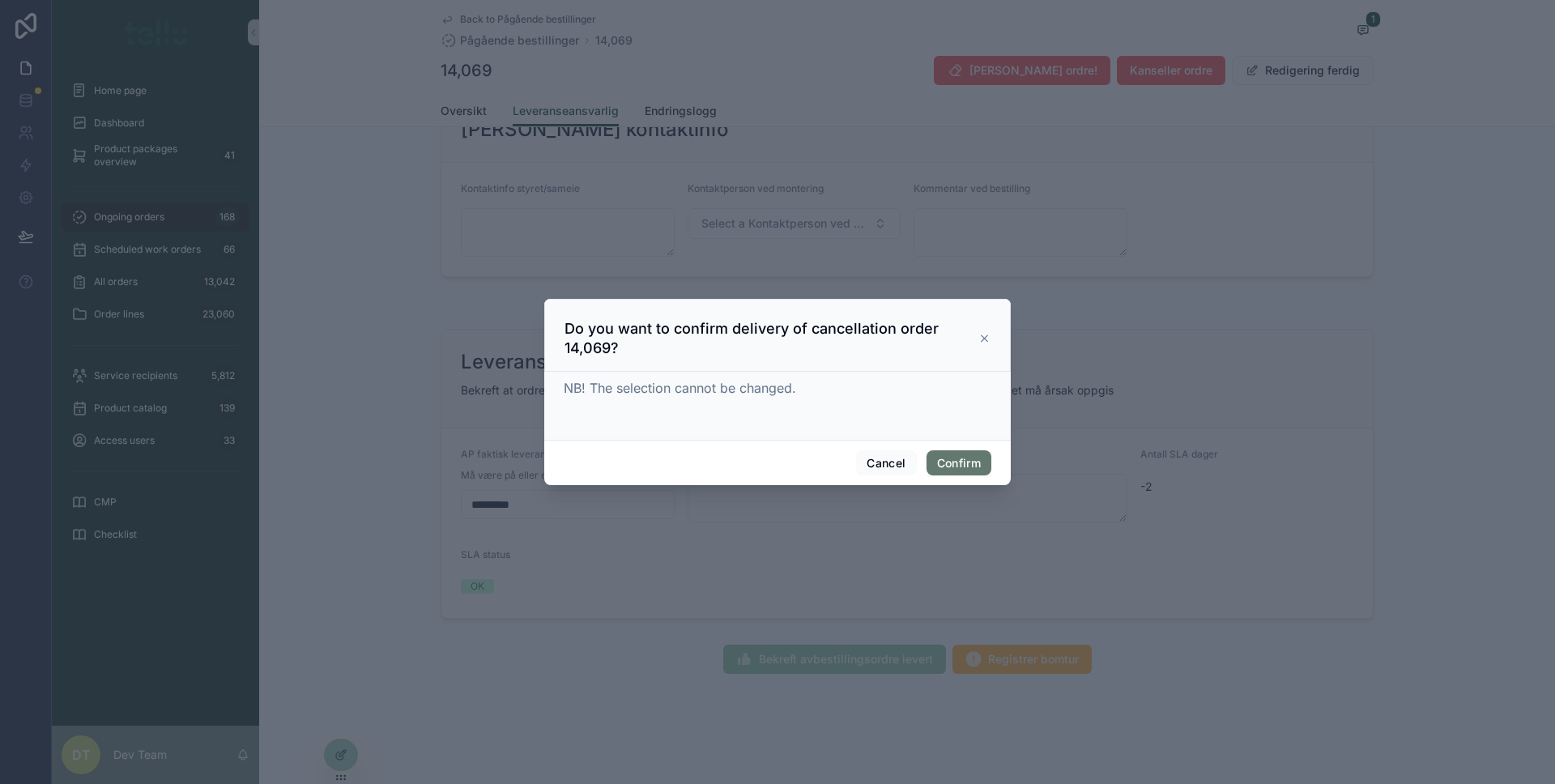
click at [952, 473] on button "Confirm" at bounding box center [959, 464] width 65 height 26
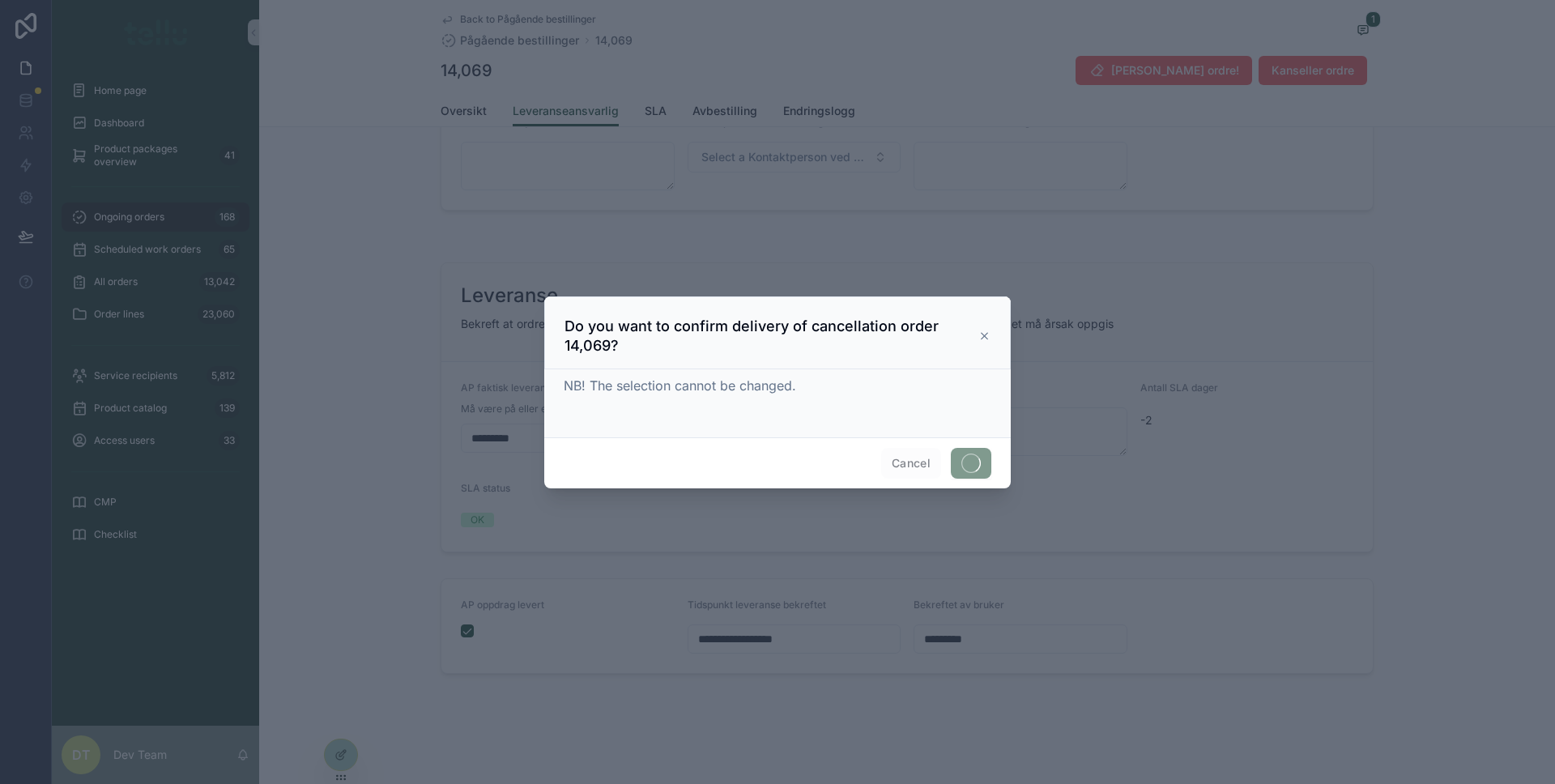
scroll to position [568, 0]
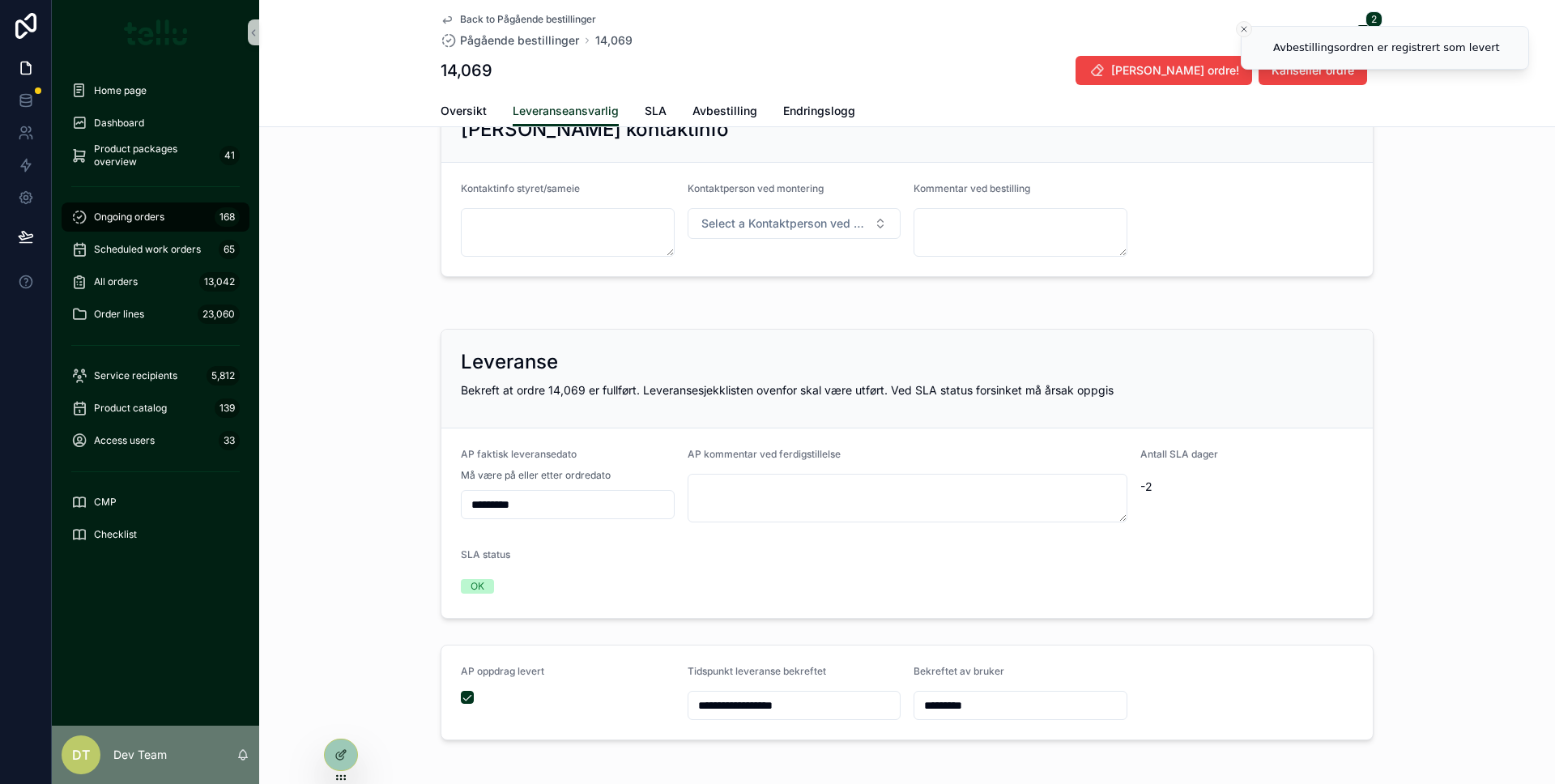
click at [1239, 28] on icon "Close toast" at bounding box center [1243, 29] width 10 height 10
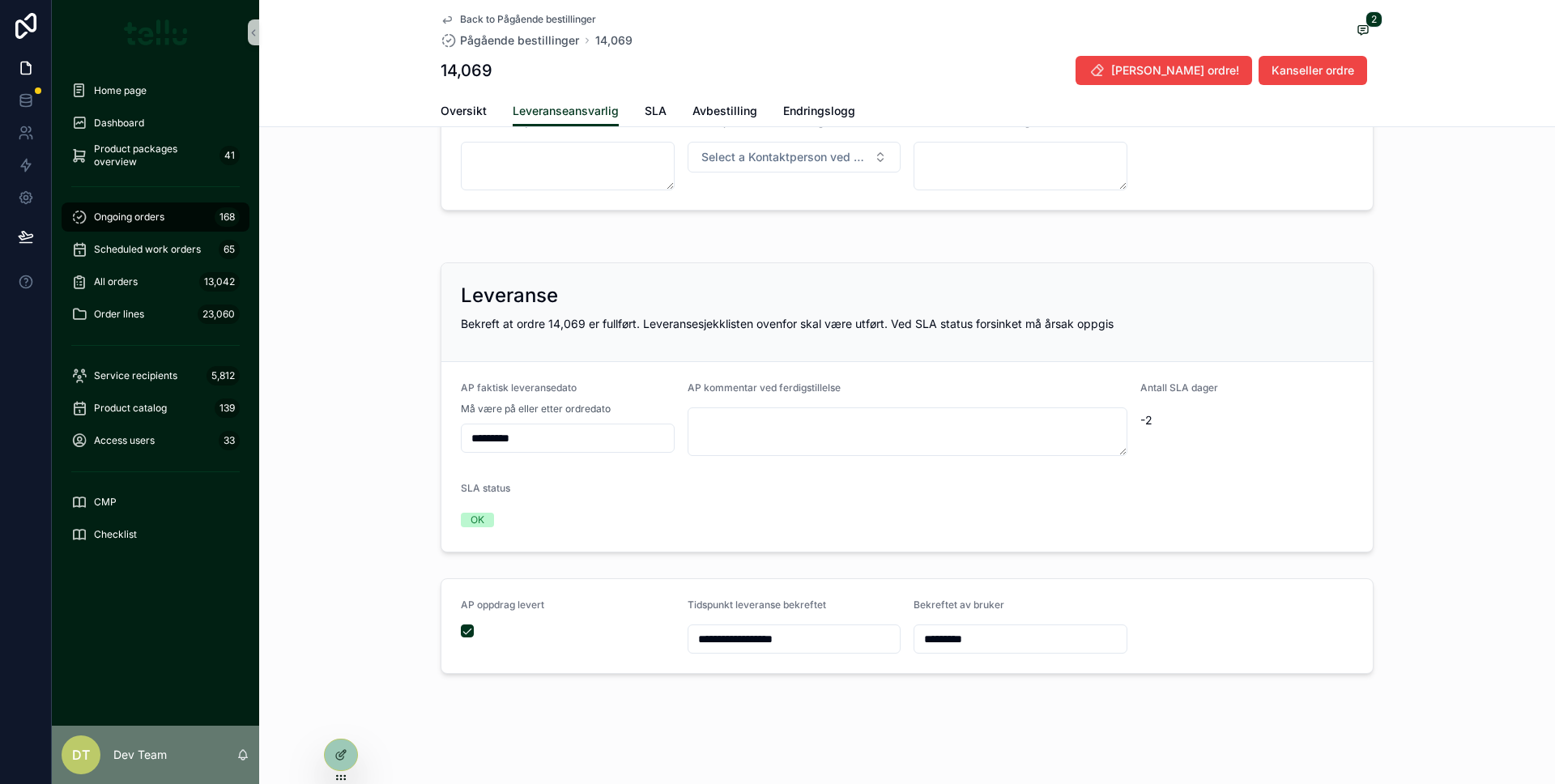
scroll to position [0, 0]
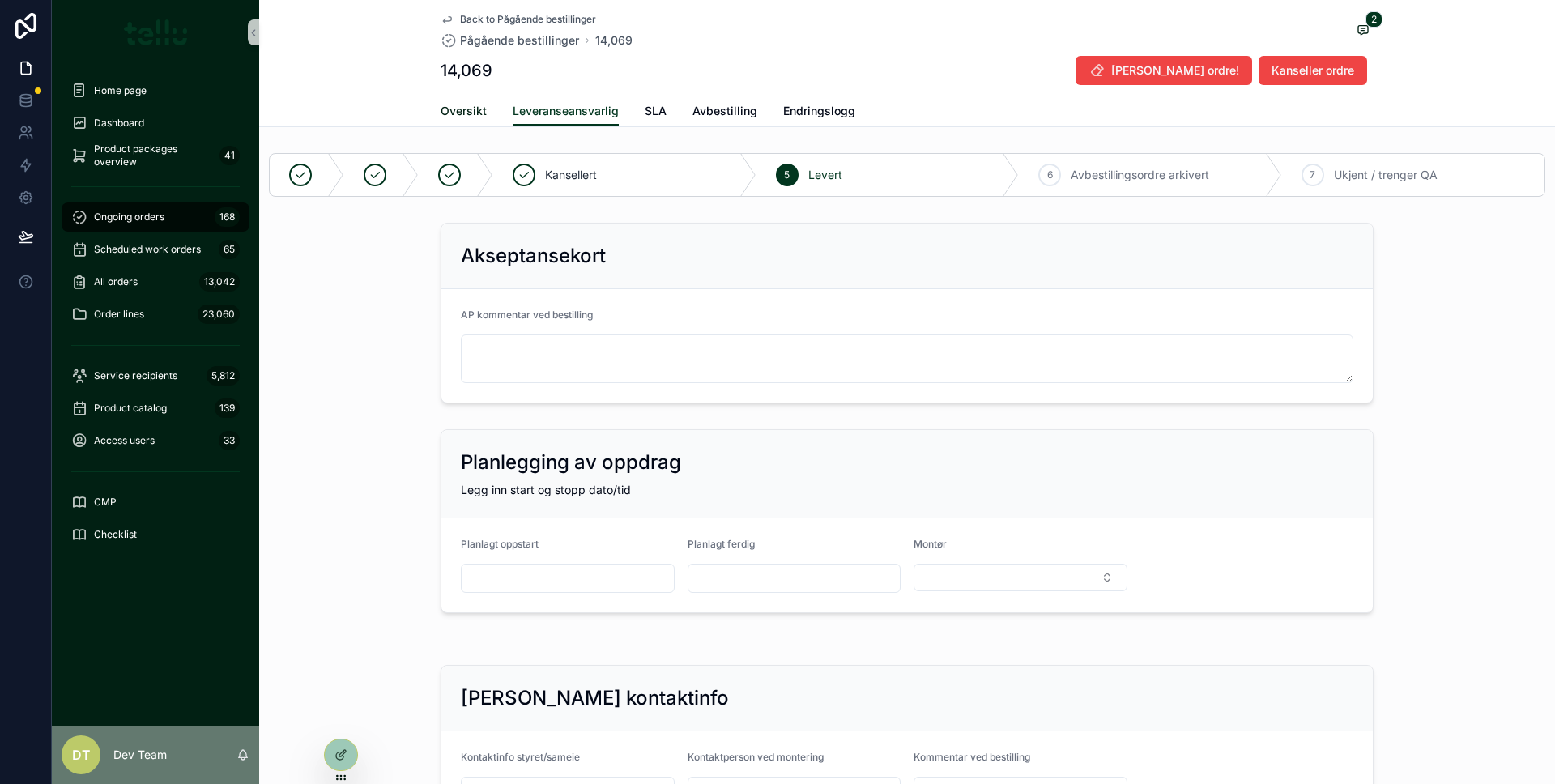
click at [468, 114] on span "Oversikt" at bounding box center [464, 111] width 46 height 17
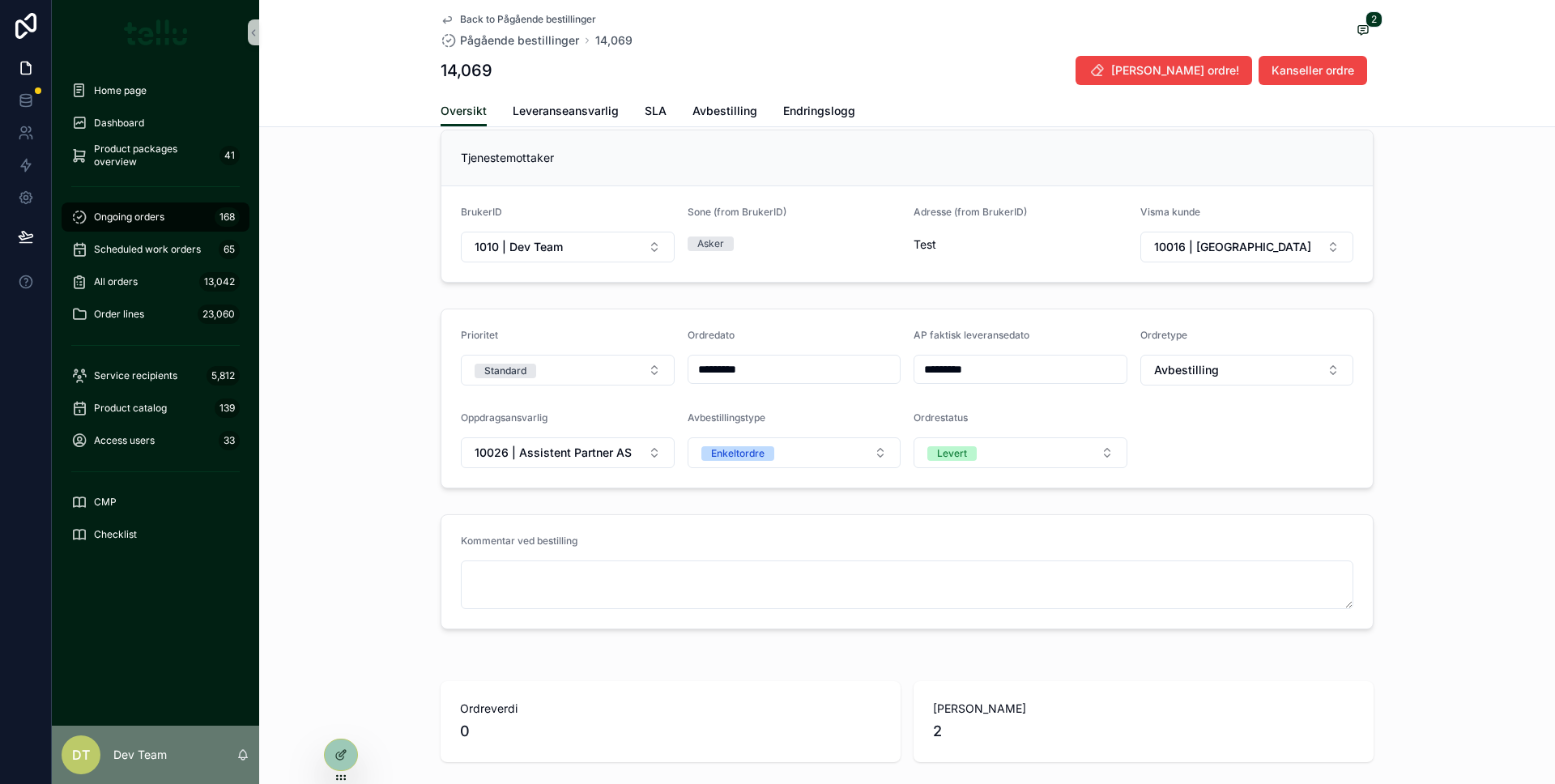
scroll to position [364, 0]
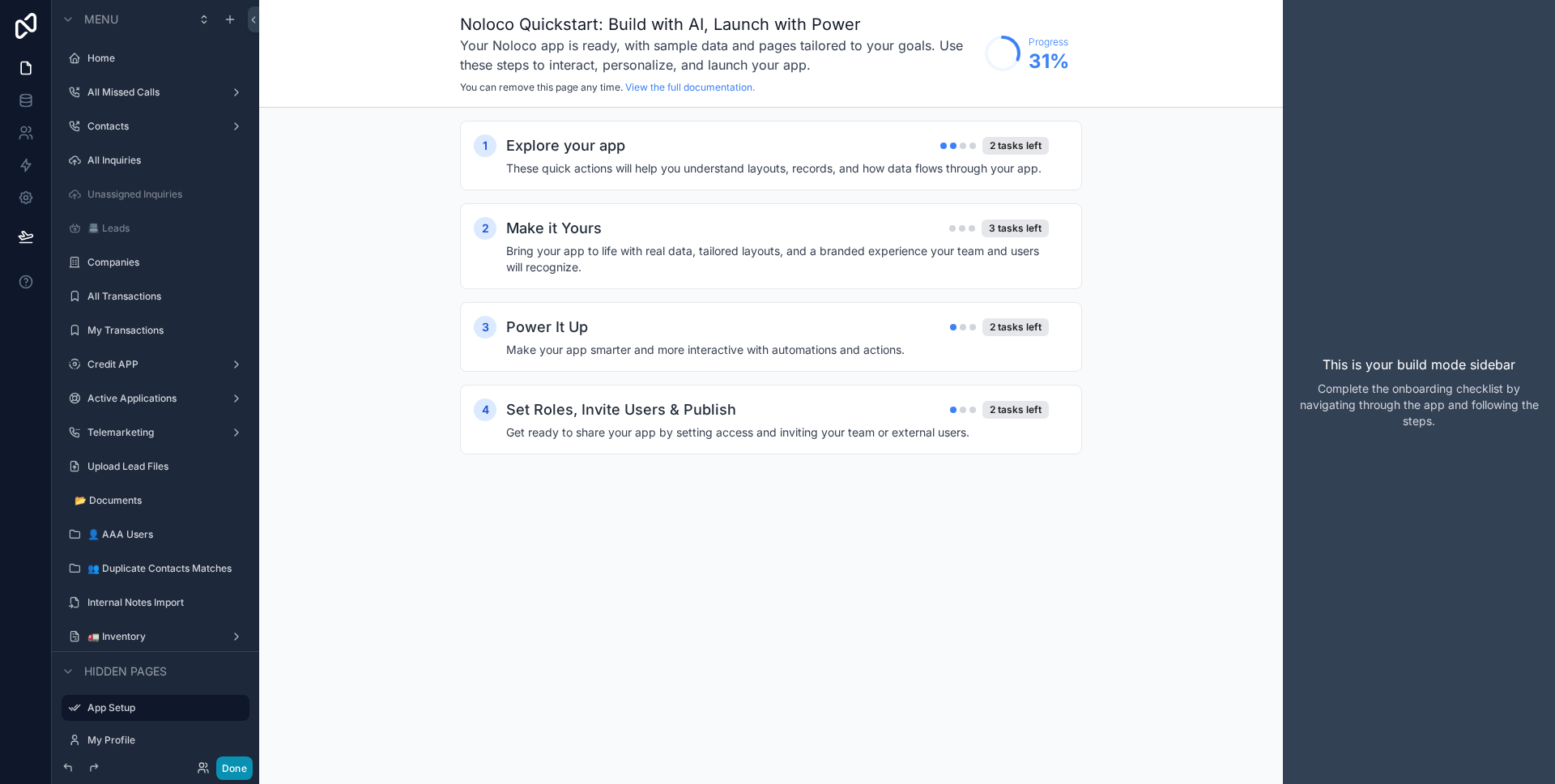
drag, startPoint x: 233, startPoint y: 761, endPoint x: 234, endPoint y: 740, distance: 21.0
click at [233, 761] on button "Done" at bounding box center [235, 767] width 37 height 24
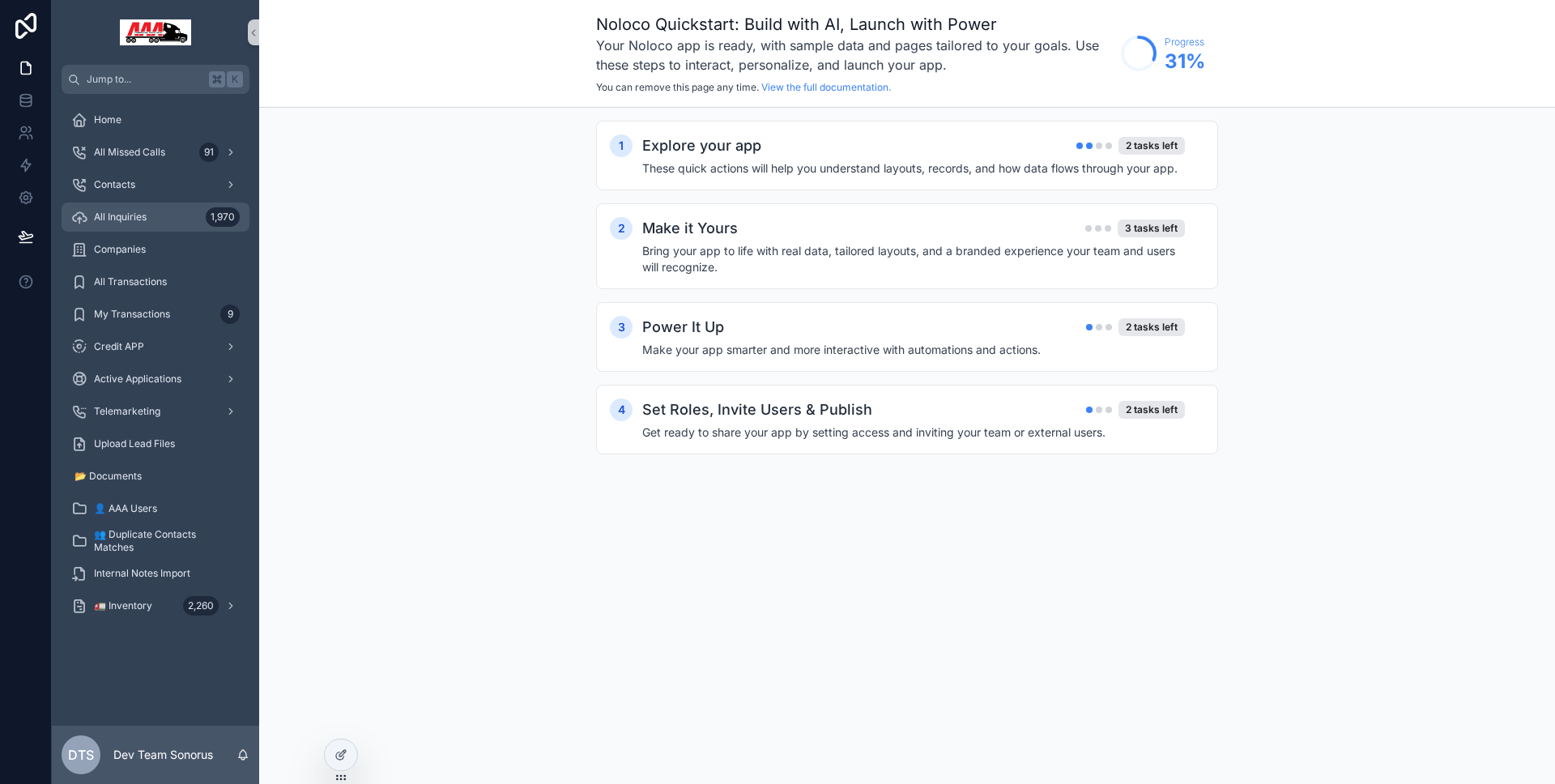
click at [147, 229] on div "All Inquiries 1,970" at bounding box center [155, 217] width 169 height 26
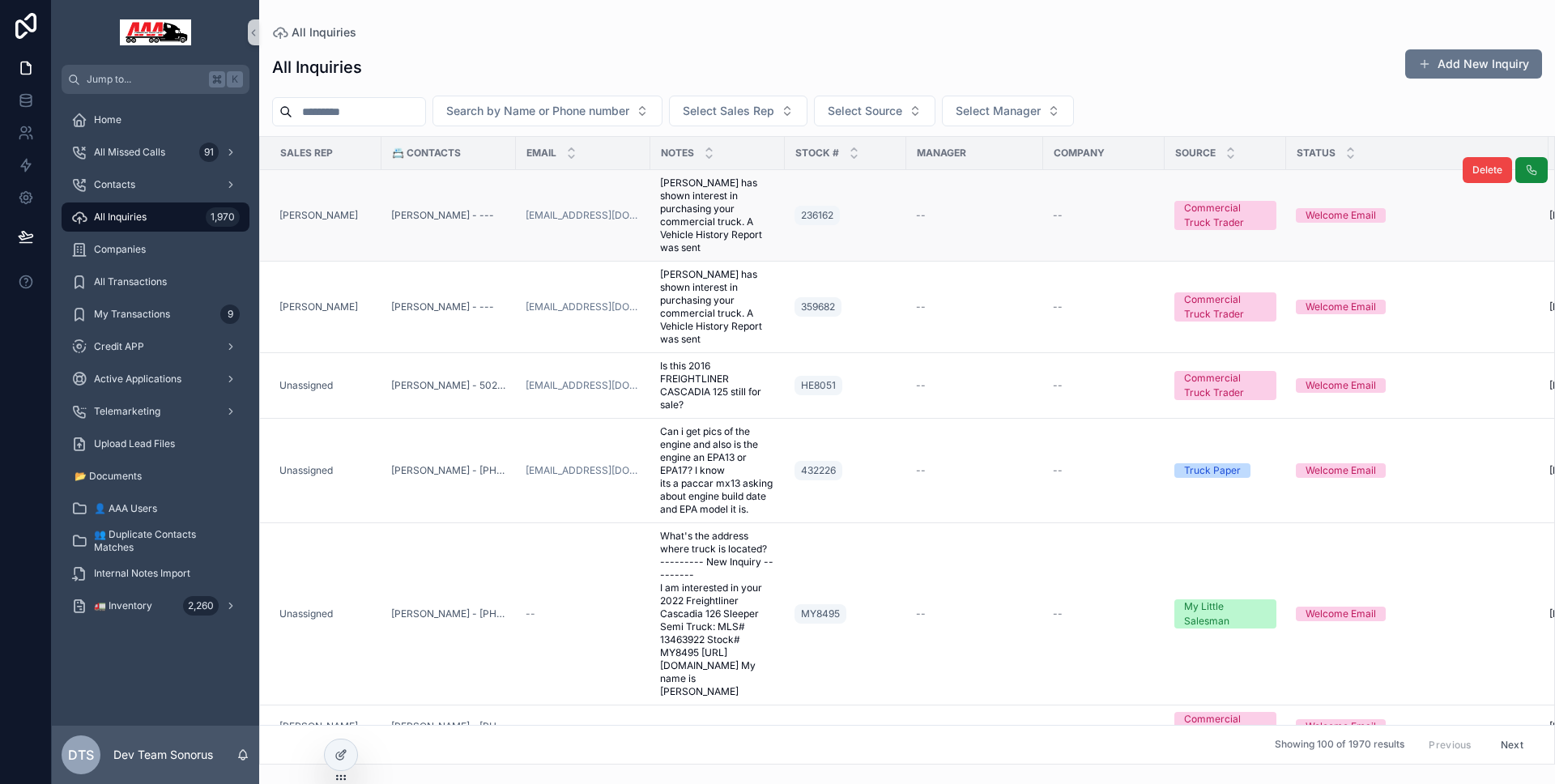
click at [369, 215] on div "Luis Guerra" at bounding box center [326, 215] width 93 height 13
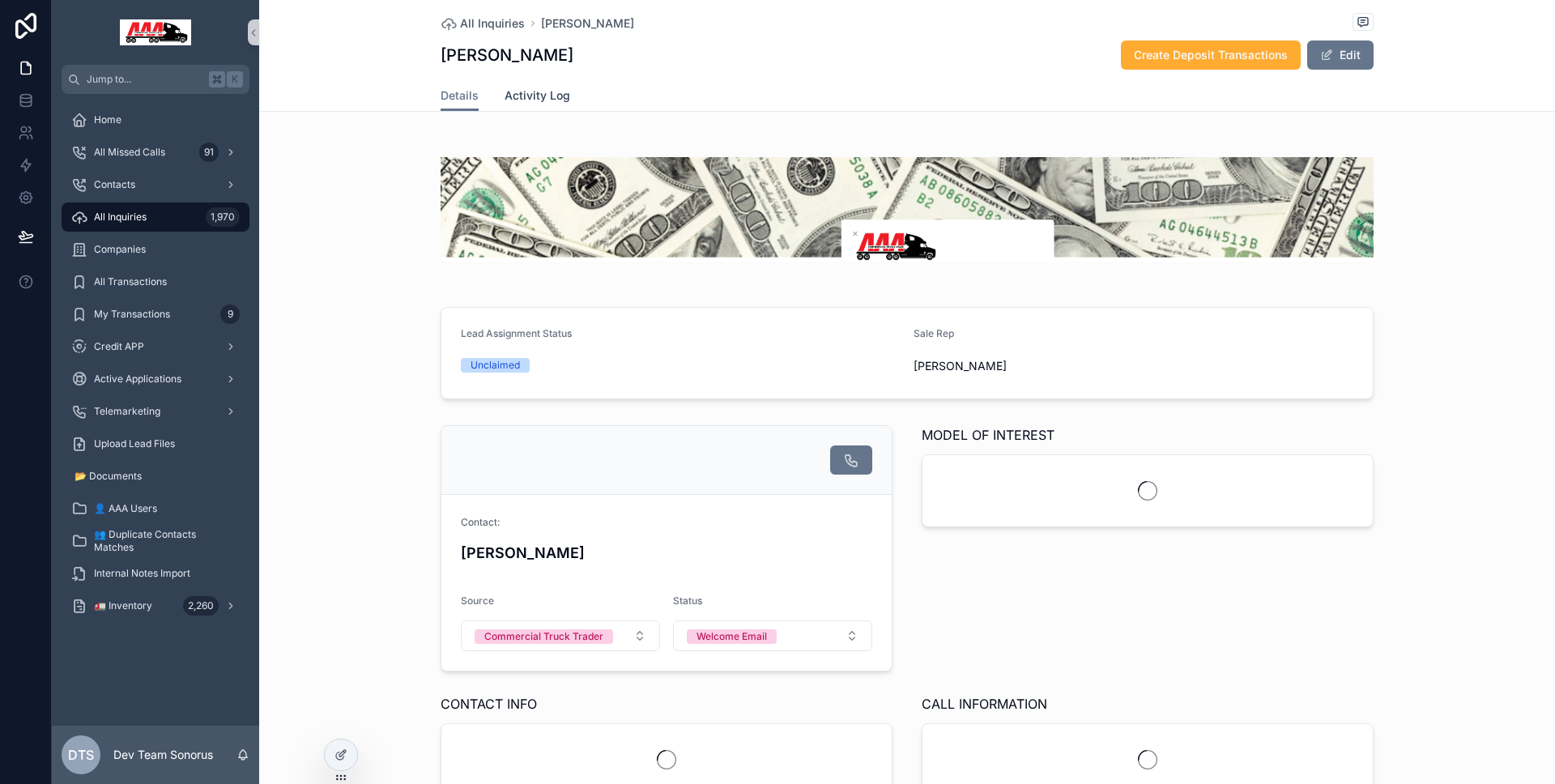
click at [554, 105] on link "Activity Log" at bounding box center [537, 97] width 65 height 32
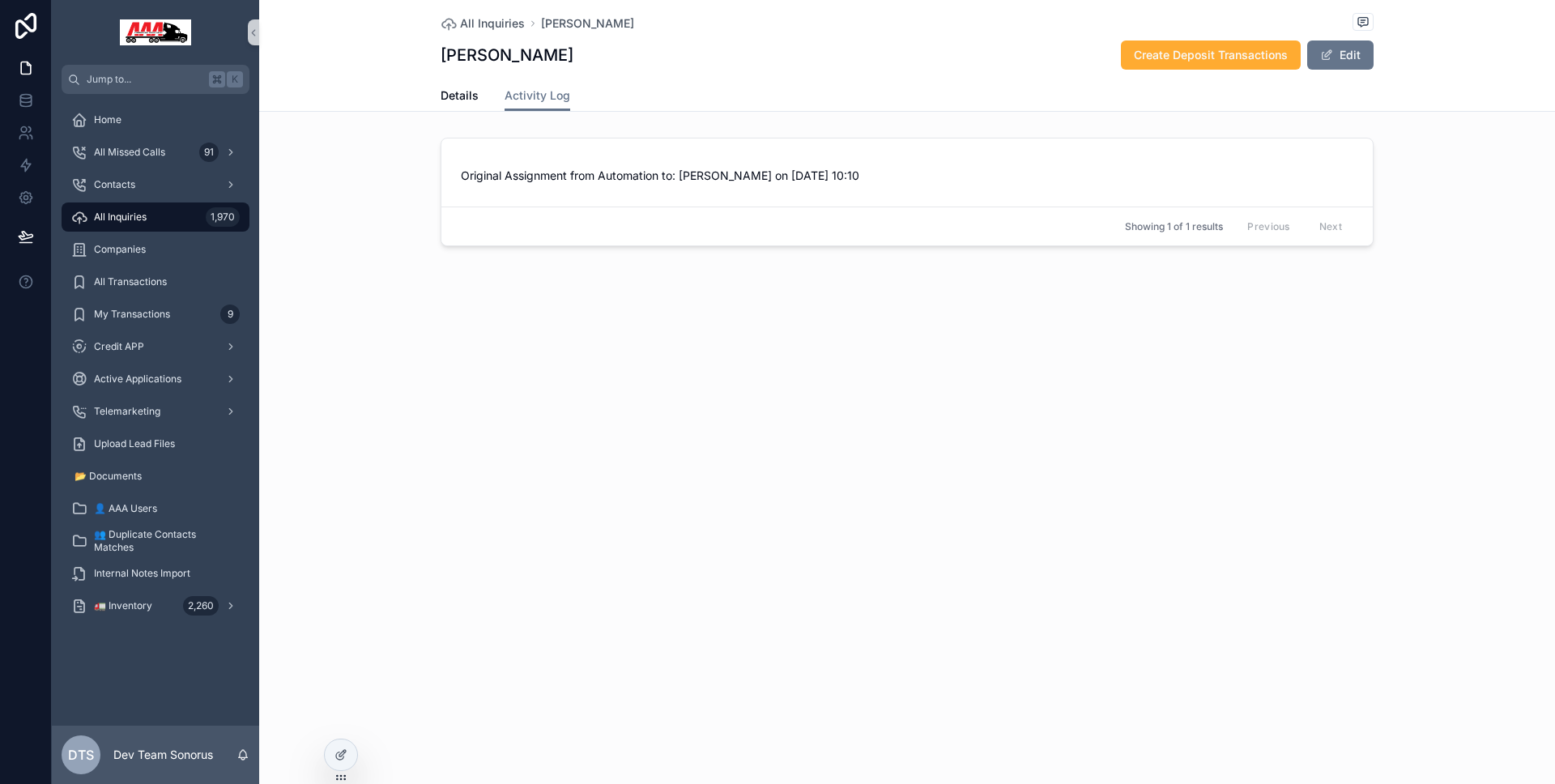
click at [437, 104] on div "Details Activity Log" at bounding box center [907, 95] width 1276 height 31
click at [203, 216] on div "All Inquiries 1,970" at bounding box center [155, 217] width 169 height 26
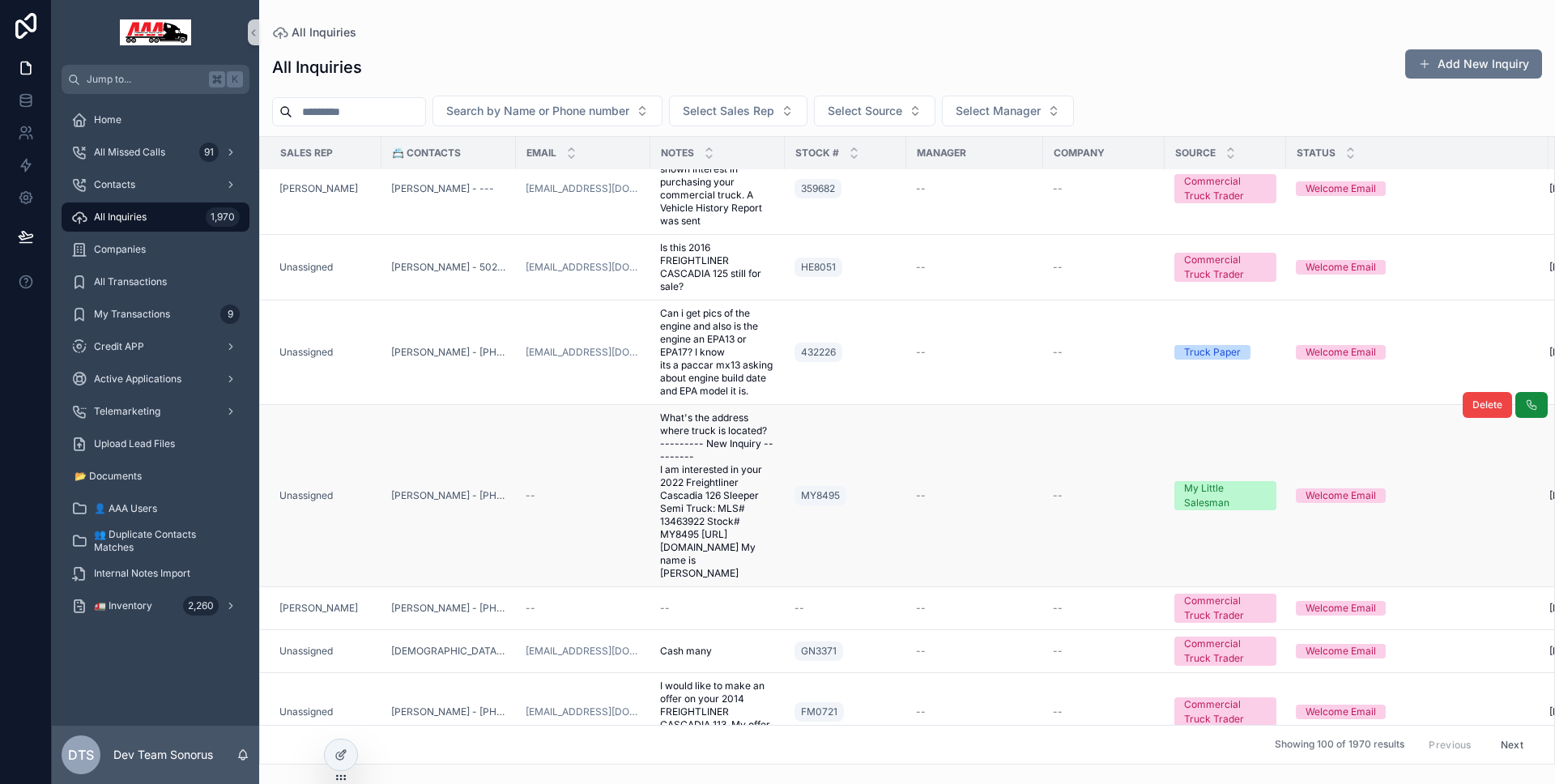
scroll to position [140, 0]
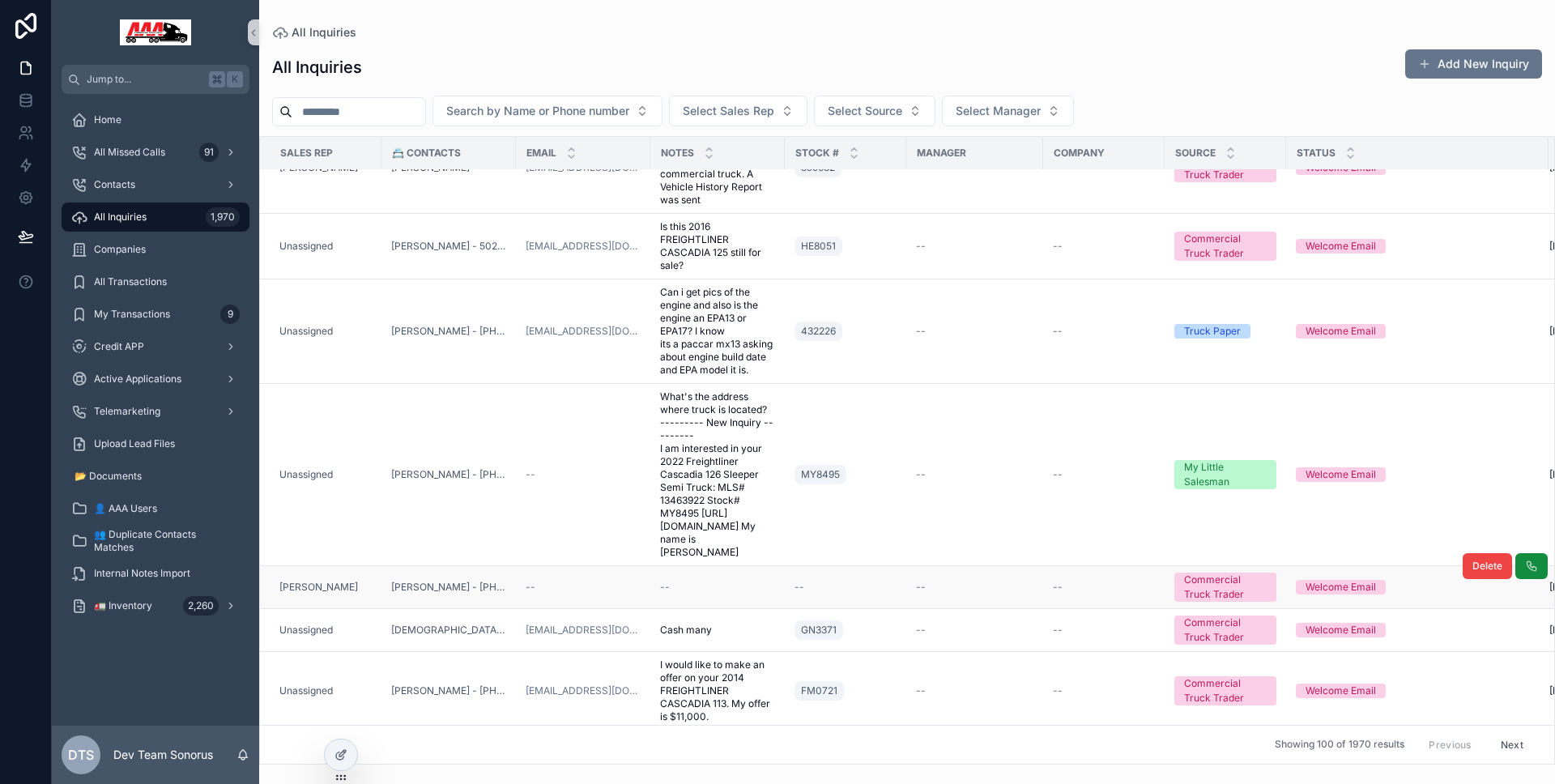
click at [375, 588] on td "Steve Benefield" at bounding box center [320, 587] width 121 height 43
click at [377, 583] on td "Steve Benefield" at bounding box center [320, 587] width 121 height 43
click at [574, 587] on div "--" at bounding box center [583, 587] width 115 height 13
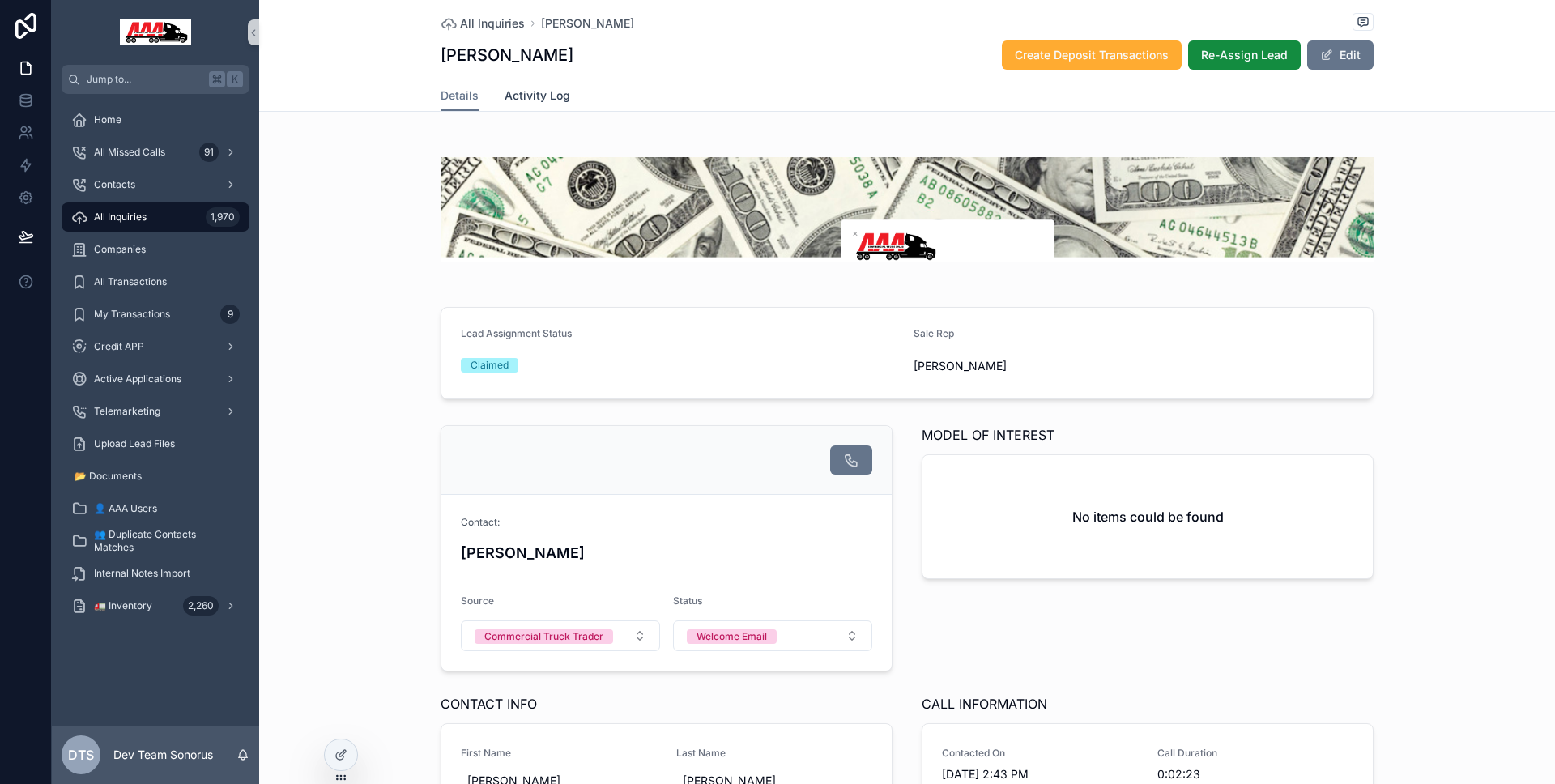
click at [519, 107] on link "Activity Log" at bounding box center [537, 97] width 65 height 32
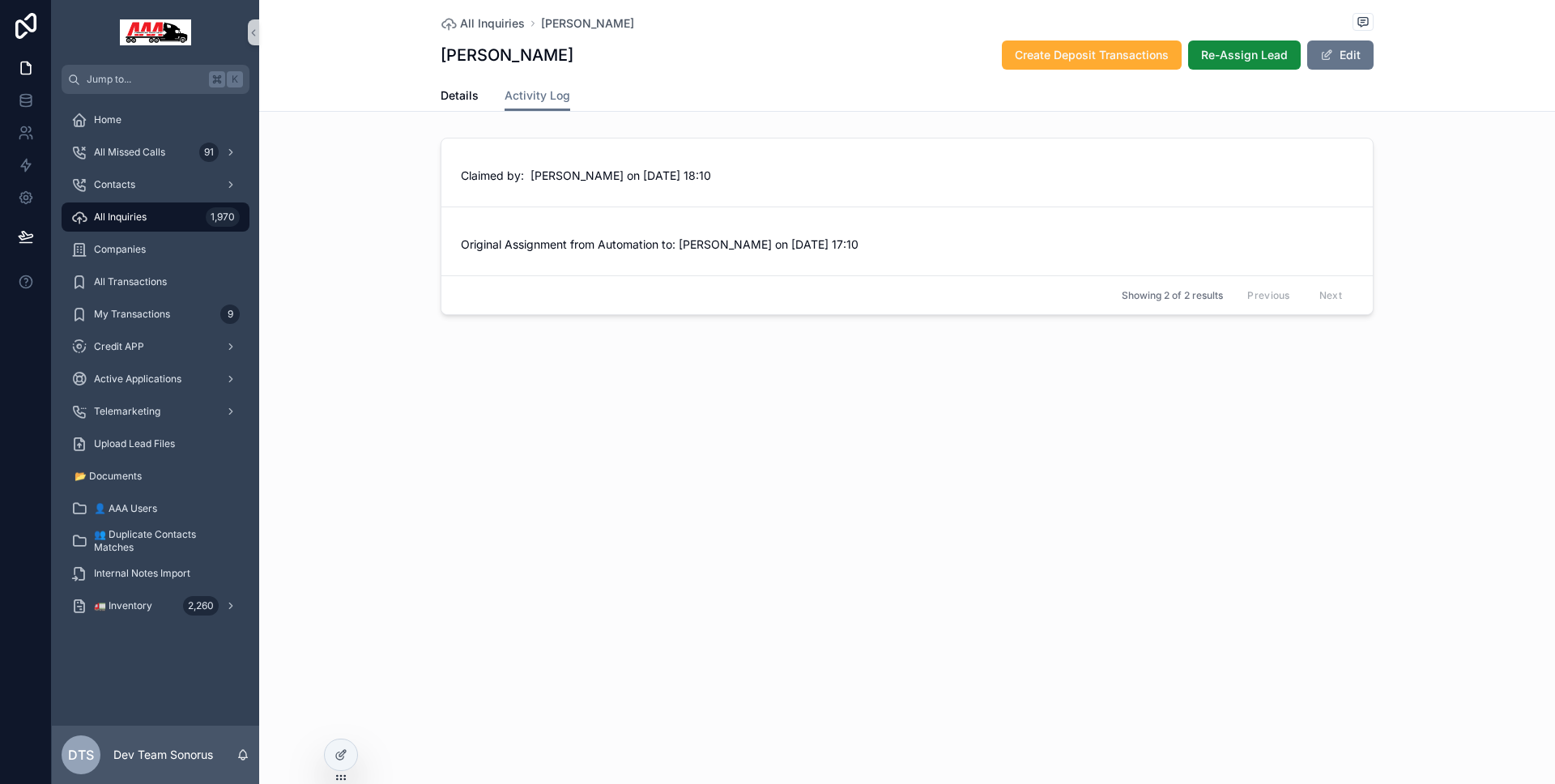
click at [173, 210] on div "All Inquiries 1,970" at bounding box center [155, 217] width 169 height 26
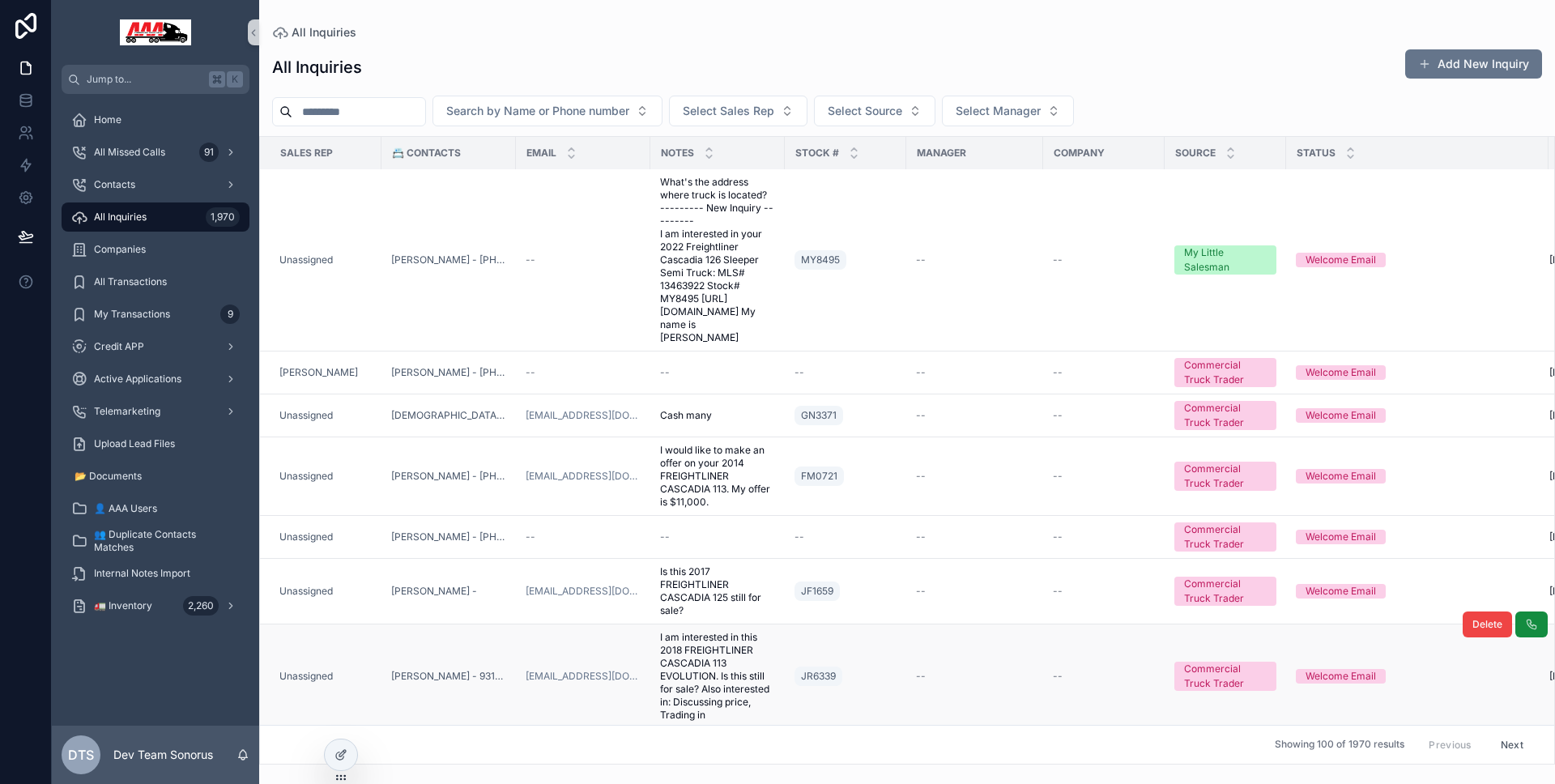
scroll to position [708, 0]
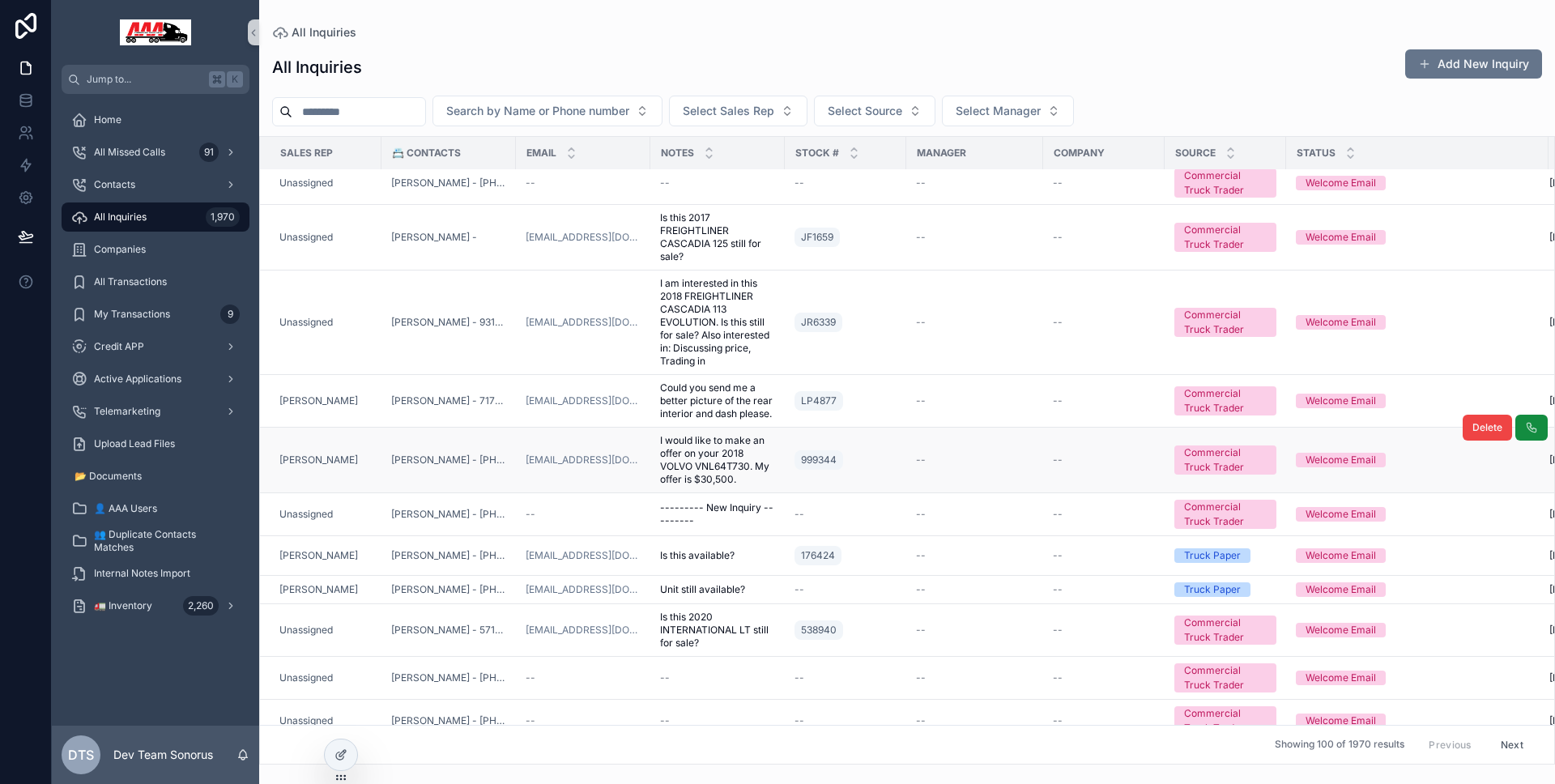
click at [372, 464] on td "Steve Benefield" at bounding box center [320, 460] width 121 height 65
click at [375, 448] on td "Steve Benefield" at bounding box center [320, 460] width 121 height 65
click at [373, 463] on td "Steve Benefield" at bounding box center [320, 460] width 121 height 65
click at [374, 453] on td "Steve Benefield" at bounding box center [320, 460] width 121 height 65
click at [377, 461] on td "Steve Benefield" at bounding box center [320, 460] width 121 height 65
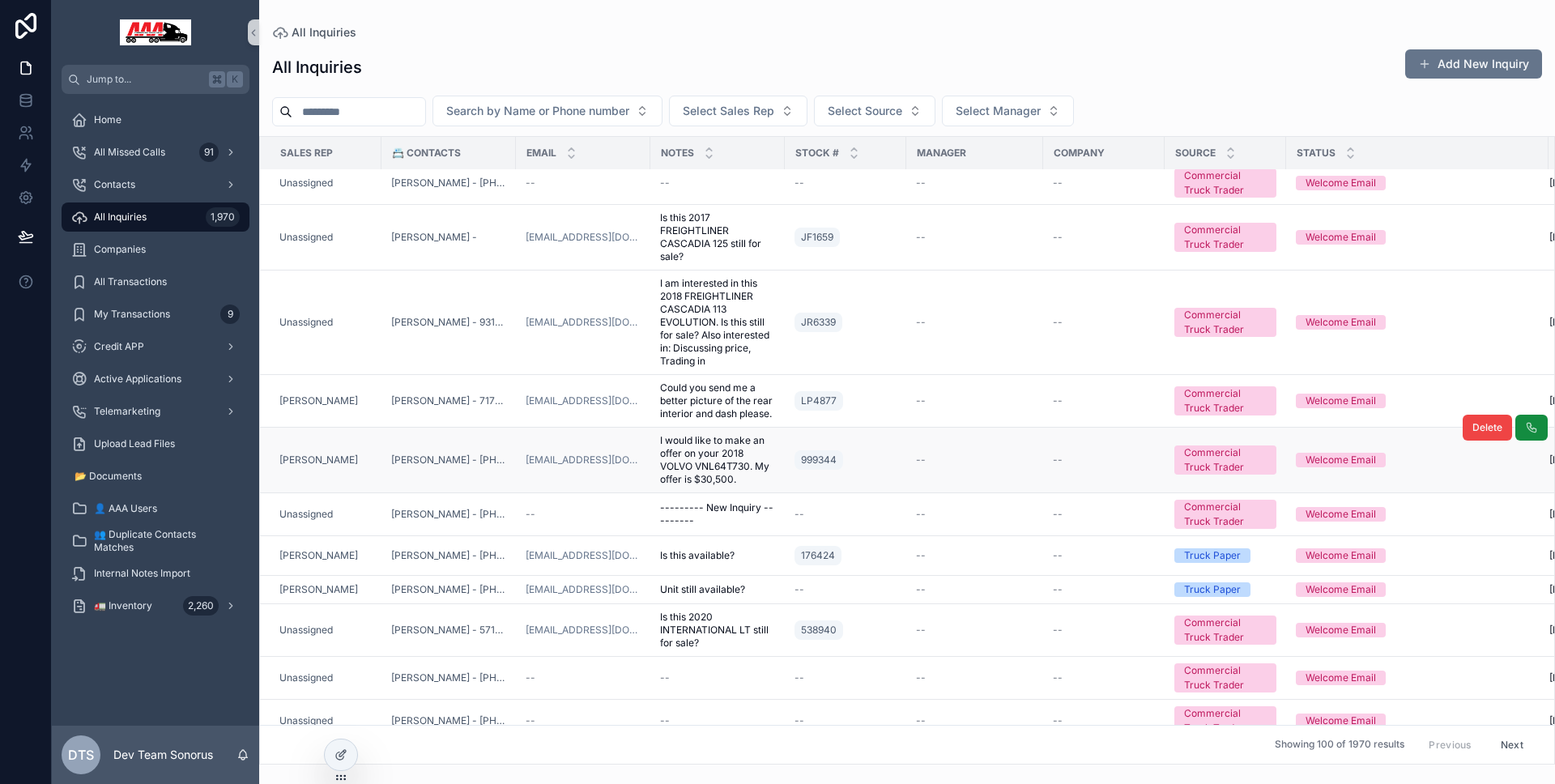
click at [376, 466] on td "Steve Benefield" at bounding box center [320, 460] width 121 height 65
click at [374, 470] on td "Steve Benefield" at bounding box center [320, 460] width 121 height 65
click at [514, 482] on td "Lucica Cimpean - 630 7039880" at bounding box center [449, 460] width 134 height 65
click at [513, 470] on td "Lucica Cimpean - 630 7039880" at bounding box center [449, 460] width 134 height 65
click at [513, 454] on td "Lucica Cimpean - 630 7039880" at bounding box center [449, 460] width 134 height 65
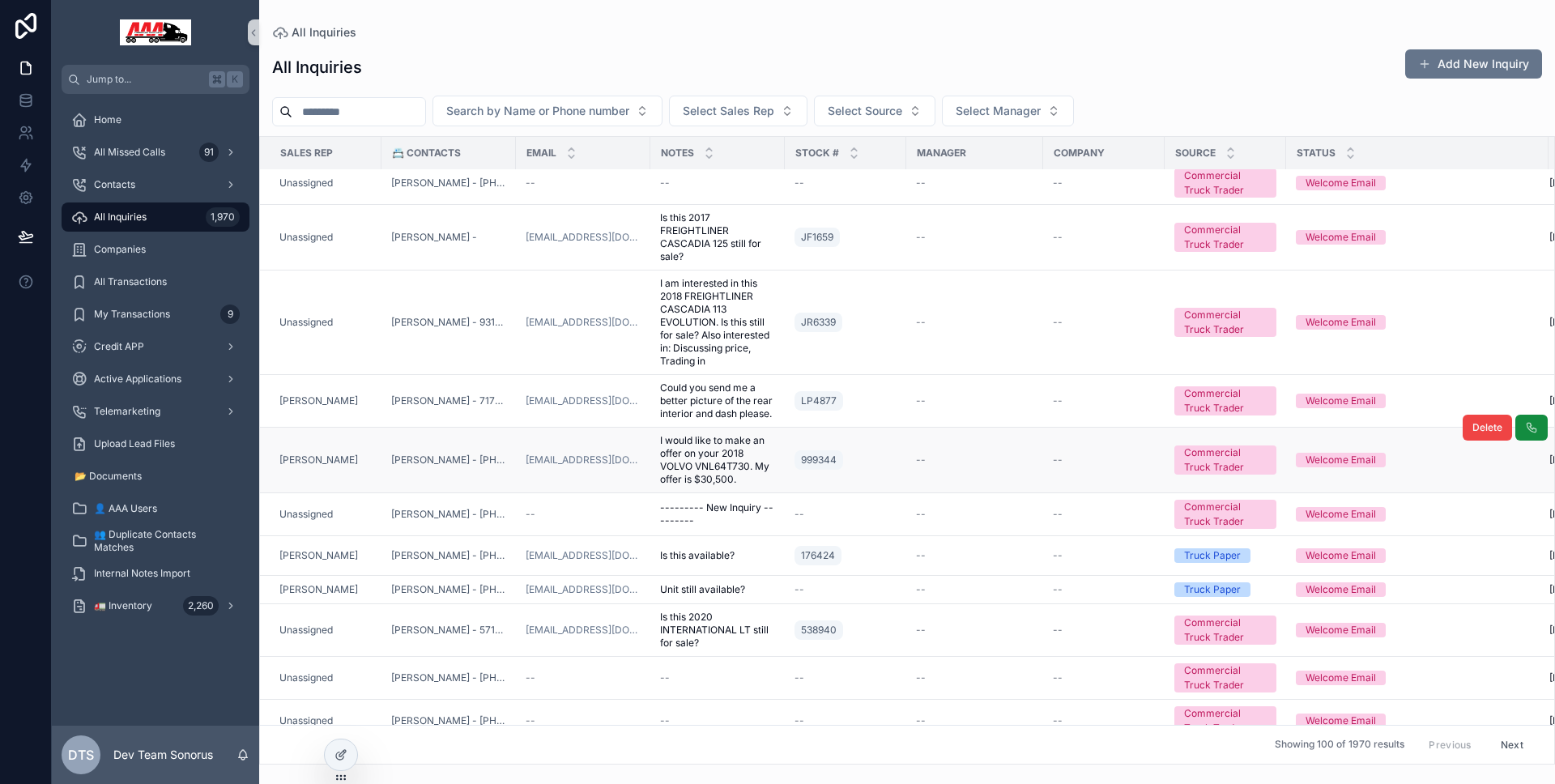
drag, startPoint x: 873, startPoint y: 425, endPoint x: 869, endPoint y: 440, distance: 15.5
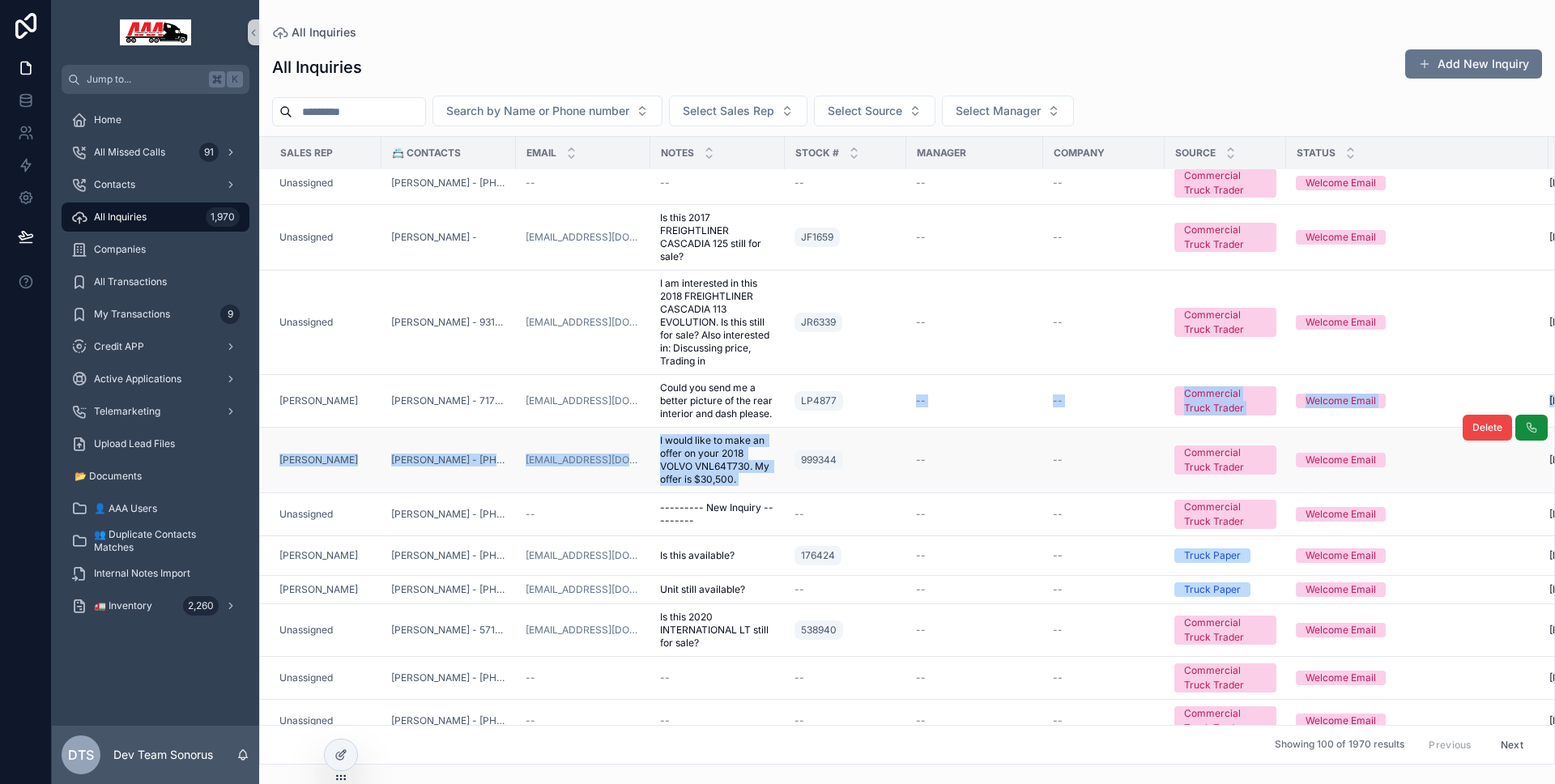
click at [869, 450] on div "999344" at bounding box center [845, 460] width 102 height 26
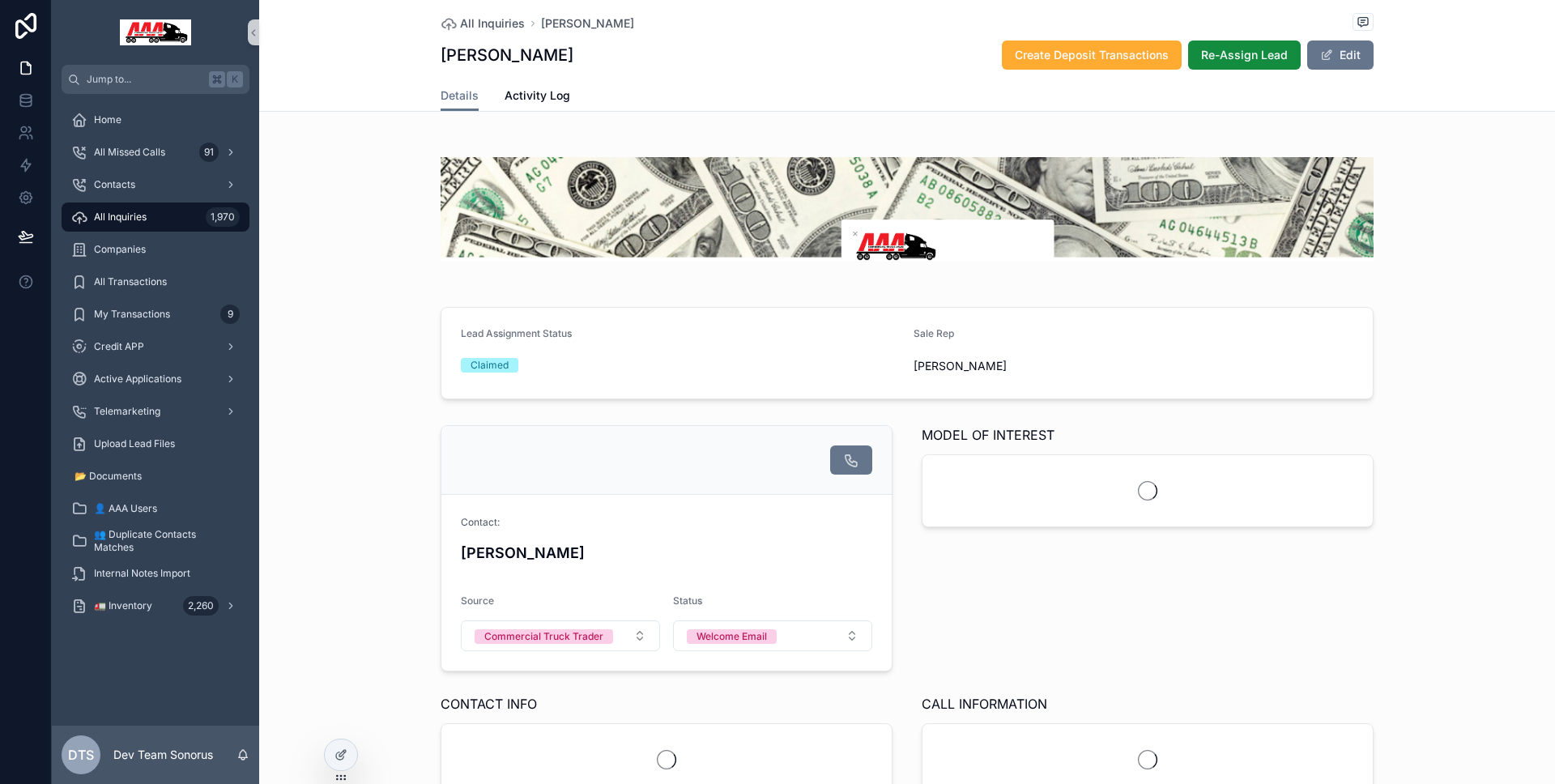
click at [554, 96] on span "Activity Log" at bounding box center [537, 95] width 65 height 17
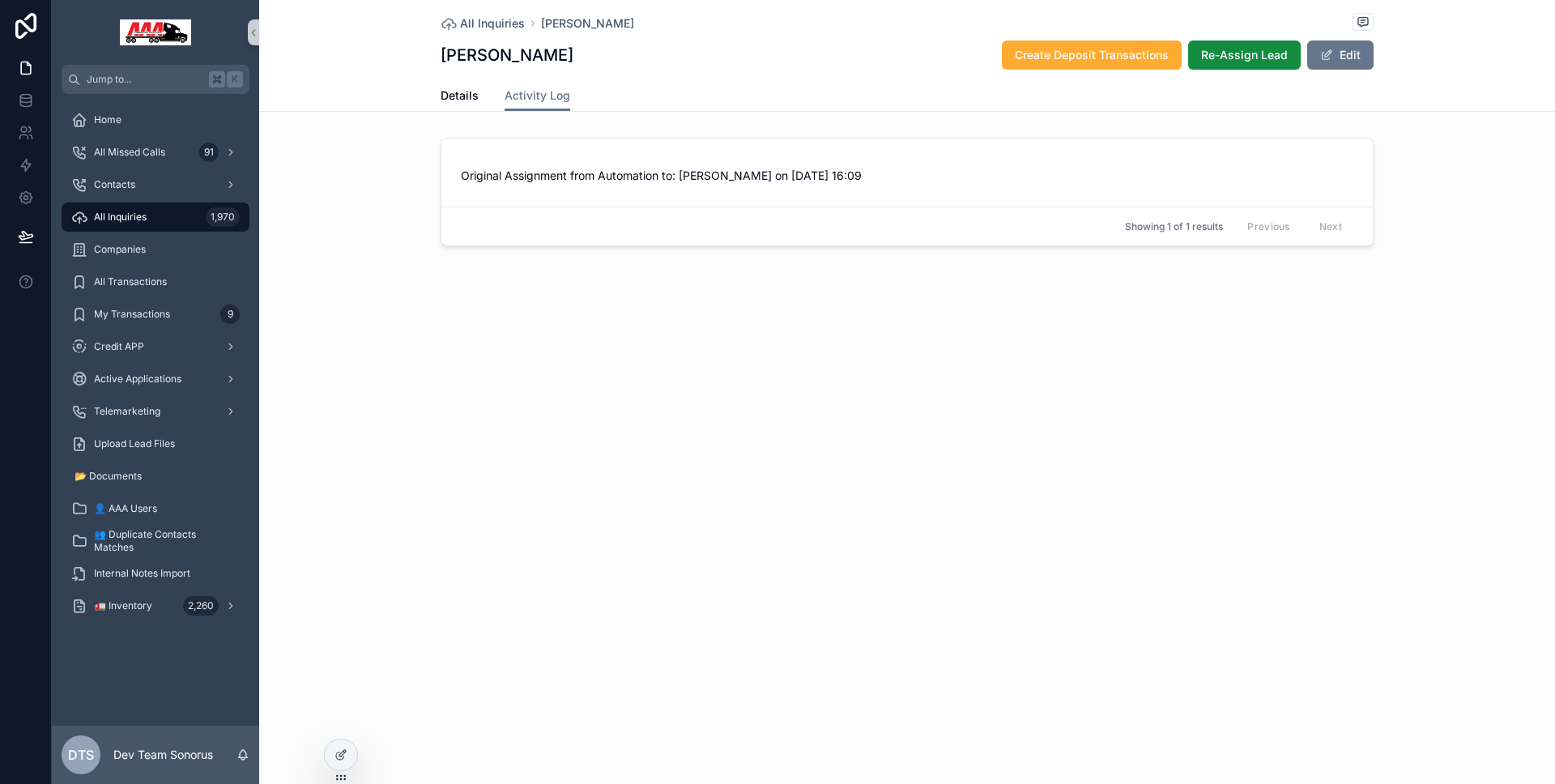
click at [163, 207] on div "All Inquiries 1,970" at bounding box center [155, 217] width 169 height 26
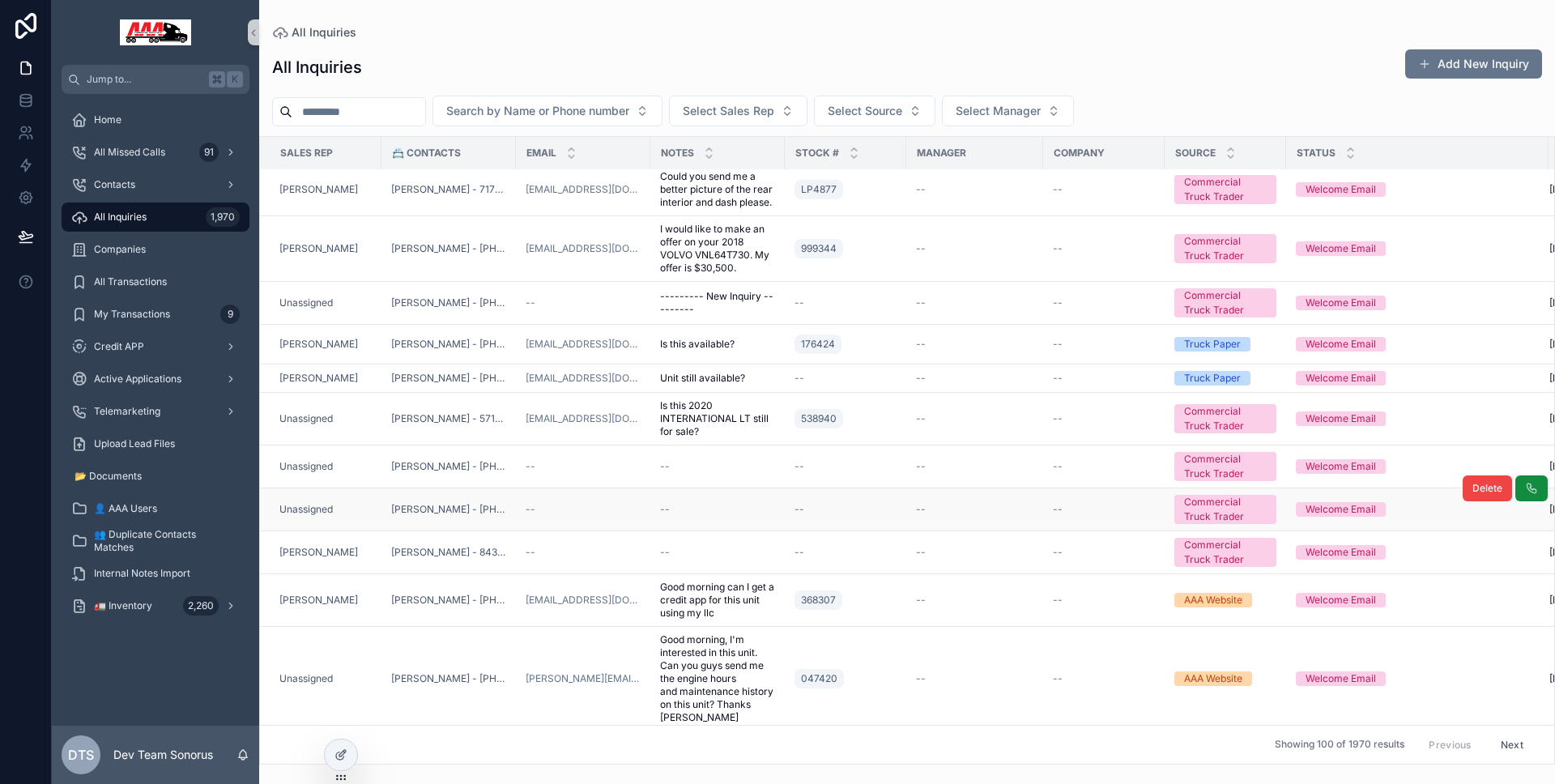
scroll to position [1042, 0]
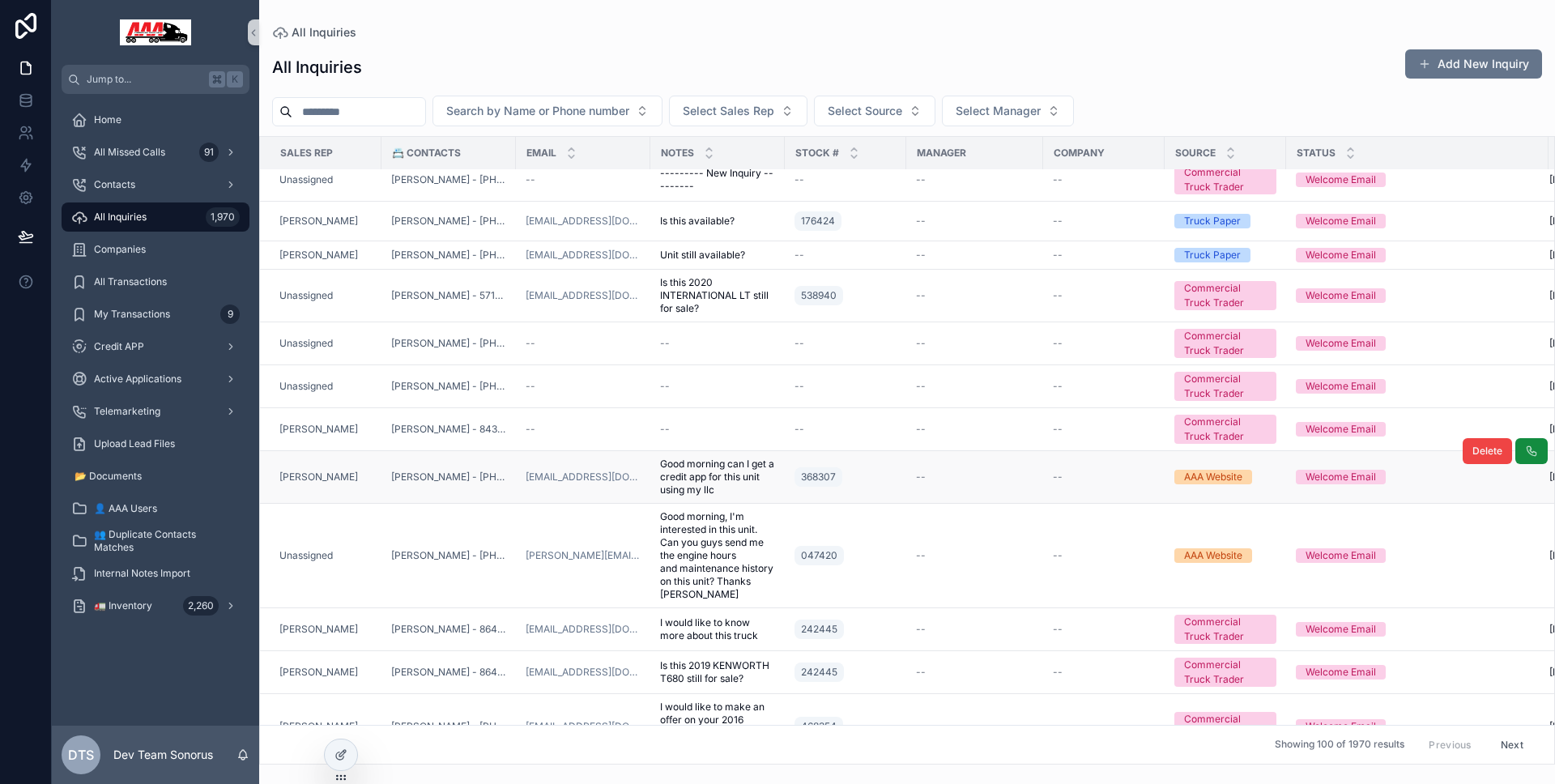
click at [378, 483] on td "Steve Benefield" at bounding box center [320, 478] width 121 height 52
click at [376, 484] on td "Steve Benefield" at bounding box center [320, 478] width 121 height 52
click at [375, 478] on td "Steve Benefield" at bounding box center [320, 478] width 121 height 52
click at [850, 482] on div "368307" at bounding box center [845, 477] width 102 height 26
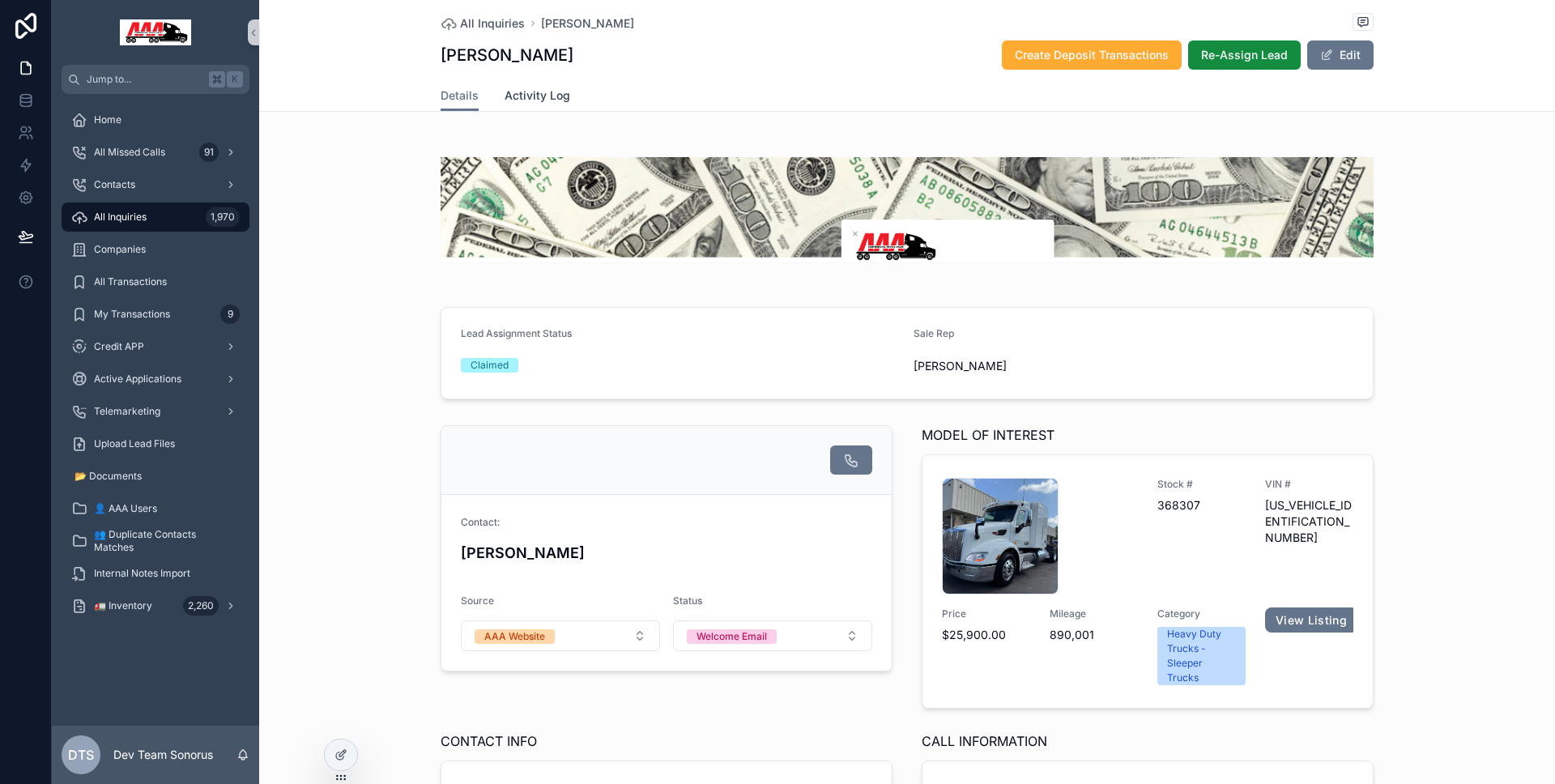
click at [546, 105] on link "Activity Log" at bounding box center [537, 97] width 65 height 32
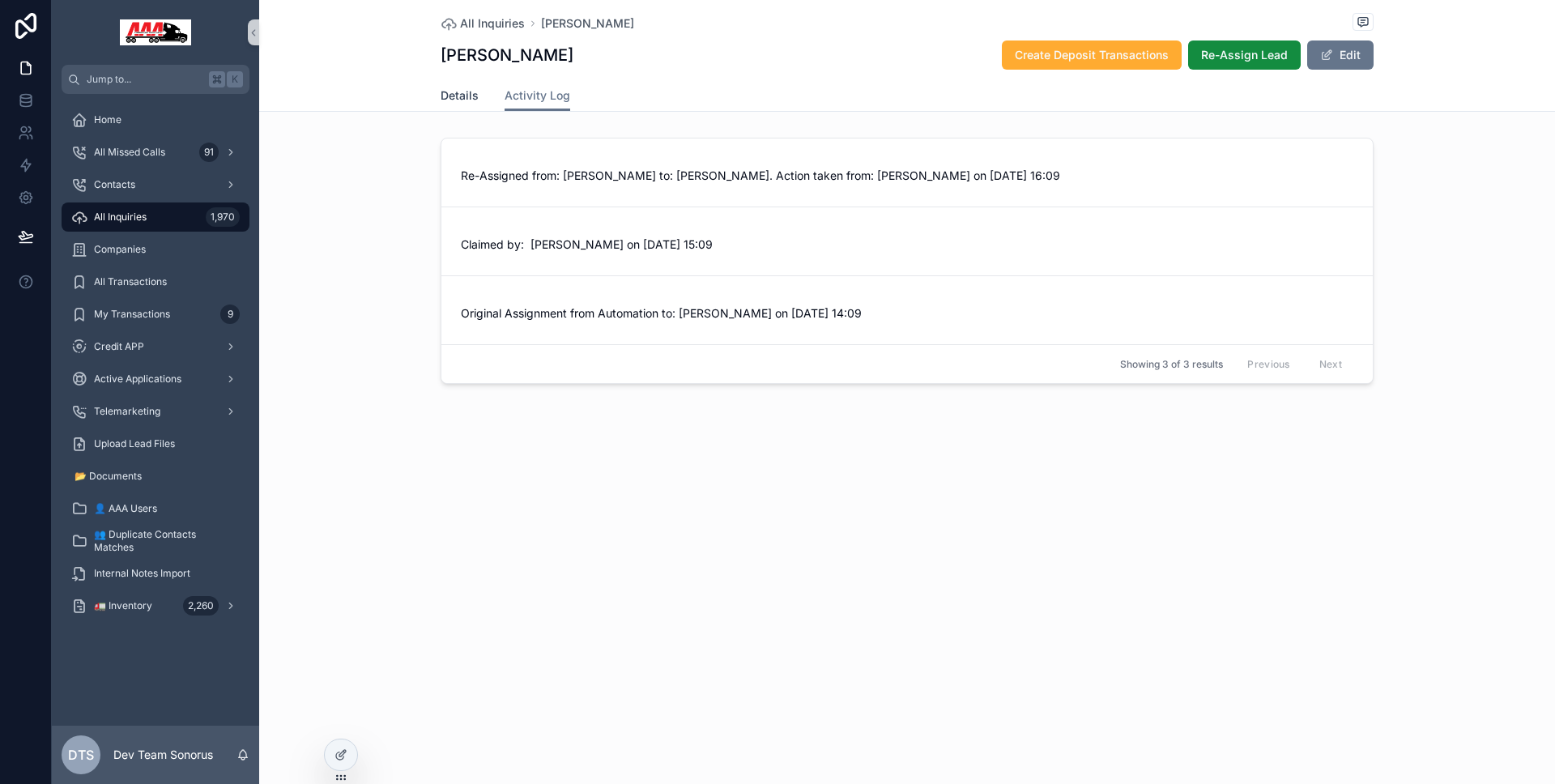
click at [475, 92] on span "Details" at bounding box center [460, 95] width 38 height 17
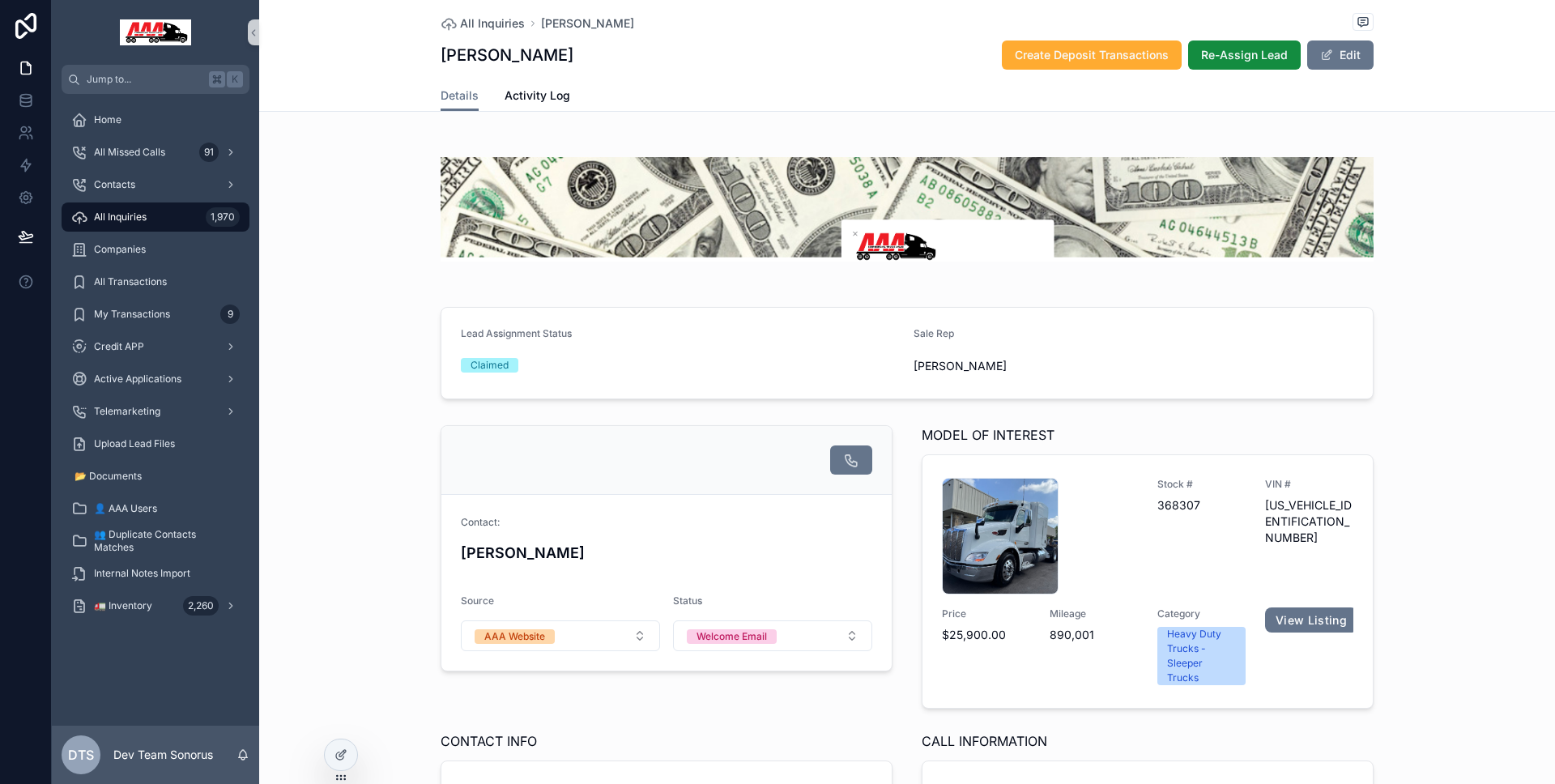
click at [153, 230] on link "All Inquiries 1,970" at bounding box center [155, 217] width 188 height 29
